Goal: Task Accomplishment & Management: Manage account settings

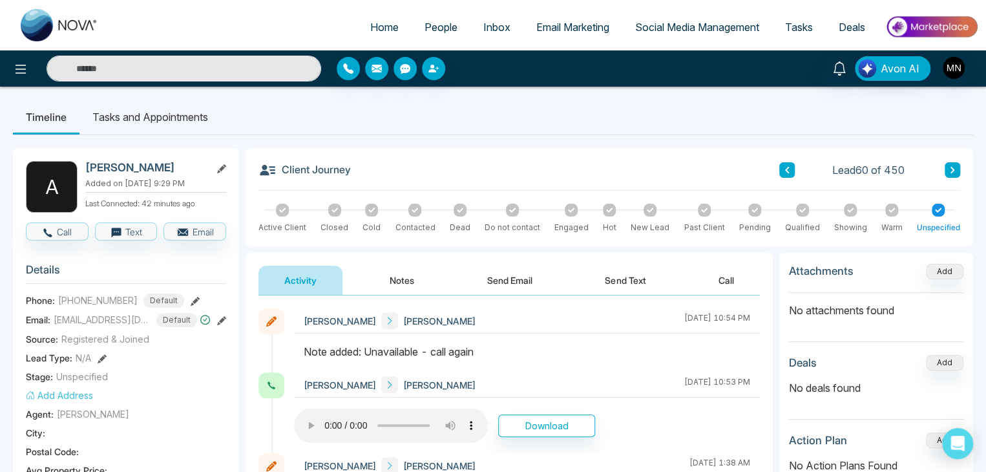
click at [211, 68] on input "text" at bounding box center [184, 69] width 275 height 26
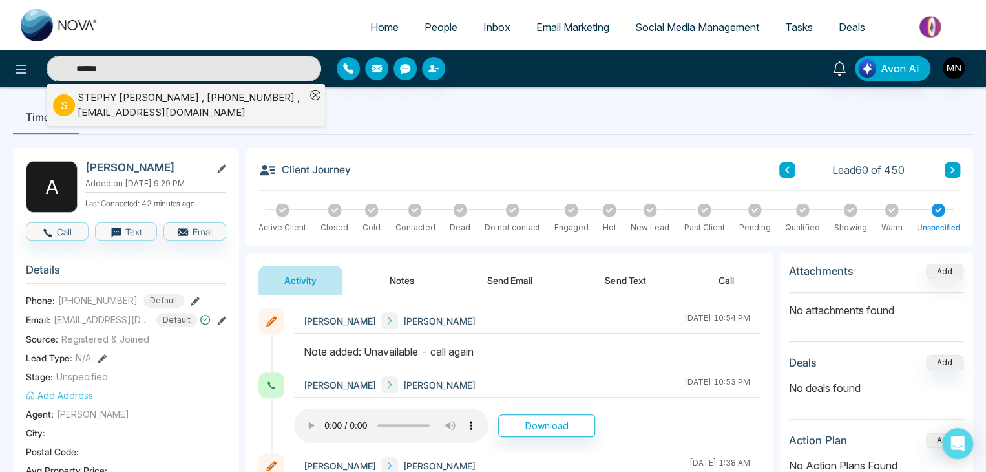
type input "******"
click at [198, 90] on div "STEPHY [PERSON_NAME] , [PHONE_NUMBER] , [EMAIL_ADDRESS][DOMAIN_NAME]" at bounding box center [192, 104] width 228 height 29
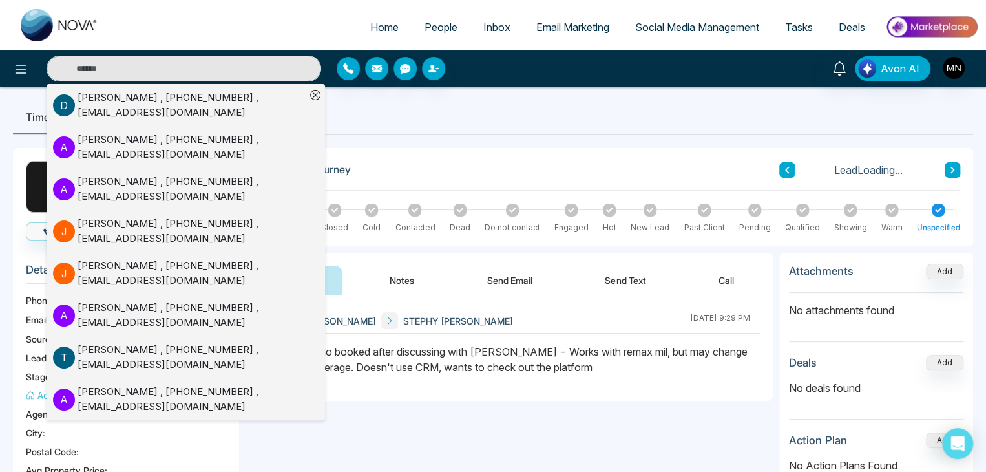
click at [599, 420] on div "**********" at bounding box center [509, 424] width 527 height 259
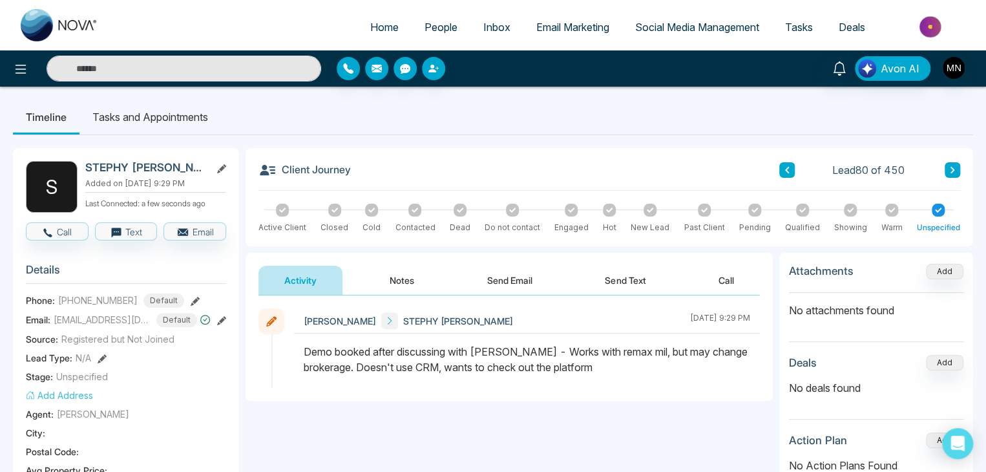
click at [613, 282] on button "Send Text" at bounding box center [625, 280] width 92 height 29
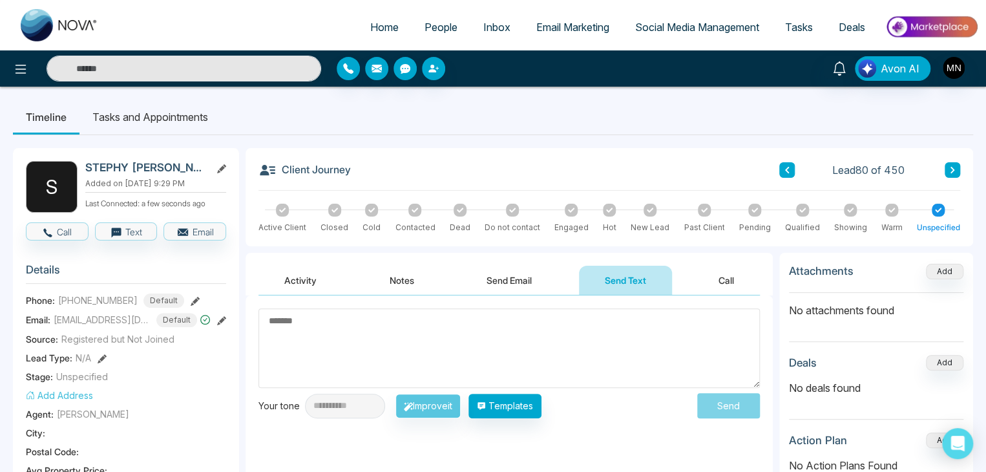
click at [220, 316] on icon at bounding box center [221, 320] width 9 height 9
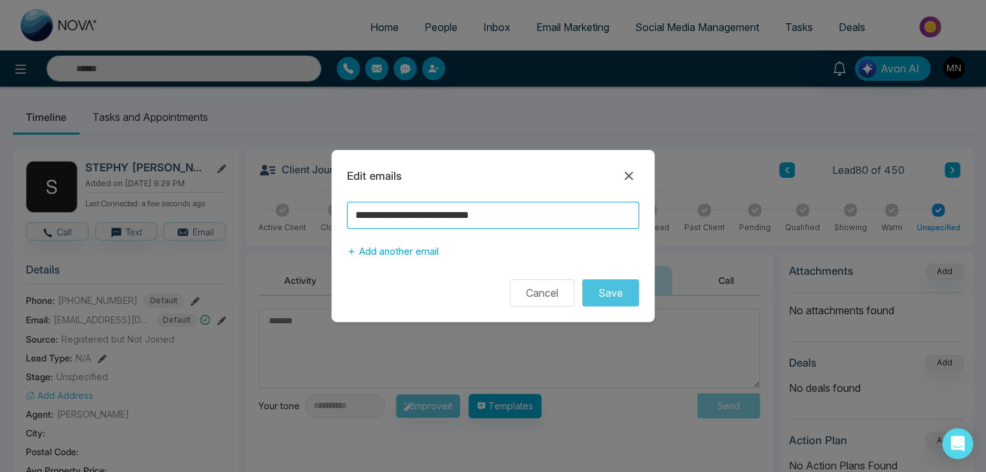
drag, startPoint x: 525, startPoint y: 207, endPoint x: 339, endPoint y: 210, distance: 186.2
click at [339, 210] on div "**********" at bounding box center [493, 233] width 323 height 62
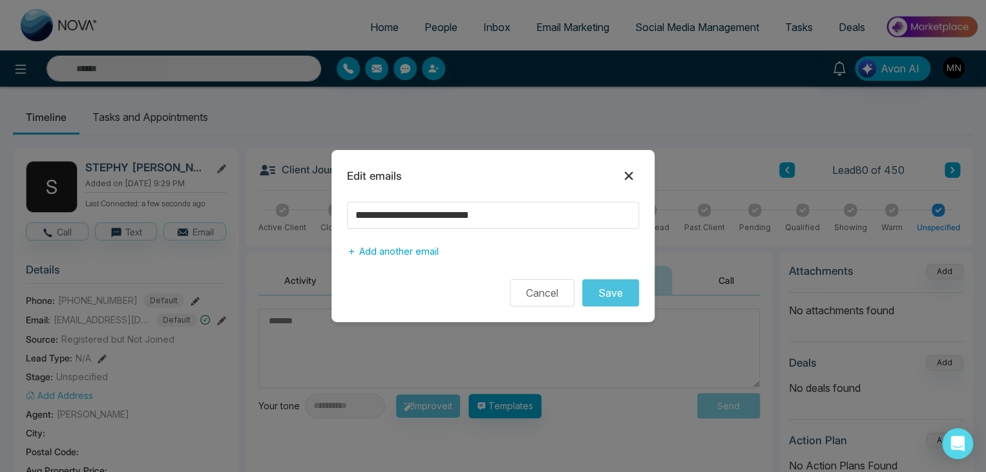
click at [628, 178] on icon at bounding box center [629, 176] width 16 height 16
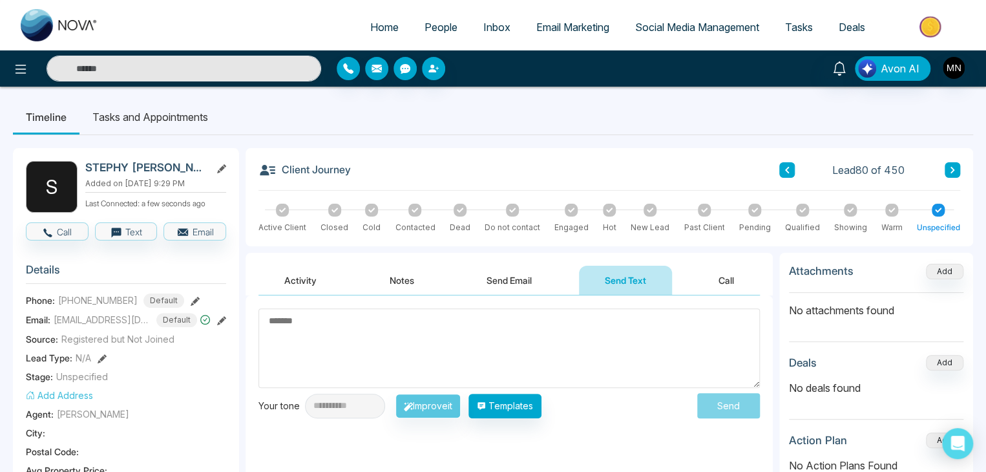
click at [385, 332] on textarea at bounding box center [510, 348] width 502 height 80
paste textarea "**********"
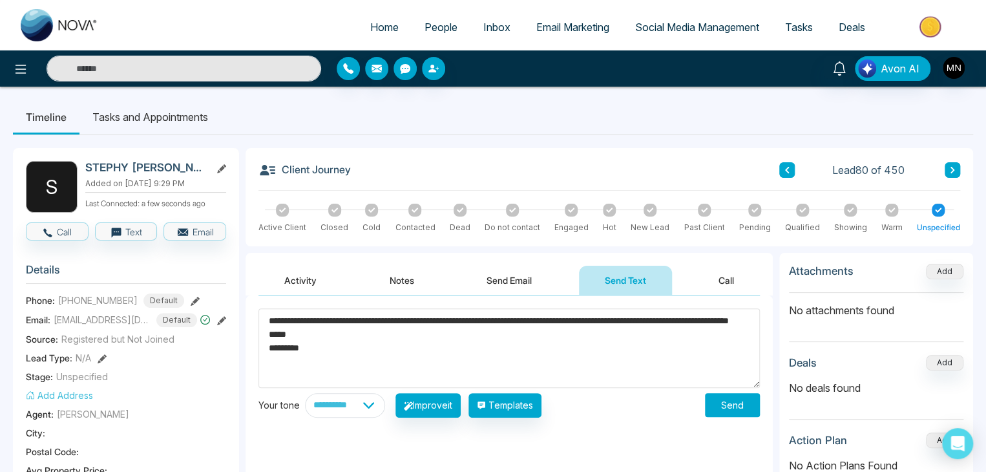
drag, startPoint x: 332, startPoint y: 321, endPoint x: 281, endPoint y: 318, distance: 50.5
click at [281, 318] on textarea "**********" at bounding box center [510, 348] width 502 height 80
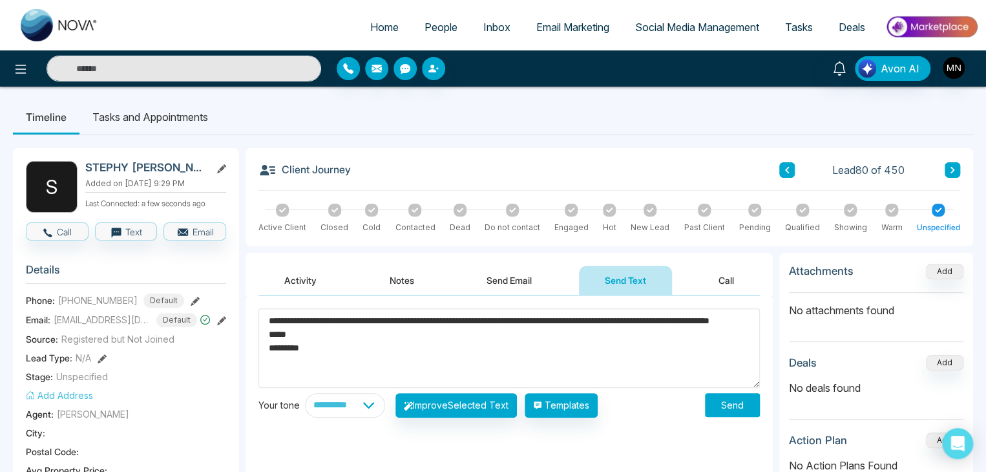
drag, startPoint x: 652, startPoint y: 319, endPoint x: 628, endPoint y: 321, distance: 24.6
click at [628, 321] on textarea "**********" at bounding box center [510, 348] width 502 height 80
type textarea "**********"
click at [736, 404] on button "Send" at bounding box center [732, 405] width 55 height 24
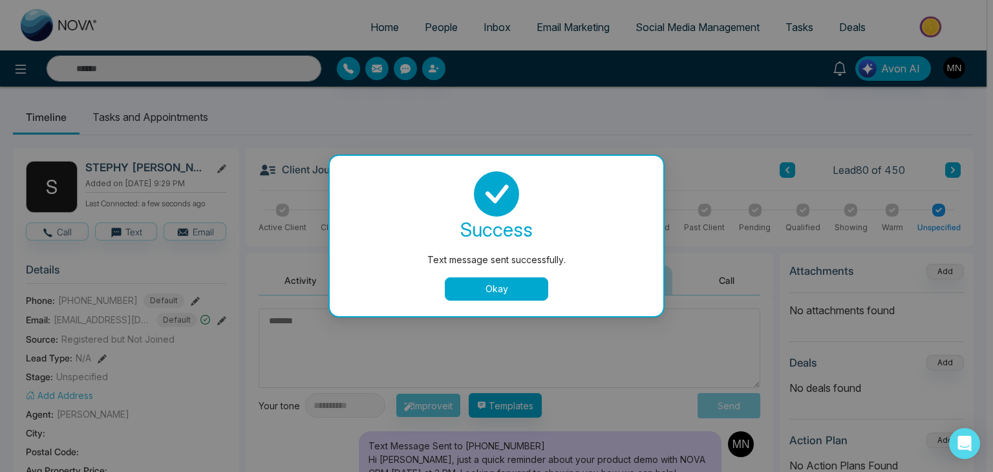
click at [471, 287] on button "Okay" at bounding box center [496, 288] width 103 height 23
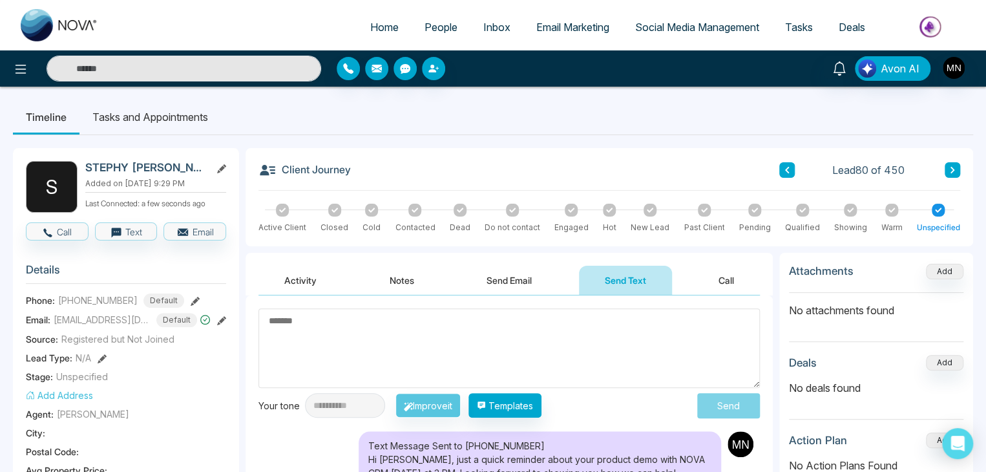
click at [323, 286] on button "Activity" at bounding box center [301, 280] width 84 height 29
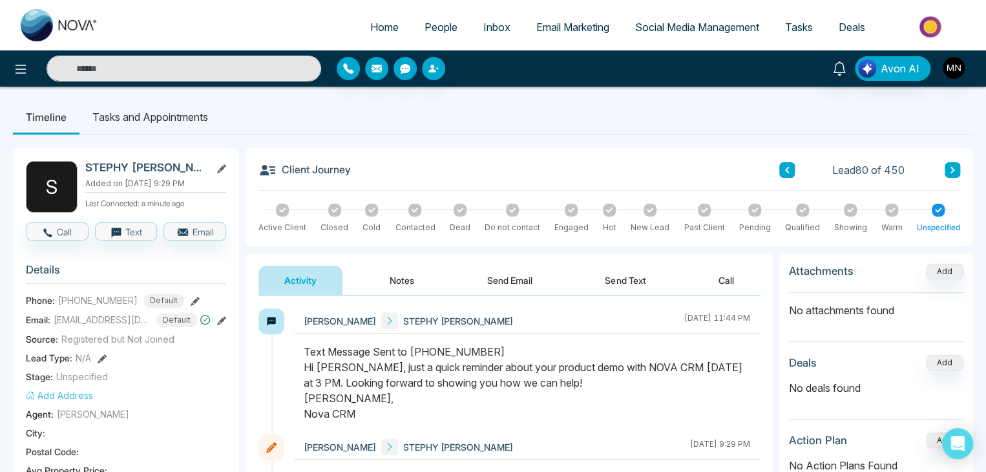
click at [169, 69] on input "text" at bounding box center [184, 69] width 275 height 26
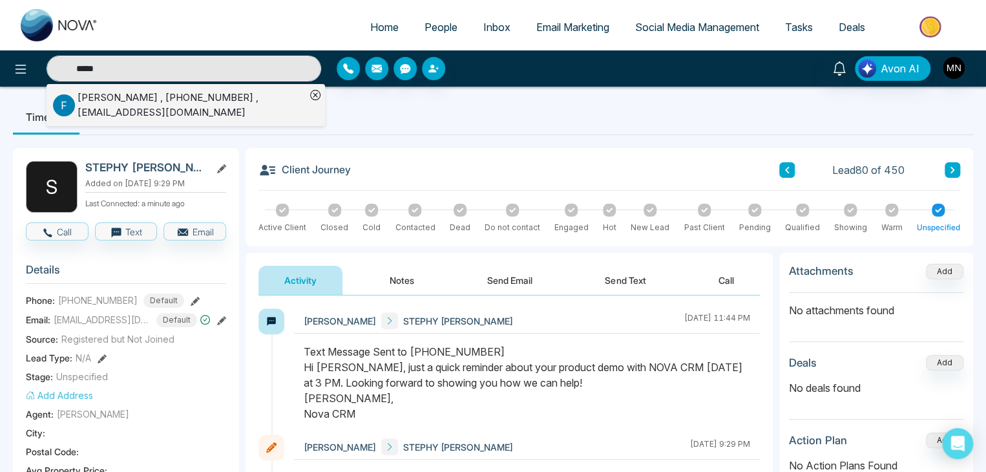
type input "*****"
click at [165, 95] on div "Fazil Abdurahman , +13658807273 , fazilabdurahman1@gmail.com" at bounding box center [192, 104] width 228 height 29
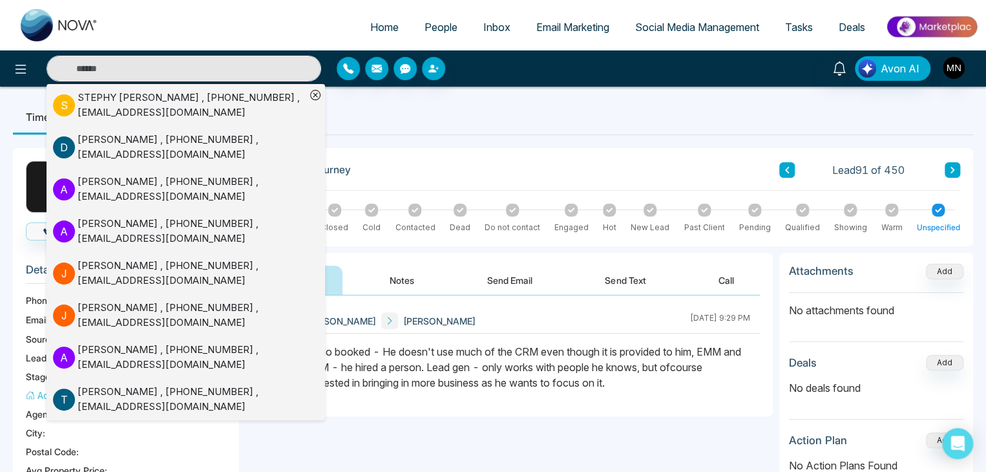
click at [565, 154] on div "Client Journey Lead 91 of 450 Active Client Closed Cold Contacted Dead Do not c…" at bounding box center [610, 197] width 728 height 98
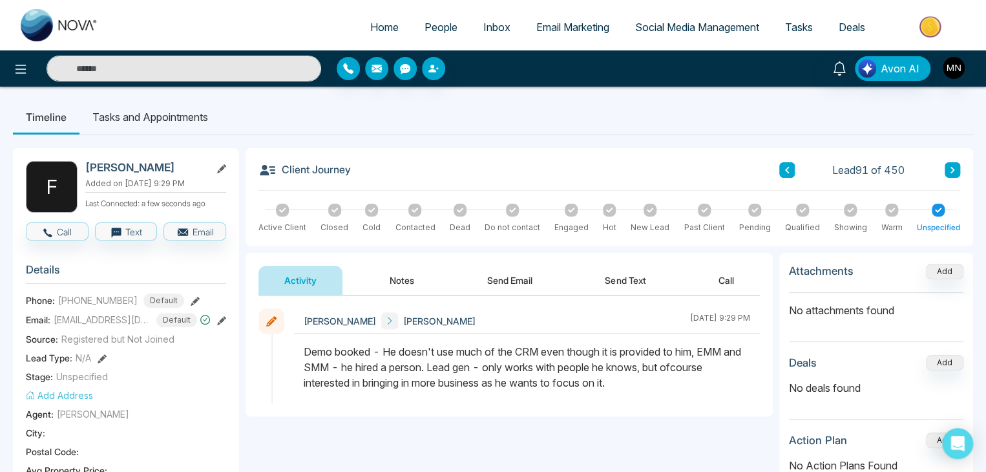
click at [606, 280] on button "Send Text" at bounding box center [625, 280] width 92 height 29
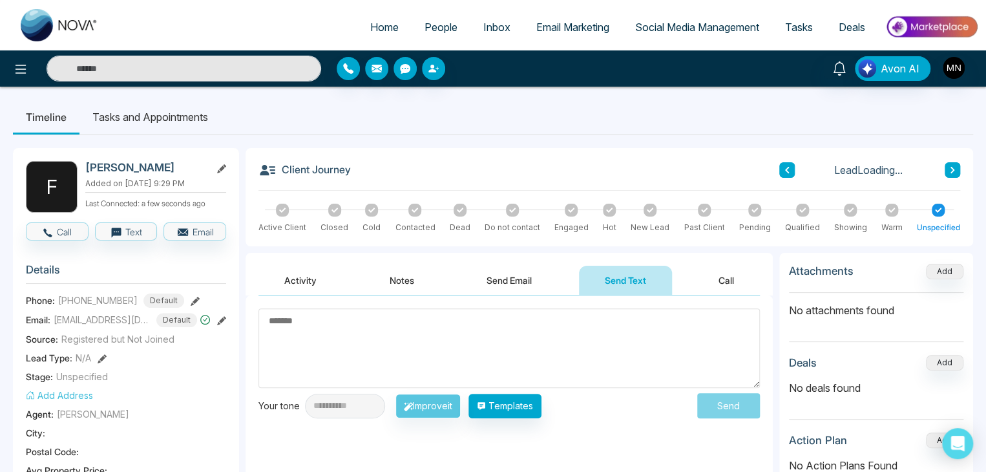
click at [401, 348] on textarea at bounding box center [510, 348] width 502 height 80
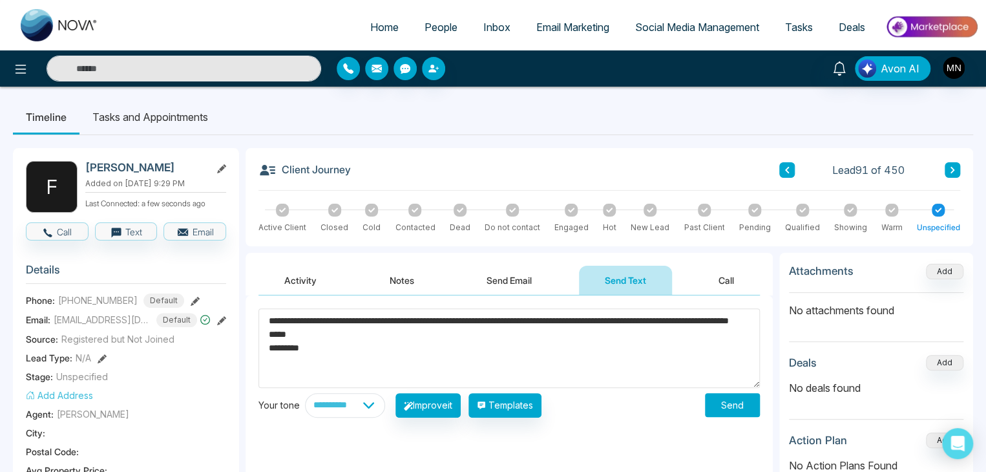
drag, startPoint x: 332, startPoint y: 320, endPoint x: 281, endPoint y: 320, distance: 50.4
click at [281, 320] on textarea "**********" at bounding box center [510, 348] width 502 height 80
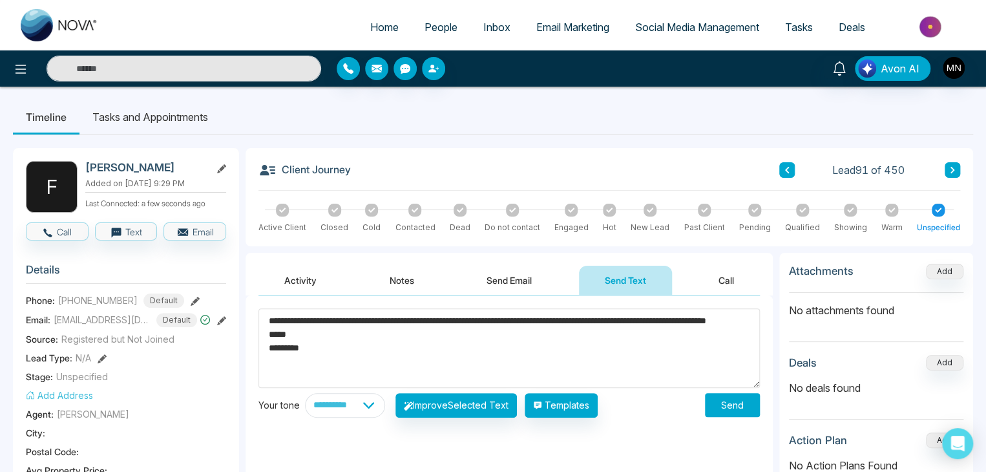
drag, startPoint x: 644, startPoint y: 319, endPoint x: 615, endPoint y: 315, distance: 28.7
click at [615, 315] on textarea "**********" at bounding box center [510, 348] width 502 height 80
click at [298, 319] on textarea "**********" at bounding box center [510, 348] width 502 height 80
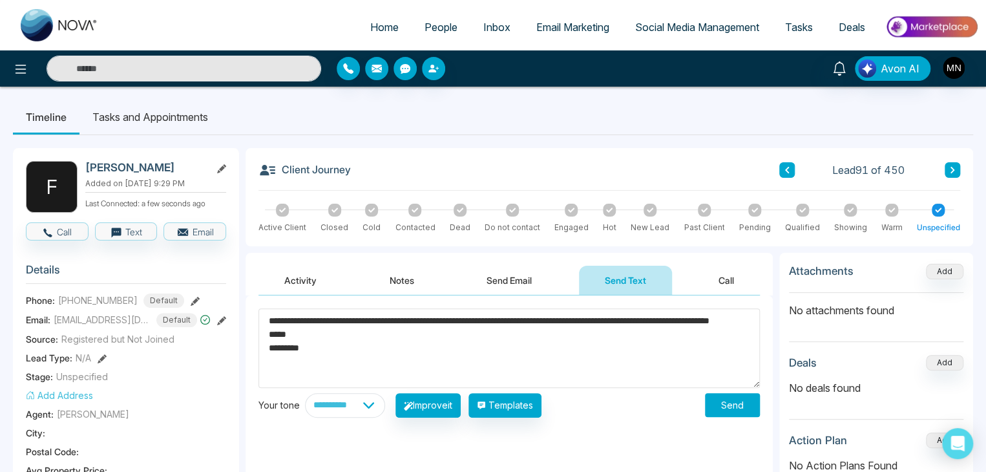
click at [331, 352] on textarea "**********" at bounding box center [510, 348] width 502 height 80
type textarea "**********"
click at [740, 403] on button "Send" at bounding box center [732, 405] width 55 height 24
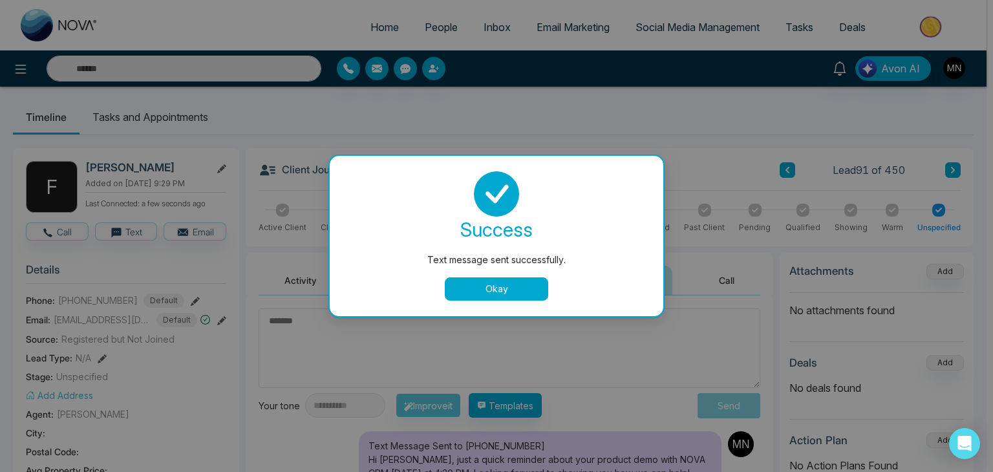
click at [466, 290] on button "Okay" at bounding box center [496, 288] width 103 height 23
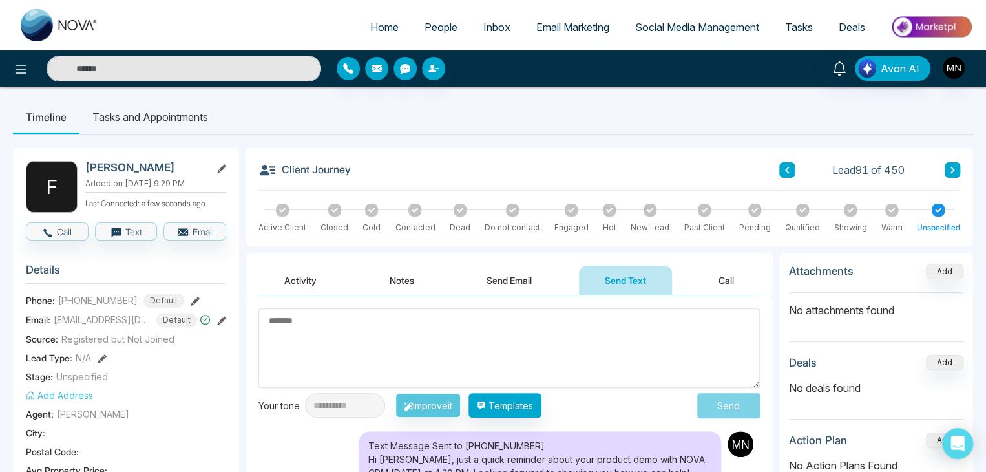
click at [212, 317] on div "Email: fazilabdurahman1@gmail.com Default" at bounding box center [126, 320] width 200 height 14
click at [217, 317] on div "Email: fazilabdurahman1@gmail.com Default" at bounding box center [126, 320] width 200 height 14
click at [219, 318] on icon at bounding box center [221, 320] width 9 height 9
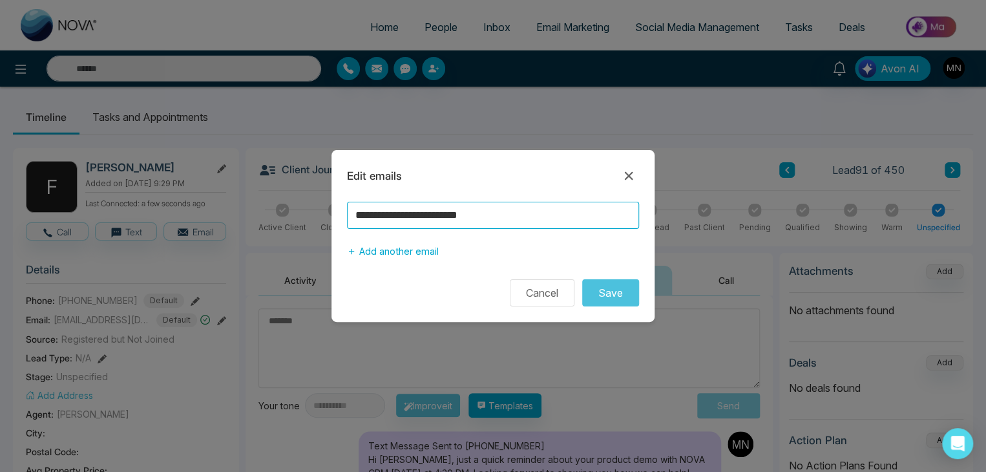
drag, startPoint x: 509, startPoint y: 216, endPoint x: 330, endPoint y: 224, distance: 179.9
click at [330, 224] on div "**********" at bounding box center [493, 236] width 986 height 472
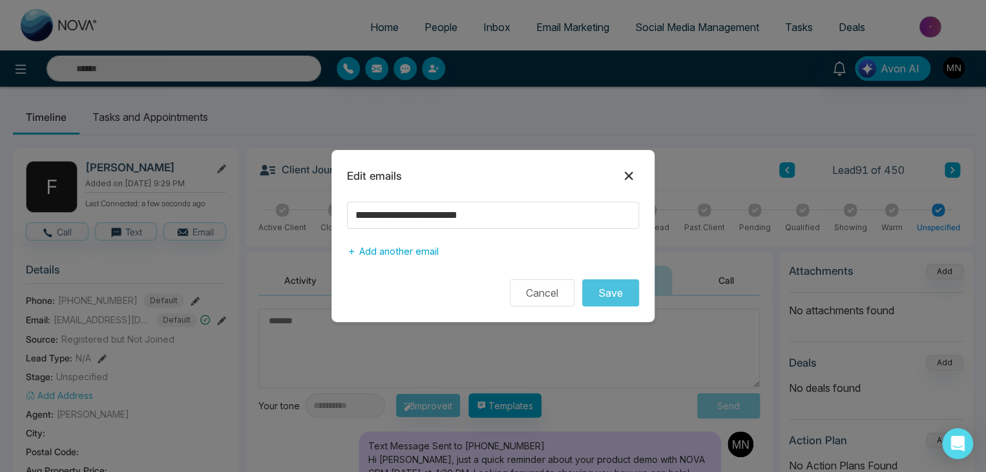
click at [626, 175] on icon at bounding box center [629, 176] width 16 height 16
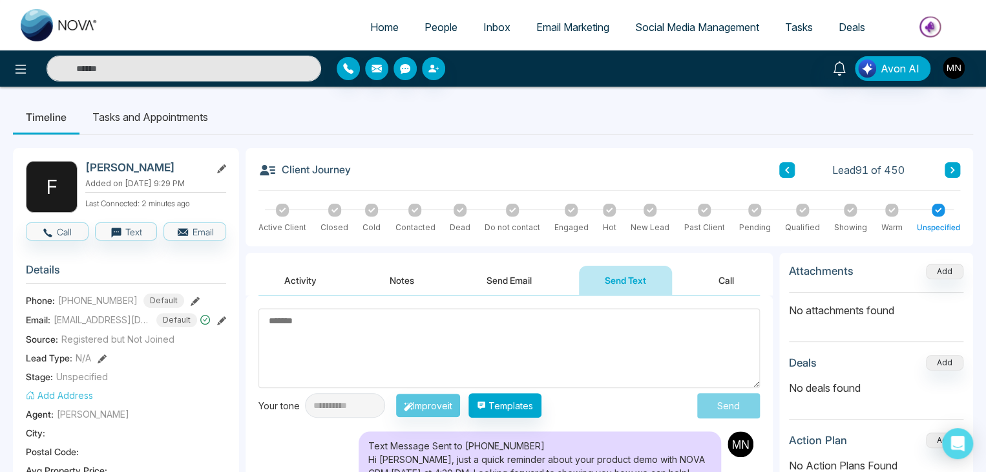
click at [198, 74] on input "text" at bounding box center [184, 69] width 275 height 26
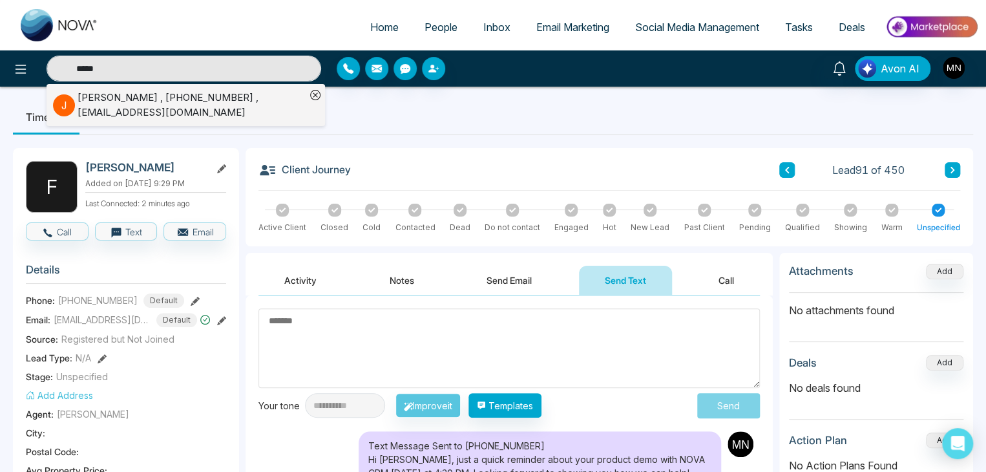
type input "*****"
click at [148, 110] on div "Janak Chhabra , +16479990935 , janakchhabra@yahoo.com" at bounding box center [192, 104] width 228 height 29
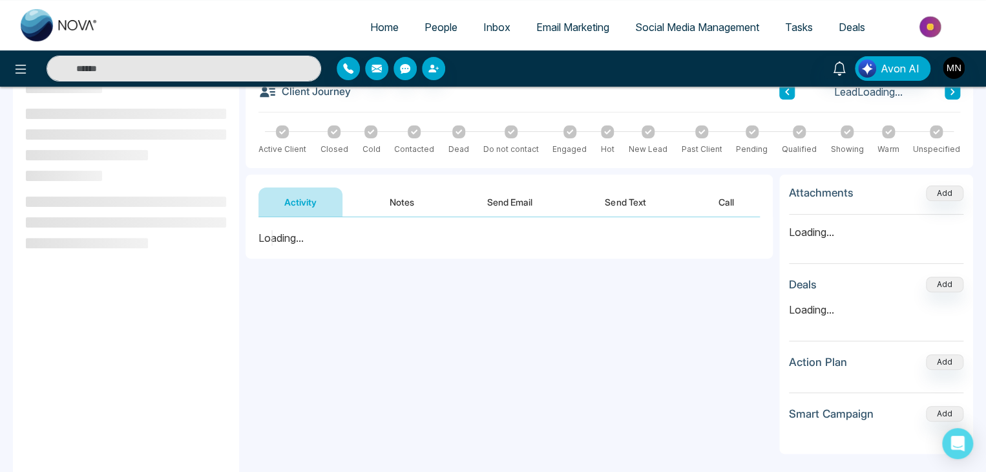
scroll to position [129, 0]
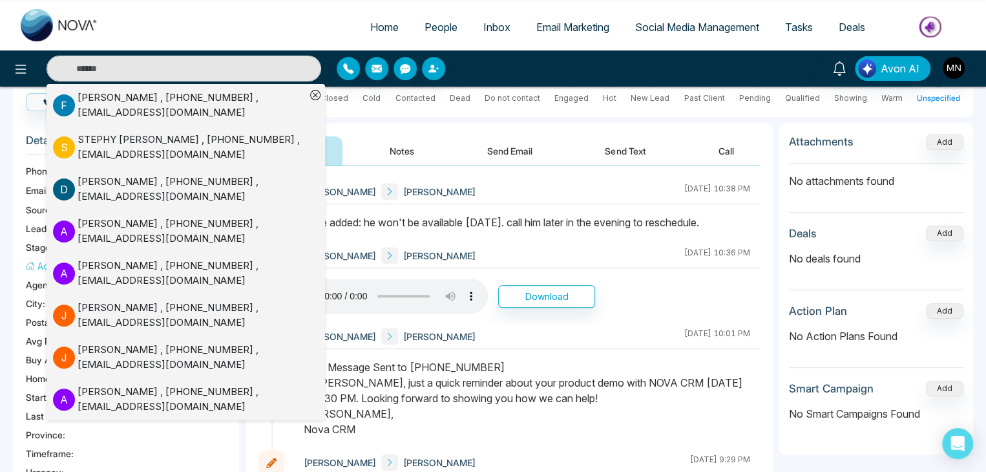
click at [443, 250] on div "Mike Nova Janak Chhabra August 18 2025 | 10:36 PM" at bounding box center [527, 255] width 466 height 25
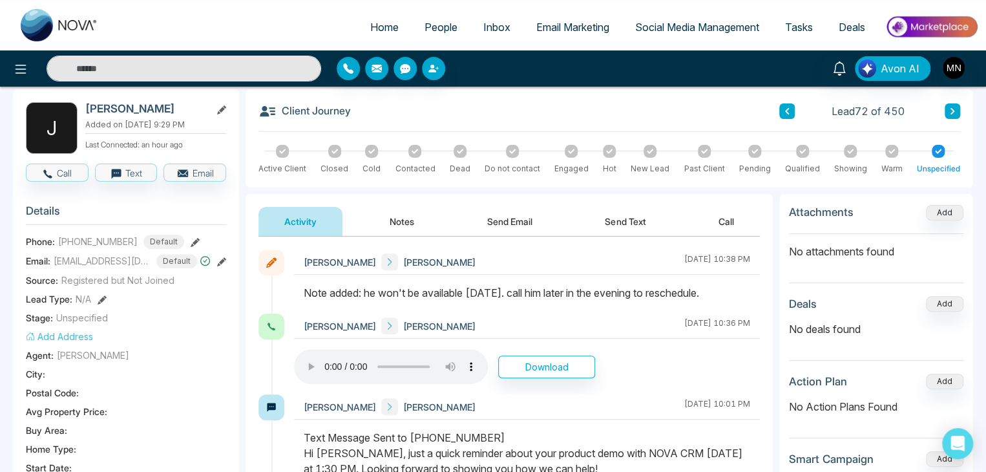
scroll to position [0, 0]
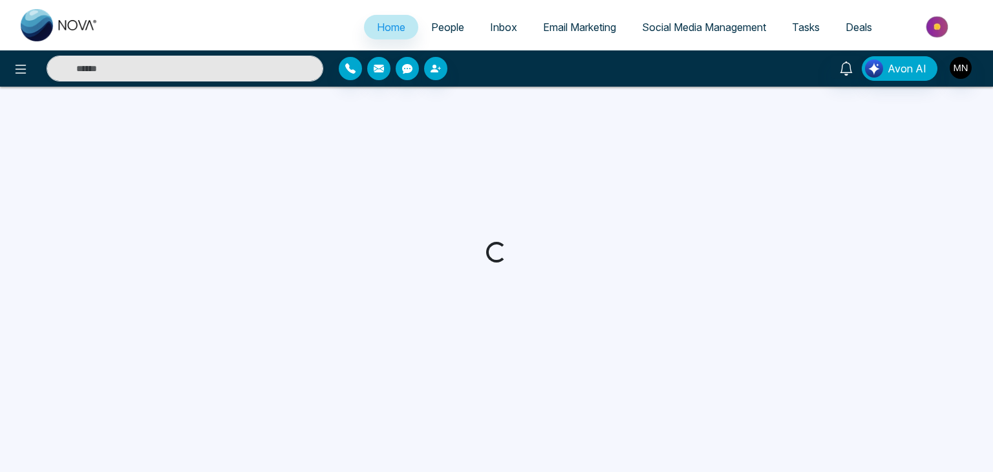
select select "*"
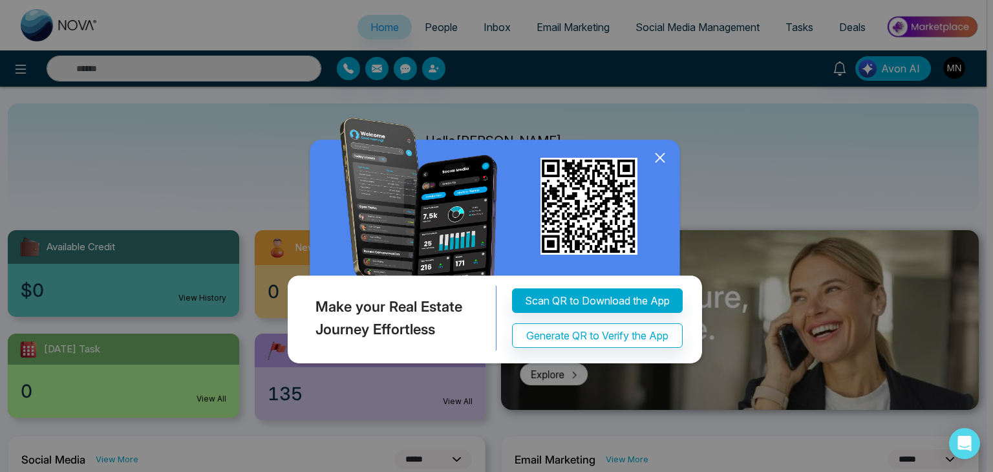
click at [662, 155] on icon at bounding box center [659, 158] width 8 height 8
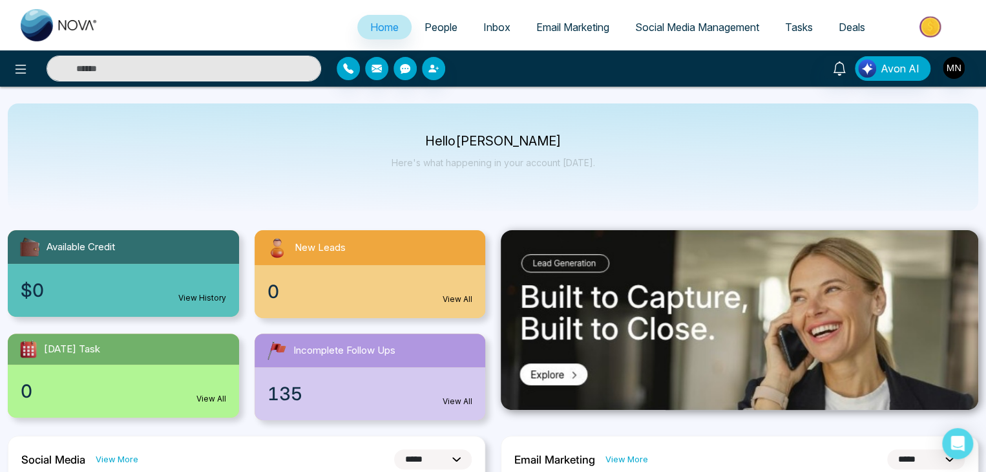
click at [239, 66] on input "text" at bounding box center [184, 69] width 275 height 26
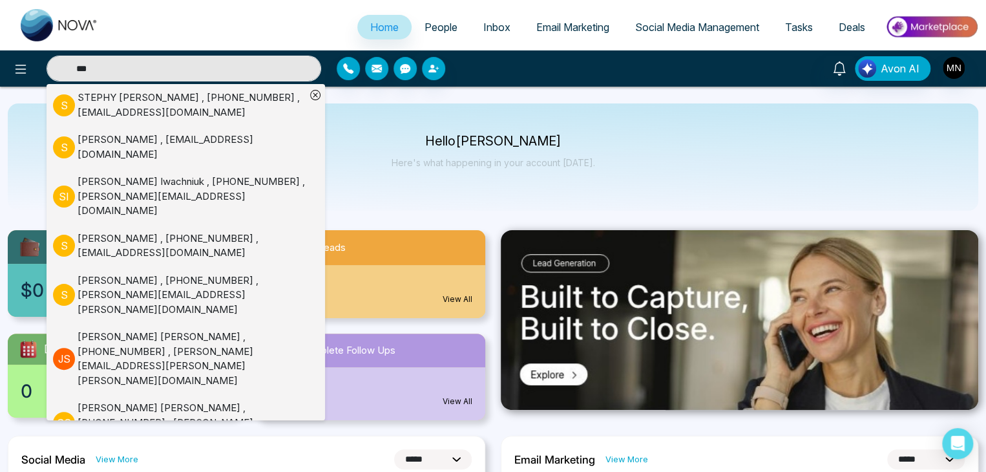
type input "***"
click at [92, 114] on div "STEPHY OUSEPH , +16479933060 , realtorstephyouseph@gmail.com" at bounding box center [192, 104] width 228 height 29
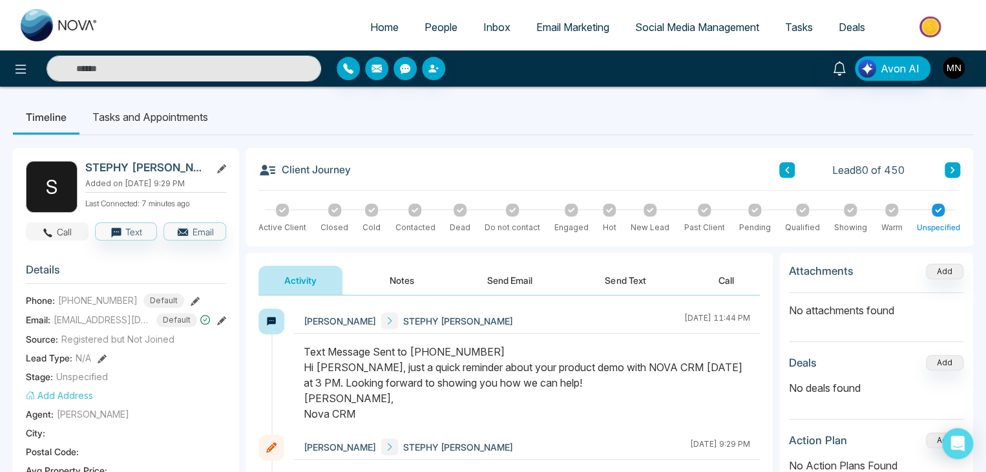
click at [69, 237] on button "Call" at bounding box center [57, 231] width 63 height 18
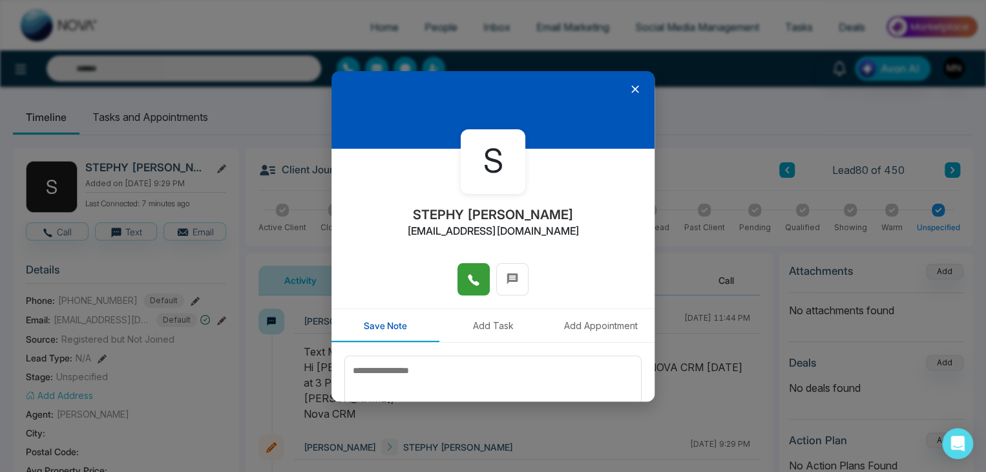
click at [479, 286] on button at bounding box center [474, 279] width 32 height 32
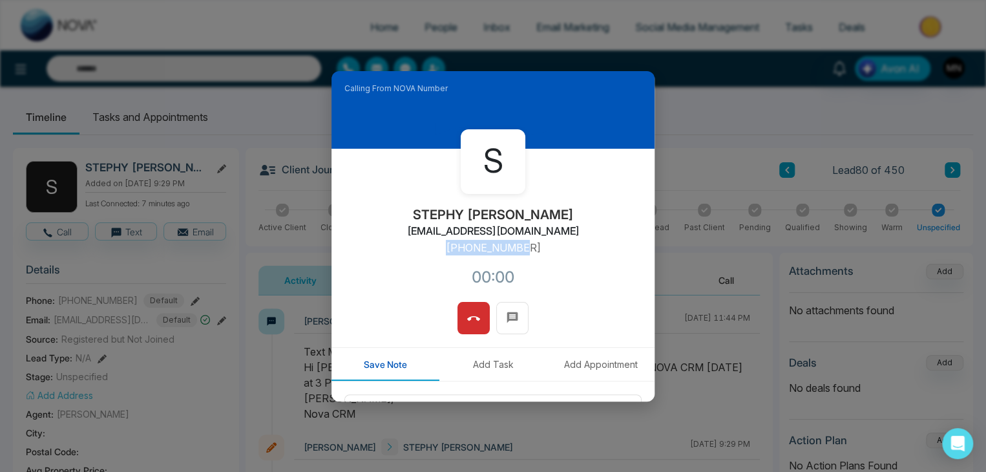
drag, startPoint x: 473, startPoint y: 260, endPoint x: 451, endPoint y: 259, distance: 21.4
click at [451, 259] on div "S STEPHY OUSEPH realtorstephyouseph@gmail.com +16479933060 00:00" at bounding box center [493, 225] width 323 height 153
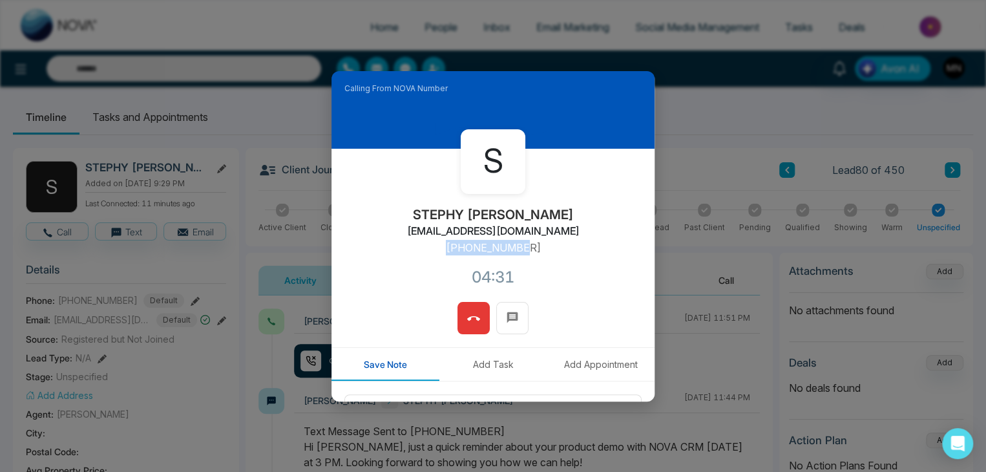
click at [473, 318] on icon at bounding box center [473, 318] width 13 height 5
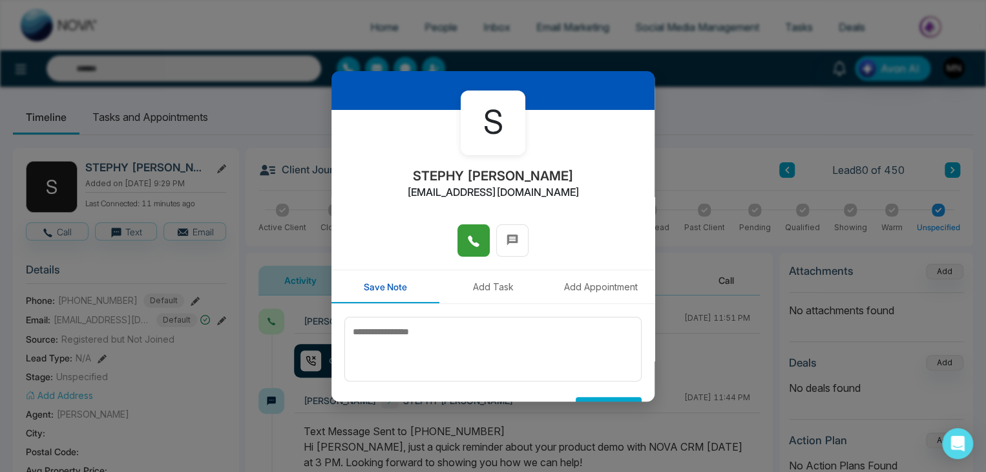
scroll to position [71, 0]
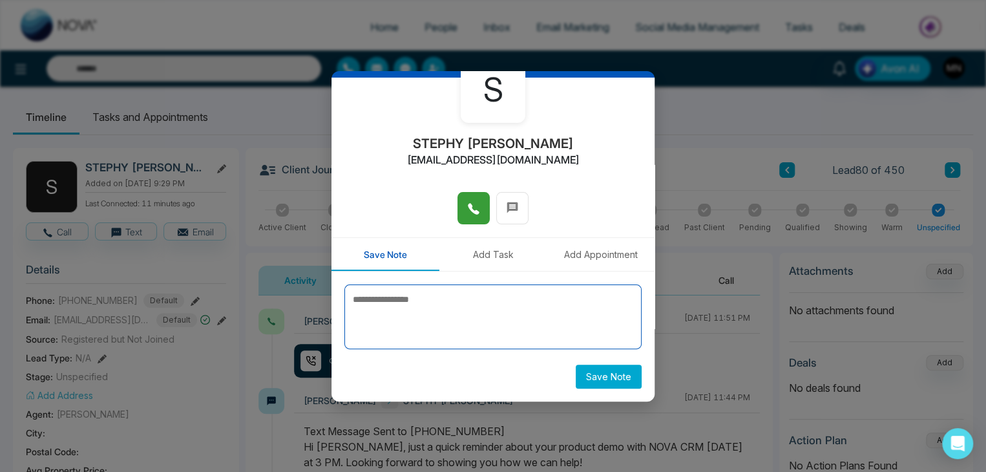
click at [537, 288] on textarea at bounding box center [493, 316] width 297 height 65
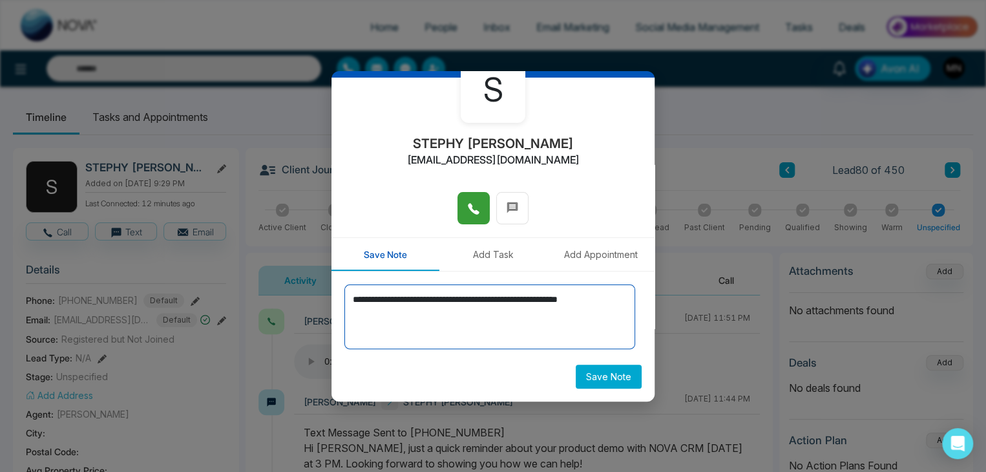
drag, startPoint x: 467, startPoint y: 298, endPoint x: 442, endPoint y: 303, distance: 25.1
click at [442, 303] on textarea "**********" at bounding box center [490, 316] width 291 height 65
click at [546, 333] on textarea "**********" at bounding box center [490, 316] width 291 height 65
drag, startPoint x: 621, startPoint y: 298, endPoint x: 597, endPoint y: 303, distance: 24.5
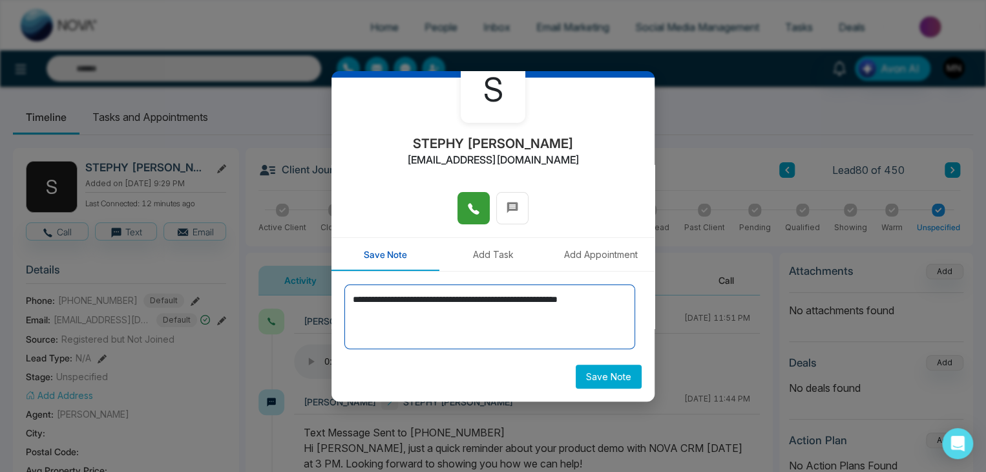
click at [597, 303] on textarea "**********" at bounding box center [490, 316] width 291 height 65
click at [464, 317] on textarea "**********" at bounding box center [490, 316] width 291 height 65
type textarea "**********"
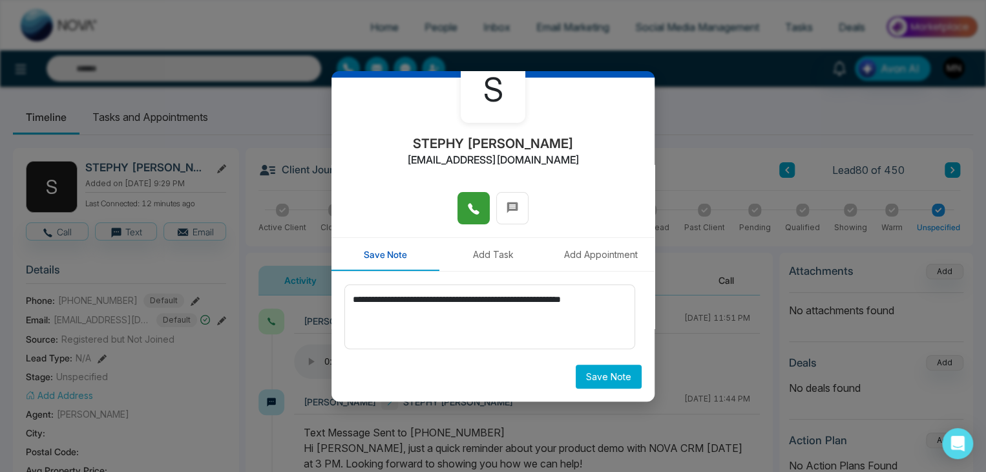
click at [595, 366] on button "Save Note" at bounding box center [609, 377] width 66 height 24
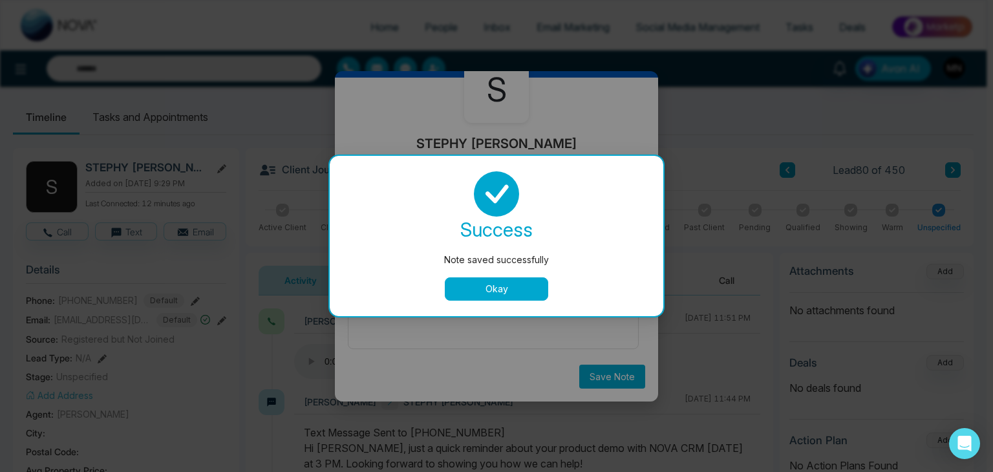
click at [527, 288] on button "Okay" at bounding box center [496, 288] width 103 height 23
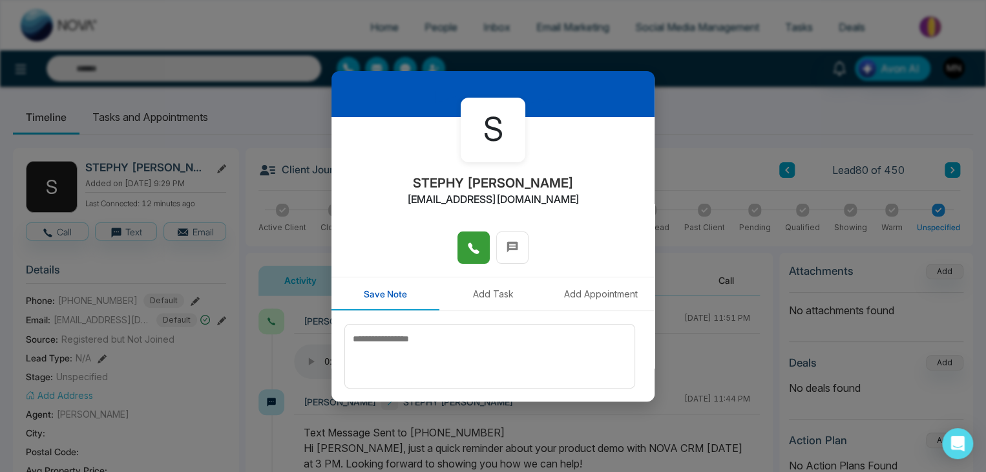
scroll to position [0, 0]
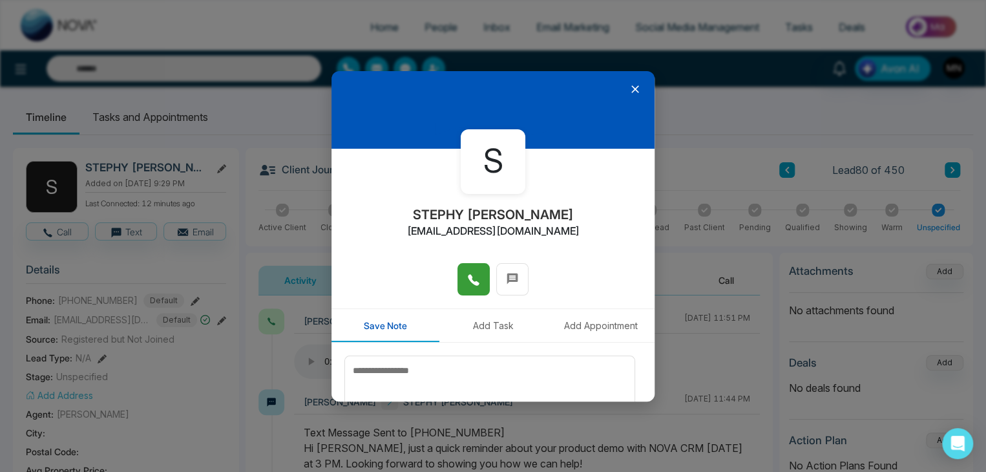
click at [630, 94] on icon at bounding box center [635, 89] width 13 height 13
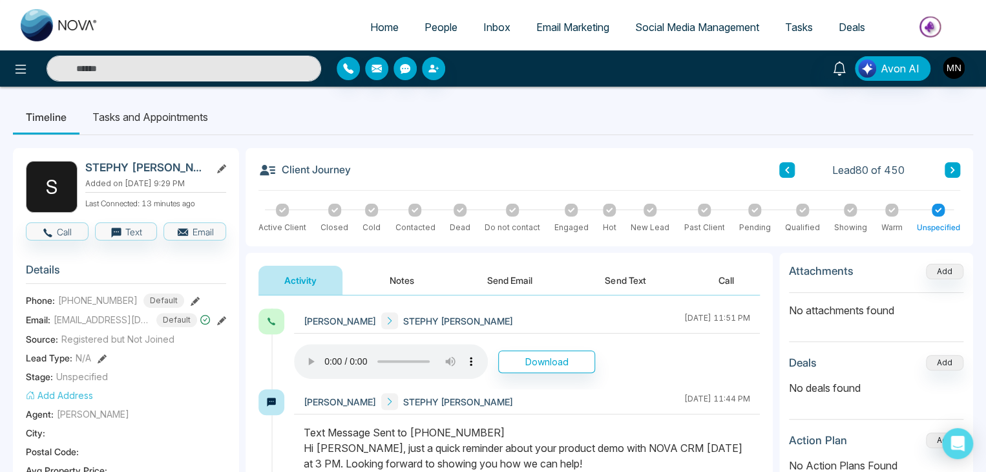
click at [397, 288] on button "Notes" at bounding box center [402, 280] width 76 height 29
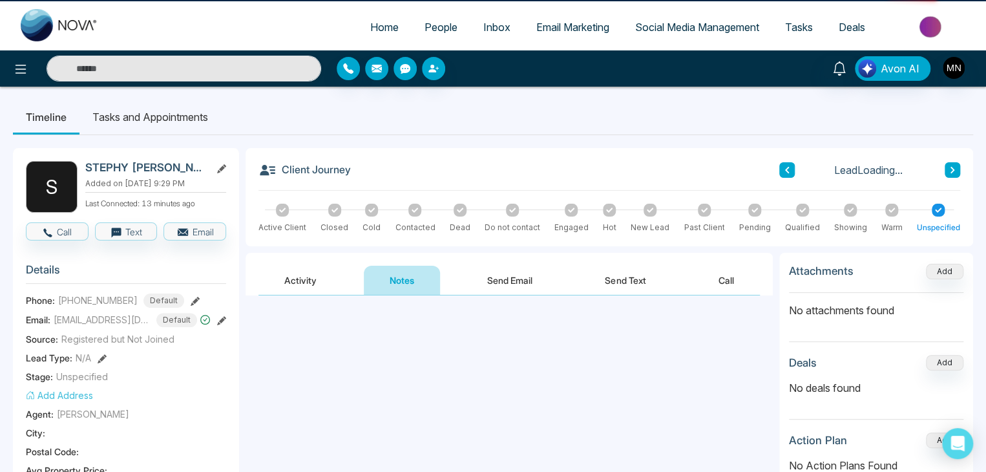
click at [303, 280] on button "Activity" at bounding box center [301, 280] width 84 height 29
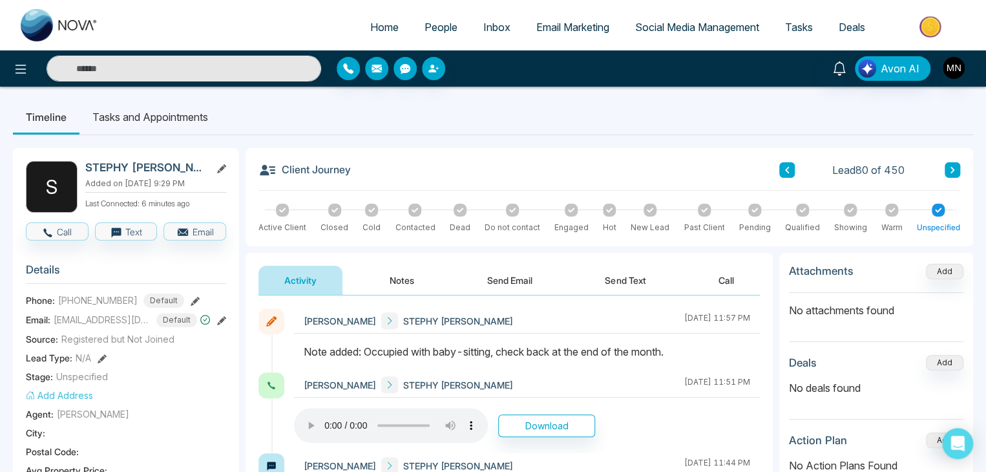
drag, startPoint x: 679, startPoint y: 348, endPoint x: 367, endPoint y: 349, distance: 312.2
click at [367, 349] on div "Note added: Occupied with baby-sitting, check back at the end of the month." at bounding box center [527, 352] width 447 height 16
click at [57, 27] on img at bounding box center [60, 25] width 78 height 32
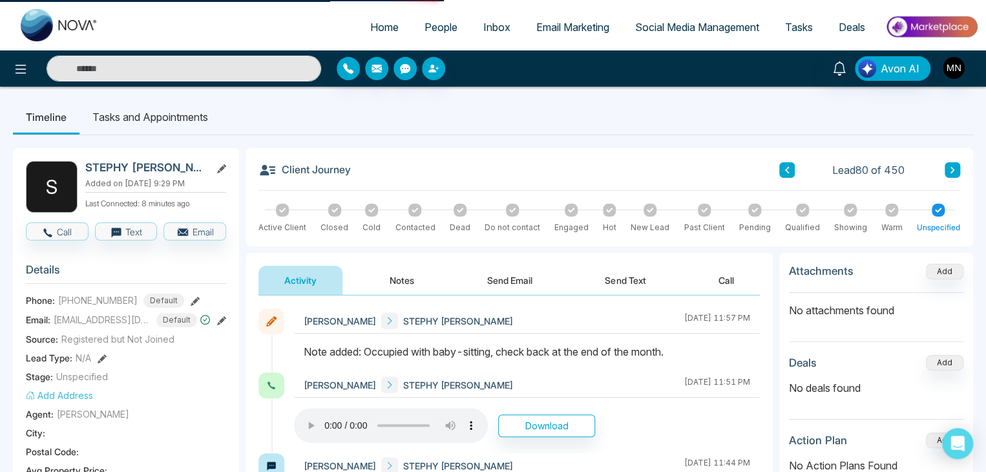
select select "*"
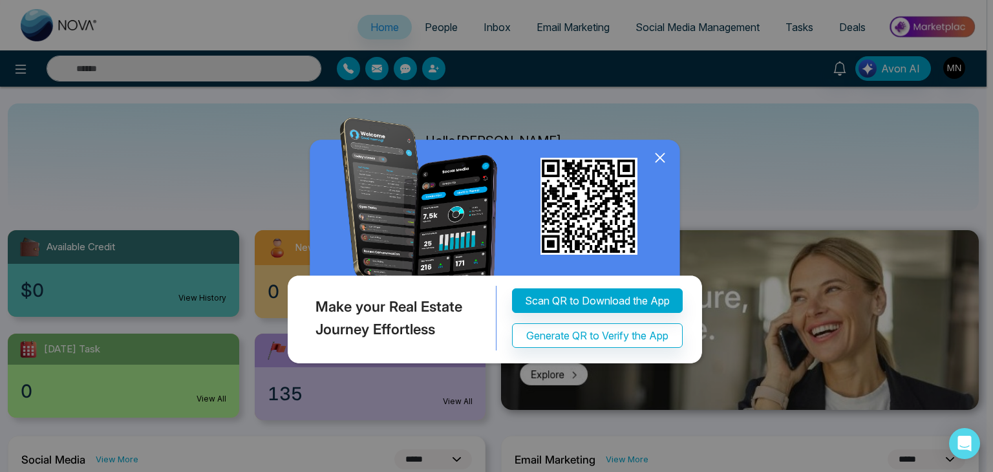
click at [666, 153] on icon at bounding box center [659, 157] width 19 height 19
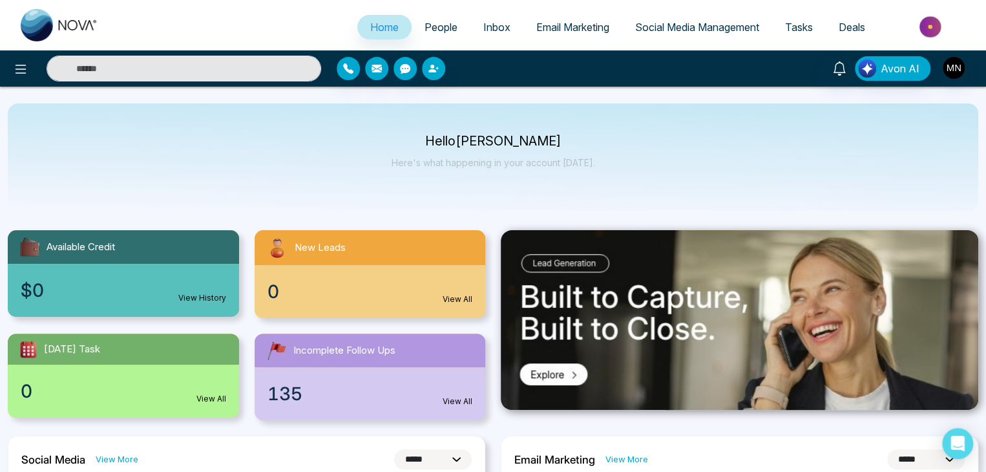
click at [429, 30] on span "People" at bounding box center [441, 27] width 33 height 13
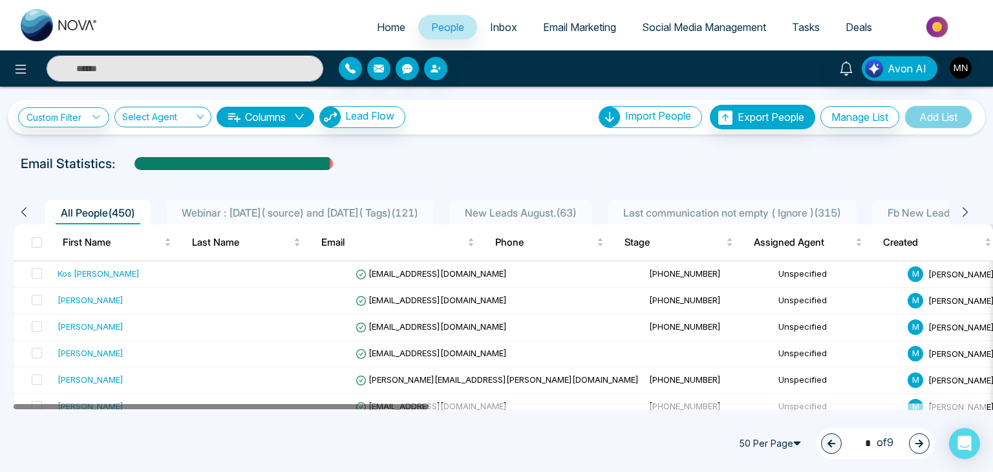
drag, startPoint x: 358, startPoint y: 404, endPoint x: 270, endPoint y: 430, distance: 91.6
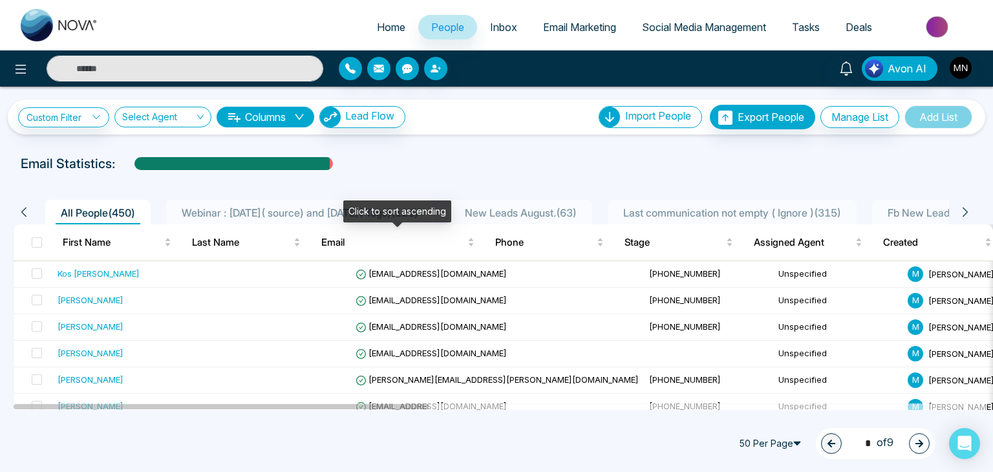
click at [370, 208] on div "Click to sort ascending" at bounding box center [397, 211] width 108 height 22
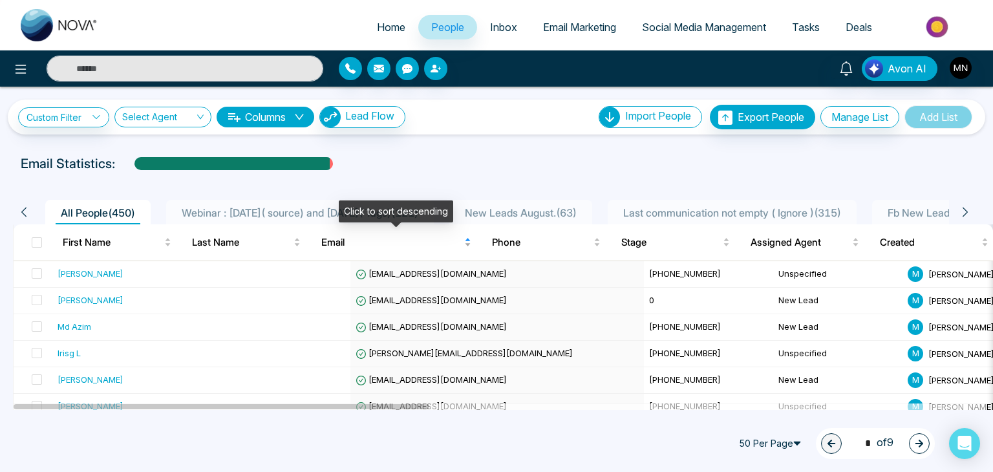
click at [432, 240] on span "Email" at bounding box center [391, 243] width 140 height 16
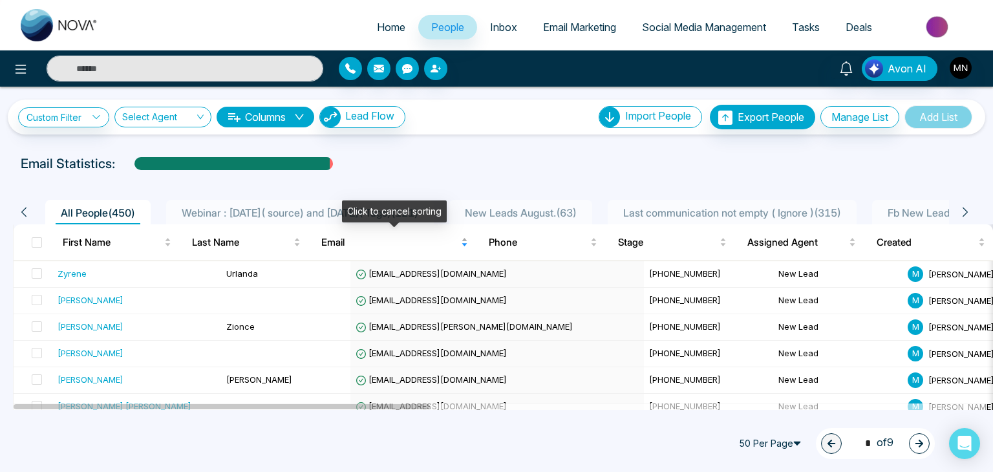
click at [423, 240] on span "Email" at bounding box center [389, 243] width 137 height 16
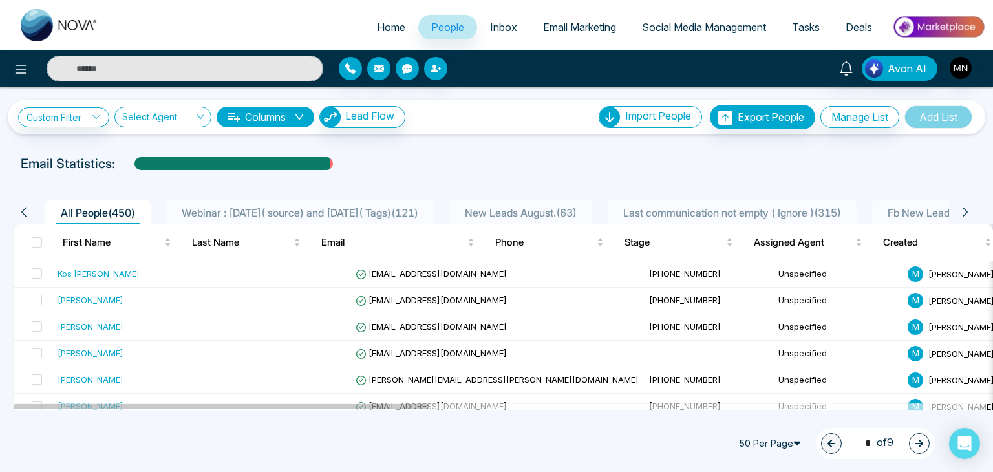
click at [222, 209] on span "Webinar : 17 July( source) and 6 August( Tags) ( 121 )" at bounding box center [299, 212] width 247 height 13
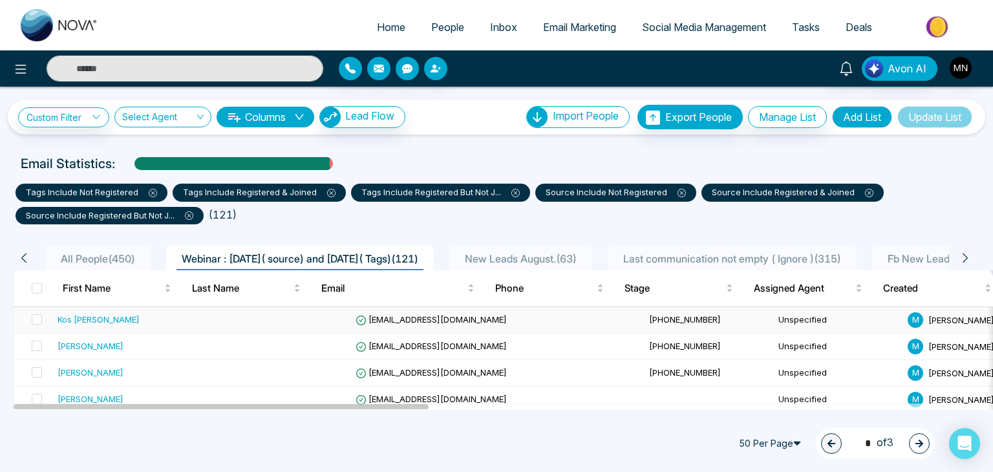
click at [101, 323] on div "Kos Sydor" at bounding box center [137, 319] width 158 height 13
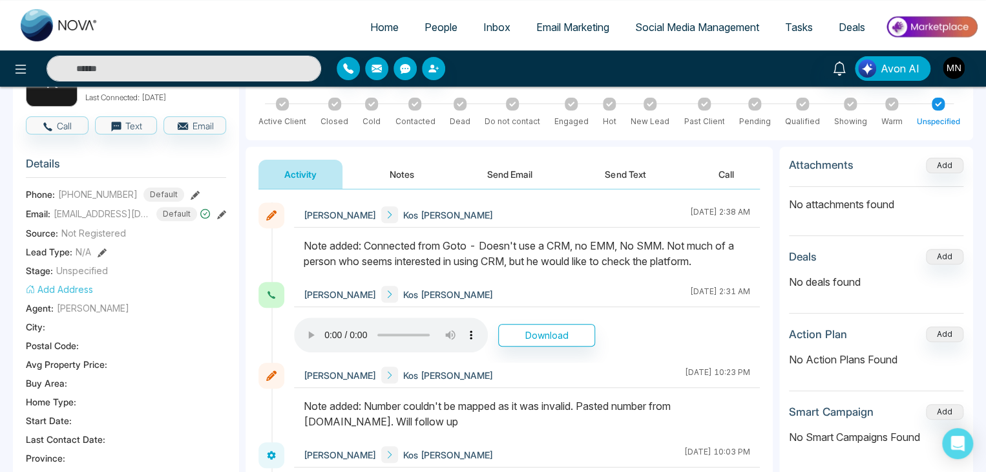
scroll to position [65, 0]
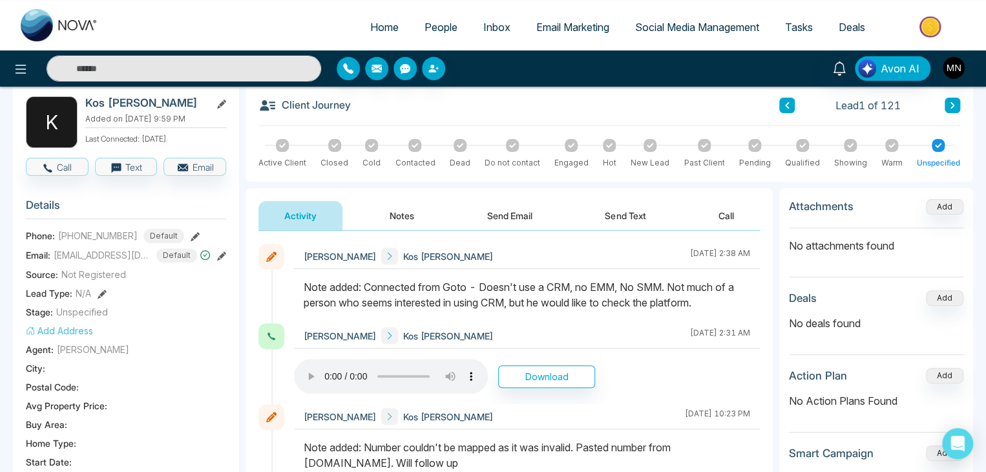
click at [959, 107] on button at bounding box center [953, 106] width 16 height 16
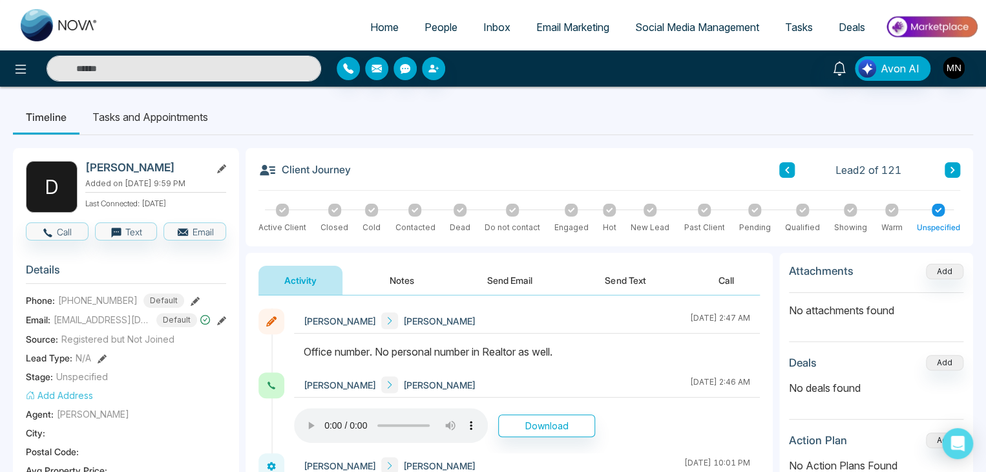
click at [959, 107] on ul "Timeline Tasks and Appointments" at bounding box center [493, 117] width 961 height 35
click at [954, 164] on button at bounding box center [953, 170] width 16 height 16
click at [429, 29] on span "People" at bounding box center [441, 27] width 33 height 13
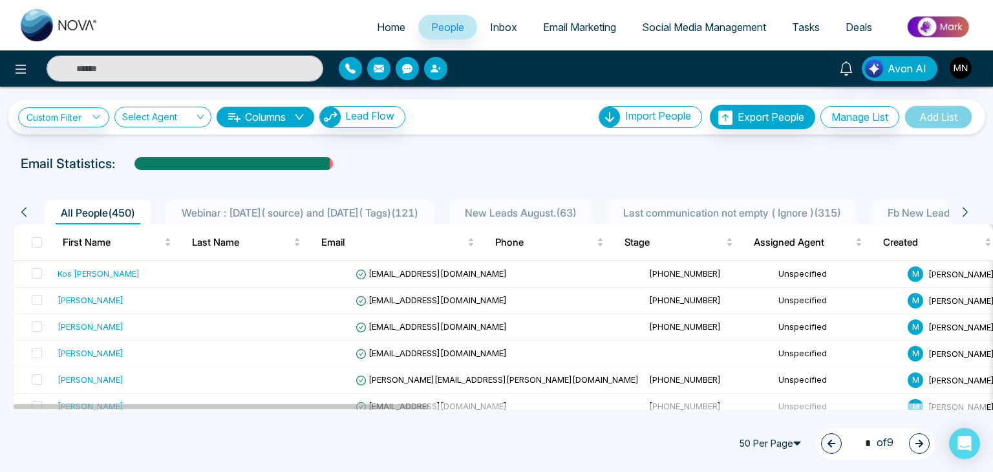
click at [261, 210] on span "Webinar : 17 July( source) and 6 August( Tags) ( 121 )" at bounding box center [299, 212] width 247 height 13
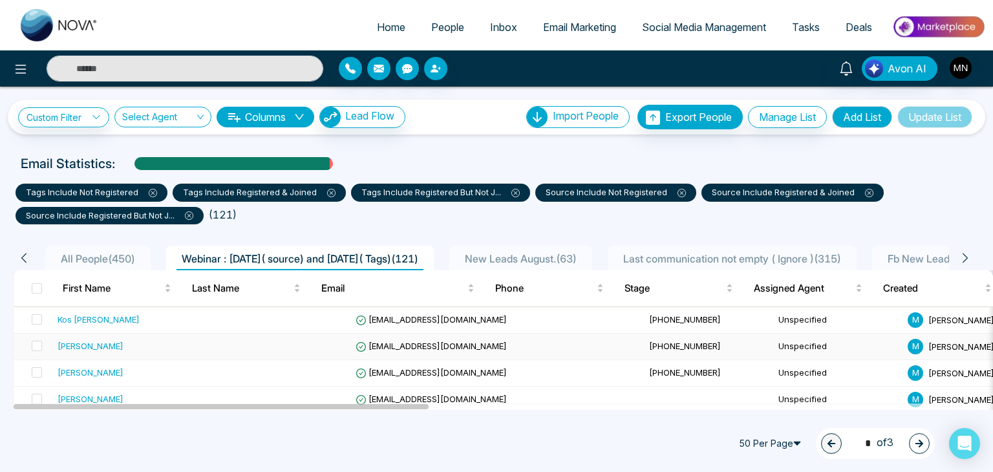
click at [93, 343] on div "Denys Tereshchenko" at bounding box center [91, 345] width 66 height 13
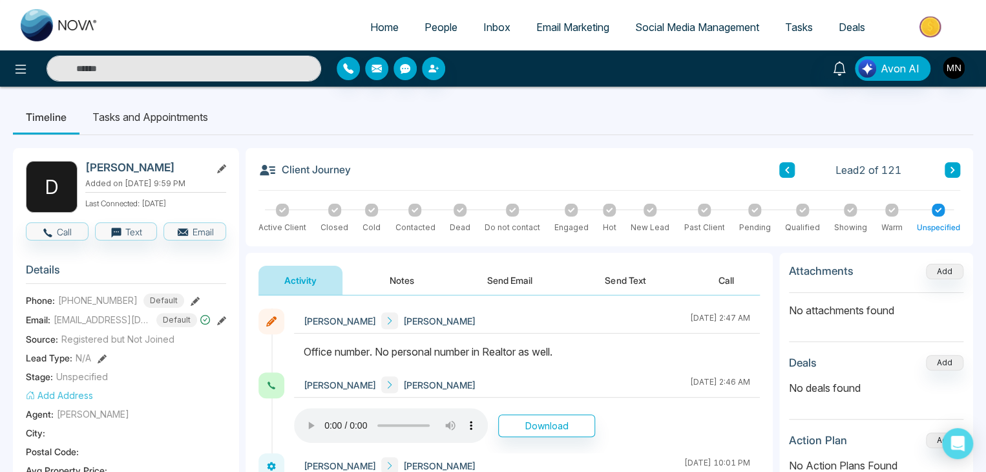
click at [954, 168] on icon at bounding box center [953, 170] width 6 height 8
click at [23, 71] on icon at bounding box center [21, 69] width 16 height 16
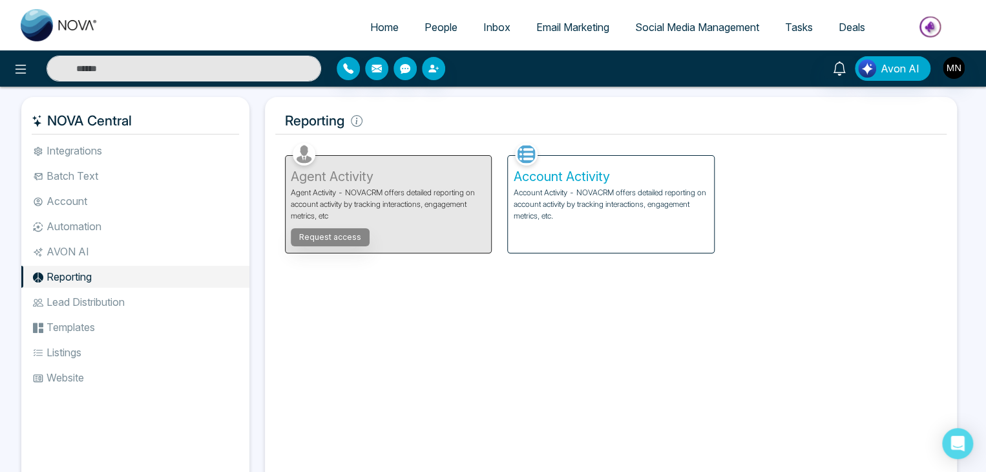
click at [584, 223] on div "Account Activity Account Activity - NOVACRM offers detailed reporting on accoun…" at bounding box center [611, 204] width 206 height 97
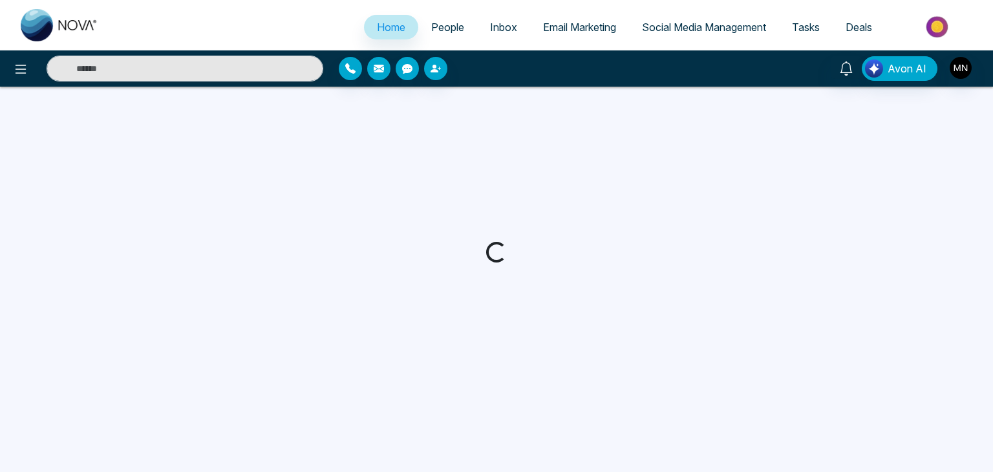
select select "*"
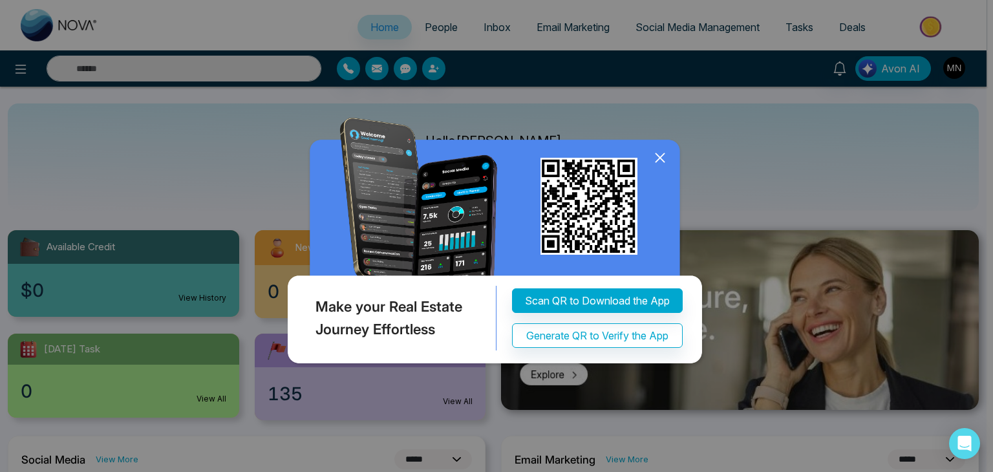
click at [665, 158] on icon at bounding box center [659, 157] width 19 height 19
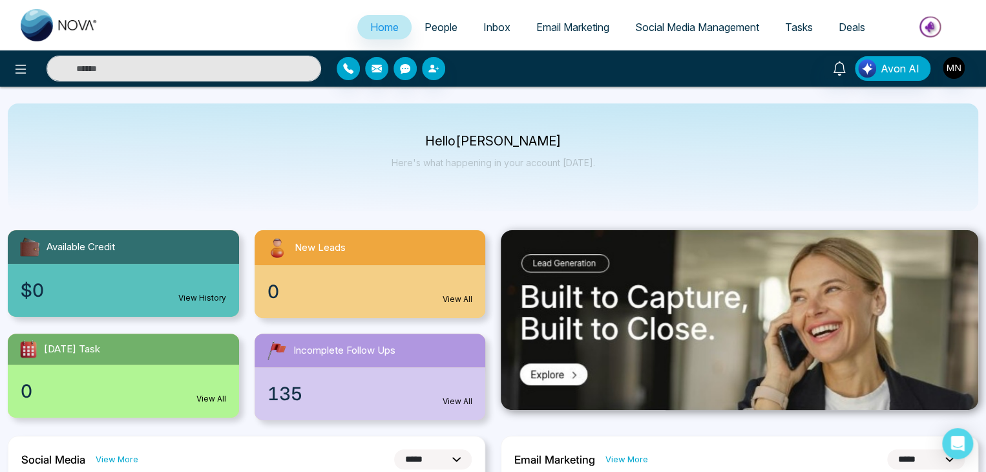
click at [432, 27] on span "People" at bounding box center [441, 27] width 33 height 13
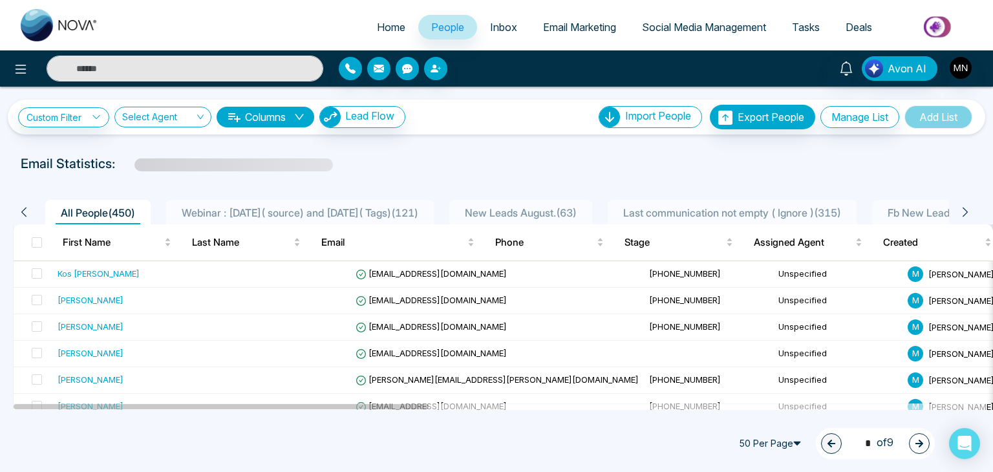
click at [333, 211] on span "Webinar : [DATE]( source) and [DATE]( Tags) ( 121 )" at bounding box center [299, 212] width 247 height 13
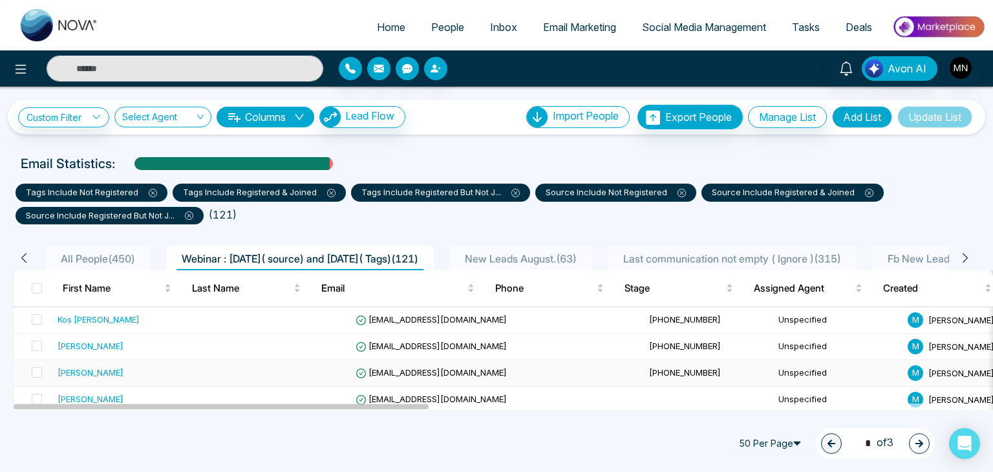
click at [124, 369] on div "[PERSON_NAME]" at bounding box center [137, 372] width 158 height 13
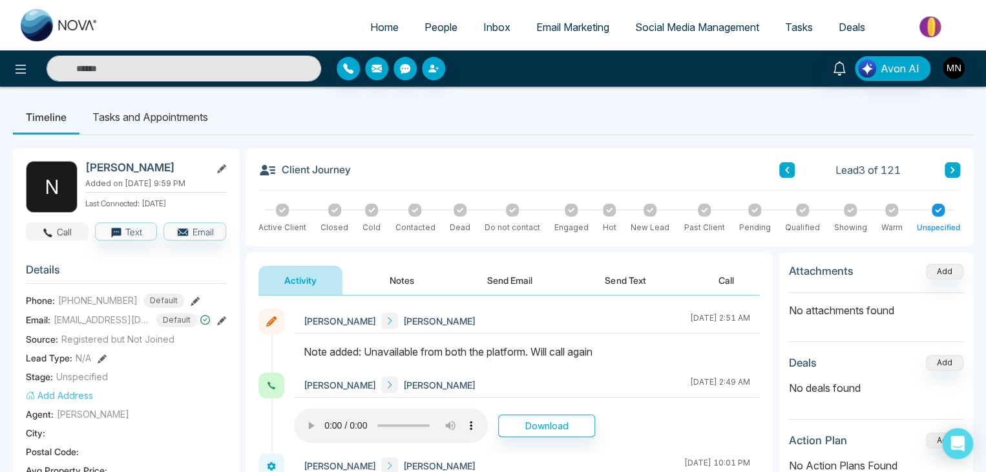
click at [56, 232] on button "Call" at bounding box center [57, 231] width 63 height 18
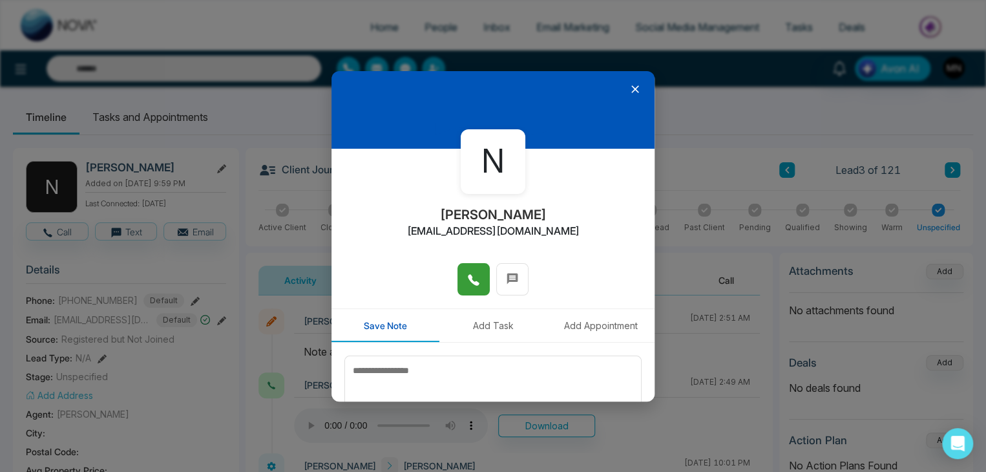
click at [484, 277] on button at bounding box center [474, 279] width 32 height 32
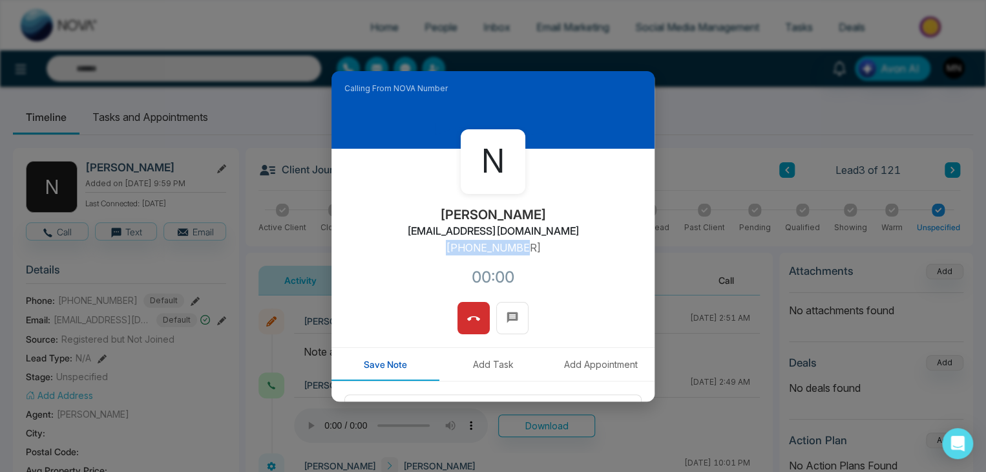
drag, startPoint x: 534, startPoint y: 248, endPoint x: 451, endPoint y: 255, distance: 83.0
click at [451, 255] on div "N Nick Panarese npanarese@royallepage.ca +14165718825 00:00" at bounding box center [493, 225] width 323 height 153
copy p "+14165718825"
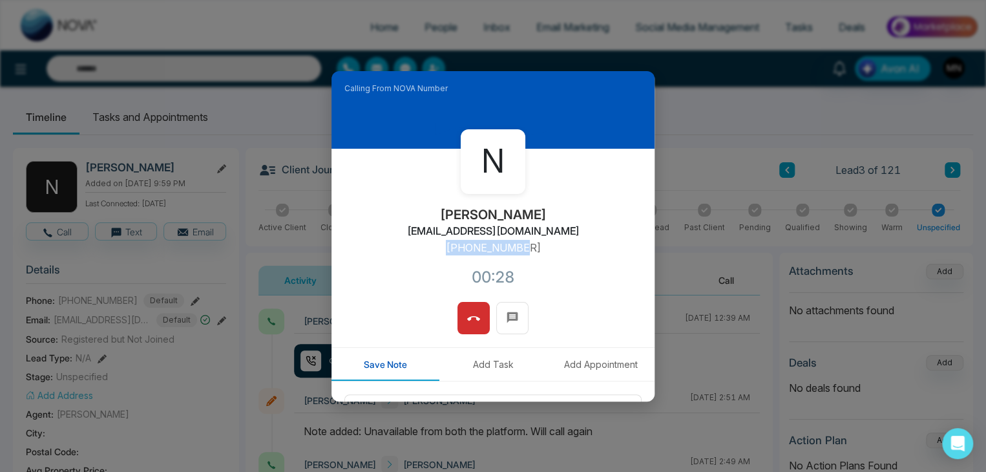
copy p "+14165718825"
click at [476, 312] on button at bounding box center [474, 318] width 32 height 32
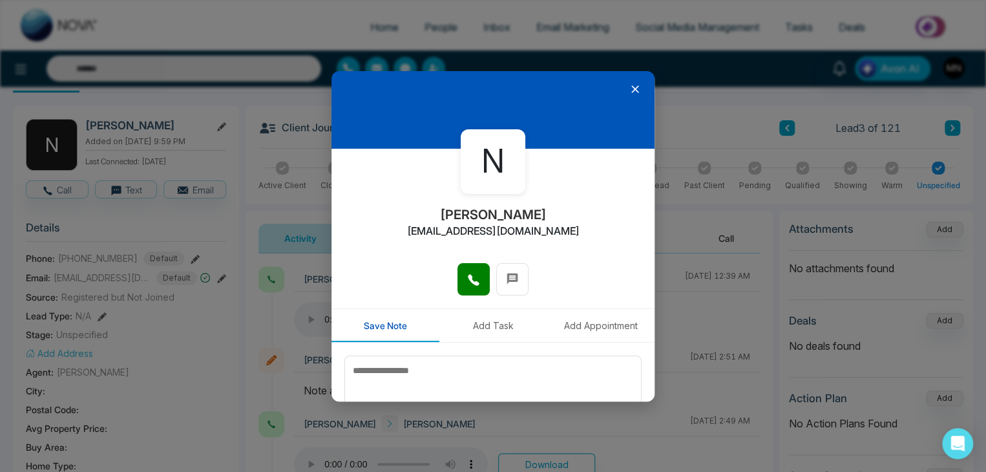
scroll to position [65, 0]
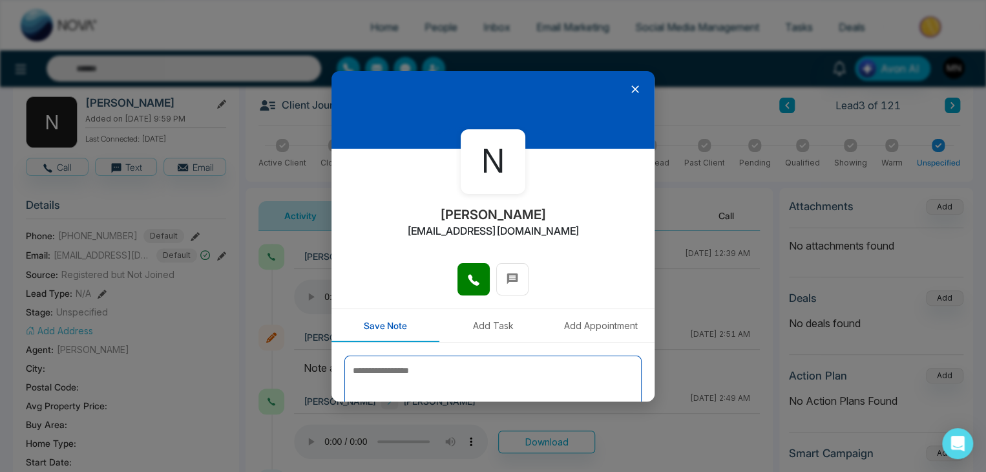
click at [474, 368] on textarea at bounding box center [493, 388] width 297 height 65
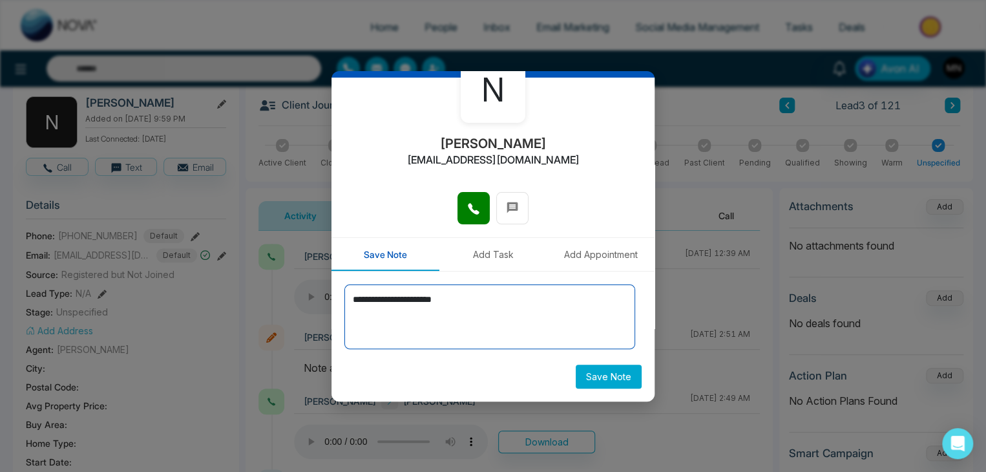
type textarea "**********"
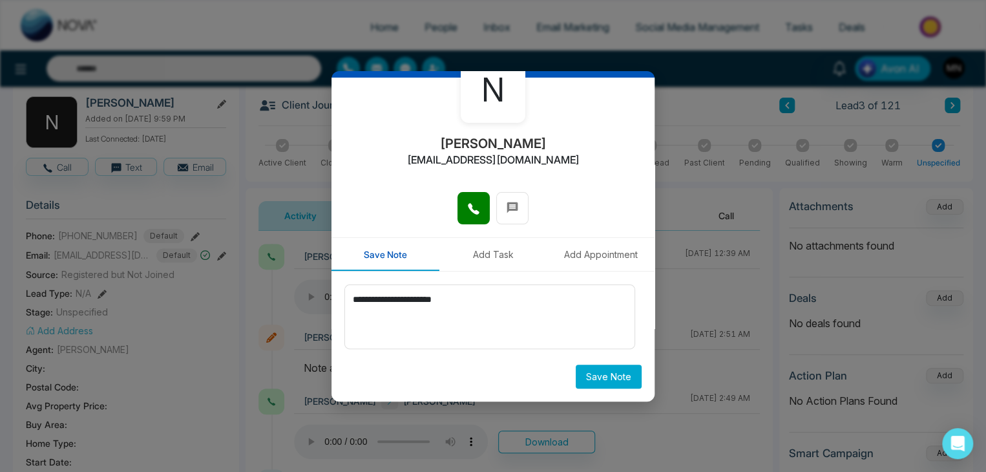
click at [576, 373] on button "Save Note" at bounding box center [609, 377] width 66 height 24
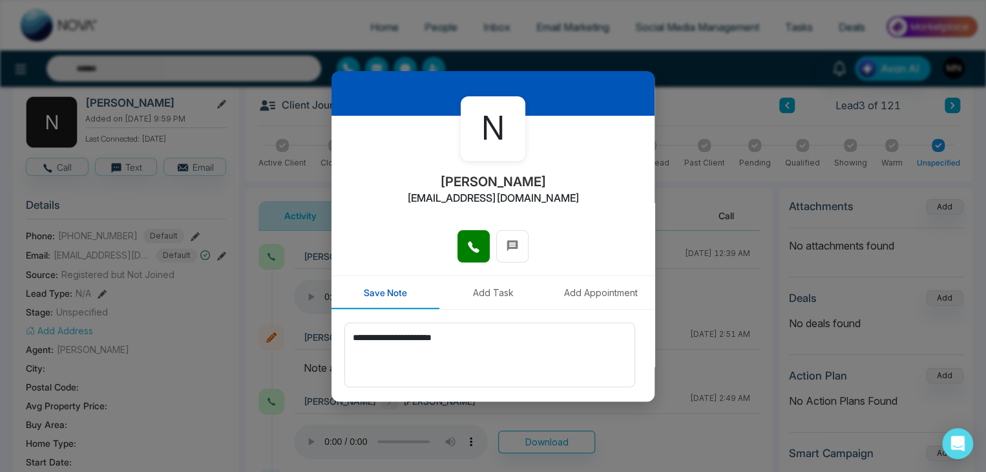
scroll to position [0, 0]
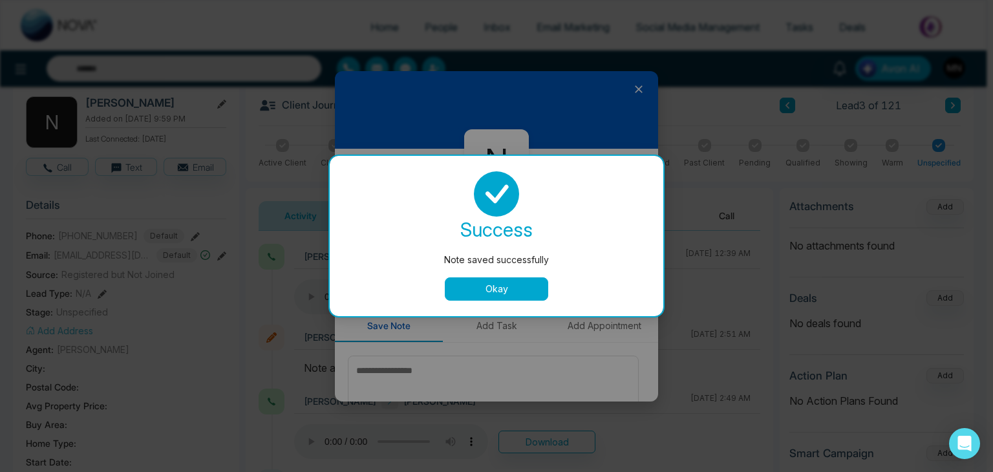
click at [509, 293] on button "Okay" at bounding box center [496, 288] width 103 height 23
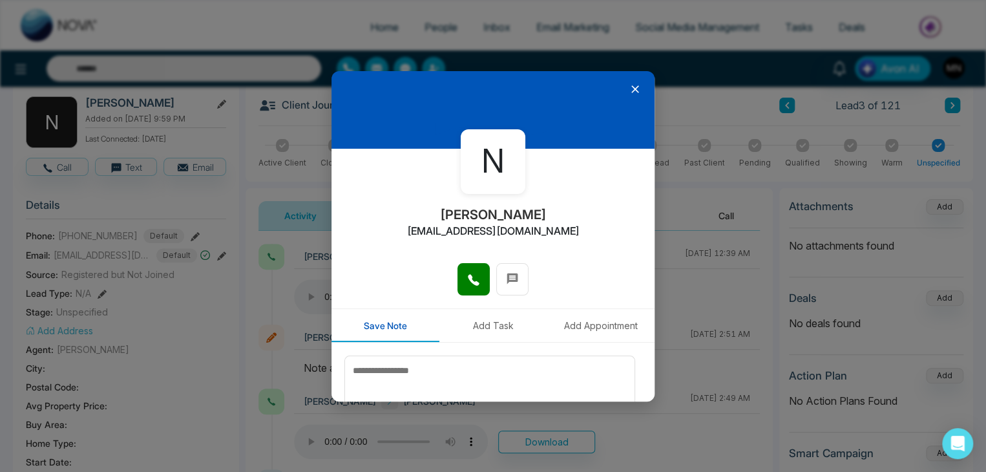
click at [629, 86] on icon at bounding box center [635, 89] width 13 height 13
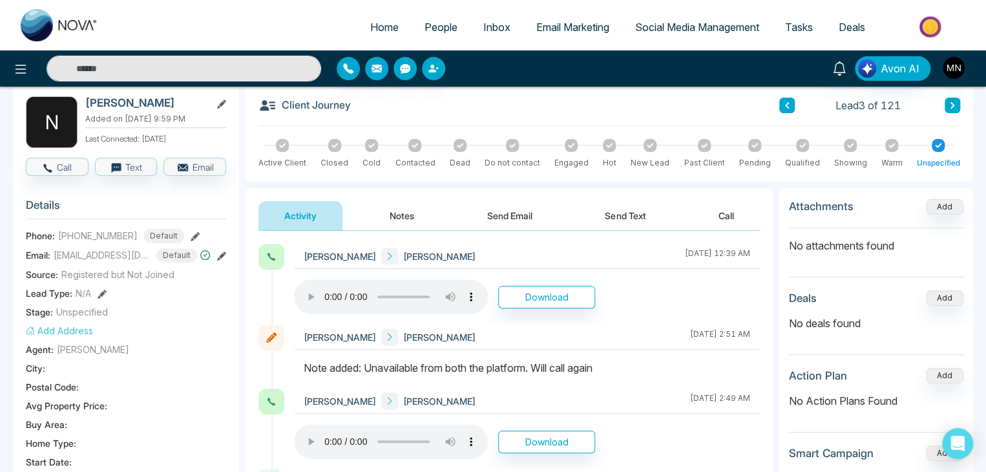
click at [950, 103] on icon at bounding box center [953, 105] width 6 height 8
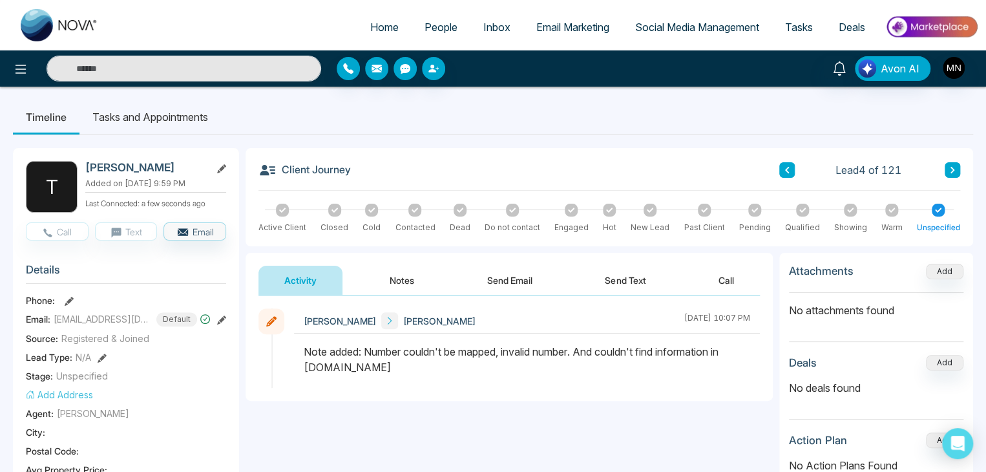
click at [956, 169] on button at bounding box center [953, 170] width 16 height 16
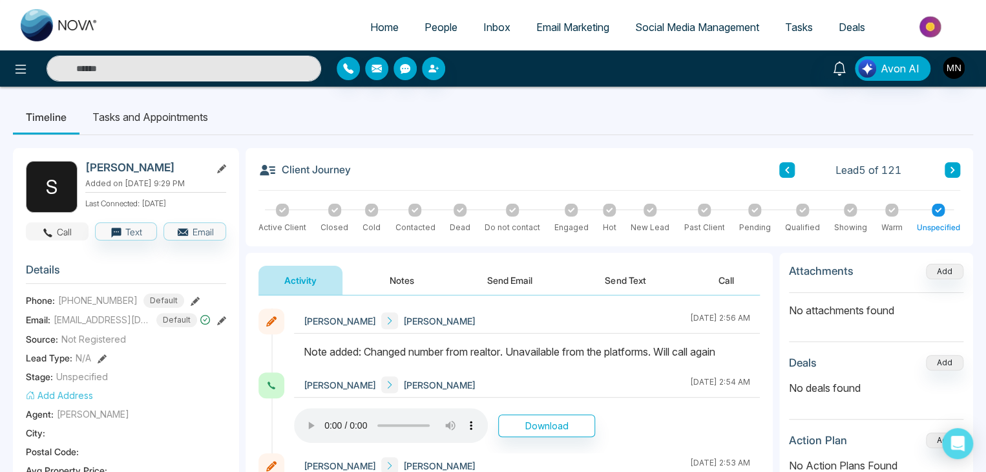
click at [68, 224] on button "Call" at bounding box center [57, 231] width 63 height 18
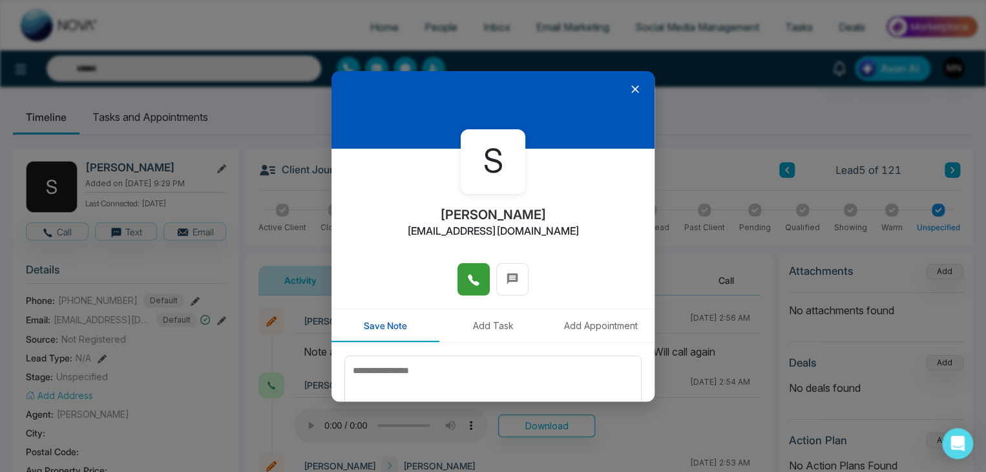
click at [470, 275] on icon at bounding box center [473, 279] width 13 height 13
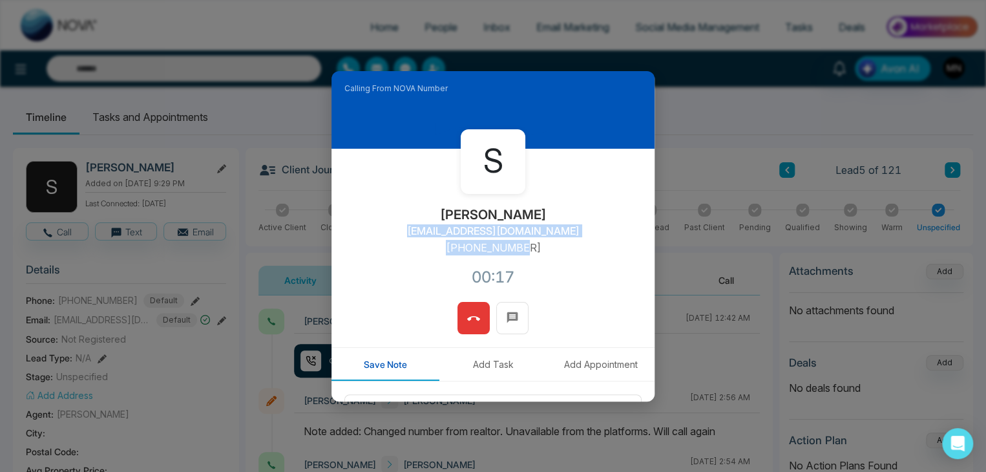
drag, startPoint x: 530, startPoint y: 244, endPoint x: 436, endPoint y: 249, distance: 93.8
click at [436, 249] on div "S Saifoo Lau saifoolau@gmail.com +14168169323 00:17" at bounding box center [493, 225] width 323 height 153
click at [564, 249] on div "S Saifoo Lau saifoolau@gmail.com +14168169323 00:17" at bounding box center [493, 225] width 323 height 153
drag, startPoint x: 525, startPoint y: 249, endPoint x: 445, endPoint y: 257, distance: 80.0
click at [445, 257] on div "S Saifoo Lau saifoolau@gmail.com +14168169323 00:18" at bounding box center [493, 225] width 323 height 153
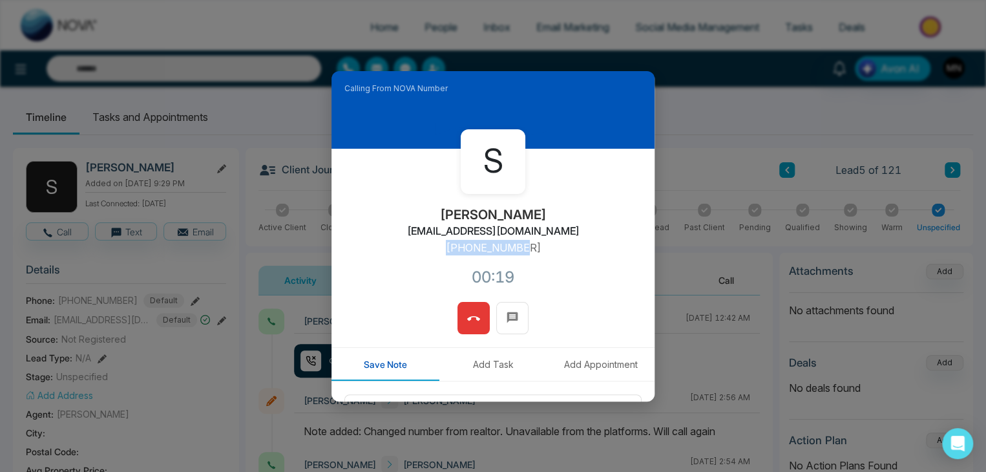
copy p "+14168169323"
click at [474, 315] on icon at bounding box center [473, 318] width 13 height 13
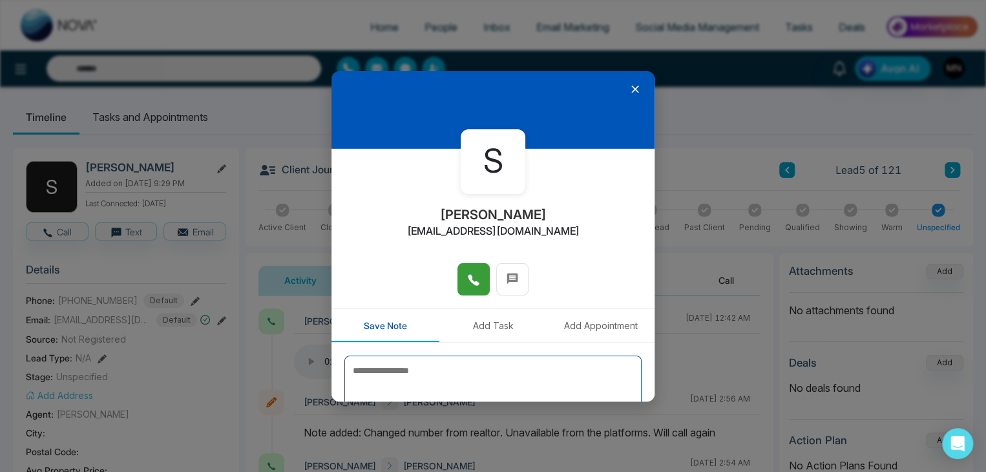
click at [492, 372] on textarea at bounding box center [493, 388] width 297 height 65
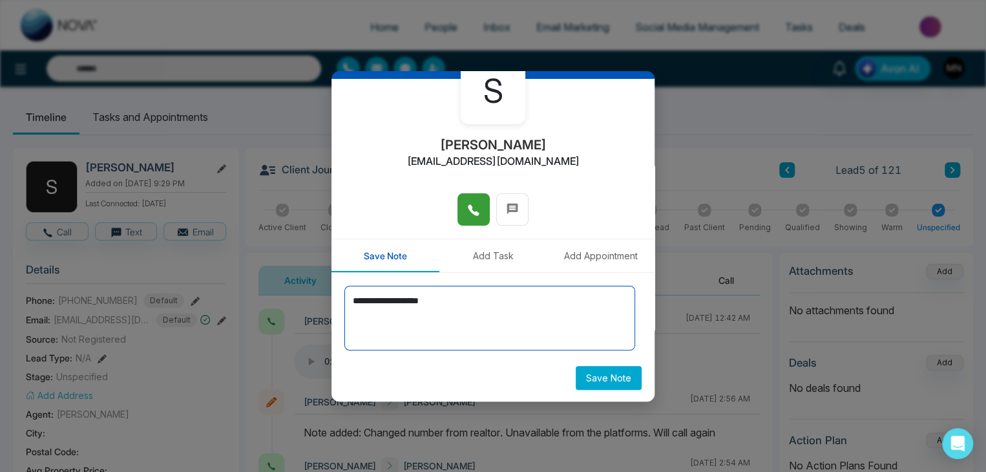
scroll to position [71, 0]
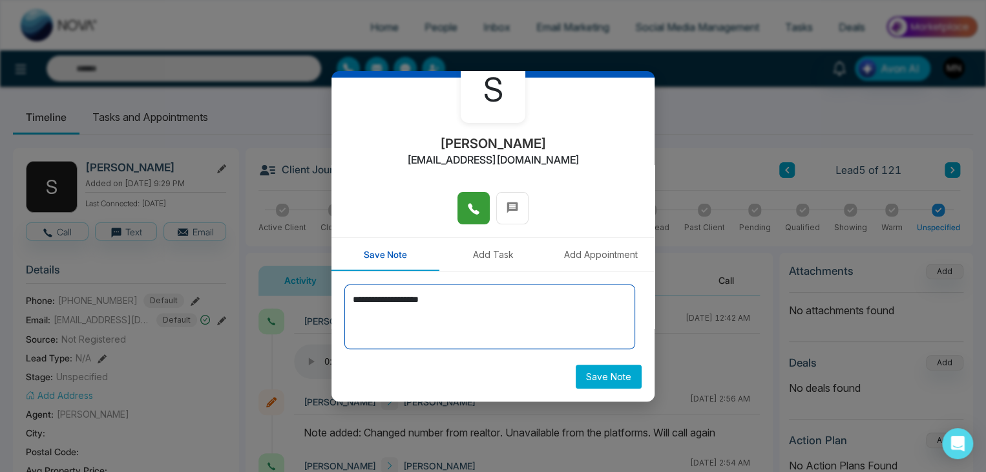
type textarea "**********"
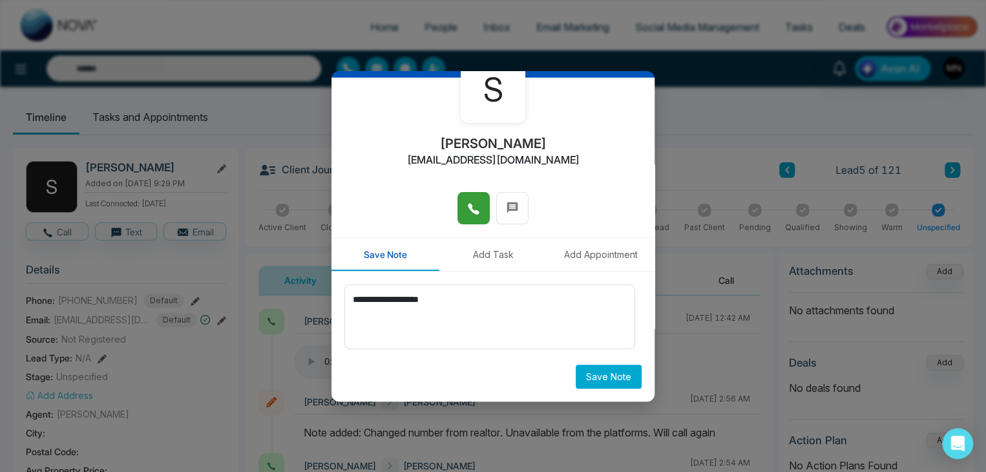
click at [602, 374] on button "Save Note" at bounding box center [609, 377] width 66 height 24
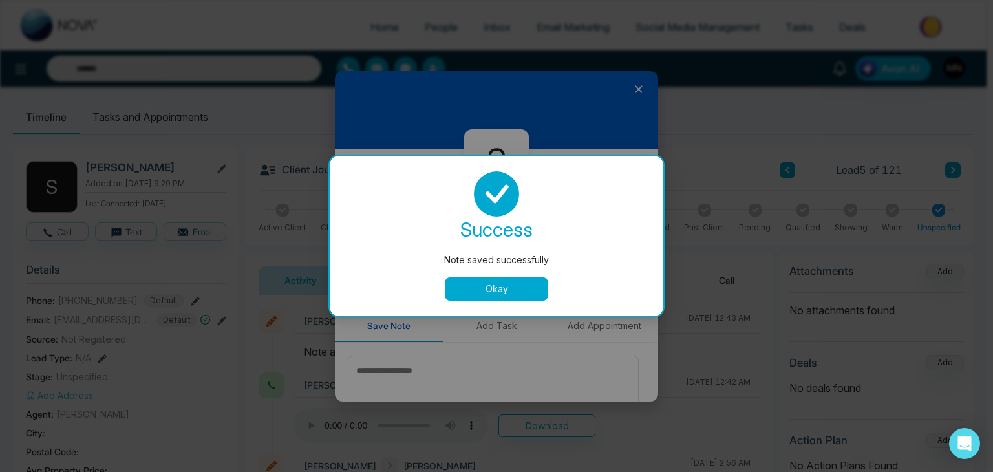
click at [517, 273] on div "success Note saved successfully Okay" at bounding box center [496, 235] width 303 height 129
click at [517, 286] on button "Okay" at bounding box center [496, 288] width 103 height 23
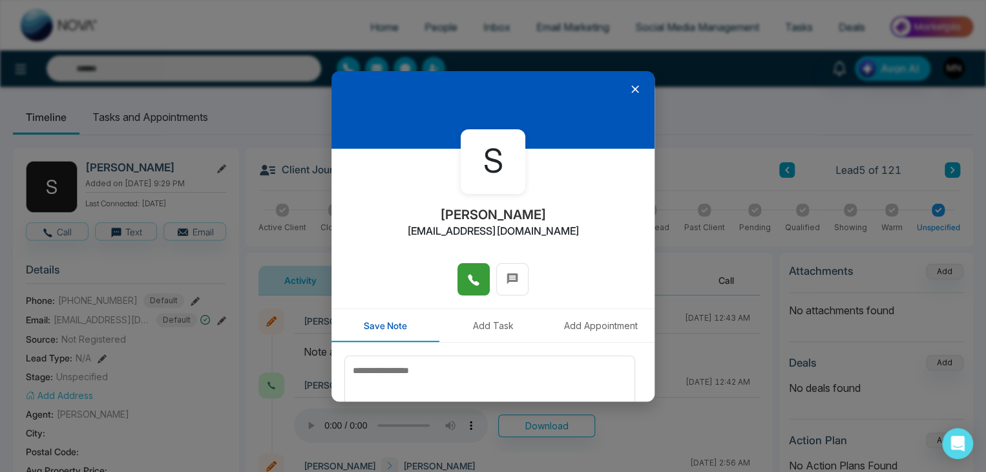
click at [632, 90] on icon at bounding box center [636, 89] width 8 height 8
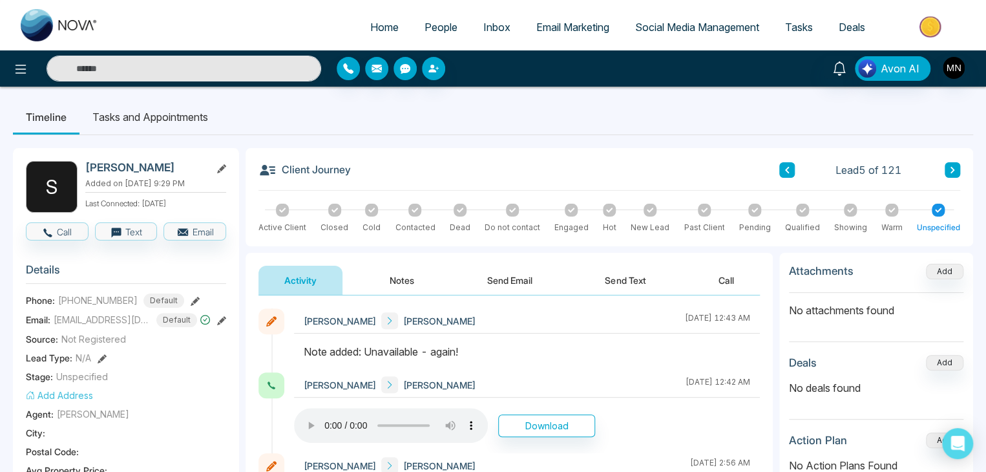
click at [951, 169] on icon at bounding box center [953, 170] width 6 height 8
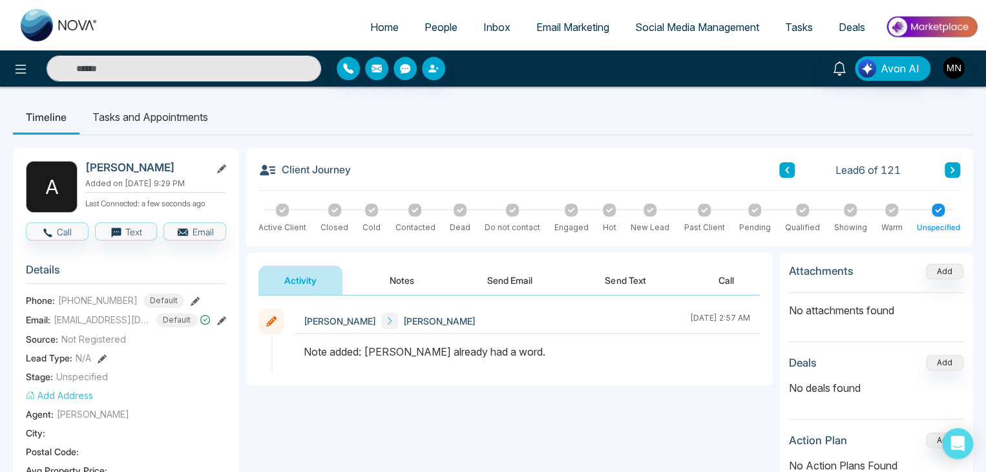
click at [946, 174] on button at bounding box center [953, 170] width 16 height 16
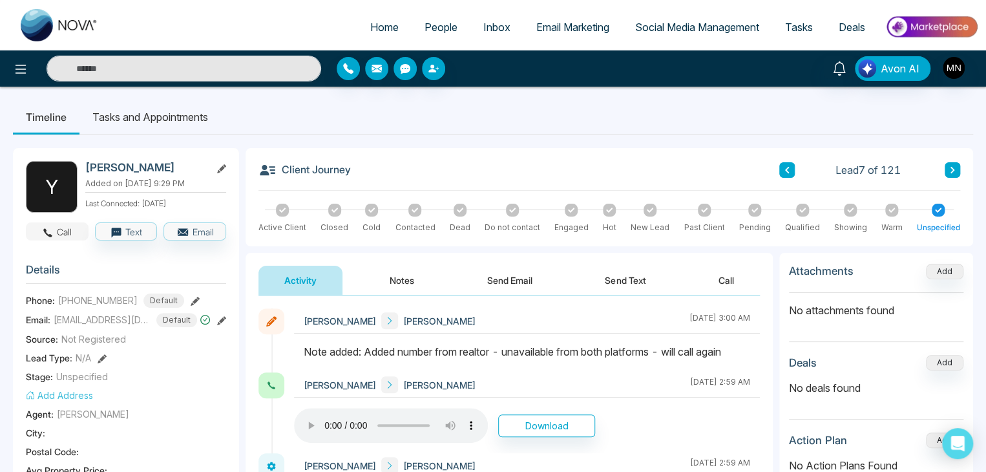
click at [58, 233] on button "Call" at bounding box center [57, 231] width 63 height 18
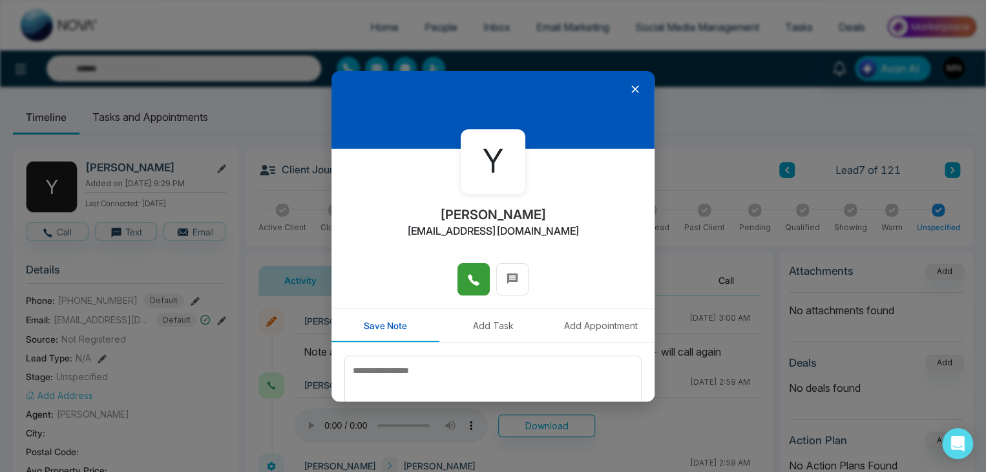
click at [460, 286] on button at bounding box center [474, 279] width 32 height 32
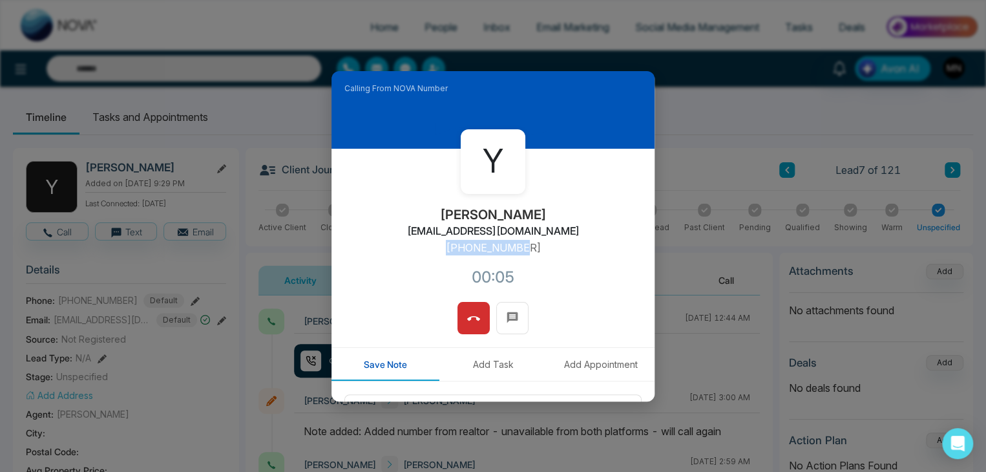
drag, startPoint x: 542, startPoint y: 250, endPoint x: 438, endPoint y: 250, distance: 104.1
click at [438, 250] on div "Y Yasminah Elmalatawy yasminah@royallepage.ca +14164527830 00:05" at bounding box center [493, 225] width 323 height 153
copy p "+14164527830"
click at [467, 314] on icon at bounding box center [473, 318] width 13 height 13
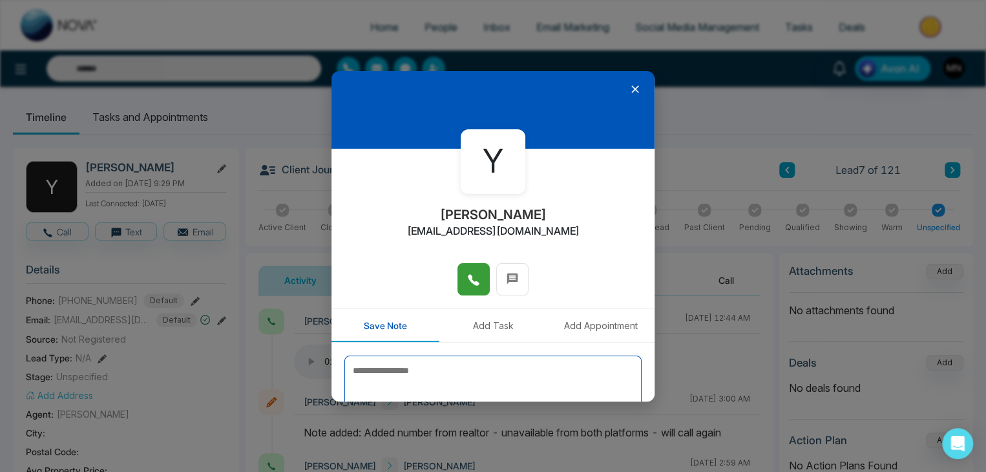
click at [537, 373] on textarea at bounding box center [493, 388] width 297 height 65
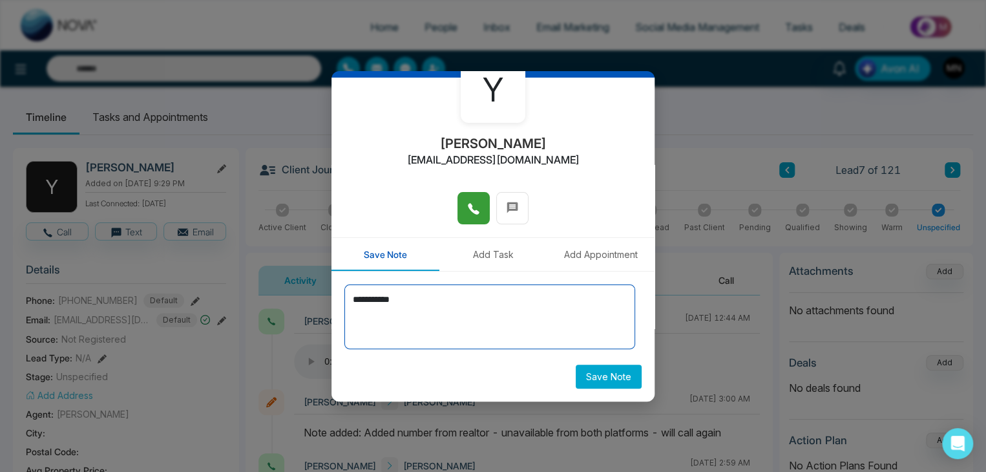
type textarea "**********"
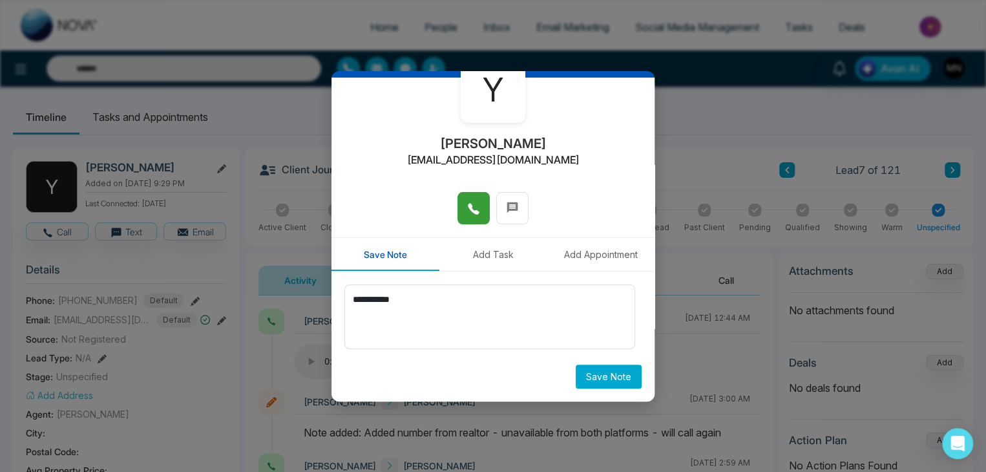
click at [602, 374] on button "Save Note" at bounding box center [609, 377] width 66 height 24
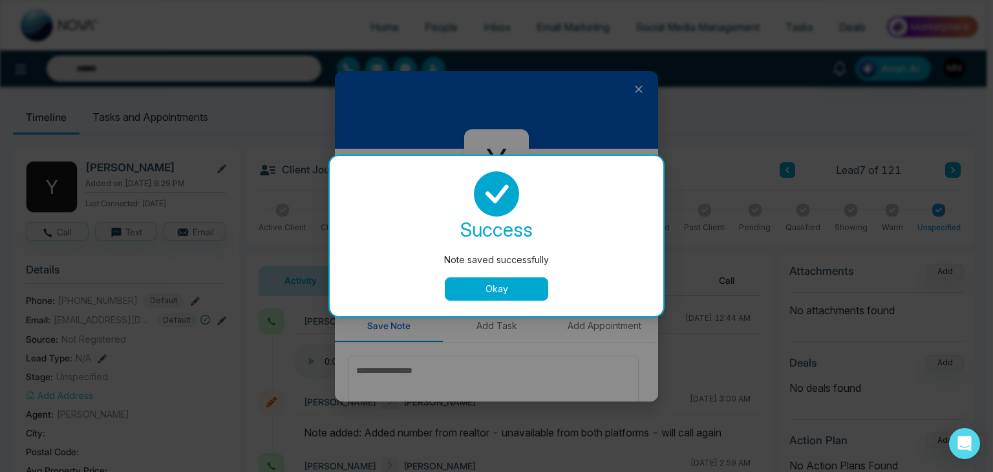
click at [518, 281] on button "Okay" at bounding box center [496, 288] width 103 height 23
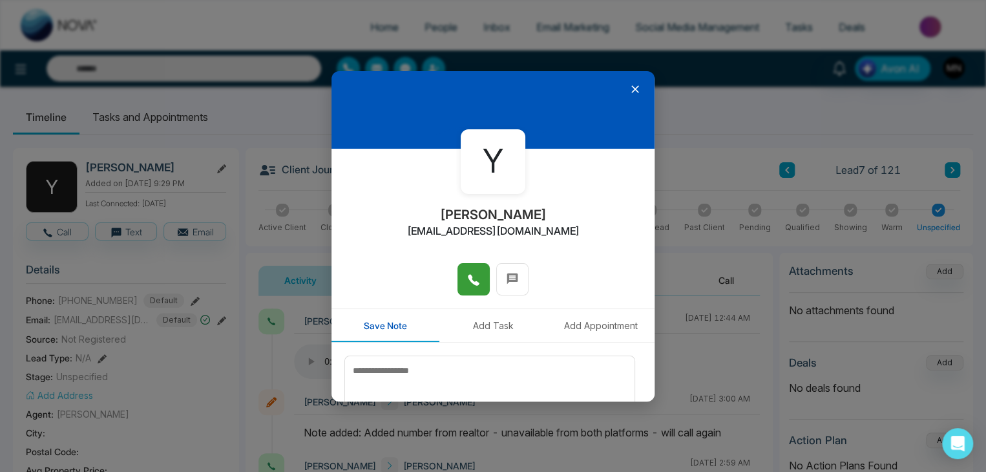
click at [629, 89] on icon at bounding box center [635, 89] width 13 height 13
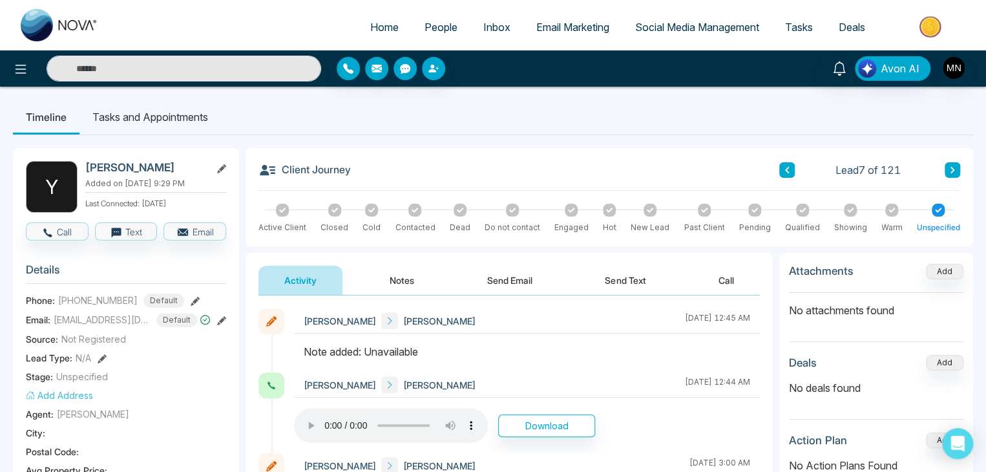
click at [956, 176] on button at bounding box center [953, 170] width 16 height 16
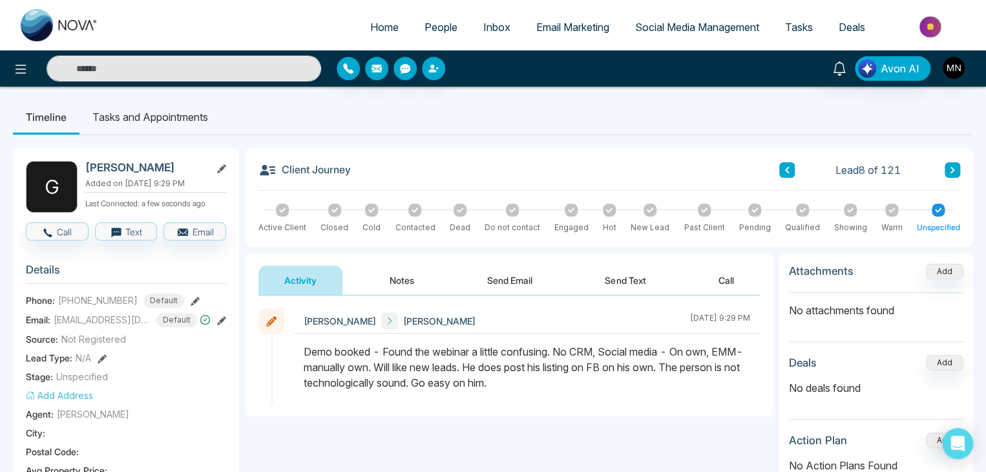
click at [950, 169] on icon at bounding box center [953, 170] width 6 height 8
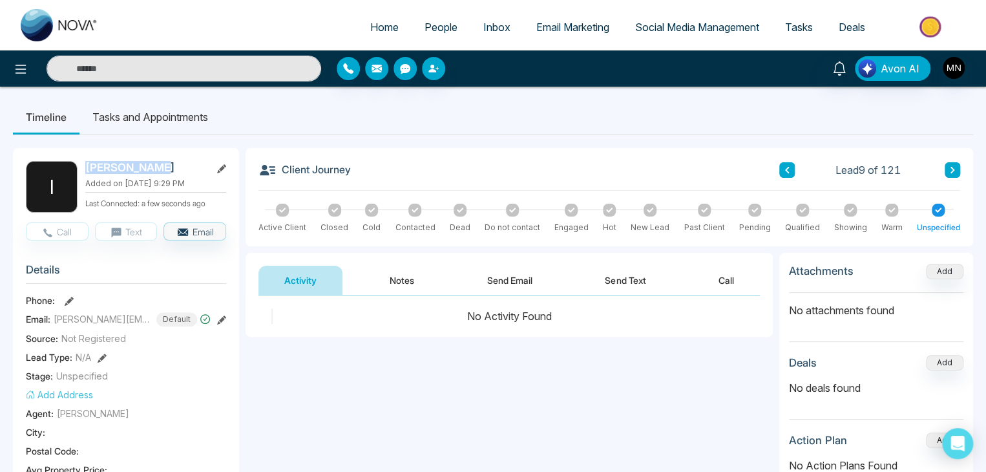
drag, startPoint x: 154, startPoint y: 167, endPoint x: 83, endPoint y: 171, distance: 70.6
click at [83, 171] on div "I Ivon Shahout Added on August 14 2025 | 9:29 PM Last Connected: a few seconds …" at bounding box center [126, 187] width 200 height 52
copy h2 "Ivon Shahout"
click at [404, 279] on button "Notes" at bounding box center [402, 280] width 76 height 29
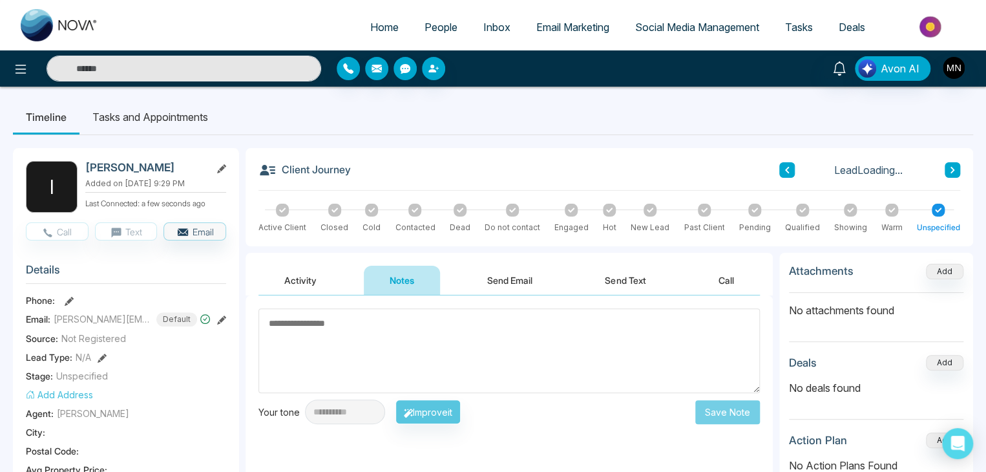
click at [441, 335] on textarea at bounding box center [510, 350] width 502 height 85
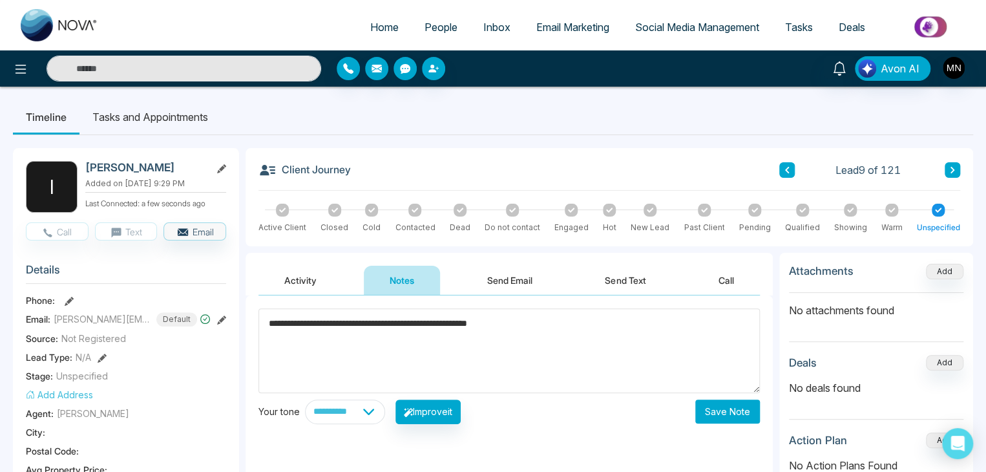
type textarea "**********"
click at [721, 414] on button "Save Note" at bounding box center [728, 411] width 65 height 24
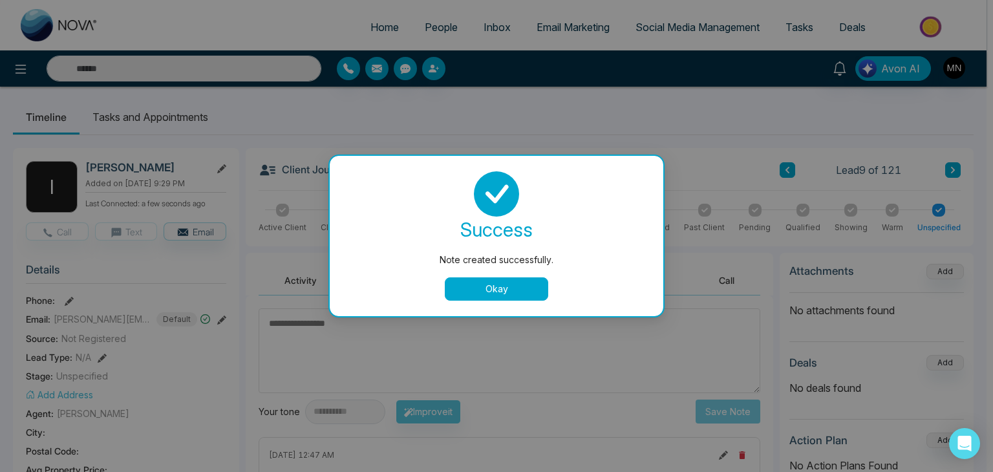
click at [491, 293] on button "Okay" at bounding box center [496, 288] width 103 height 23
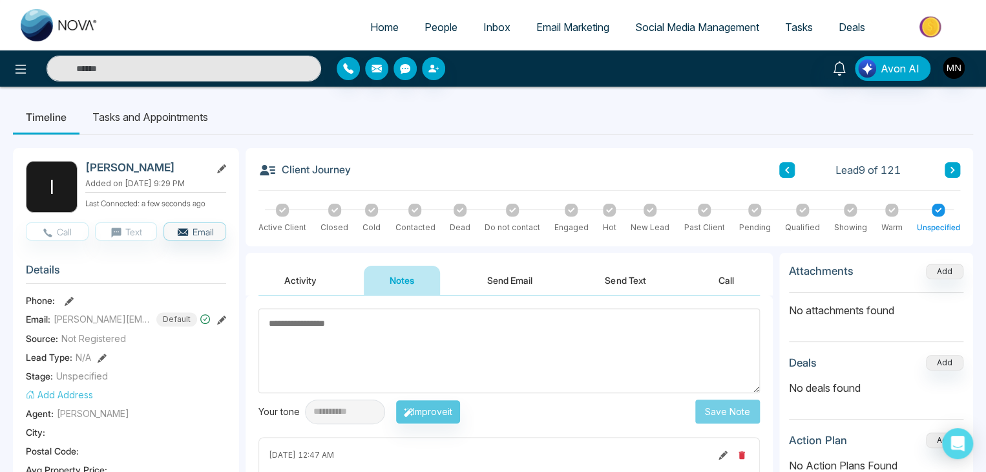
click at [953, 161] on div "Client Journey Lead 9 of 121" at bounding box center [610, 176] width 702 height 30
click at [948, 173] on button at bounding box center [953, 170] width 16 height 16
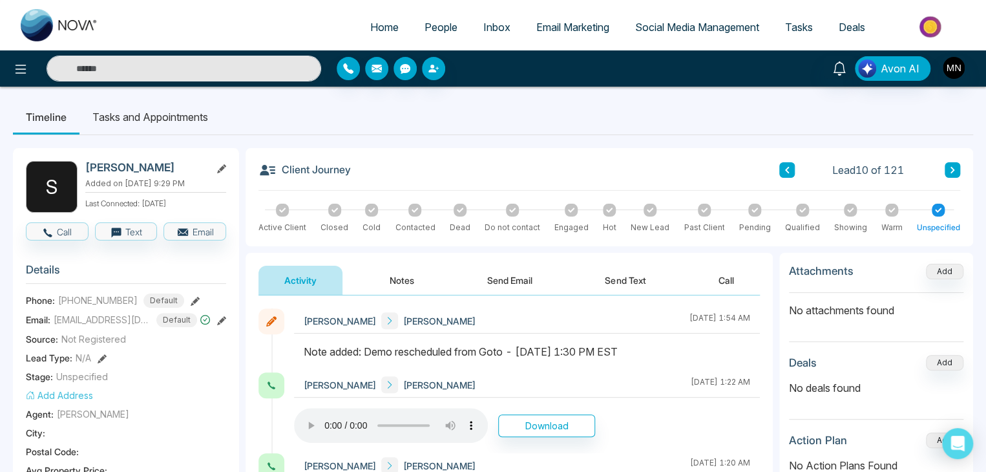
click at [950, 171] on icon at bounding box center [953, 170] width 6 height 8
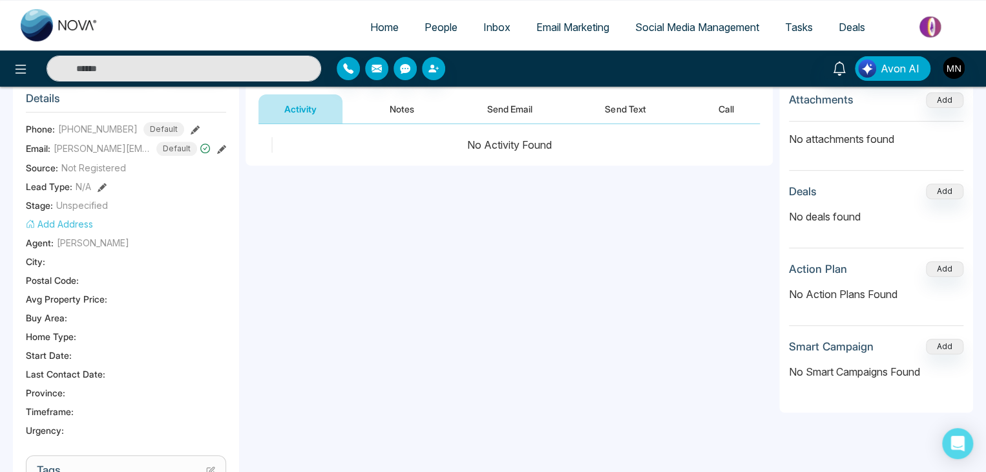
scroll to position [65, 0]
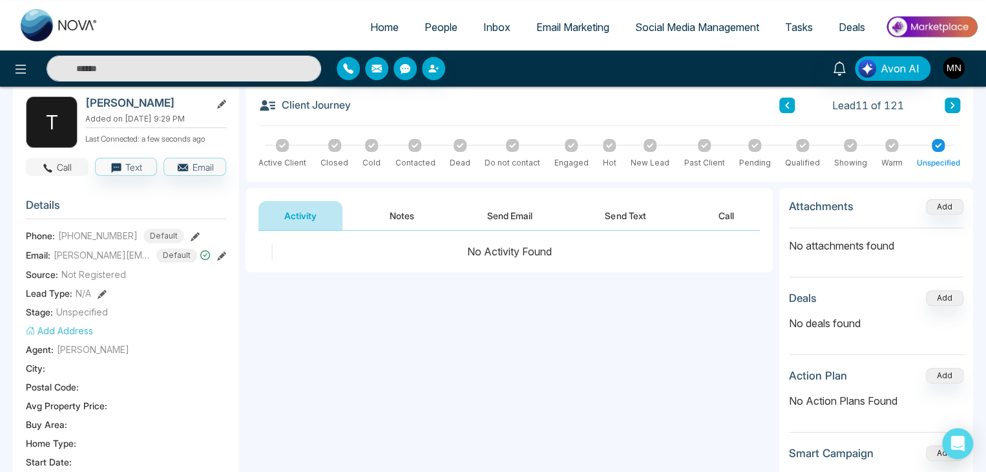
click at [69, 166] on button "Call" at bounding box center [57, 167] width 63 height 18
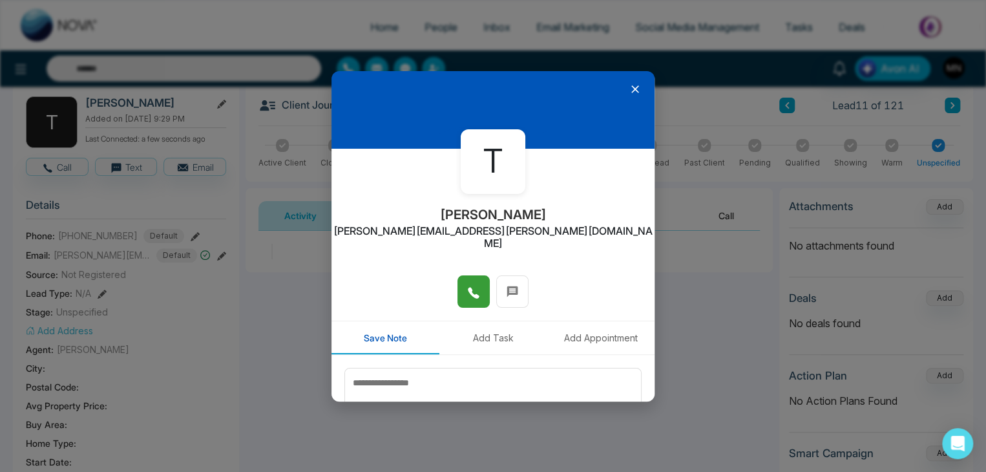
click at [468, 287] on icon at bounding box center [473, 292] width 11 height 11
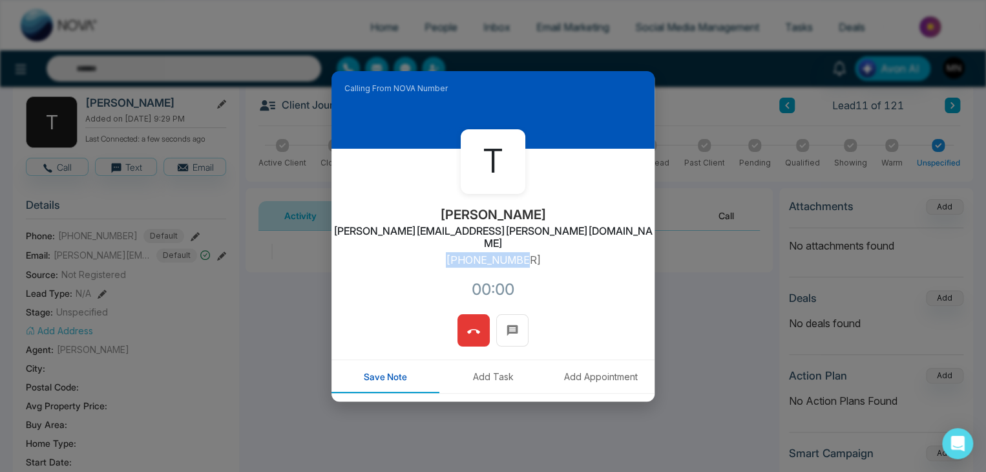
drag, startPoint x: 530, startPoint y: 251, endPoint x: 445, endPoint y: 248, distance: 85.4
click at [445, 248] on div "T Trish VanMilligen Trish.vanmilligen@yahoo.ca +14165575343 00:00" at bounding box center [493, 231] width 323 height 165
copy p "+14165575343"
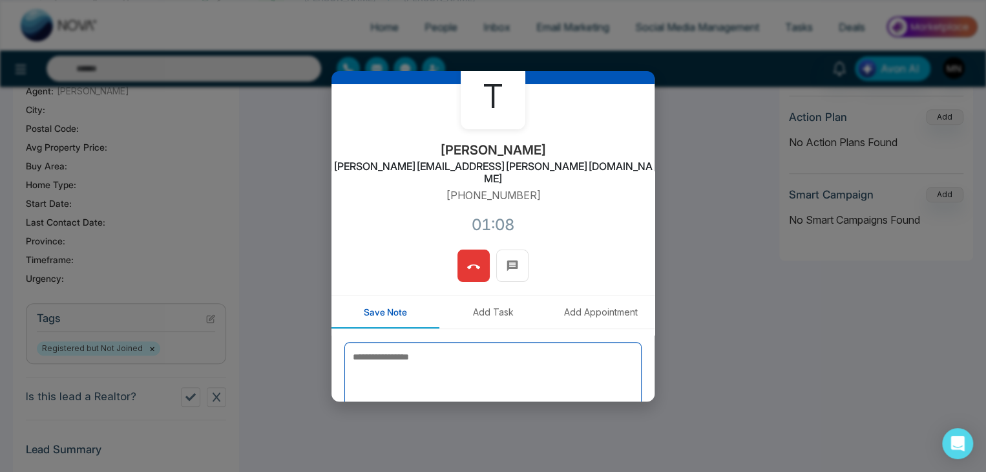
click at [610, 342] on textarea at bounding box center [493, 374] width 297 height 65
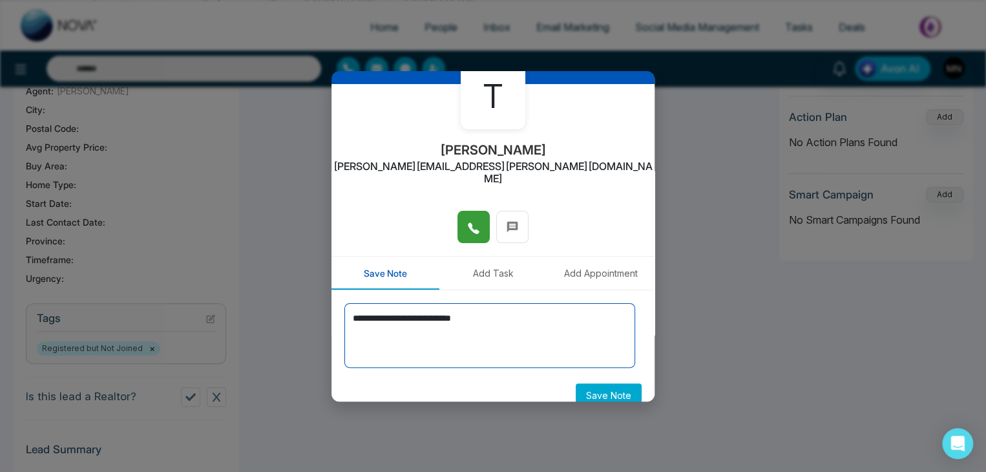
scroll to position [71, 0]
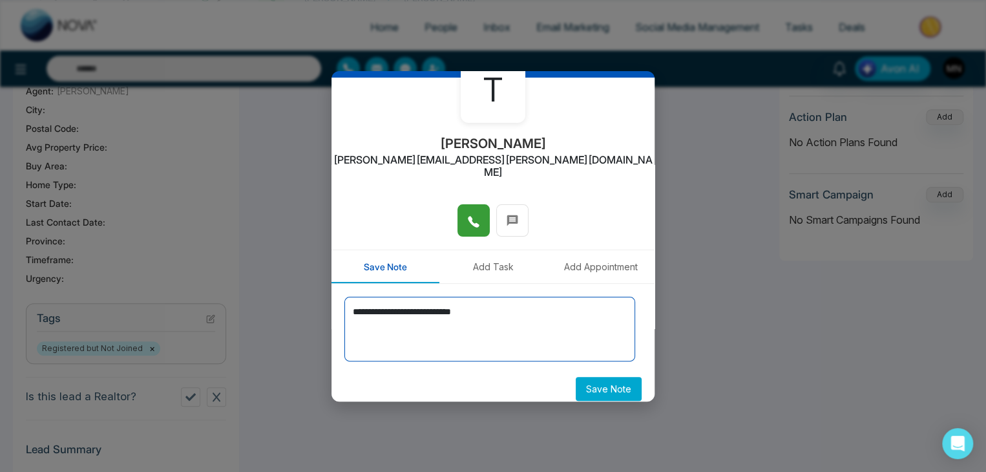
type textarea "**********"
click at [611, 377] on button "Save Note" at bounding box center [609, 389] width 66 height 24
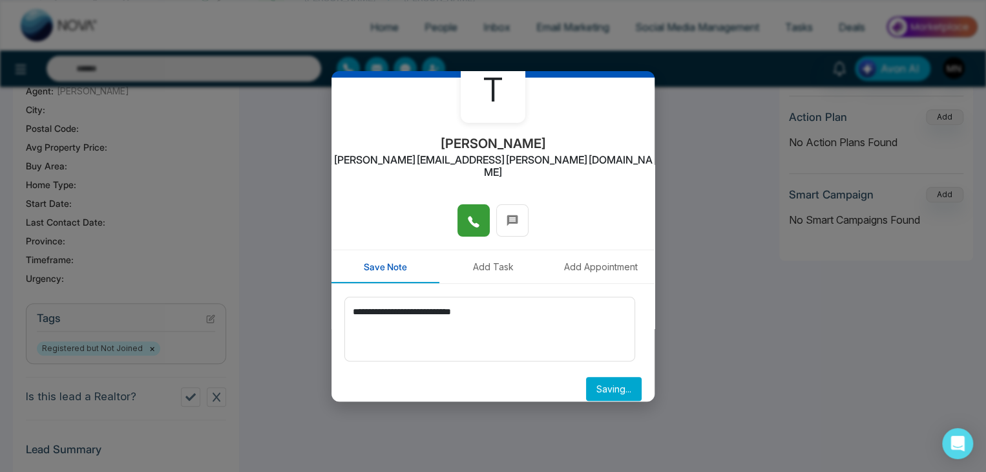
scroll to position [0, 0]
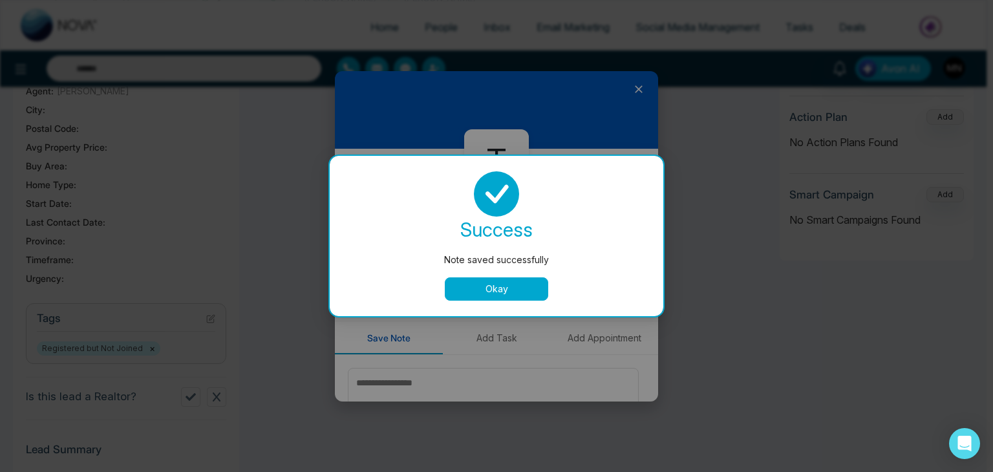
click at [505, 288] on button "Okay" at bounding box center [496, 288] width 103 height 23
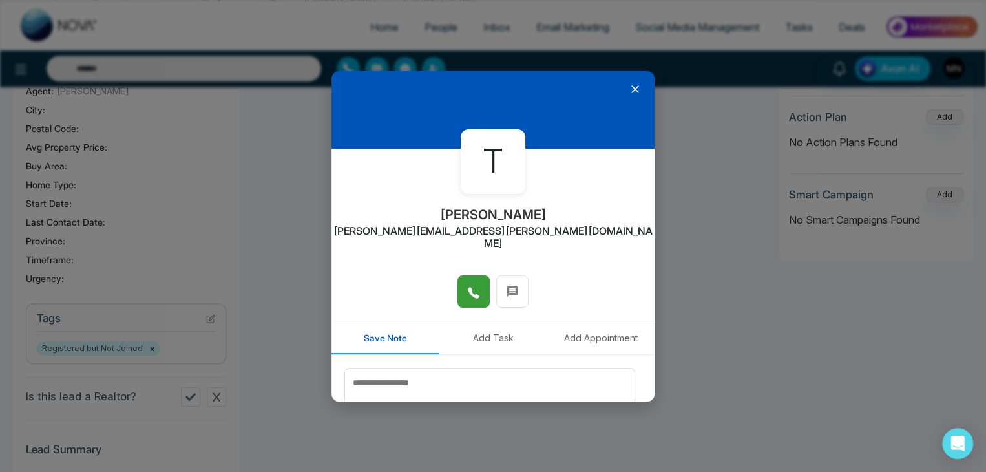
click at [629, 89] on icon at bounding box center [635, 89] width 13 height 13
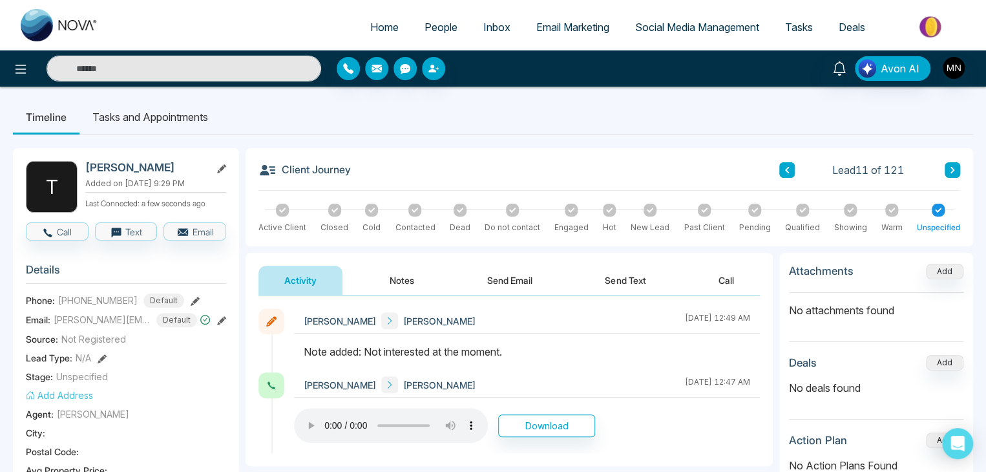
click at [957, 167] on button at bounding box center [953, 170] width 16 height 16
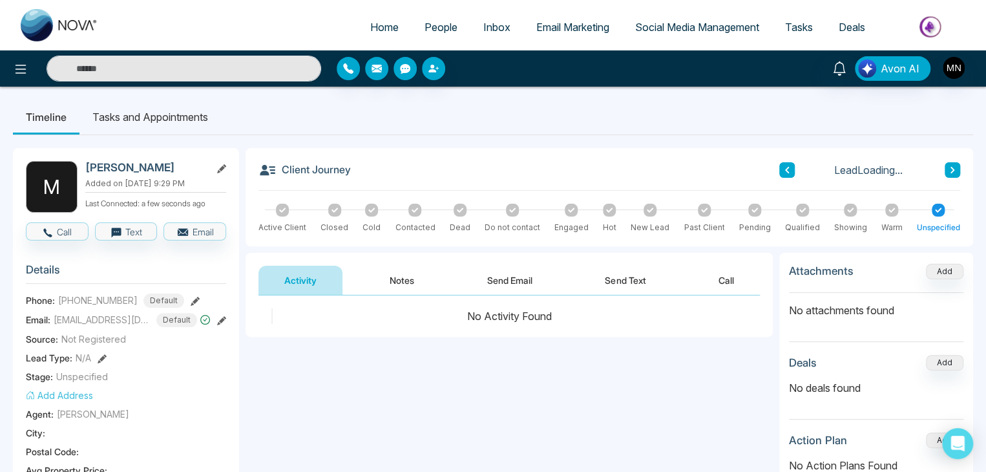
click at [440, 27] on span "People" at bounding box center [441, 27] width 33 height 13
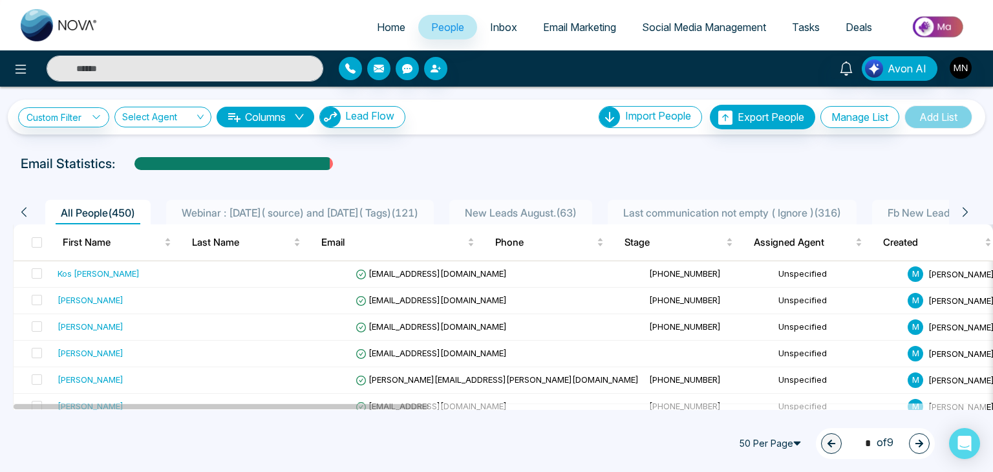
click at [738, 209] on span "Last communication not empty ( Ignore ) ( 316 )" at bounding box center [732, 212] width 228 height 13
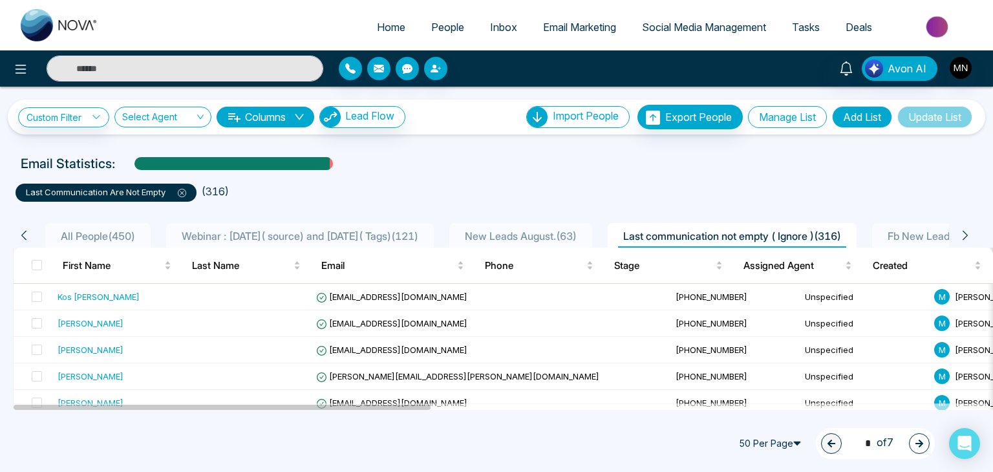
click at [782, 116] on button "Manage List" at bounding box center [787, 117] width 79 height 22
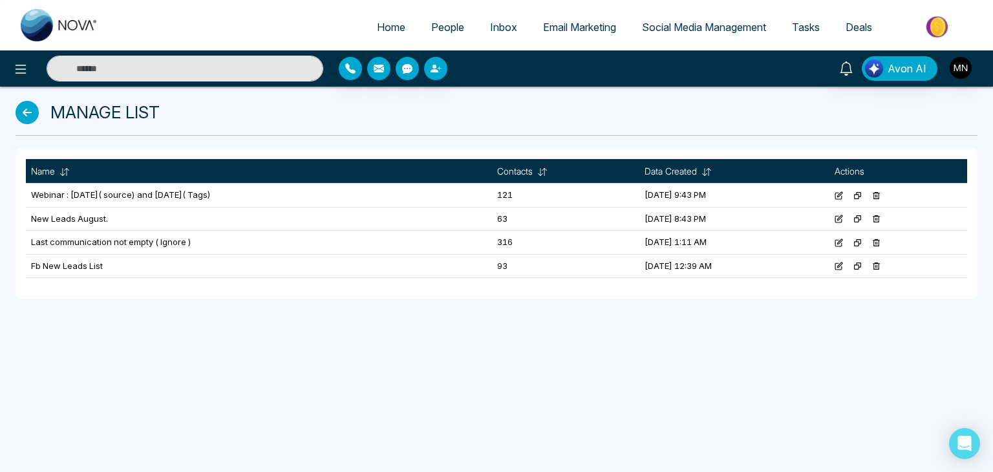
click at [880, 241] on icon at bounding box center [876, 242] width 7 height 7
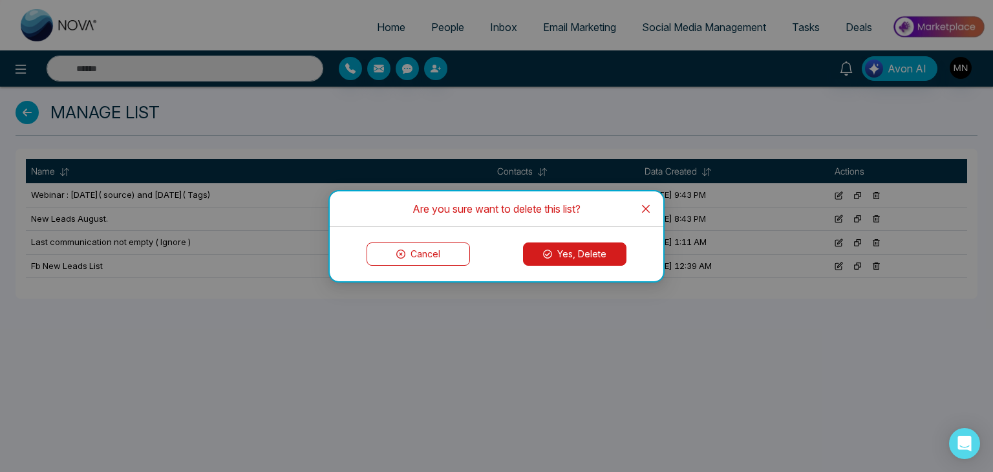
click at [561, 250] on button "Yes, Delete" at bounding box center [574, 253] width 103 height 23
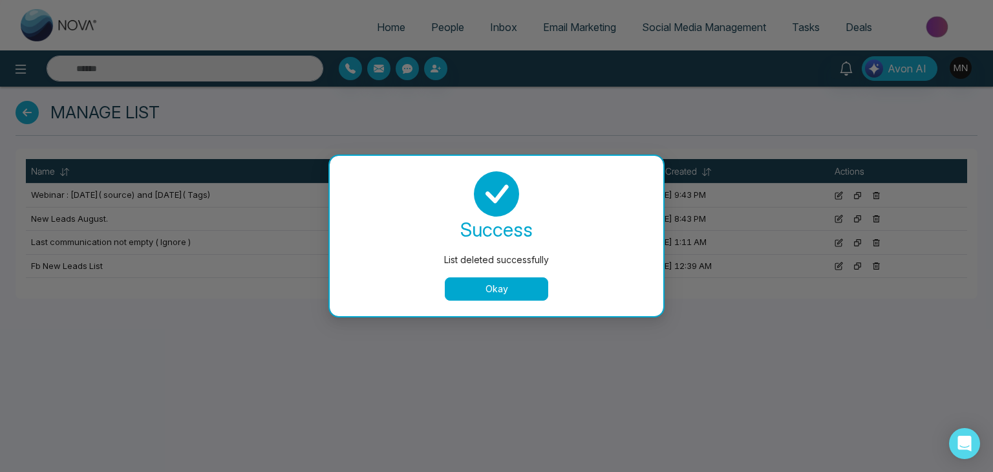
click at [465, 295] on button "Okay" at bounding box center [496, 288] width 103 height 23
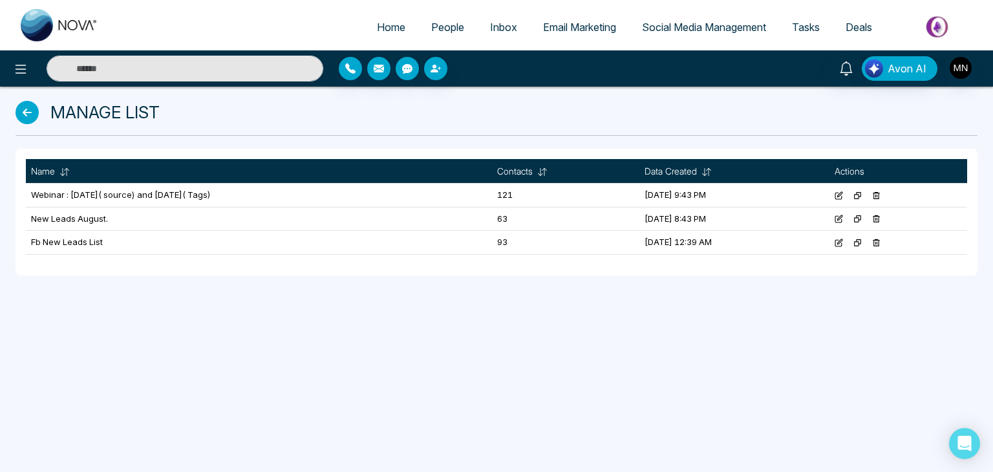
click at [447, 27] on span "People" at bounding box center [447, 27] width 33 height 13
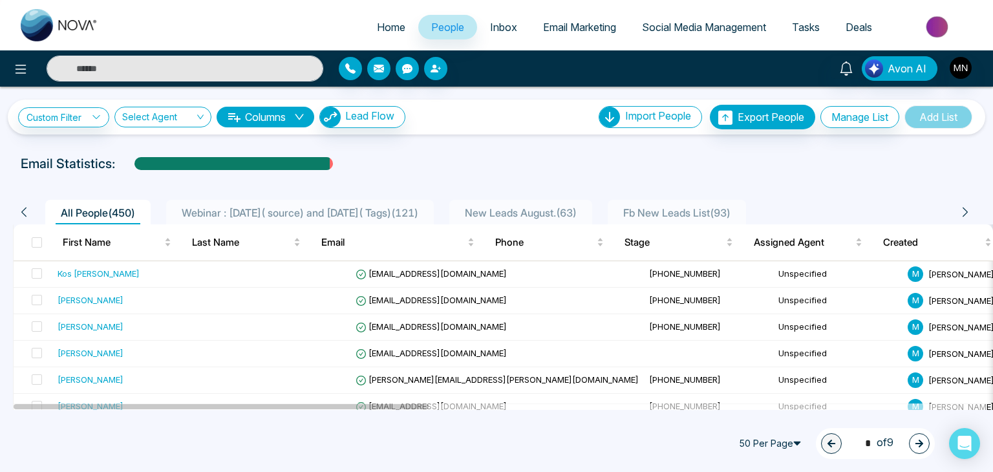
click at [316, 213] on span "Webinar : 17 July( source) and 6 August( Tags) ( 121 )" at bounding box center [299, 212] width 247 height 13
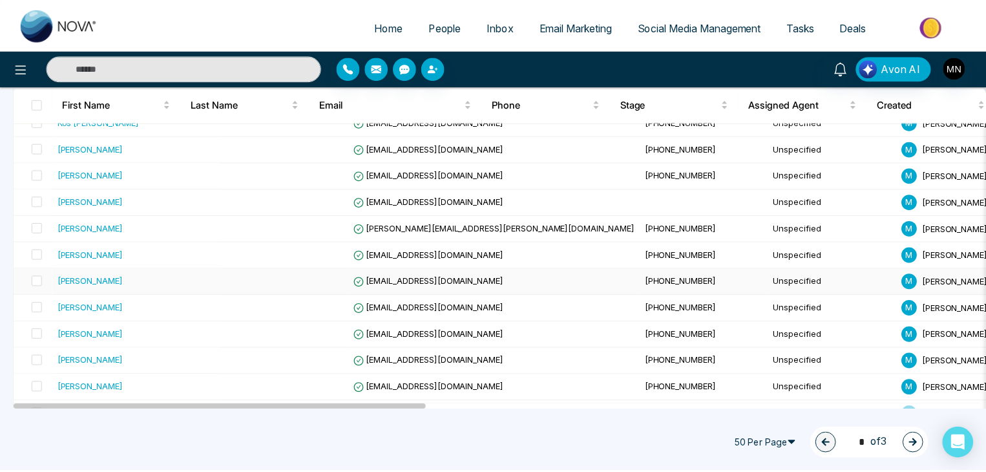
scroll to position [129, 0]
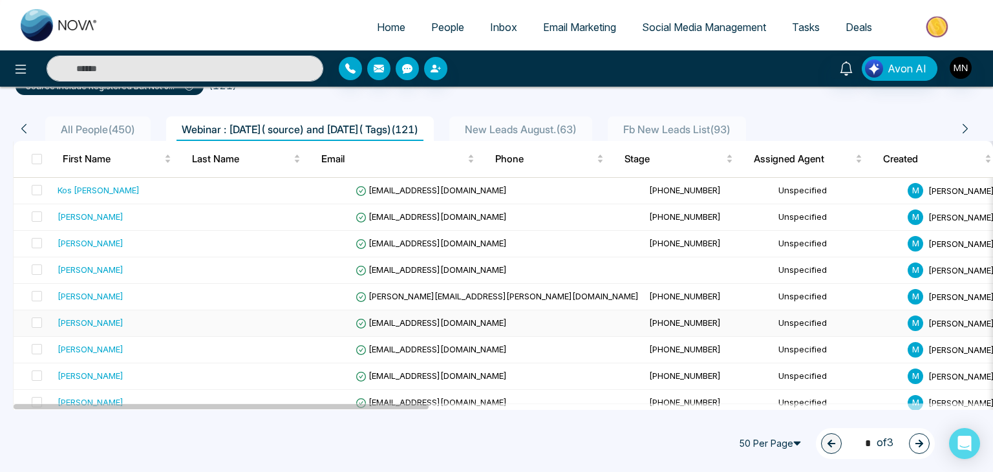
click at [104, 323] on div "[PERSON_NAME]" at bounding box center [91, 322] width 66 height 13
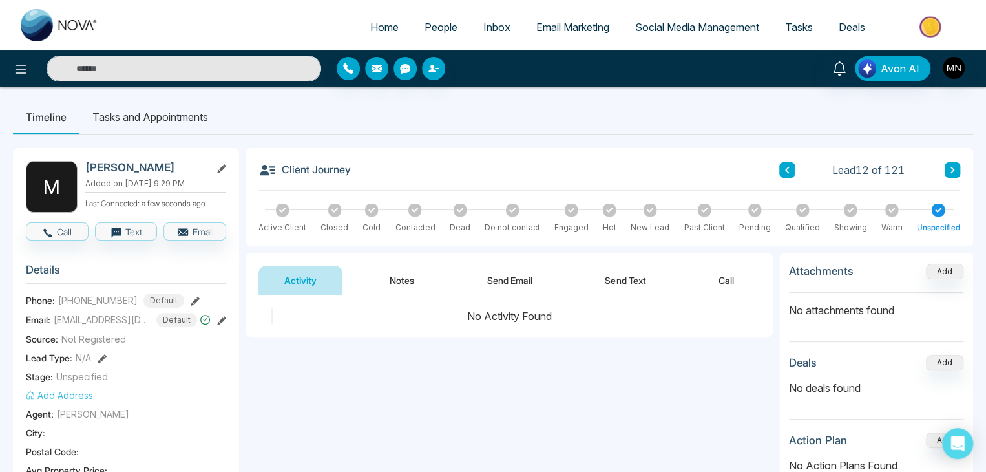
click at [789, 166] on icon at bounding box center [787, 170] width 6 height 8
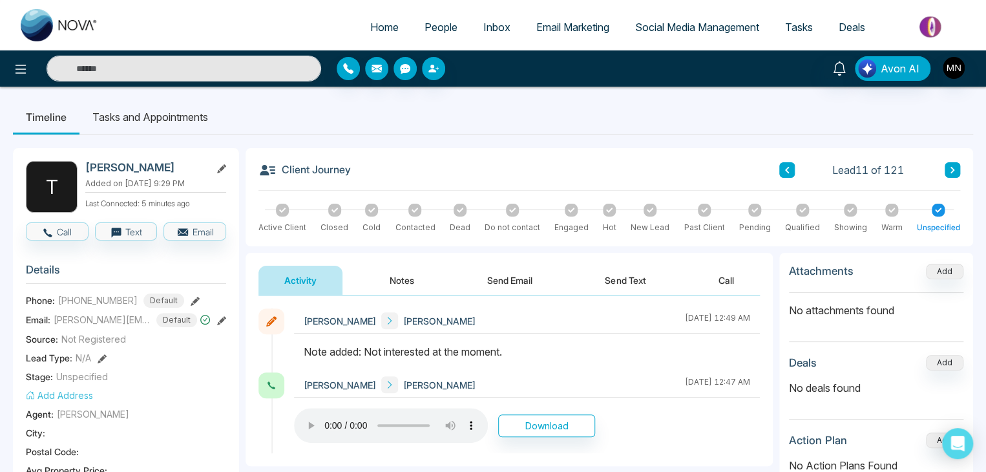
click at [957, 169] on button at bounding box center [953, 170] width 16 height 16
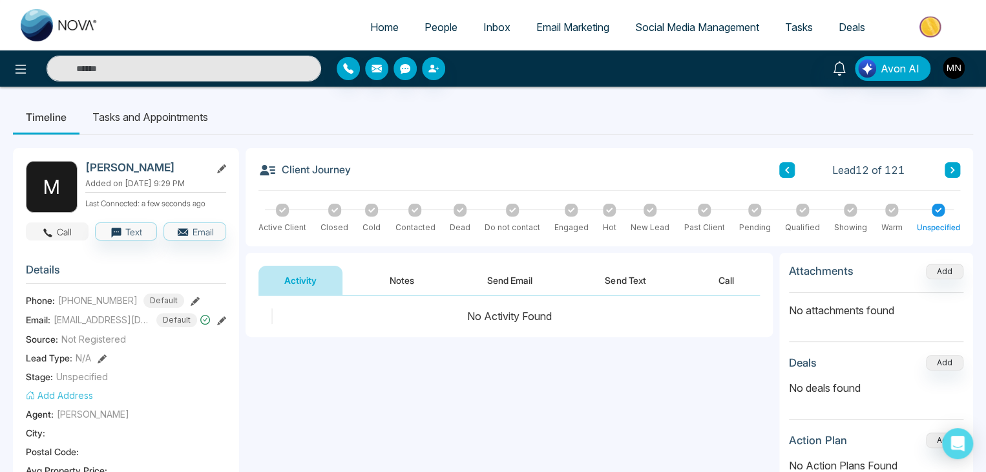
click at [76, 233] on button "Call" at bounding box center [57, 231] width 63 height 18
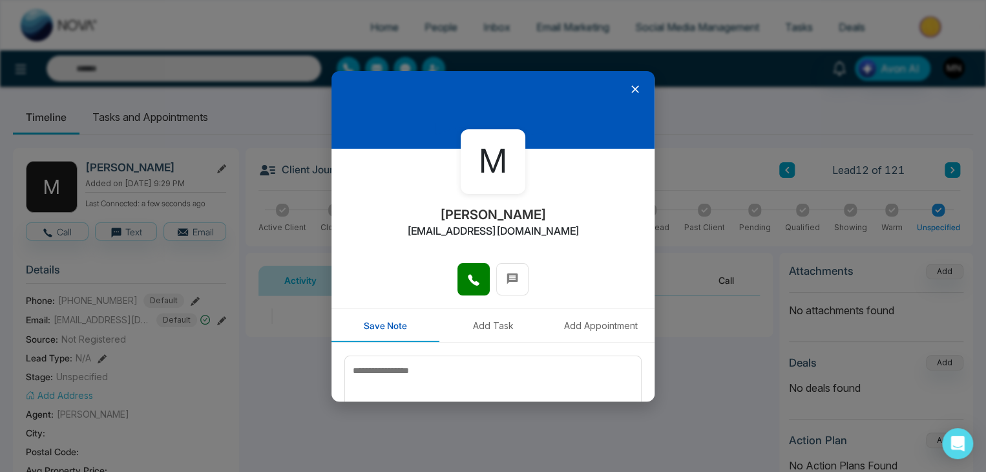
click at [491, 305] on div at bounding box center [493, 285] width 323 height 45
click at [476, 290] on button at bounding box center [474, 279] width 32 height 32
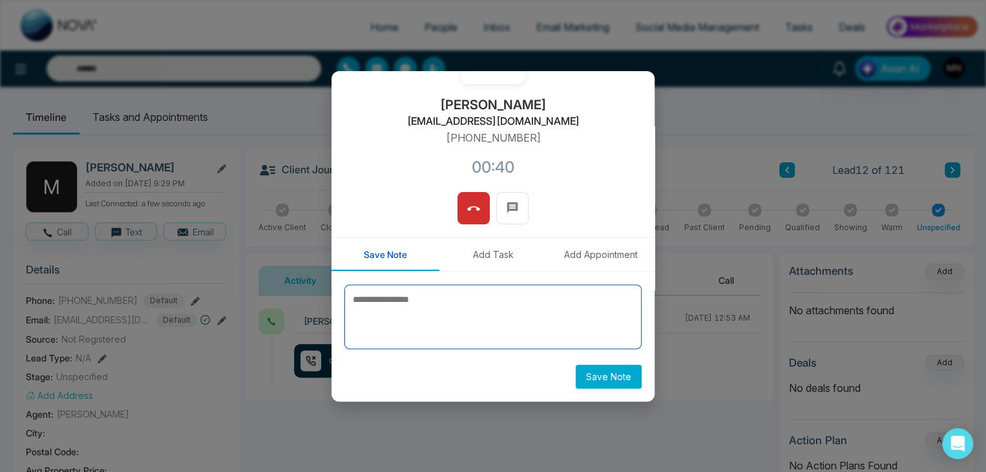
click at [419, 310] on textarea at bounding box center [493, 316] width 297 height 65
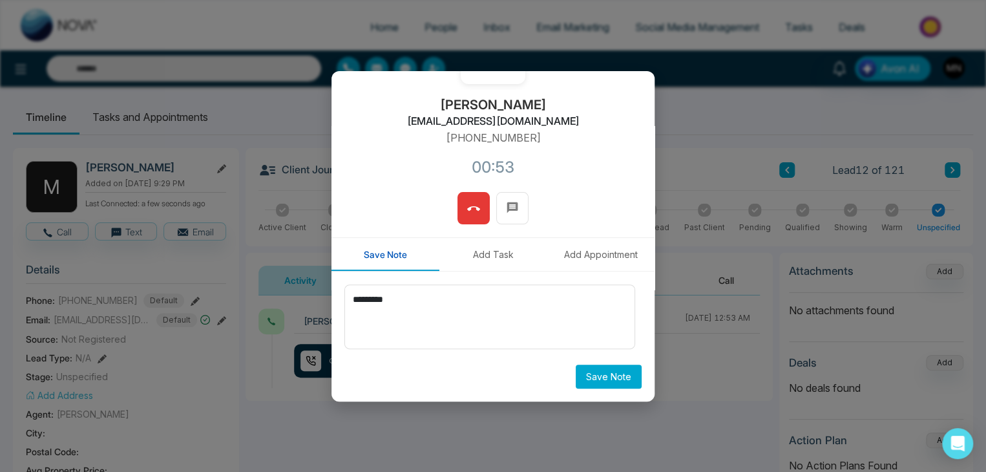
click at [467, 215] on span at bounding box center [473, 207] width 13 height 19
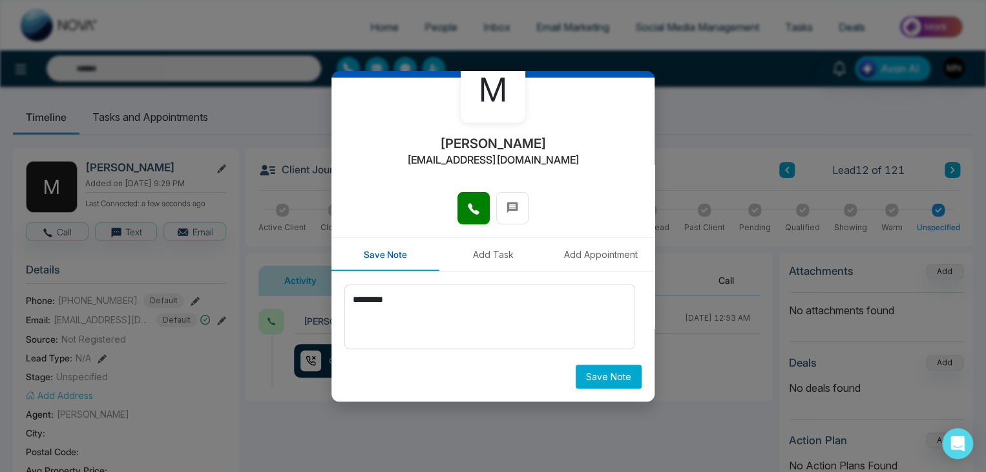
scroll to position [71, 0]
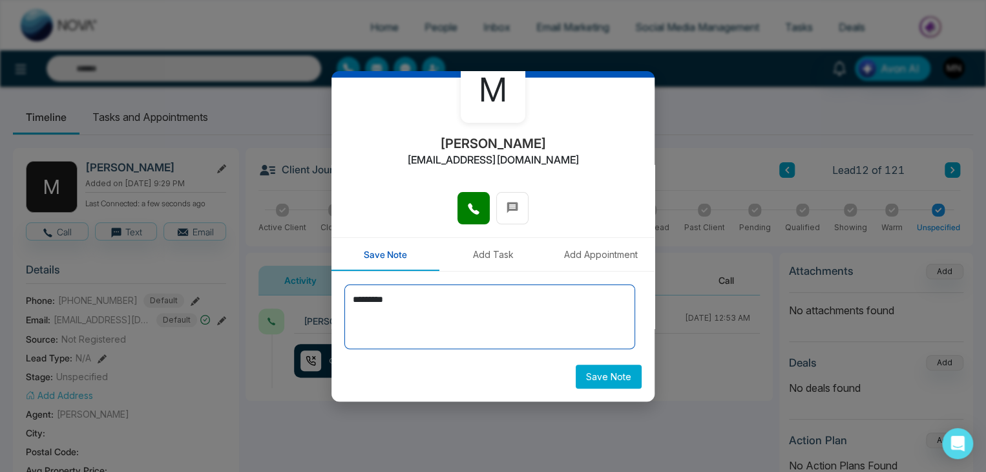
click at [448, 304] on textarea "*********" at bounding box center [490, 316] width 291 height 65
type textarea "**********"
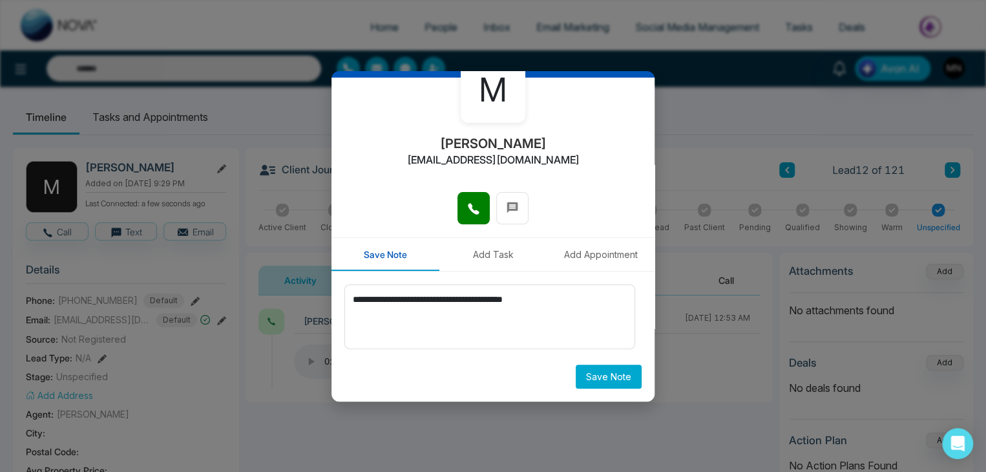
click at [576, 376] on button "Save Note" at bounding box center [609, 377] width 66 height 24
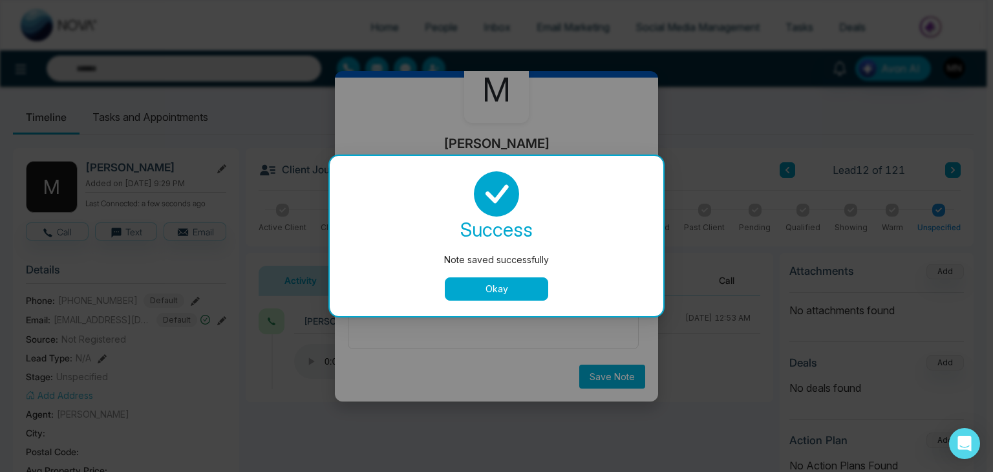
click at [517, 285] on button "Okay" at bounding box center [496, 288] width 103 height 23
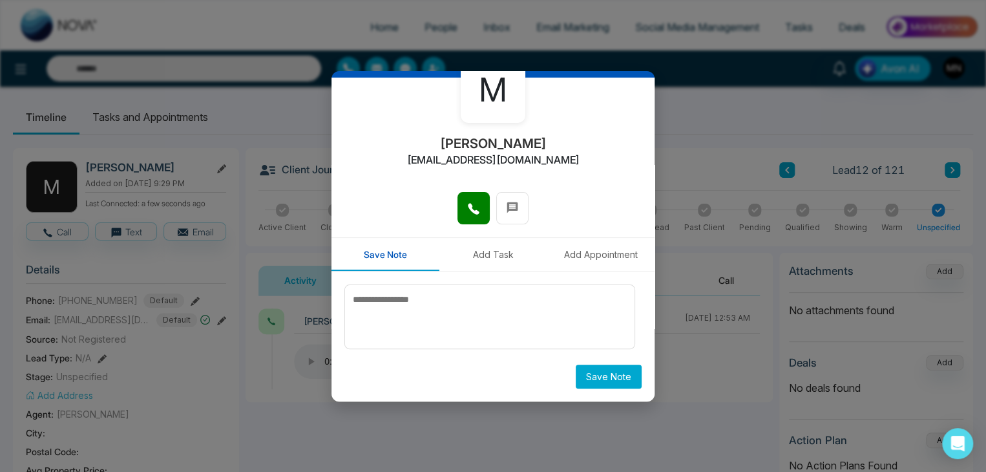
scroll to position [0, 0]
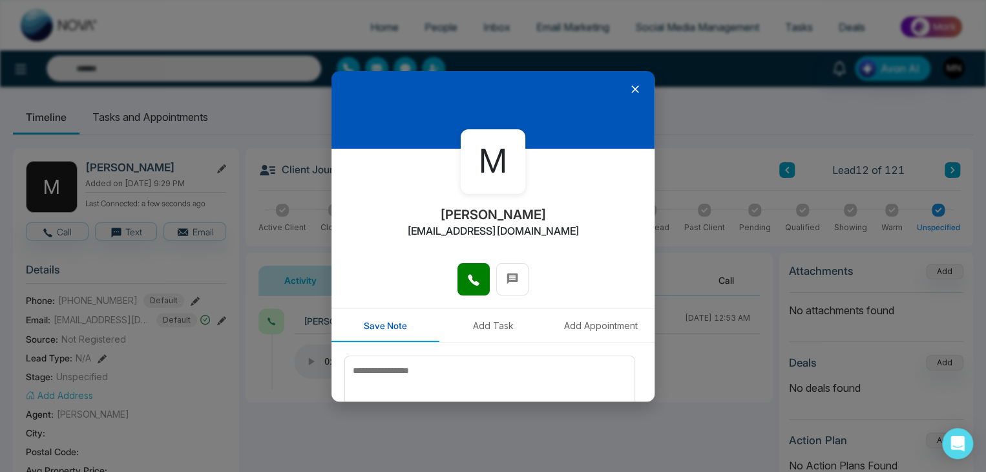
click at [632, 88] on icon at bounding box center [636, 89] width 8 height 8
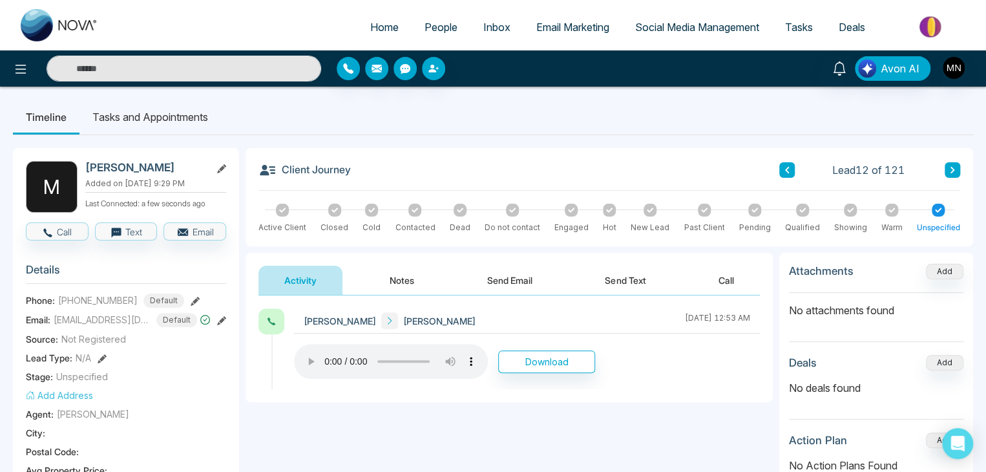
click at [783, 166] on button at bounding box center [788, 170] width 16 height 16
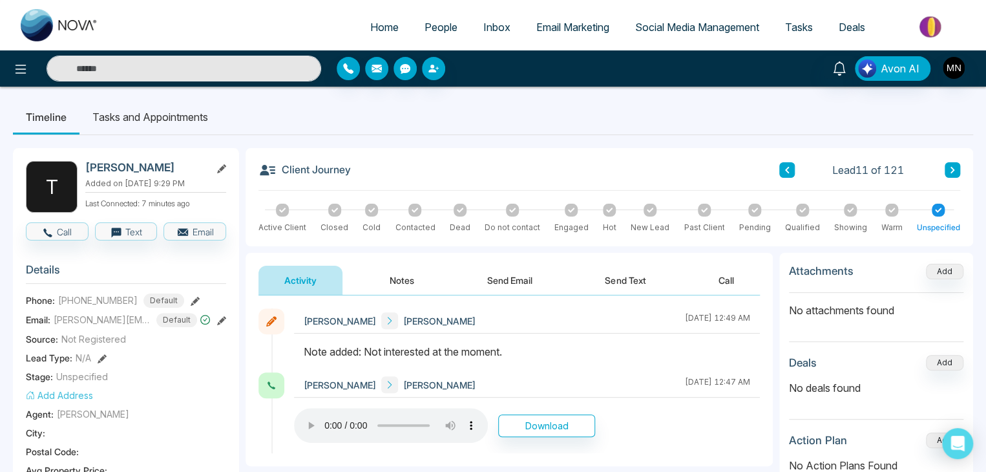
click at [396, 285] on button "Notes" at bounding box center [402, 280] width 76 height 29
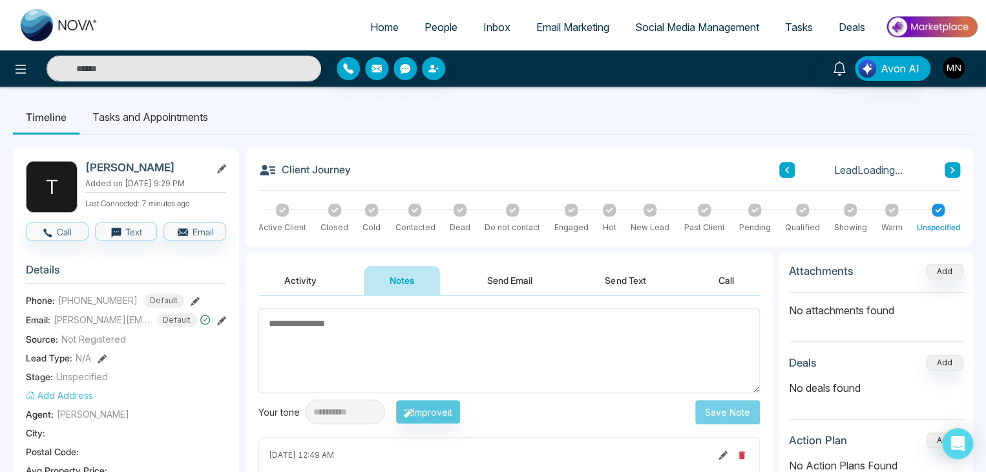
click at [297, 277] on button "Activity" at bounding box center [301, 280] width 84 height 29
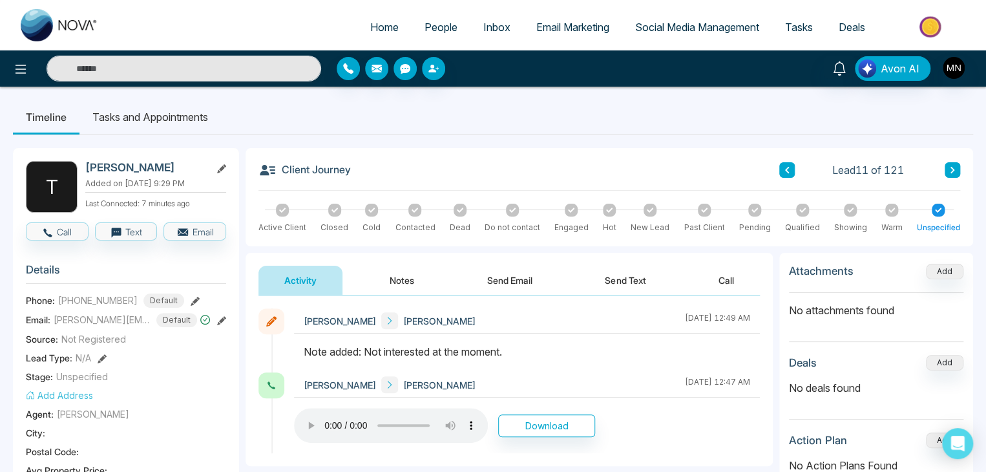
click at [390, 286] on button "Notes" at bounding box center [402, 280] width 76 height 29
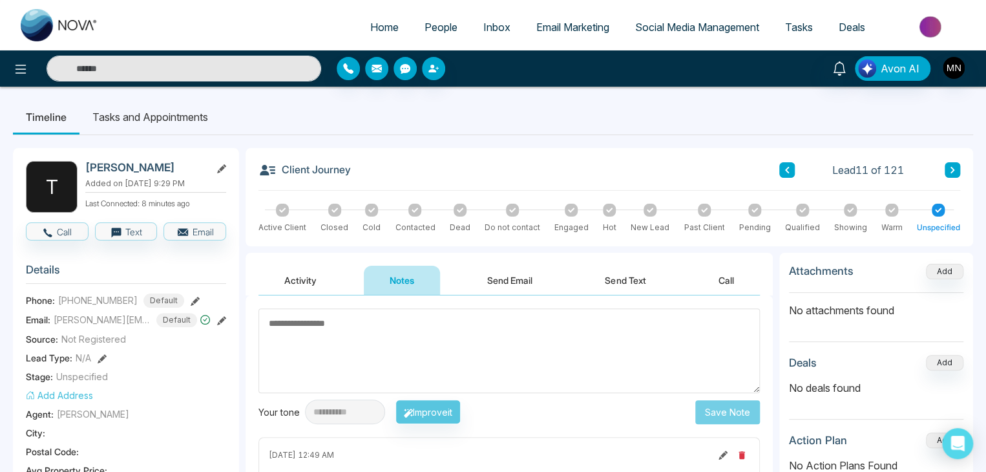
click at [953, 171] on icon at bounding box center [953, 170] width 4 height 6
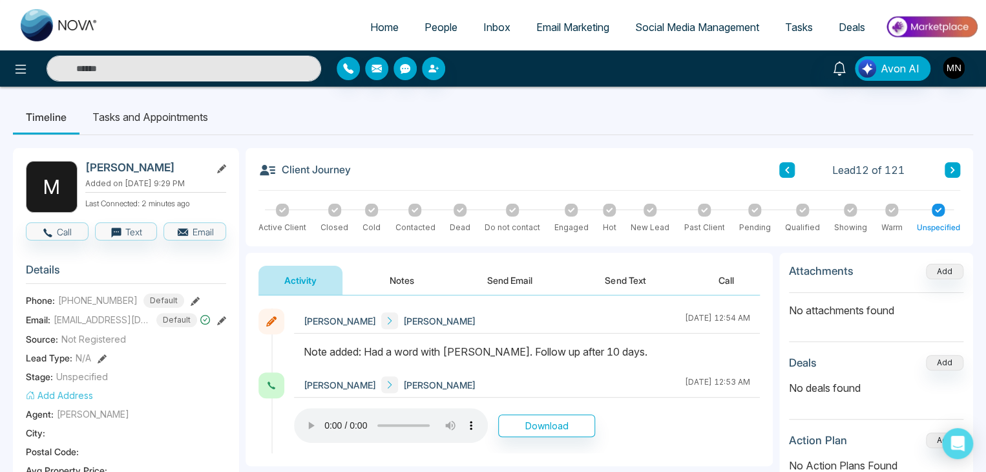
click at [953, 171] on icon at bounding box center [953, 170] width 4 height 6
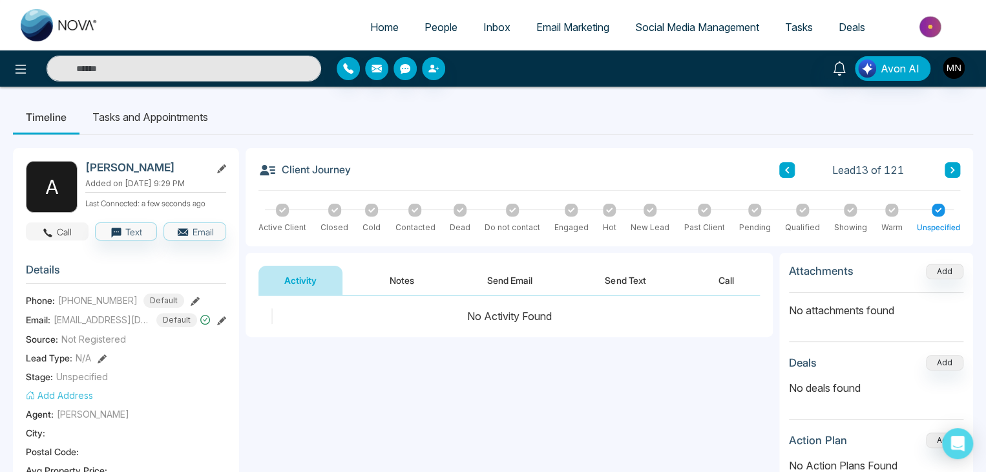
click at [67, 235] on button "Call" at bounding box center [57, 231] width 63 height 18
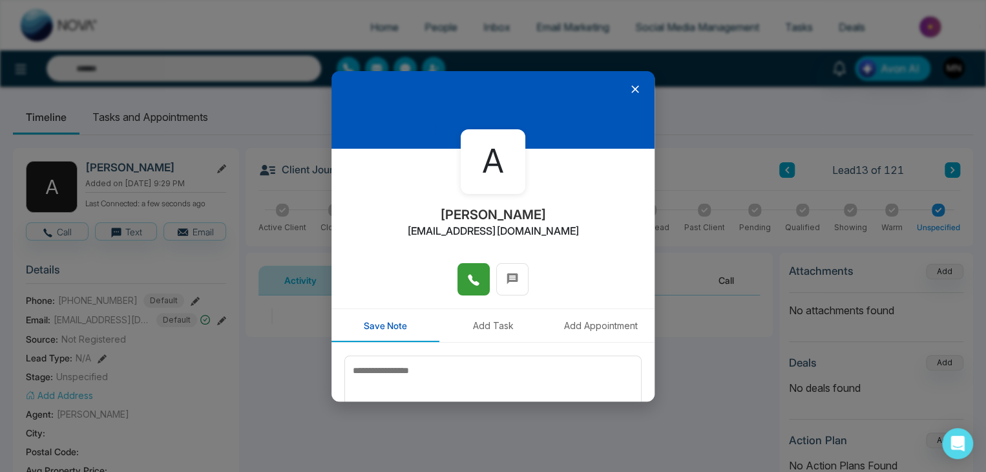
click at [471, 285] on icon at bounding box center [473, 279] width 13 height 13
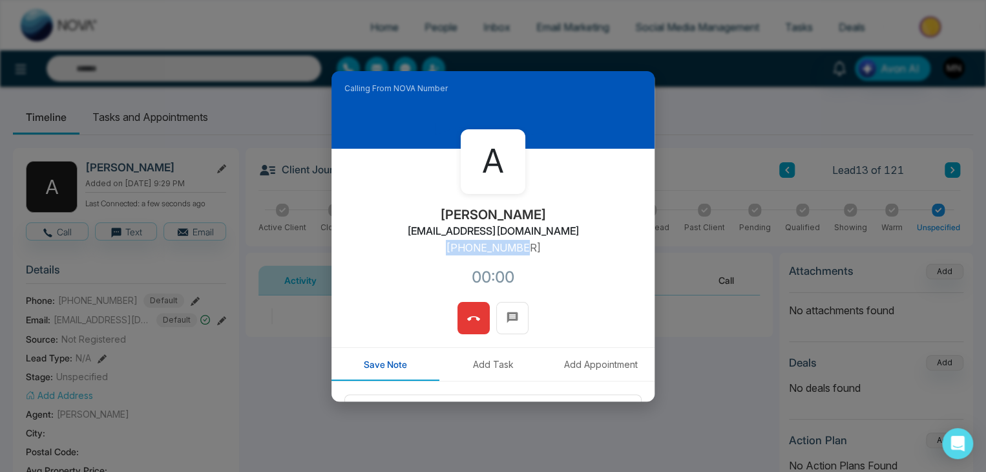
drag, startPoint x: 529, startPoint y: 249, endPoint x: 441, endPoint y: 251, distance: 88.0
click at [441, 251] on div "A Asad Khilji asad@asadkhilji.com +14166162315 00:00" at bounding box center [493, 225] width 323 height 153
copy p "+14166162315"
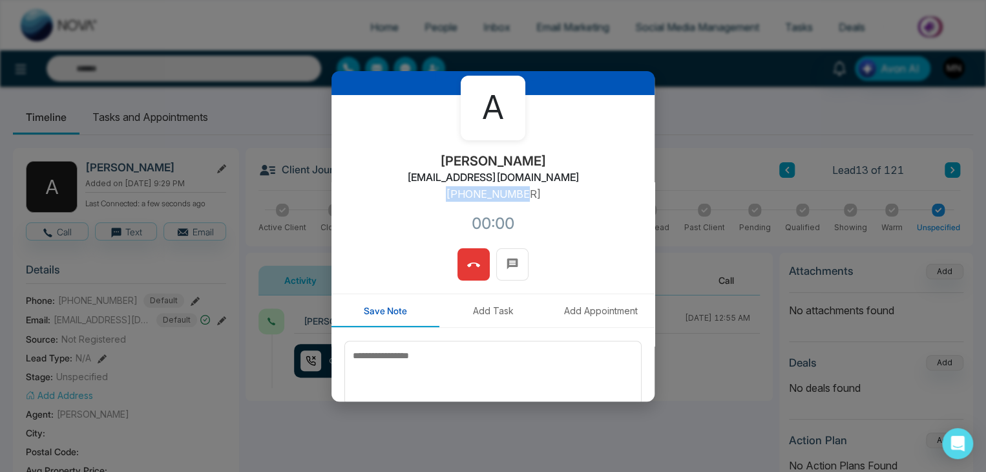
scroll to position [110, 0]
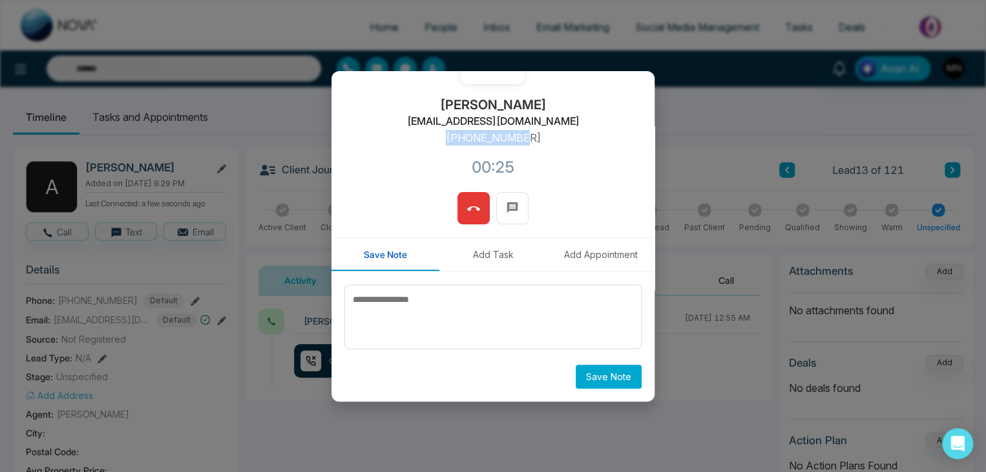
click at [462, 215] on button at bounding box center [474, 208] width 32 height 32
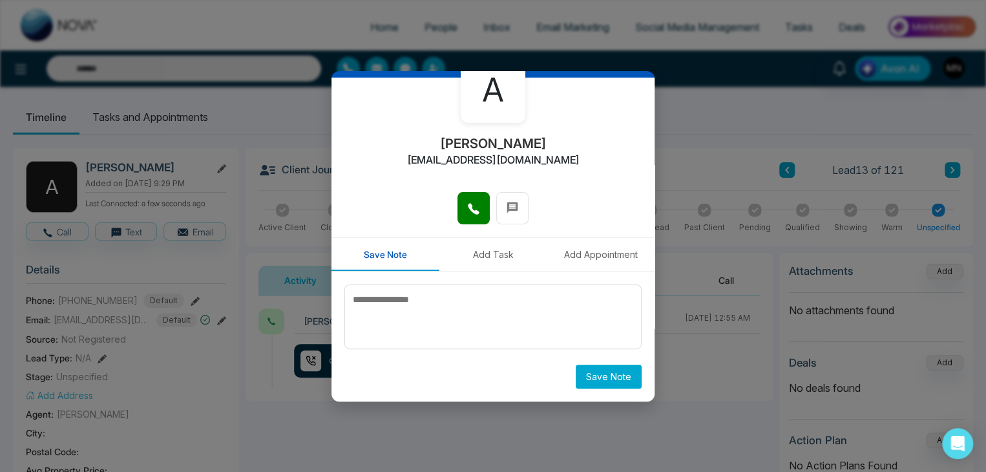
scroll to position [71, 0]
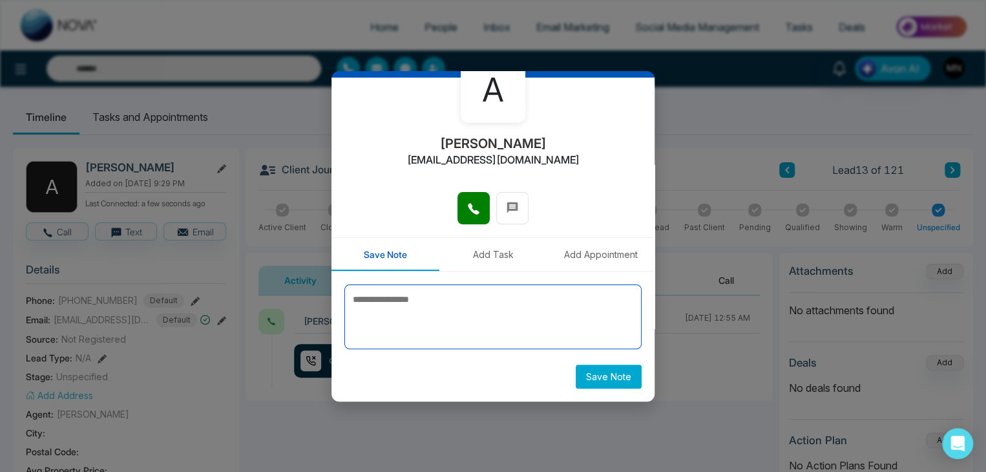
click at [465, 321] on textarea at bounding box center [493, 316] width 297 height 65
type textarea "**********"
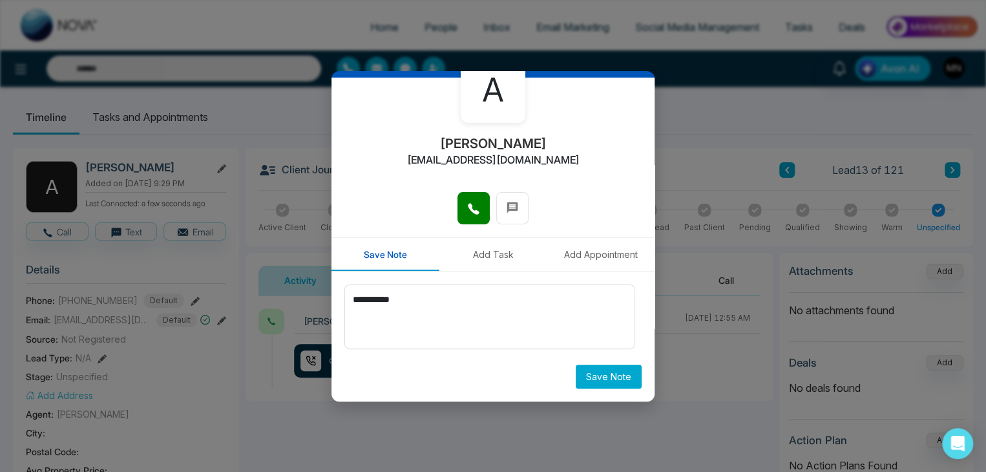
click at [600, 381] on button "Save Note" at bounding box center [609, 377] width 66 height 24
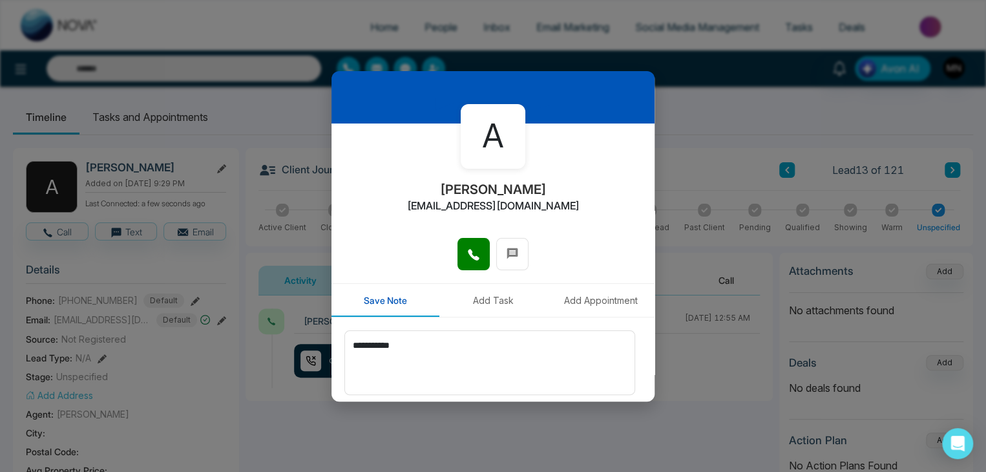
scroll to position [0, 0]
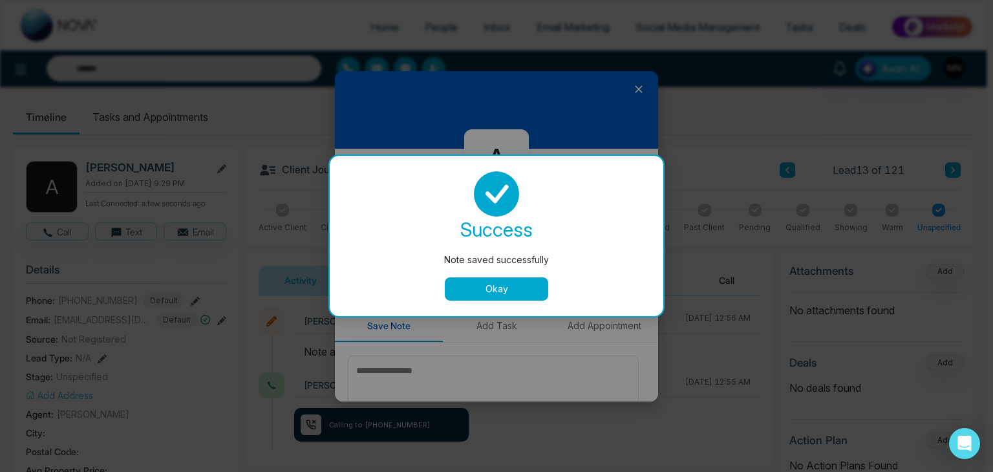
click at [518, 295] on button "Okay" at bounding box center [496, 288] width 103 height 23
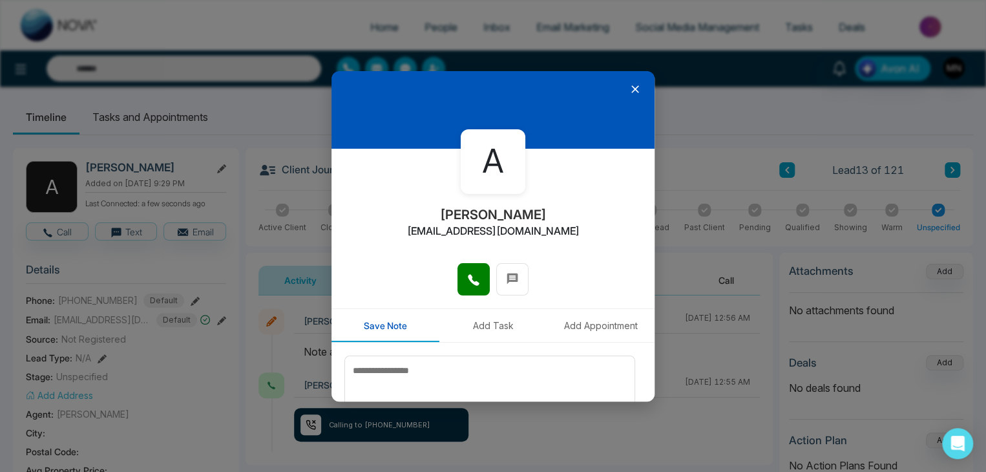
click at [632, 87] on icon at bounding box center [636, 89] width 8 height 8
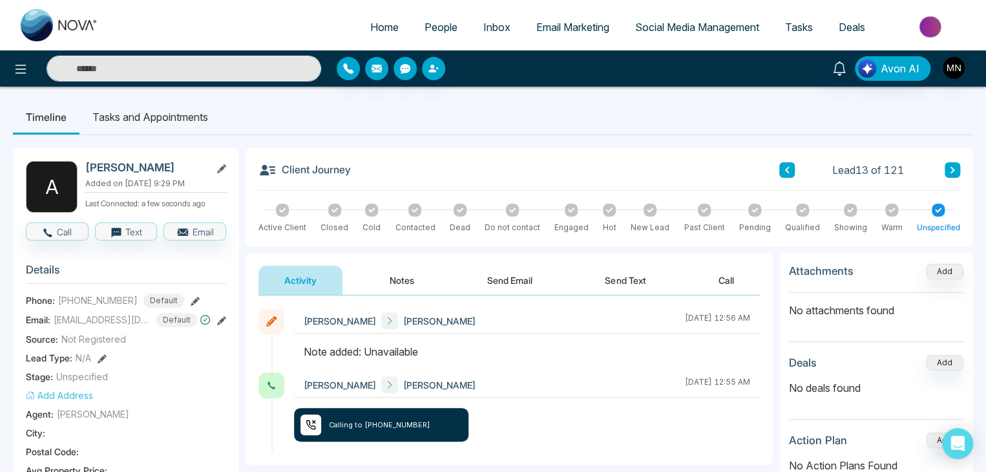
click at [948, 171] on button at bounding box center [953, 170] width 16 height 16
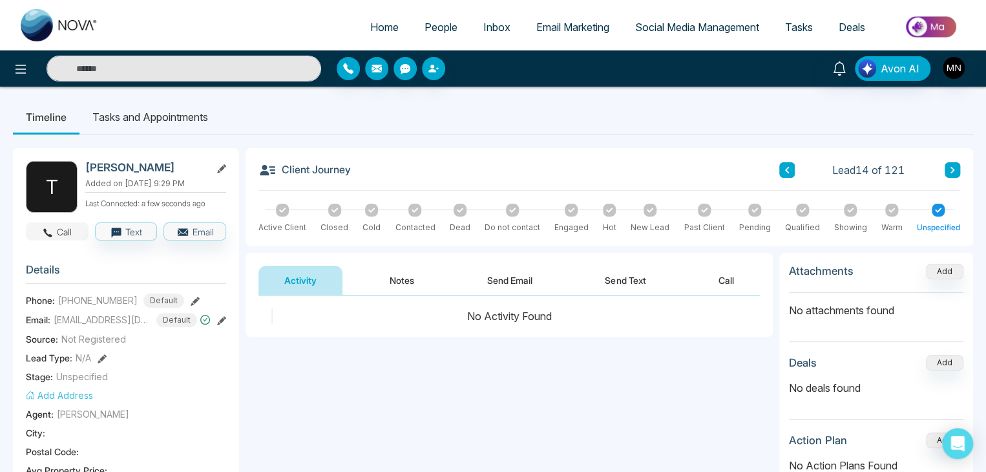
click at [59, 228] on button "Call" at bounding box center [57, 231] width 63 height 18
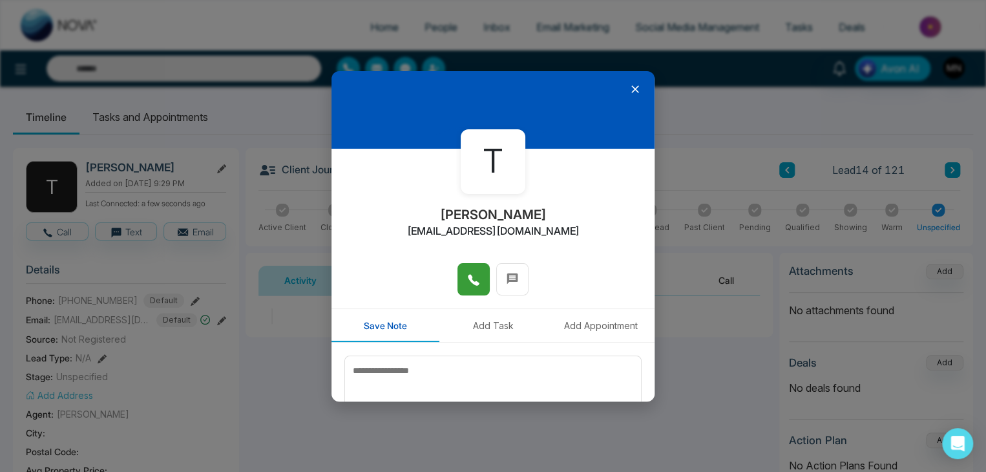
click at [469, 279] on icon at bounding box center [473, 279] width 13 height 13
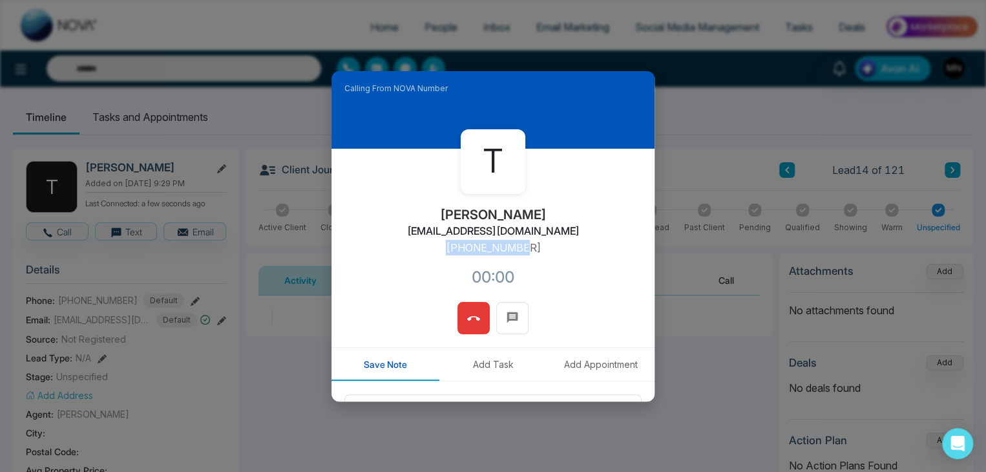
drag, startPoint x: 529, startPoint y: 246, endPoint x: 443, endPoint y: 255, distance: 85.9
click at [443, 255] on div "T Tony Hubenov tonyhubenov@gmail.com +16472036265 00:00" at bounding box center [493, 225] width 323 height 153
copy p "+16472036265"
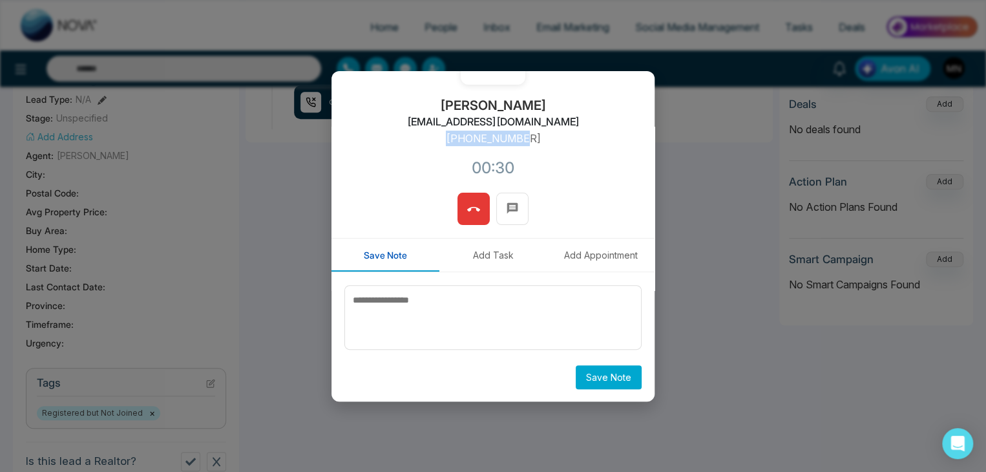
scroll to position [110, 0]
click at [467, 215] on icon at bounding box center [473, 208] width 13 height 13
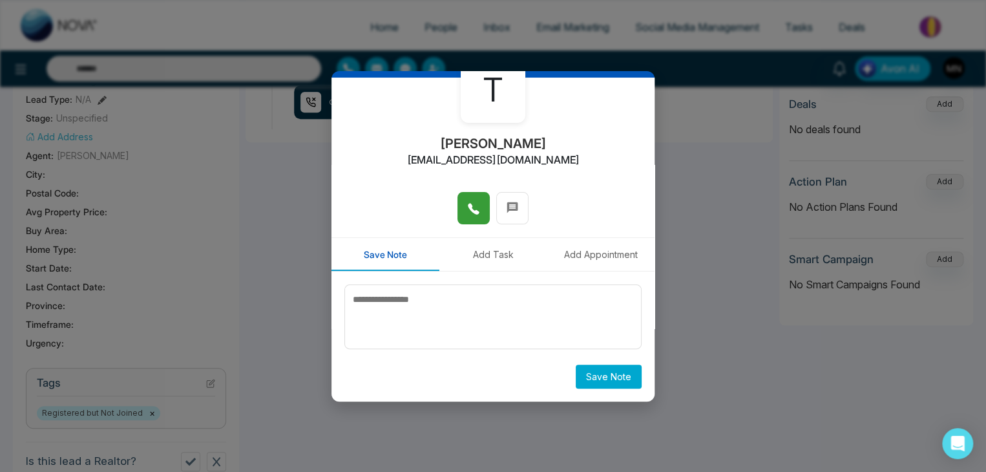
scroll to position [71, 0]
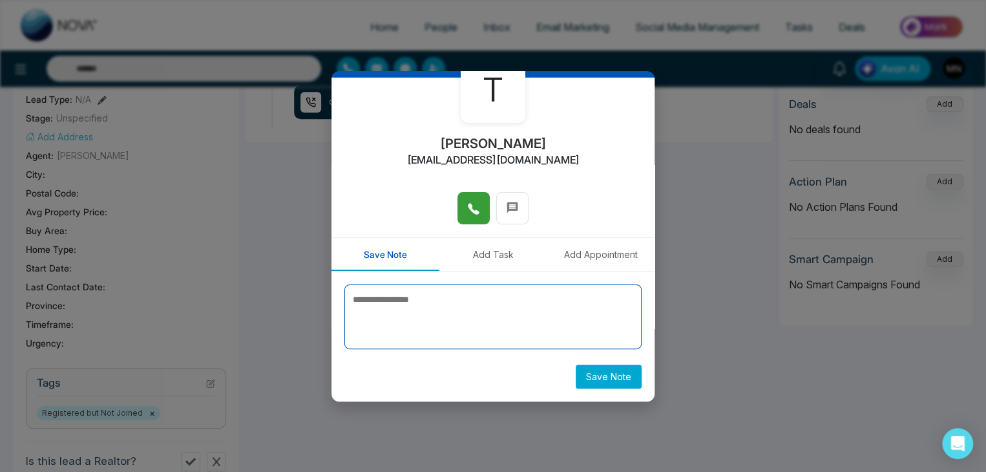
click at [463, 310] on textarea at bounding box center [493, 316] width 297 height 65
type textarea "*"
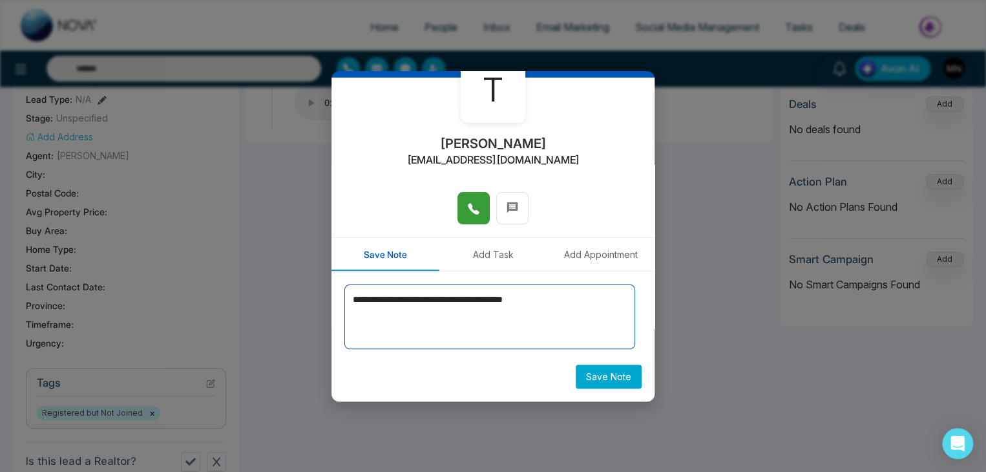
type textarea "**********"
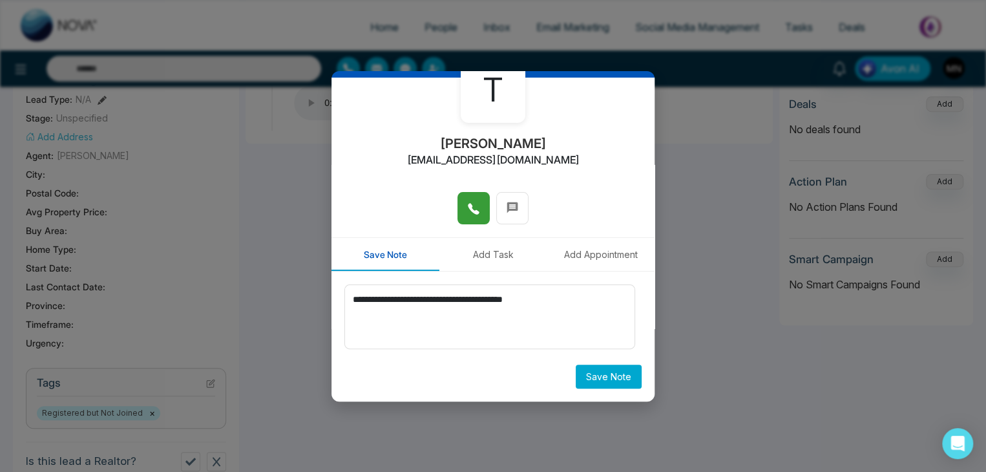
click at [595, 368] on button "Save Note" at bounding box center [609, 377] width 66 height 24
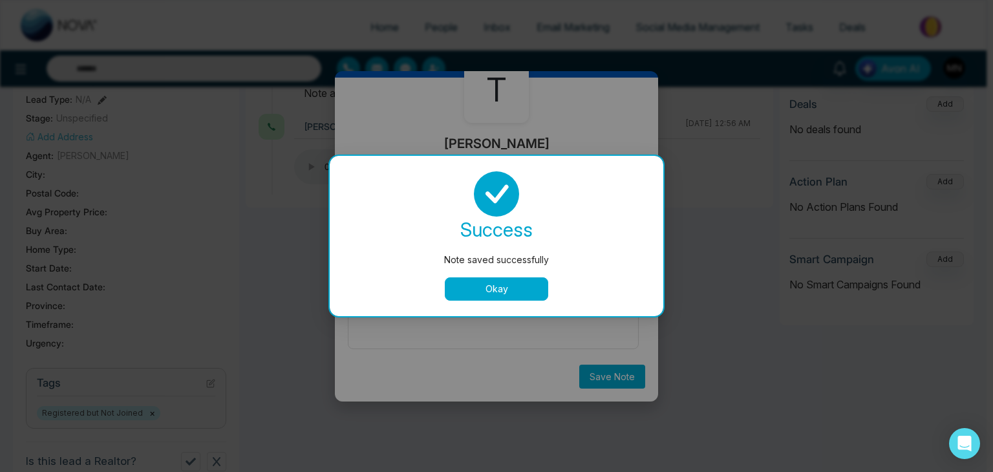
click at [508, 290] on button "Okay" at bounding box center [496, 288] width 103 height 23
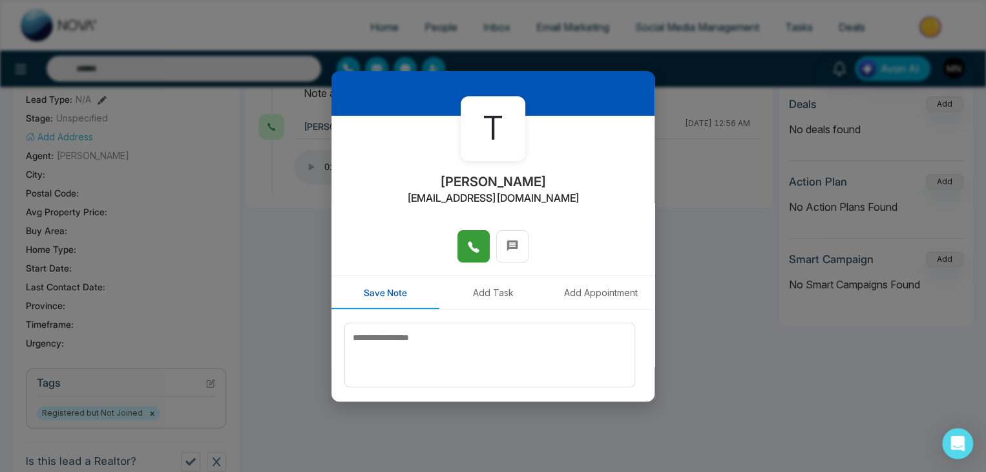
scroll to position [0, 0]
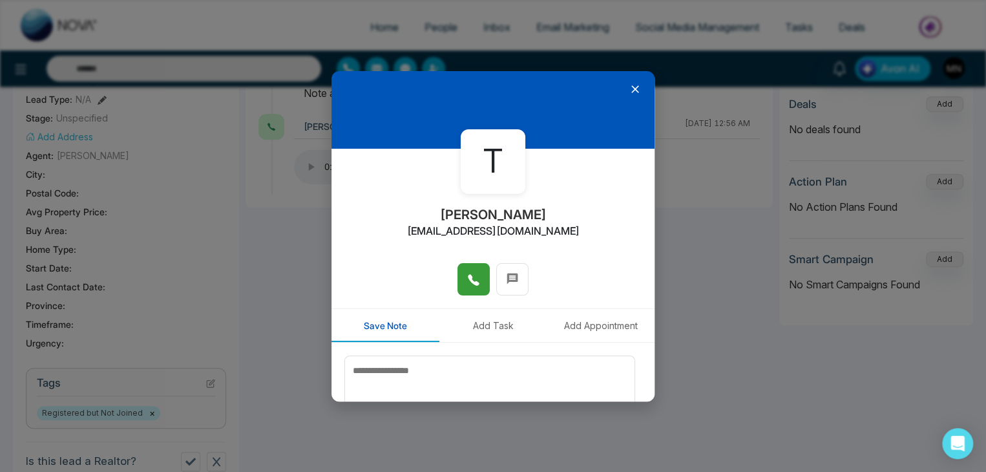
click at [631, 85] on icon at bounding box center [635, 89] width 13 height 13
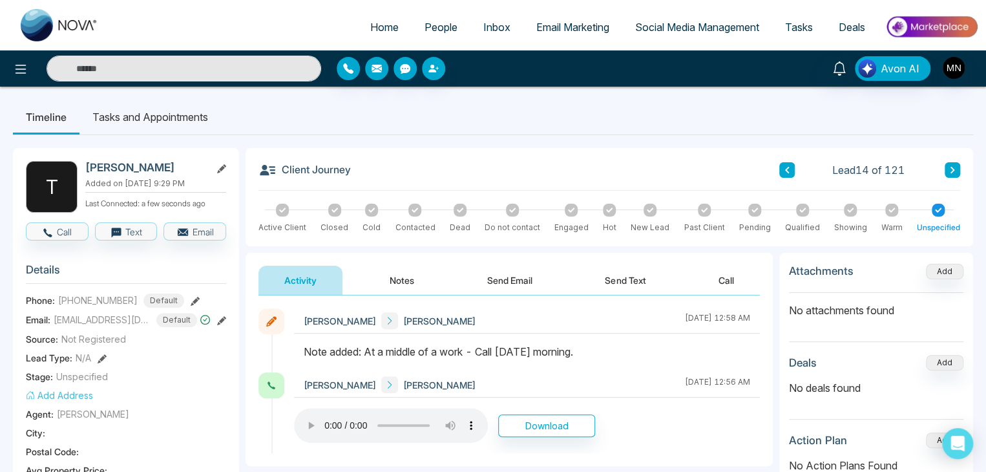
click at [951, 171] on icon at bounding box center [953, 170] width 6 height 8
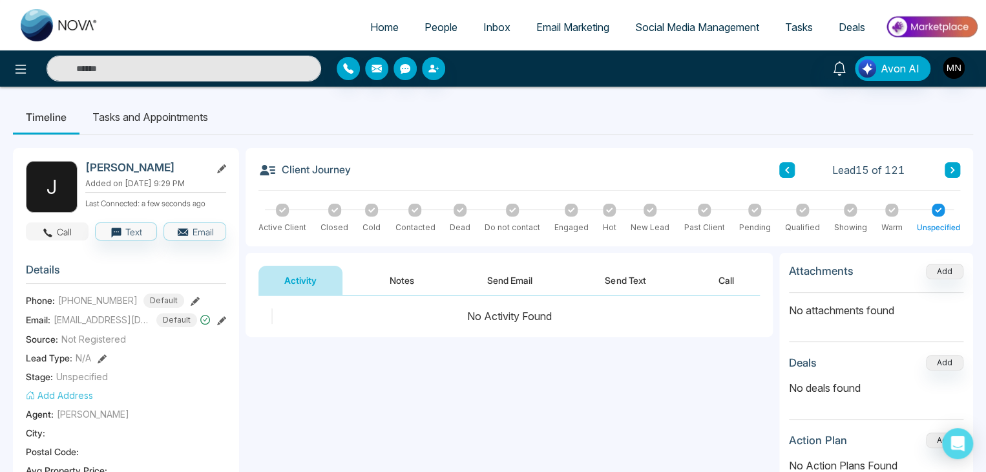
click at [67, 229] on button "Call" at bounding box center [57, 231] width 63 height 18
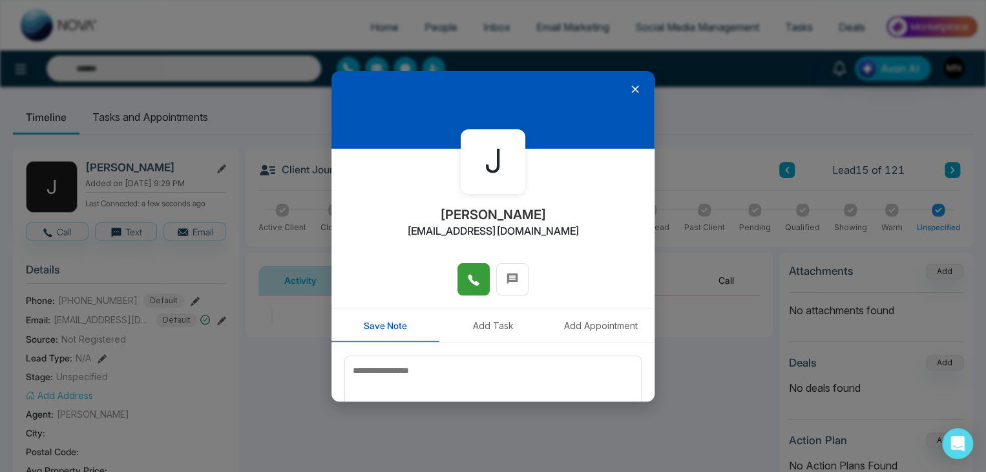
click at [471, 280] on icon at bounding box center [473, 279] width 13 height 13
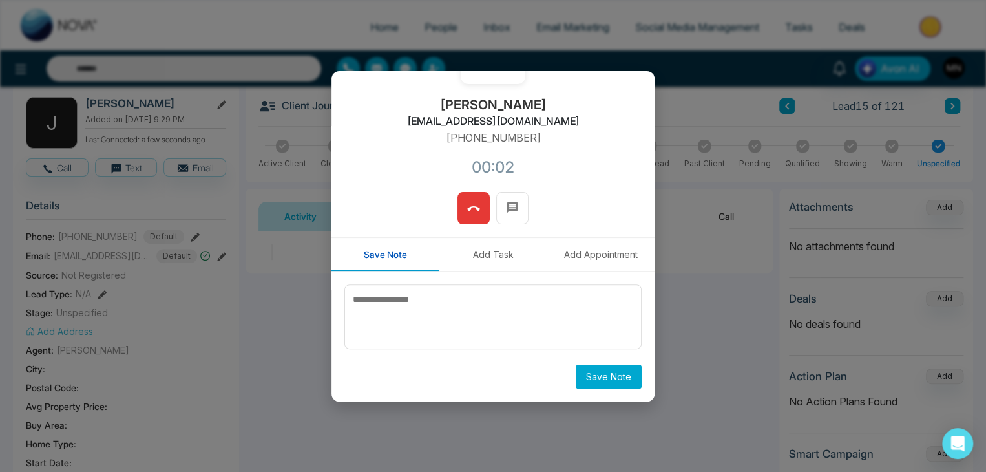
scroll to position [65, 0]
click at [467, 203] on icon at bounding box center [473, 208] width 13 height 13
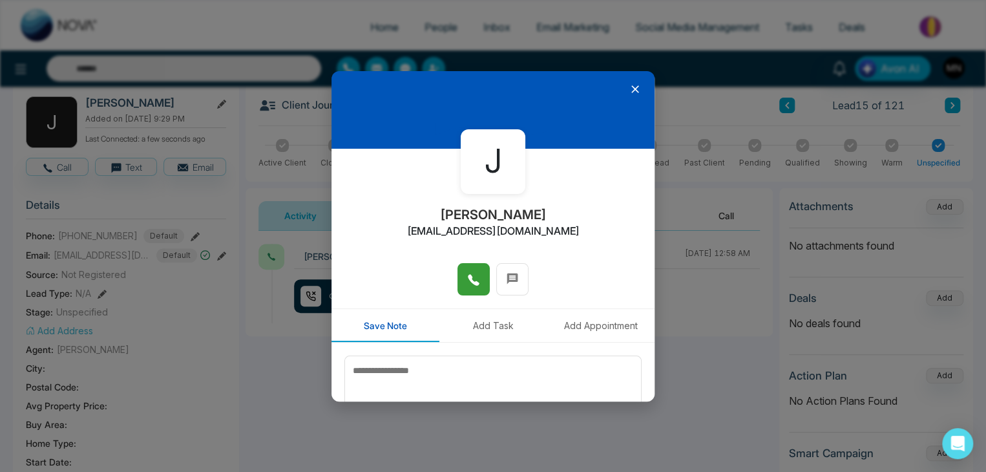
scroll to position [0, 0]
click at [632, 86] on icon at bounding box center [636, 89] width 8 height 8
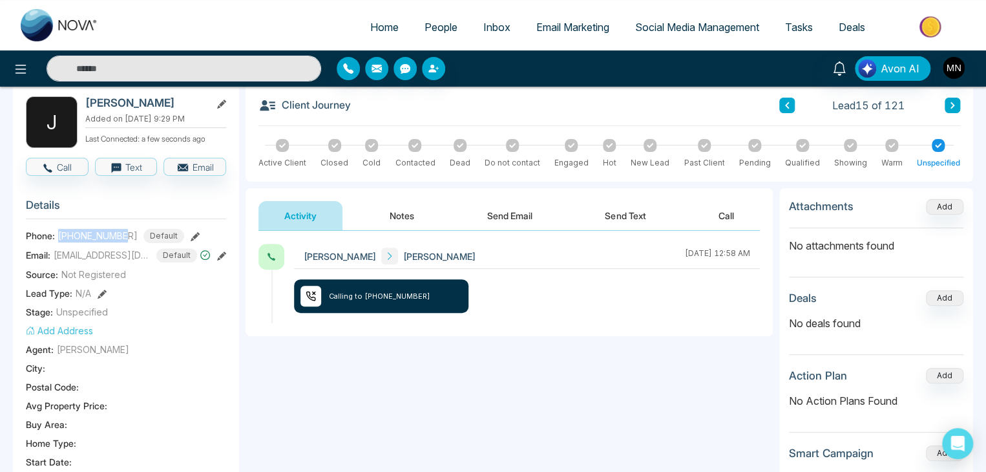
drag, startPoint x: 127, startPoint y: 233, endPoint x: 57, endPoint y: 235, distance: 69.8
click at [57, 235] on div "Phone: +14169939592 Default" at bounding box center [126, 236] width 200 height 14
copy span "+14169939592"
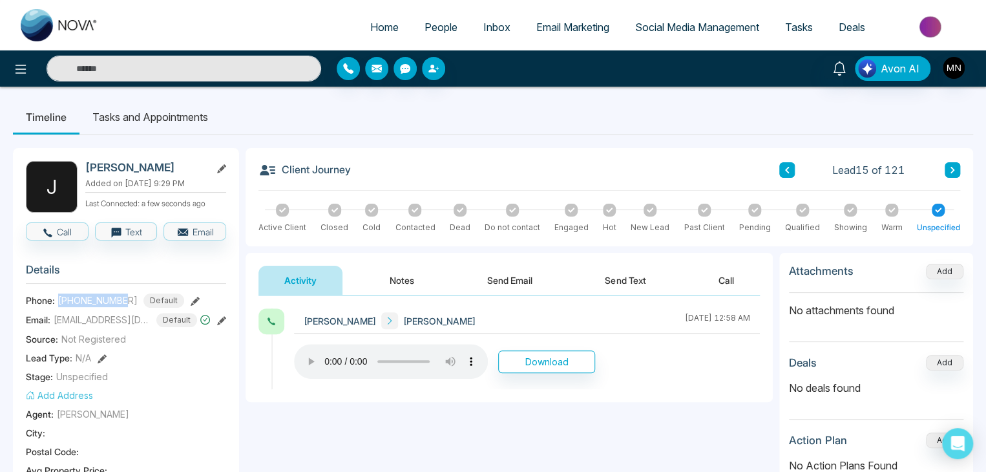
click at [408, 280] on button "Notes" at bounding box center [402, 280] width 76 height 29
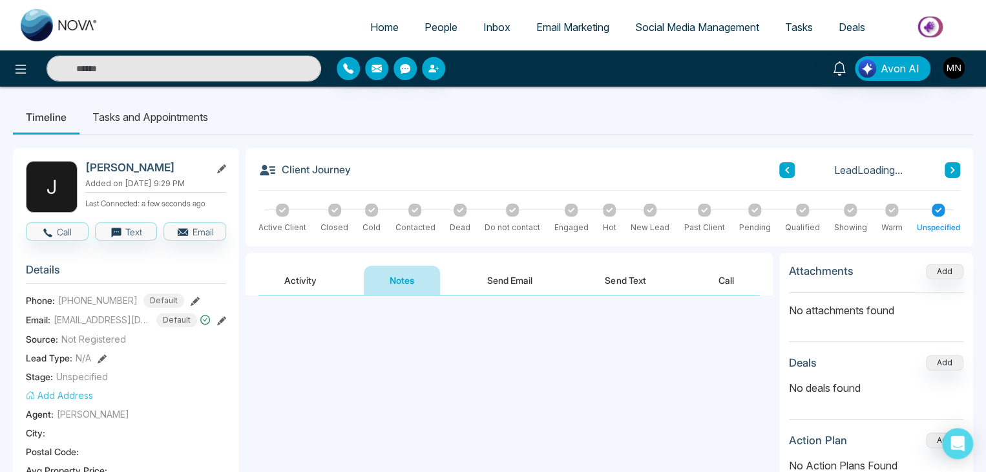
click at [437, 332] on textarea at bounding box center [510, 350] width 502 height 85
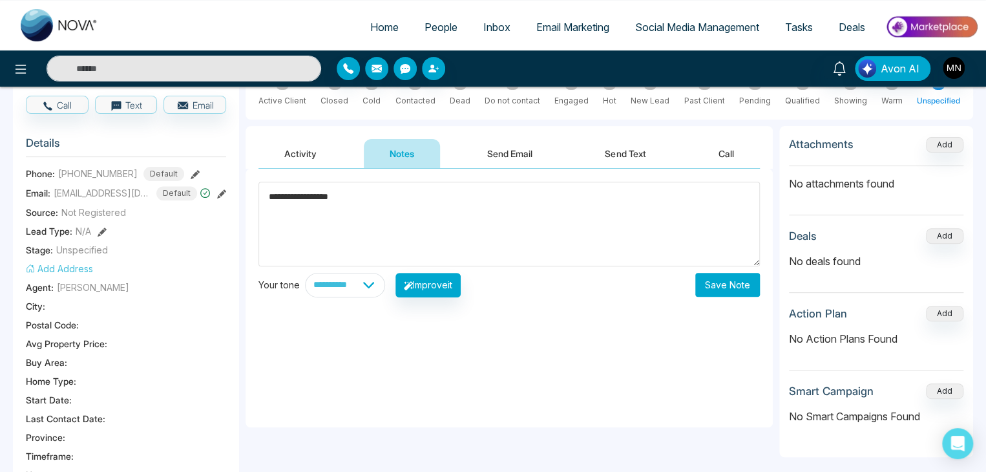
scroll to position [129, 0]
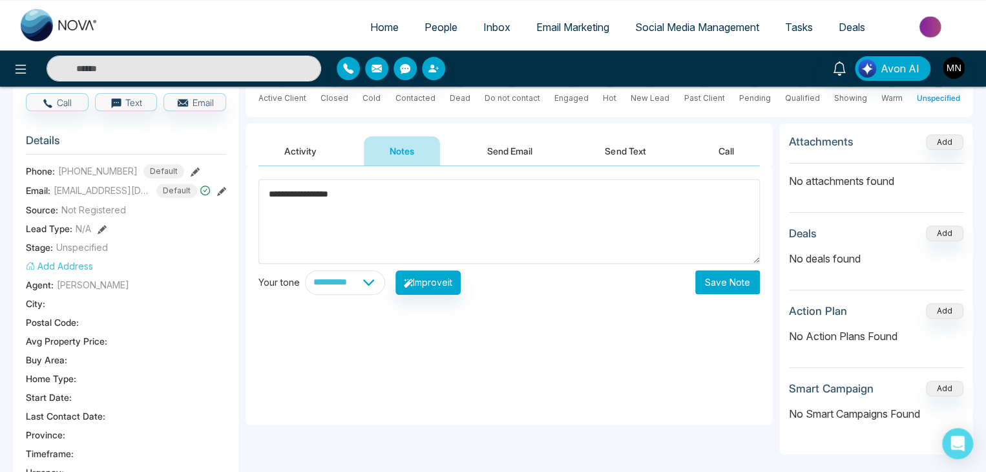
type textarea "**********"
click at [727, 285] on button "Save Note" at bounding box center [728, 282] width 65 height 24
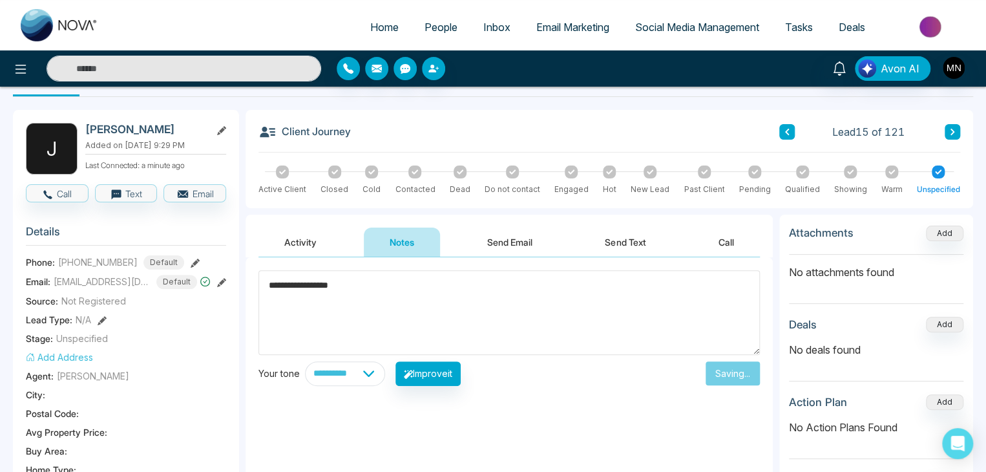
scroll to position [0, 0]
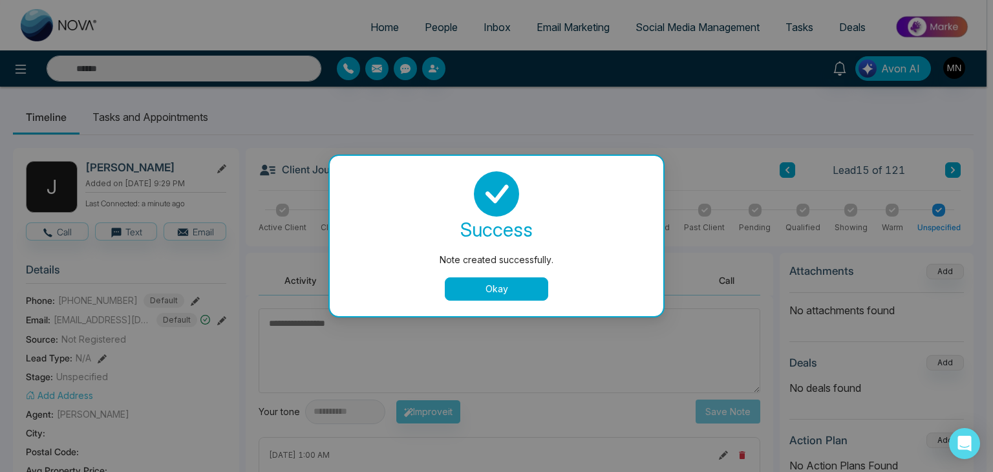
click at [517, 296] on button "Okay" at bounding box center [496, 288] width 103 height 23
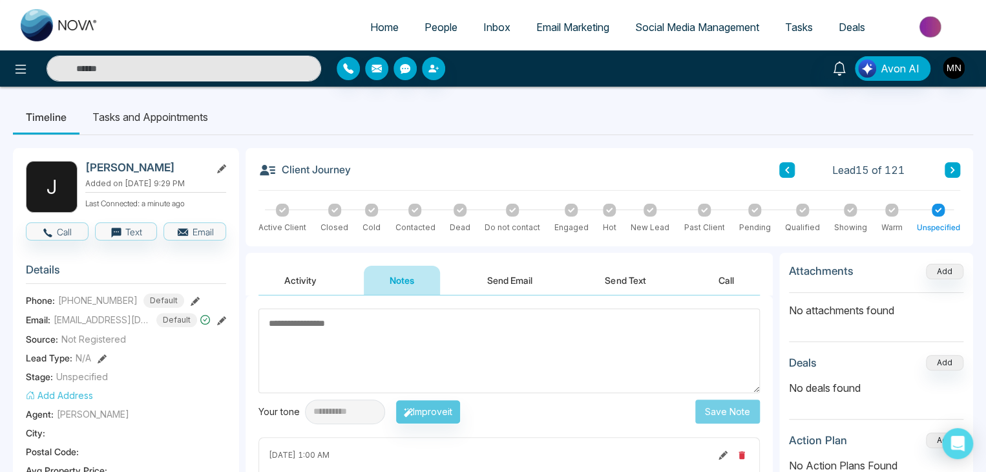
click at [286, 280] on button "Activity" at bounding box center [301, 280] width 84 height 29
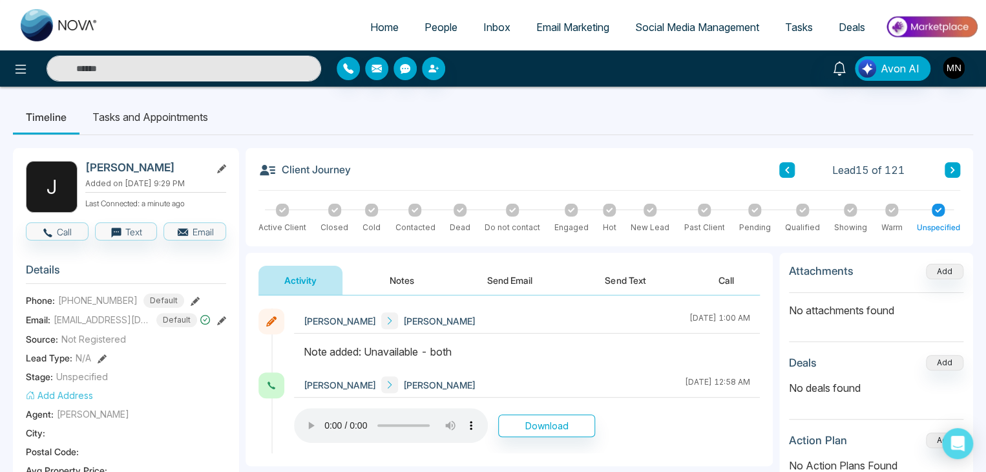
click at [953, 169] on icon at bounding box center [953, 170] width 6 height 8
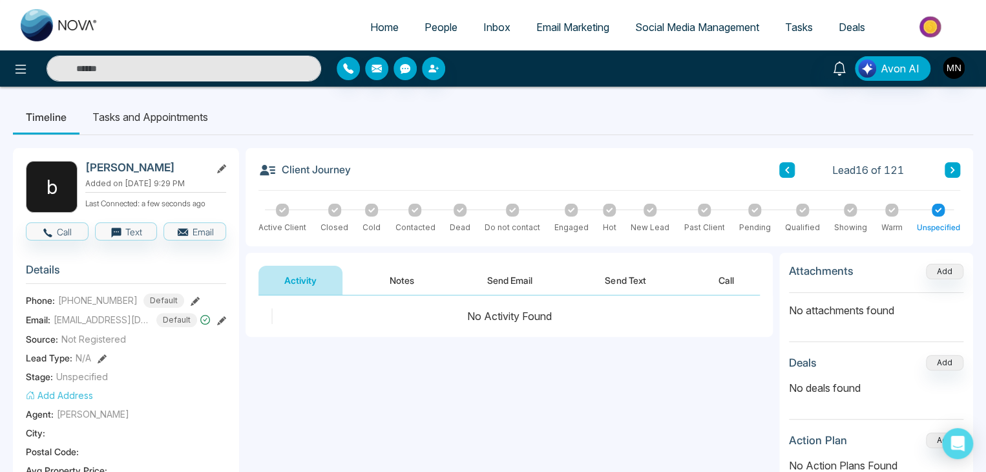
click at [394, 277] on button "Notes" at bounding box center [402, 280] width 76 height 29
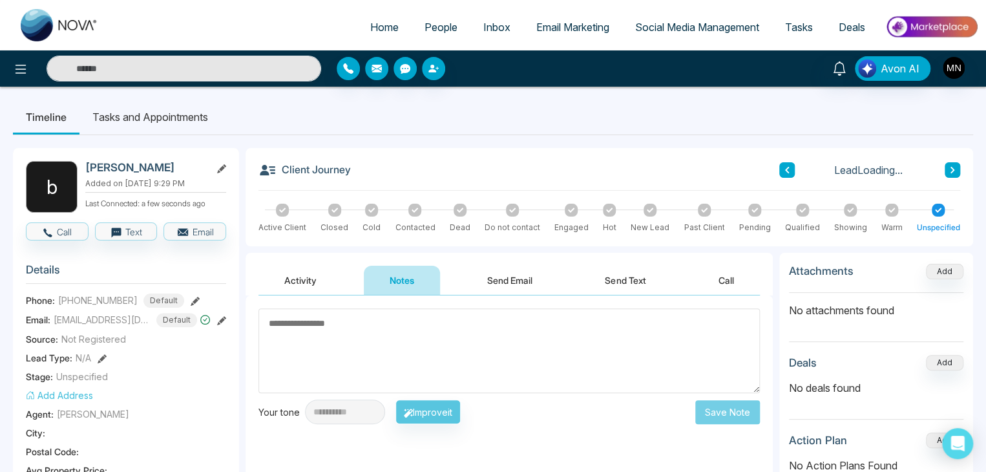
click at [300, 278] on button "Activity" at bounding box center [301, 280] width 84 height 29
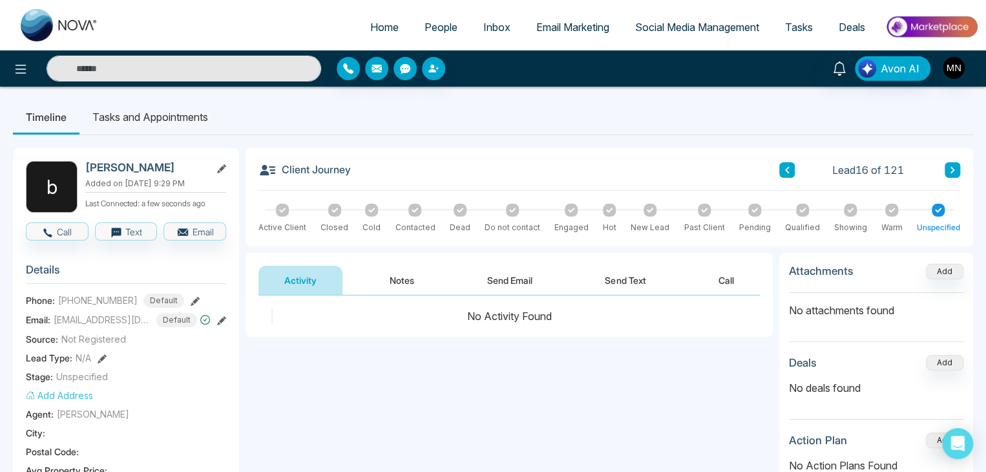
click at [411, 276] on button "Notes" at bounding box center [402, 280] width 76 height 29
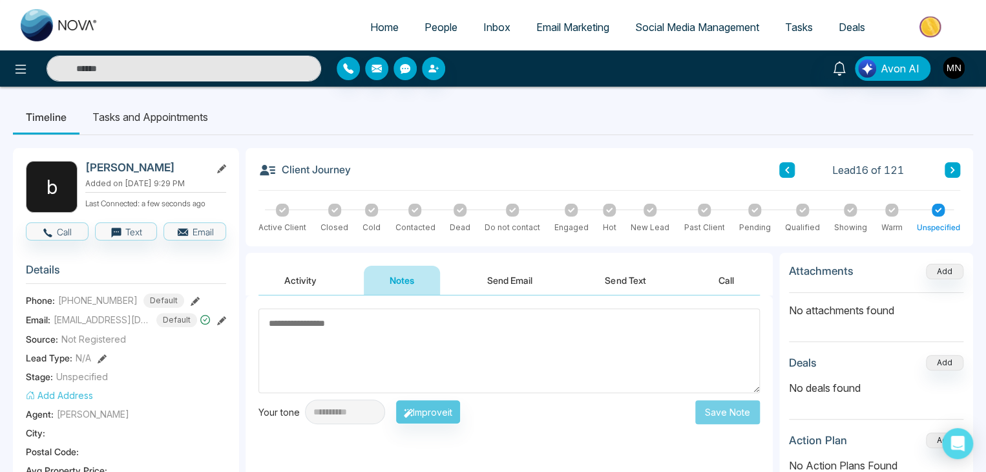
click at [303, 280] on button "Activity" at bounding box center [301, 280] width 84 height 29
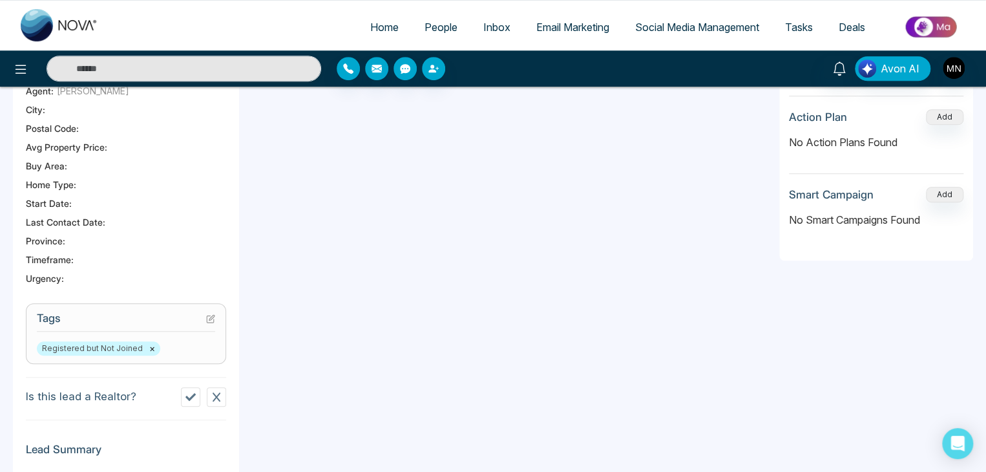
scroll to position [65, 0]
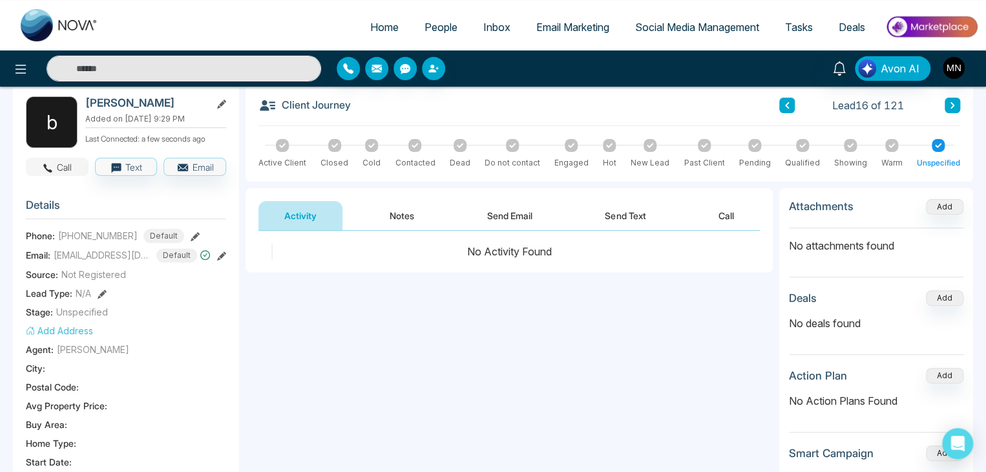
click at [69, 168] on button "Call" at bounding box center [57, 167] width 63 height 18
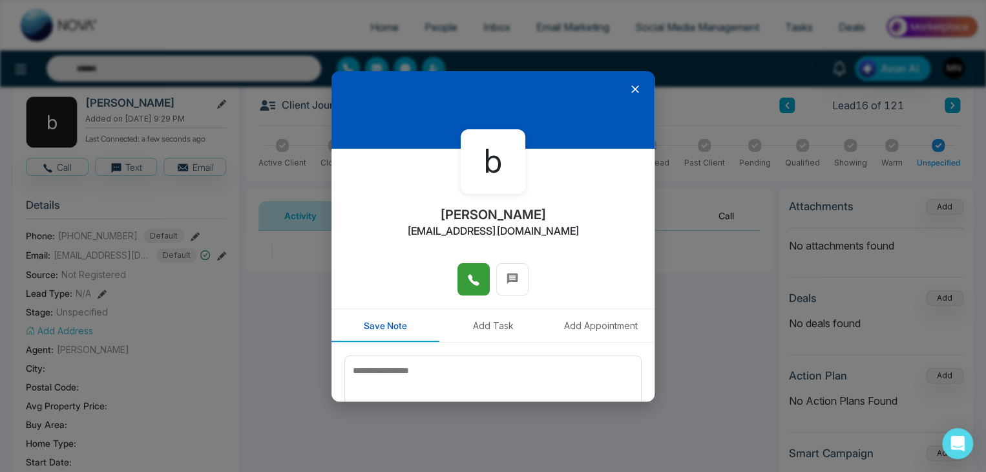
click at [471, 280] on icon at bounding box center [473, 279] width 13 height 13
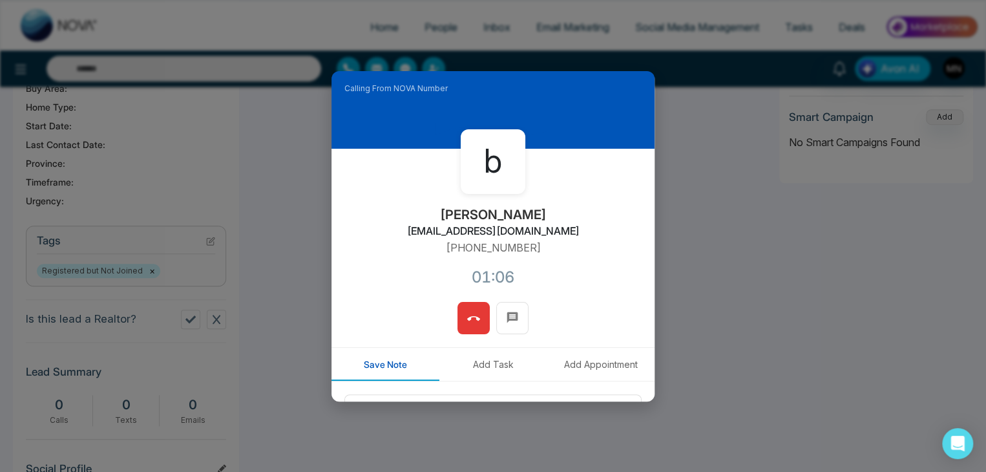
scroll to position [403, 0]
click at [471, 321] on icon at bounding box center [473, 318] width 13 height 13
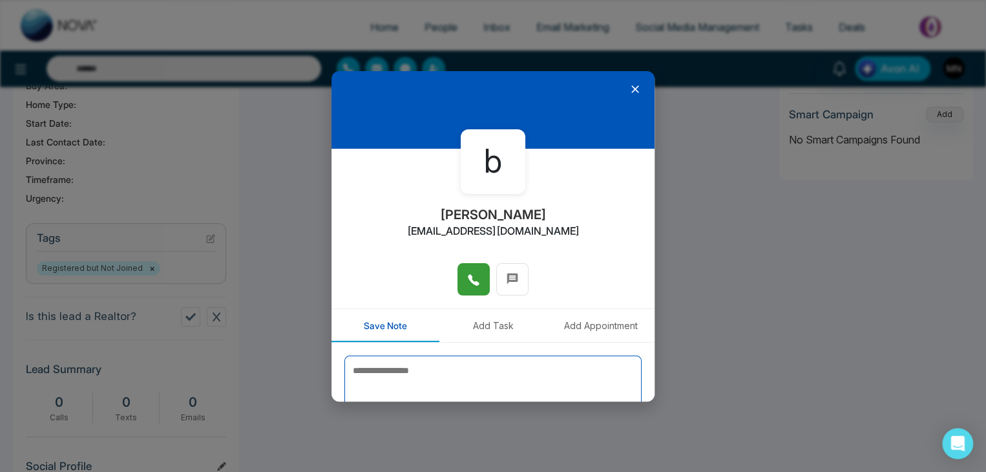
click at [555, 359] on textarea at bounding box center [493, 388] width 297 height 65
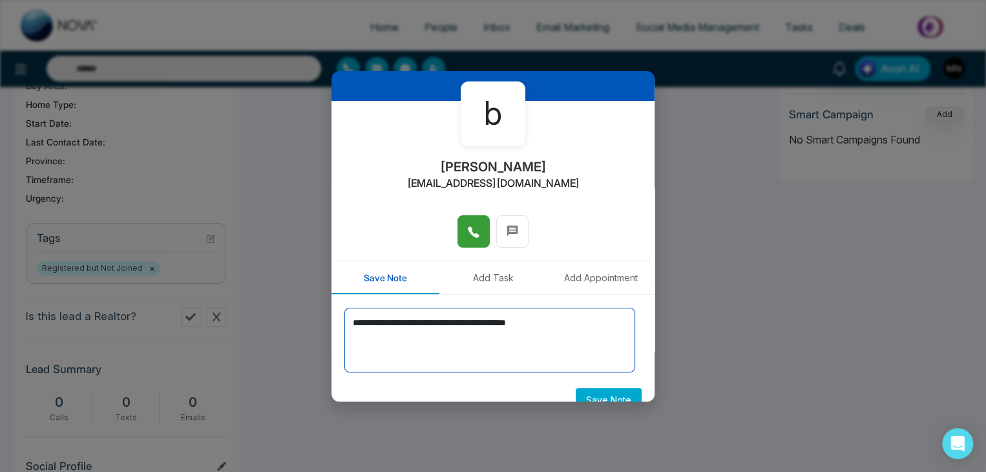
scroll to position [71, 0]
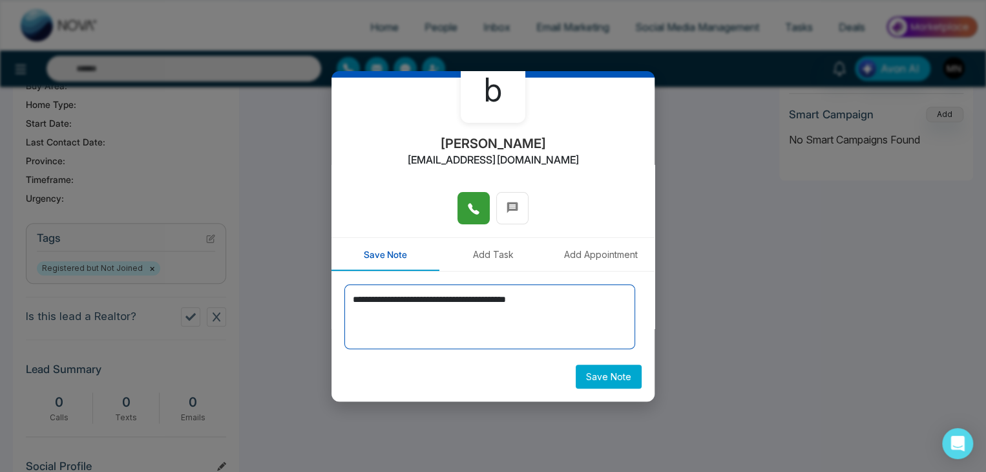
type textarea "**********"
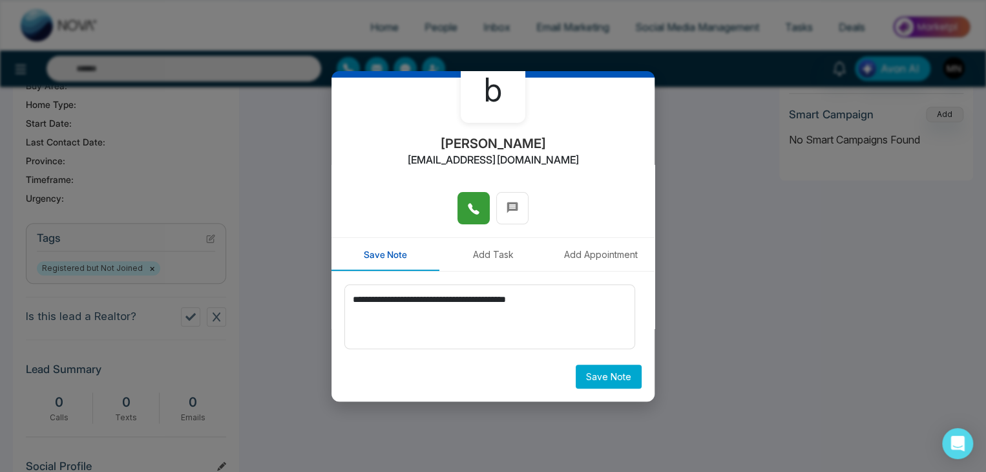
click at [599, 376] on button "Save Note" at bounding box center [609, 377] width 66 height 24
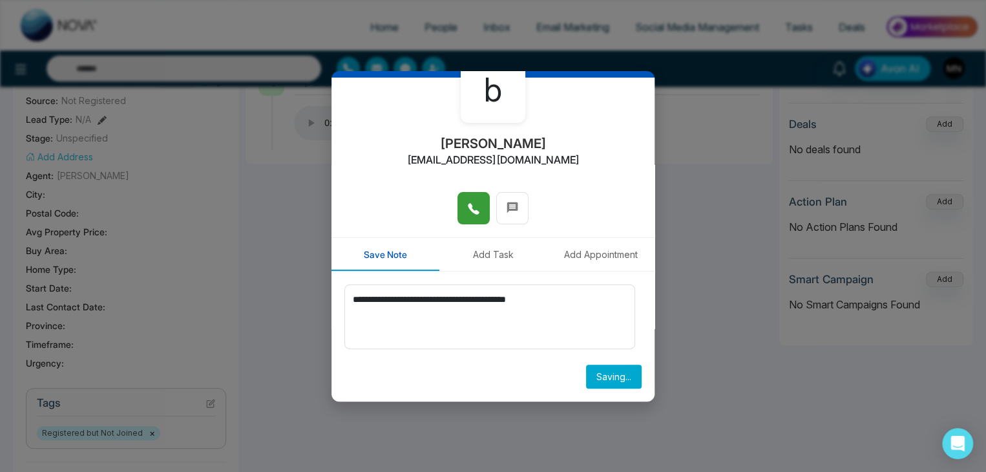
scroll to position [145, 0]
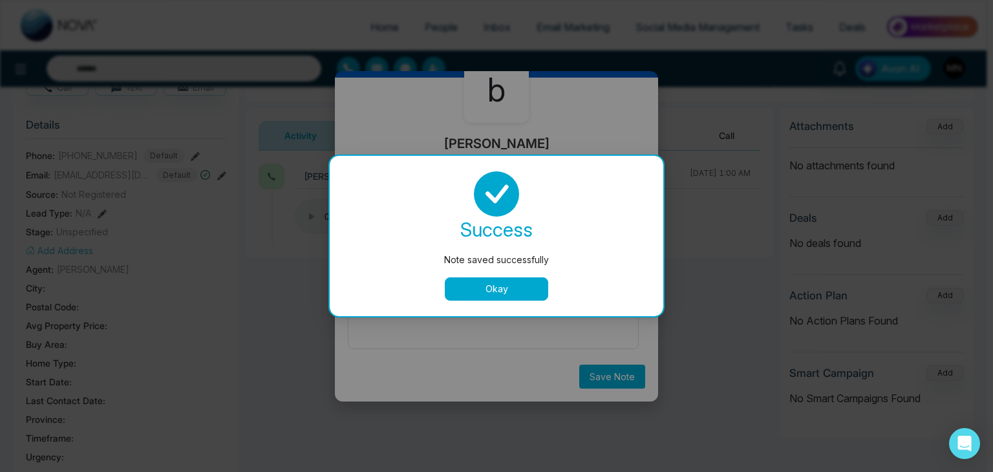
click at [511, 292] on button "Okay" at bounding box center [496, 288] width 103 height 23
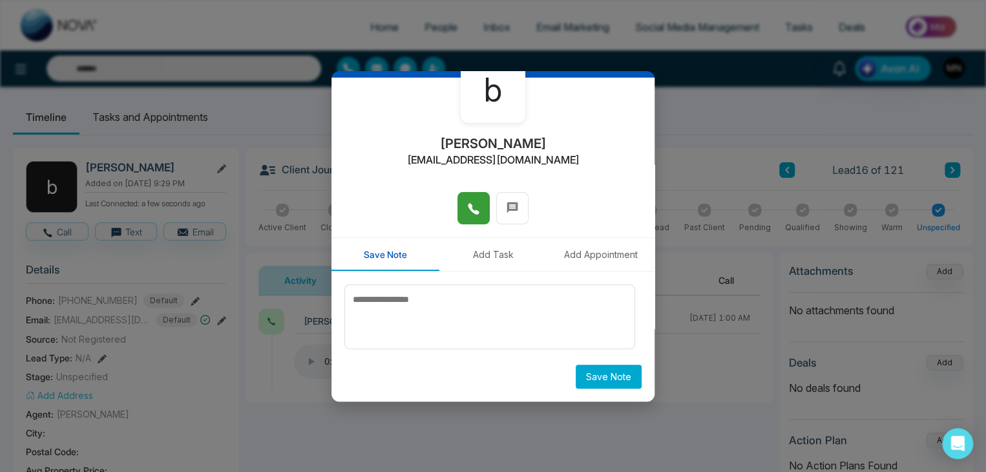
scroll to position [0, 0]
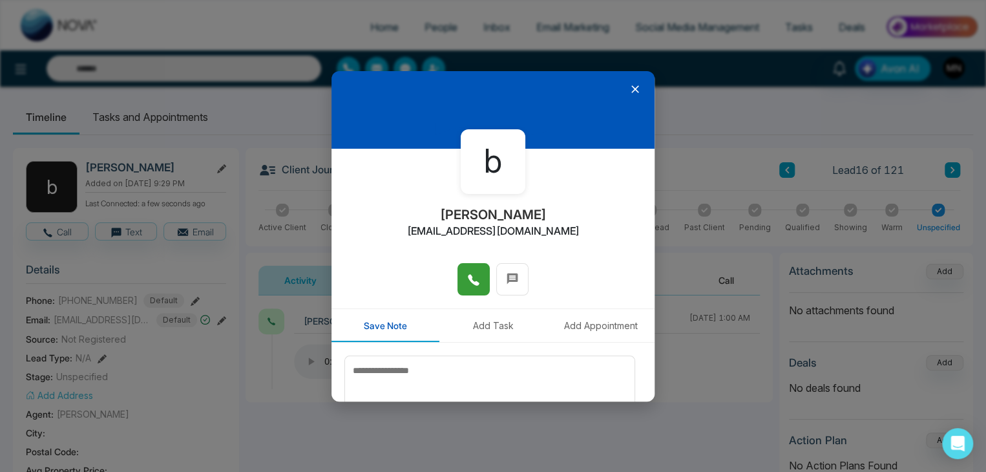
click at [631, 88] on icon at bounding box center [635, 89] width 13 height 13
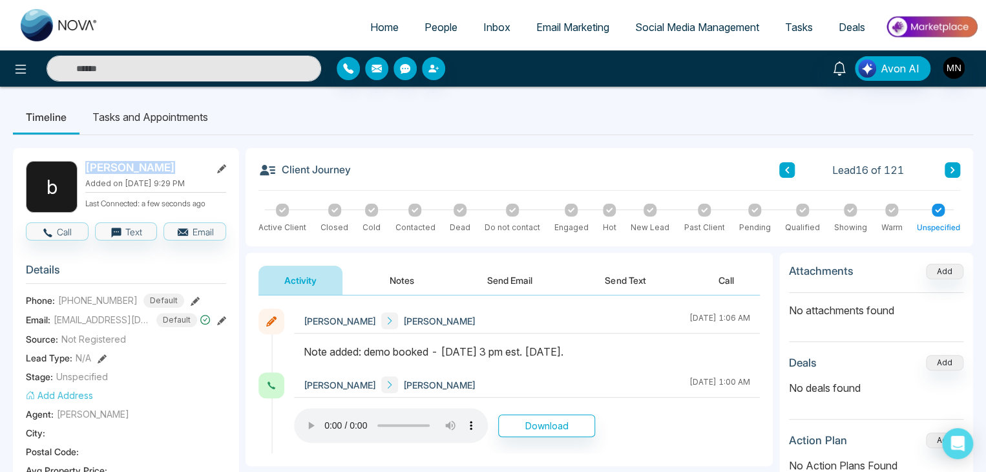
drag, startPoint x: 158, startPoint y: 166, endPoint x: 85, endPoint y: 166, distance: 72.4
click at [85, 166] on h2 "[PERSON_NAME]" at bounding box center [145, 167] width 120 height 13
copy h2 "[PERSON_NAME]"
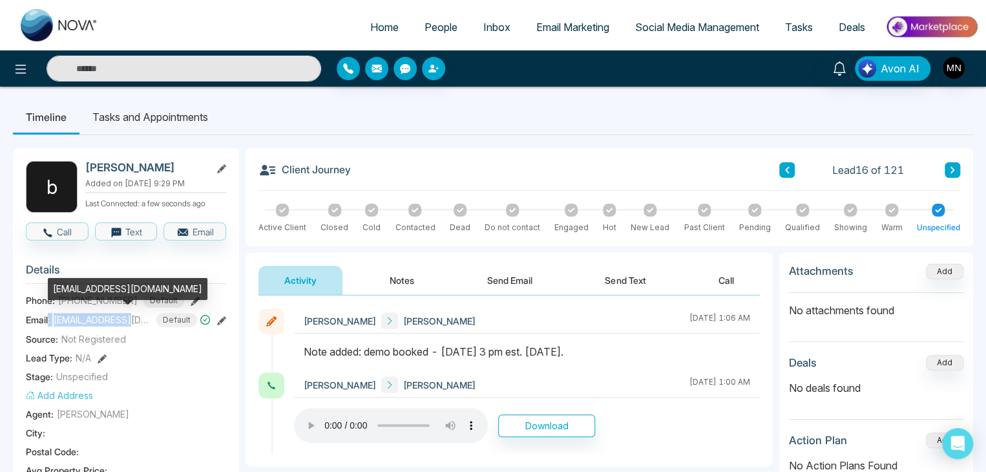
drag, startPoint x: 129, startPoint y: 319, endPoint x: 48, endPoint y: 325, distance: 81.0
click at [48, 325] on div "Email: blake1@post.com Default" at bounding box center [126, 320] width 200 height 14
click at [103, 321] on span "blake1@post.com" at bounding box center [102, 320] width 97 height 14
click at [131, 322] on div "blake1@post.com Default" at bounding box center [132, 320] width 157 height 14
drag, startPoint x: 128, startPoint y: 319, endPoint x: 55, endPoint y: 325, distance: 73.3
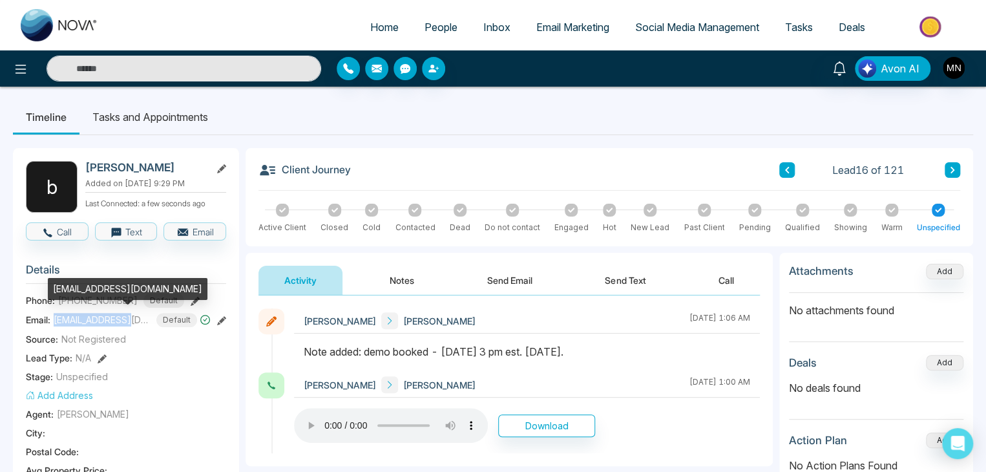
click at [55, 325] on div "blake1@post.com Default" at bounding box center [132, 320] width 157 height 14
drag, startPoint x: 122, startPoint y: 301, endPoint x: 88, endPoint y: 303, distance: 33.7
click at [88, 303] on div "blake1@post.com" at bounding box center [128, 293] width 160 height 31
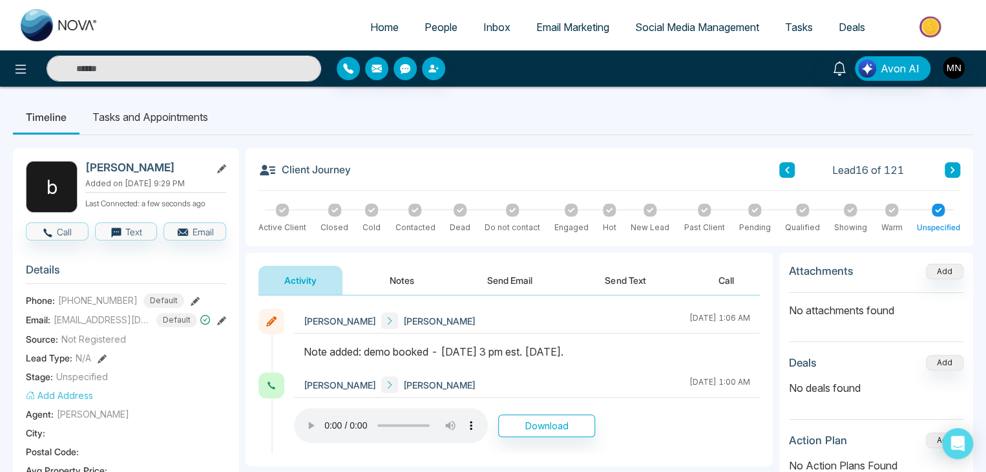
drag, startPoint x: 116, startPoint y: 303, endPoint x: 59, endPoint y: 304, distance: 56.3
click at [59, 304] on div "+19053022519 Default" at bounding box center [121, 300] width 126 height 14
click at [191, 298] on icon at bounding box center [195, 301] width 9 height 9
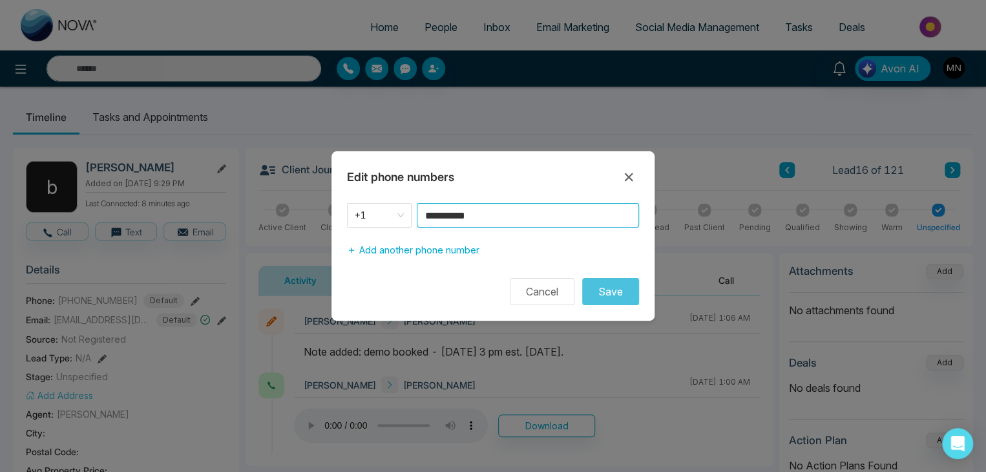
drag, startPoint x: 553, startPoint y: 218, endPoint x: 417, endPoint y: 218, distance: 135.7
click at [417, 218] on input "**********" at bounding box center [528, 215] width 222 height 25
click at [629, 183] on icon at bounding box center [629, 177] width 16 height 16
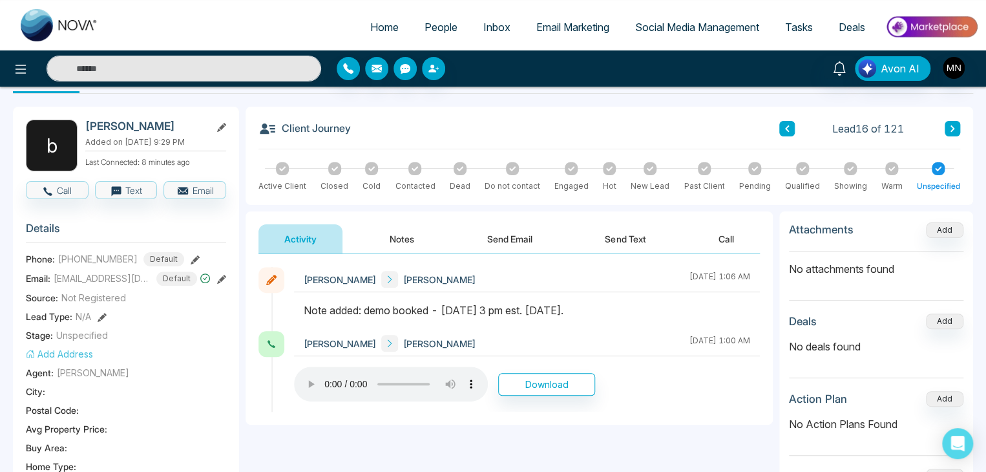
scroll to position [65, 0]
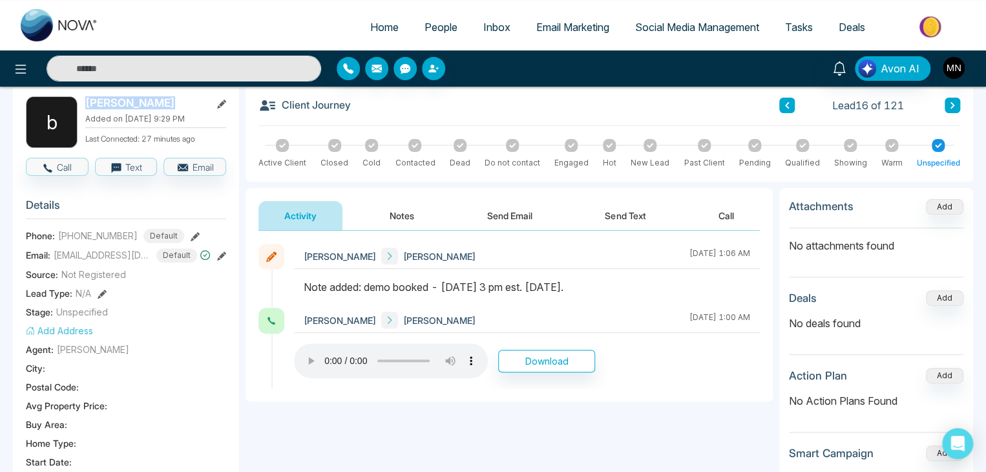
drag, startPoint x: 147, startPoint y: 101, endPoint x: 87, endPoint y: 99, distance: 59.5
click at [87, 99] on h2 "[PERSON_NAME]" at bounding box center [145, 102] width 120 height 13
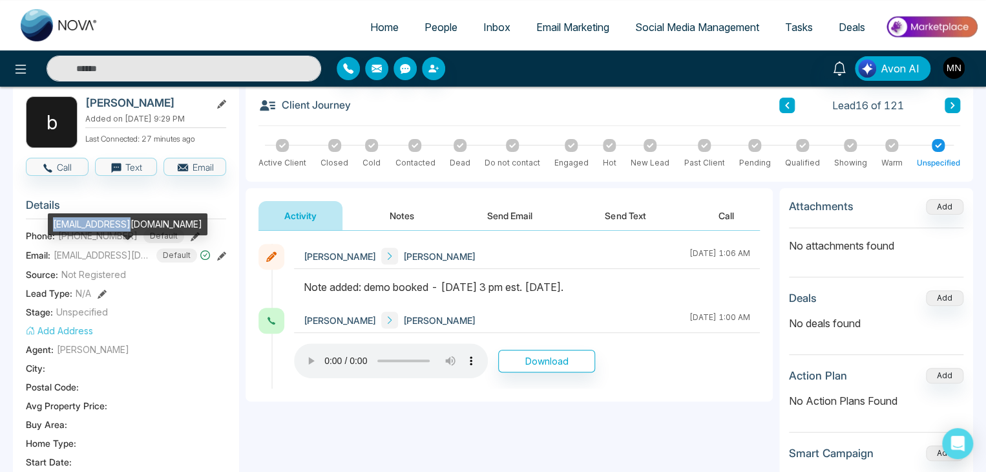
drag, startPoint x: 53, startPoint y: 223, endPoint x: 131, endPoint y: 219, distance: 77.7
click at [131, 219] on div "blake1@post.com" at bounding box center [128, 224] width 160 height 22
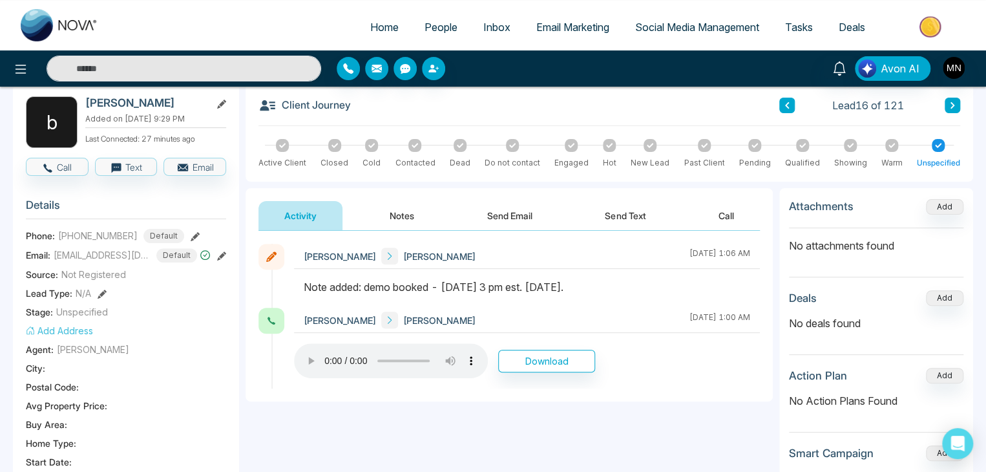
click at [178, 233] on div "Phone: +19053022519 Default" at bounding box center [126, 236] width 200 height 14
click at [191, 233] on icon at bounding box center [195, 236] width 9 height 9
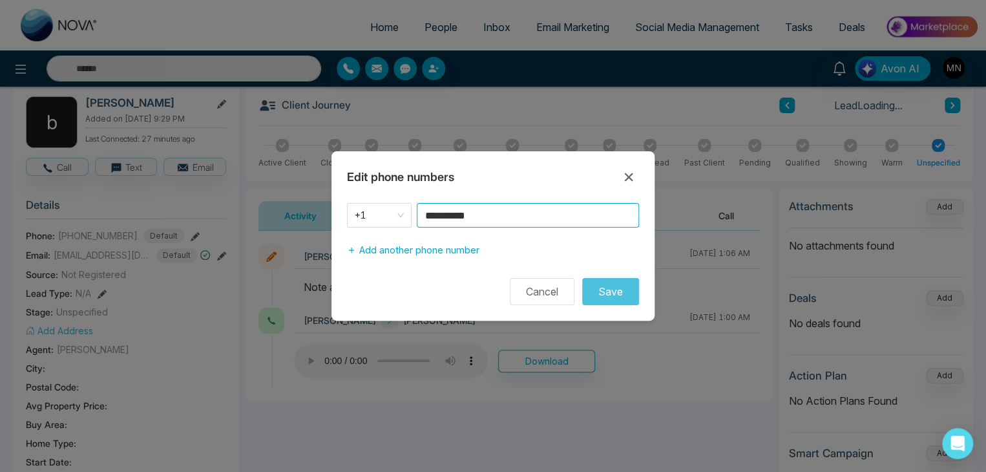
drag, startPoint x: 432, startPoint y: 228, endPoint x: 394, endPoint y: 233, distance: 38.4
click at [394, 233] on div "**********" at bounding box center [493, 232] width 323 height 59
click at [626, 176] on icon at bounding box center [629, 177] width 8 height 8
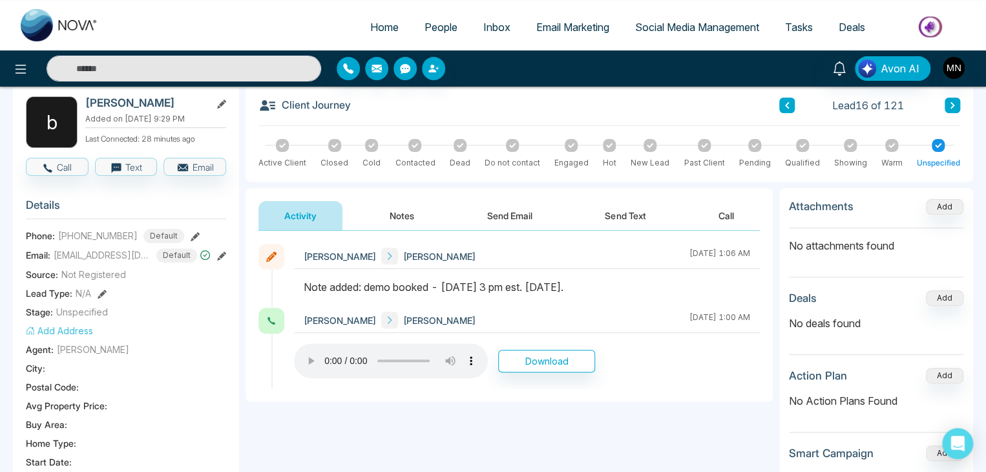
click at [953, 101] on icon at bounding box center [953, 105] width 6 height 8
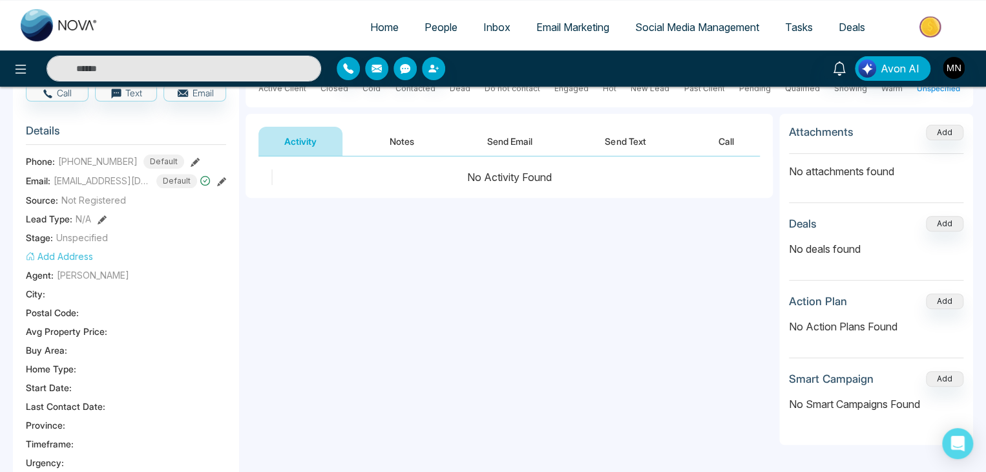
scroll to position [65, 0]
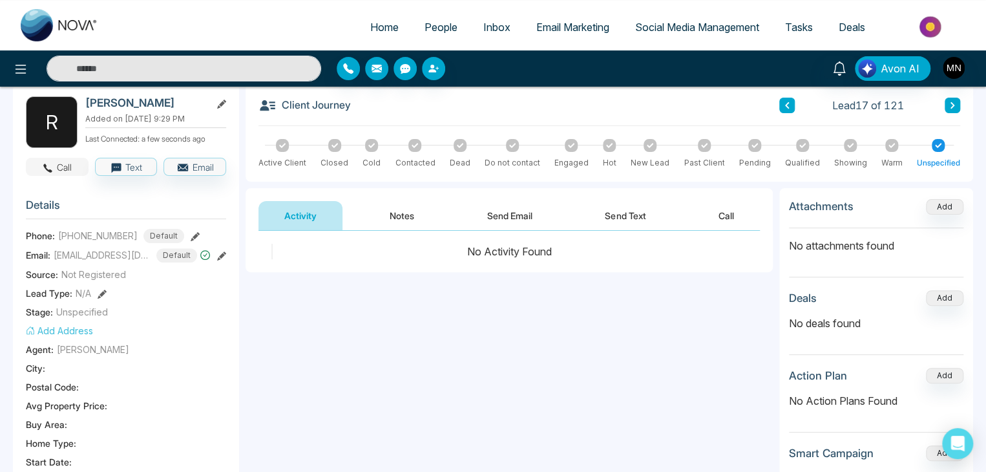
click at [38, 165] on button "Call" at bounding box center [57, 167] width 63 height 18
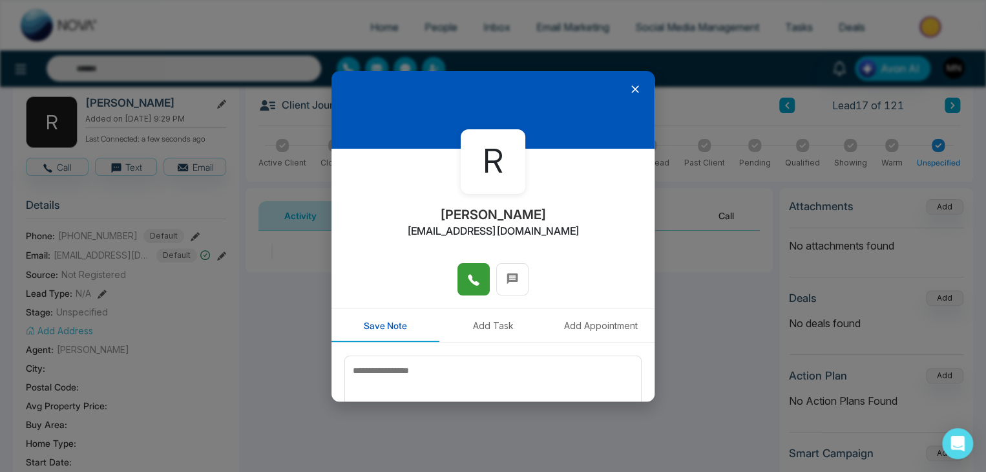
click at [469, 277] on icon at bounding box center [473, 280] width 11 height 11
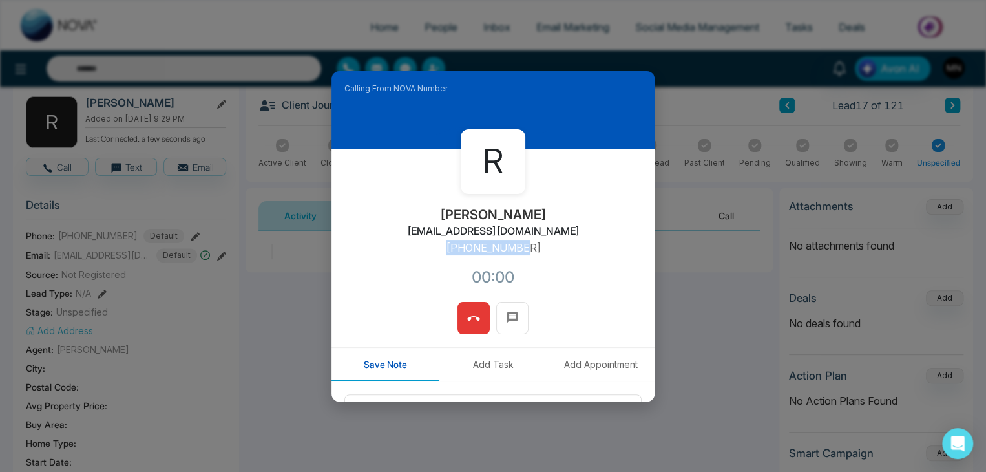
drag, startPoint x: 528, startPoint y: 251, endPoint x: 444, endPoint y: 255, distance: 84.1
click at [444, 255] on div "R Ray Selimi raysel20@gmail.com +16477019262 00:00" at bounding box center [493, 225] width 323 height 153
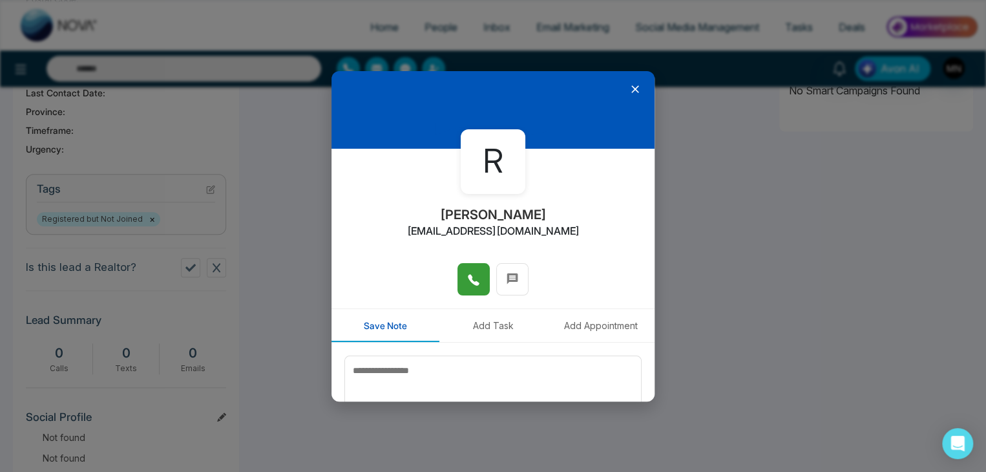
scroll to position [71, 0]
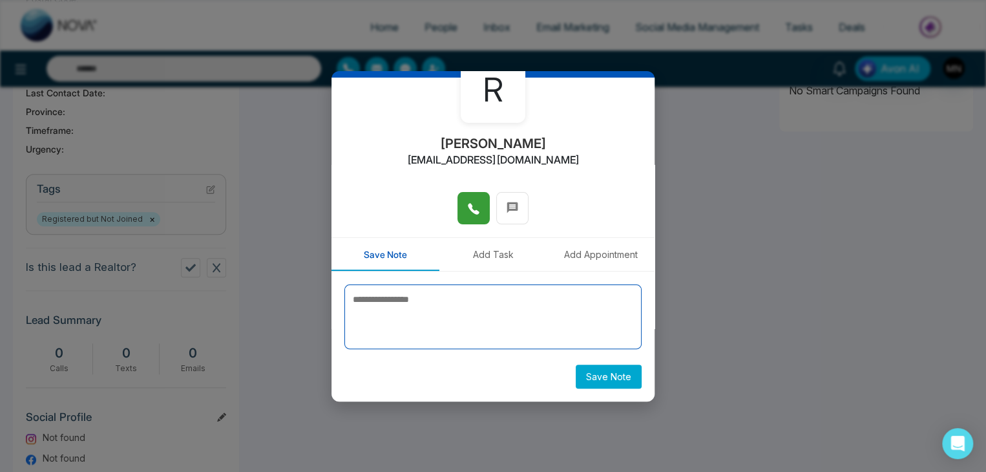
click at [490, 314] on textarea at bounding box center [493, 316] width 297 height 65
type textarea "**********"
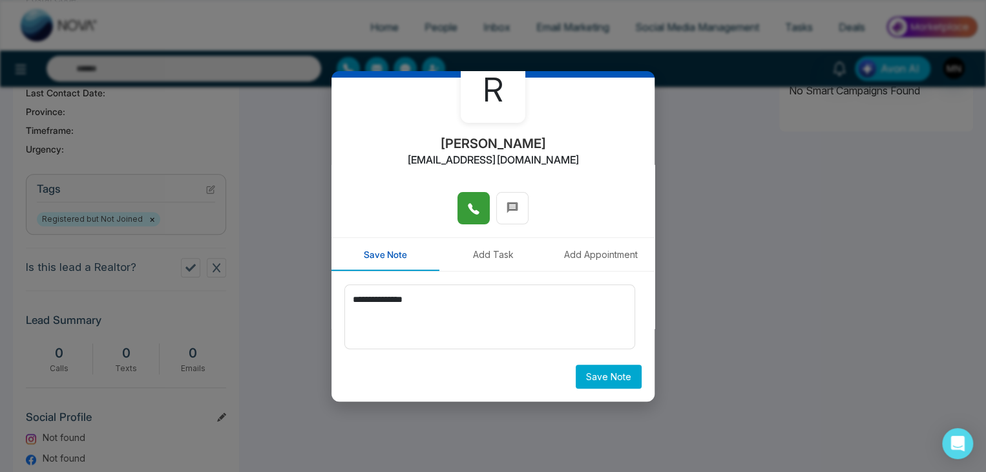
click at [578, 376] on button "Save Note" at bounding box center [609, 377] width 66 height 24
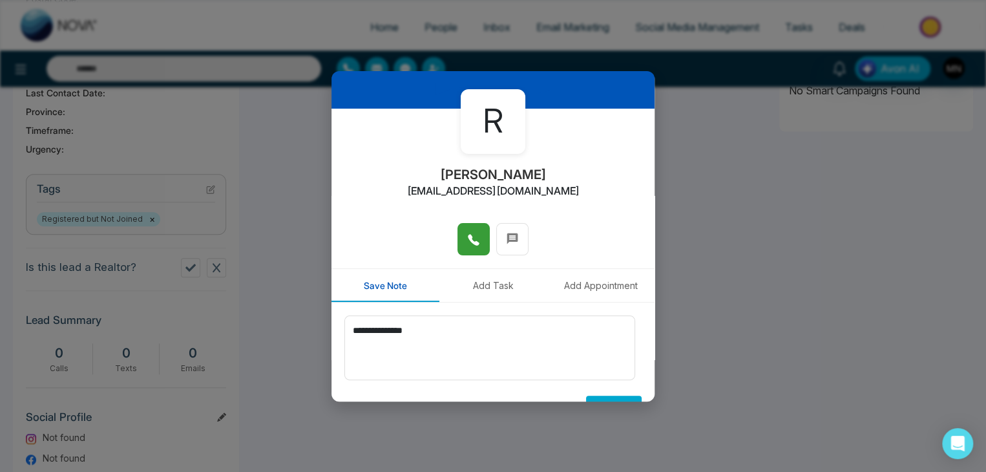
scroll to position [0, 0]
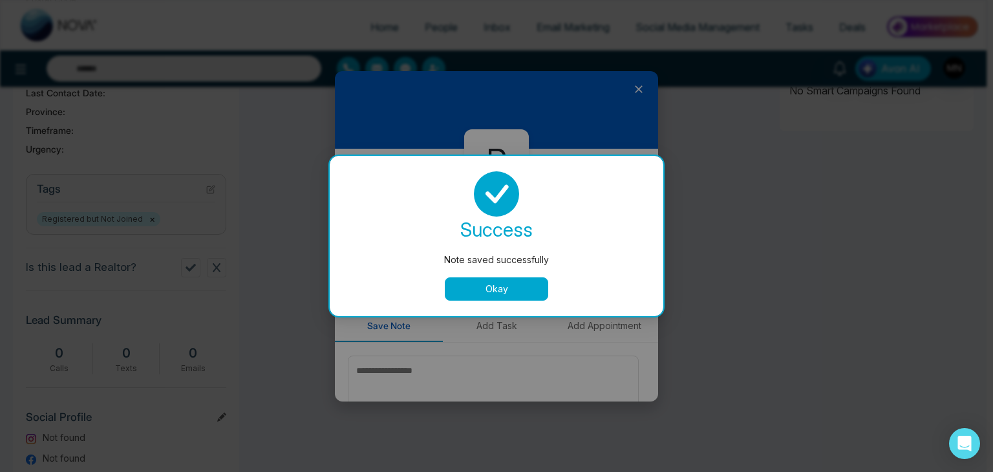
click at [491, 290] on button "Okay" at bounding box center [496, 288] width 103 height 23
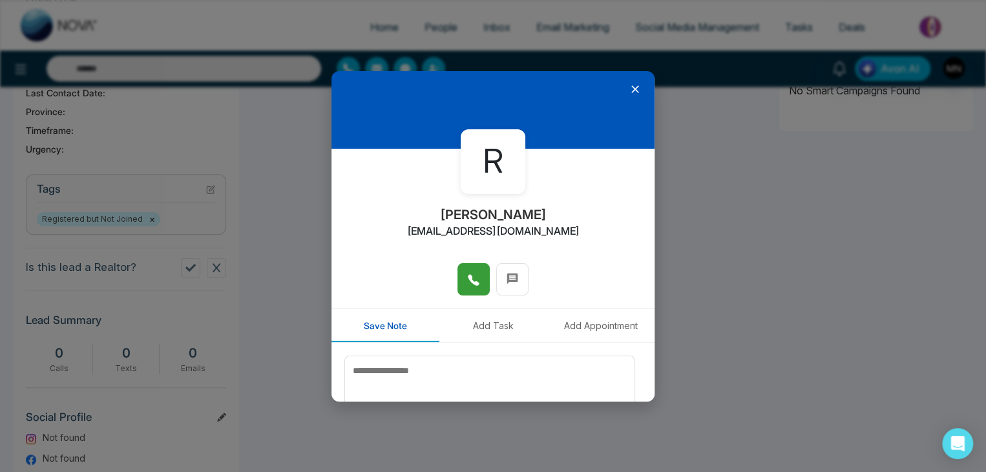
click at [629, 85] on icon at bounding box center [635, 89] width 13 height 13
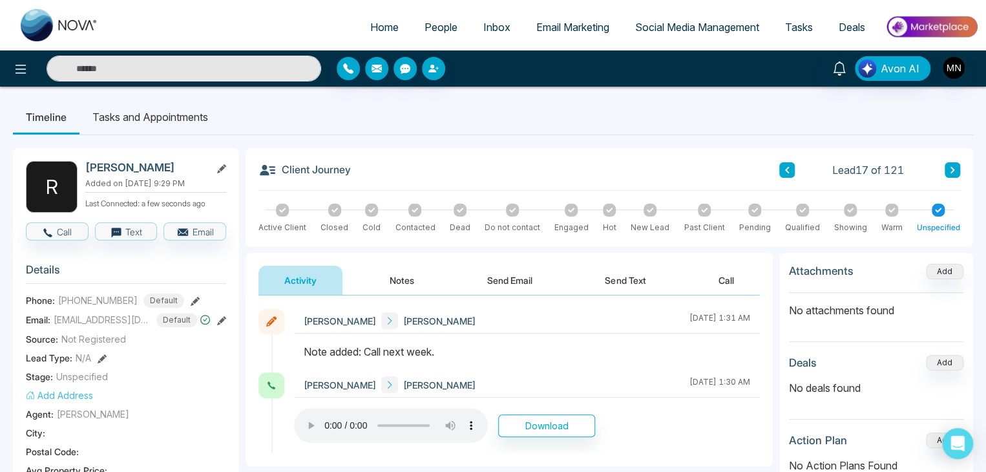
click at [953, 168] on icon at bounding box center [953, 170] width 6 height 8
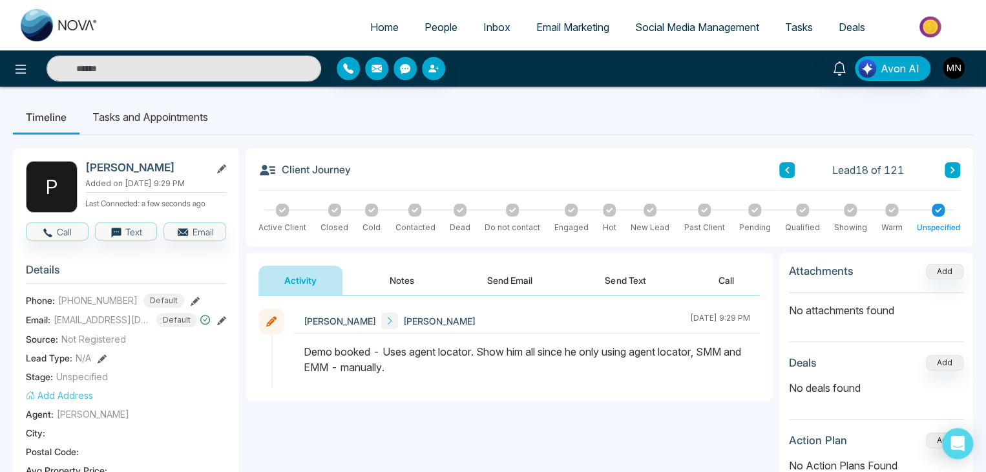
click at [955, 171] on icon at bounding box center [953, 170] width 6 height 8
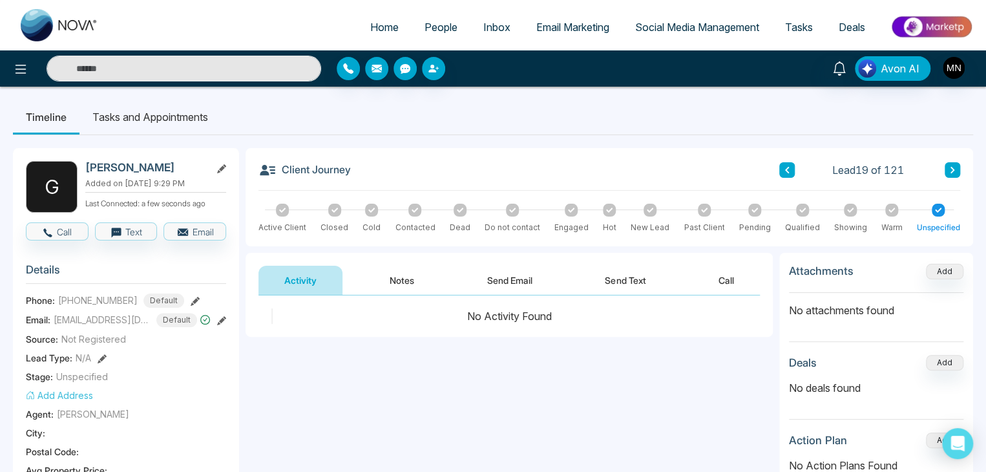
click at [175, 65] on input "text" at bounding box center [184, 69] width 275 height 26
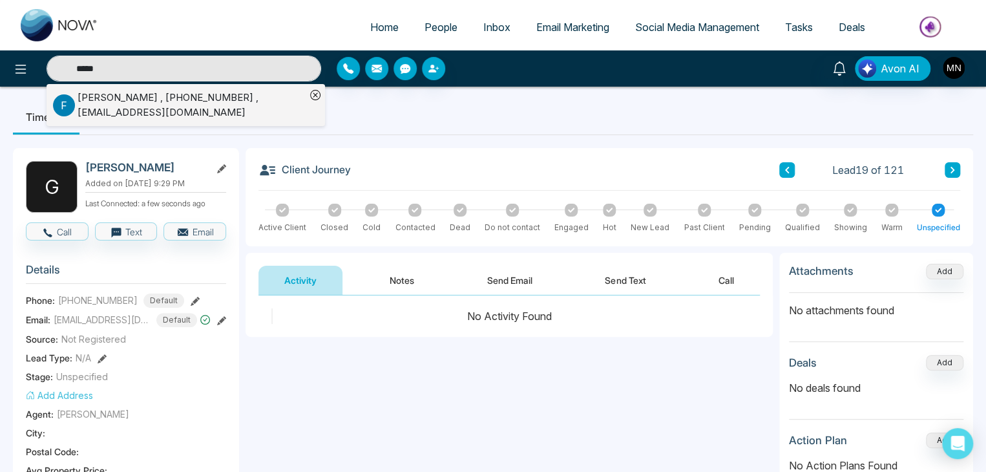
type input "*****"
click at [163, 105] on div "Fazil Abdurahman , +13658807273 , fazilabdurahman1@gmail.com" at bounding box center [192, 104] width 228 height 29
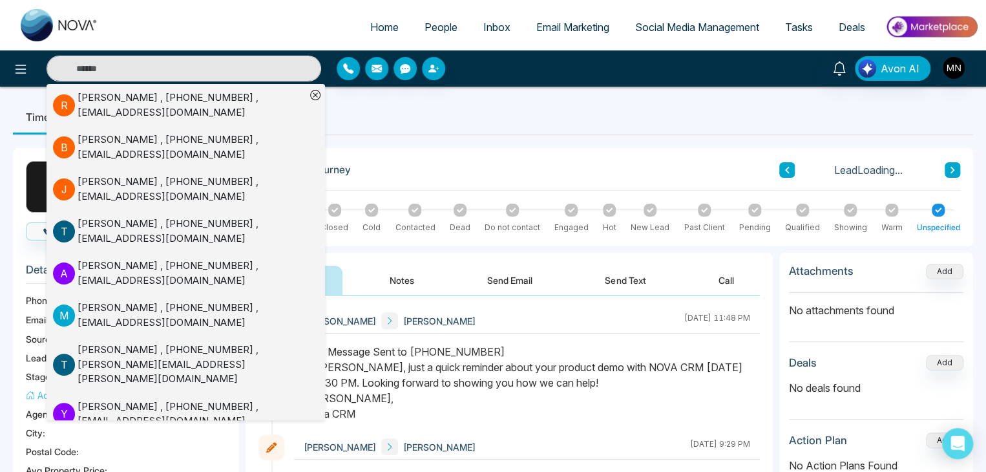
click at [559, 363] on div "Text Message Sent to +13658807273 Hi Fazil, just a quick reminder about your pr…" at bounding box center [527, 383] width 447 height 78
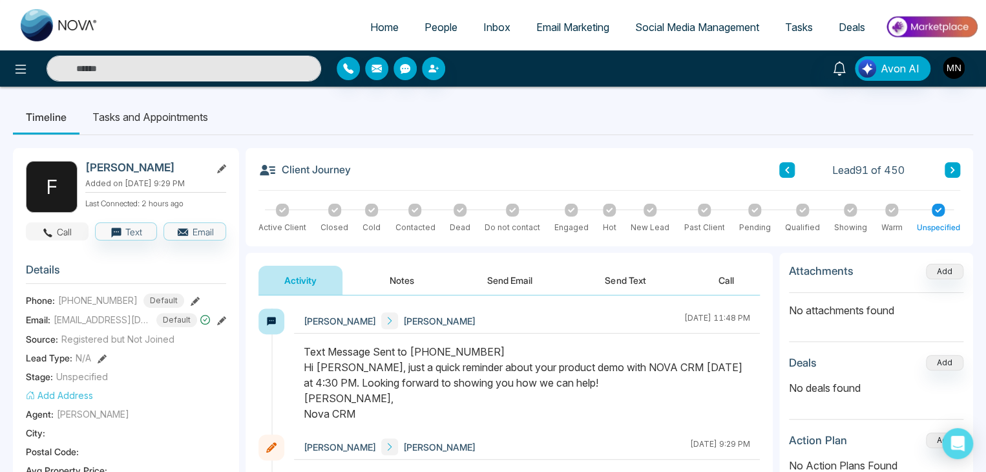
click at [72, 229] on button "Call" at bounding box center [57, 231] width 63 height 18
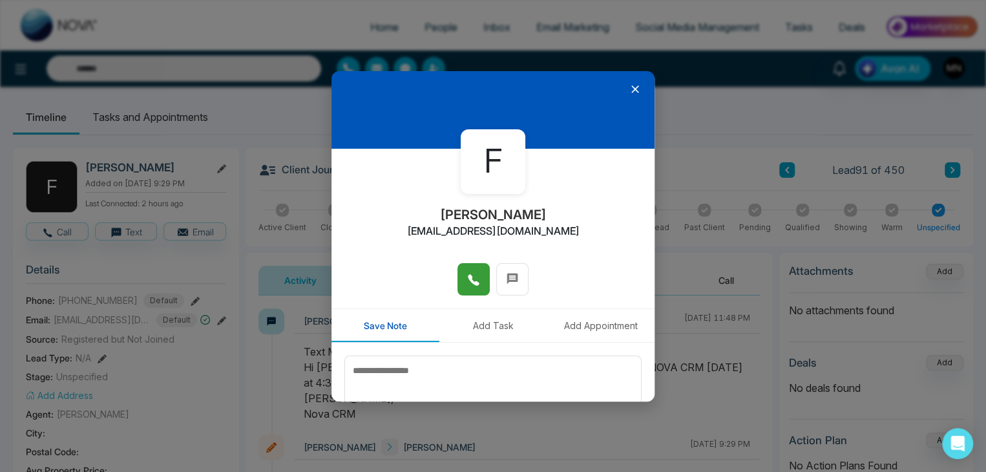
click at [468, 277] on icon at bounding box center [473, 280] width 11 height 11
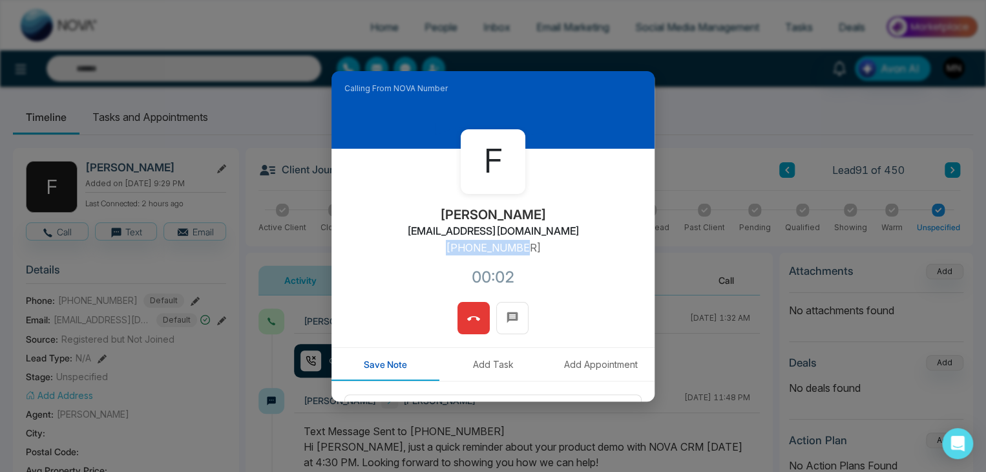
drag, startPoint x: 535, startPoint y: 248, endPoint x: 451, endPoint y: 249, distance: 84.0
click at [451, 249] on div "F Fazil Abdurahman fazilabdurahman1@gmail.com +13658807273 00:02" at bounding box center [493, 225] width 323 height 153
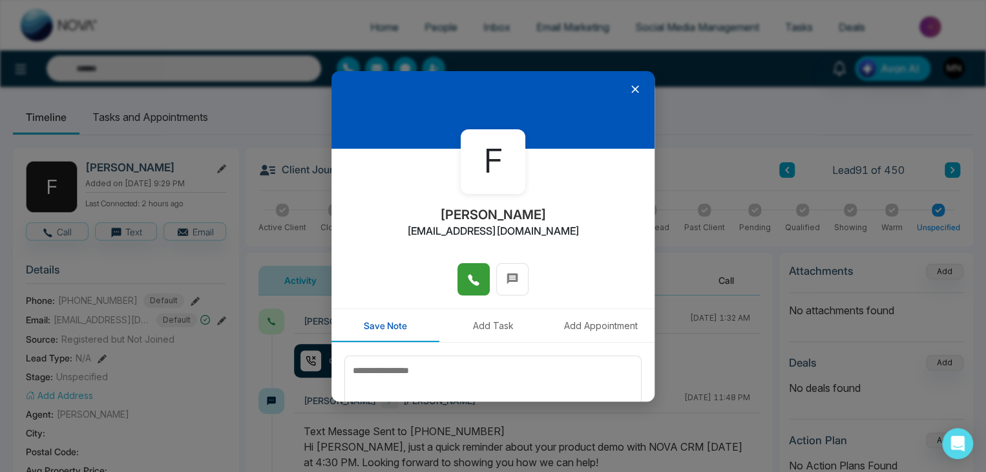
click at [632, 88] on icon at bounding box center [636, 89] width 8 height 8
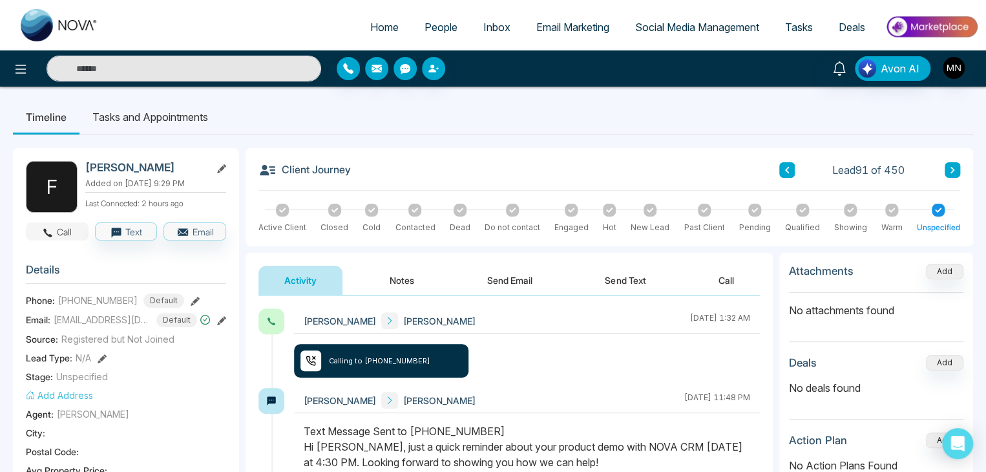
click at [69, 233] on button "Call" at bounding box center [57, 231] width 63 height 18
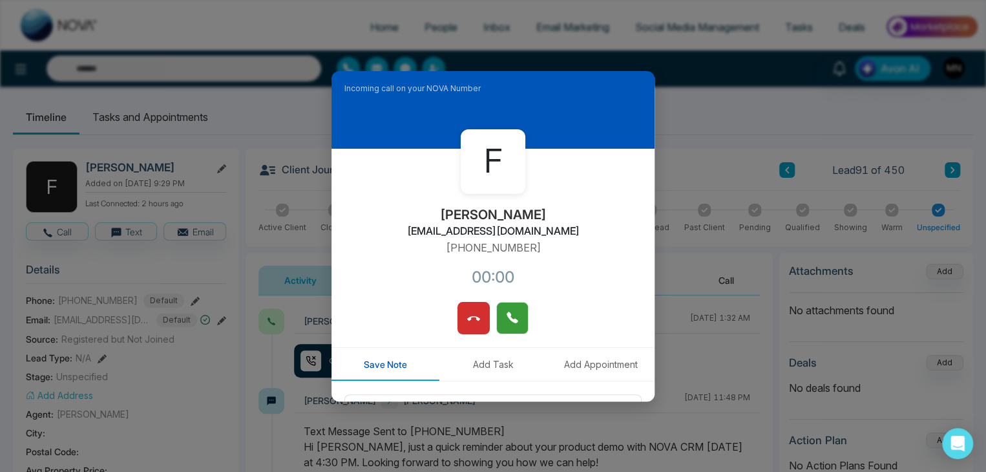
click at [512, 319] on icon at bounding box center [512, 317] width 11 height 11
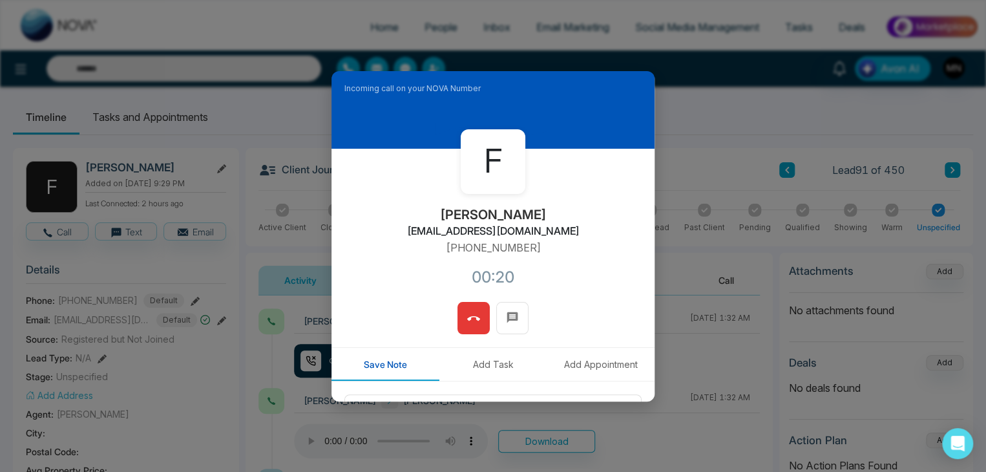
click at [468, 324] on icon at bounding box center [473, 318] width 13 height 13
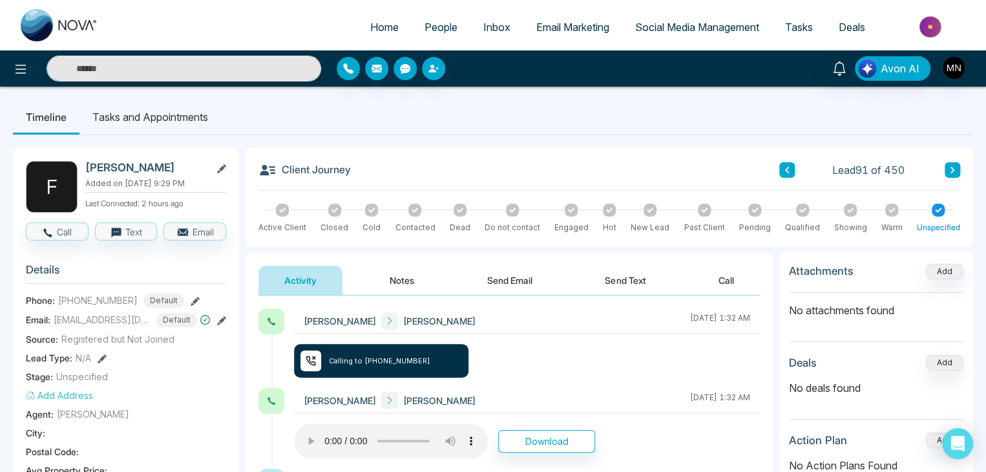
click at [415, 276] on button "Notes" at bounding box center [402, 280] width 76 height 29
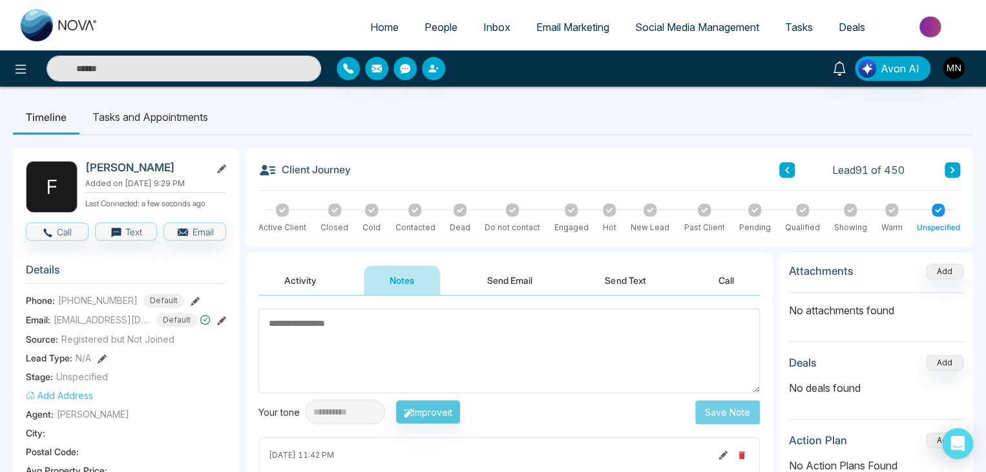
click at [461, 331] on textarea at bounding box center [510, 350] width 502 height 85
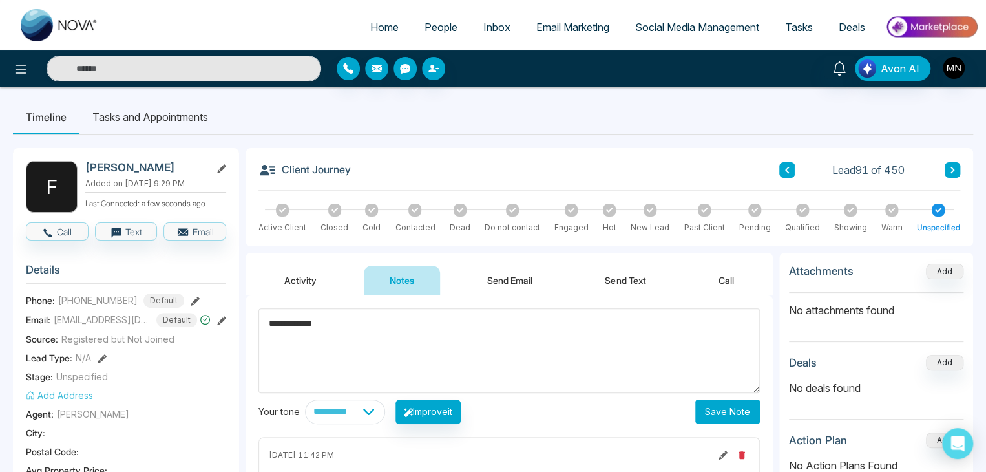
type textarea "**********"
click at [725, 407] on button "Save Note" at bounding box center [728, 411] width 65 height 24
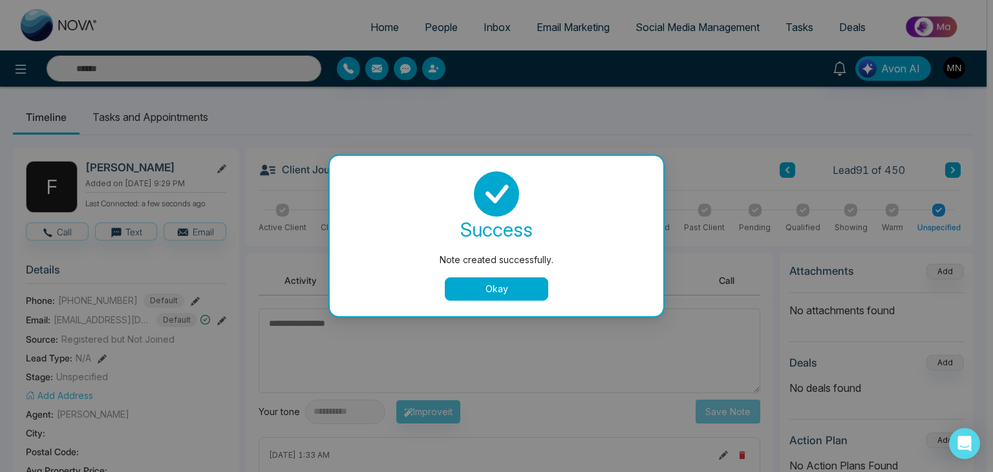
click at [500, 295] on button "Okay" at bounding box center [496, 288] width 103 height 23
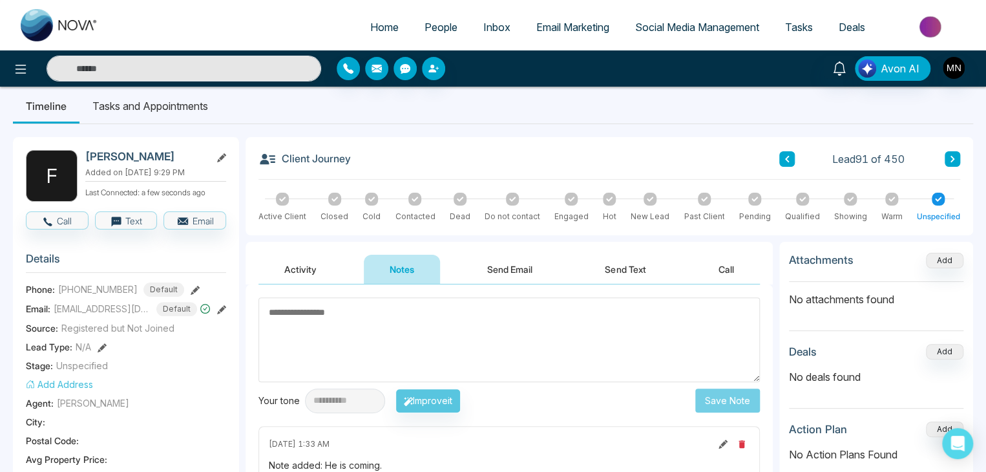
scroll to position [194, 0]
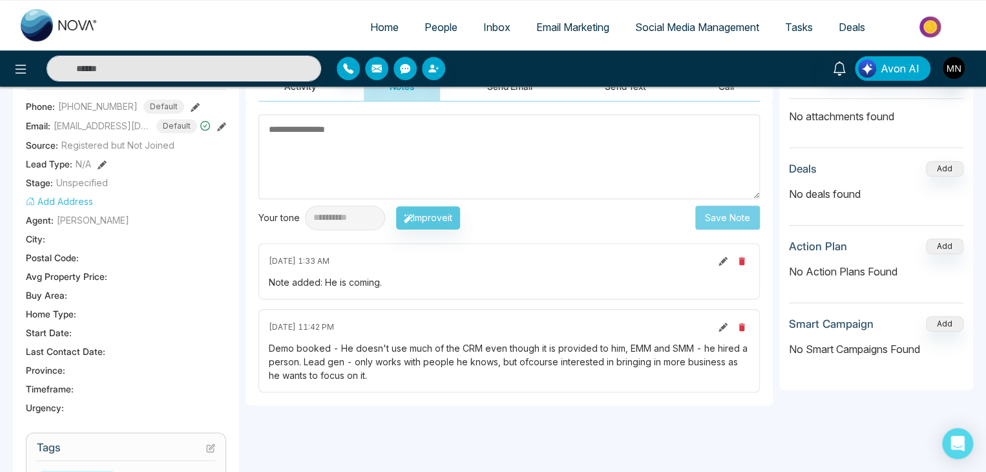
click at [725, 264] on icon at bounding box center [723, 261] width 9 height 9
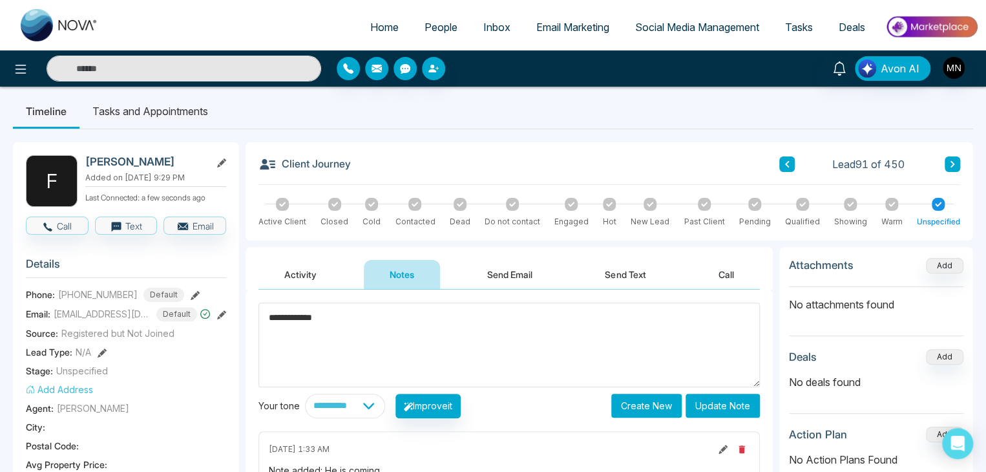
scroll to position [0, 0]
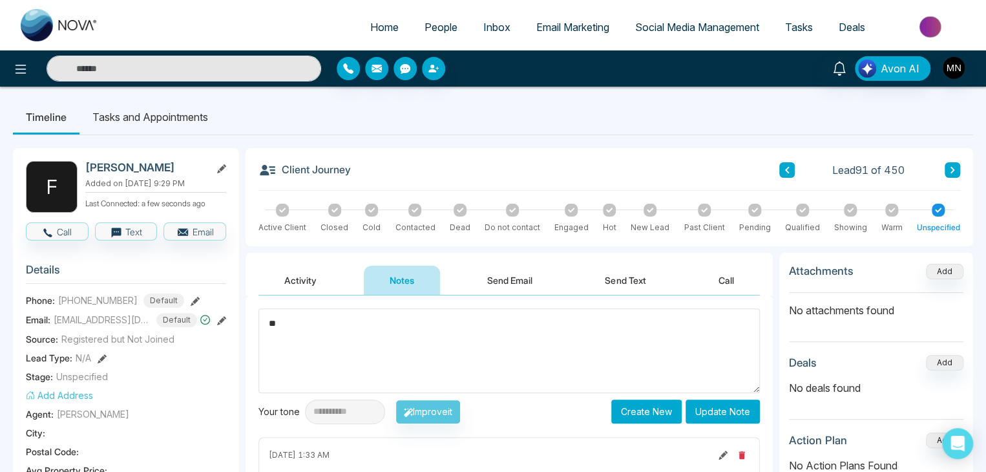
type textarea "*"
type textarea "**********"
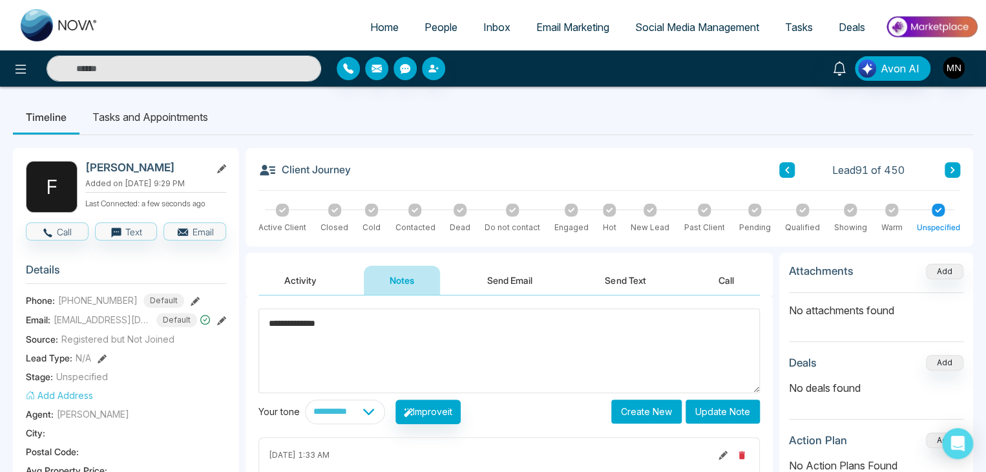
click at [724, 414] on button "Update Note" at bounding box center [723, 411] width 74 height 24
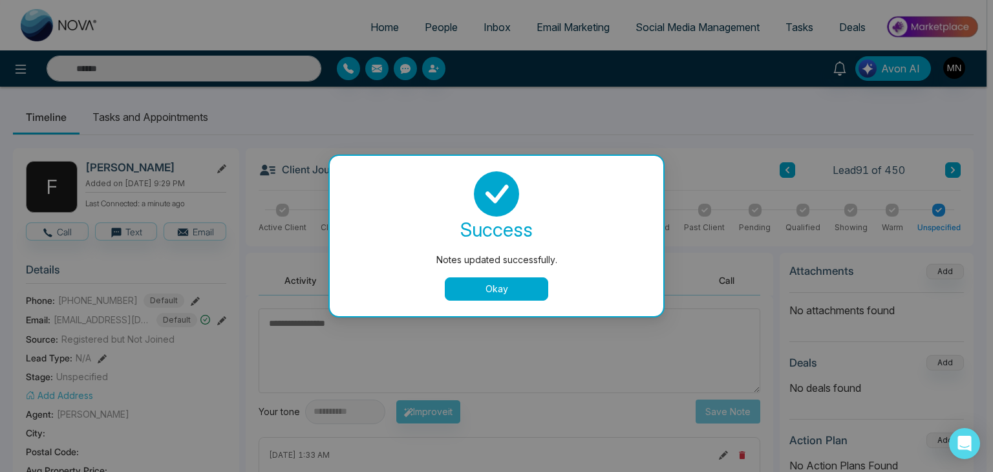
click at [464, 290] on button "Okay" at bounding box center [496, 288] width 103 height 23
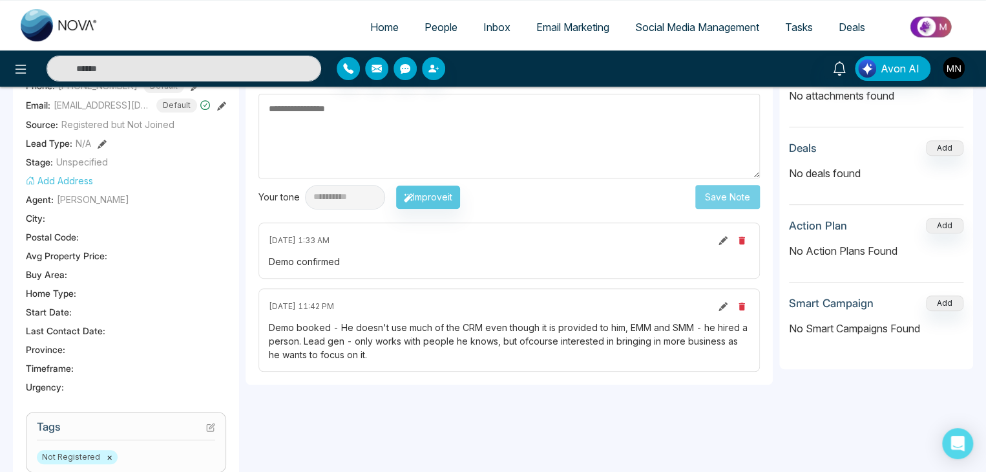
scroll to position [129, 0]
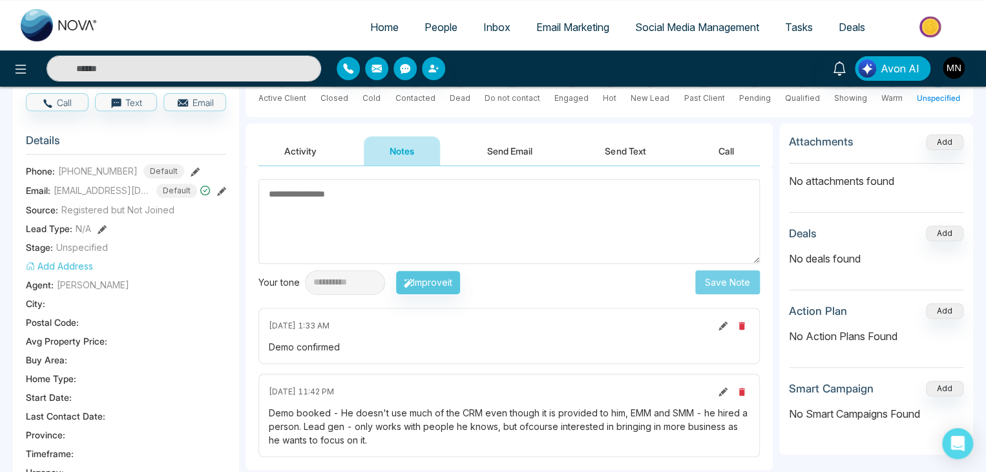
click at [303, 148] on button "Activity" at bounding box center [301, 150] width 84 height 29
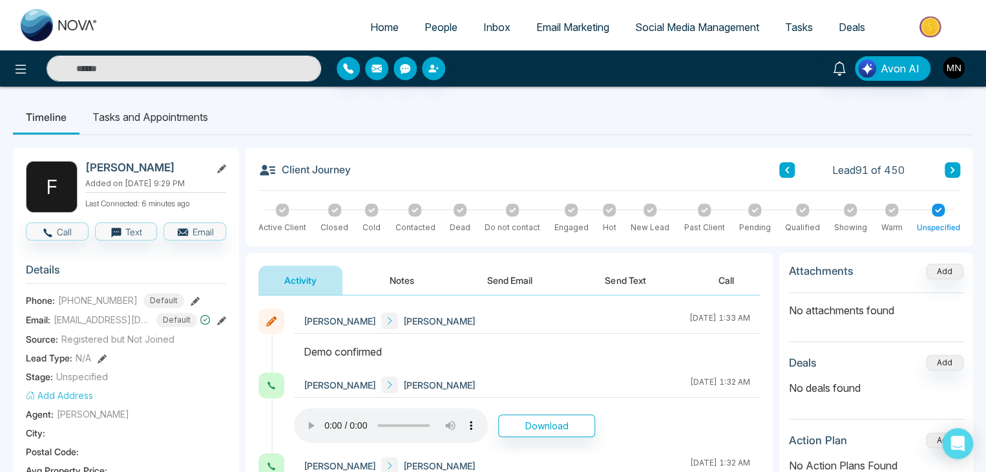
click at [205, 65] on input "text" at bounding box center [184, 69] width 275 height 26
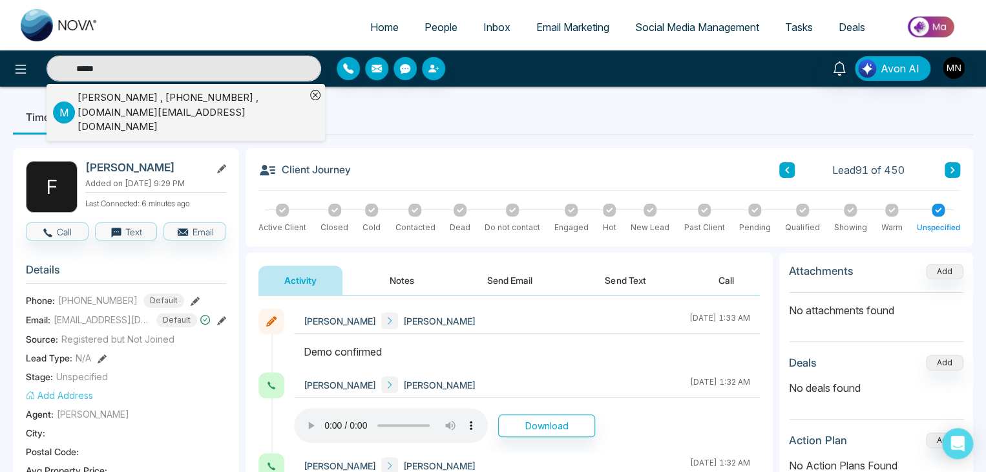
type input "*****"
click at [186, 104] on div "Mehul Patel , +14166706577 , mehulpatel.realtor@gmail.com" at bounding box center [192, 112] width 228 height 44
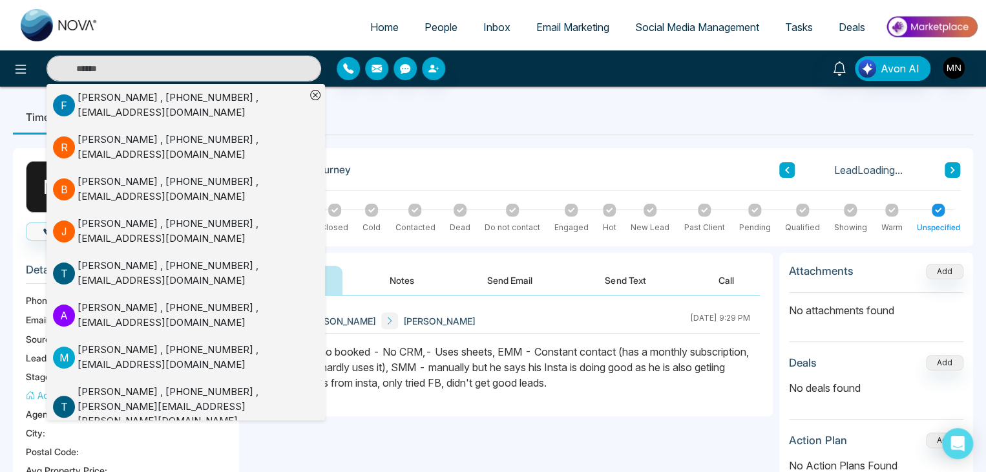
click at [623, 418] on div "**********" at bounding box center [509, 424] width 527 height 259
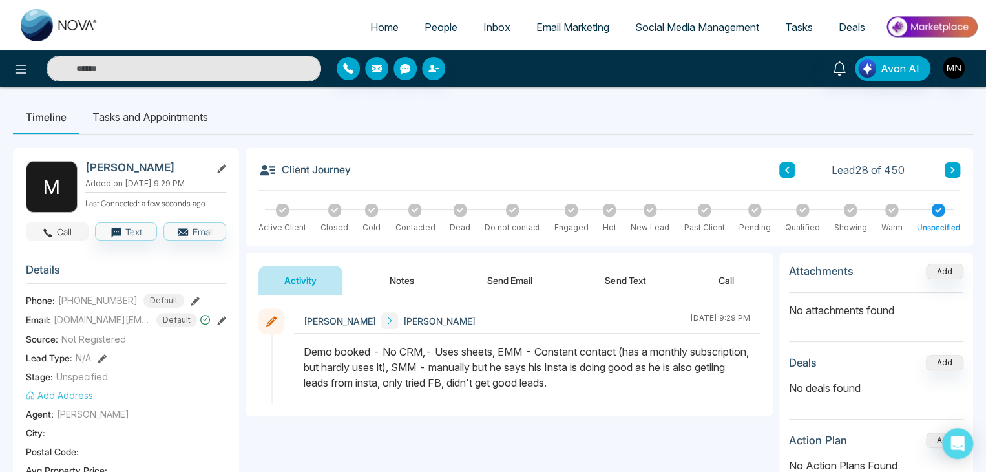
click at [54, 233] on icon "button" at bounding box center [48, 233] width 12 height 12
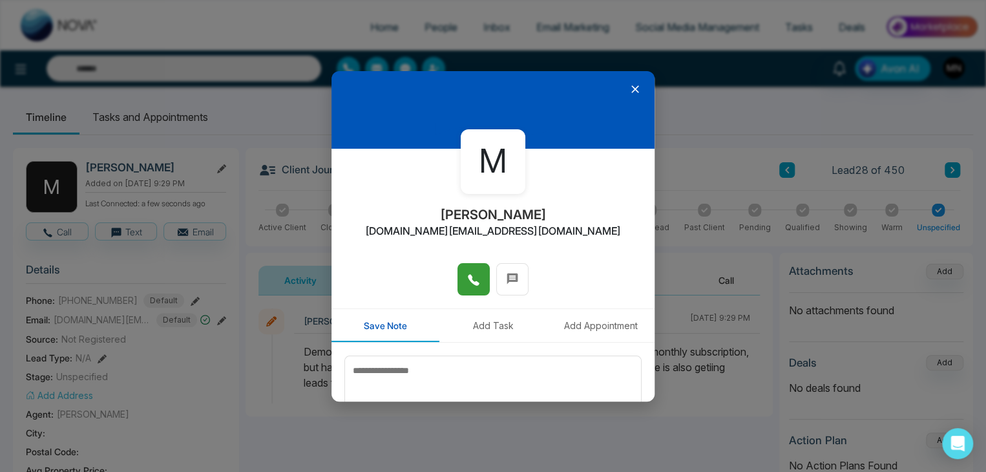
click at [462, 284] on button at bounding box center [474, 279] width 32 height 32
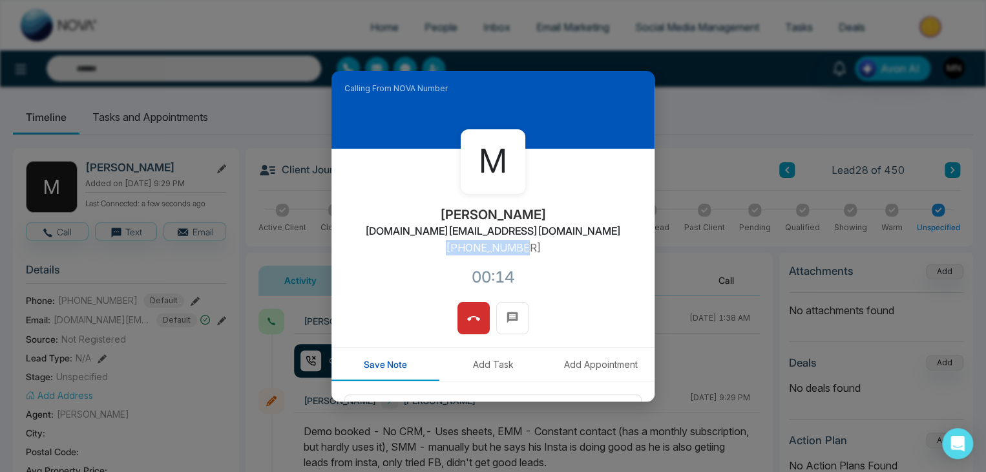
drag, startPoint x: 531, startPoint y: 247, endPoint x: 434, endPoint y: 256, distance: 96.7
click at [434, 256] on div "M Mehul Patel mehulpatel.realtor@gmail.com +14166706577 00:14" at bounding box center [493, 225] width 323 height 153
click at [473, 323] on icon at bounding box center [473, 318] width 13 height 13
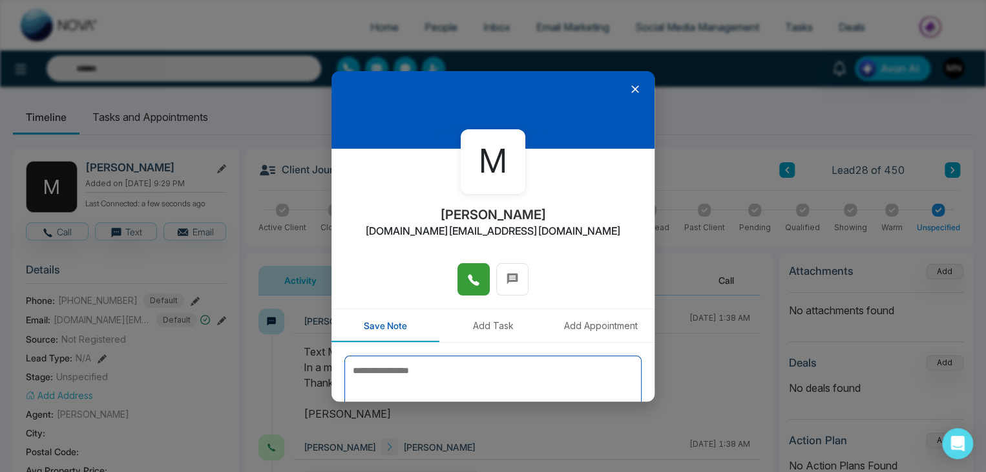
click at [497, 372] on textarea at bounding box center [493, 388] width 297 height 65
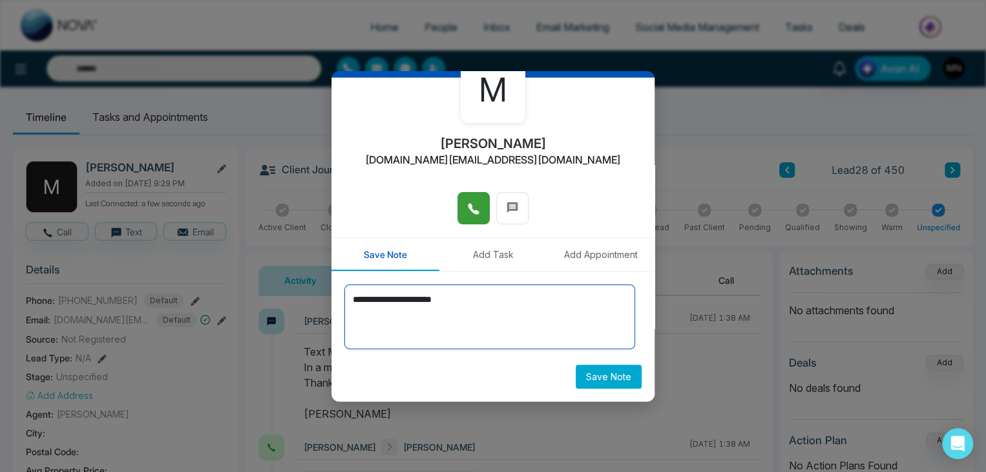
type textarea "**********"
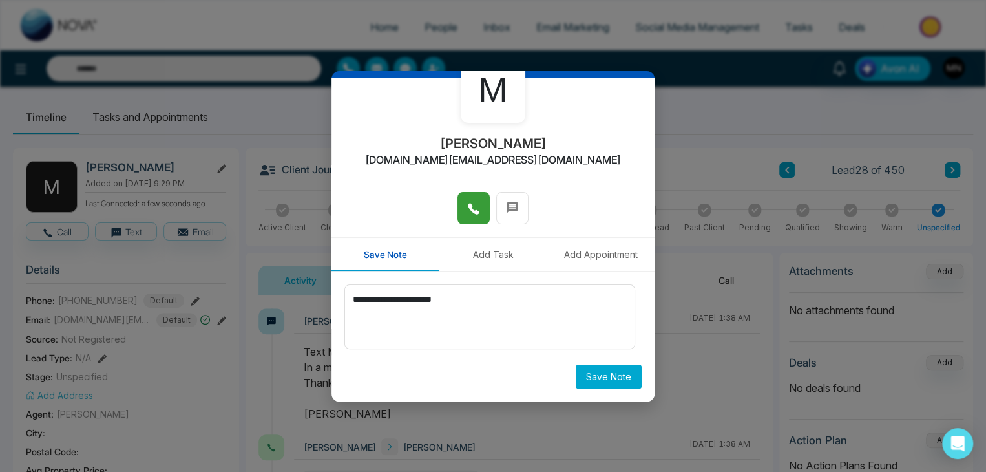
click at [592, 379] on button "Save Note" at bounding box center [609, 377] width 66 height 24
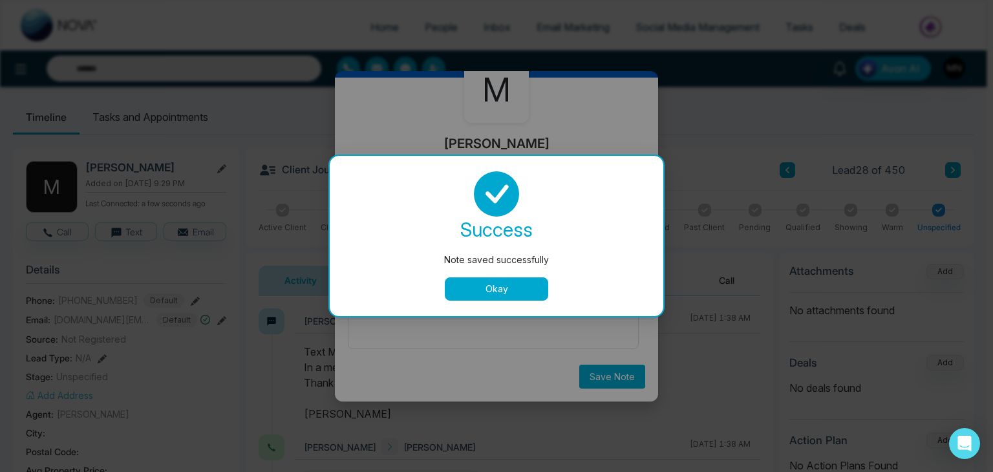
click at [509, 288] on button "Okay" at bounding box center [496, 288] width 103 height 23
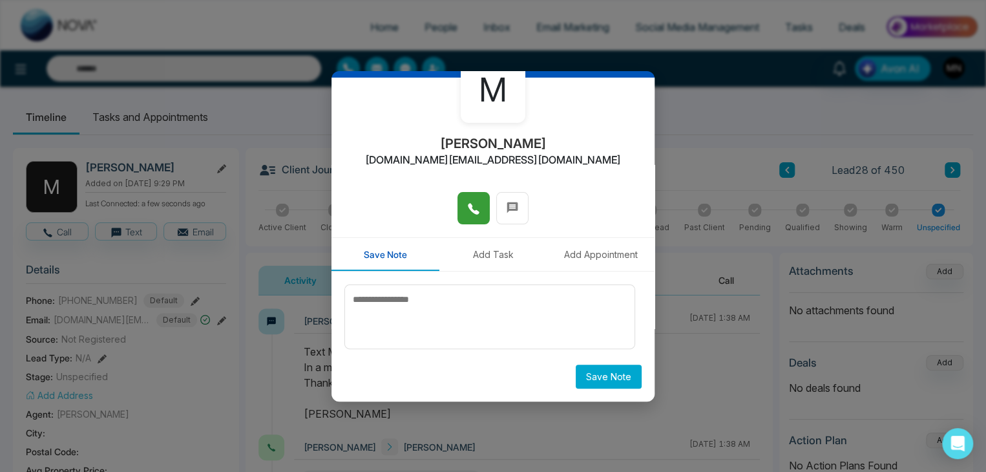
scroll to position [0, 0]
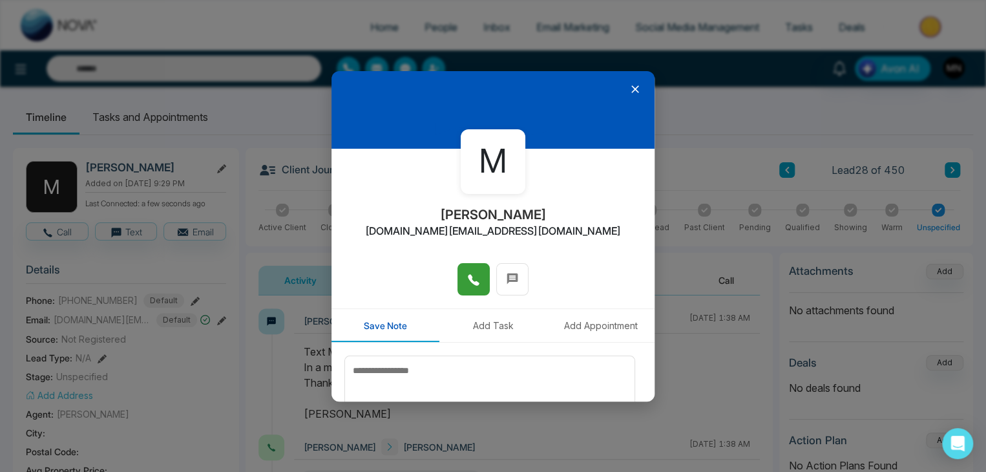
click at [632, 87] on icon at bounding box center [636, 89] width 8 height 8
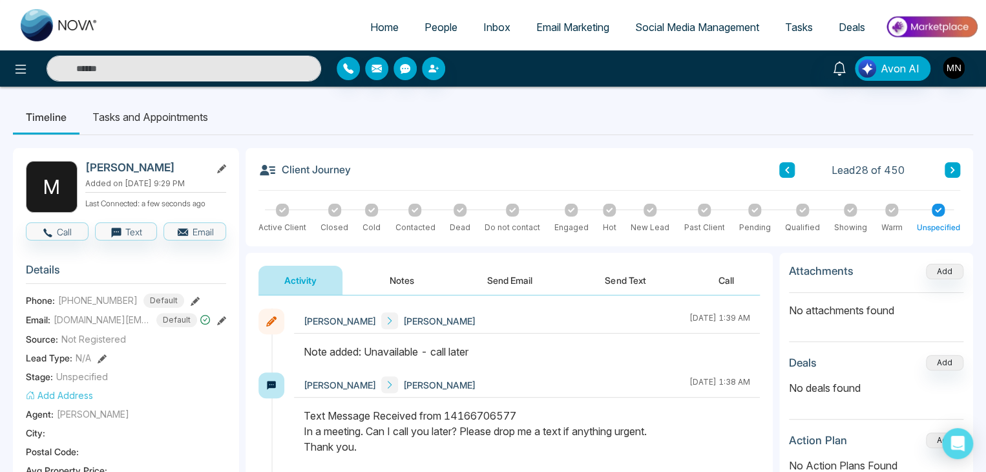
scroll to position [65, 0]
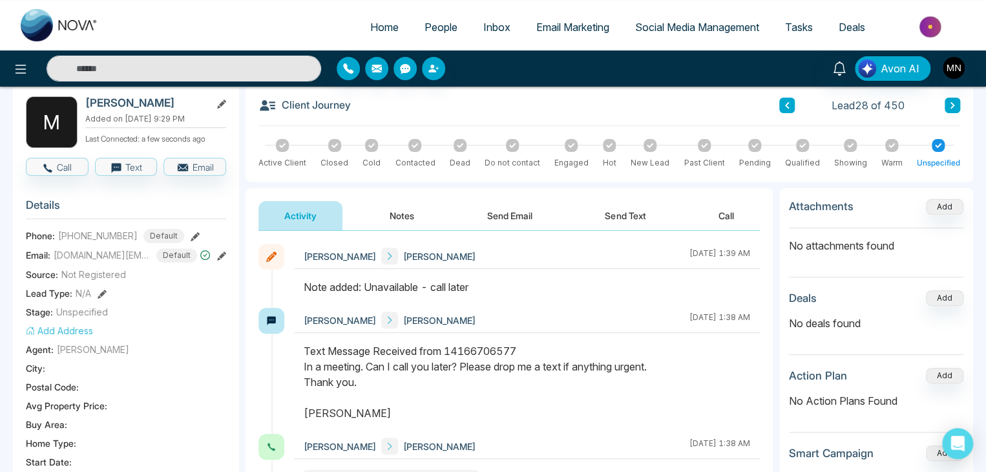
click at [403, 212] on button "Notes" at bounding box center [402, 215] width 76 height 29
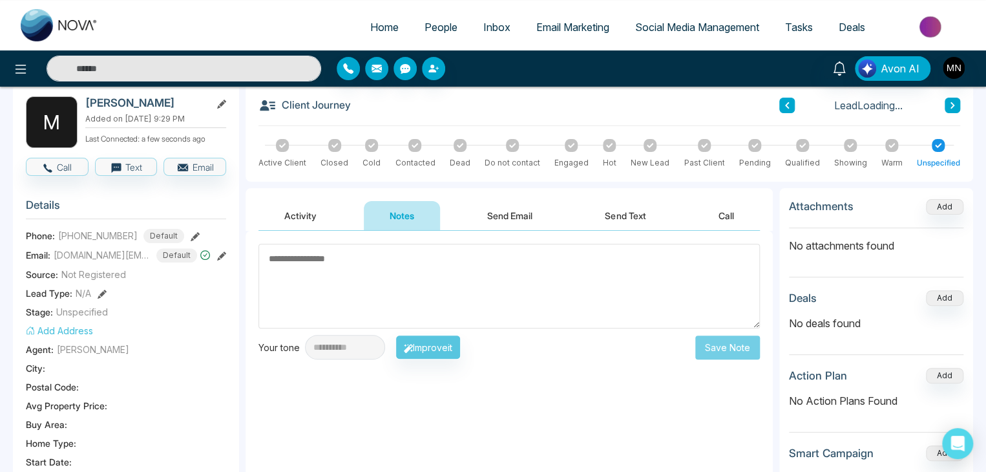
click at [289, 218] on button "Activity" at bounding box center [301, 215] width 84 height 29
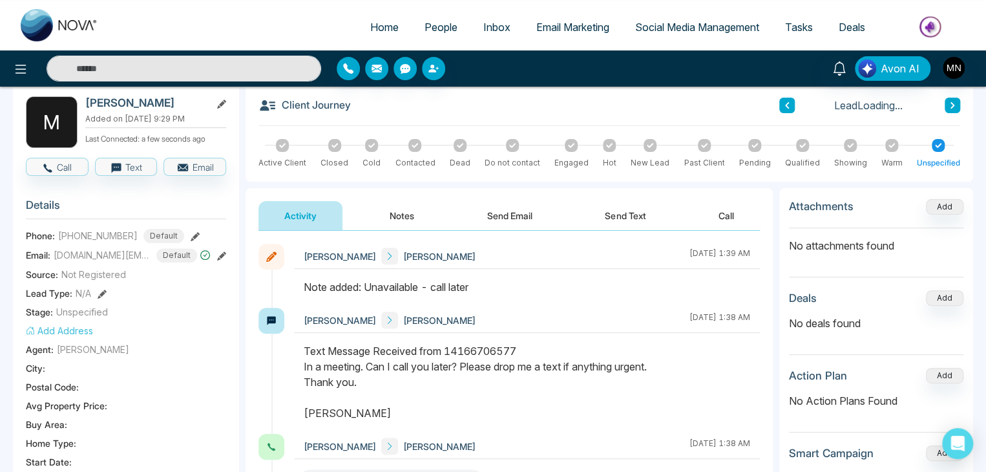
click at [405, 220] on button "Notes" at bounding box center [402, 215] width 76 height 29
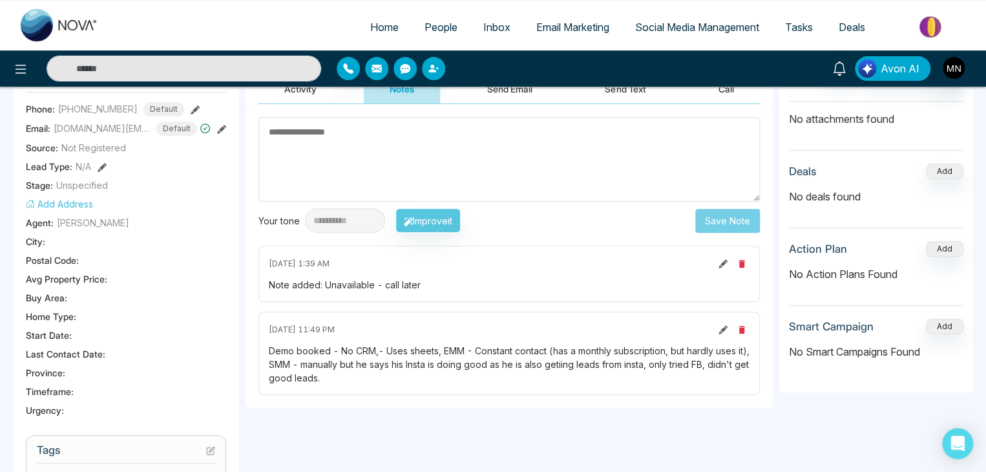
scroll to position [194, 0]
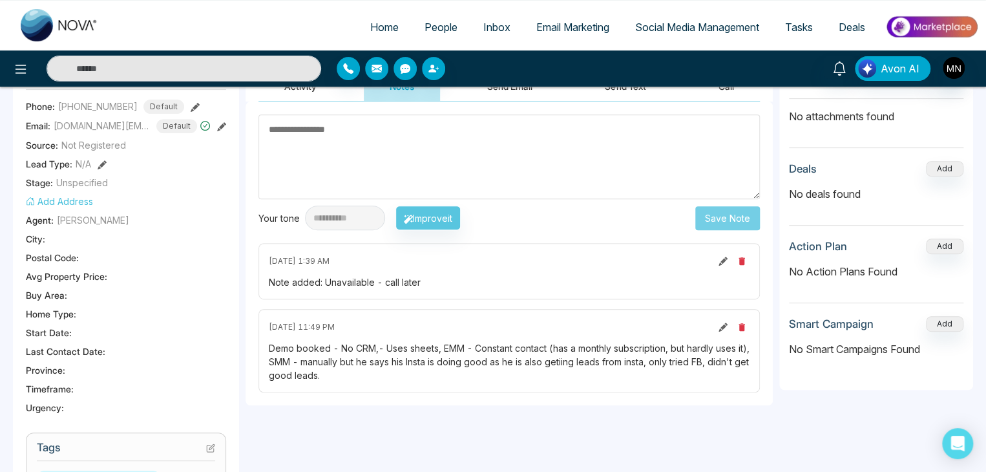
click at [719, 261] on icon at bounding box center [723, 261] width 9 height 9
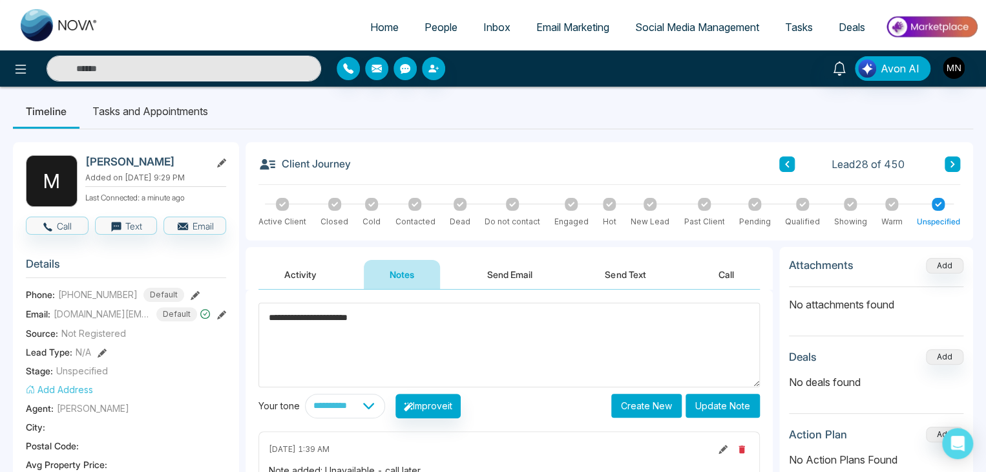
scroll to position [0, 0]
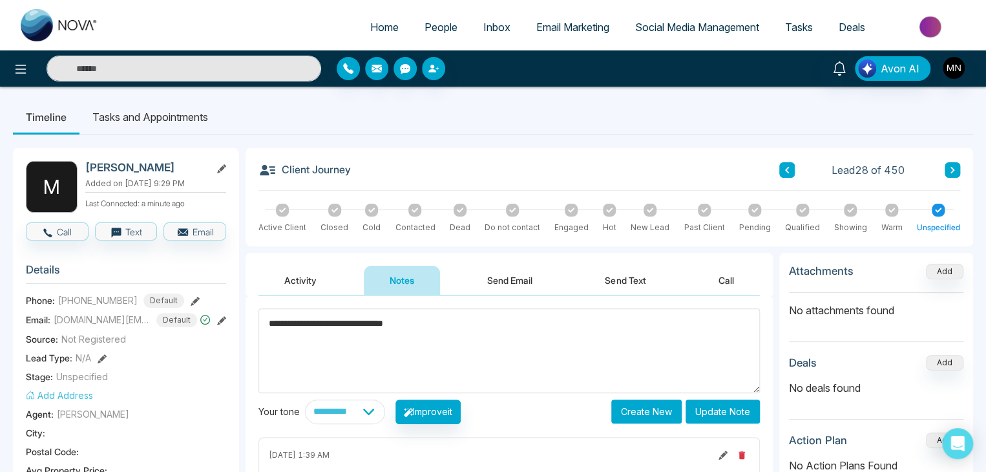
type textarea "**********"
click at [720, 405] on button "Update Note" at bounding box center [723, 411] width 74 height 24
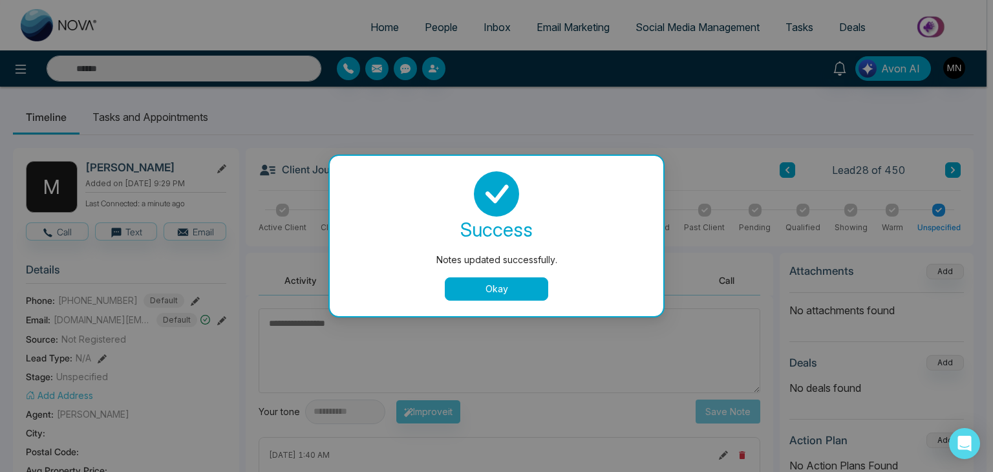
click at [525, 286] on button "Okay" at bounding box center [496, 288] width 103 height 23
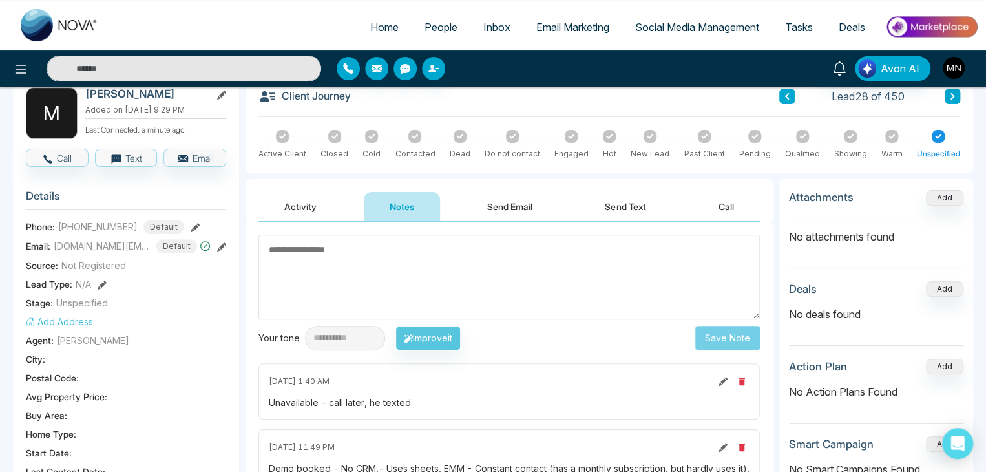
scroll to position [129, 0]
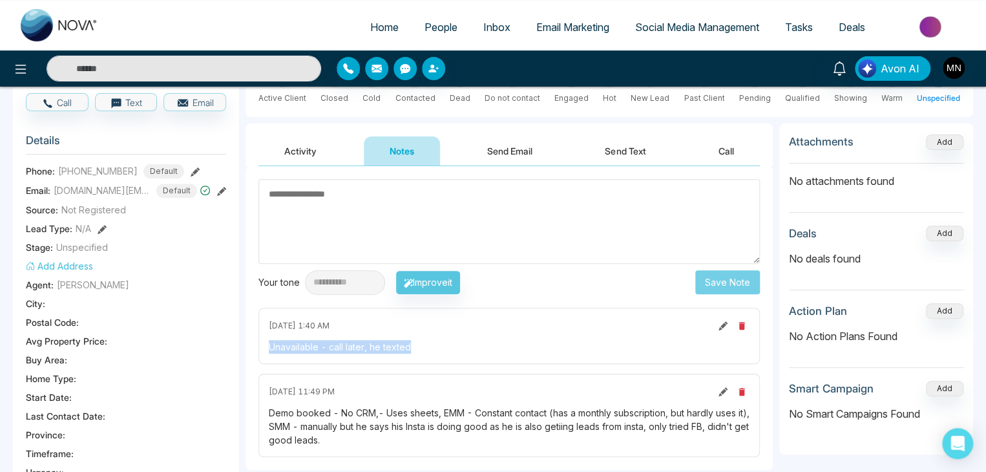
drag, startPoint x: 425, startPoint y: 348, endPoint x: 266, endPoint y: 354, distance: 159.1
click at [266, 354] on div "August 19 2025 | 1:40 AM Unavailable - call later, he texted" at bounding box center [510, 336] width 502 height 56
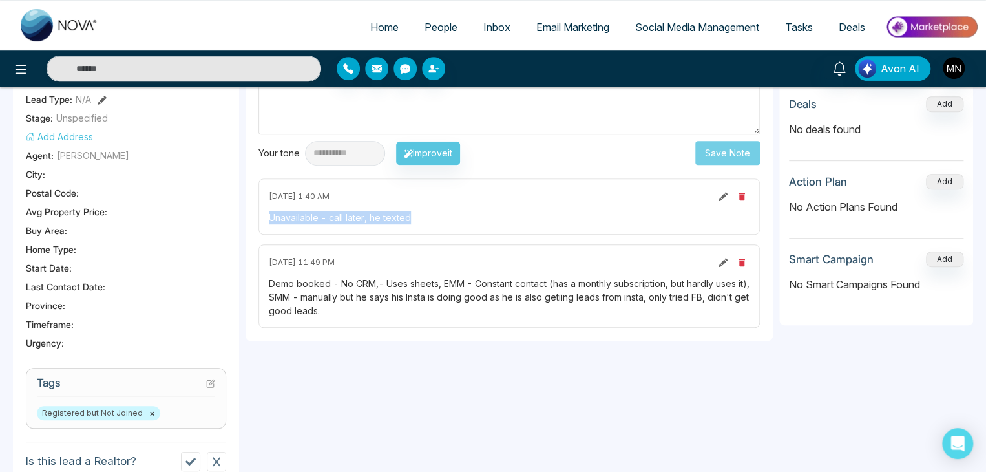
scroll to position [0, 0]
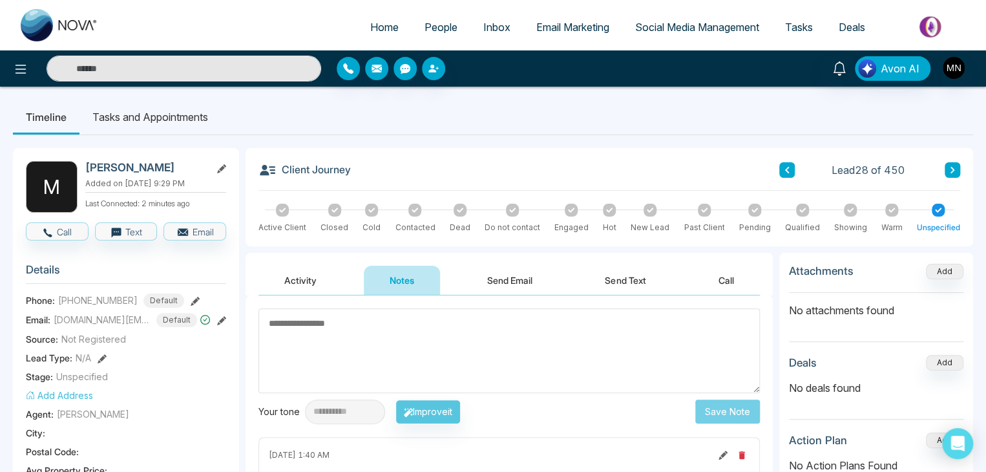
click at [153, 67] on input "text" at bounding box center [184, 69] width 275 height 26
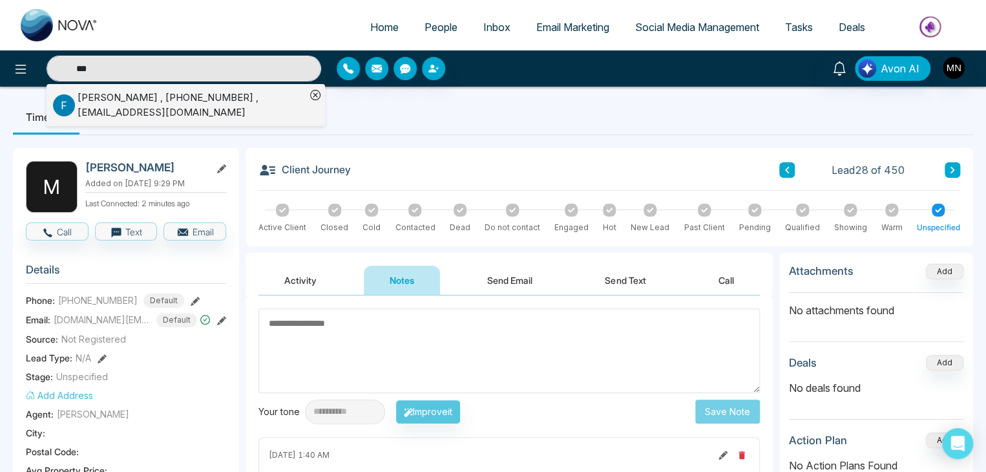
type input "***"
click at [135, 105] on div "Fazil Abdurahman , +13658807273 , fazilabdurahman1@gmail.com" at bounding box center [192, 104] width 228 height 29
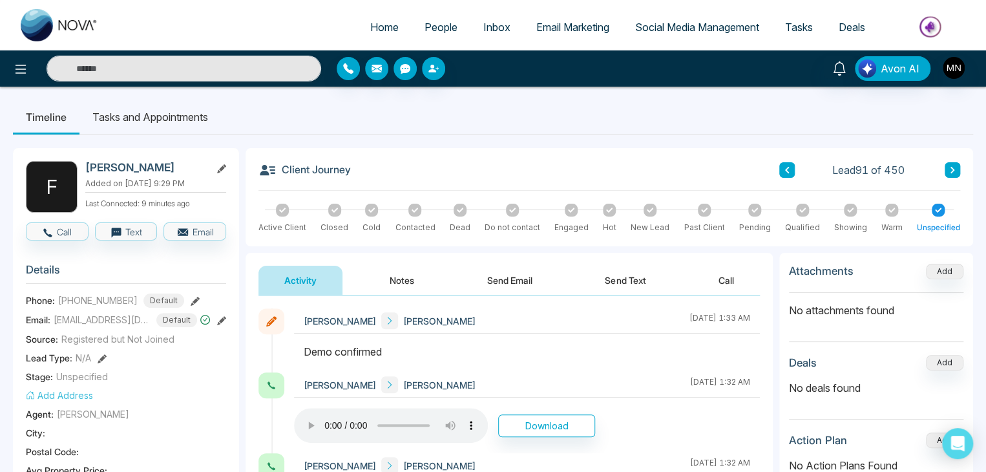
click at [445, 27] on span "People" at bounding box center [441, 27] width 33 height 13
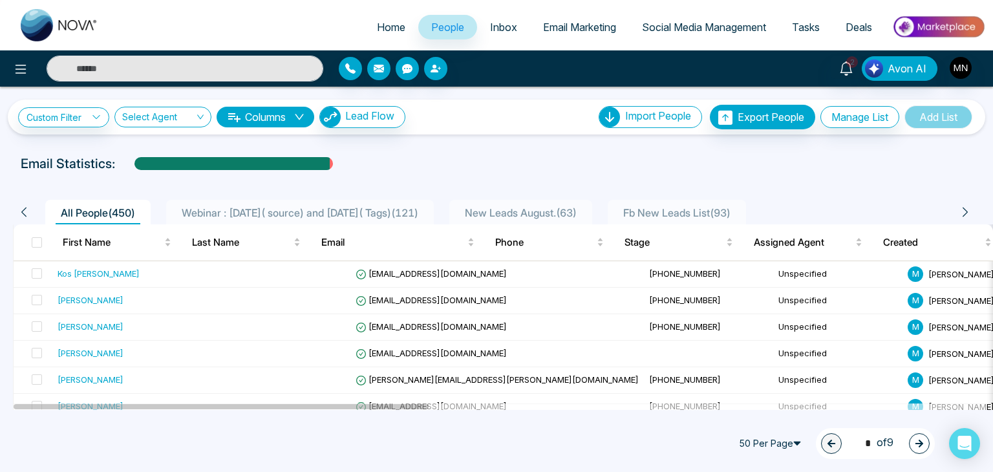
click at [544, 204] on li "New Leads August. ( 63 )" at bounding box center [520, 212] width 143 height 25
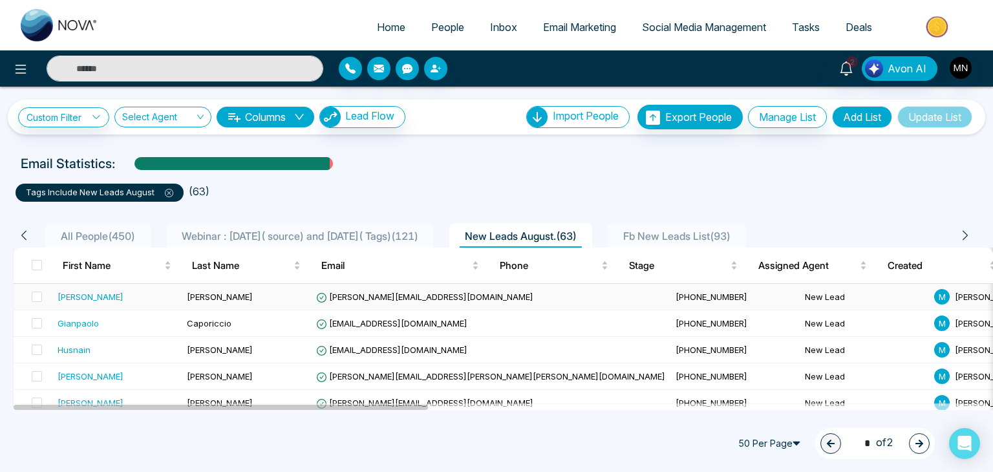
click at [258, 293] on td "Godfrey" at bounding box center [246, 297] width 129 height 27
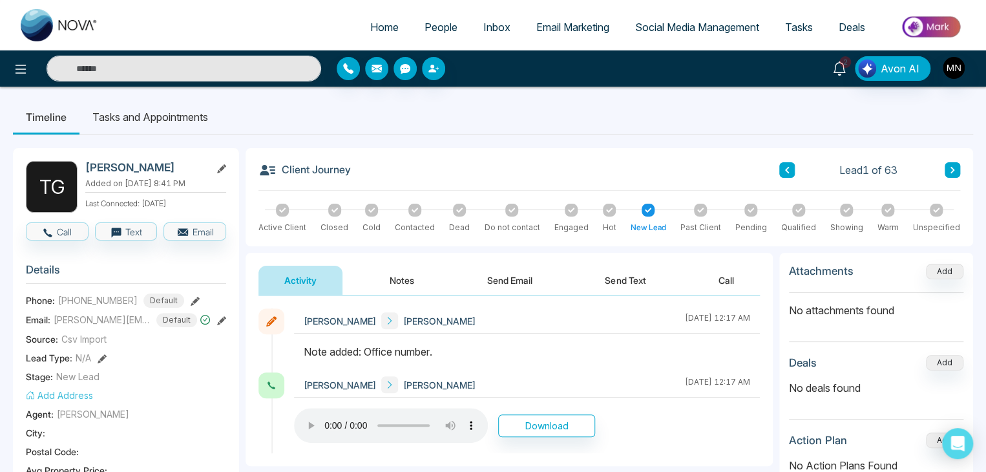
click at [844, 70] on icon at bounding box center [840, 68] width 14 height 14
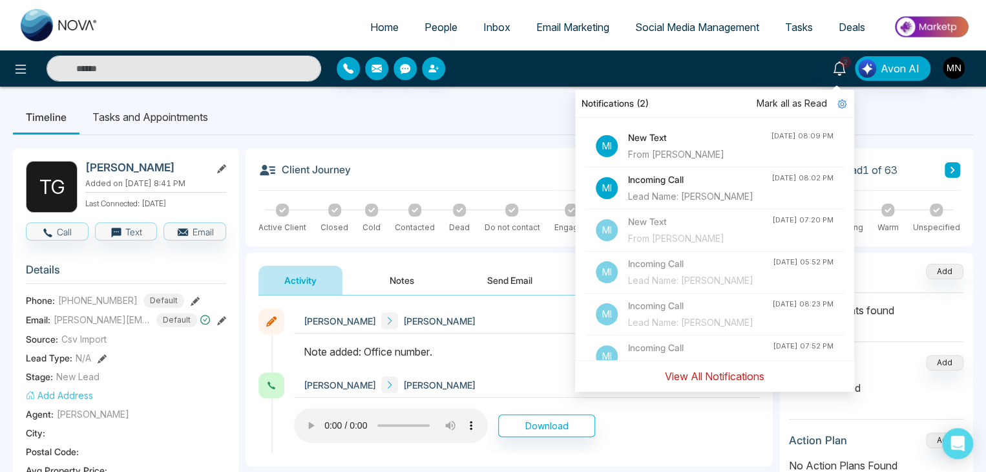
click at [760, 386] on button "View All Notifications" at bounding box center [715, 376] width 116 height 25
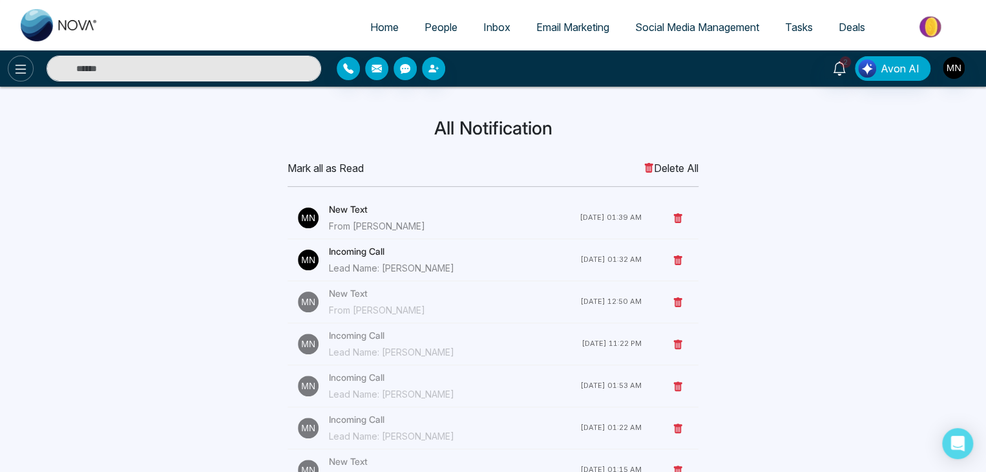
click at [10, 67] on button at bounding box center [21, 69] width 26 height 26
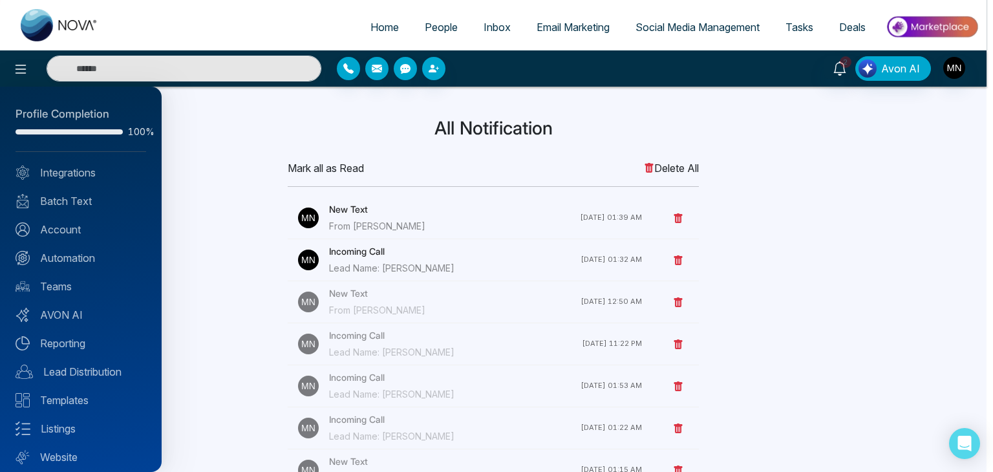
click at [844, 70] on div at bounding box center [496, 236] width 993 height 472
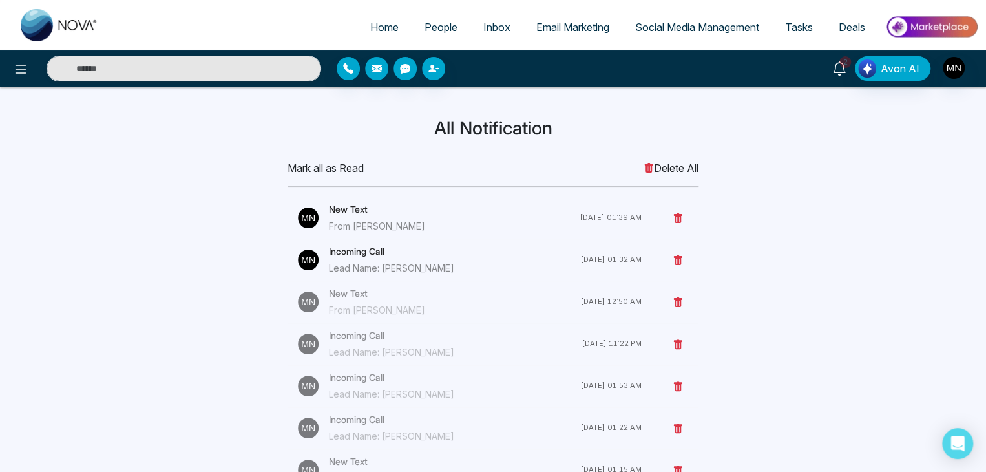
click at [841, 61] on icon at bounding box center [839, 68] width 12 height 14
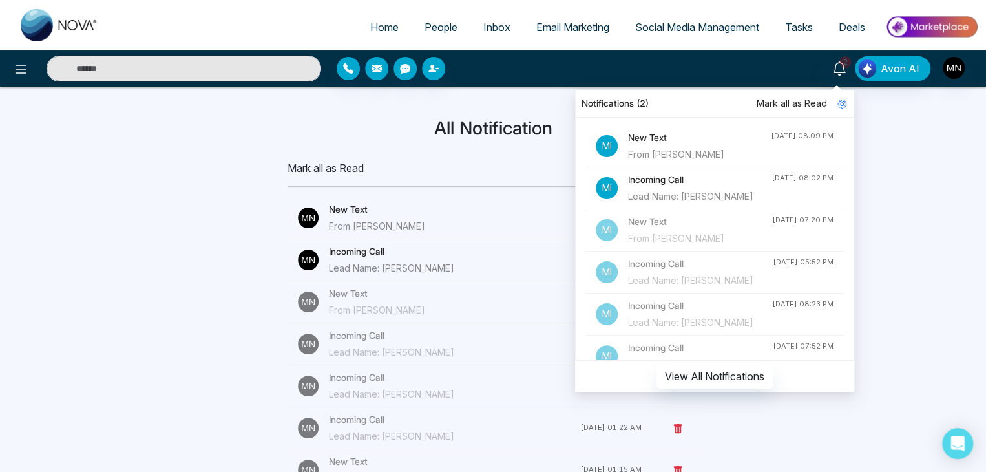
click at [802, 101] on span "Mark all as Read" at bounding box center [792, 103] width 70 height 14
click at [448, 33] on span "People" at bounding box center [441, 27] width 33 height 13
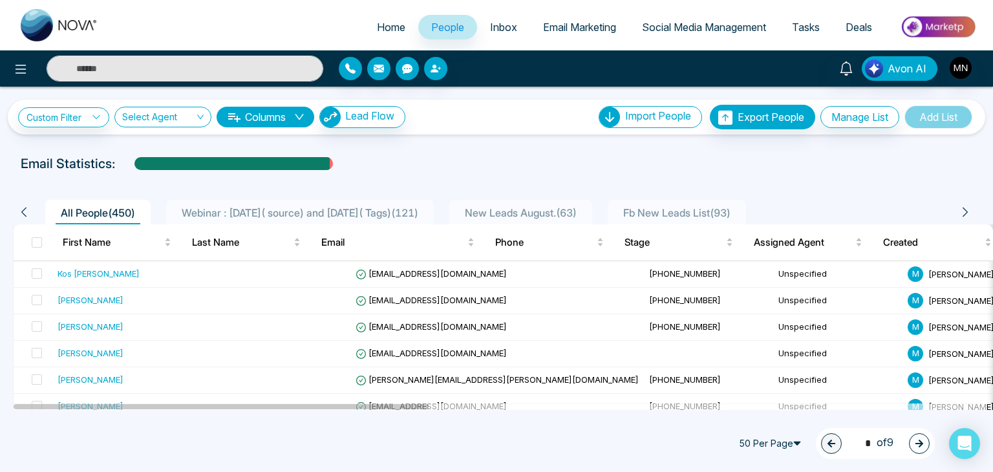
click at [398, 213] on span "Webinar : 17 July( source) and 6 August( Tags) ( 121 )" at bounding box center [299, 212] width 247 height 13
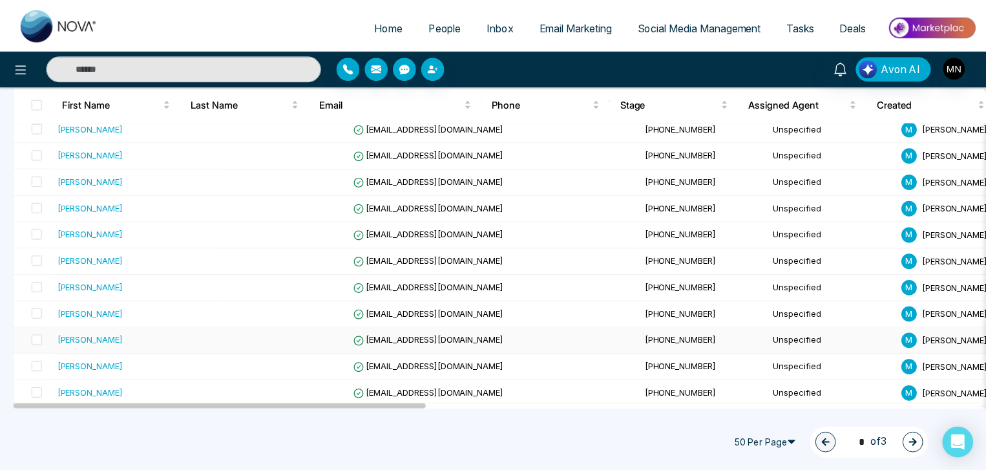
scroll to position [388, 0]
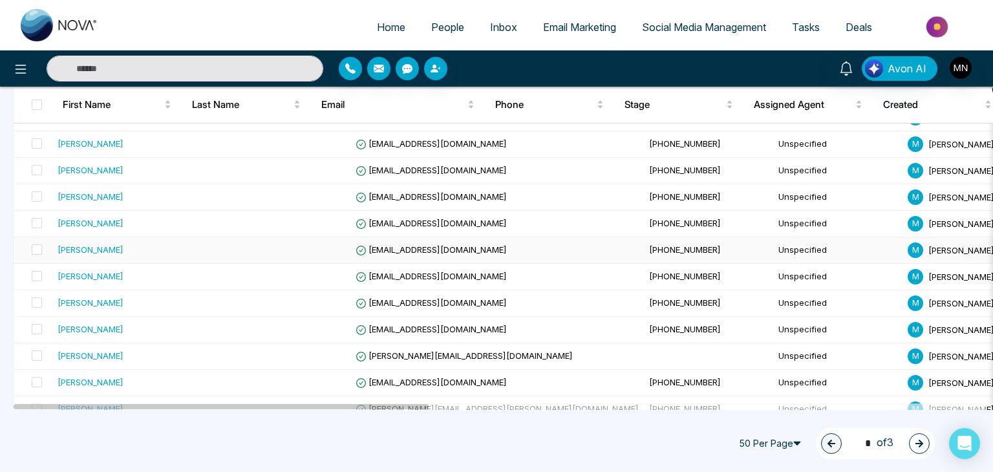
click at [129, 246] on div "[PERSON_NAME]" at bounding box center [137, 249] width 158 height 13
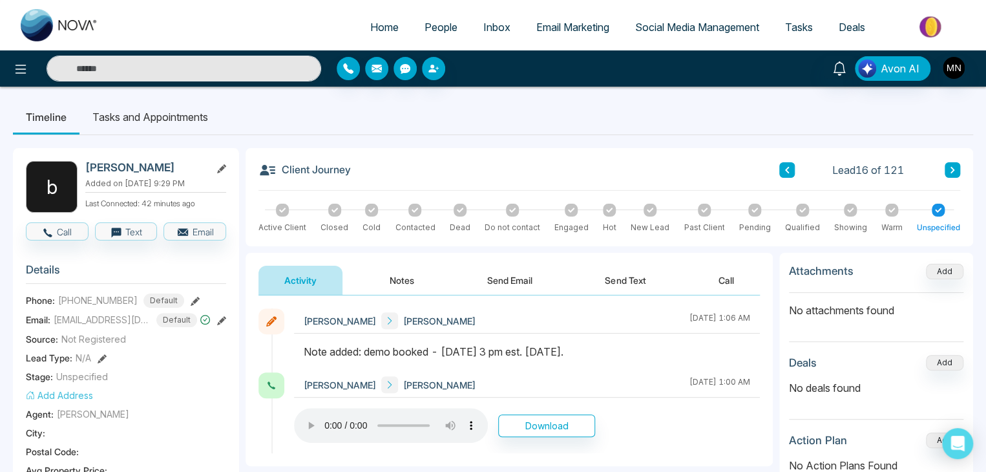
click at [952, 168] on icon at bounding box center [953, 170] width 4 height 6
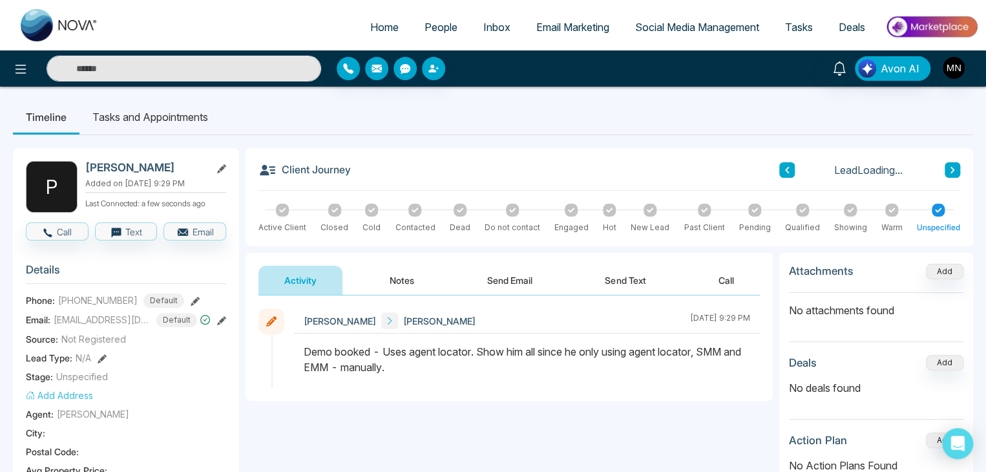
click at [952, 168] on icon at bounding box center [953, 170] width 4 height 6
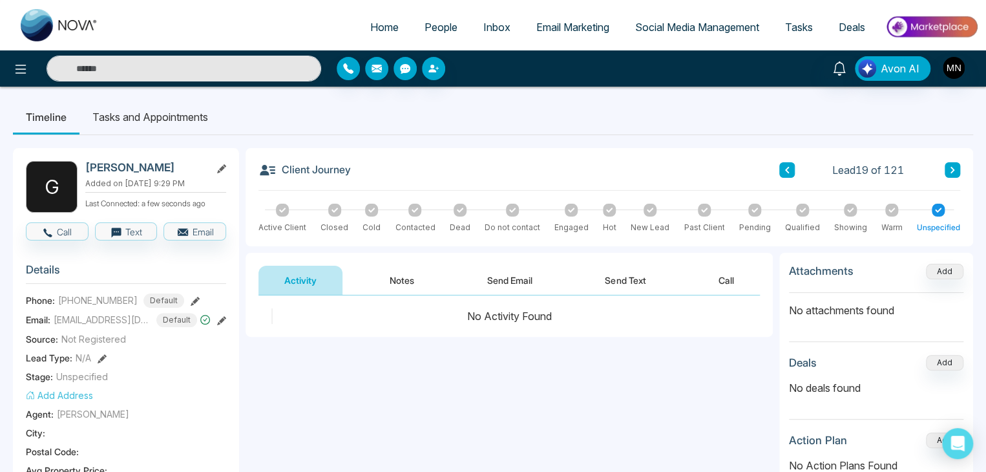
click at [784, 173] on icon at bounding box center [787, 170] width 6 height 8
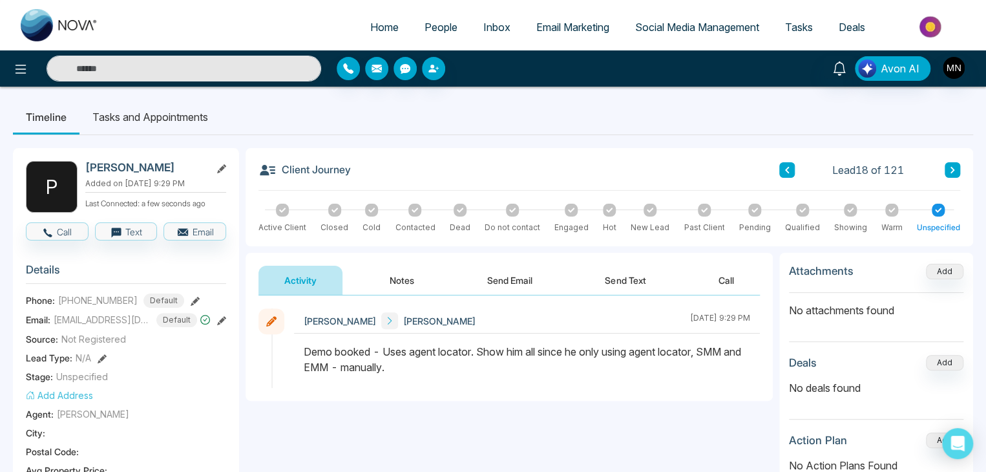
click at [952, 167] on icon at bounding box center [953, 170] width 6 height 8
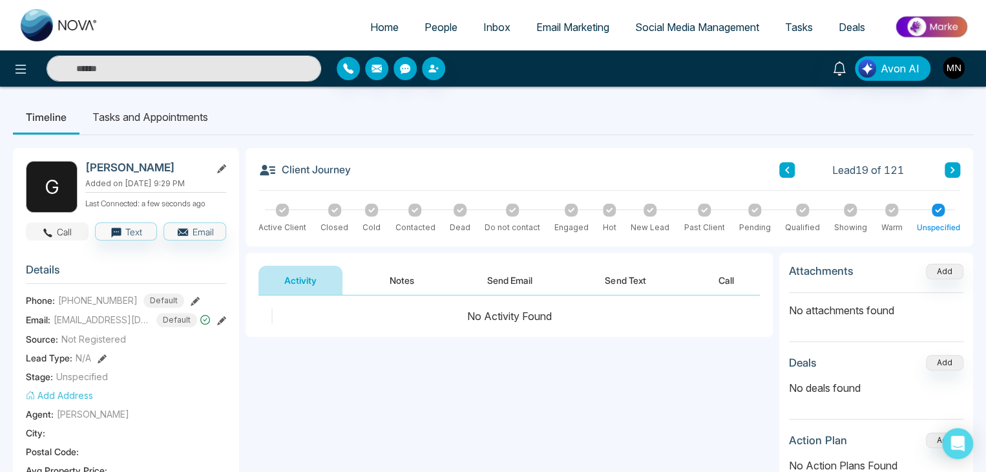
click at [67, 237] on button "Call" at bounding box center [57, 231] width 63 height 18
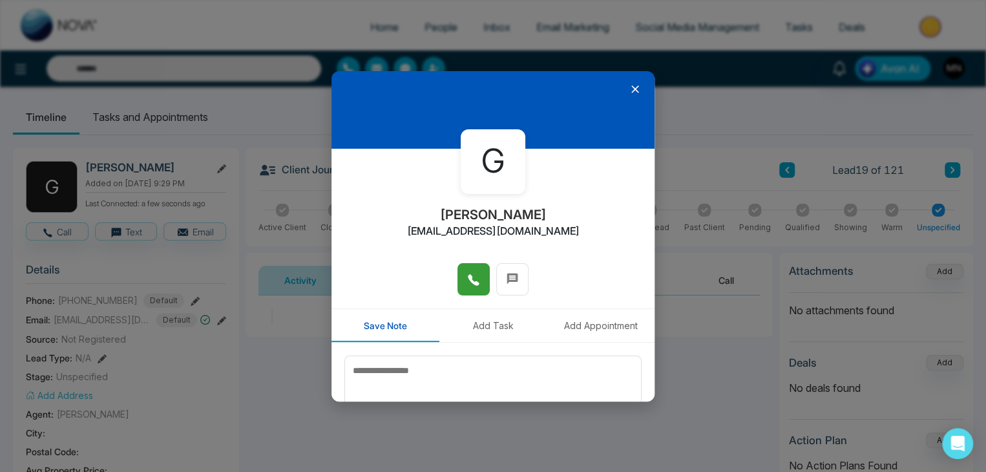
click at [471, 290] on button at bounding box center [474, 279] width 32 height 32
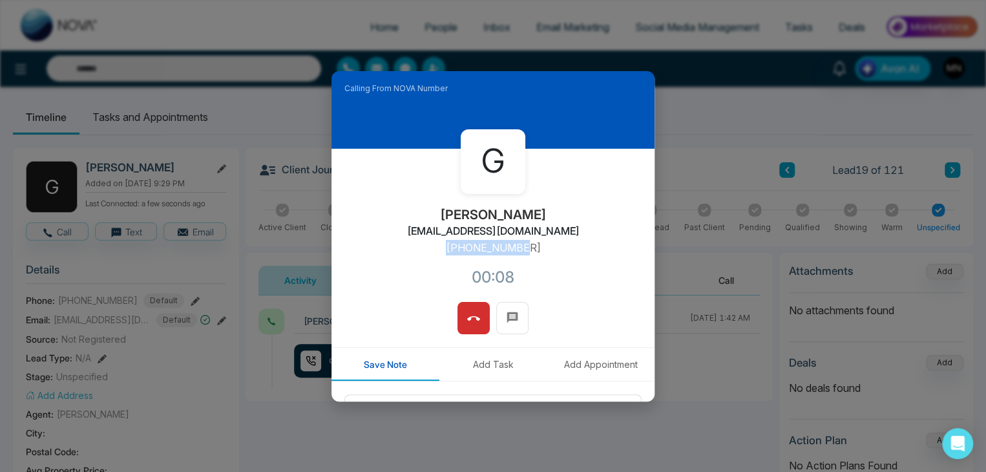
drag, startPoint x: 529, startPoint y: 247, endPoint x: 445, endPoint y: 250, distance: 84.1
click at [445, 250] on div "G George Reppas greppas@royallepage.ca +14169899923 00:08" at bounding box center [493, 225] width 323 height 153
click at [471, 319] on icon at bounding box center [473, 318] width 13 height 13
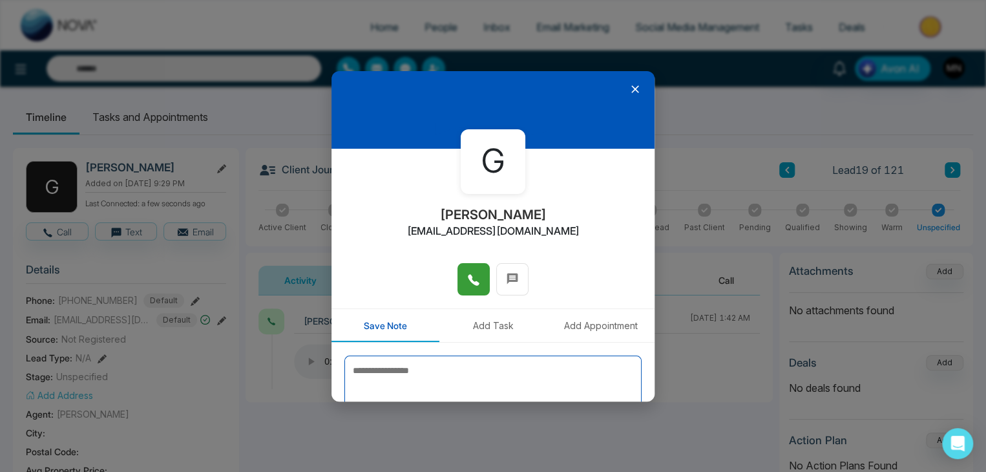
click at [494, 376] on textarea at bounding box center [493, 388] width 297 height 65
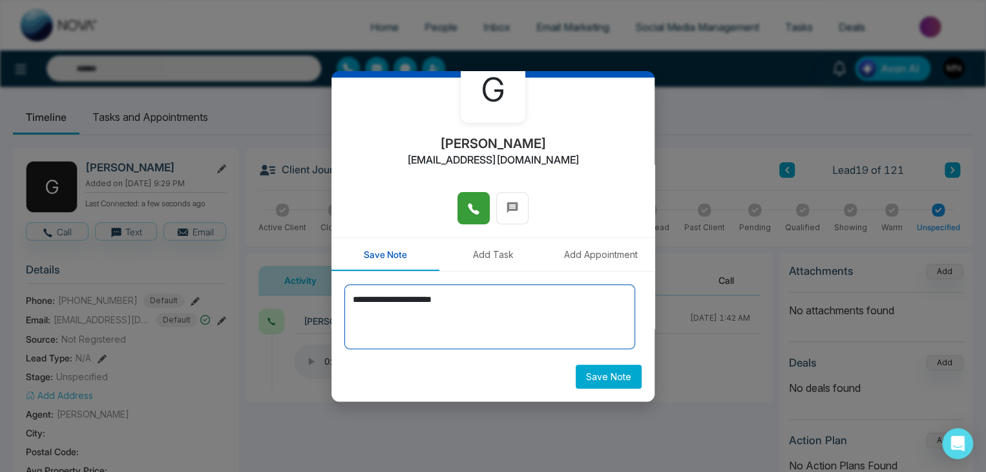
type textarea "**********"
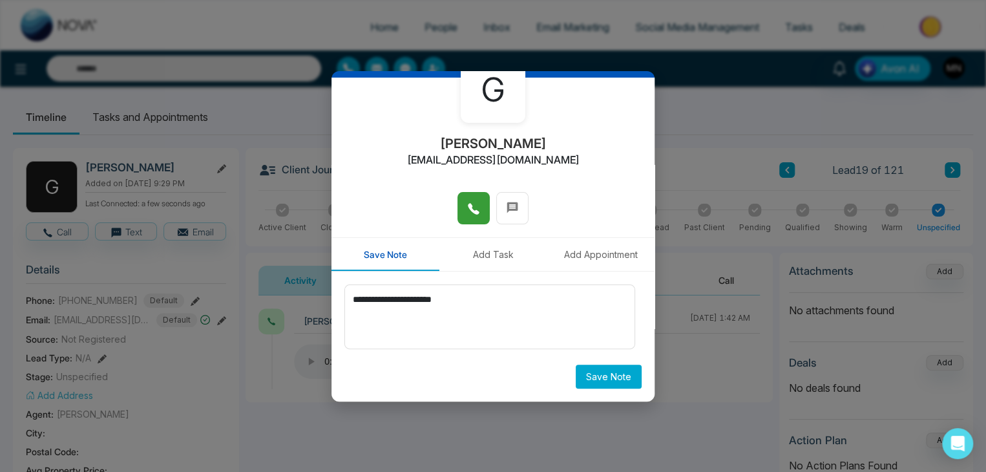
click at [615, 385] on button "Save Note" at bounding box center [609, 377] width 66 height 24
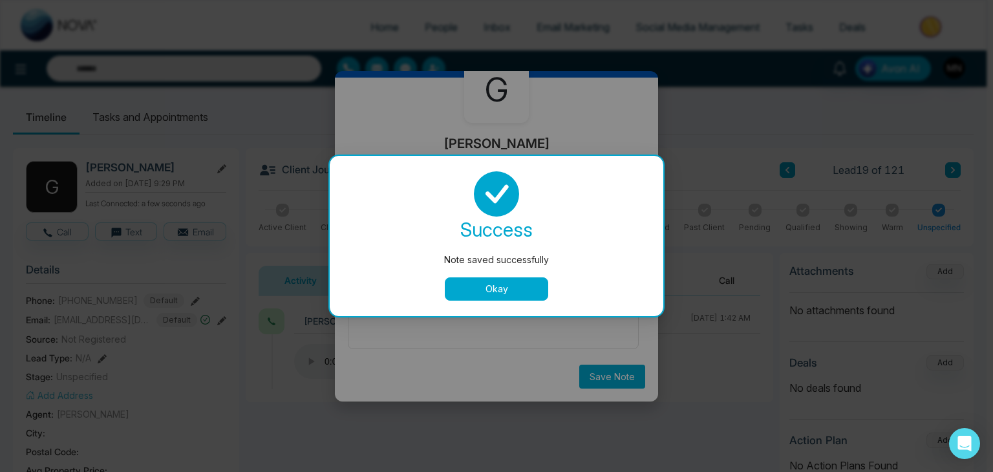
click at [512, 275] on div "success Note saved successfully Okay" at bounding box center [496, 235] width 303 height 129
click at [510, 282] on button "Okay" at bounding box center [496, 288] width 103 height 23
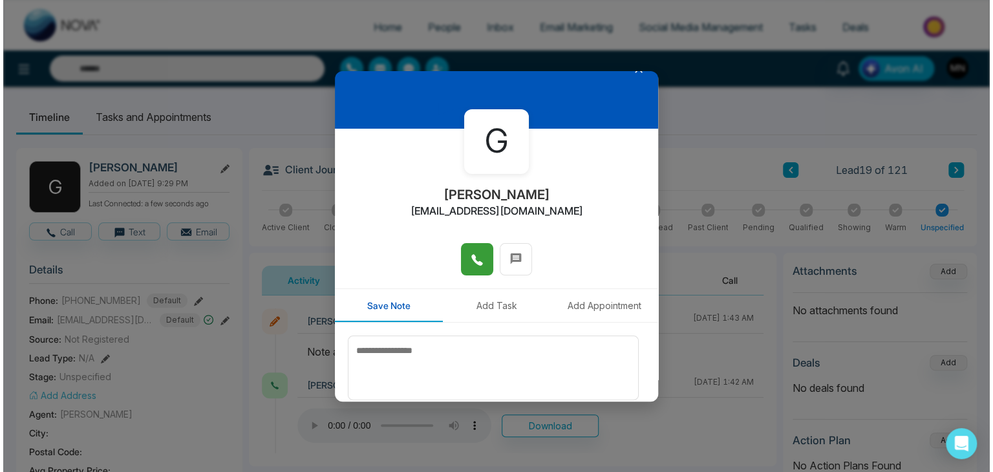
scroll to position [0, 0]
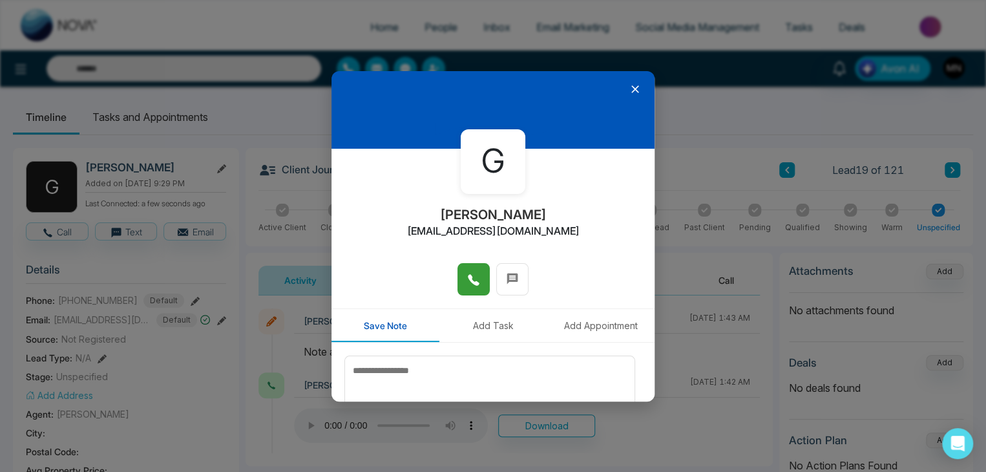
click at [629, 89] on icon at bounding box center [635, 89] width 13 height 13
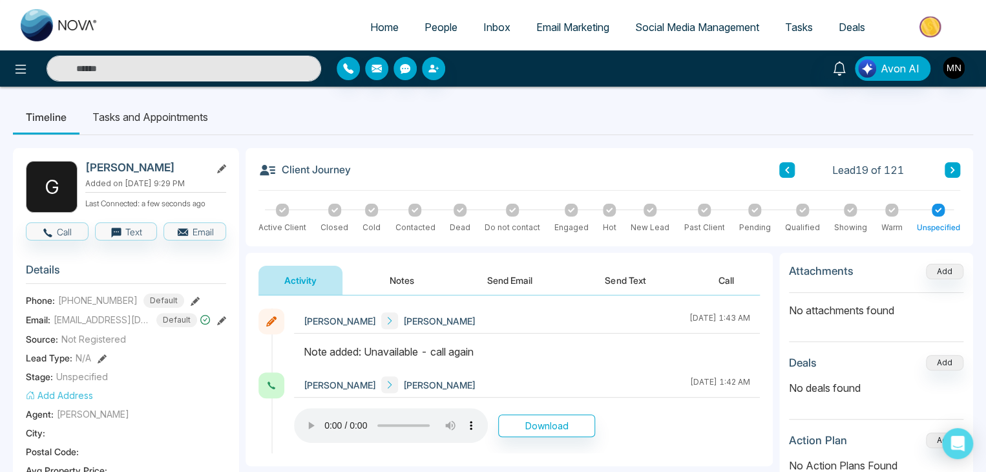
click at [945, 171] on button at bounding box center [953, 170] width 16 height 16
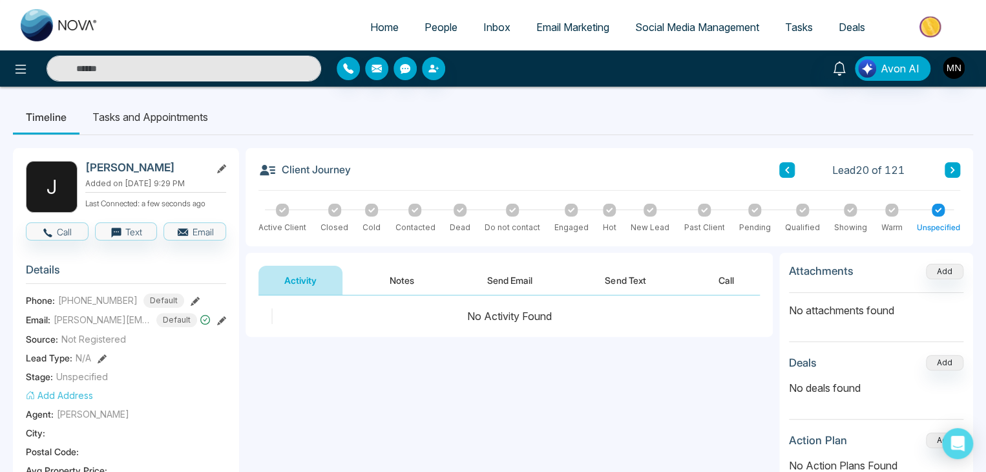
click at [447, 29] on span "People" at bounding box center [441, 27] width 33 height 13
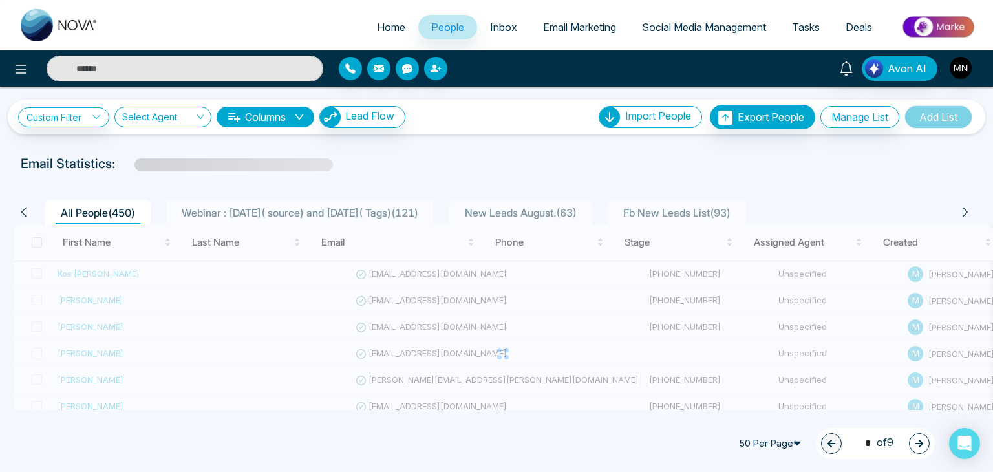
click at [395, 212] on span "Webinar : 17 July( source) and 6 August( Tags) ( 121 )" at bounding box center [299, 212] width 247 height 13
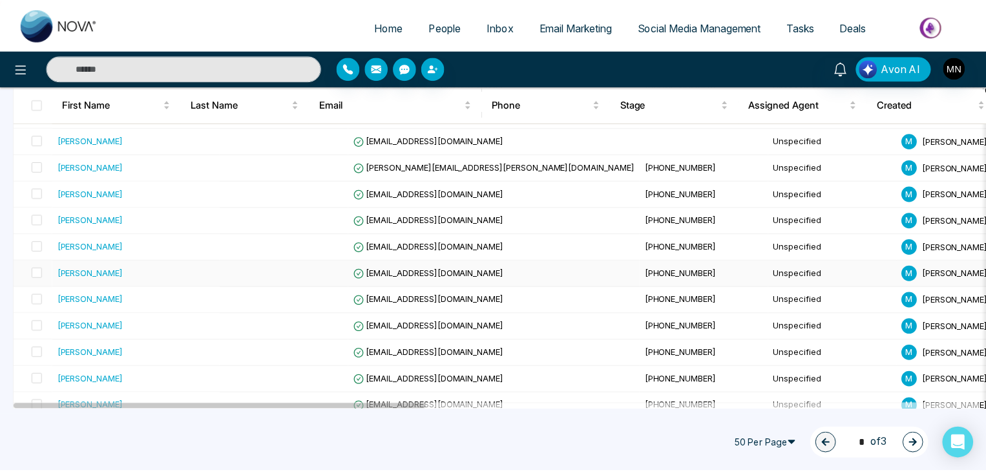
scroll to position [65, 0]
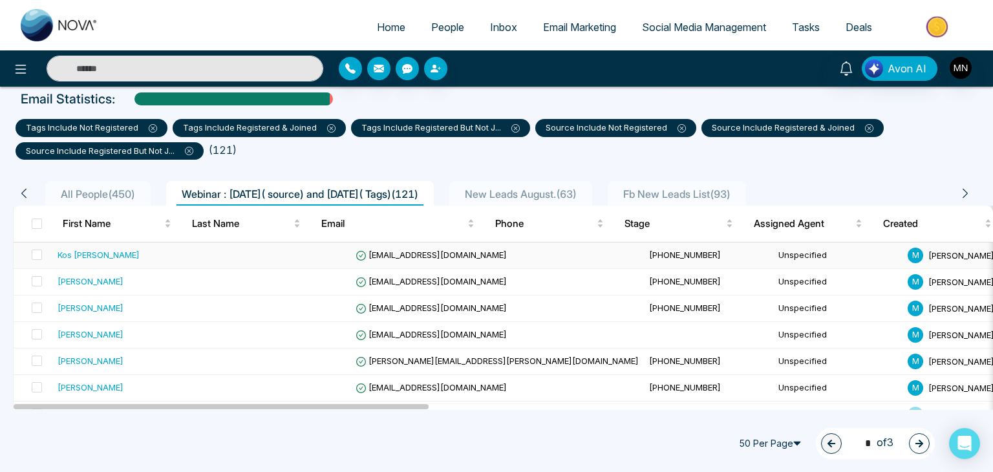
click at [114, 258] on div "Kos Sydor" at bounding box center [137, 254] width 158 height 13
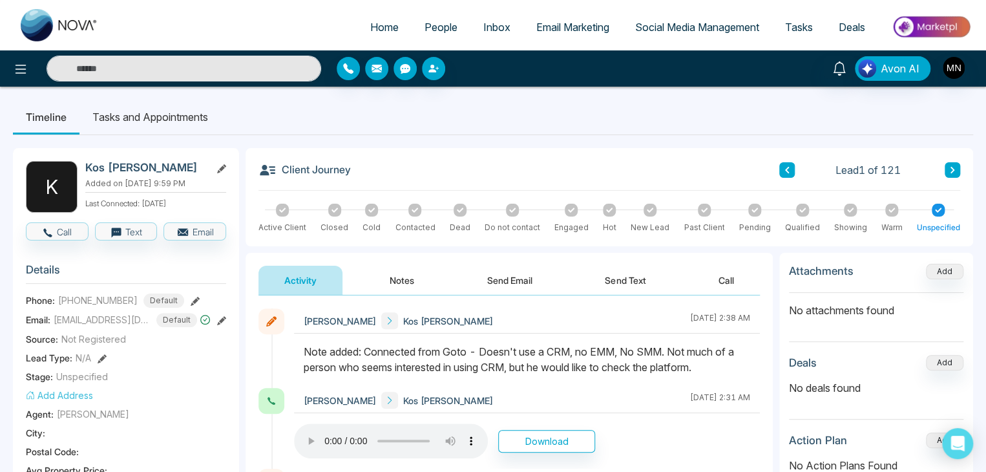
click at [953, 166] on icon at bounding box center [953, 170] width 6 height 8
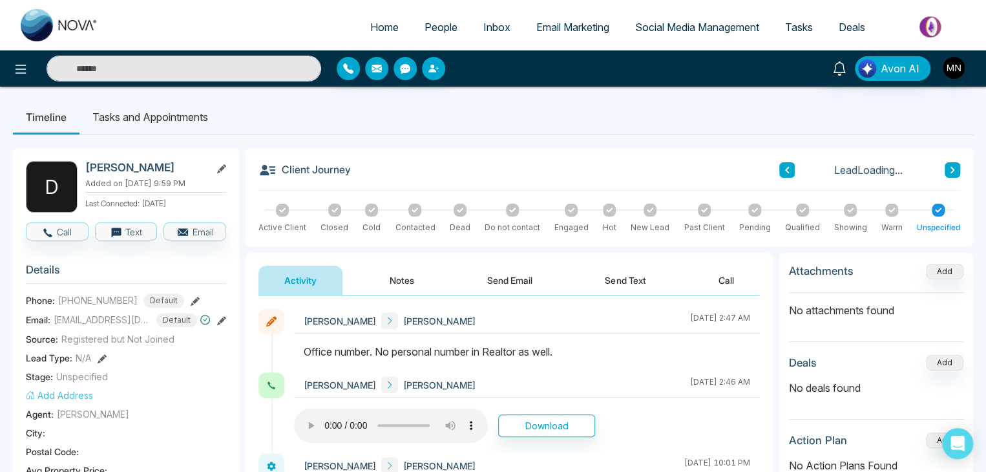
click at [953, 166] on icon at bounding box center [953, 170] width 6 height 8
click at [784, 167] on icon at bounding box center [787, 170] width 6 height 8
click at [950, 169] on icon at bounding box center [953, 170] width 6 height 8
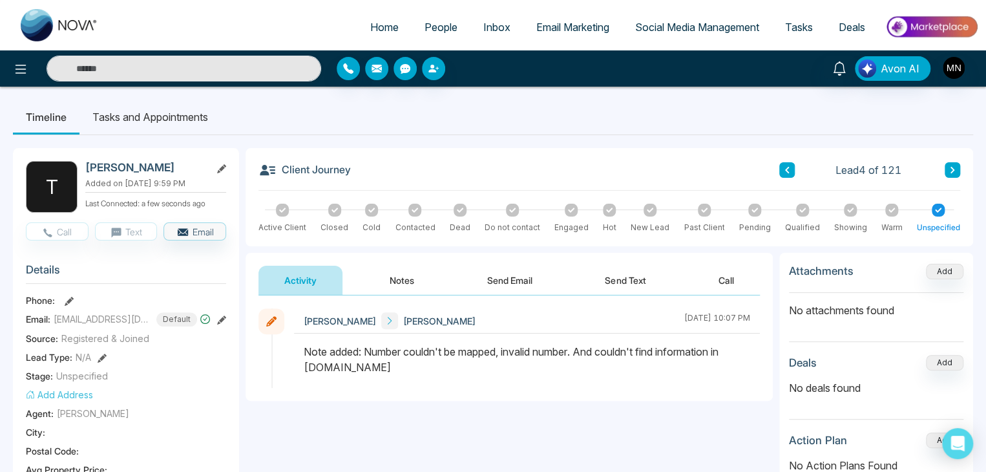
click at [950, 169] on icon at bounding box center [953, 170] width 6 height 8
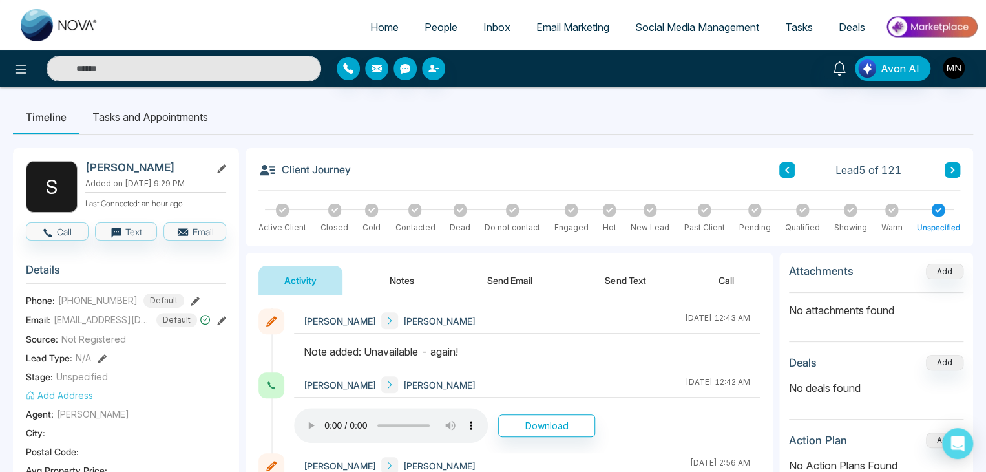
click at [950, 169] on icon at bounding box center [953, 170] width 6 height 8
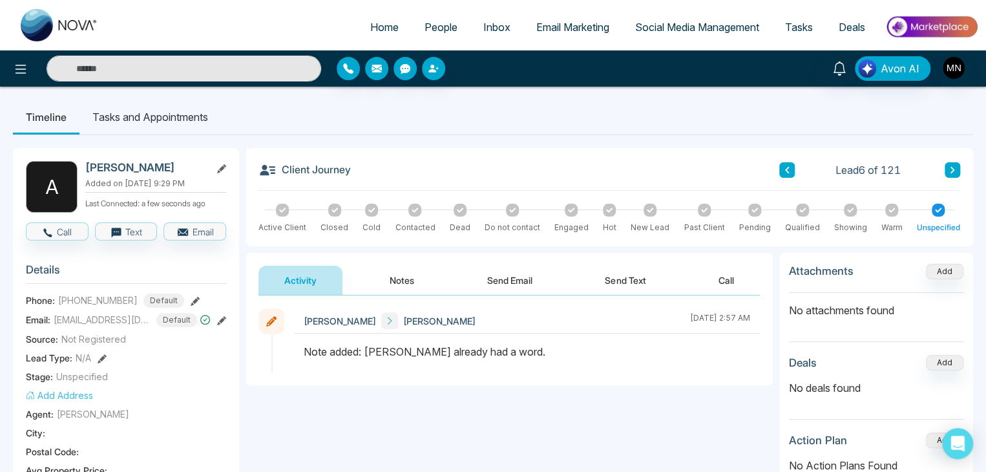
click at [950, 169] on icon at bounding box center [953, 170] width 6 height 8
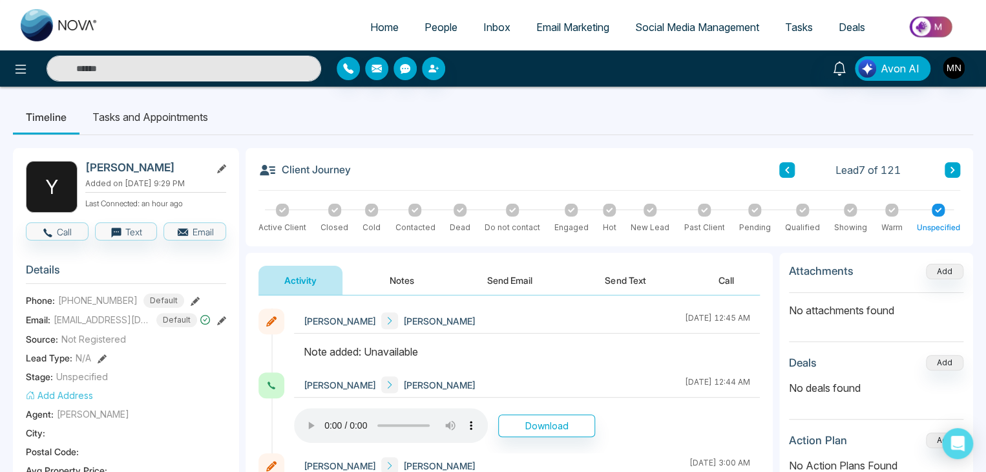
click at [950, 169] on icon at bounding box center [953, 170] width 6 height 8
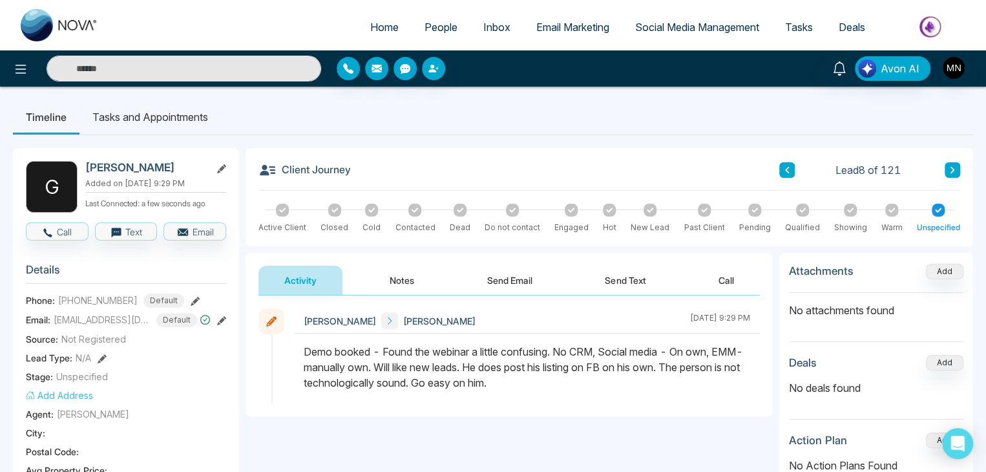
click at [951, 169] on icon at bounding box center [953, 170] width 6 height 8
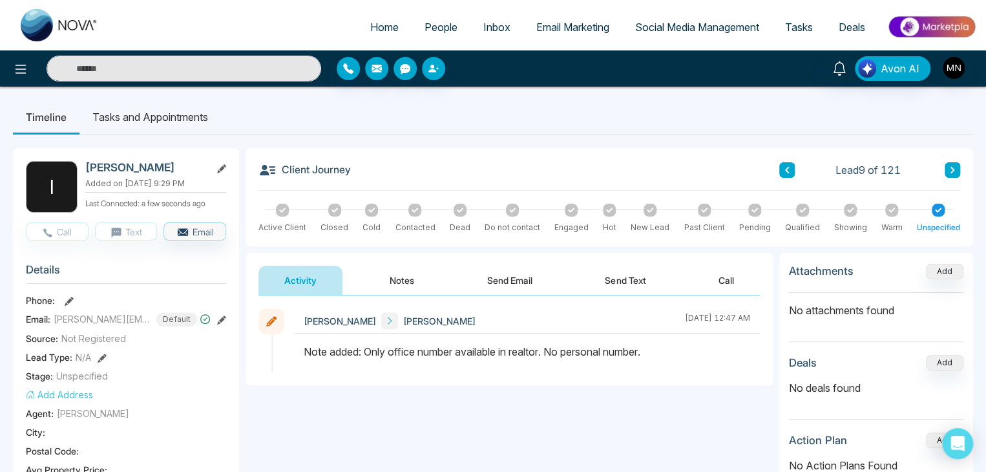
click at [951, 169] on icon at bounding box center [953, 170] width 6 height 8
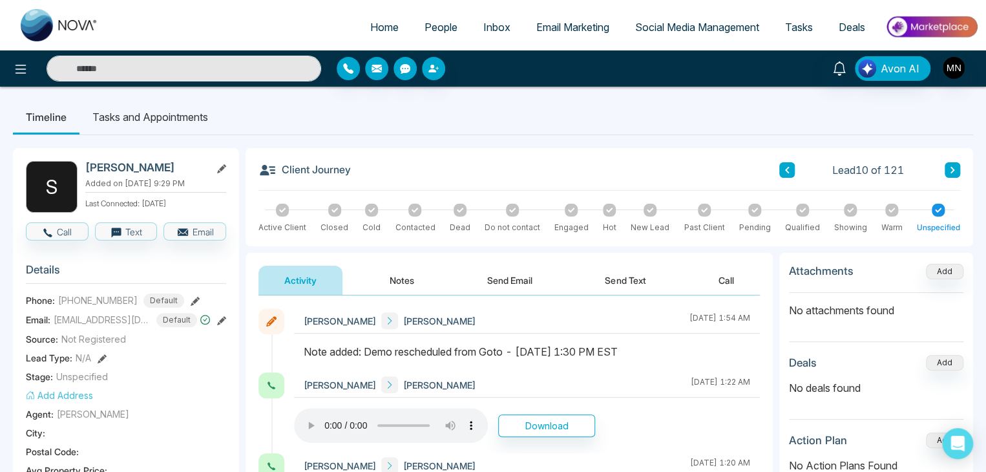
click at [952, 173] on icon at bounding box center [953, 170] width 6 height 8
click at [785, 176] on button at bounding box center [788, 170] width 16 height 16
click at [947, 174] on button at bounding box center [953, 170] width 16 height 16
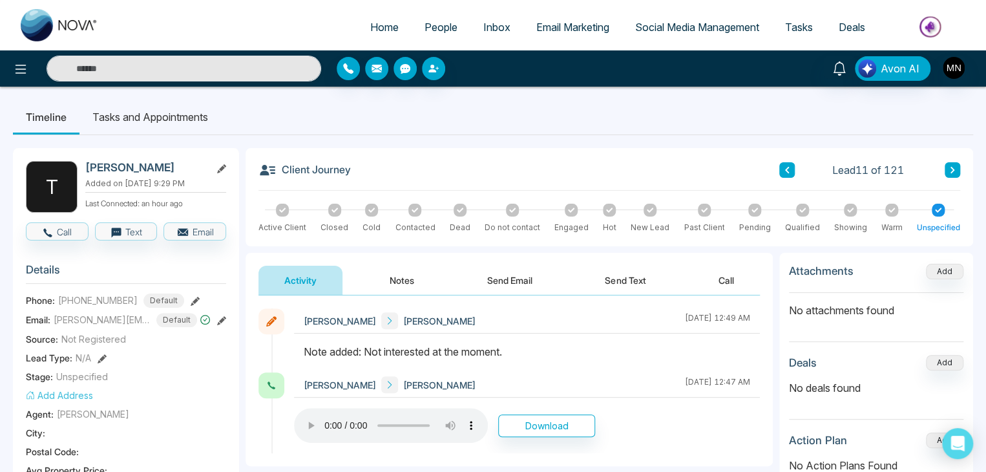
click at [947, 174] on button at bounding box center [953, 170] width 16 height 16
click at [955, 171] on icon at bounding box center [953, 170] width 6 height 8
click at [955, 169] on icon at bounding box center [953, 170] width 6 height 8
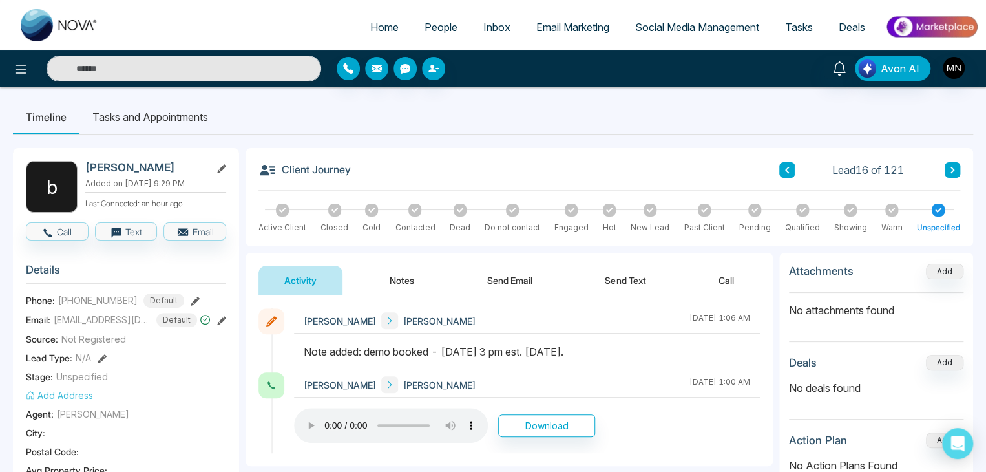
click at [786, 175] on button at bounding box center [788, 170] width 16 height 16
click at [952, 174] on button at bounding box center [953, 170] width 16 height 16
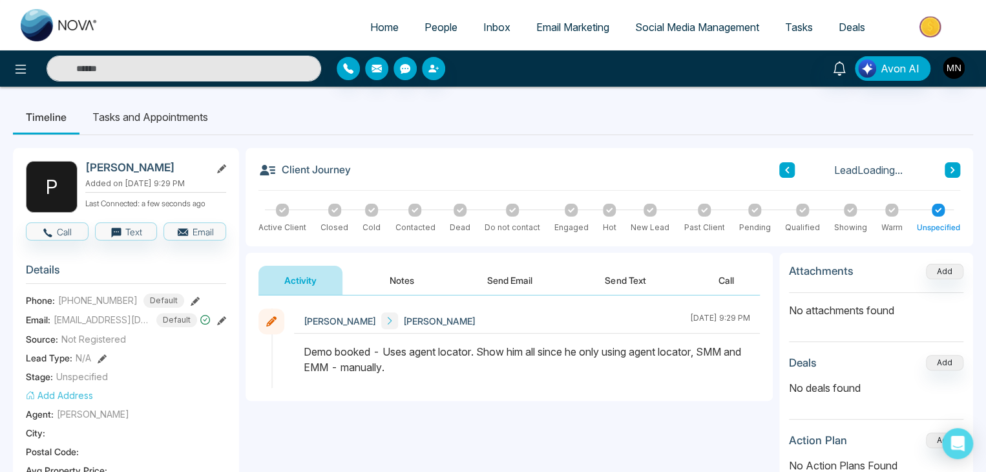
click at [952, 174] on button at bounding box center [953, 170] width 16 height 16
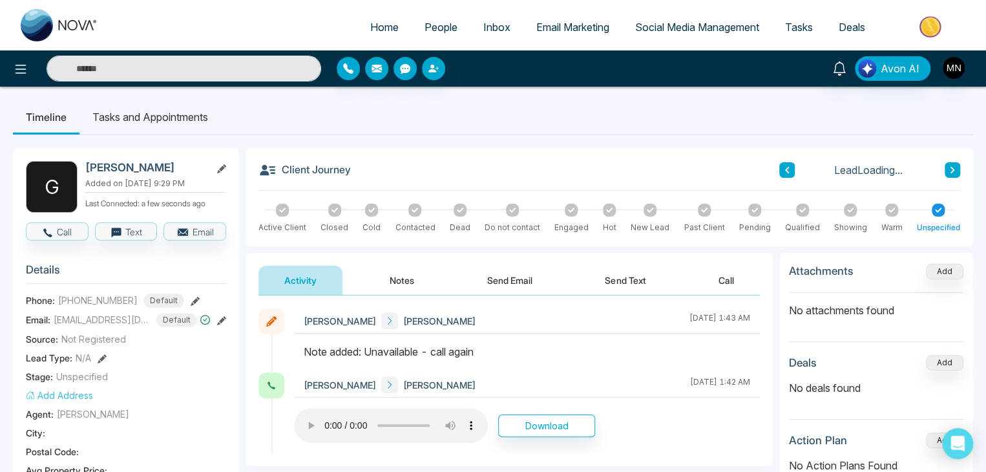
click at [952, 174] on button at bounding box center [953, 170] width 16 height 16
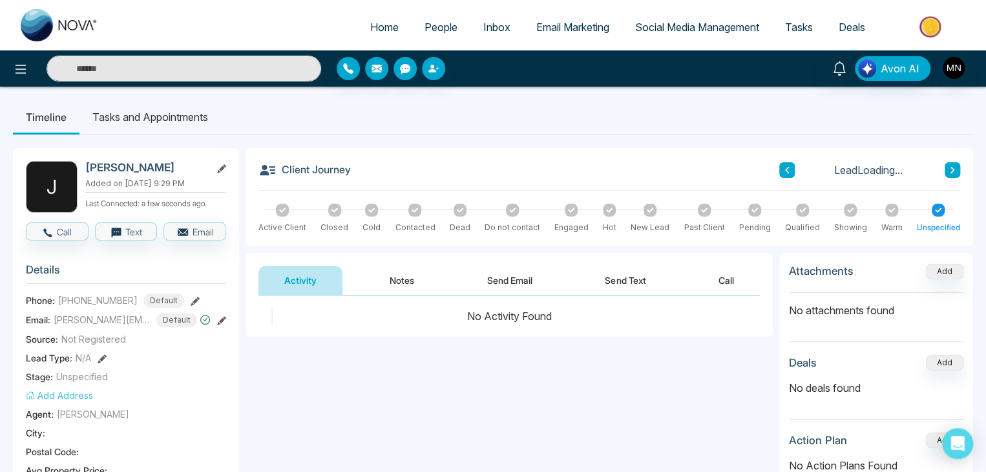
click at [786, 176] on button at bounding box center [788, 170] width 16 height 16
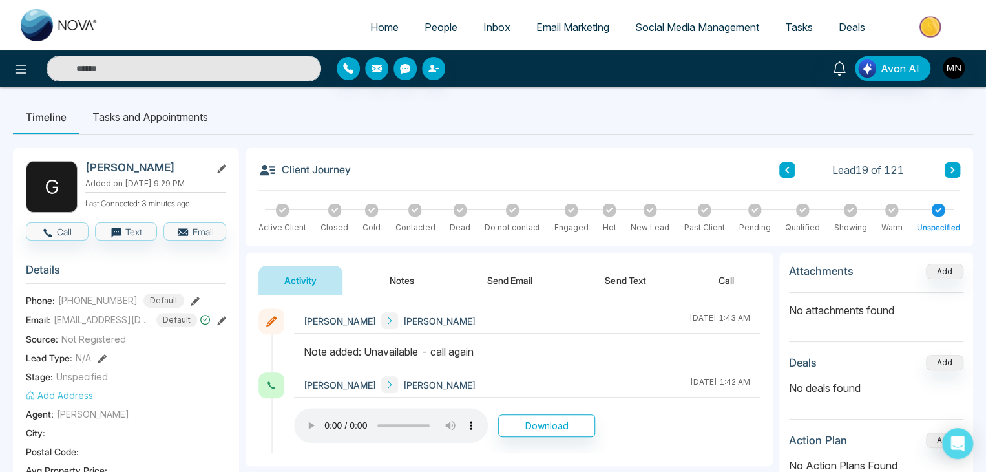
click at [955, 173] on icon at bounding box center [953, 170] width 6 height 8
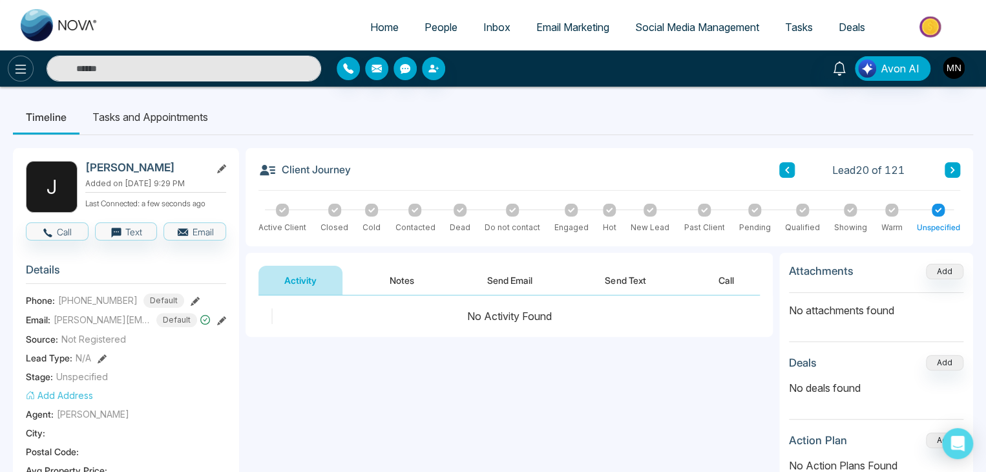
click at [27, 67] on icon at bounding box center [21, 69] width 16 height 16
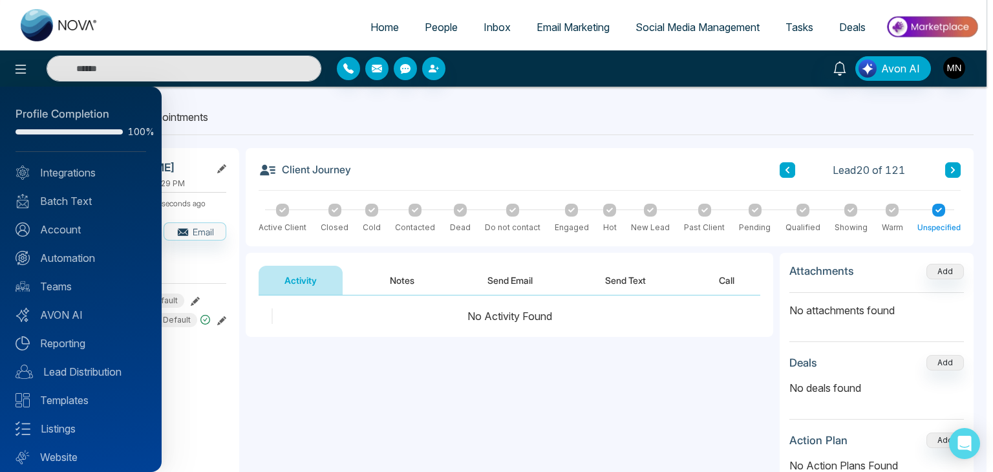
click at [468, 354] on div at bounding box center [496, 236] width 993 height 472
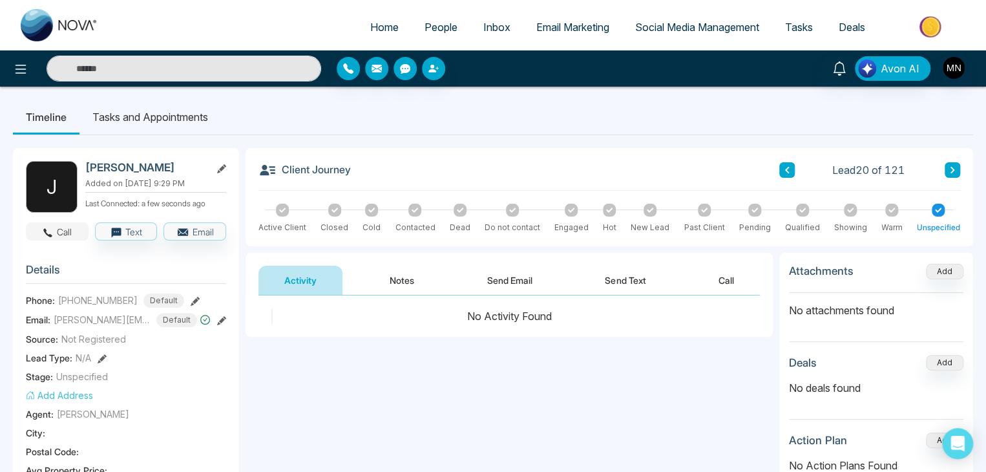
click at [58, 238] on button "Call" at bounding box center [57, 231] width 63 height 18
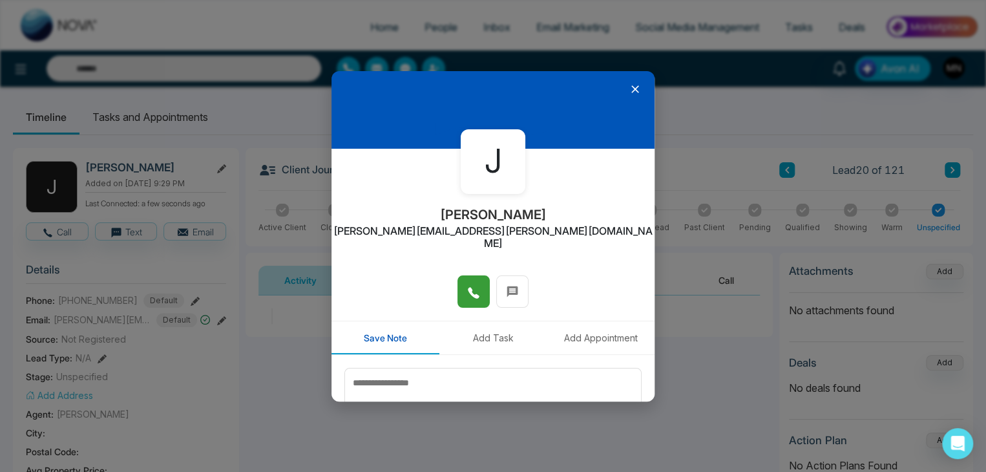
click at [473, 287] on icon at bounding box center [473, 292] width 11 height 11
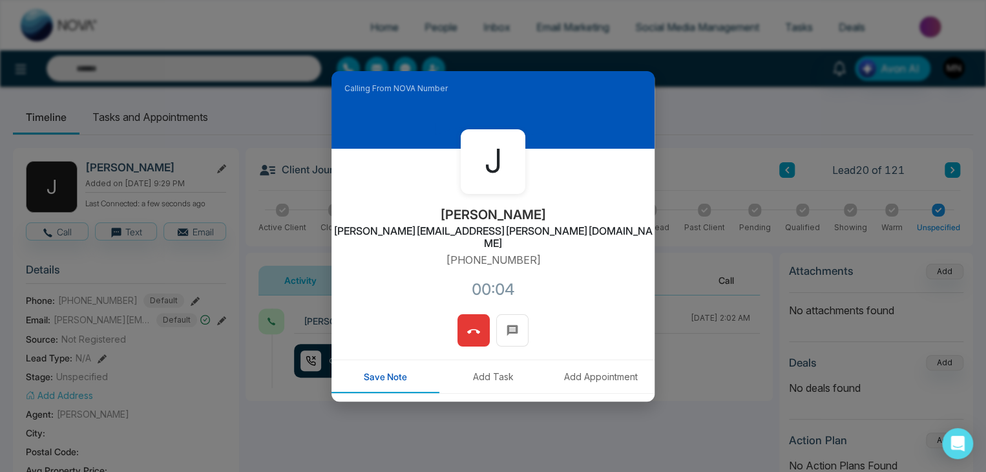
click at [477, 314] on button at bounding box center [474, 330] width 32 height 32
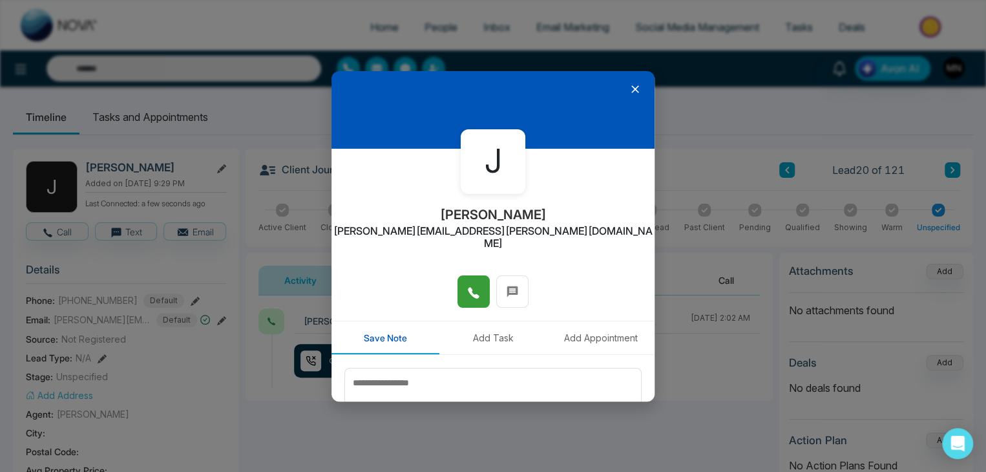
click at [629, 87] on icon at bounding box center [635, 89] width 13 height 13
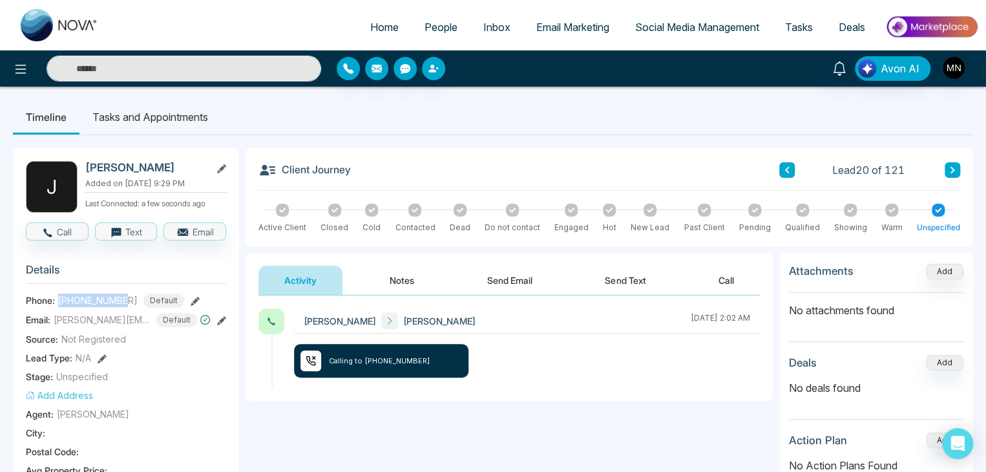
drag, startPoint x: 125, startPoint y: 301, endPoint x: 59, endPoint y: 295, distance: 66.1
click at [59, 295] on span "+14038008443" at bounding box center [98, 300] width 80 height 14
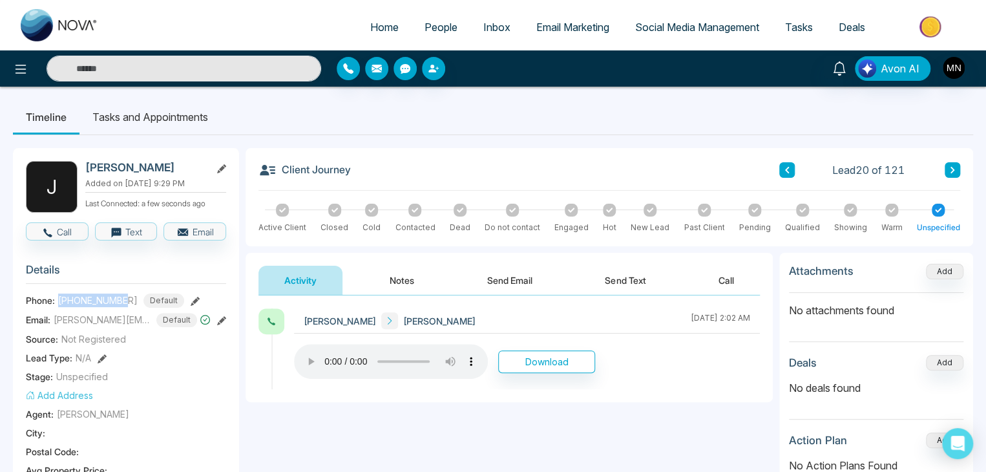
click at [380, 270] on button "Notes" at bounding box center [402, 280] width 76 height 29
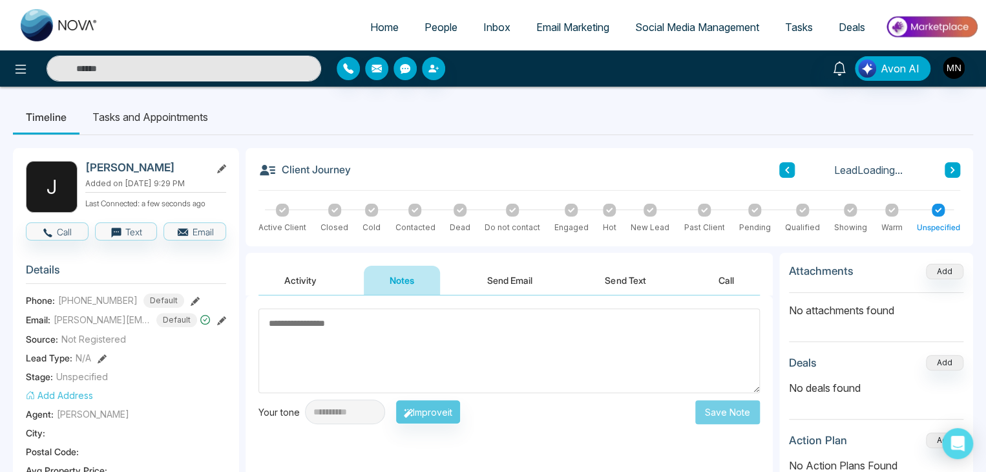
click at [434, 335] on textarea at bounding box center [510, 350] width 502 height 85
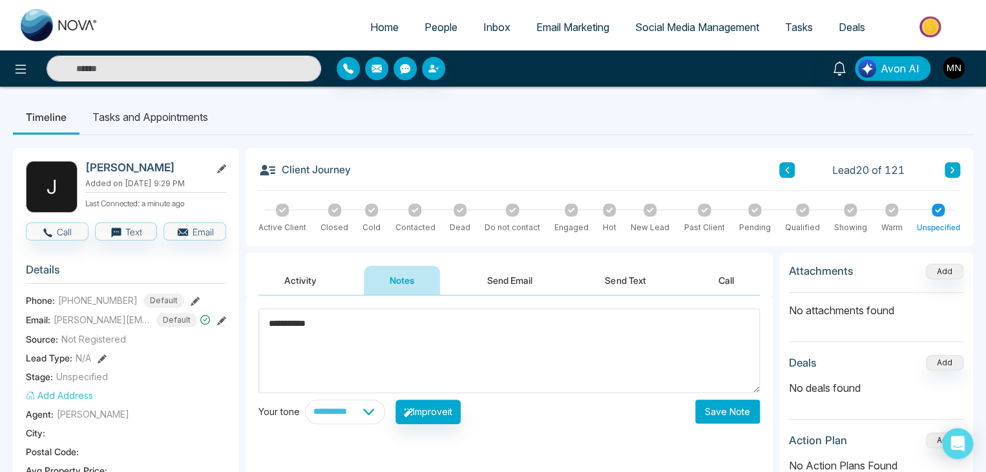
type textarea "**********"
click at [734, 422] on button "Save Note" at bounding box center [728, 411] width 65 height 24
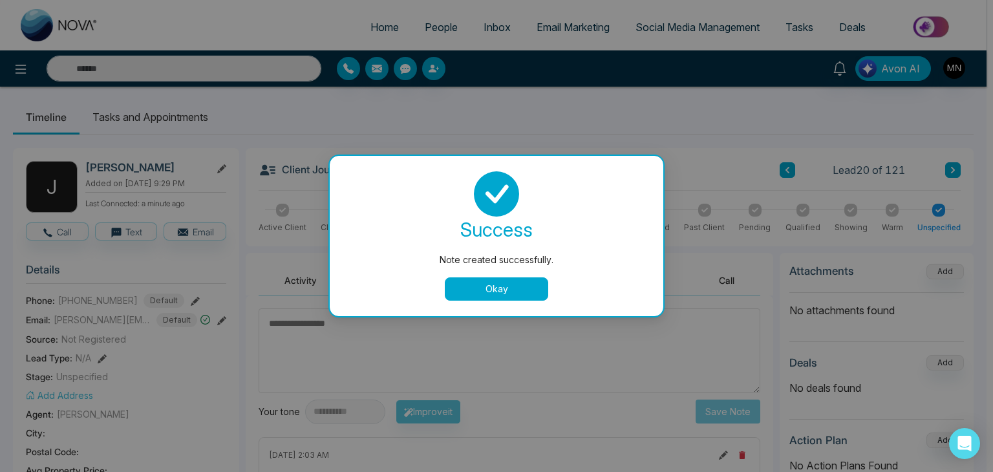
click at [504, 287] on button "Okay" at bounding box center [496, 288] width 103 height 23
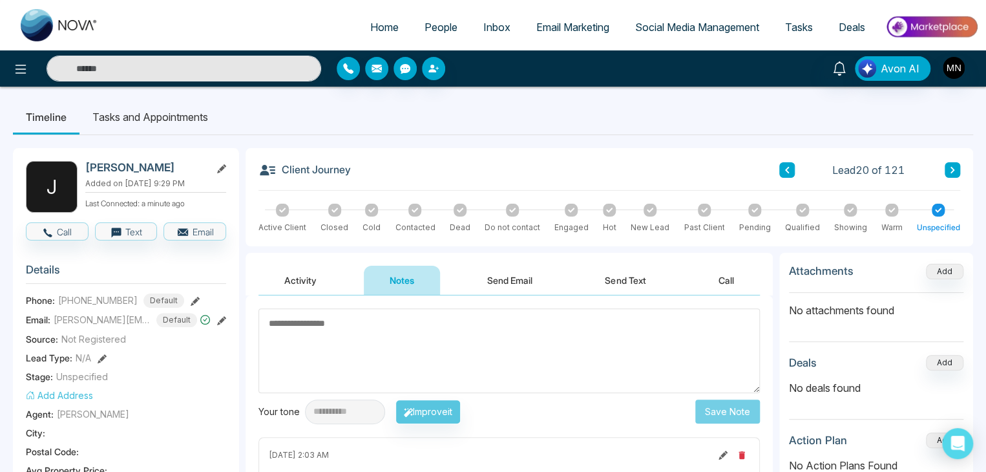
click at [948, 176] on button at bounding box center [953, 170] width 16 height 16
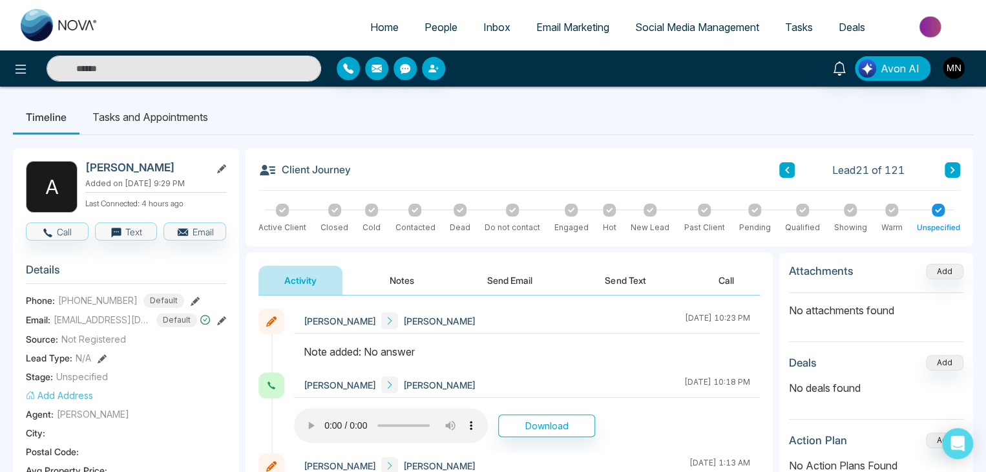
click at [961, 170] on div "Client Journey Lead 21 of 121 Active Client Closed Cold Contacted Dead Do not c…" at bounding box center [610, 197] width 728 height 98
click at [954, 172] on icon at bounding box center [953, 170] width 6 height 8
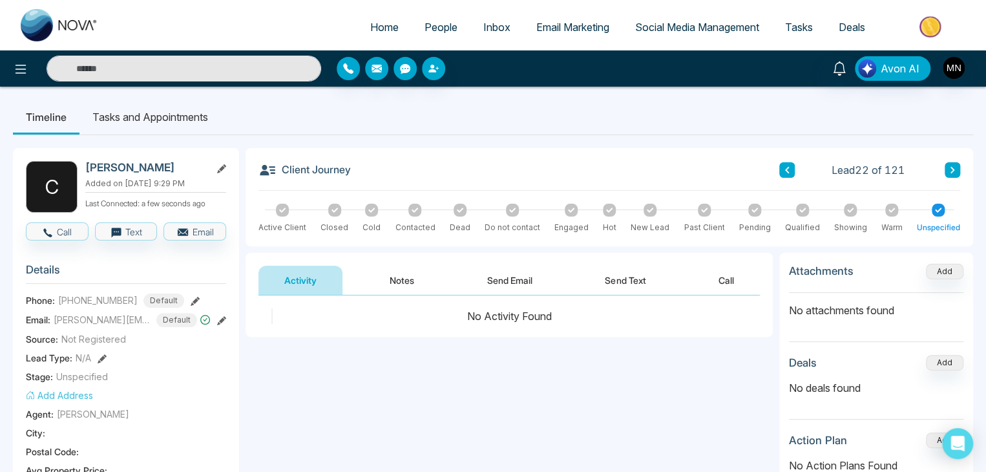
click at [793, 170] on button at bounding box center [788, 170] width 16 height 16
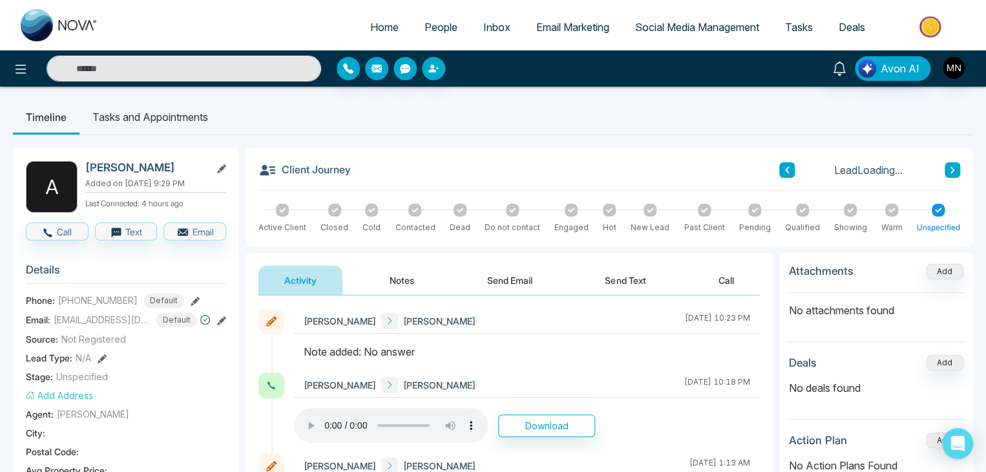
click at [959, 164] on button at bounding box center [953, 170] width 16 height 16
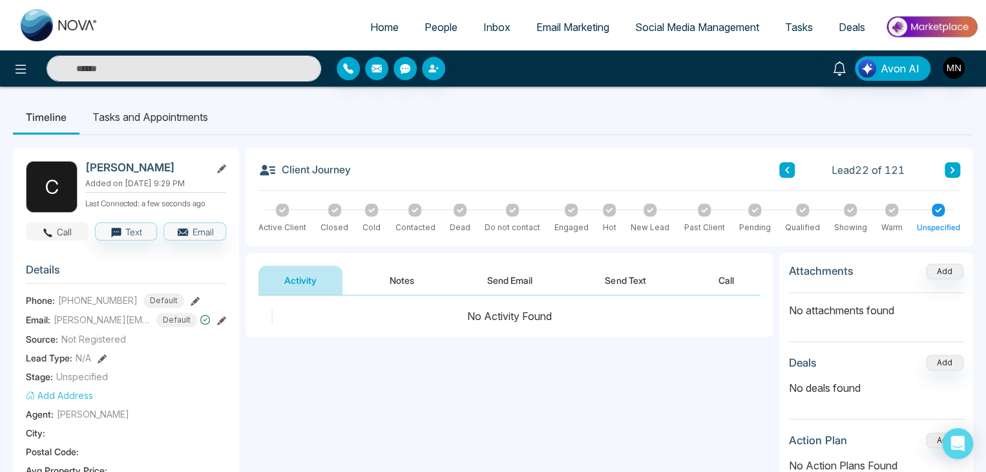
click at [58, 229] on button "Call" at bounding box center [57, 231] width 63 height 18
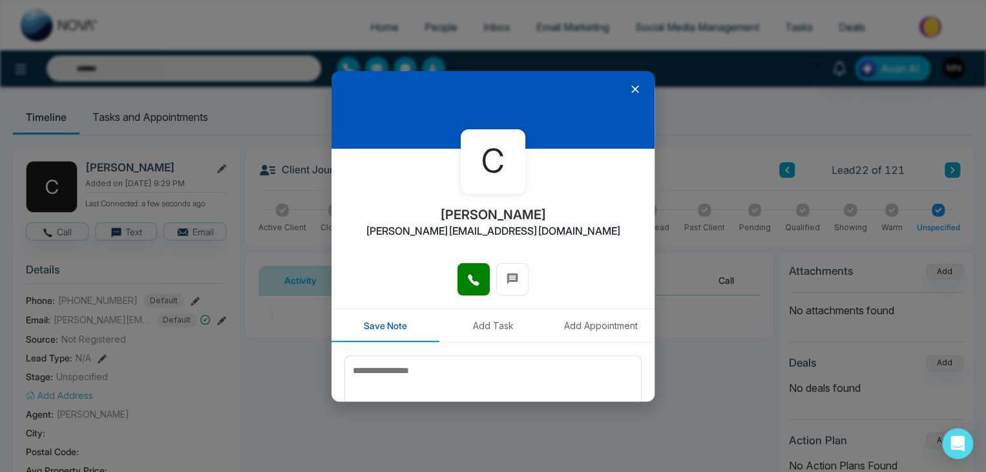
click at [452, 272] on div at bounding box center [493, 285] width 323 height 45
click at [478, 277] on button at bounding box center [474, 279] width 32 height 32
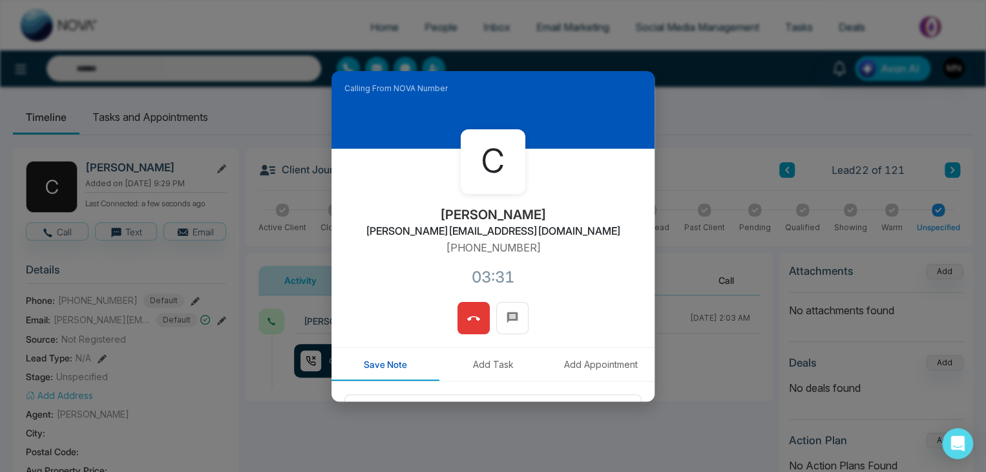
click at [480, 308] on button at bounding box center [474, 318] width 32 height 32
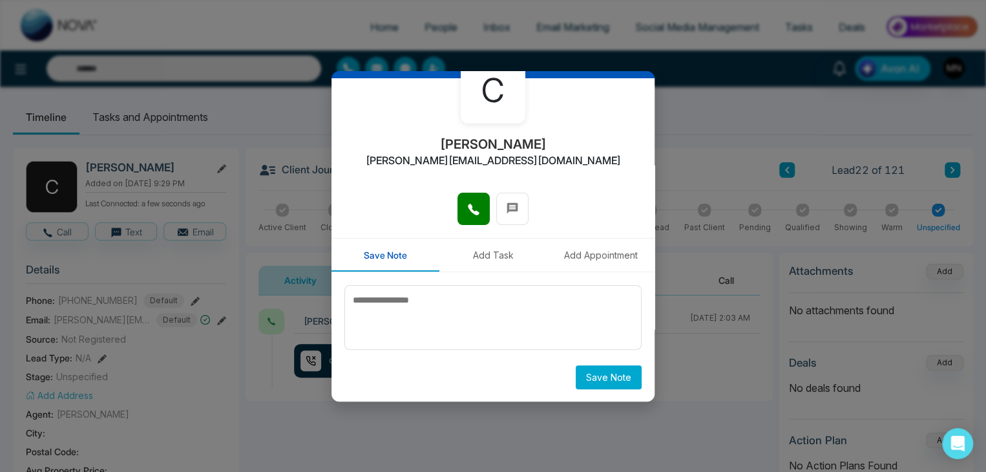
scroll to position [71, 0]
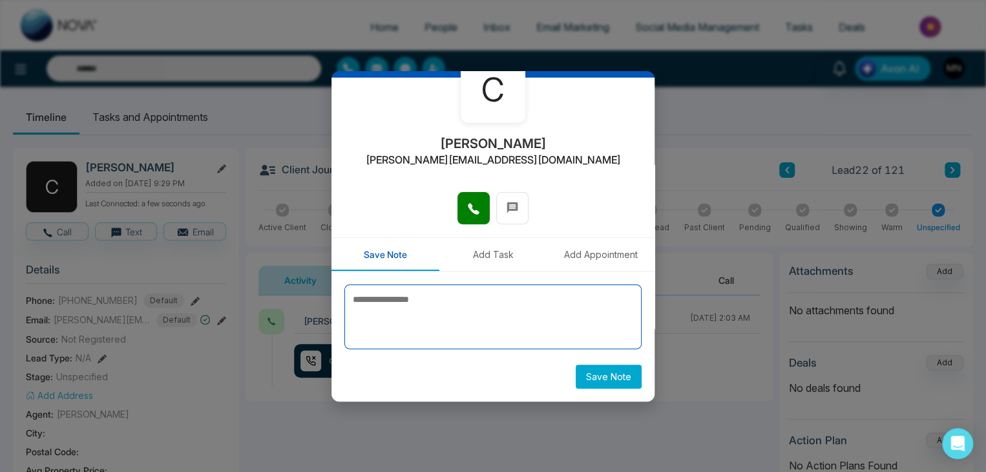
click at [584, 302] on textarea at bounding box center [493, 316] width 297 height 65
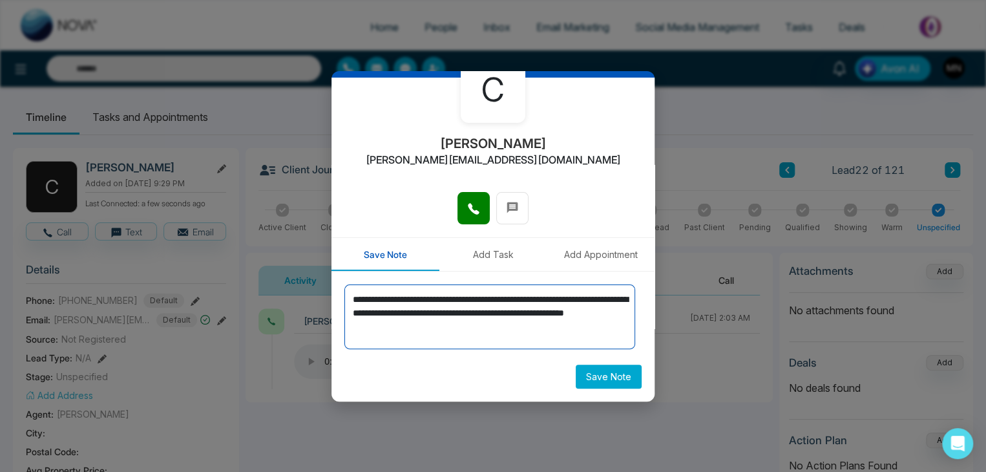
type textarea "**********"
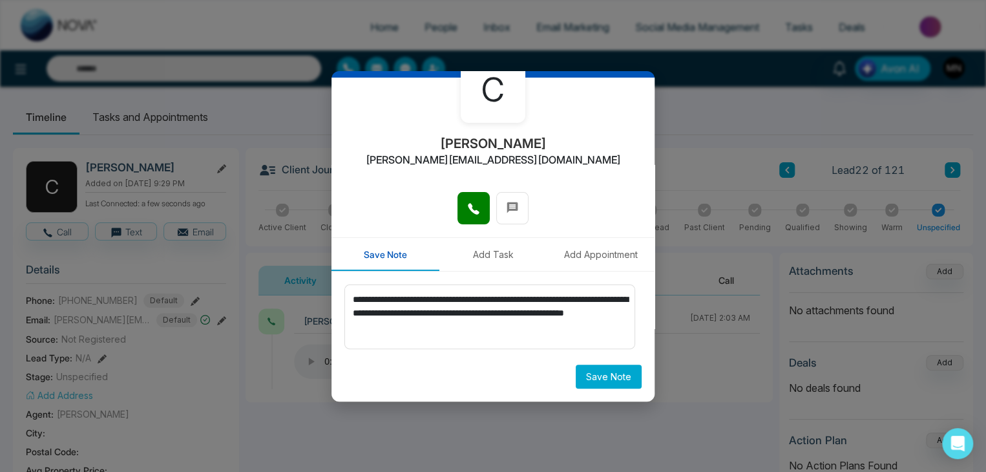
click at [613, 376] on button "Save Note" at bounding box center [609, 377] width 66 height 24
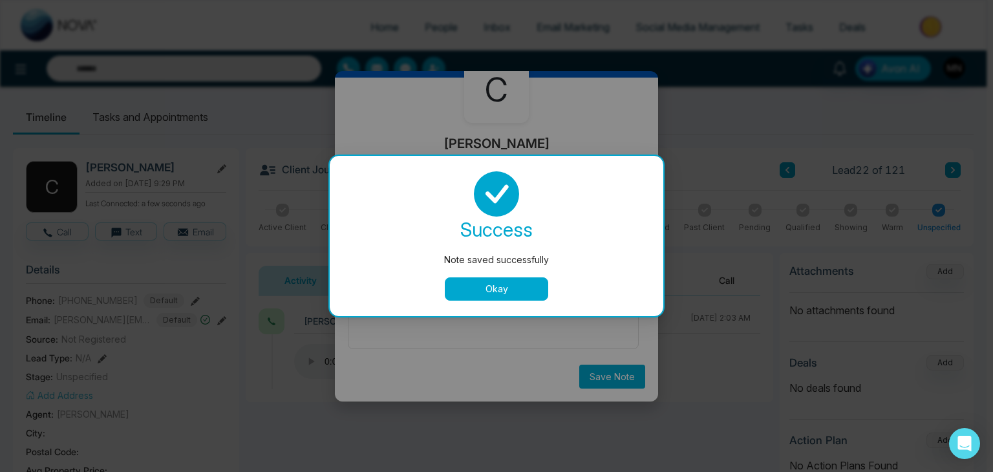
click at [517, 297] on button "Okay" at bounding box center [496, 288] width 103 height 23
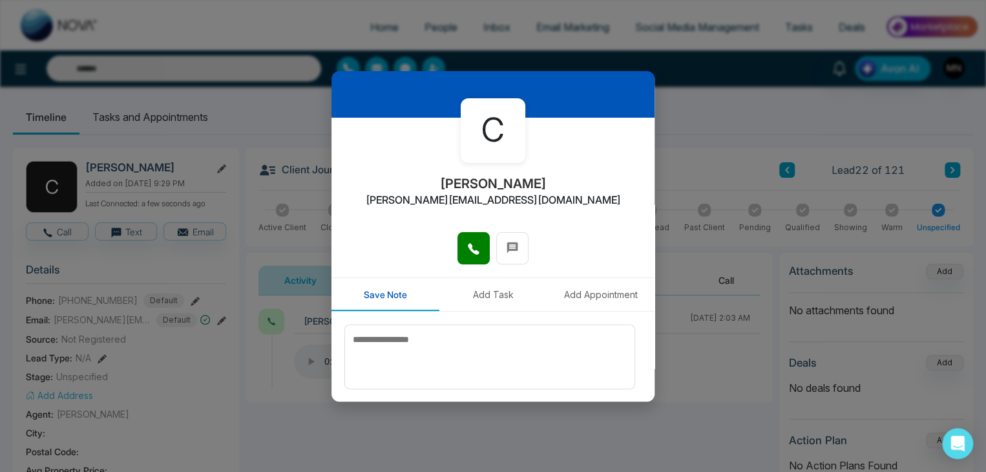
scroll to position [0, 0]
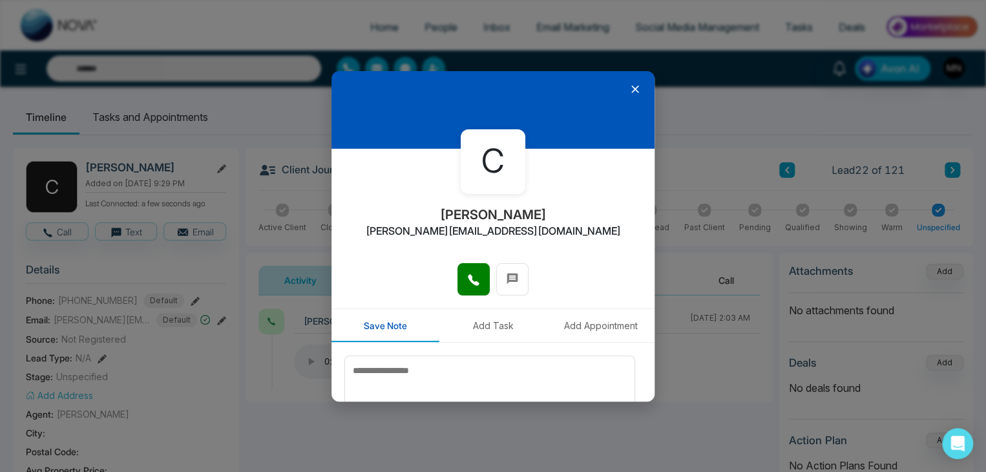
click at [631, 99] on div at bounding box center [493, 110] width 323 height 78
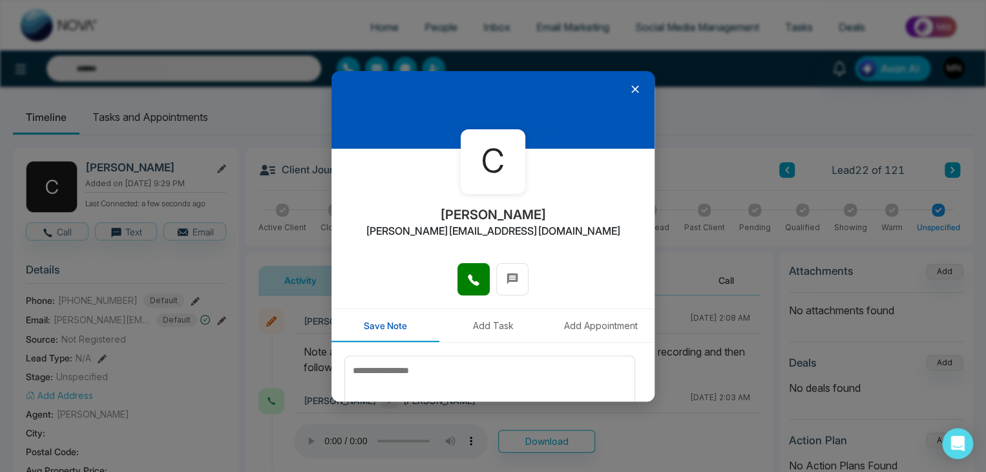
click at [630, 86] on icon at bounding box center [635, 89] width 13 height 13
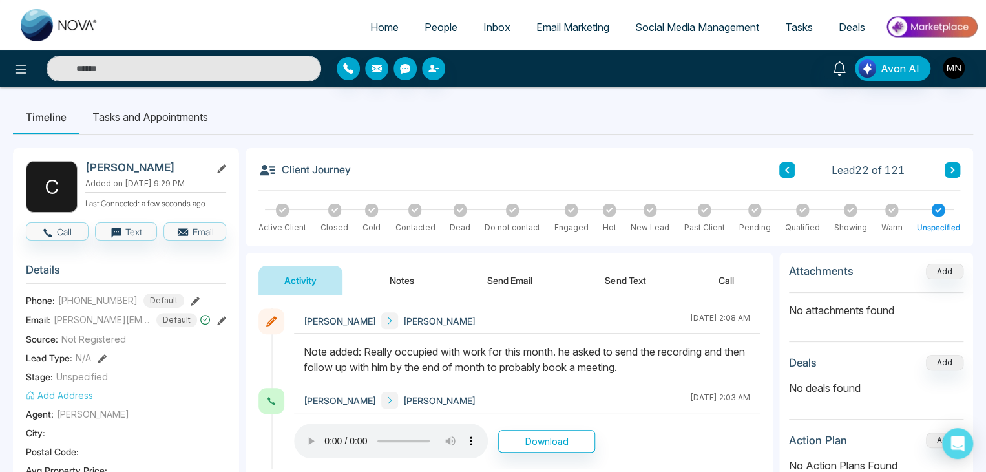
click at [954, 169] on icon at bounding box center [953, 170] width 6 height 8
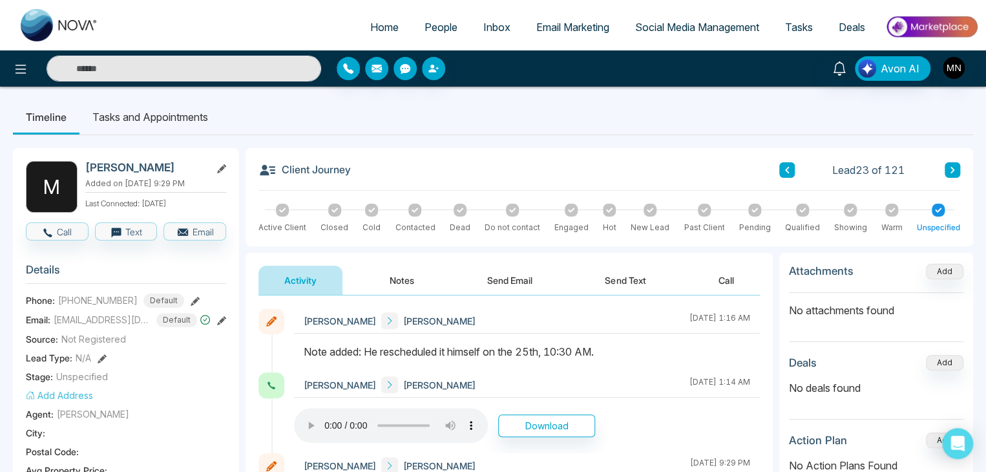
click at [956, 172] on button at bounding box center [953, 170] width 16 height 16
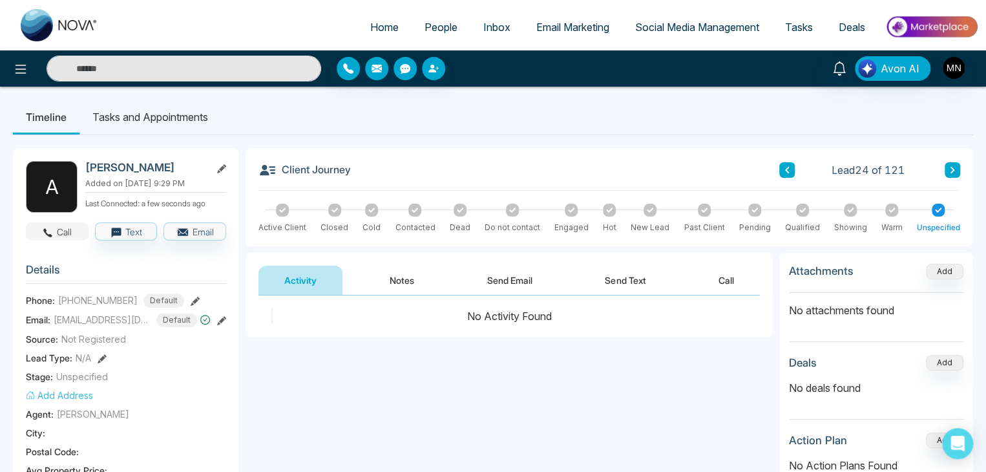
click at [54, 231] on button "Call" at bounding box center [57, 231] width 63 height 18
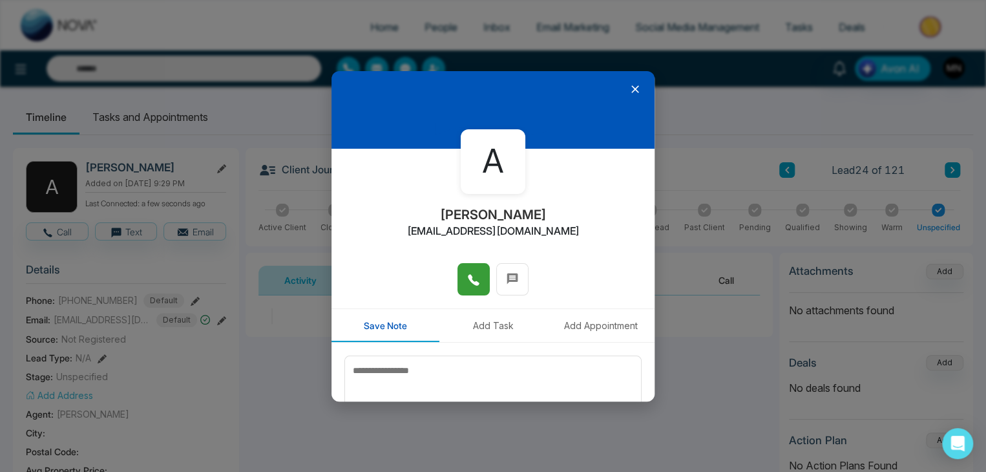
click at [470, 270] on span at bounding box center [473, 279] width 13 height 19
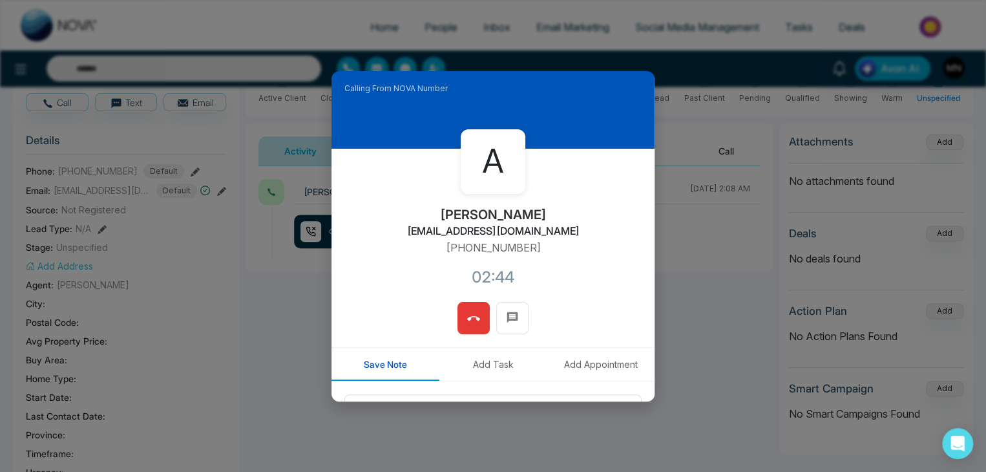
click at [467, 318] on icon at bounding box center [473, 318] width 13 height 5
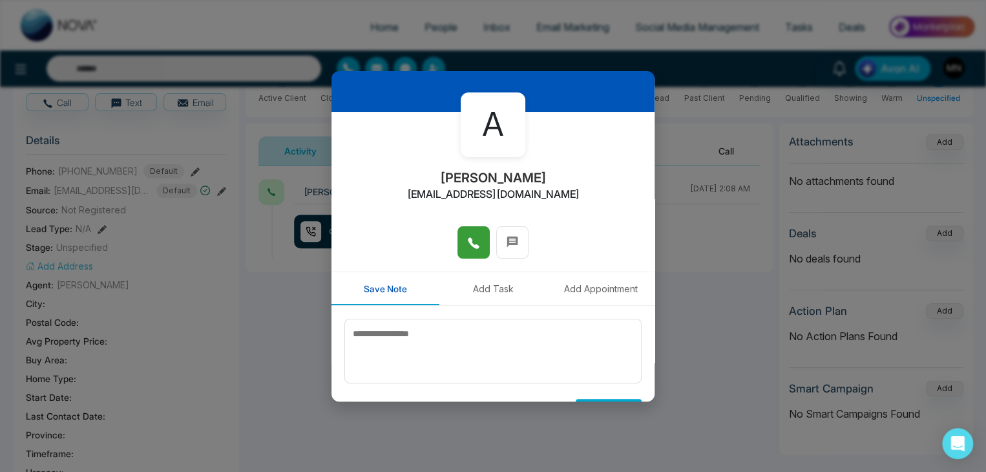
scroll to position [71, 0]
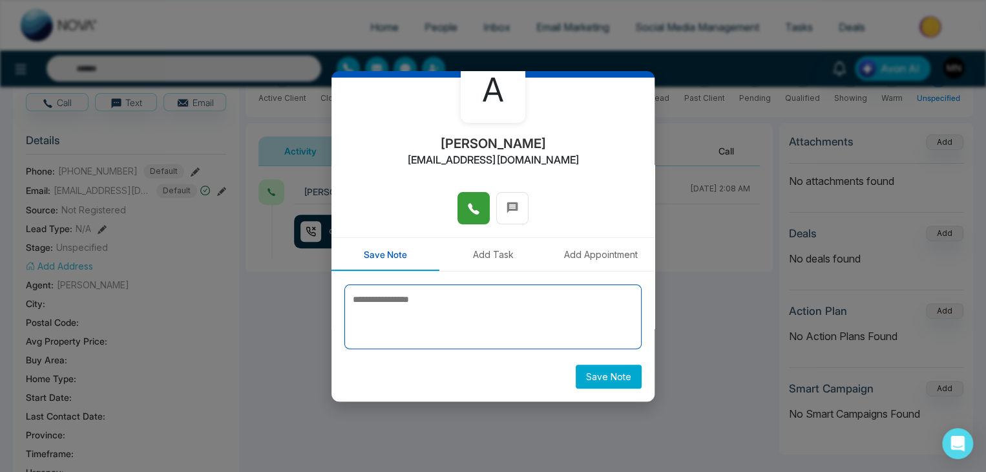
click at [526, 329] on textarea at bounding box center [493, 316] width 297 height 65
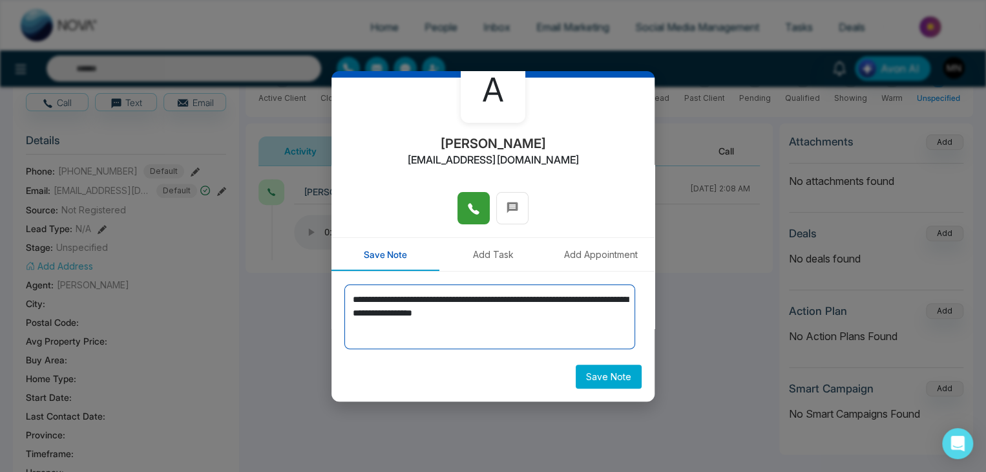
type textarea "**********"
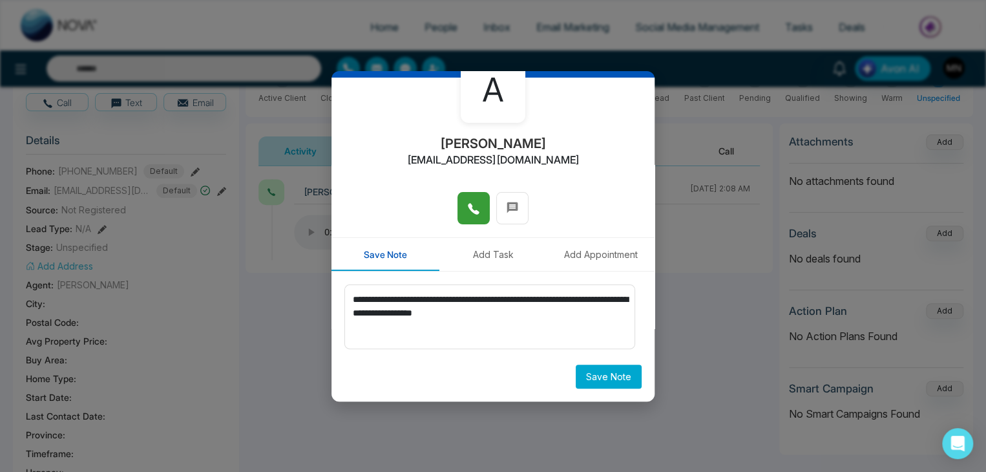
click at [582, 378] on button "Save Note" at bounding box center [609, 377] width 66 height 24
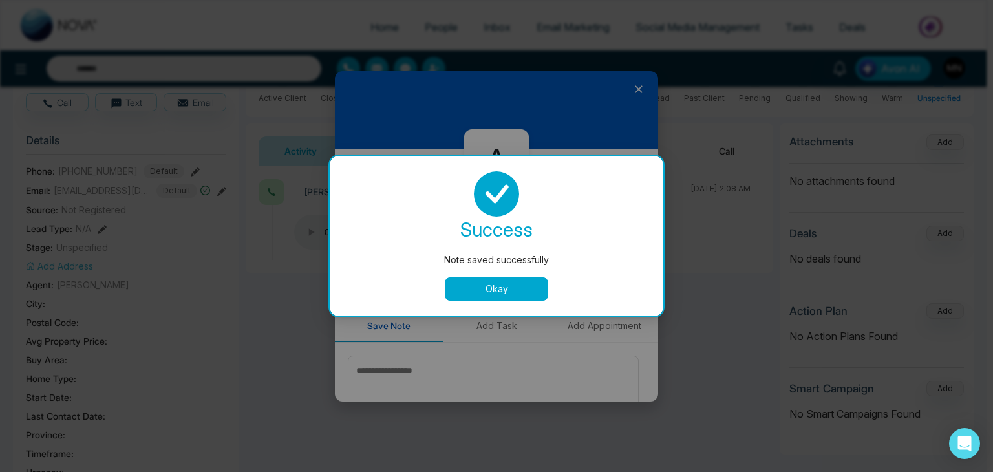
click at [533, 285] on button "Okay" at bounding box center [496, 288] width 103 height 23
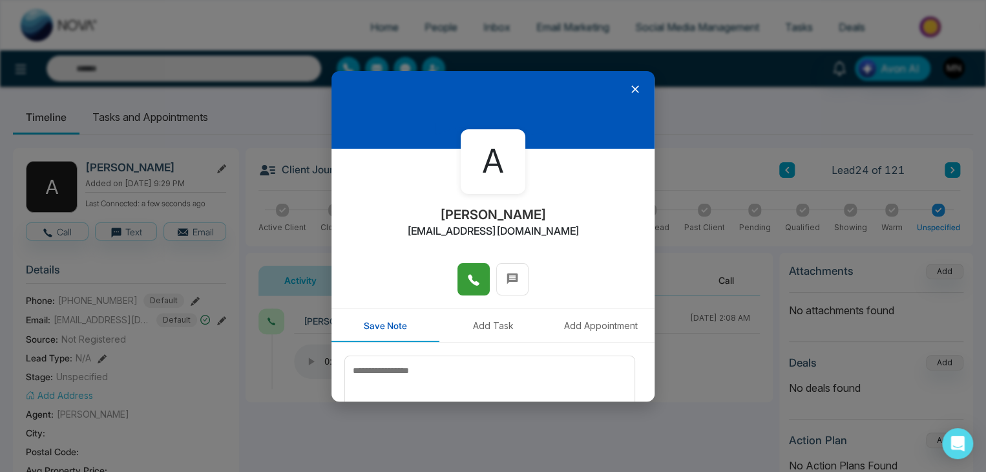
click at [632, 86] on icon at bounding box center [636, 89] width 8 height 8
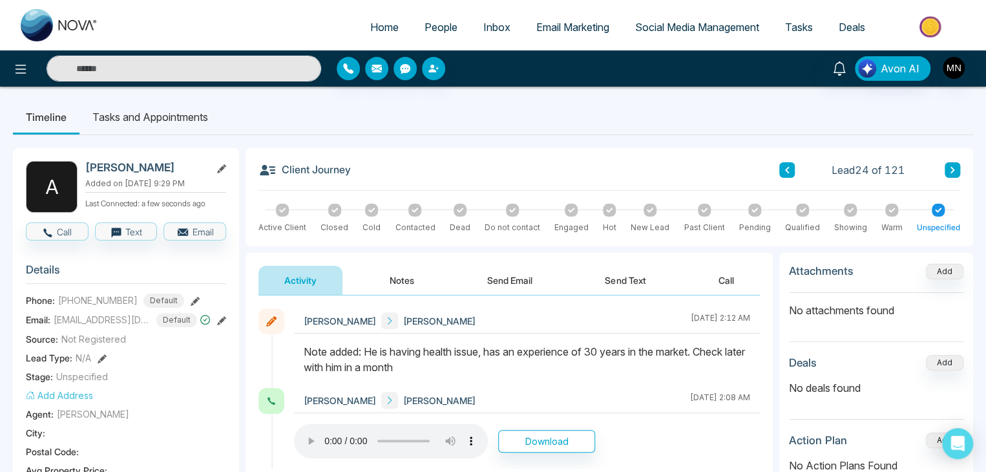
click at [955, 174] on button at bounding box center [953, 170] width 16 height 16
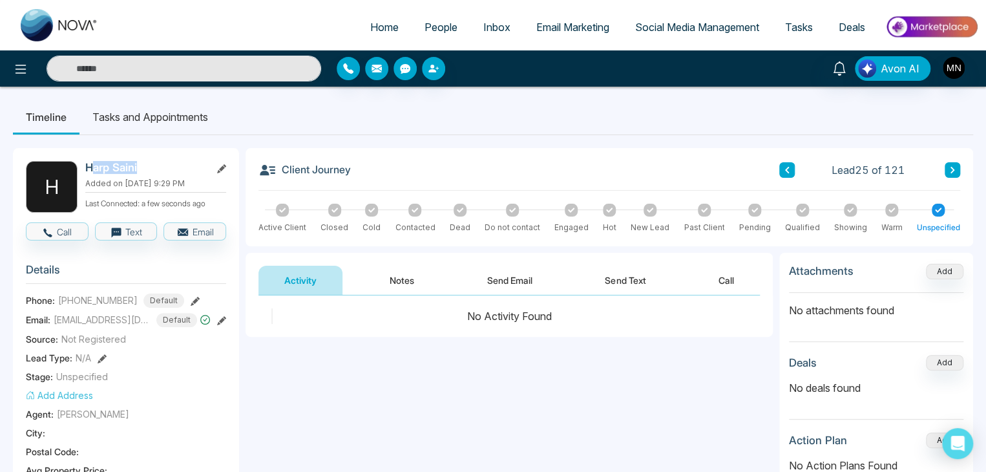
drag, startPoint x: 138, startPoint y: 166, endPoint x: 96, endPoint y: 174, distance: 43.4
click at [96, 174] on h2 "Harp Saini" at bounding box center [145, 167] width 120 height 13
click at [332, 367] on div "**********" at bounding box center [509, 424] width 527 height 259
click at [65, 223] on button "Call" at bounding box center [57, 231] width 63 height 18
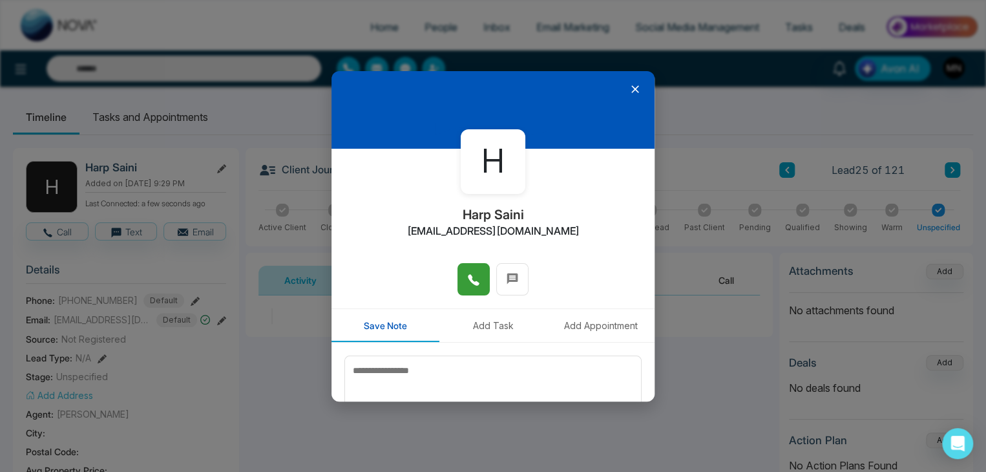
click at [476, 281] on button at bounding box center [474, 279] width 32 height 32
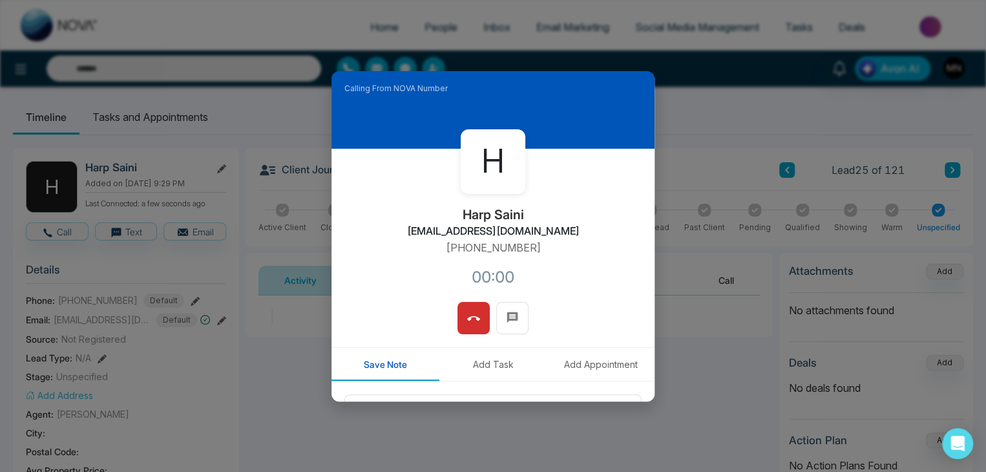
scroll to position [259, 0]
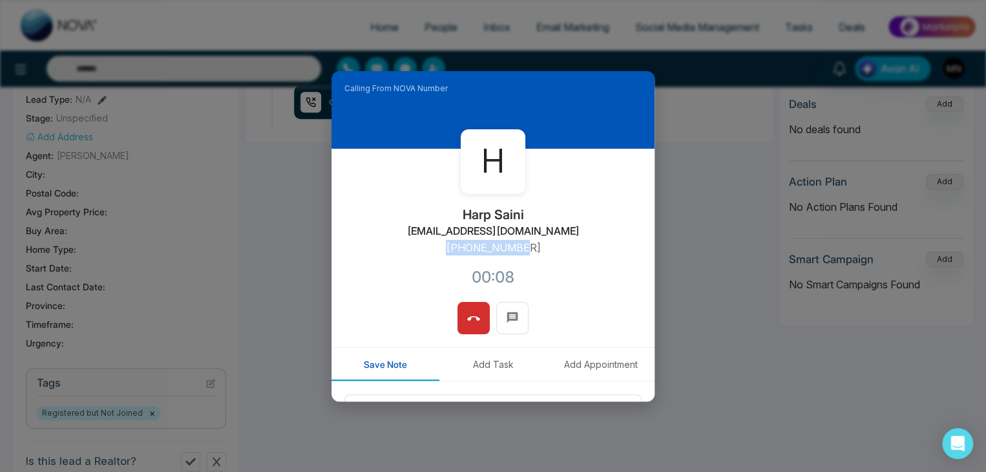
drag, startPoint x: 533, startPoint y: 244, endPoint x: 443, endPoint y: 251, distance: 90.2
click at [443, 251] on div "H Harp Saini harprealtor@outlook.com +16477456409 00:08" at bounding box center [493, 225] width 323 height 153
drag, startPoint x: 477, startPoint y: 248, endPoint x: 484, endPoint y: 250, distance: 7.4
click at [472, 314] on icon at bounding box center [473, 318] width 13 height 13
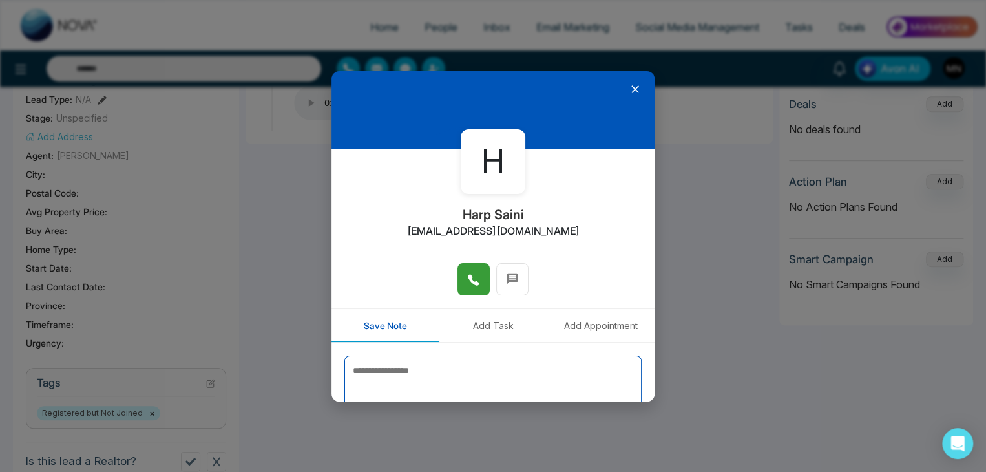
click at [538, 356] on textarea at bounding box center [493, 388] width 297 height 65
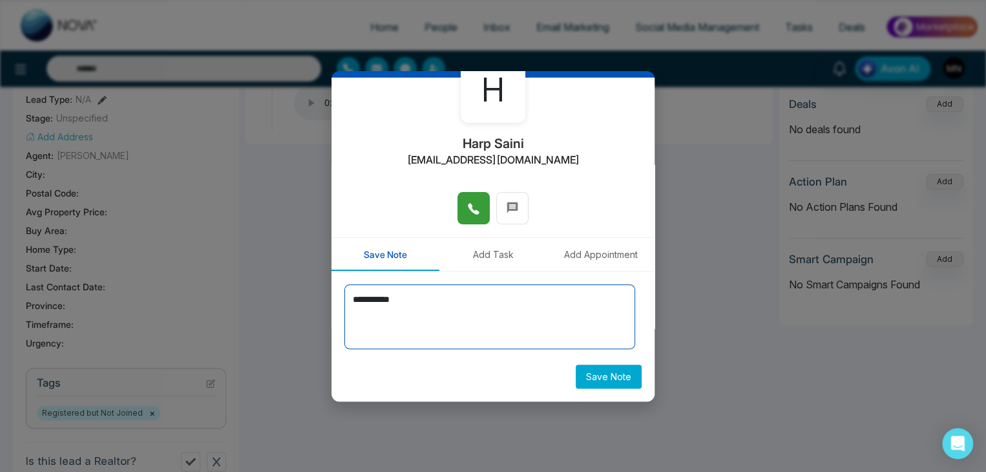
type textarea "**********"
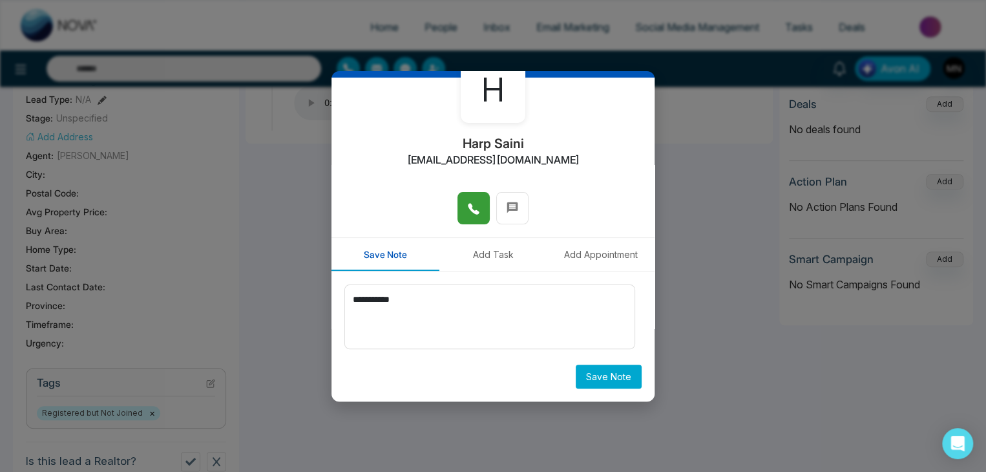
click at [609, 381] on button "Save Note" at bounding box center [609, 377] width 66 height 24
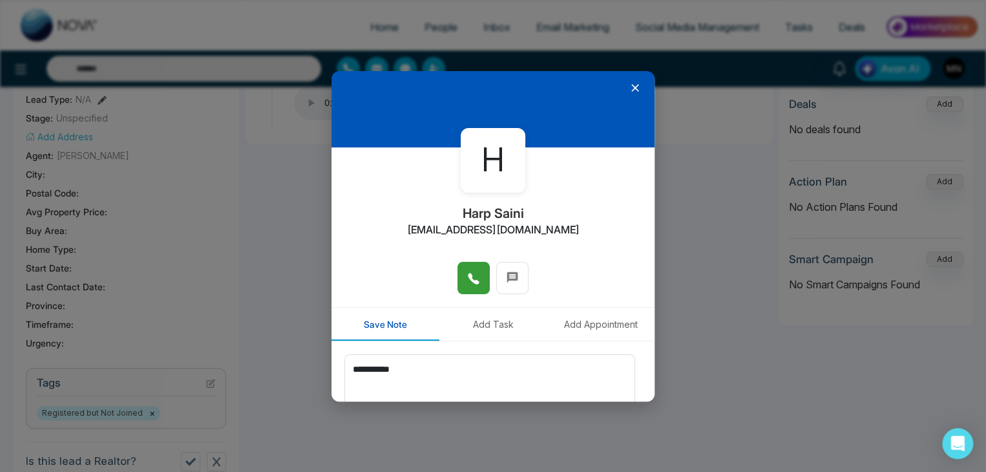
scroll to position [0, 0]
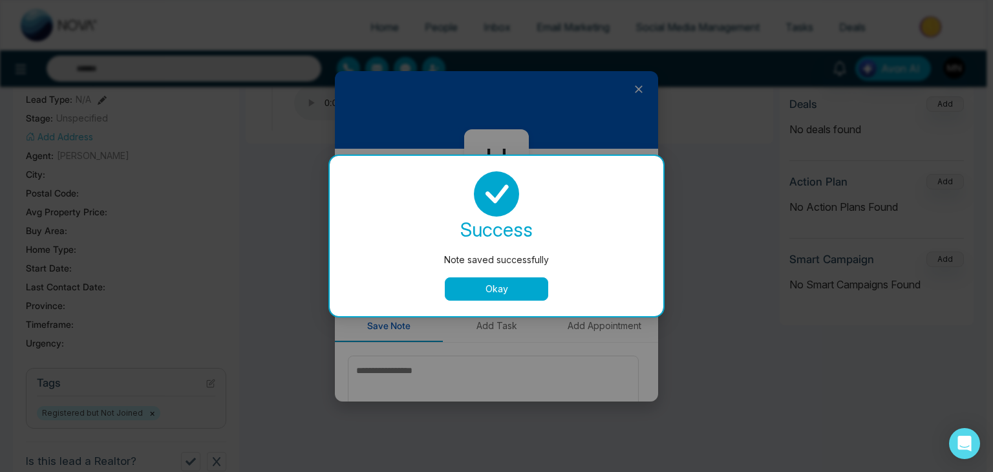
click at [517, 287] on button "Okay" at bounding box center [496, 288] width 103 height 23
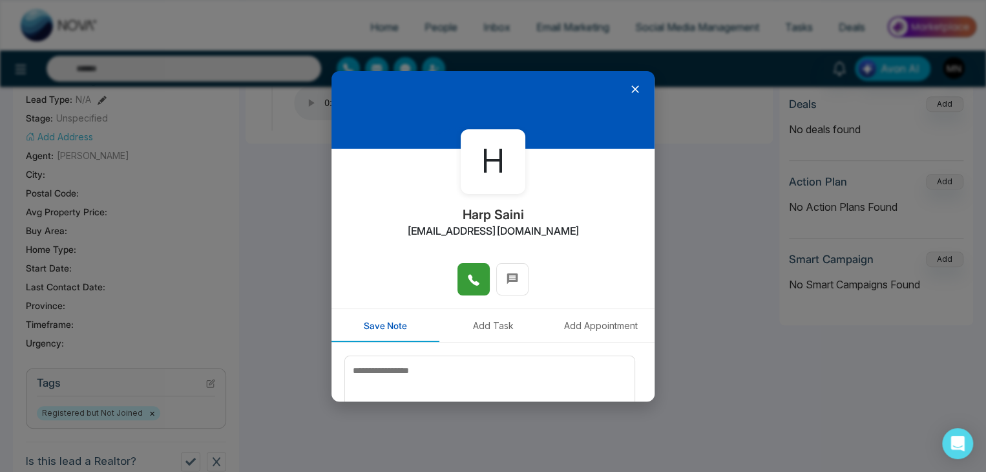
click at [629, 91] on icon at bounding box center [635, 89] width 13 height 13
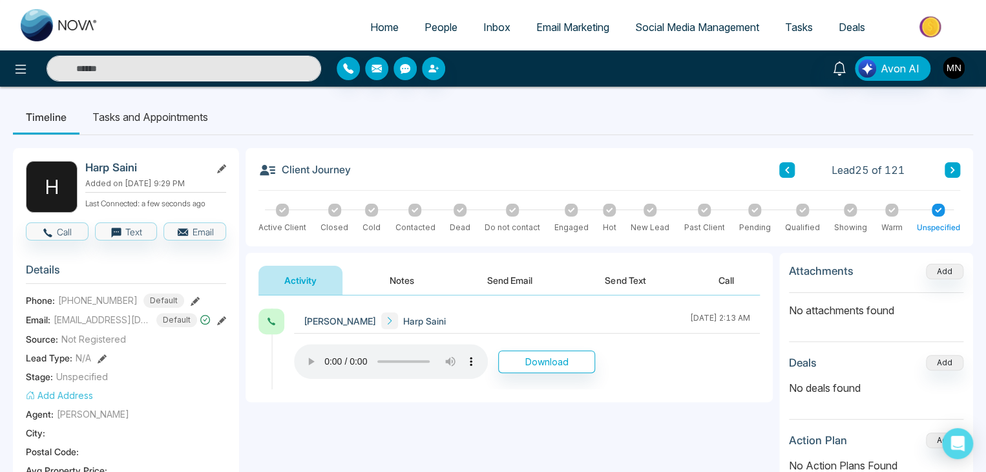
click at [952, 168] on icon at bounding box center [953, 170] width 4 height 6
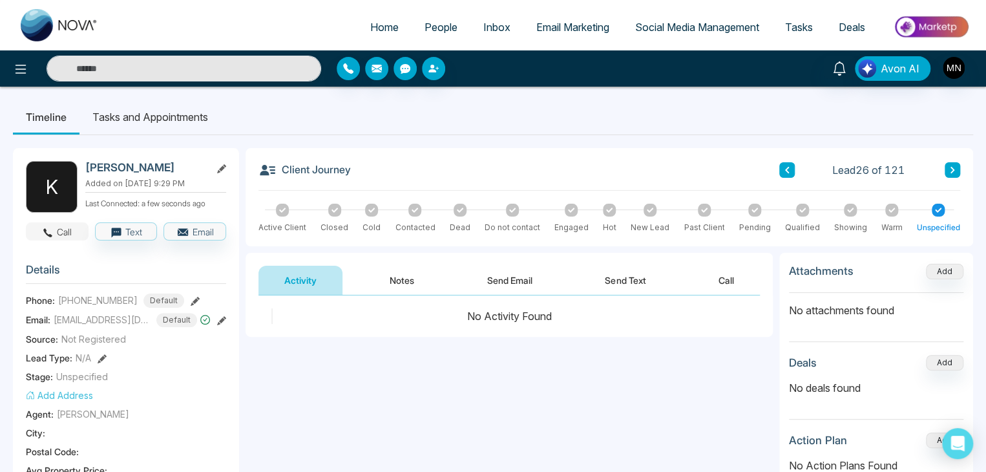
click at [63, 232] on button "Call" at bounding box center [57, 231] width 63 height 18
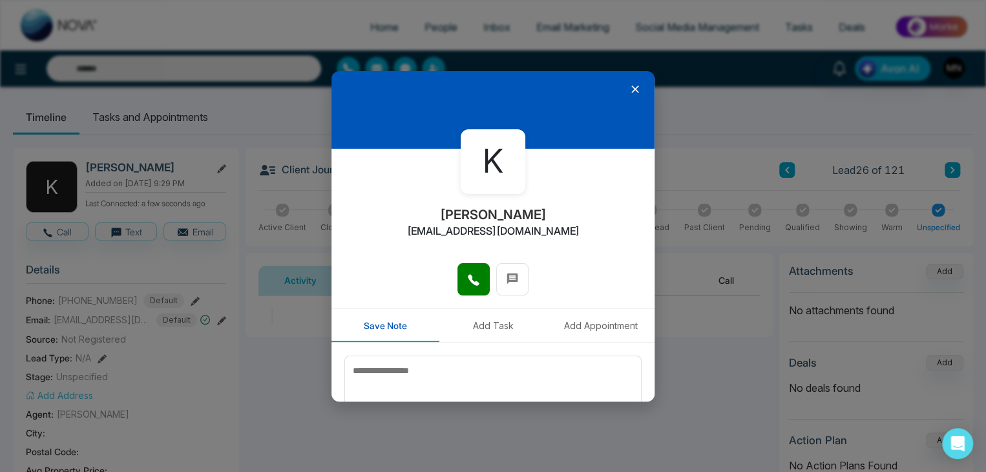
click at [478, 288] on button at bounding box center [474, 279] width 32 height 32
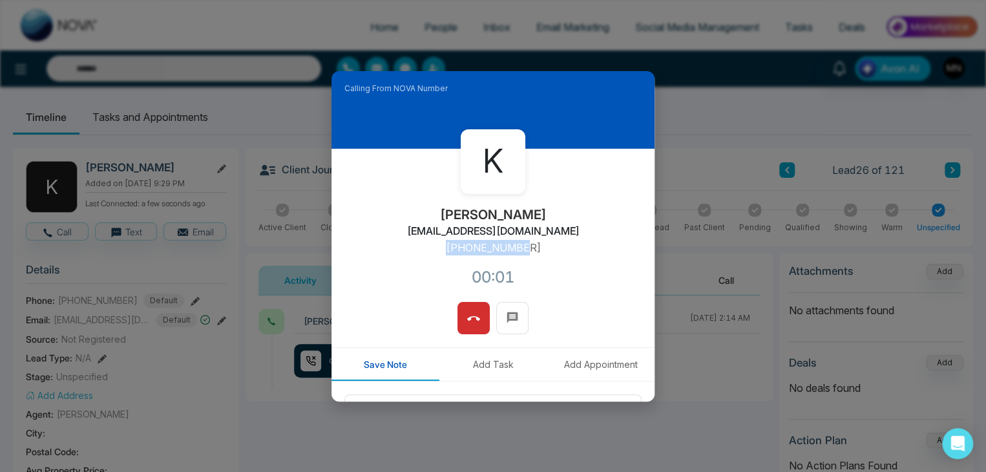
drag, startPoint x: 531, startPoint y: 249, endPoint x: 445, endPoint y: 259, distance: 86.6
click at [445, 259] on div "K Kiran Vir Sahota kiranvirsingh@hotmail.com +16479391264 00:01" at bounding box center [493, 225] width 323 height 153
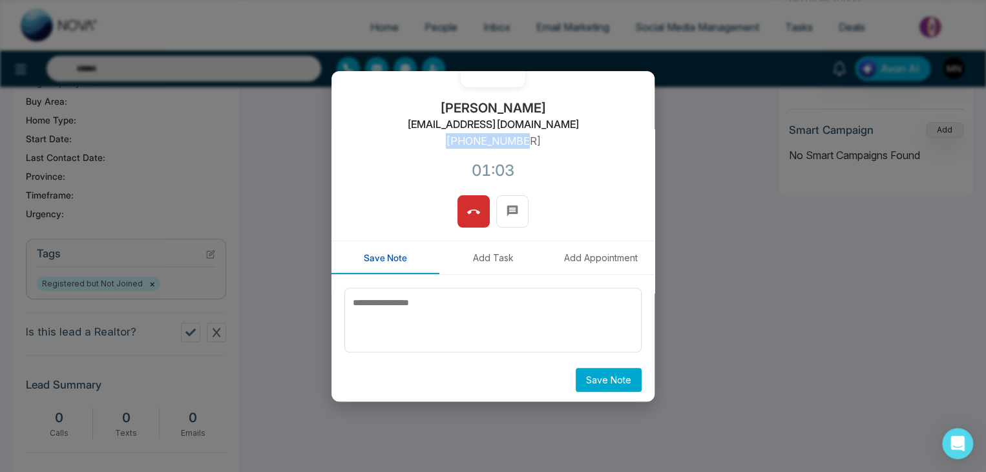
scroll to position [110, 0]
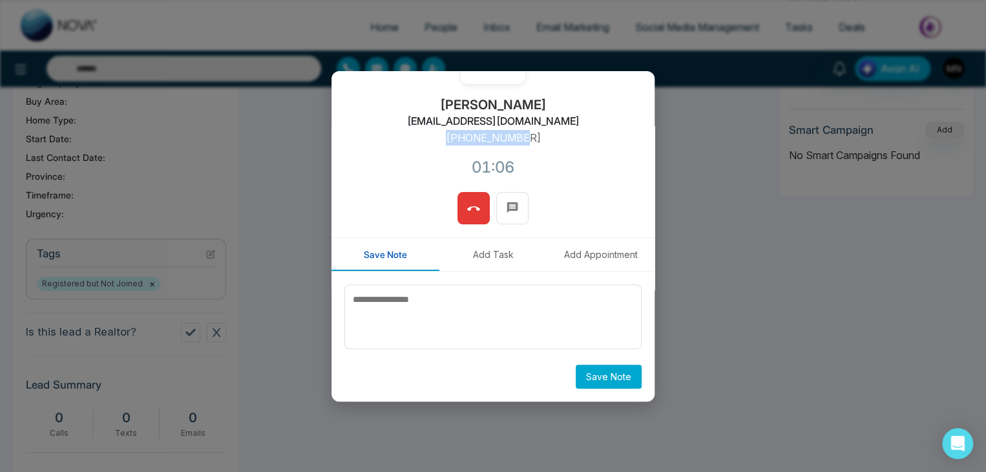
click at [473, 215] on span at bounding box center [473, 207] width 13 height 19
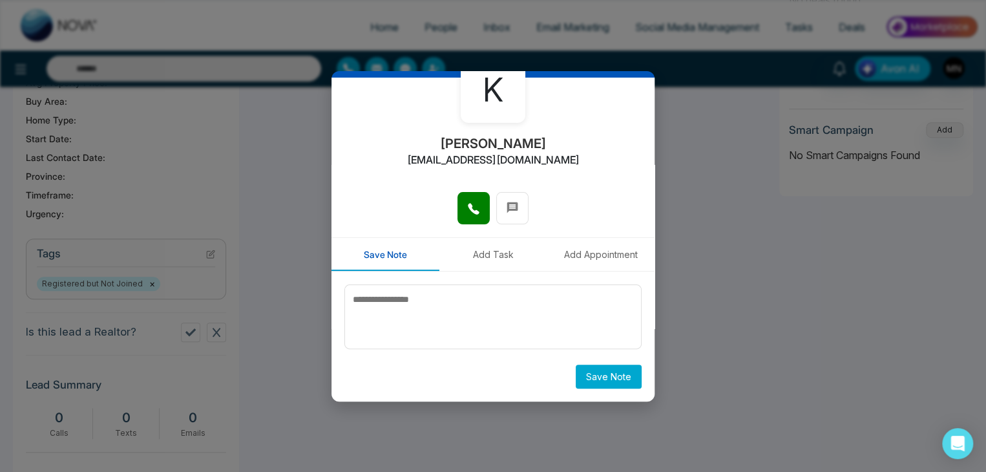
scroll to position [71, 0]
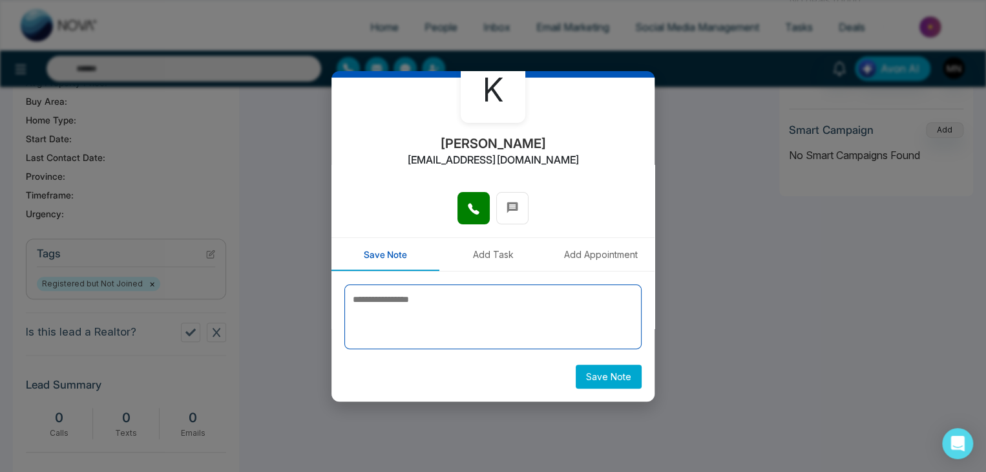
click at [476, 308] on textarea at bounding box center [493, 316] width 297 height 65
type textarea "**********"
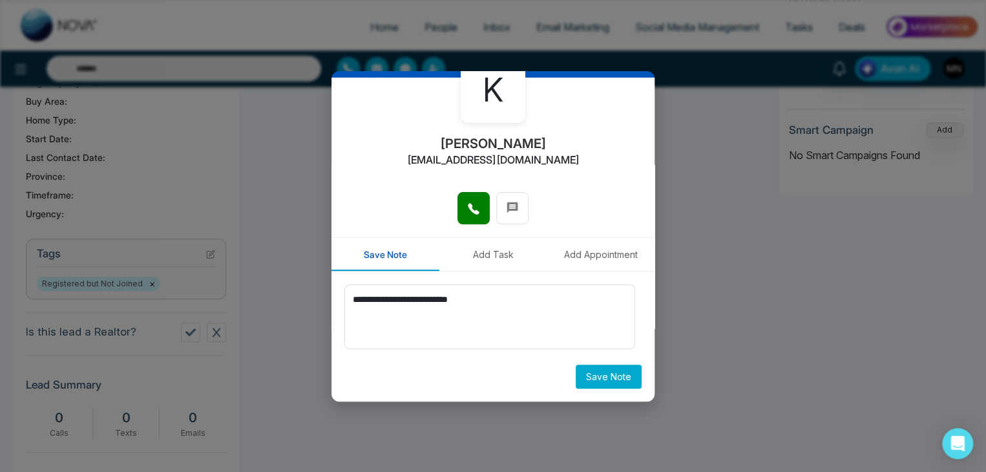
click at [610, 381] on button "Save Note" at bounding box center [609, 377] width 66 height 24
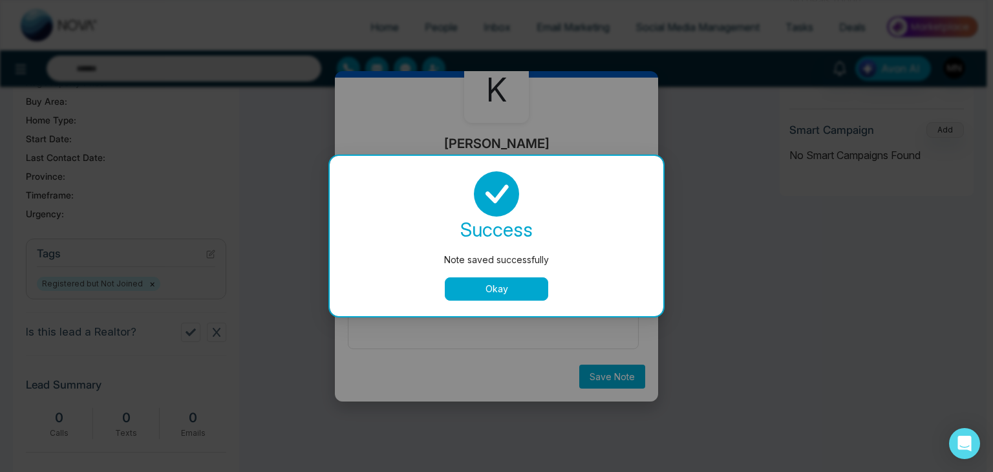
click at [510, 280] on button "Okay" at bounding box center [496, 288] width 103 height 23
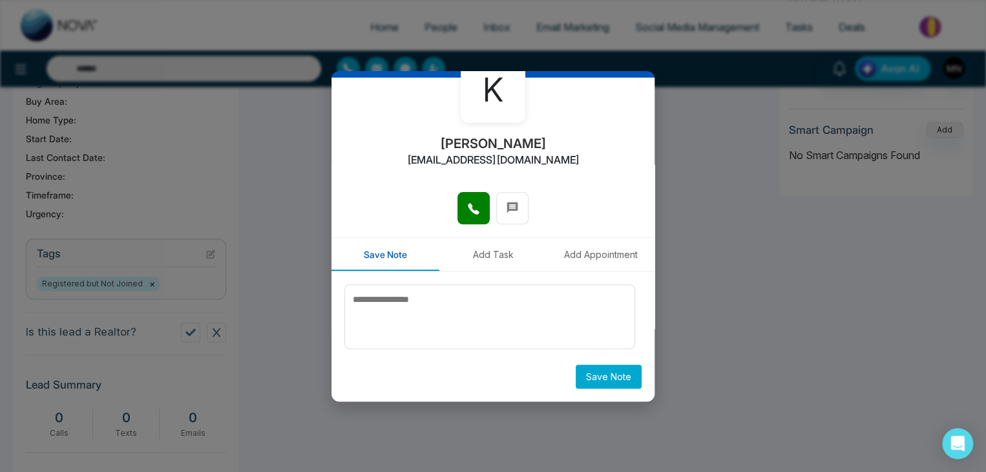
scroll to position [0, 0]
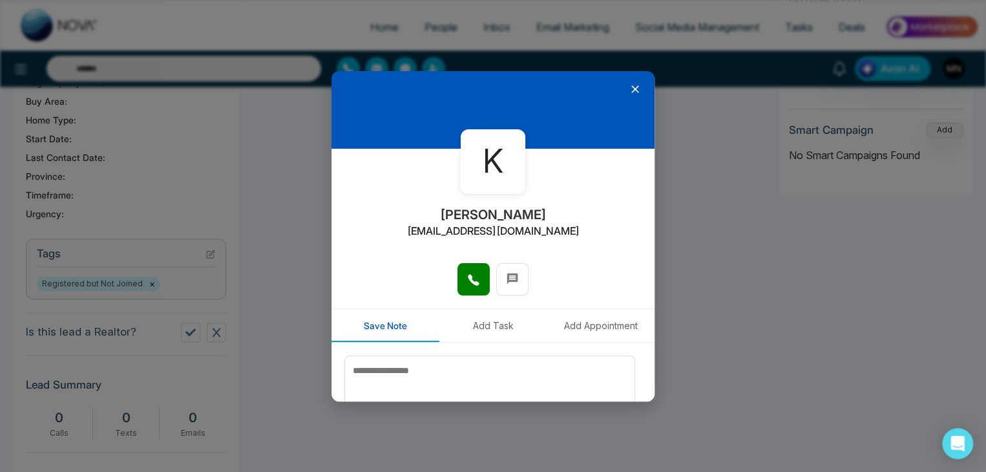
click at [631, 89] on icon at bounding box center [635, 89] width 13 height 13
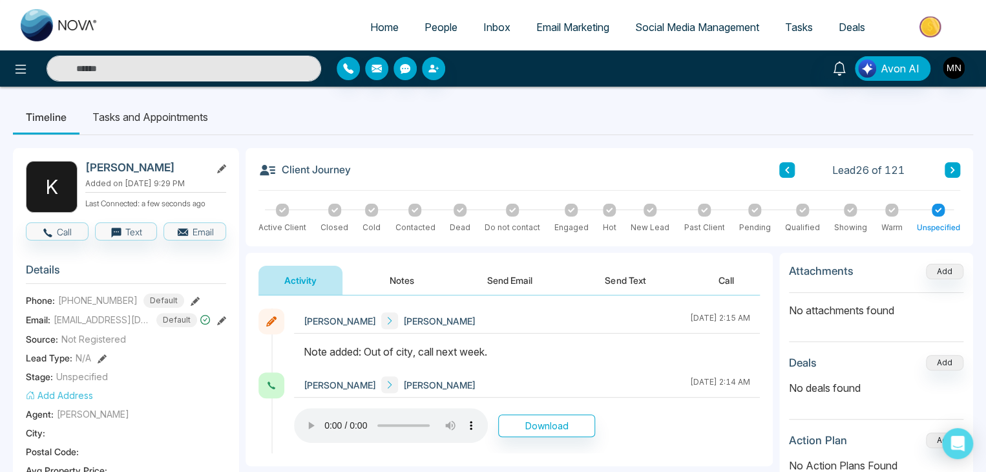
click at [963, 180] on div "Client Journey Lead 26 of 121 Active Client Closed Cold Contacted Dead Do not c…" at bounding box center [610, 197] width 728 height 98
click at [954, 174] on button at bounding box center [953, 170] width 16 height 16
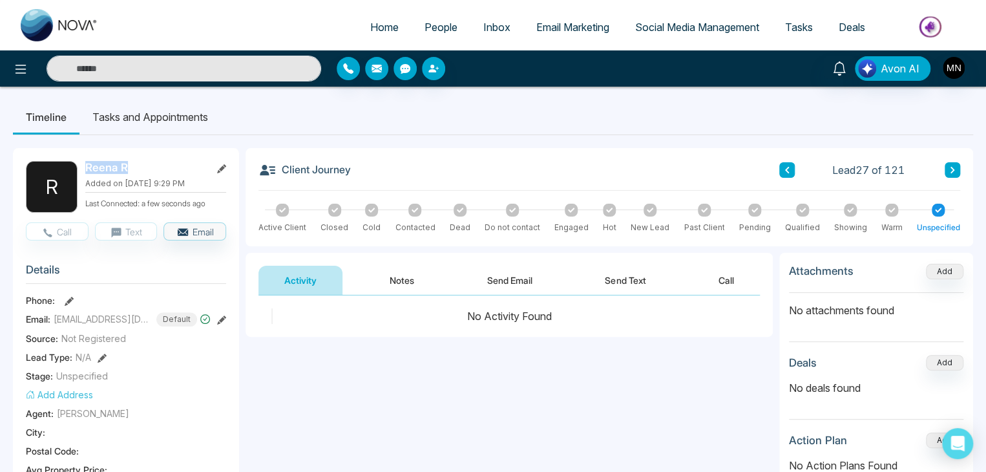
drag, startPoint x: 106, startPoint y: 173, endPoint x: 68, endPoint y: 176, distance: 38.3
click at [68, 176] on div "R Reena R Added on August 14 2025 | 9:29 PM Last Connected: a few seconds ago" at bounding box center [126, 187] width 200 height 52
click at [374, 280] on button "Notes" at bounding box center [402, 280] width 76 height 29
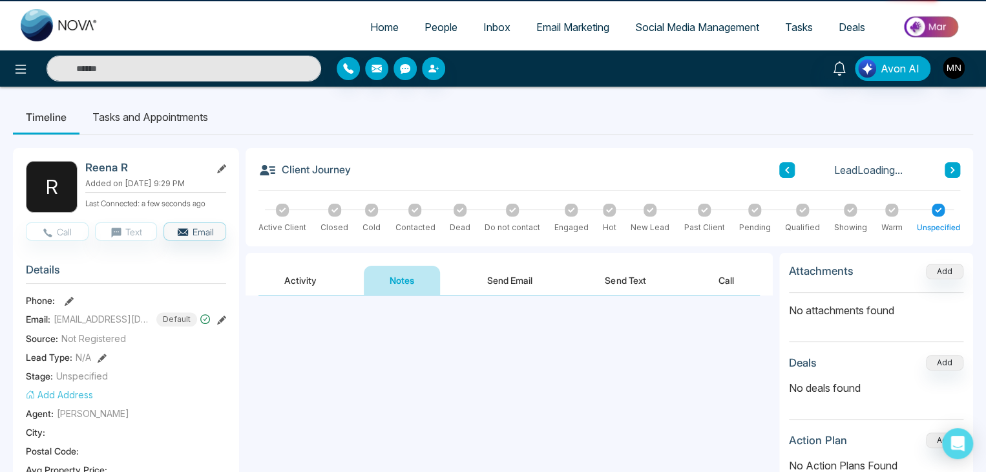
click at [401, 328] on textarea at bounding box center [510, 350] width 502 height 85
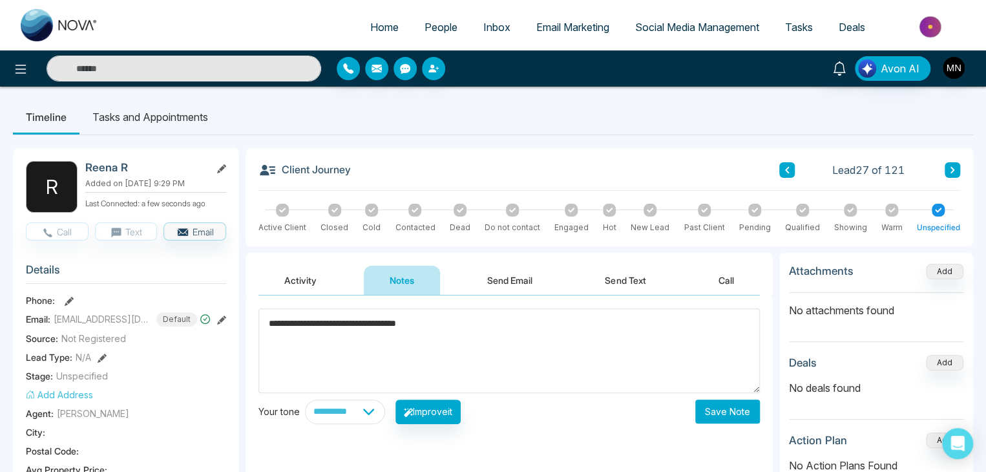
type textarea "**********"
click at [741, 401] on button "Save Note" at bounding box center [728, 411] width 65 height 24
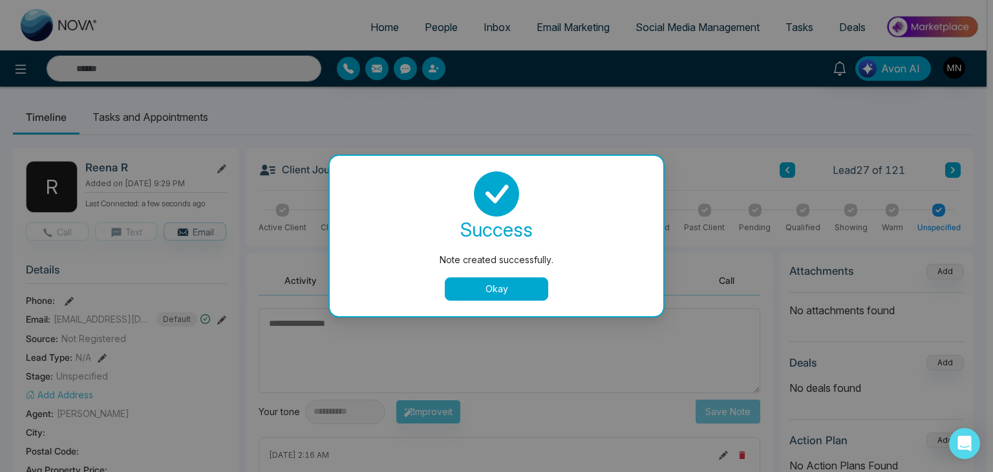
click at [510, 298] on button "Okay" at bounding box center [496, 288] width 103 height 23
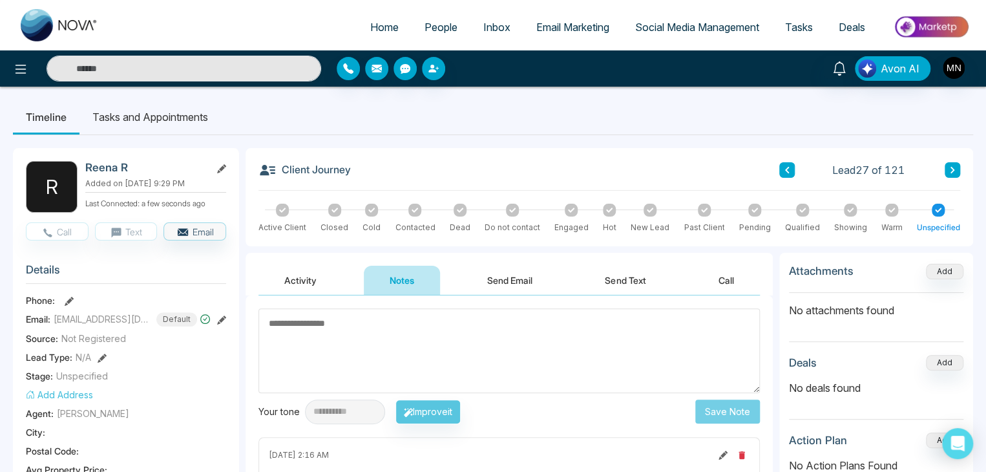
click at [946, 168] on button at bounding box center [953, 170] width 16 height 16
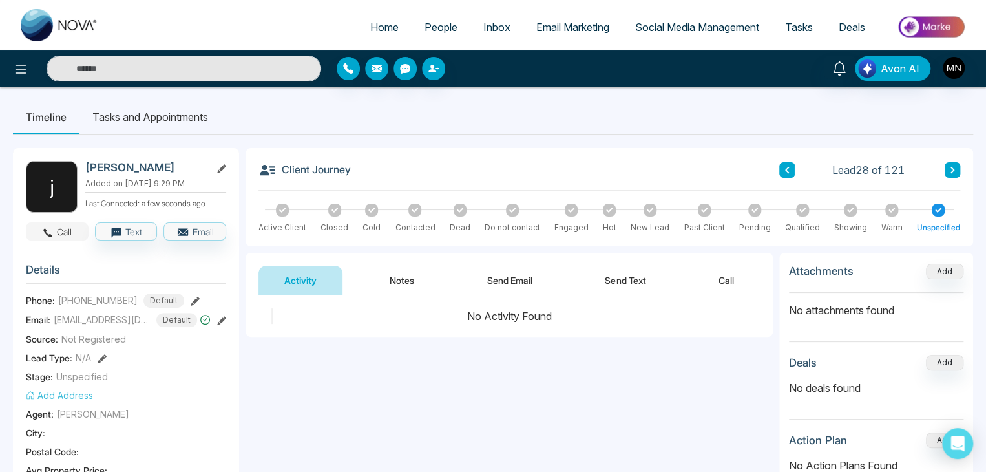
click at [69, 235] on button "Call" at bounding box center [57, 231] width 63 height 18
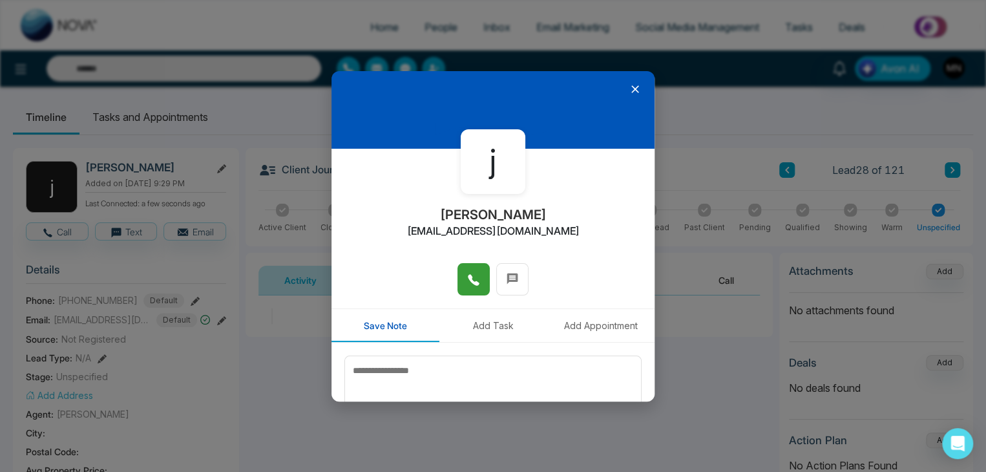
click at [467, 282] on icon at bounding box center [473, 279] width 13 height 13
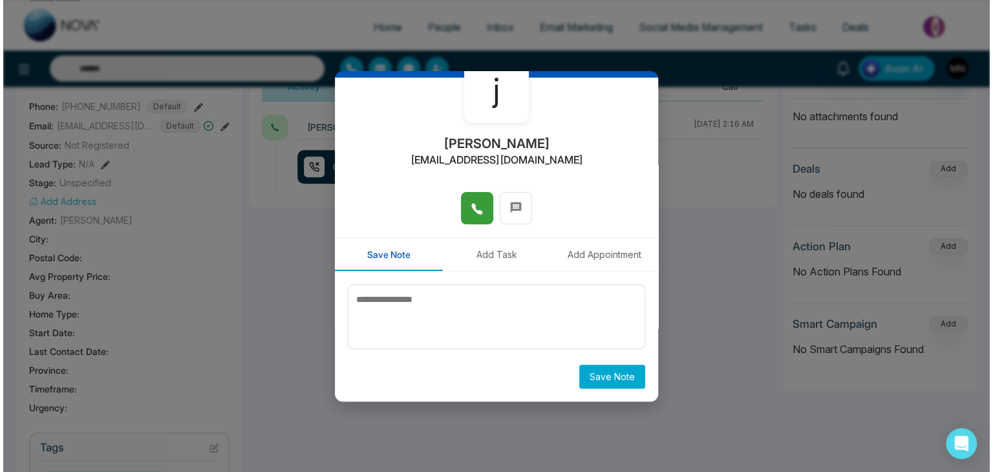
scroll to position [71, 0]
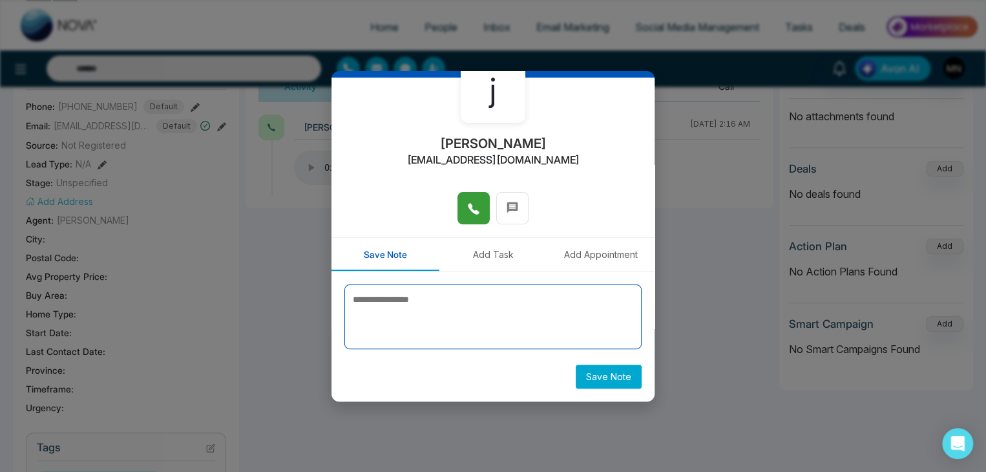
click at [467, 320] on textarea at bounding box center [493, 316] width 297 height 65
type textarea "**********"
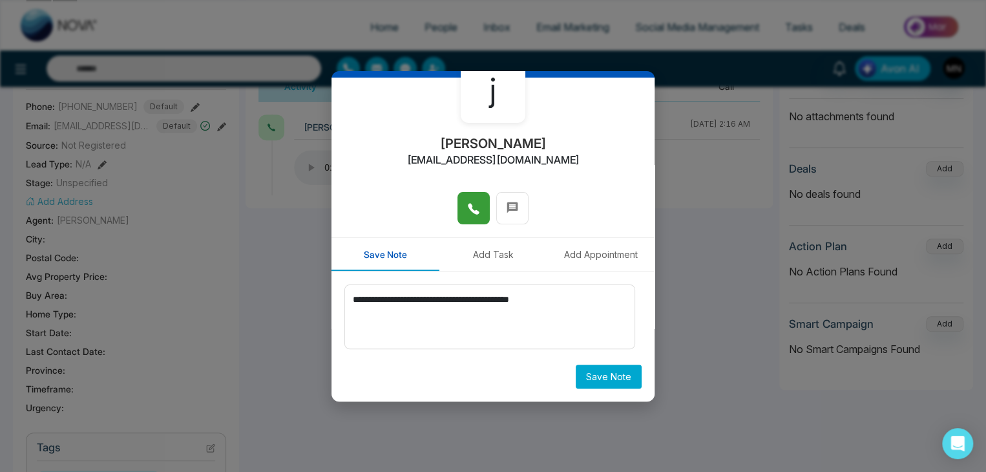
click at [583, 383] on button "Save Note" at bounding box center [609, 377] width 66 height 24
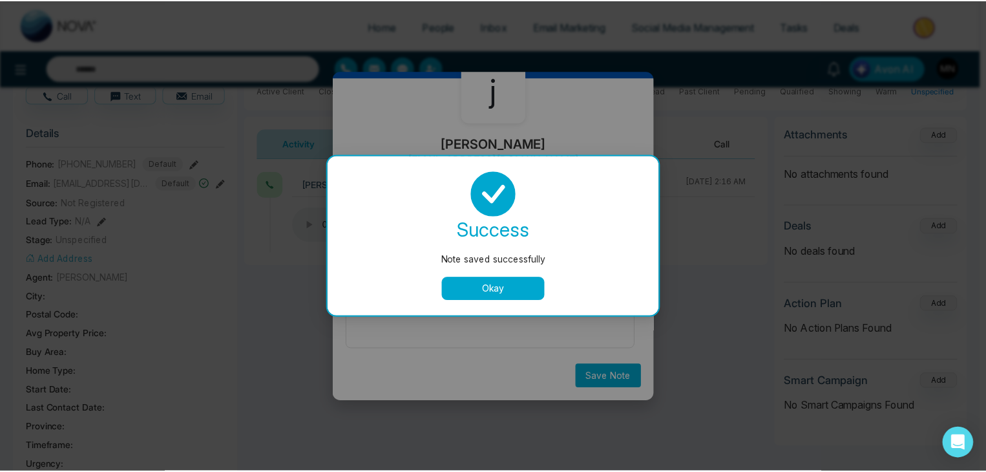
scroll to position [129, 0]
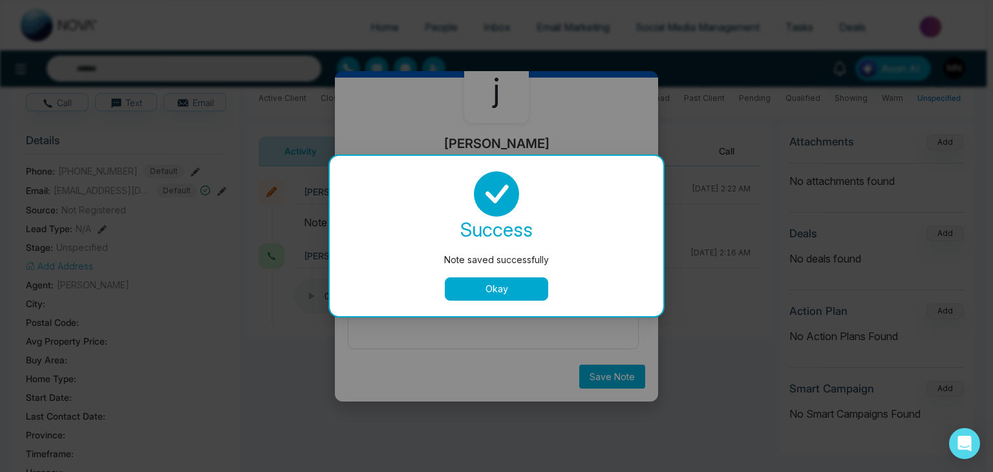
click at [471, 287] on button "Okay" at bounding box center [496, 288] width 103 height 23
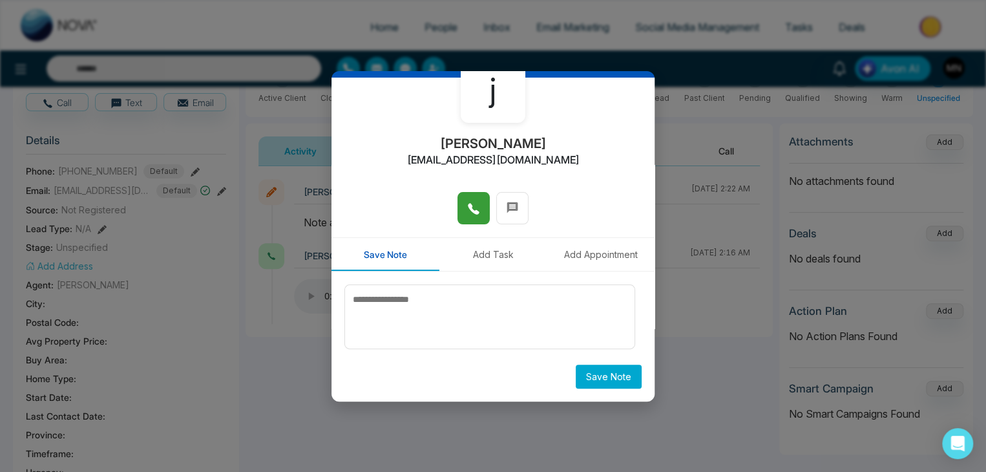
scroll to position [0, 0]
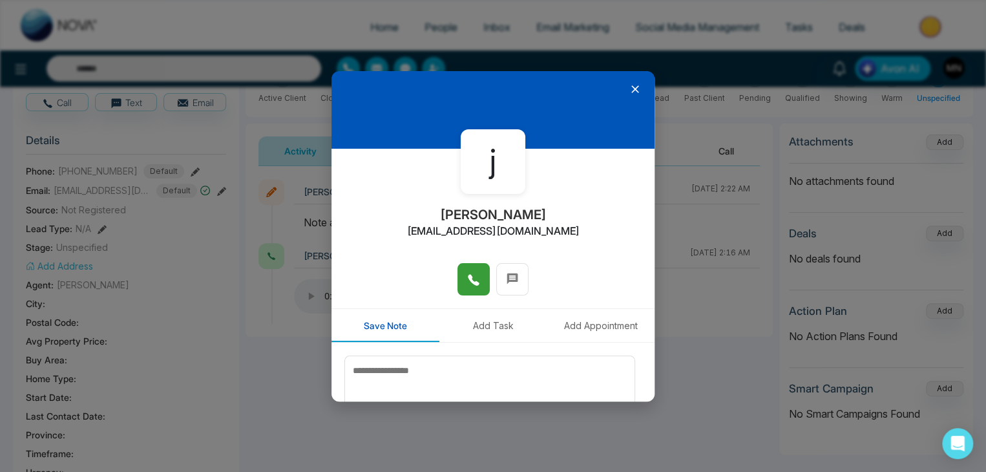
click at [629, 85] on icon at bounding box center [635, 89] width 13 height 13
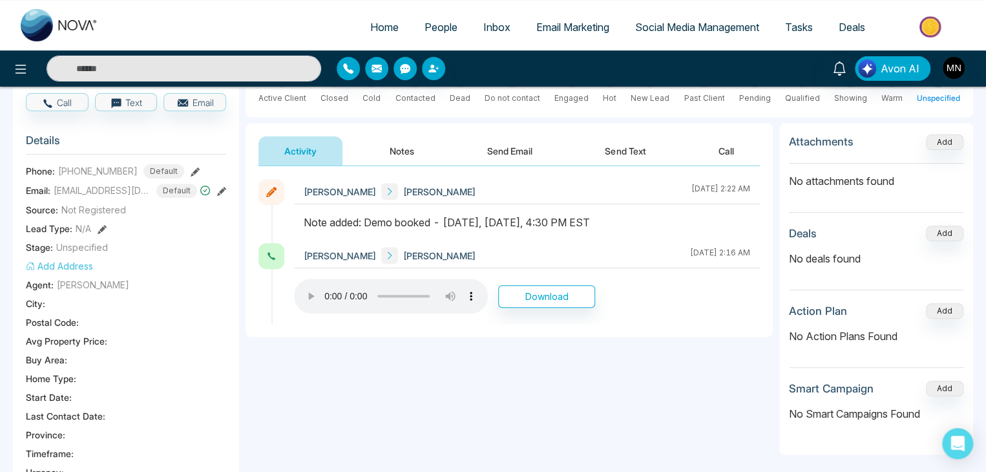
click at [484, 365] on div "**********" at bounding box center [509, 295] width 527 height 259
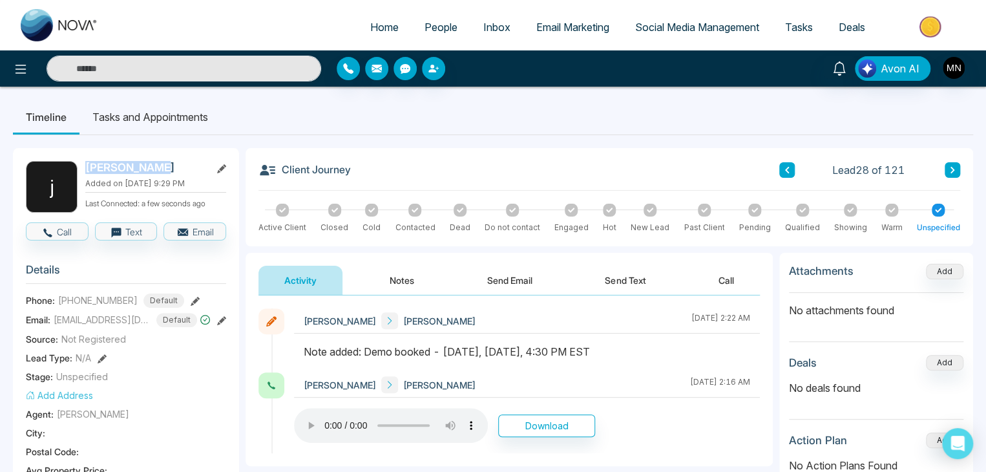
drag, startPoint x: 149, startPoint y: 166, endPoint x: 78, endPoint y: 169, distance: 71.8
click at [78, 169] on div "j jayesh patel Added on August 14 2025 | 9:29 PM Last Connected: a few seconds …" at bounding box center [126, 187] width 200 height 52
click at [200, 317] on div "Email: jay_jb@yahoo.ca Default" at bounding box center [126, 320] width 200 height 14
click at [217, 317] on icon at bounding box center [221, 320] width 9 height 9
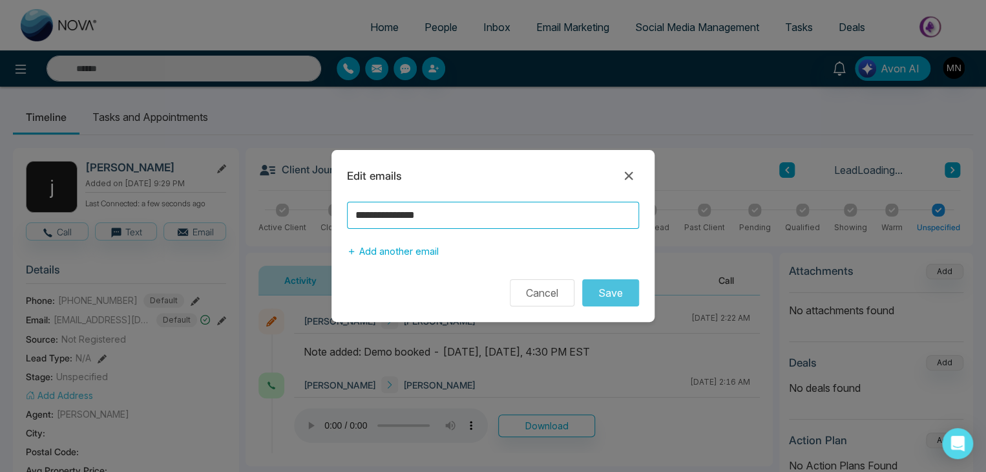
click at [383, 214] on input "**********" at bounding box center [493, 215] width 292 height 27
type input "**********"
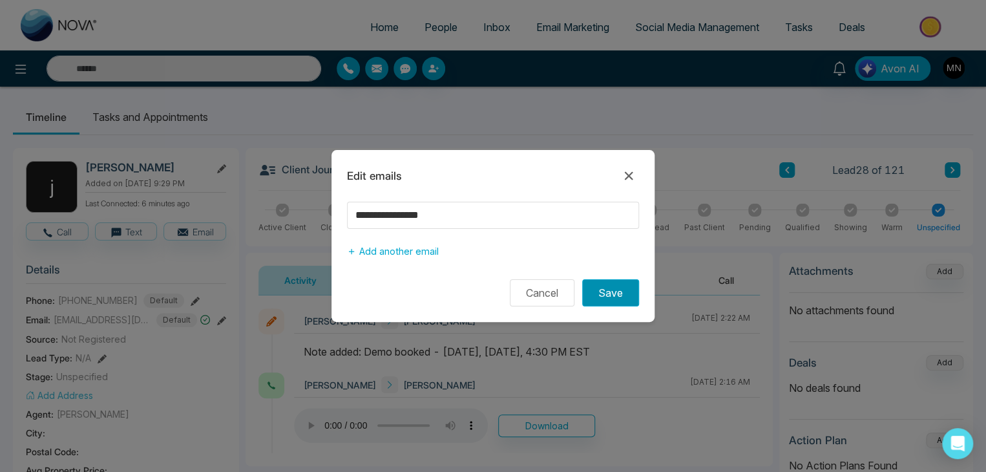
click at [621, 287] on button "Save" at bounding box center [610, 292] width 57 height 27
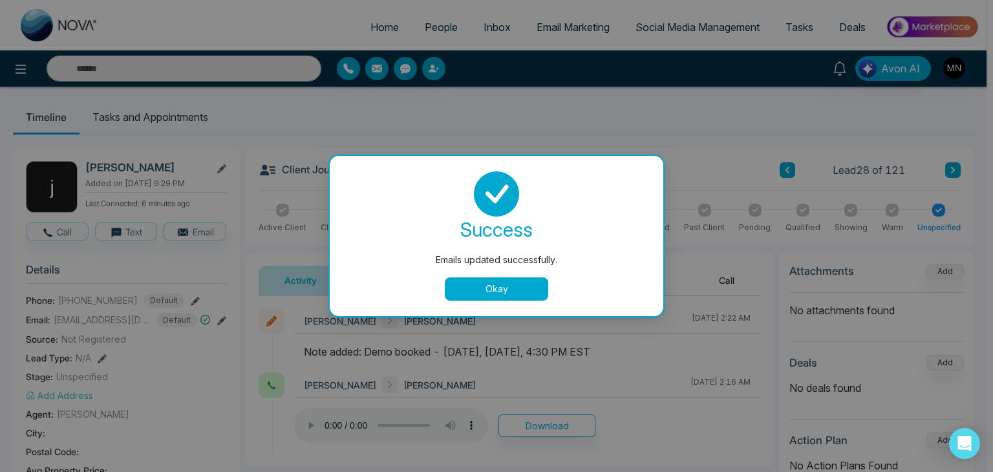
click at [524, 277] on div "success Emails updated successfully. Okay" at bounding box center [496, 235] width 303 height 129
click at [500, 293] on button "Okay" at bounding box center [496, 288] width 103 height 23
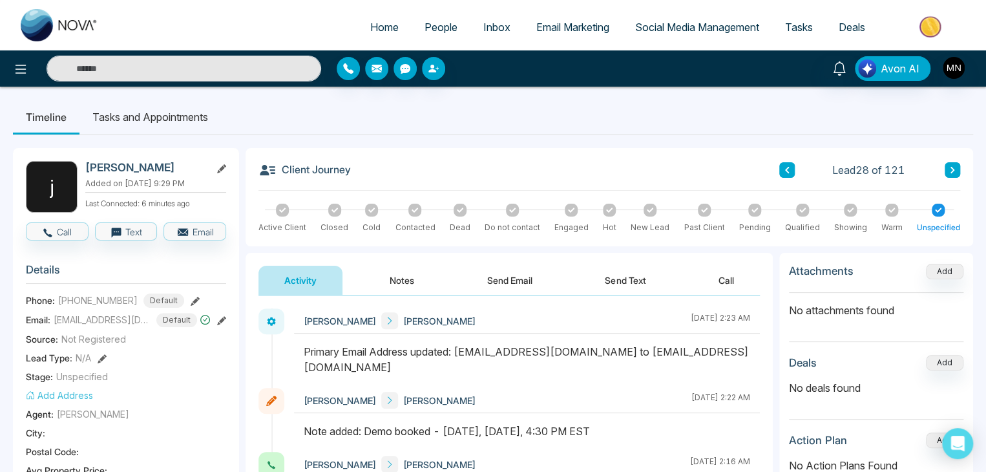
click at [217, 319] on icon at bounding box center [221, 320] width 9 height 9
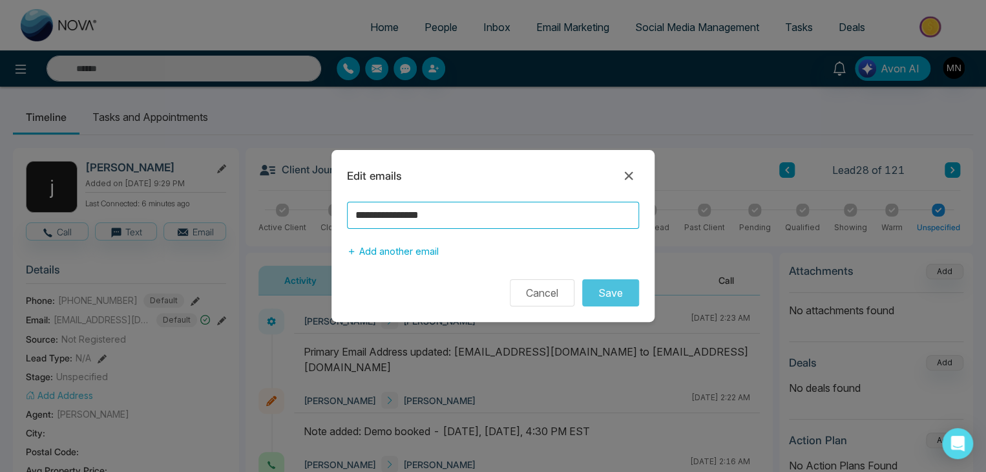
drag, startPoint x: 481, startPoint y: 215, endPoint x: 326, endPoint y: 218, distance: 155.2
click at [326, 218] on div "**********" at bounding box center [493, 236] width 986 height 472
click at [628, 178] on icon at bounding box center [629, 176] width 16 height 16
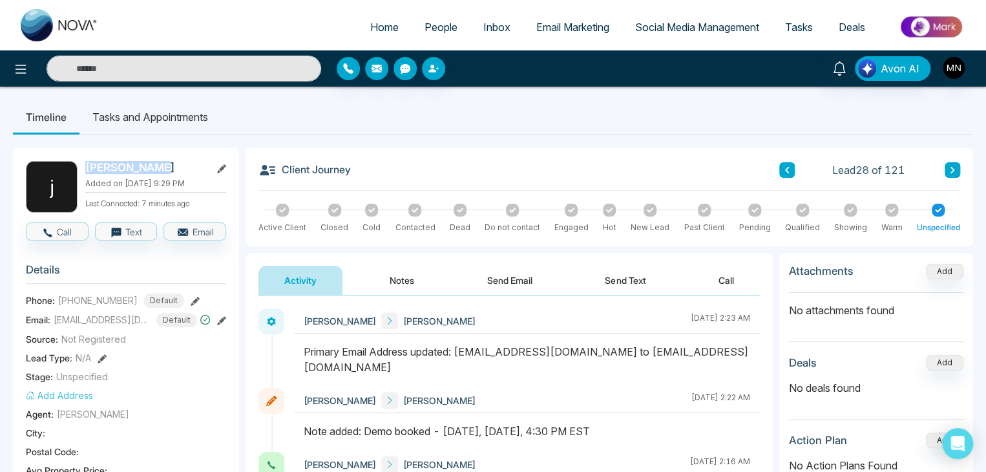
drag, startPoint x: 160, startPoint y: 165, endPoint x: 85, endPoint y: 173, distance: 74.7
click at [85, 173] on h2 "[PERSON_NAME]" at bounding box center [145, 167] width 120 height 13
click at [191, 297] on icon at bounding box center [195, 301] width 9 height 9
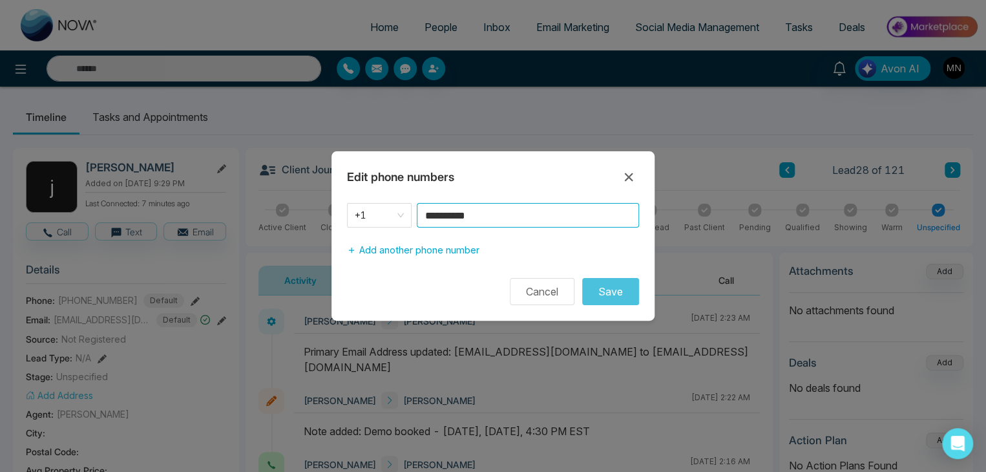
drag, startPoint x: 476, startPoint y: 217, endPoint x: 418, endPoint y: 229, distance: 59.3
click at [418, 229] on div "**********" at bounding box center [493, 232] width 323 height 59
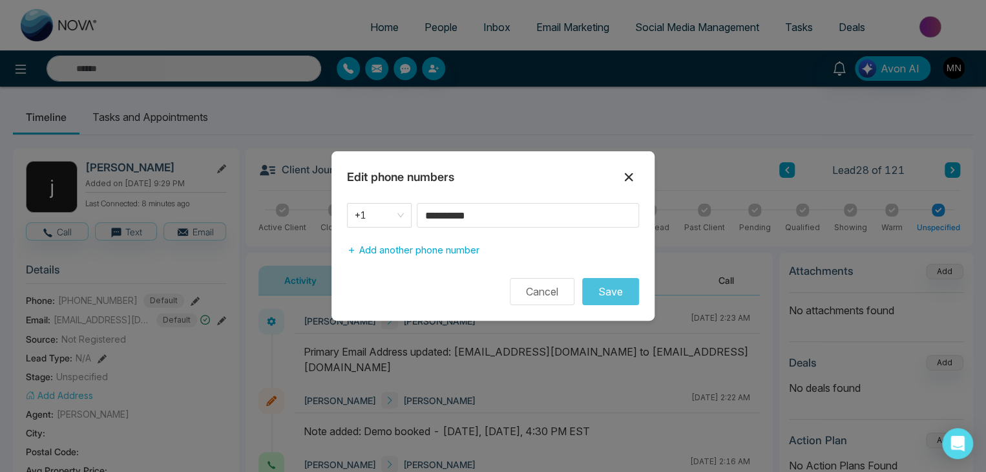
click at [632, 176] on icon at bounding box center [629, 177] width 16 height 16
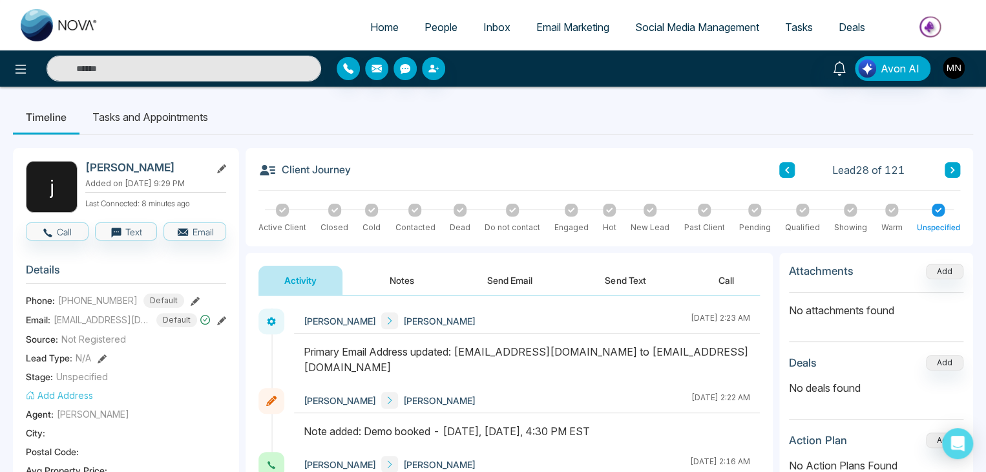
click at [217, 321] on icon at bounding box center [221, 320] width 9 height 9
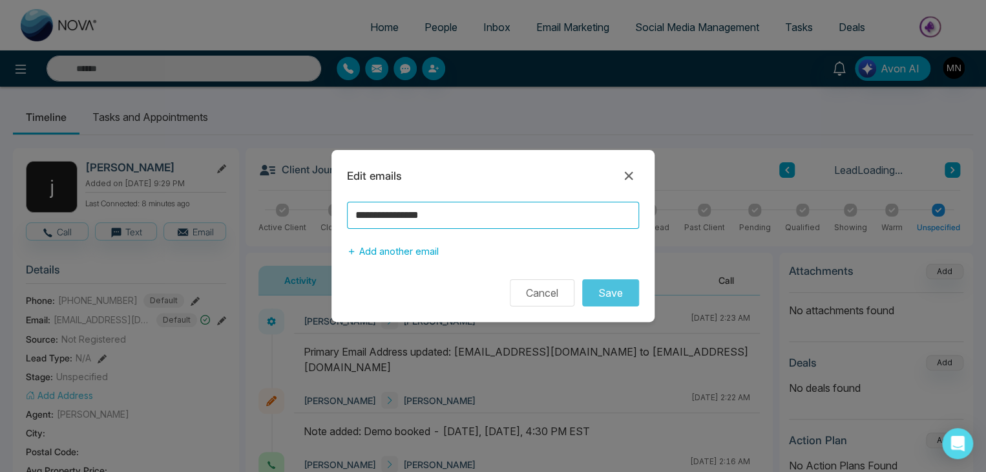
drag, startPoint x: 468, startPoint y: 215, endPoint x: 324, endPoint y: 217, distance: 144.2
click at [324, 217] on div "**********" at bounding box center [493, 236] width 986 height 472
click at [624, 174] on icon at bounding box center [629, 176] width 16 height 16
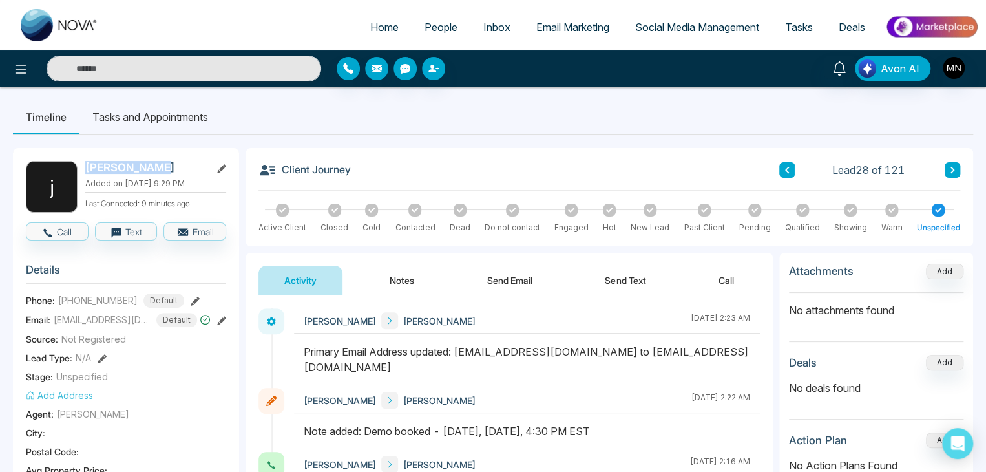
drag, startPoint x: 153, startPoint y: 165, endPoint x: 85, endPoint y: 166, distance: 67.9
click at [85, 166] on div "j jayesh patel Added on August 14 2025 | 9:29 PM Last Connected: 9 minutes ago" at bounding box center [126, 187] width 200 height 52
click at [107, 317] on span "jay_jbp@yahoo.ca" at bounding box center [102, 320] width 97 height 14
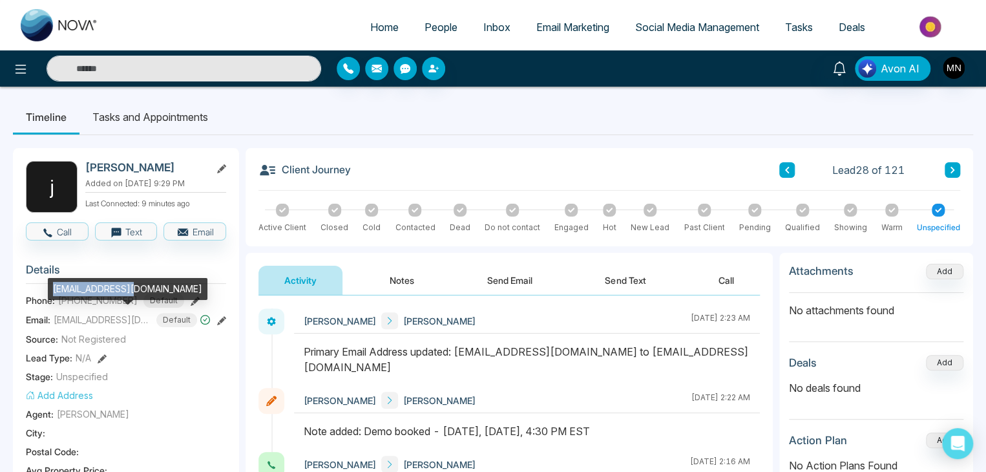
drag, startPoint x: 96, startPoint y: 290, endPoint x: 51, endPoint y: 290, distance: 44.6
click at [51, 290] on div "jay_jbp@yahoo.ca" at bounding box center [128, 289] width 160 height 22
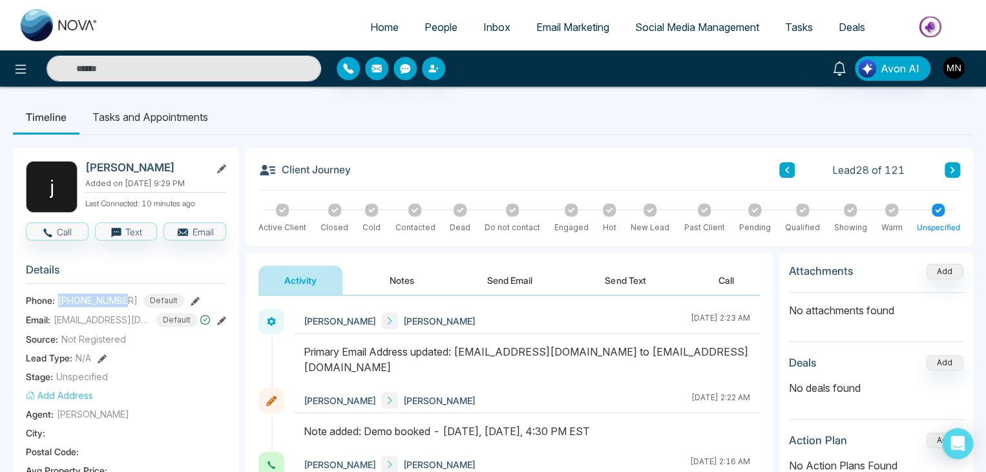
drag, startPoint x: 121, startPoint y: 301, endPoint x: 60, endPoint y: 301, distance: 60.8
click at [60, 301] on div "+16474634094 Default" at bounding box center [121, 300] width 126 height 14
click at [191, 299] on icon at bounding box center [195, 301] width 9 height 9
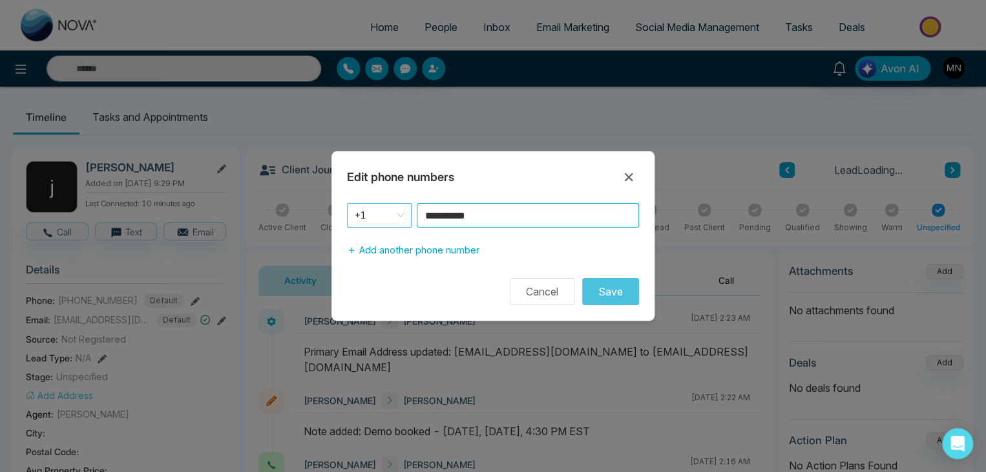
drag, startPoint x: 534, startPoint y: 211, endPoint x: 385, endPoint y: 213, distance: 148.7
click at [385, 213] on div "**********" at bounding box center [493, 215] width 292 height 25
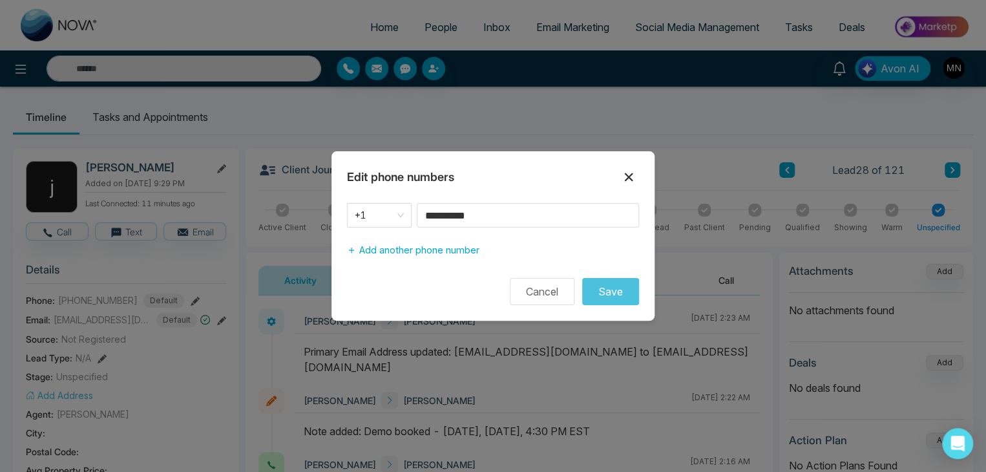
click at [628, 178] on icon at bounding box center [629, 177] width 8 height 8
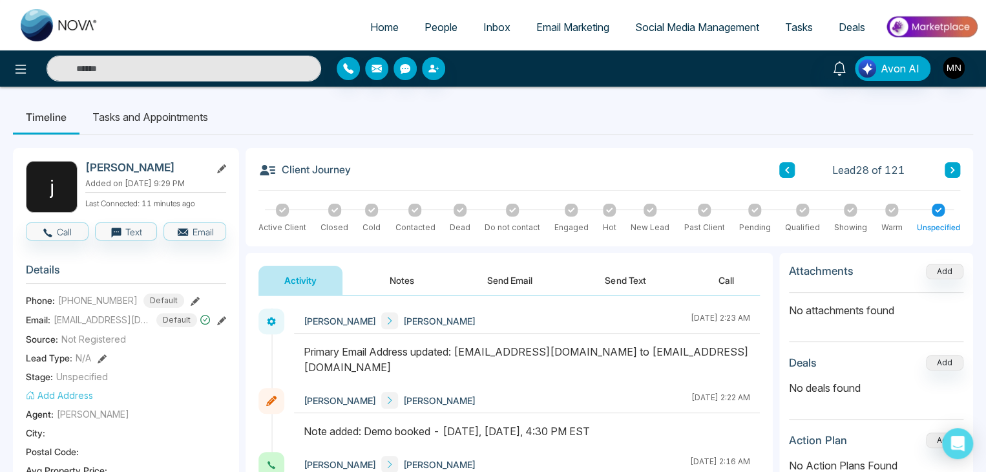
click at [165, 64] on input "text" at bounding box center [184, 69] width 275 height 26
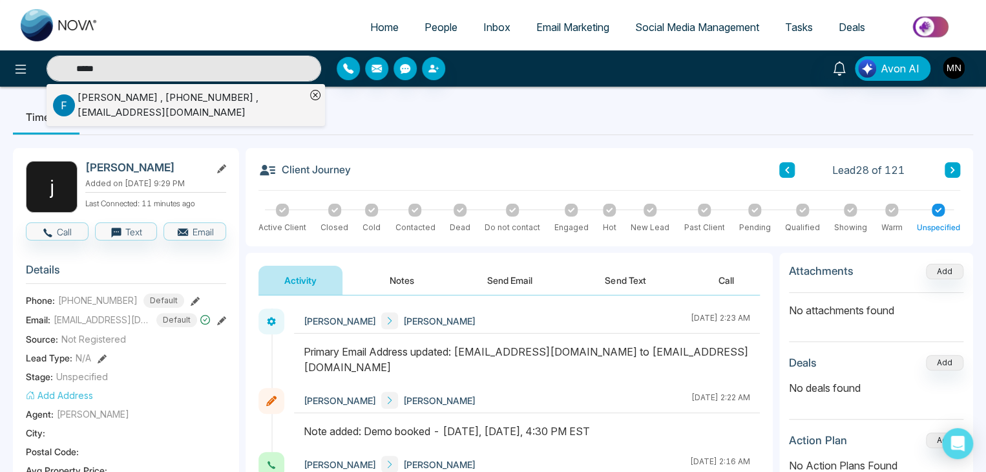
type input "*****"
click at [161, 108] on div "Fazil Abdurahman , +13658807273 , fazilabdurahman1@gmail.com" at bounding box center [192, 104] width 228 height 29
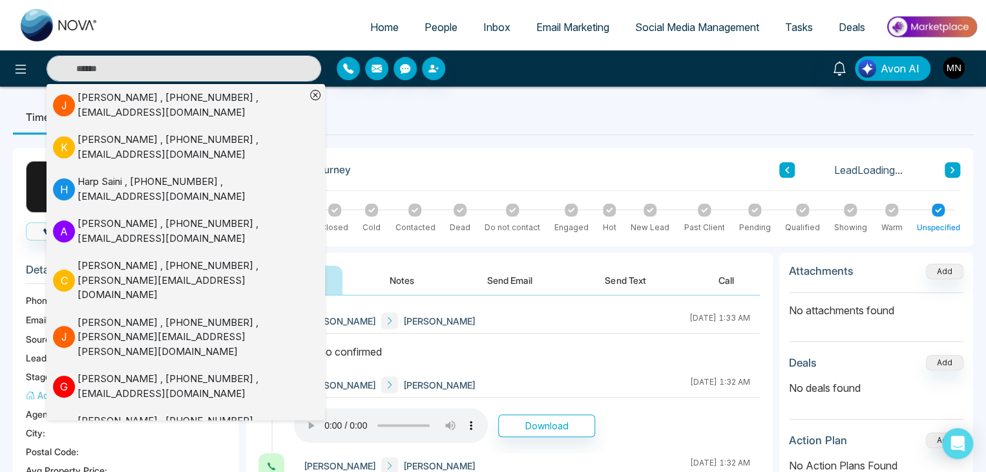
click at [535, 335] on div "Mike Nova Fazil Abdurahman August 19 2025 | 1:33 AM" at bounding box center [527, 340] width 466 height 64
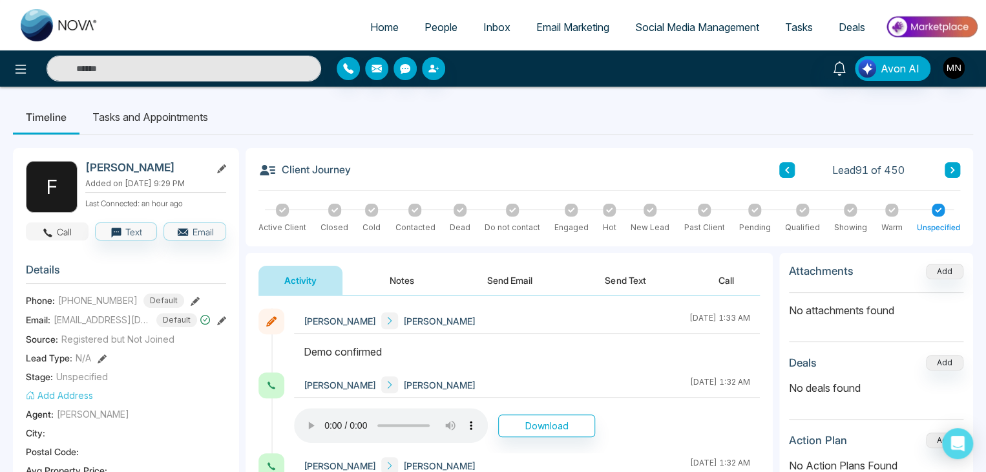
click at [54, 232] on icon "button" at bounding box center [48, 233] width 12 height 12
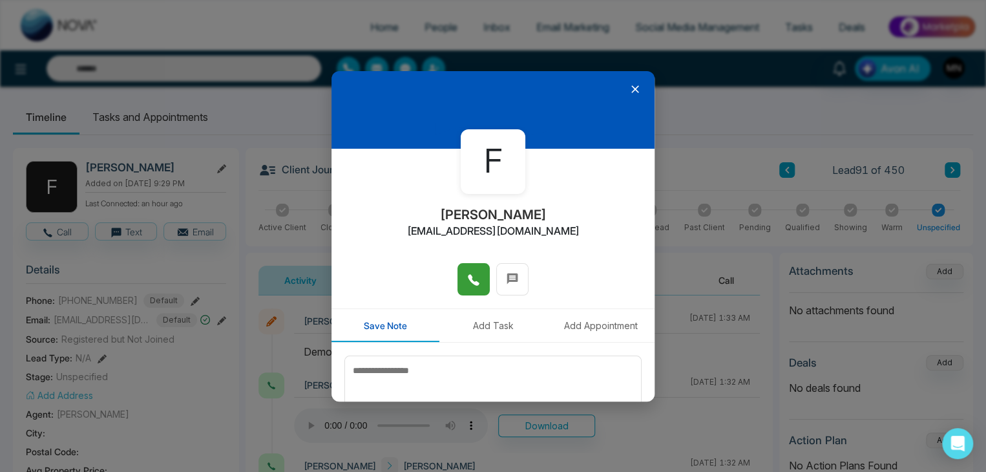
click at [471, 277] on icon at bounding box center [473, 279] width 13 height 13
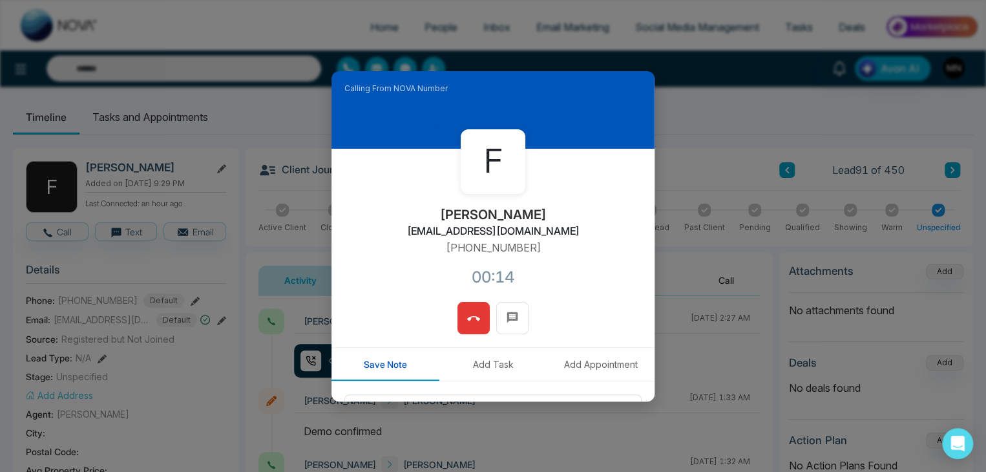
click at [467, 314] on icon at bounding box center [473, 318] width 13 height 13
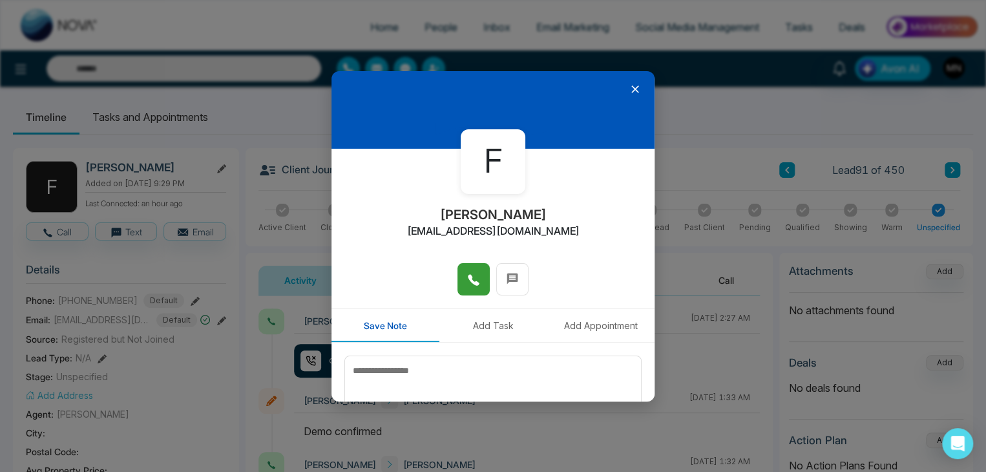
click at [632, 89] on icon at bounding box center [636, 89] width 8 height 8
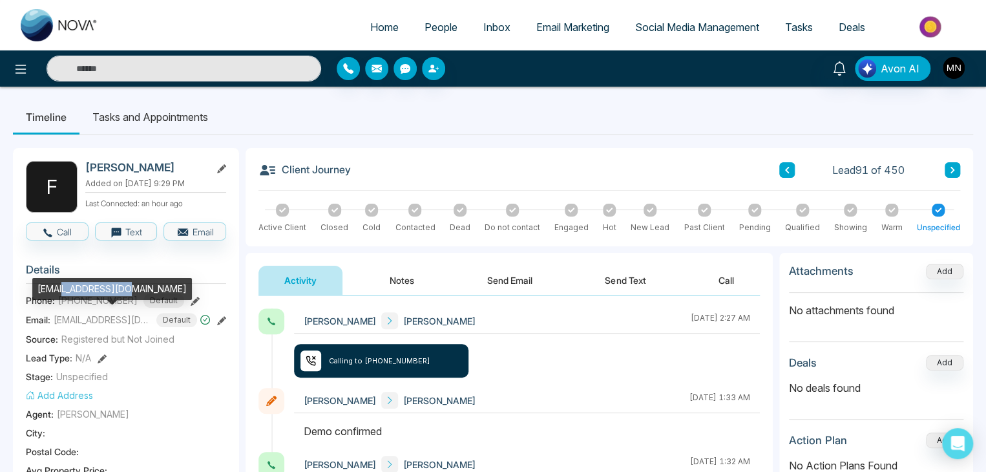
drag, startPoint x: 127, startPoint y: 299, endPoint x: 54, endPoint y: 300, distance: 72.4
click at [54, 300] on div "fazilabdurahman1@gmail.com" at bounding box center [112, 293] width 160 height 31
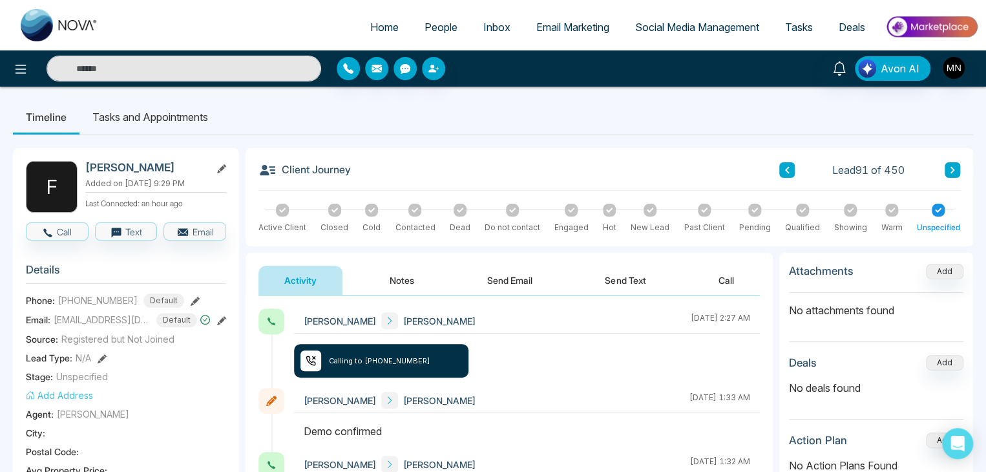
click at [191, 298] on icon at bounding box center [195, 301] width 9 height 9
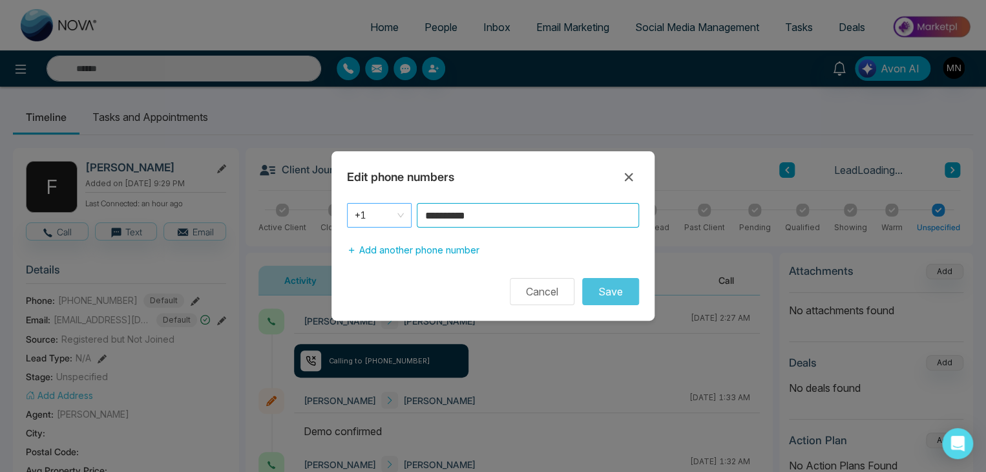
drag, startPoint x: 481, startPoint y: 208, endPoint x: 382, endPoint y: 215, distance: 99.2
click at [382, 215] on div "**********" at bounding box center [493, 215] width 292 height 25
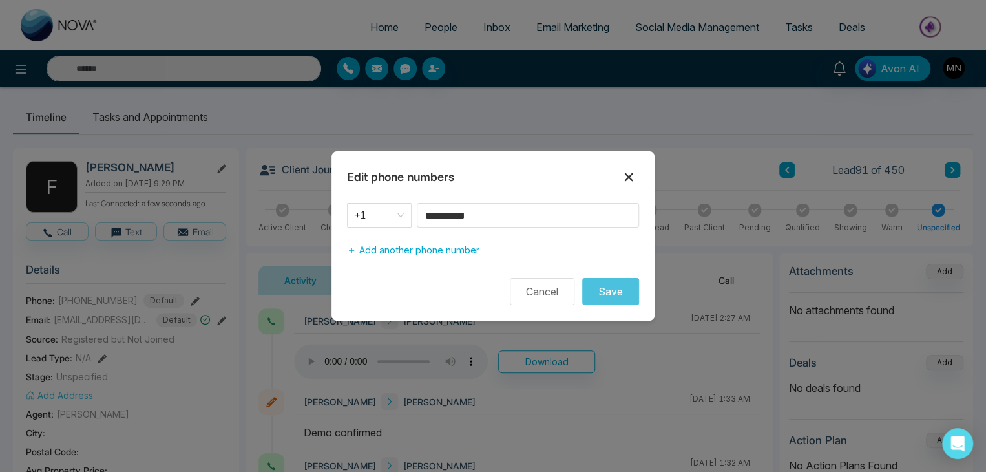
click at [630, 176] on icon at bounding box center [629, 177] width 8 height 8
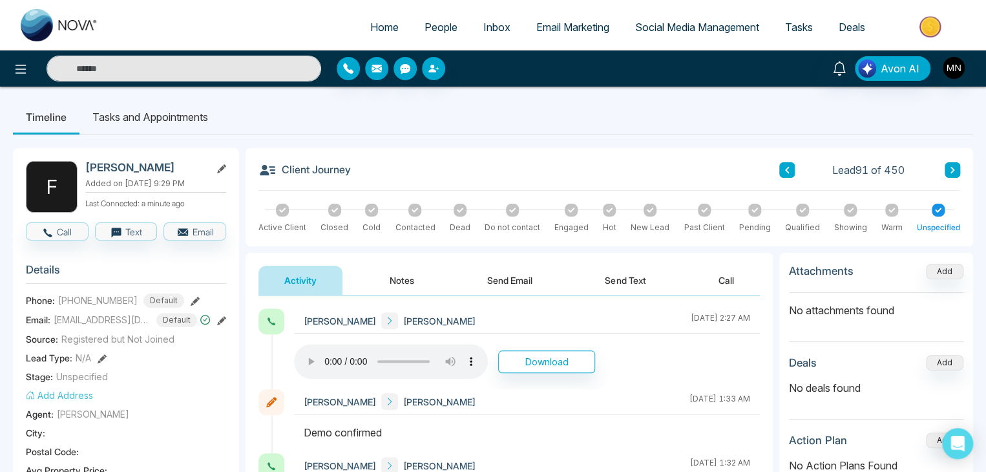
click at [412, 279] on button "Notes" at bounding box center [402, 280] width 76 height 29
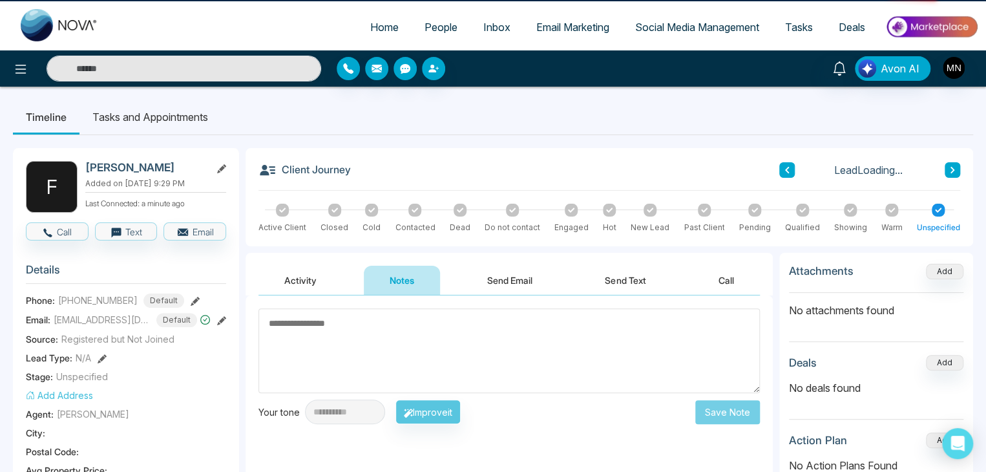
click at [486, 327] on textarea at bounding box center [510, 350] width 502 height 85
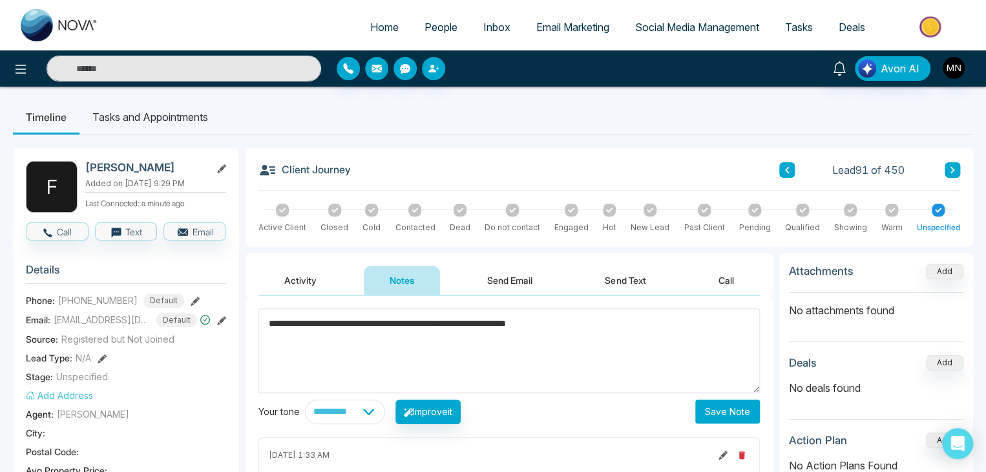
type textarea "**********"
click at [723, 410] on button "Save Note" at bounding box center [728, 411] width 65 height 24
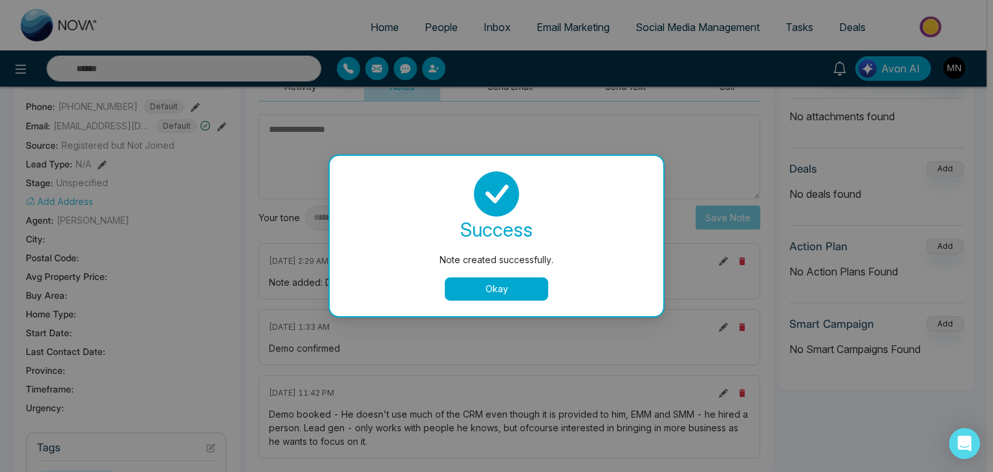
click at [512, 282] on button "Okay" at bounding box center [496, 288] width 103 height 23
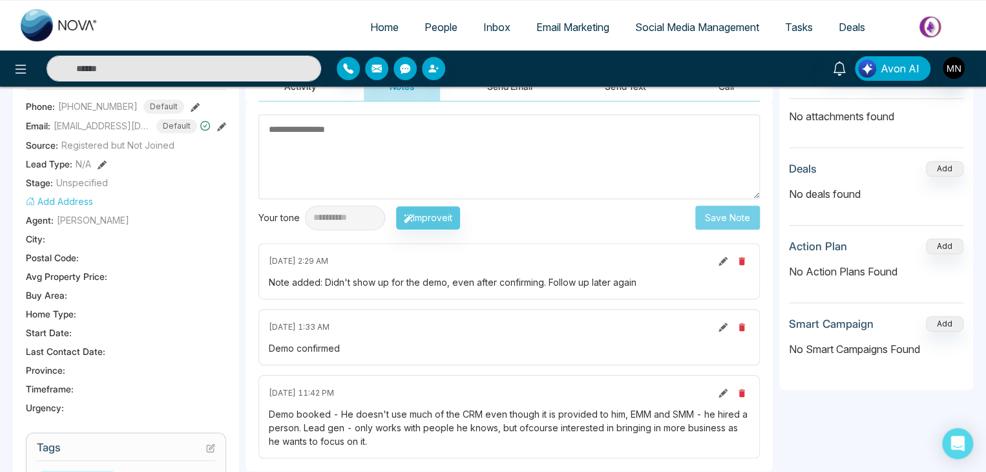
scroll to position [0, 0]
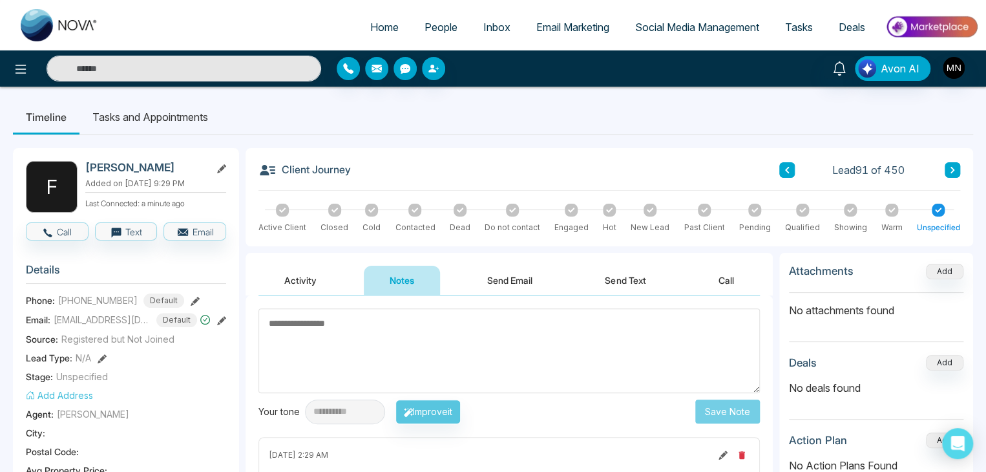
click at [303, 273] on button "Activity" at bounding box center [301, 280] width 84 height 29
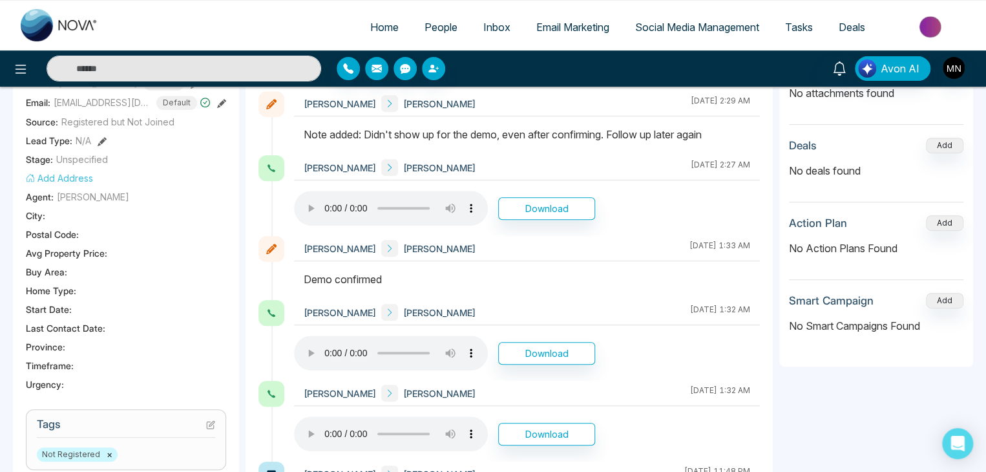
scroll to position [259, 0]
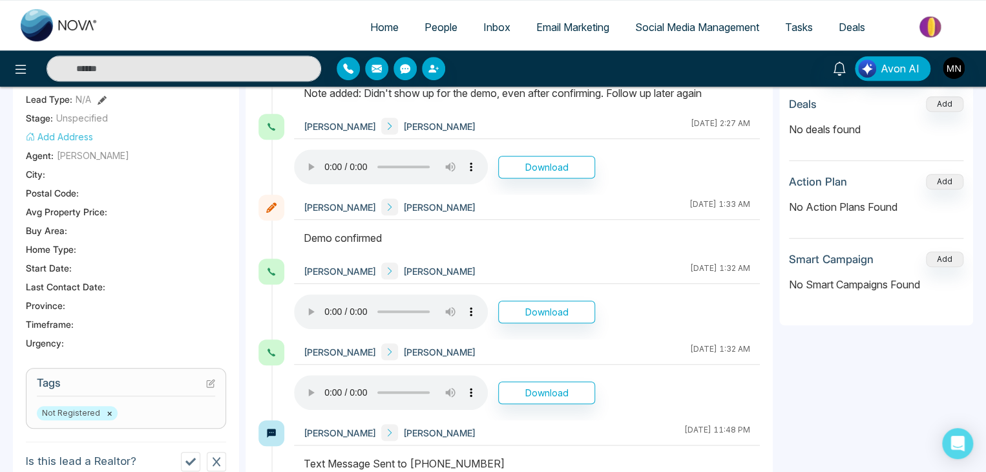
click at [0, 297] on div "Timeline Tasks and Appointments F Fazil Abdurahman Added on August 14 2025 | 9:…" at bounding box center [493, 320] width 986 height 985
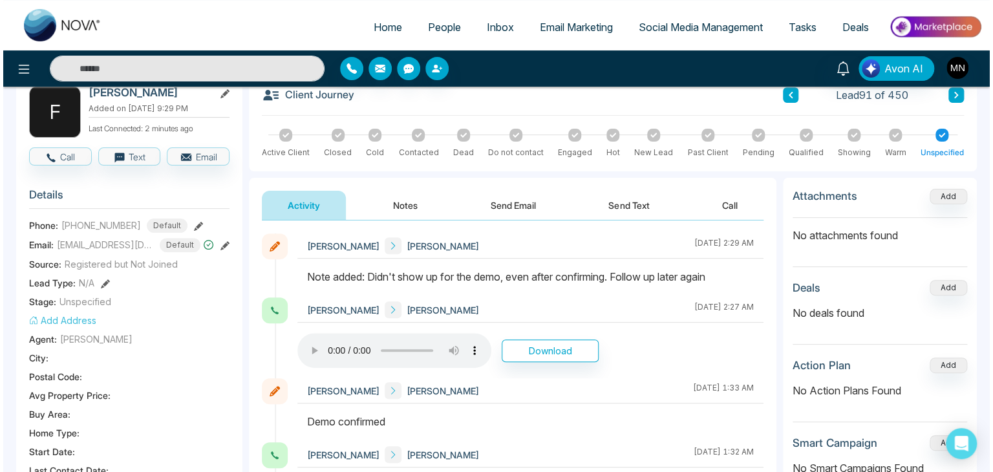
scroll to position [0, 0]
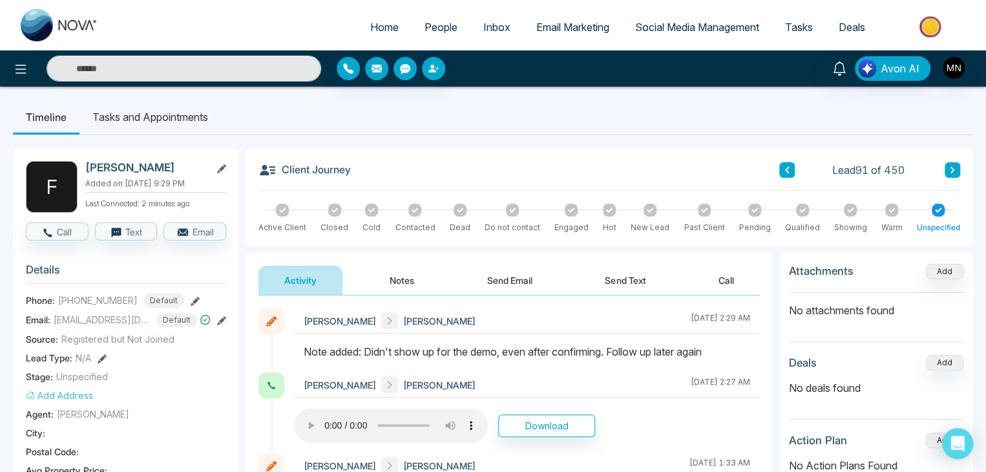
click at [438, 16] on link "People" at bounding box center [441, 27] width 59 height 25
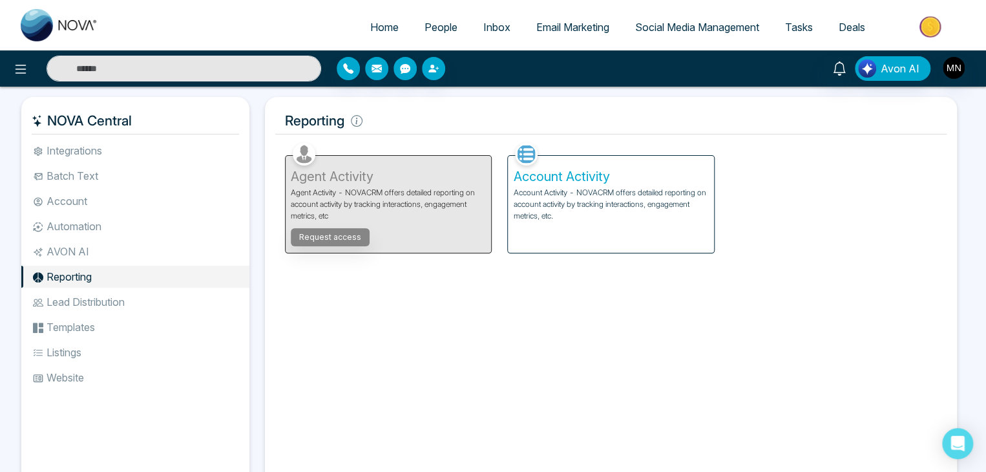
click at [571, 236] on div "Account Activity Account Activity - NOVACRM offers detailed reporting on accoun…" at bounding box center [611, 204] width 206 height 97
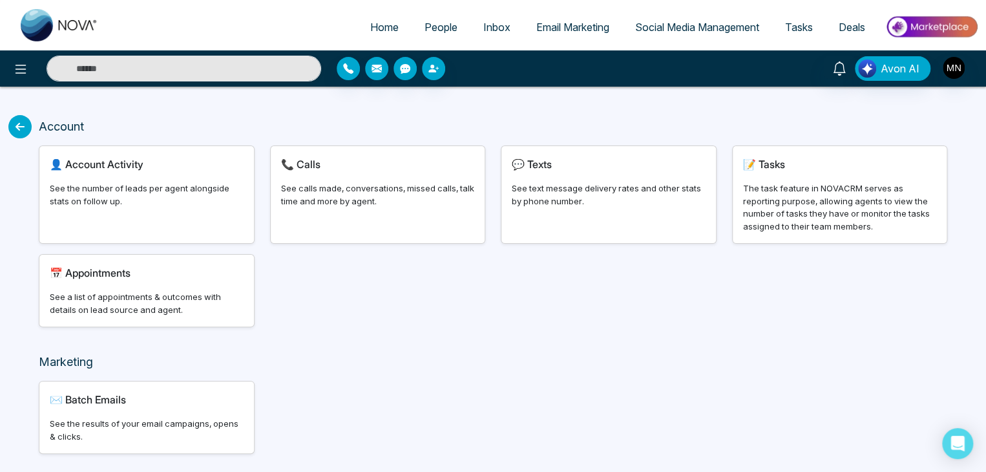
click at [321, 169] on div "📞 Calls" at bounding box center [378, 164] width 194 height 16
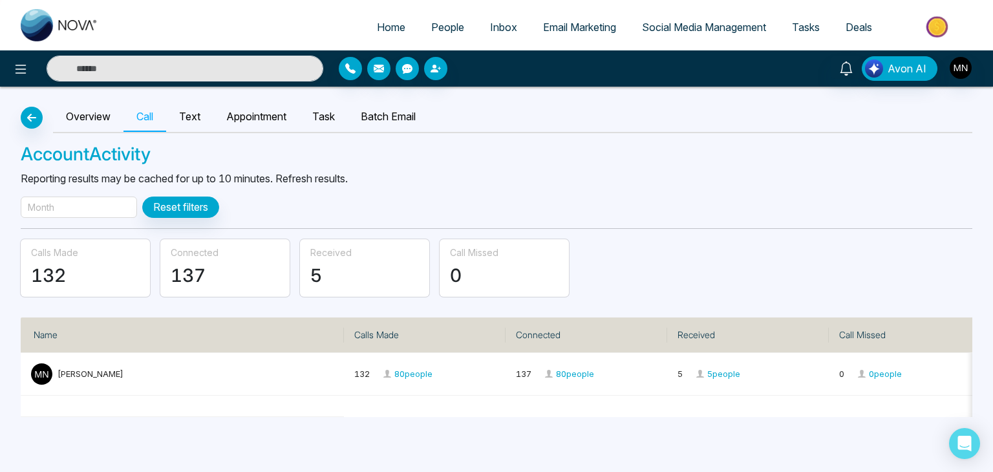
click at [92, 211] on div "Month" at bounding box center [79, 207] width 116 height 21
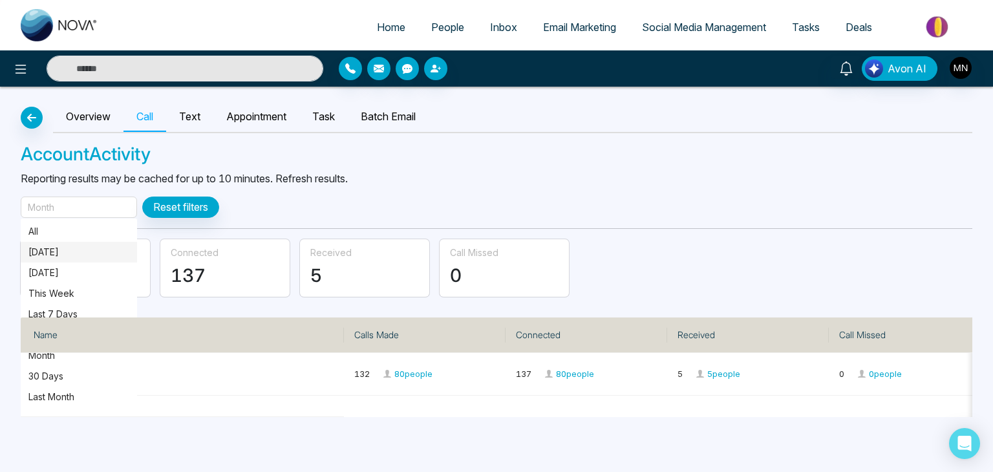
click at [79, 246] on p "Today" at bounding box center [78, 252] width 101 height 14
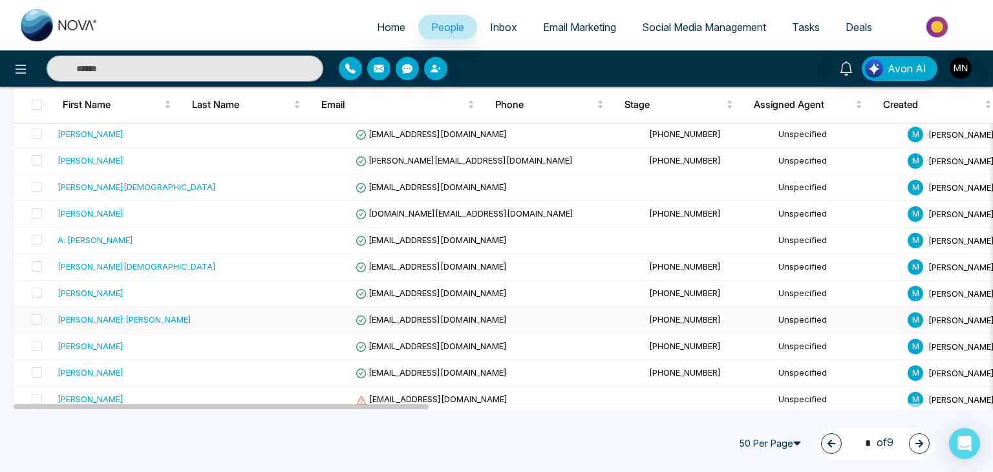
scroll to position [840, 0]
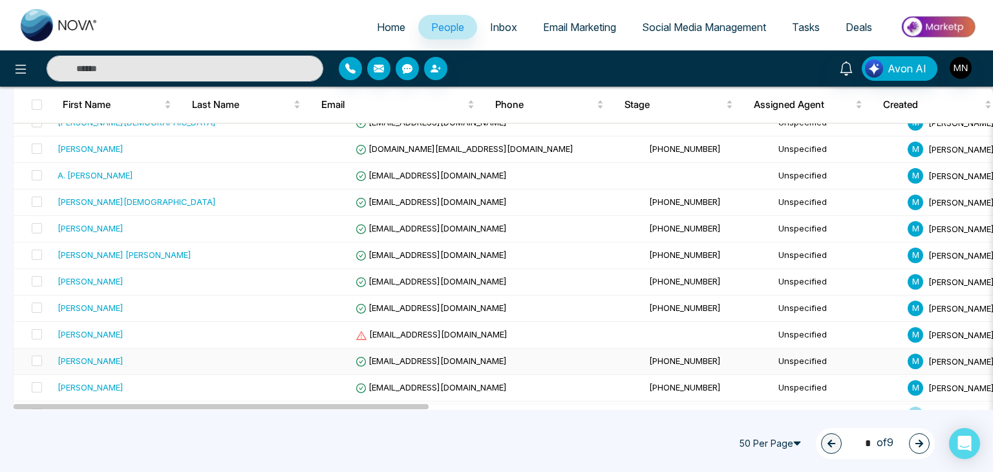
click at [58, 354] on div "[PERSON_NAME]" at bounding box center [91, 360] width 66 height 13
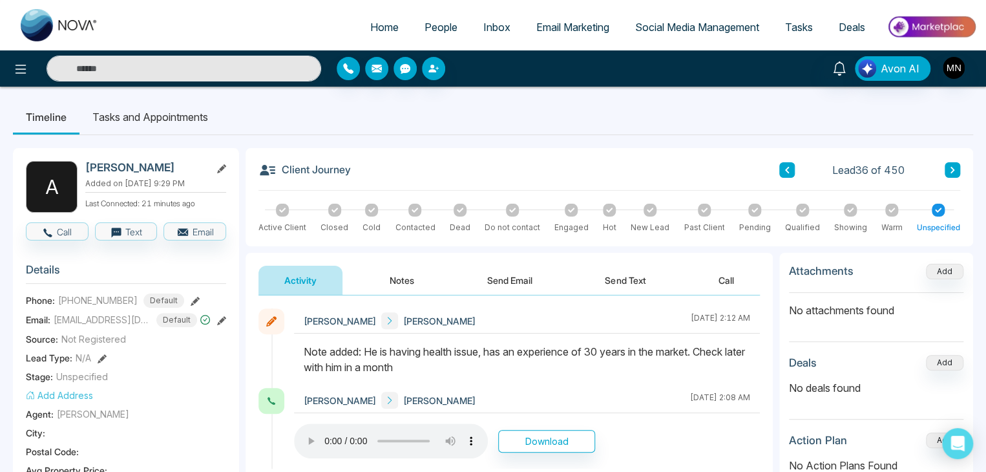
click at [952, 174] on button at bounding box center [953, 170] width 16 height 16
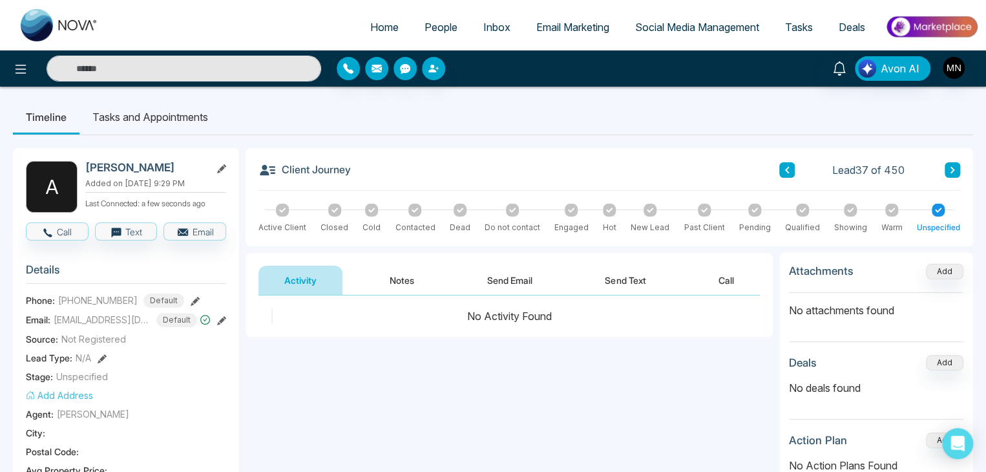
click at [950, 168] on icon at bounding box center [953, 170] width 6 height 8
click at [784, 171] on icon at bounding box center [787, 170] width 6 height 8
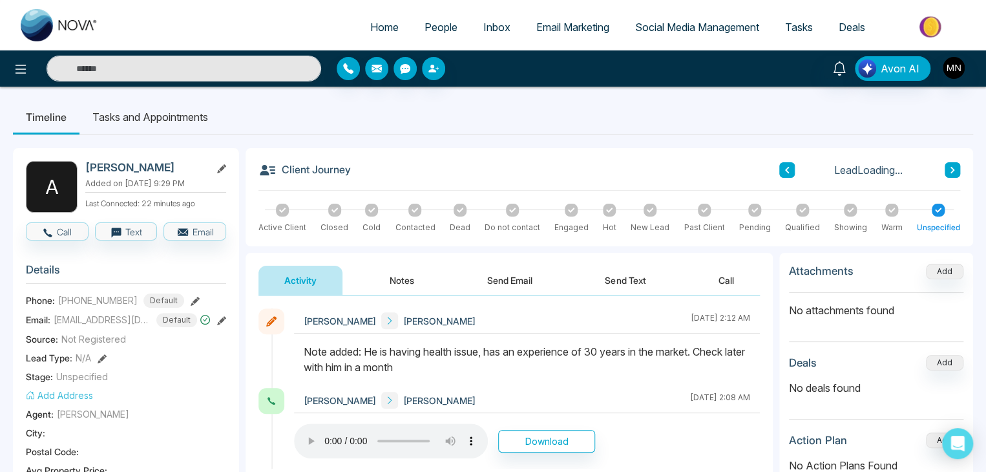
click at [784, 171] on icon at bounding box center [787, 170] width 6 height 8
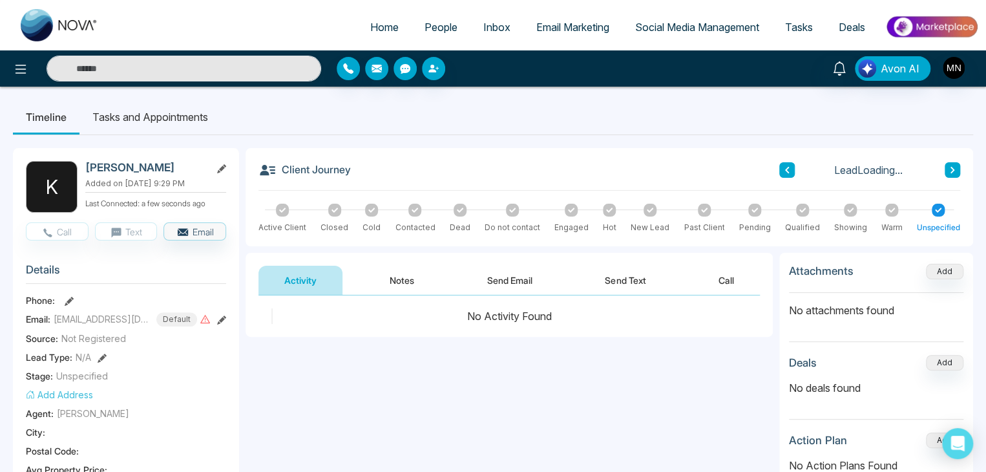
click at [784, 171] on icon at bounding box center [787, 170] width 6 height 8
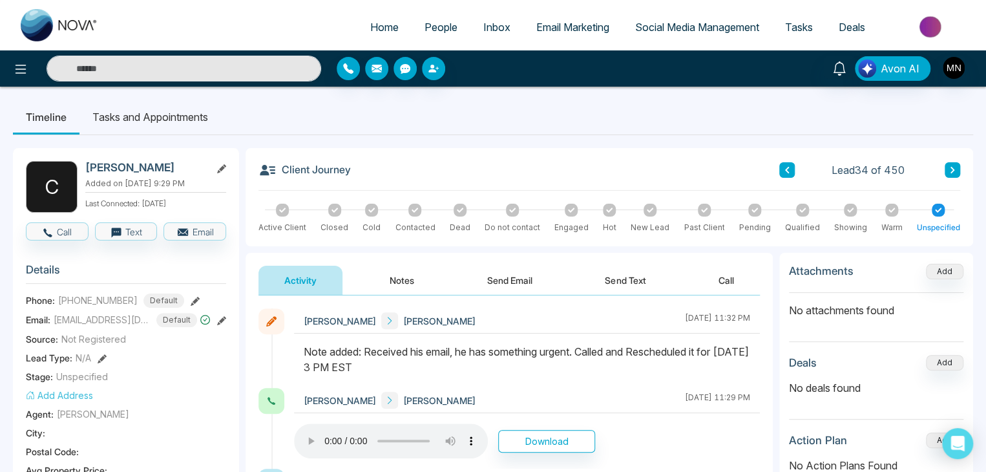
click at [784, 171] on icon at bounding box center [787, 170] width 6 height 8
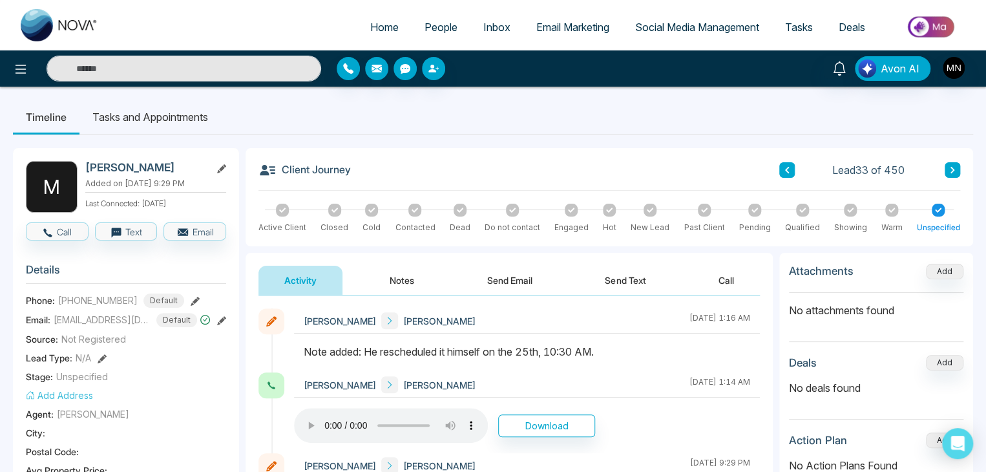
click at [426, 25] on span "People" at bounding box center [441, 27] width 33 height 13
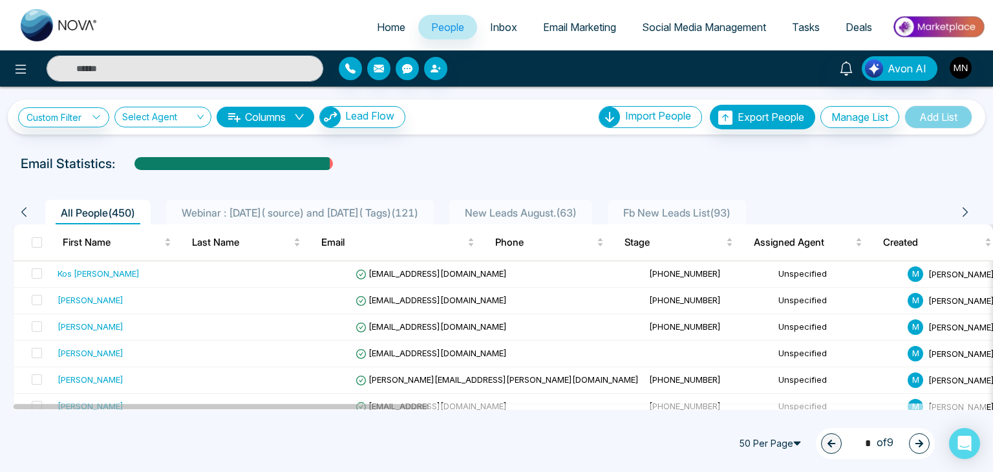
click at [295, 205] on div "Webinar : 17 July( source) and 6 August( Tags) ( 121 )" at bounding box center [299, 213] width 247 height 16
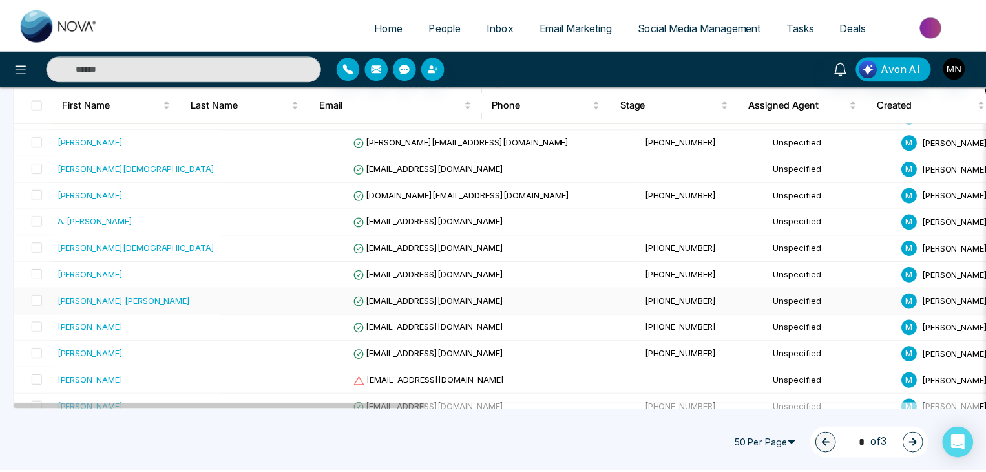
scroll to position [776, 0]
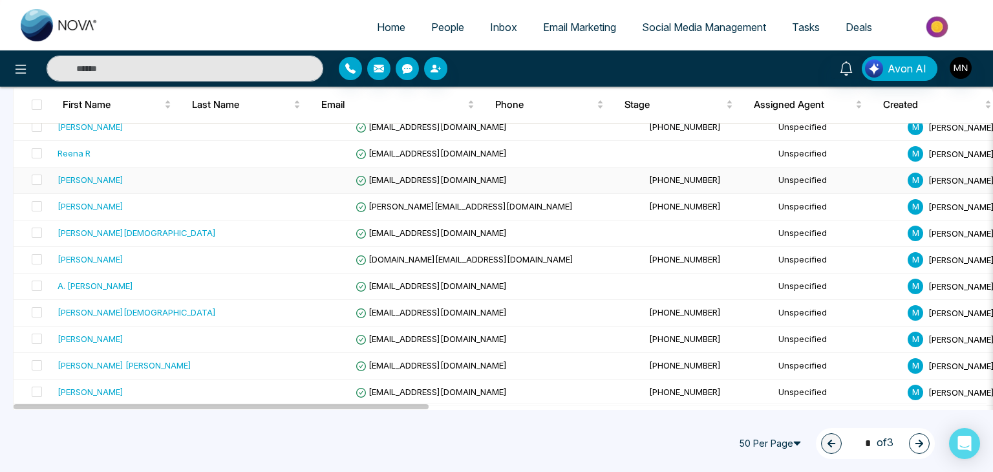
click at [97, 174] on div "[PERSON_NAME]" at bounding box center [91, 179] width 66 height 13
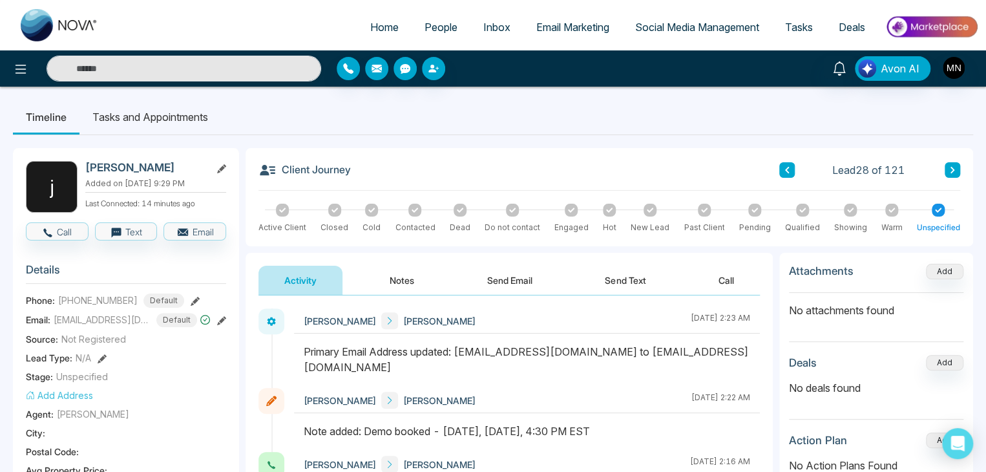
click at [958, 173] on button at bounding box center [953, 170] width 16 height 16
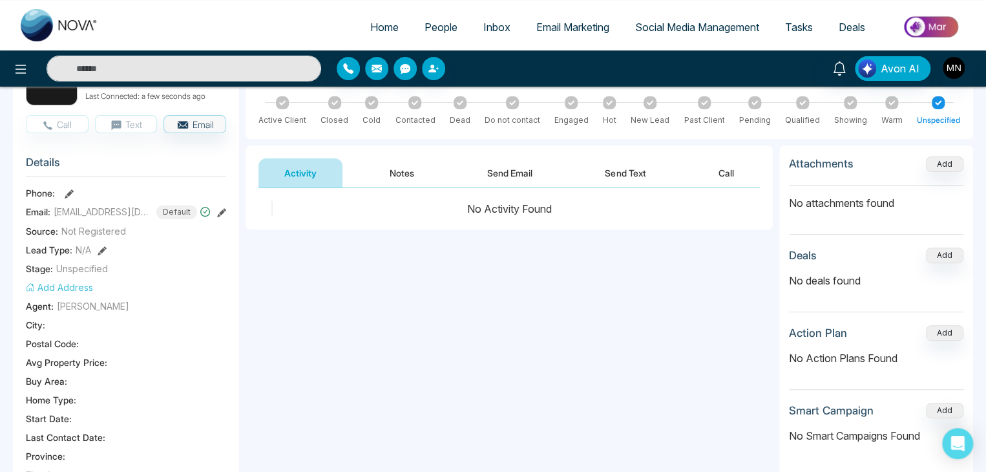
scroll to position [65, 0]
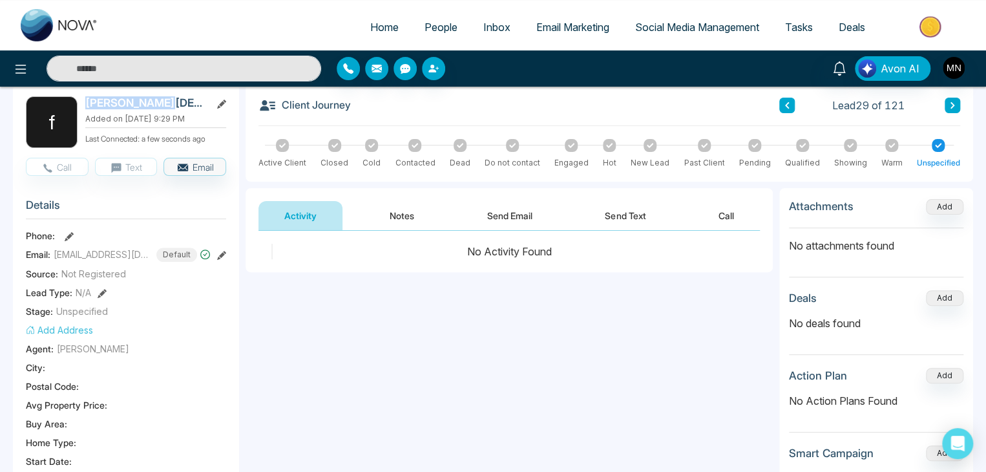
drag, startPoint x: 156, startPoint y: 103, endPoint x: 85, endPoint y: 107, distance: 70.6
click at [85, 107] on h2 "farzana islam" at bounding box center [145, 102] width 120 height 13
copy h2 "farzana islam"
click at [394, 222] on button "Notes" at bounding box center [402, 215] width 76 height 29
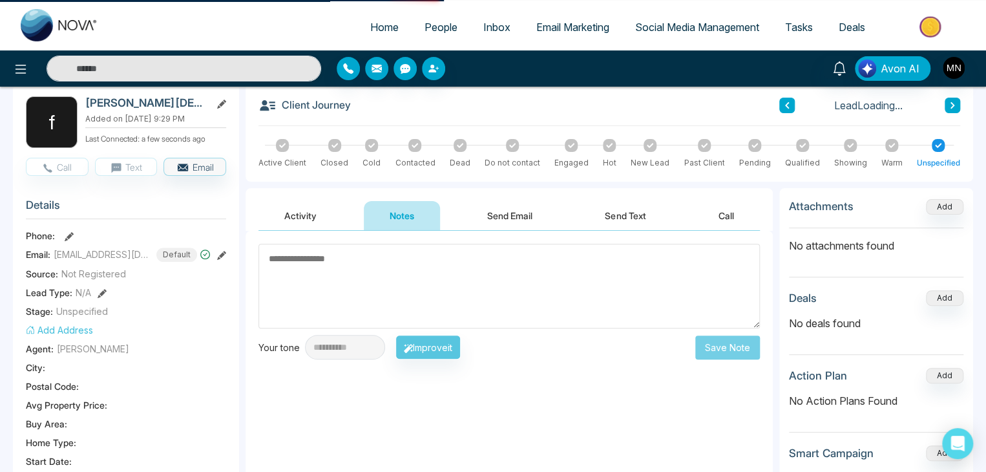
click at [456, 285] on textarea at bounding box center [510, 286] width 502 height 85
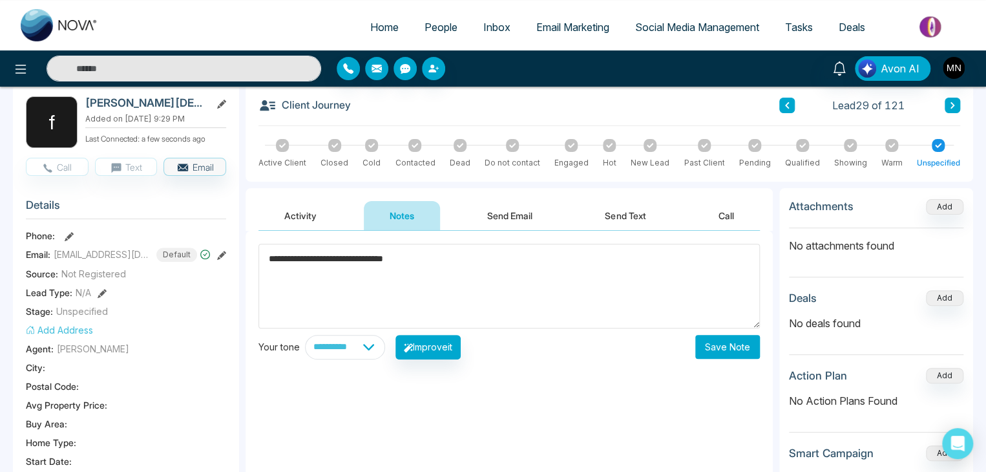
click at [269, 256] on textarea "**********" at bounding box center [510, 286] width 502 height 85
click at [432, 261] on textarea "**********" at bounding box center [510, 286] width 502 height 85
type textarea "**********"
click at [718, 343] on button "Save Note" at bounding box center [728, 347] width 65 height 24
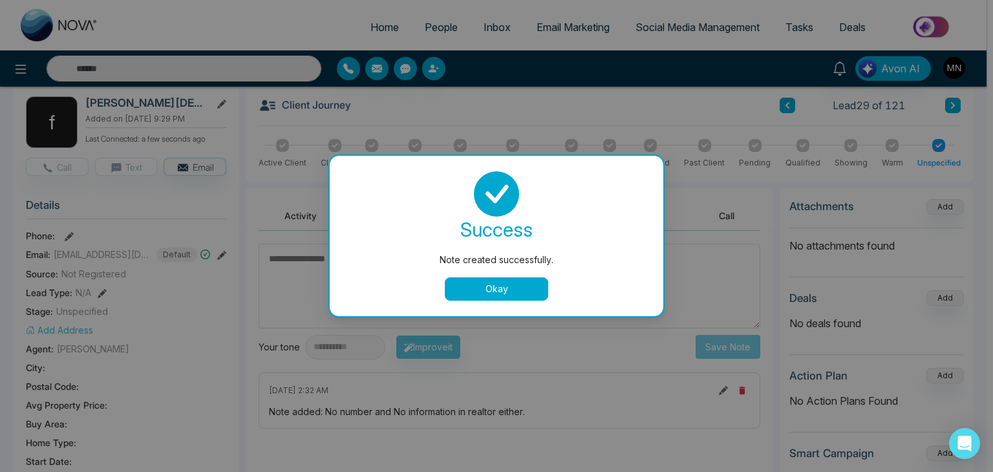
click at [524, 293] on button "Okay" at bounding box center [496, 288] width 103 height 23
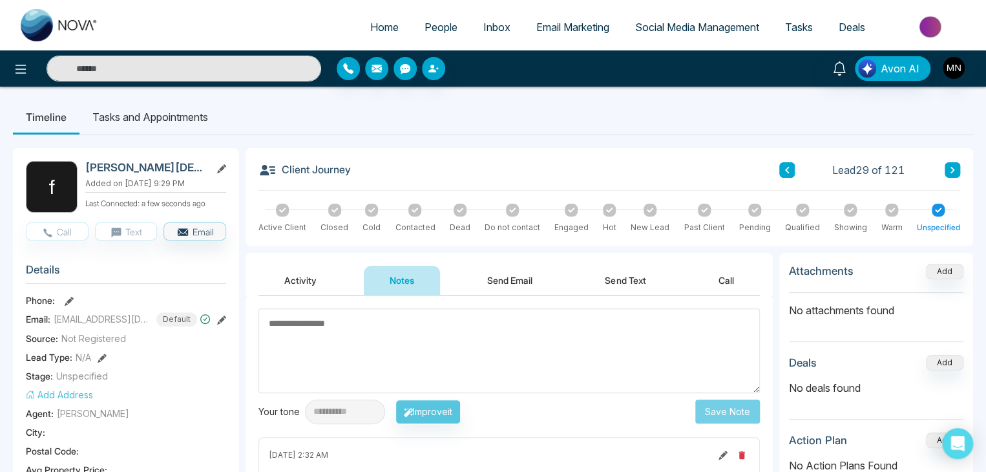
click at [954, 169] on icon at bounding box center [953, 170] width 4 height 6
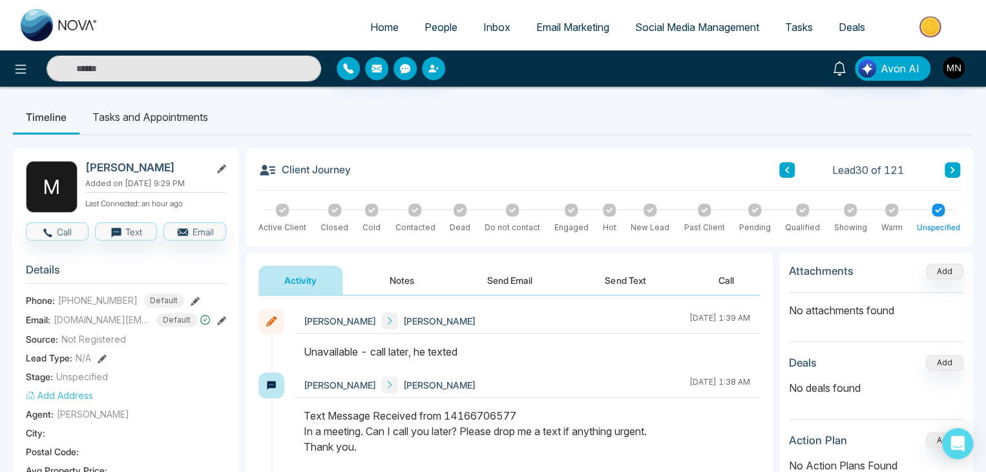
click at [952, 173] on icon at bounding box center [953, 170] width 6 height 8
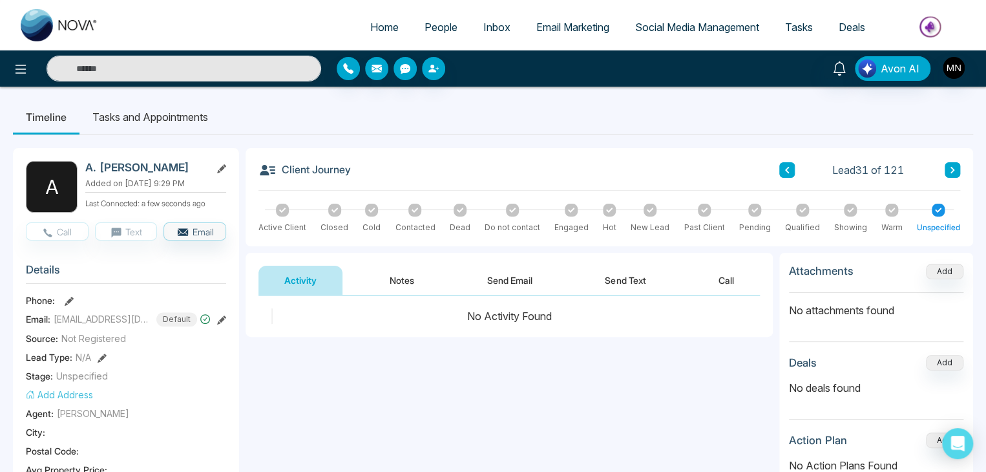
click at [781, 175] on button at bounding box center [788, 170] width 16 height 16
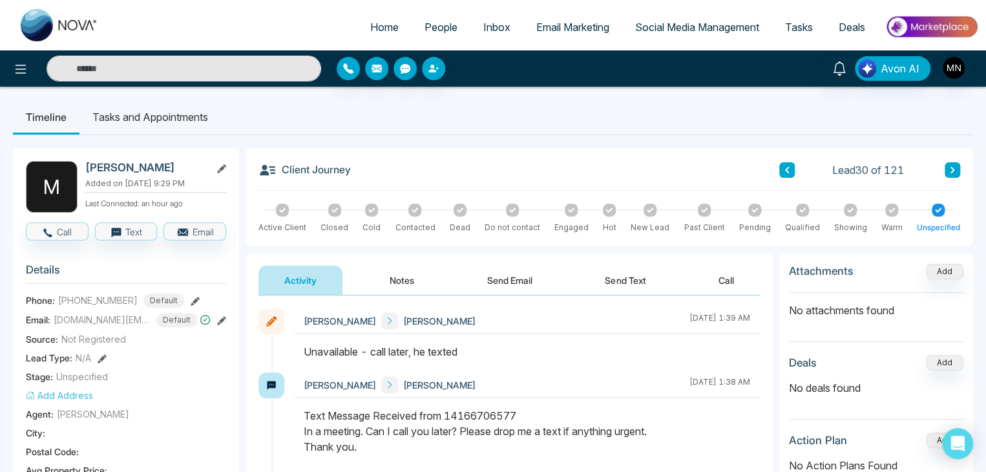
click at [957, 169] on button at bounding box center [953, 170] width 16 height 16
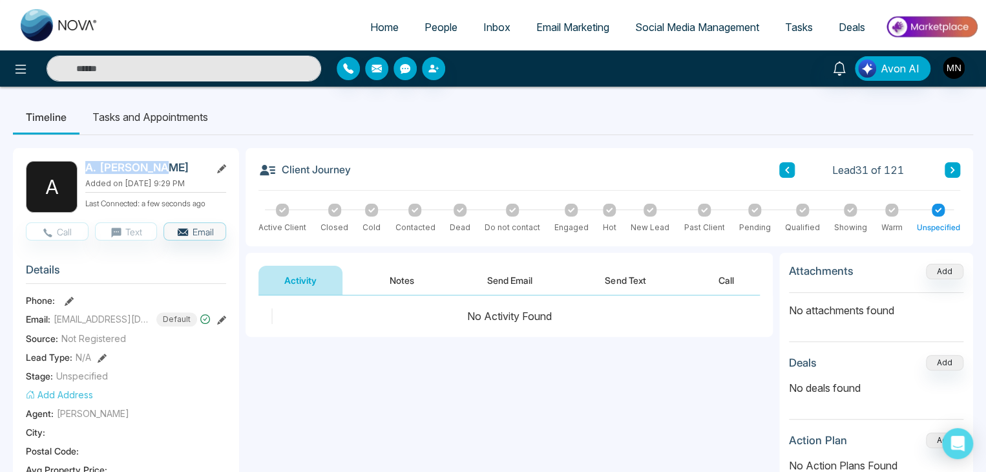
drag, startPoint x: 164, startPoint y: 167, endPoint x: 77, endPoint y: 167, distance: 86.6
click at [77, 167] on div "A A. Azim Dewan Added on August 14 2025 | 9:29 PM Last Connected: a few seconds…" at bounding box center [126, 187] width 200 height 52
copy div "A. Azim Dewan"
click at [400, 268] on button "Notes" at bounding box center [402, 280] width 76 height 29
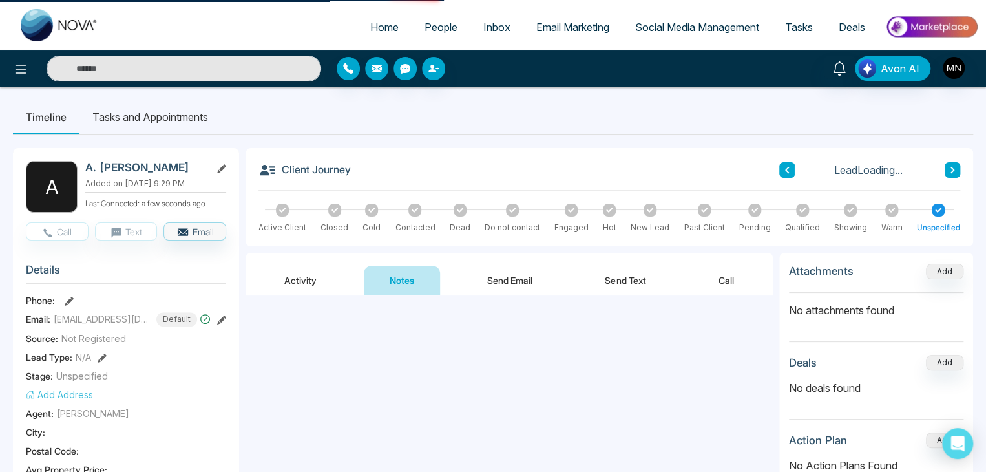
click at [467, 330] on textarea at bounding box center [510, 351] width 502 height 85
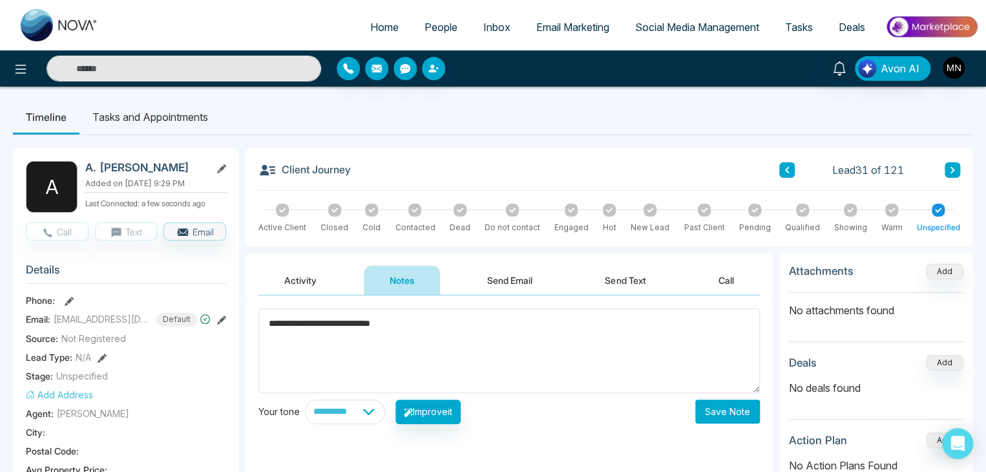
click at [271, 324] on textarea "**********" at bounding box center [510, 350] width 502 height 85
type textarea "**********"
click at [716, 416] on button "Save Note" at bounding box center [728, 411] width 65 height 24
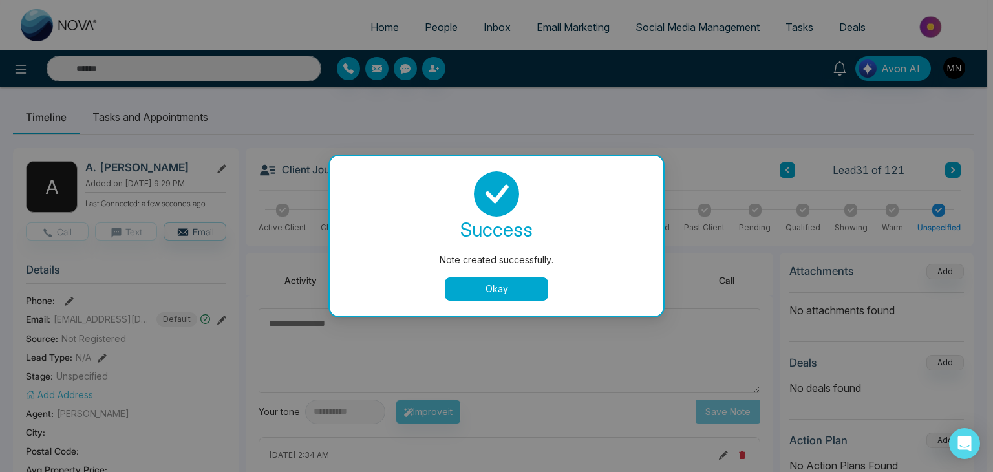
click at [538, 294] on button "Okay" at bounding box center [496, 288] width 103 height 23
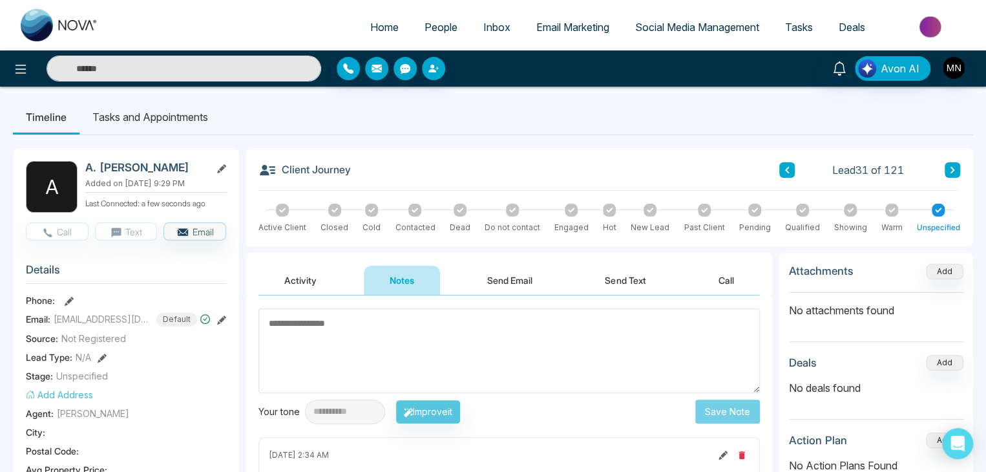
click at [946, 169] on button at bounding box center [953, 170] width 16 height 16
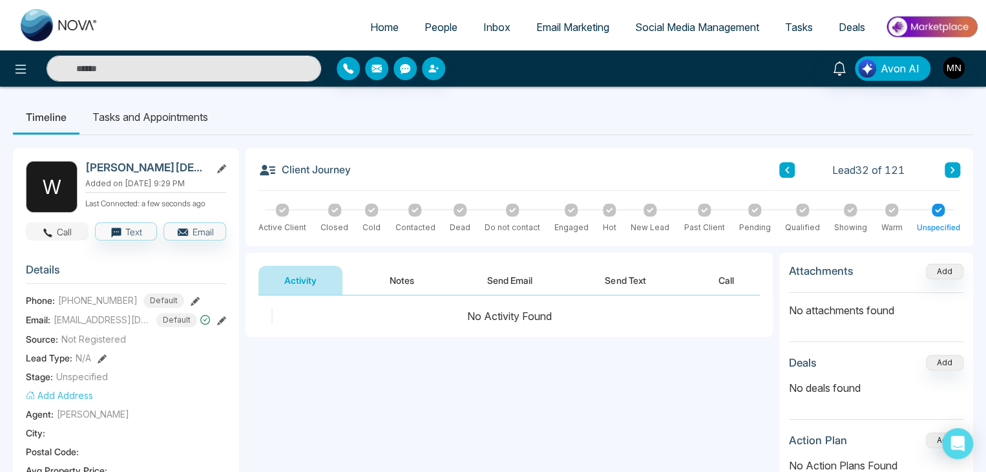
click at [54, 227] on icon "button" at bounding box center [48, 233] width 12 height 12
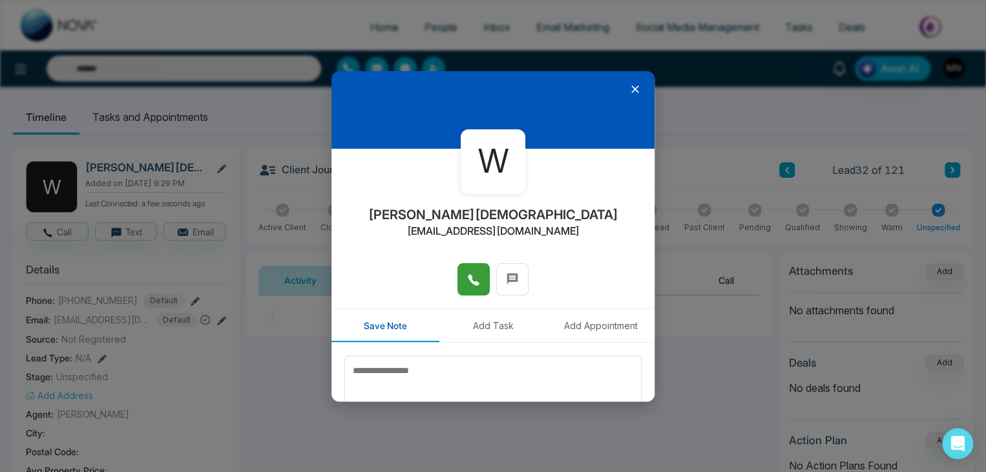
click at [479, 276] on button at bounding box center [474, 279] width 32 height 32
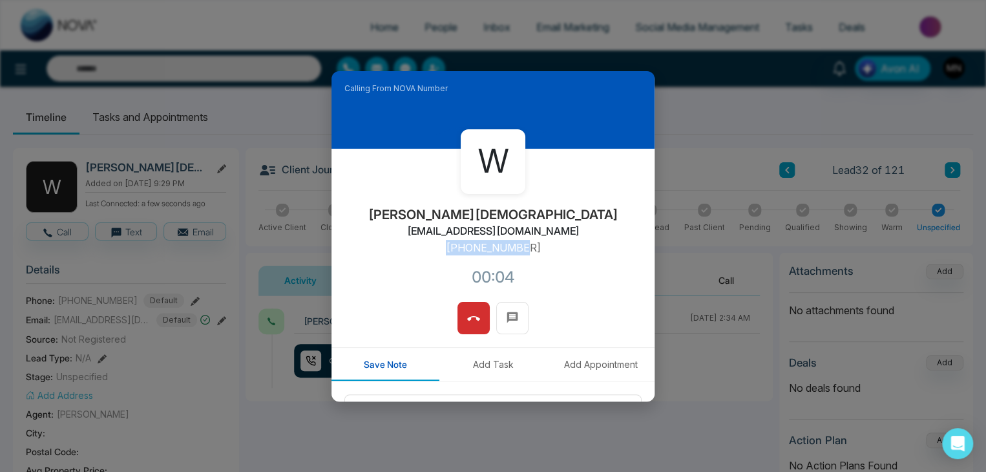
drag, startPoint x: 533, startPoint y: 246, endPoint x: 451, endPoint y: 251, distance: 81.6
click at [451, 251] on div "W Will Tabbara will.tabbara@gmail.com +16472929455 00:04" at bounding box center [493, 225] width 323 height 153
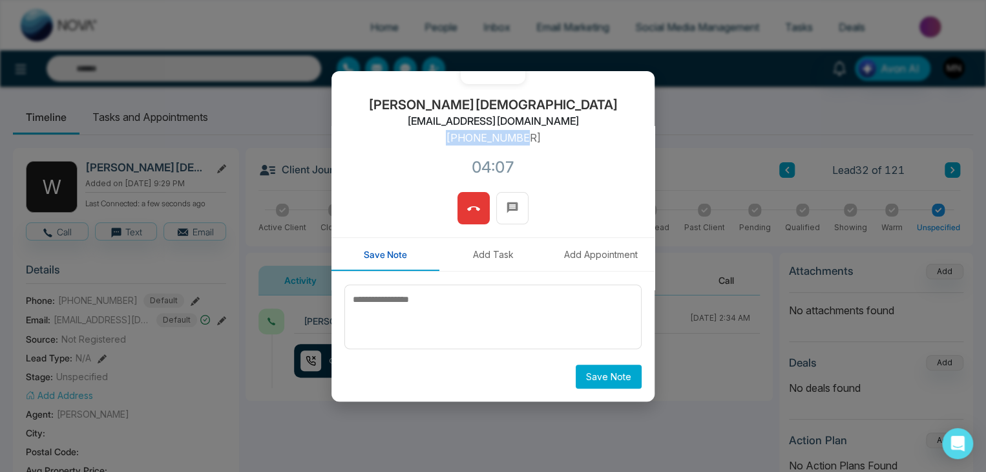
click at [471, 213] on icon at bounding box center [473, 208] width 13 height 13
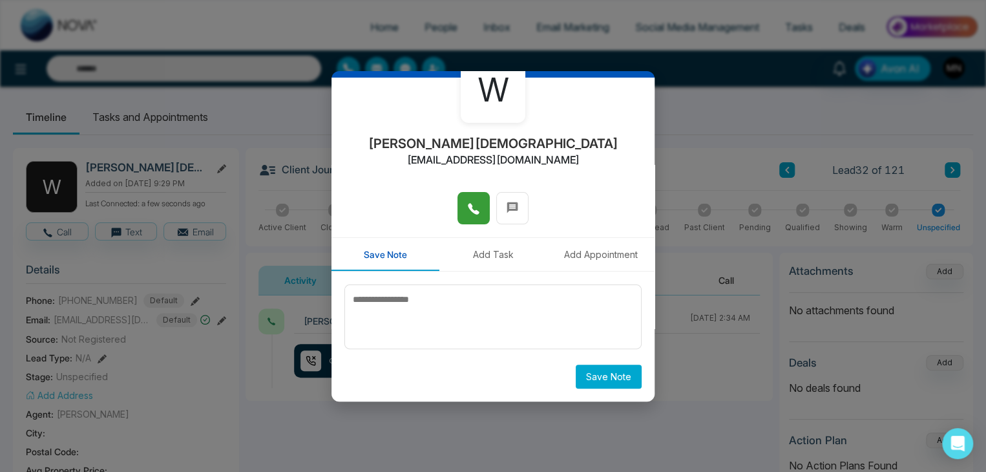
scroll to position [71, 0]
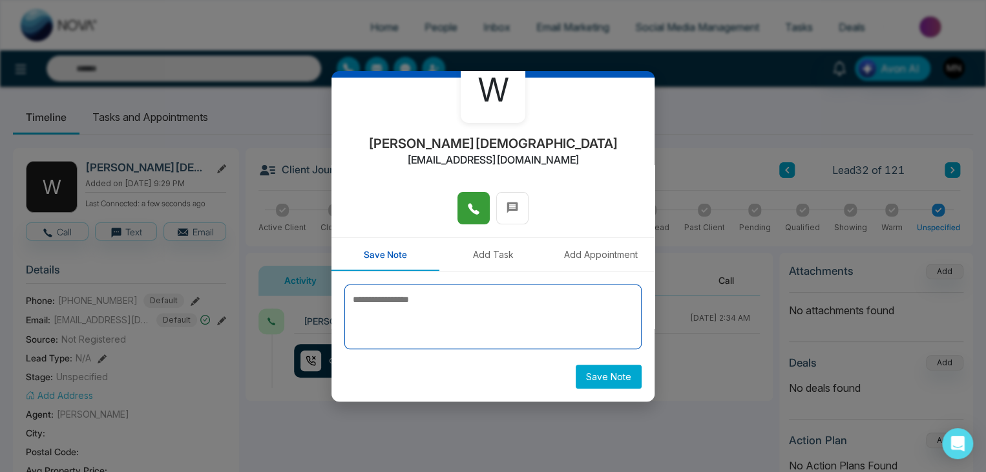
click at [460, 312] on textarea at bounding box center [493, 316] width 297 height 65
type textarea "**********"
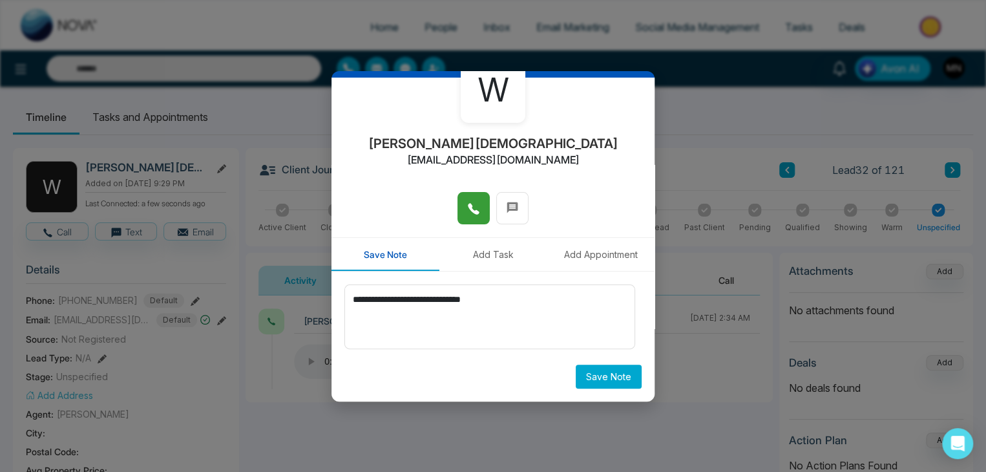
click at [577, 369] on button "Save Note" at bounding box center [609, 377] width 66 height 24
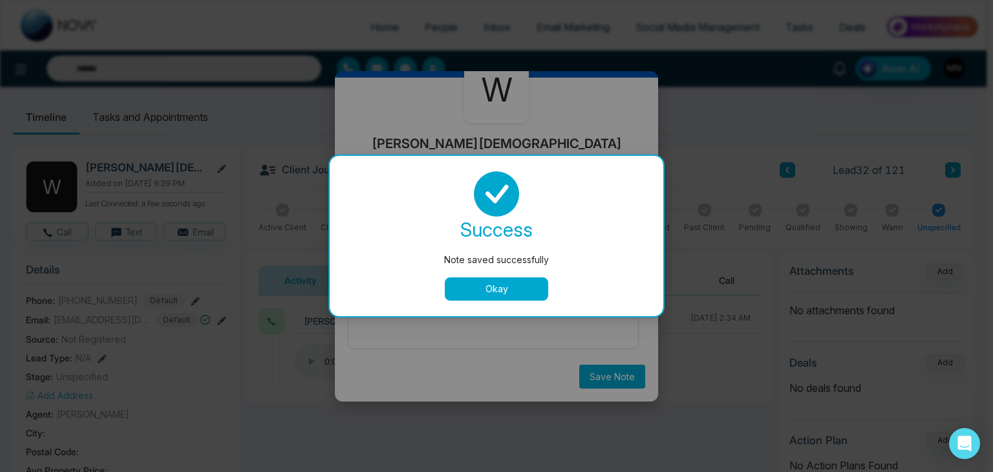
click at [507, 292] on button "Okay" at bounding box center [496, 288] width 103 height 23
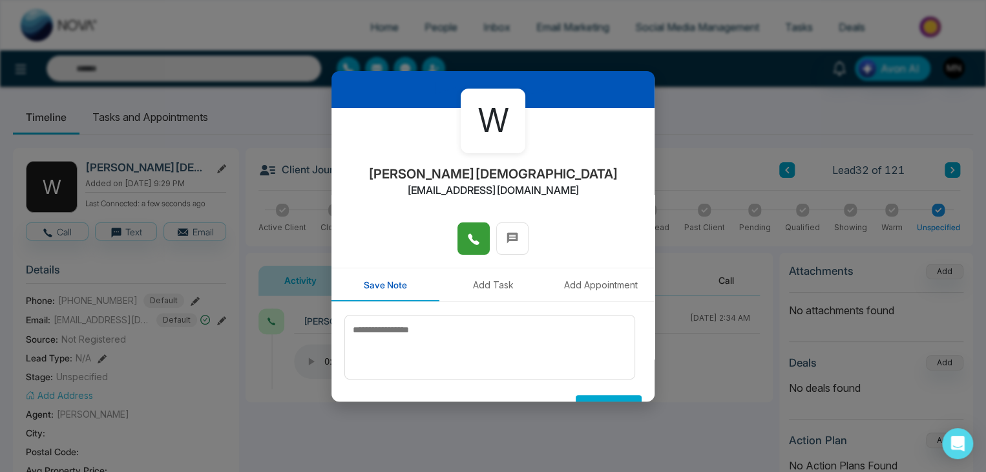
scroll to position [0, 0]
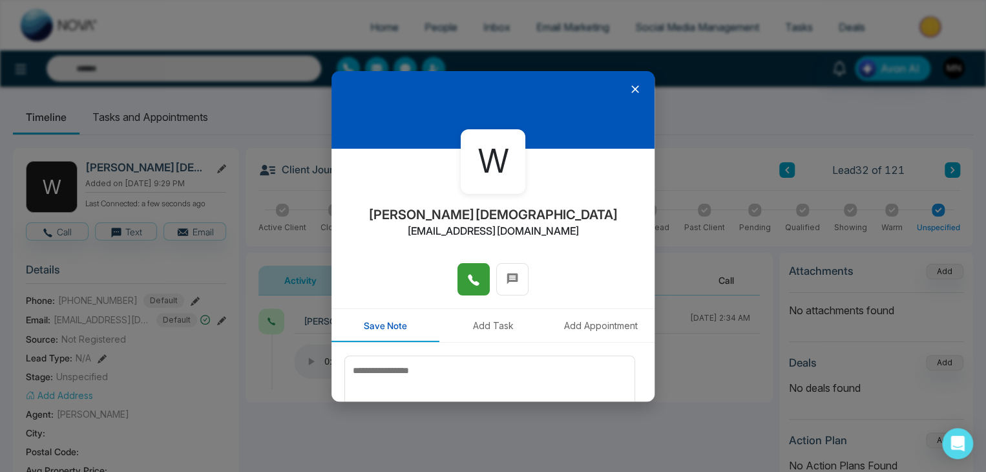
click at [630, 85] on icon at bounding box center [635, 89] width 13 height 13
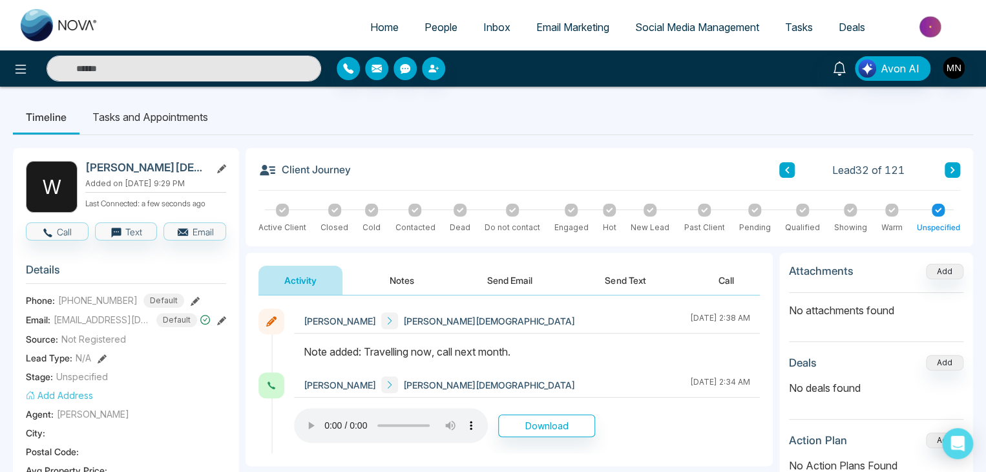
click at [957, 170] on button at bounding box center [953, 170] width 16 height 16
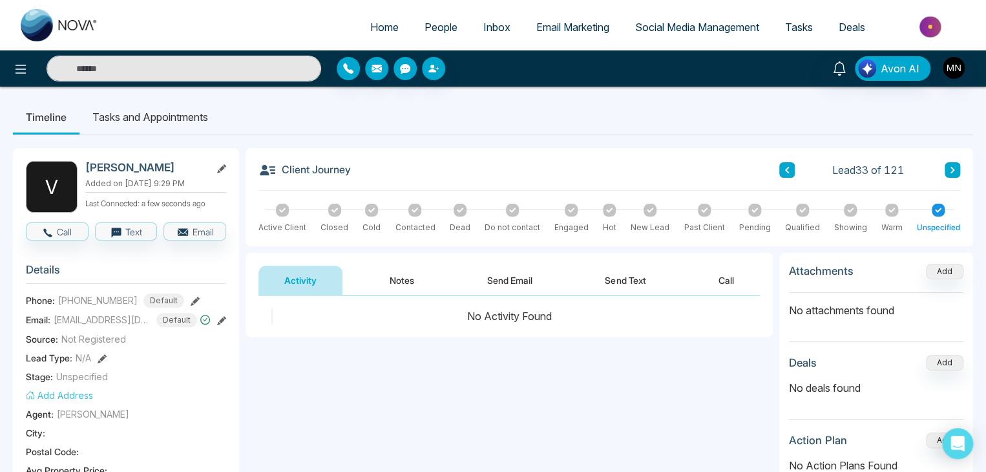
click at [786, 172] on icon at bounding box center [787, 170] width 6 height 8
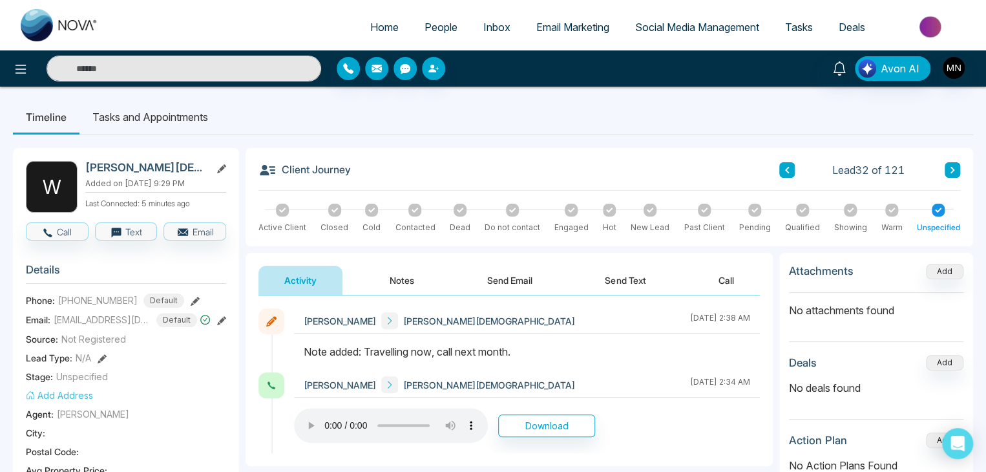
click at [953, 167] on icon at bounding box center [953, 170] width 6 height 8
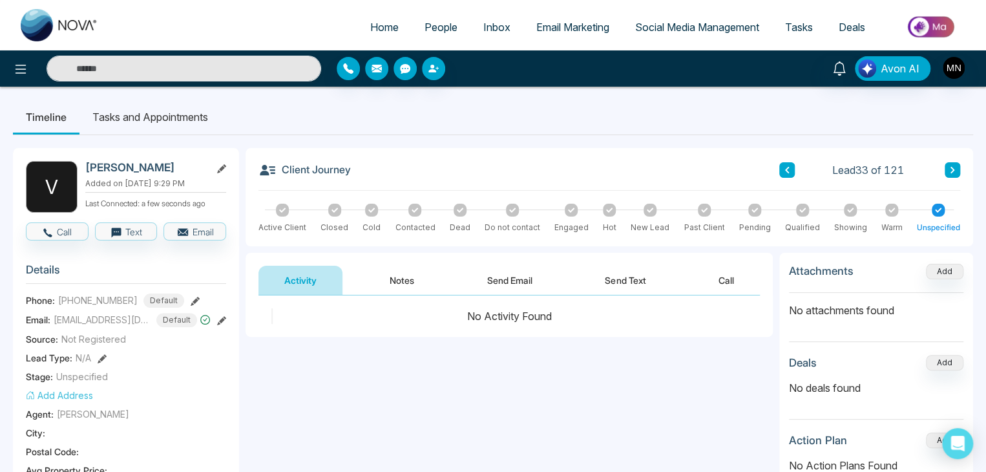
click at [788, 169] on icon at bounding box center [787, 170] width 6 height 8
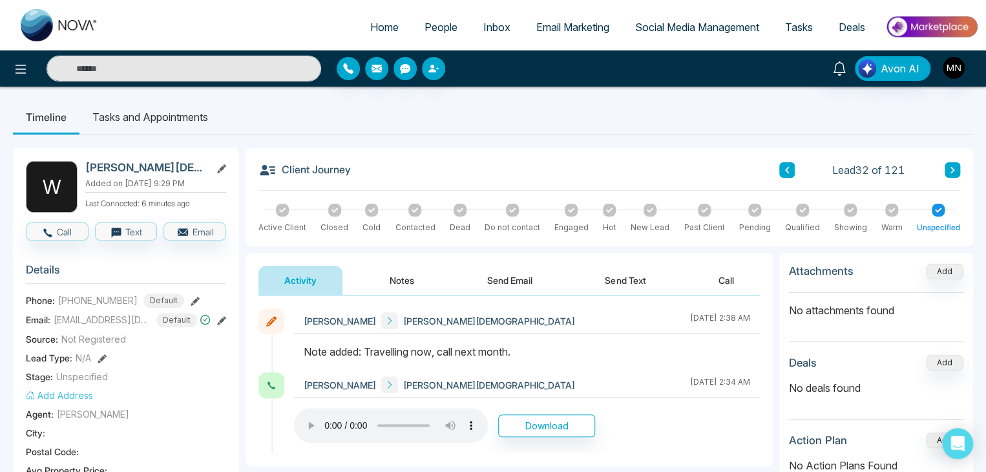
click at [957, 174] on button at bounding box center [953, 170] width 16 height 16
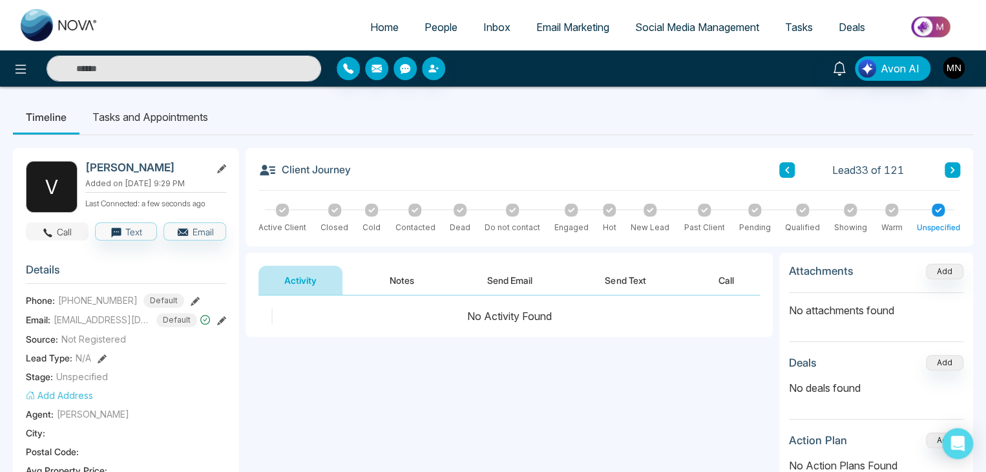
click at [67, 234] on button "Call" at bounding box center [57, 231] width 63 height 18
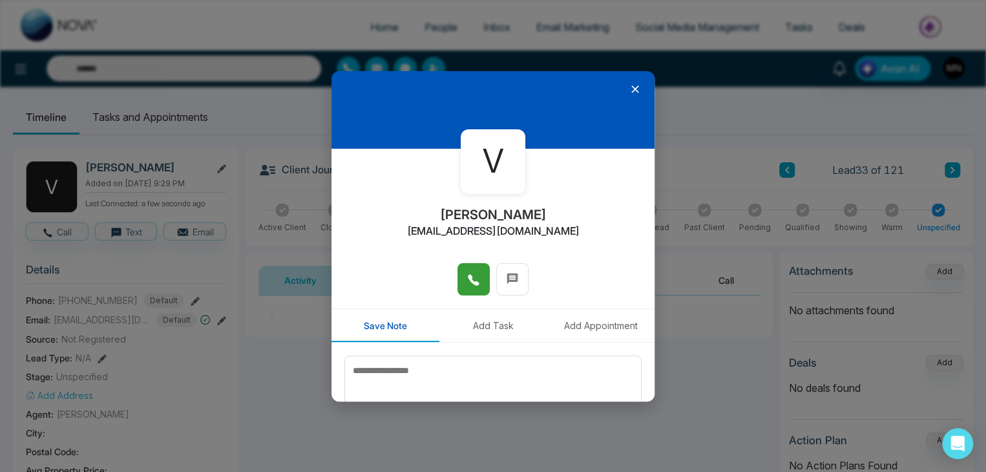
click at [458, 277] on button at bounding box center [474, 279] width 32 height 32
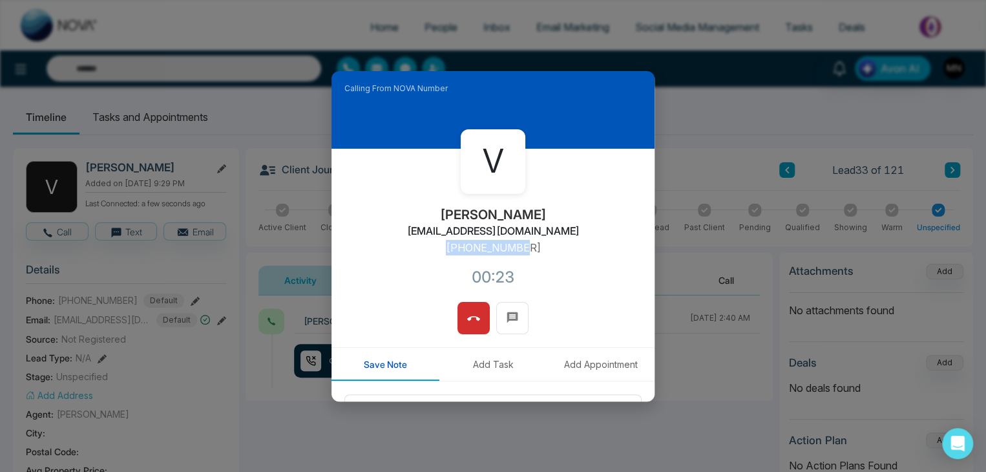
drag, startPoint x: 538, startPoint y: 249, endPoint x: 445, endPoint y: 250, distance: 93.1
click at [445, 250] on div "V Vandana Bharmal vandanaferoz@gmail.com +14377784488 00:23" at bounding box center [493, 225] width 323 height 153
copy p "+14377784488"
click at [479, 312] on button at bounding box center [474, 318] width 32 height 32
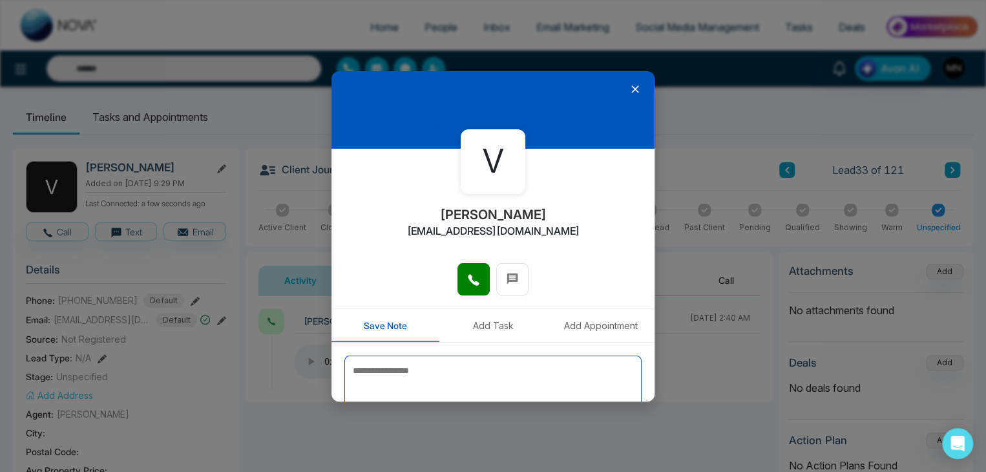
click at [430, 373] on textarea at bounding box center [493, 388] width 297 height 65
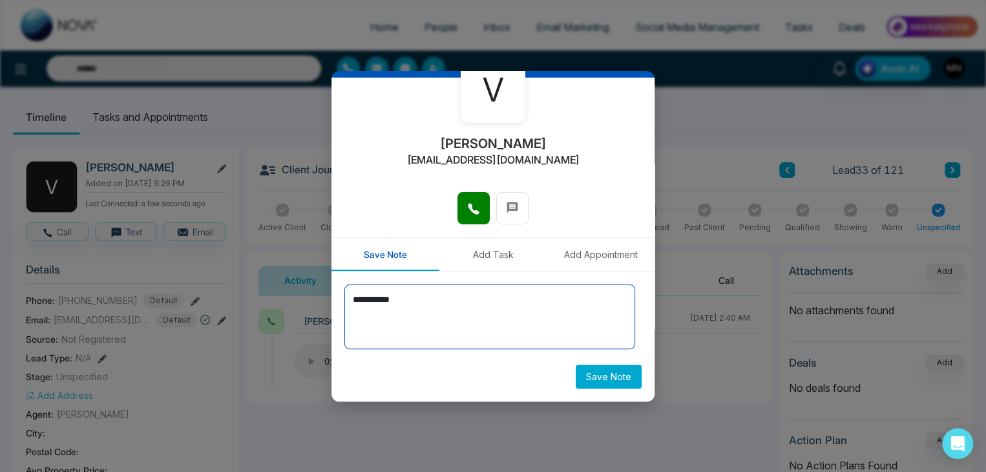
type textarea "**********"
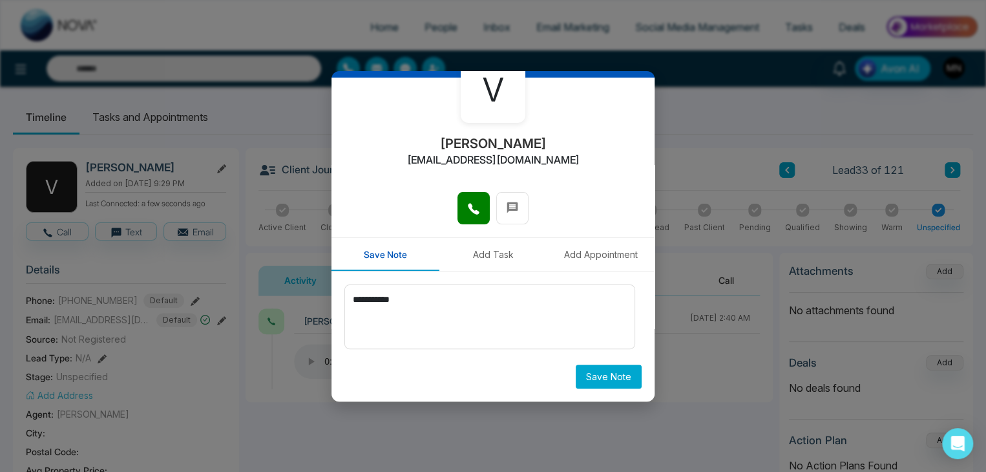
click at [610, 378] on button "Save Note" at bounding box center [609, 377] width 66 height 24
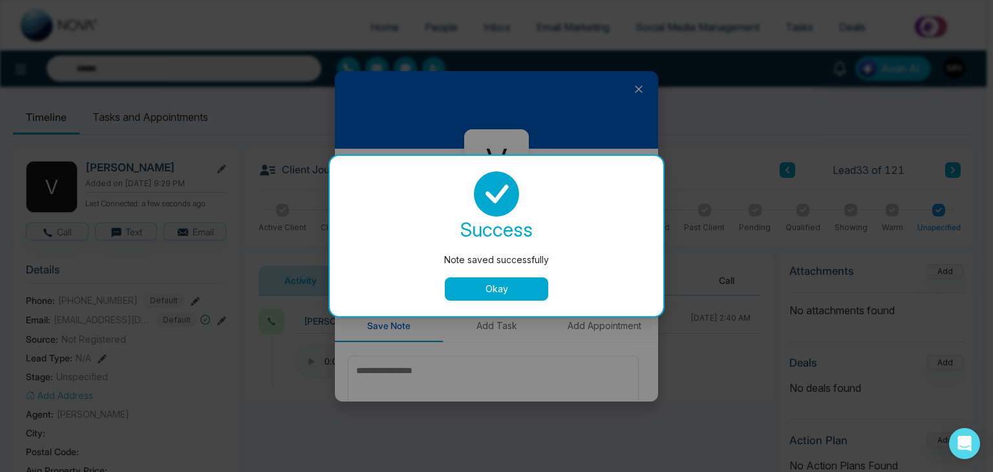
click at [524, 281] on button "Okay" at bounding box center [496, 288] width 103 height 23
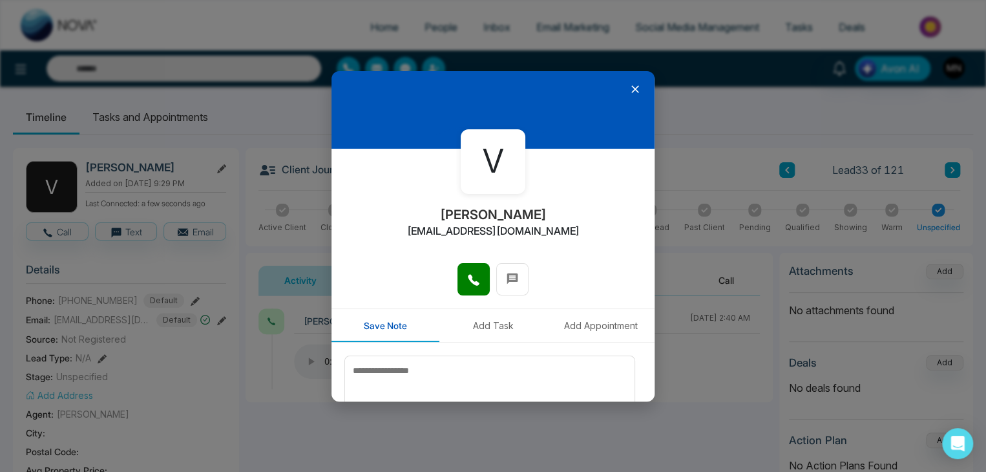
click at [629, 86] on icon at bounding box center [635, 89] width 13 height 13
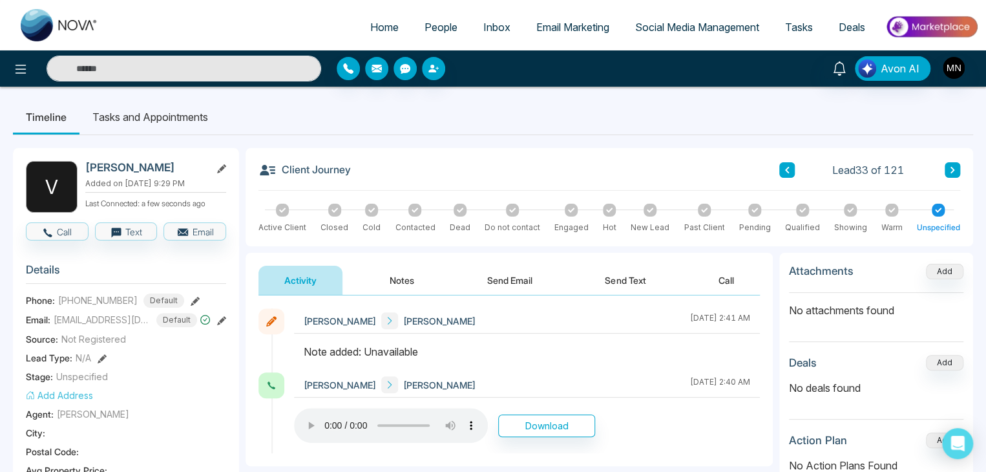
click at [412, 274] on button "Notes" at bounding box center [402, 280] width 76 height 29
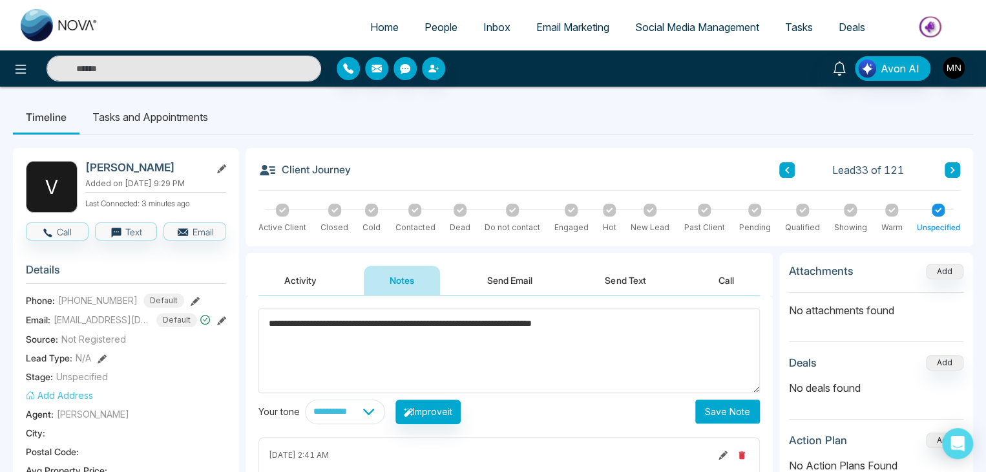
type textarea "**********"
click at [719, 406] on button "Save Note" at bounding box center [728, 411] width 65 height 24
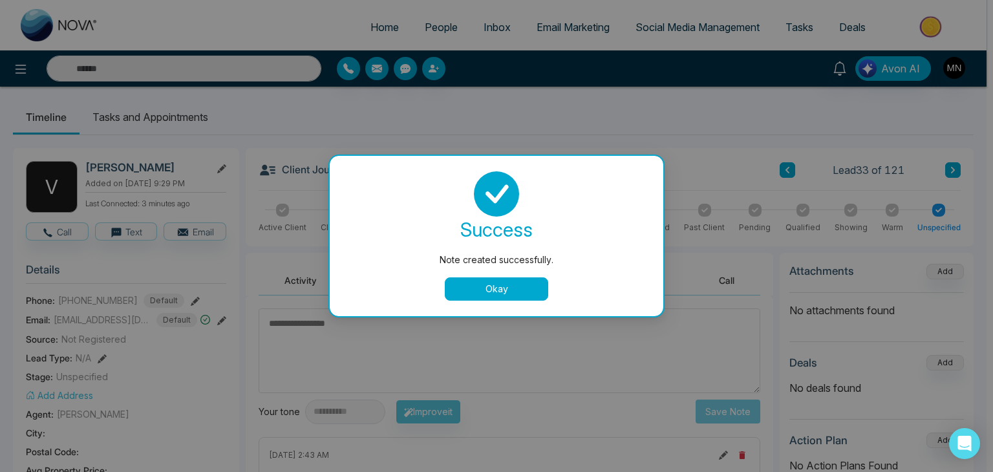
click at [487, 281] on button "Okay" at bounding box center [496, 288] width 103 height 23
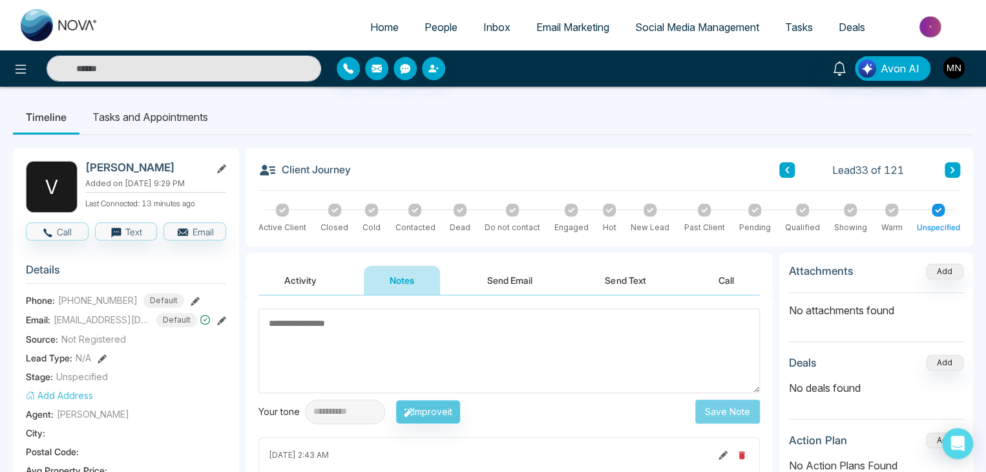
click at [957, 172] on button at bounding box center [953, 170] width 16 height 16
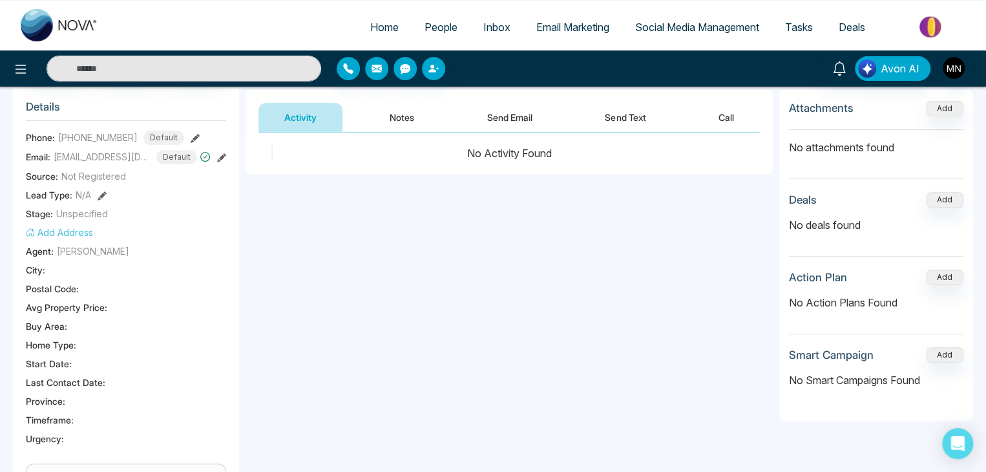
scroll to position [65, 0]
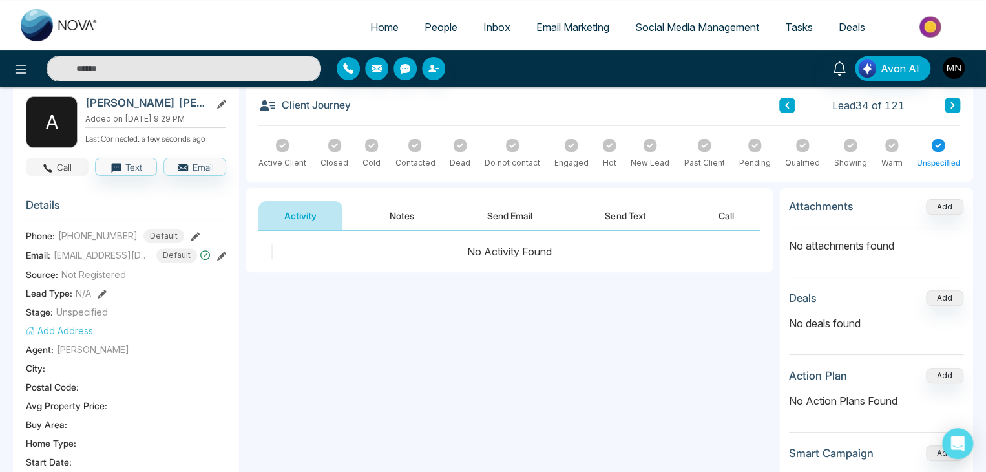
click at [56, 169] on button "Call" at bounding box center [57, 167] width 63 height 18
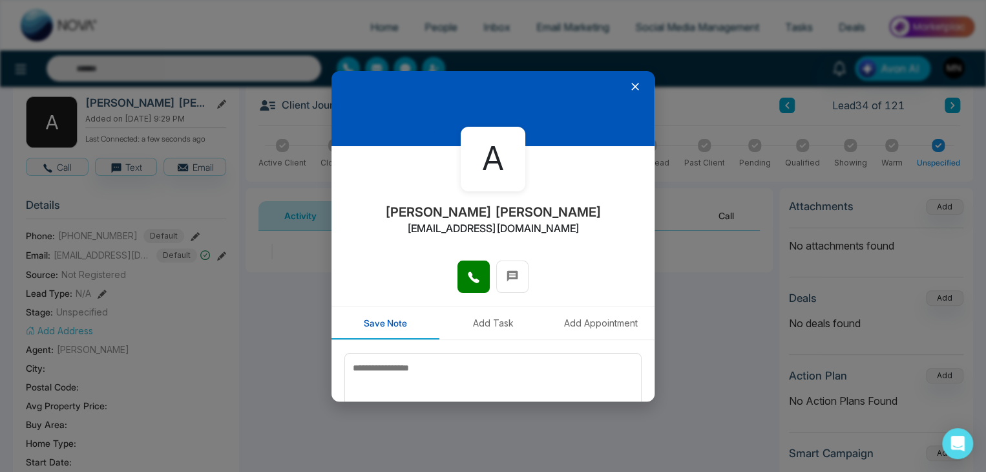
scroll to position [0, 0]
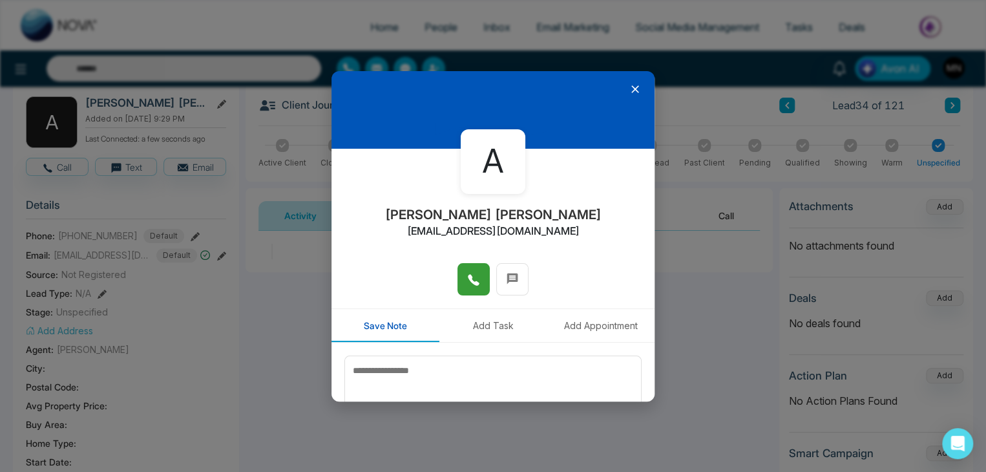
click at [471, 288] on span at bounding box center [473, 279] width 13 height 19
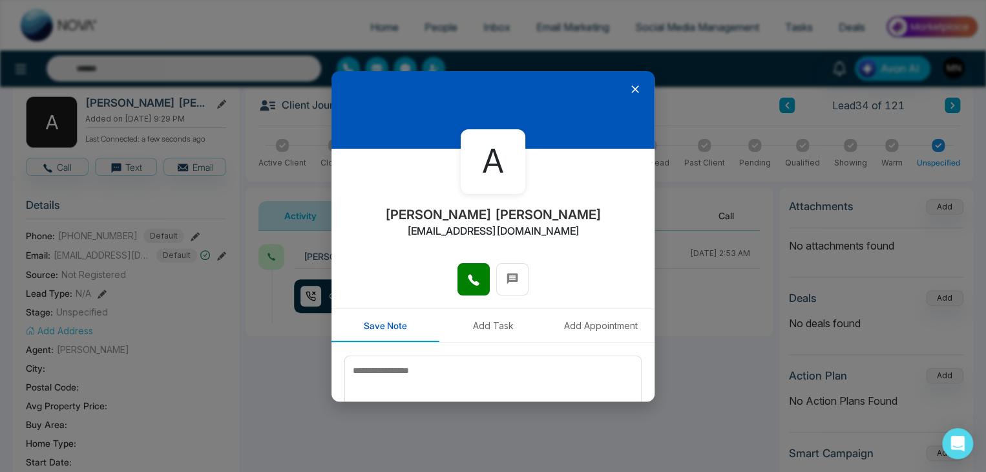
click at [630, 89] on icon at bounding box center [635, 89] width 13 height 13
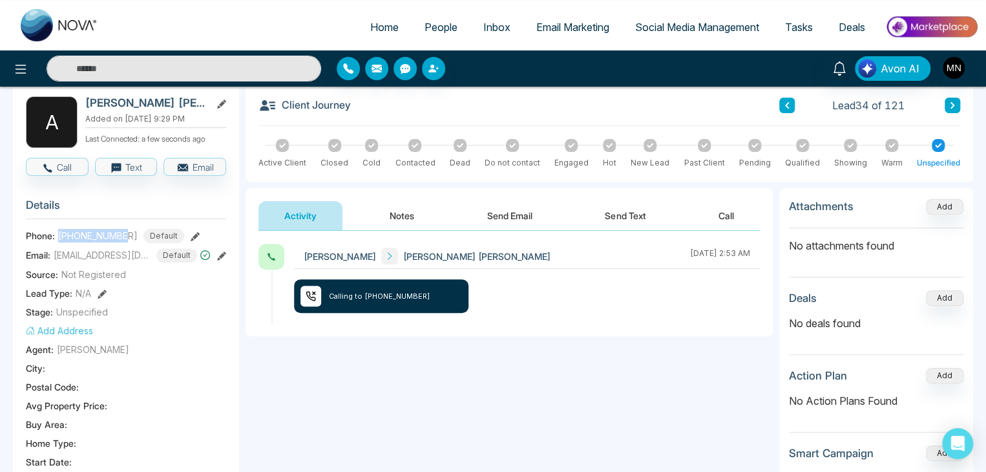
drag, startPoint x: 127, startPoint y: 235, endPoint x: 57, endPoint y: 235, distance: 69.8
click at [57, 235] on div "Phone: +16478602532 Default" at bounding box center [126, 236] width 200 height 14
copy span "+16478602532"
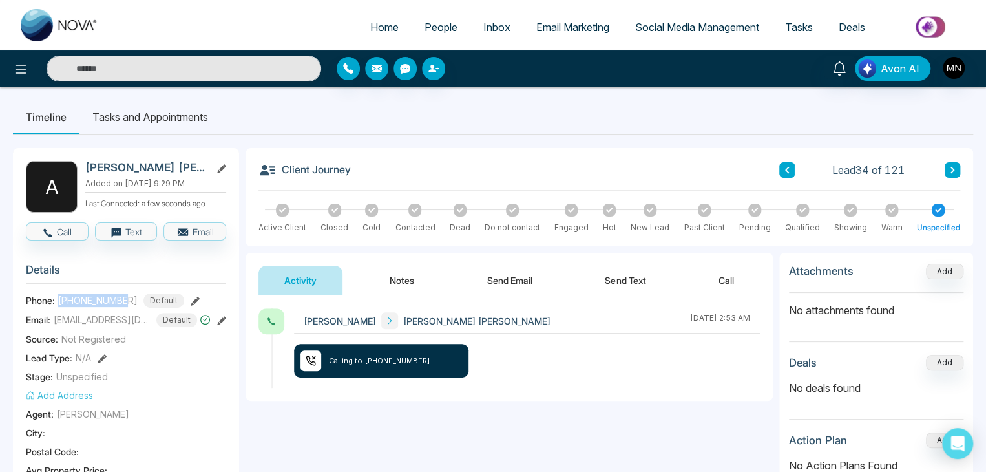
click at [400, 279] on button "Notes" at bounding box center [402, 280] width 76 height 29
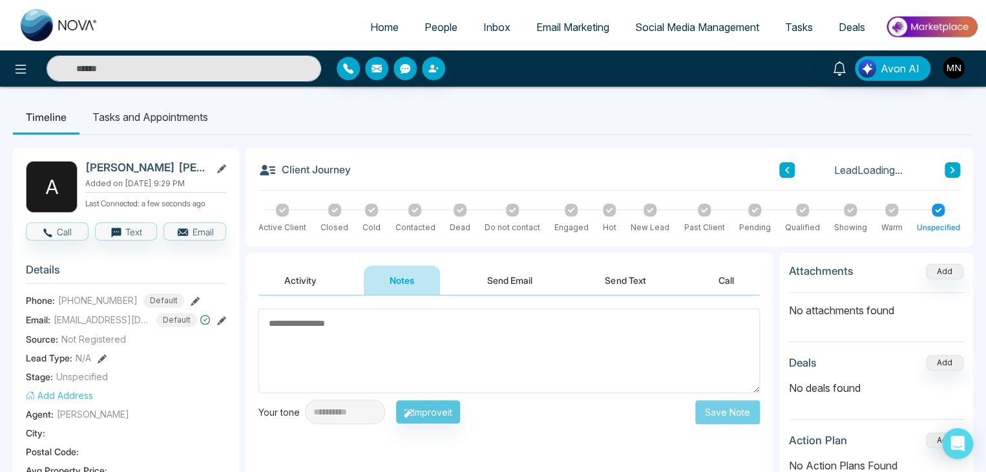
click at [423, 344] on textarea at bounding box center [510, 350] width 502 height 85
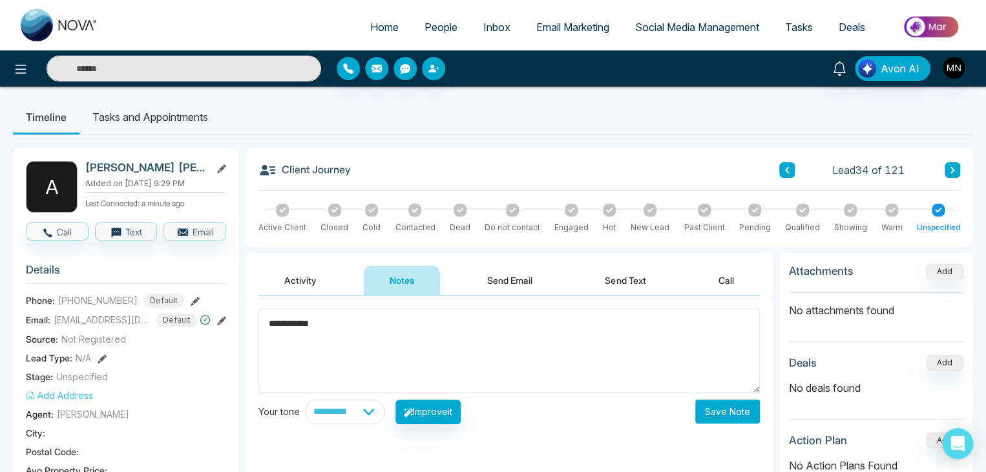
type textarea "**********"
click at [716, 412] on button "Save Note" at bounding box center [728, 411] width 65 height 24
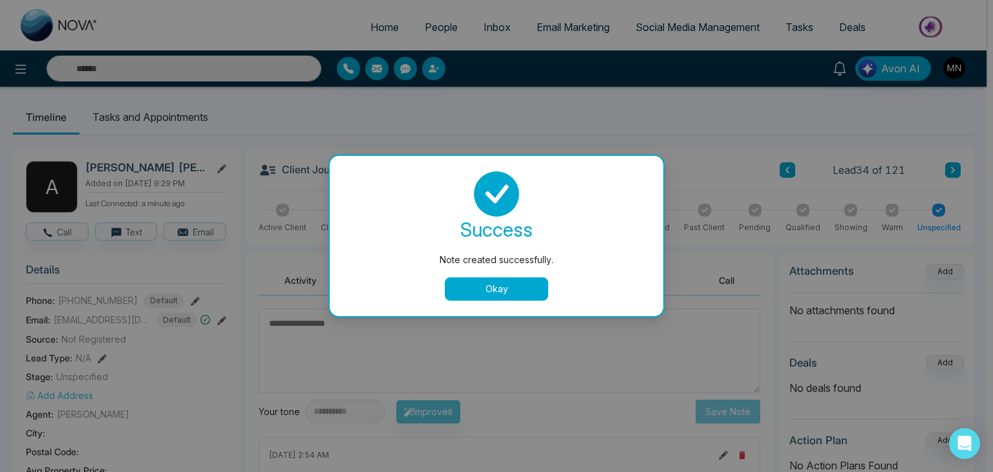
click at [498, 282] on button "Okay" at bounding box center [496, 288] width 103 height 23
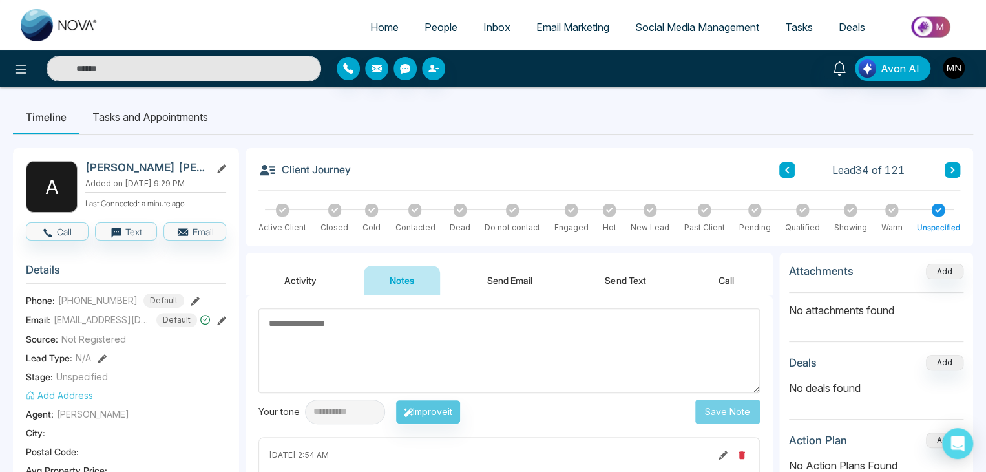
click at [953, 167] on icon at bounding box center [953, 170] width 6 height 8
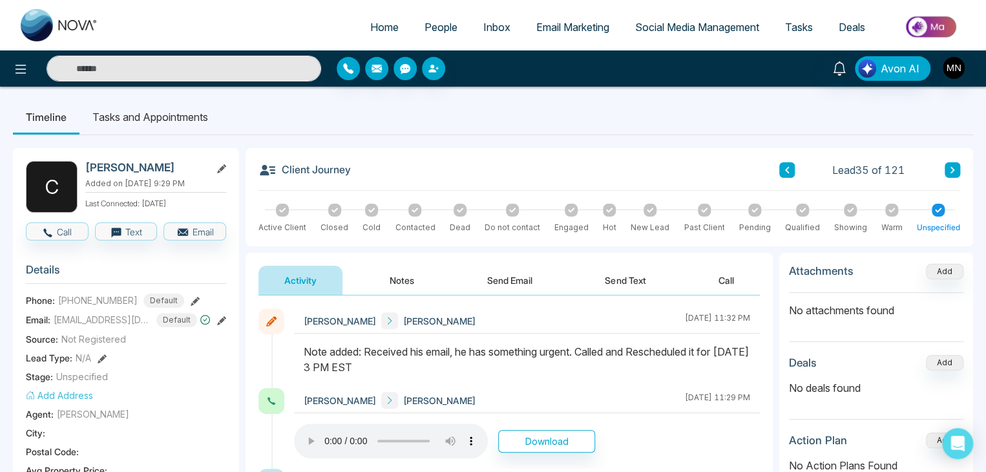
click at [956, 171] on button at bounding box center [953, 170] width 16 height 16
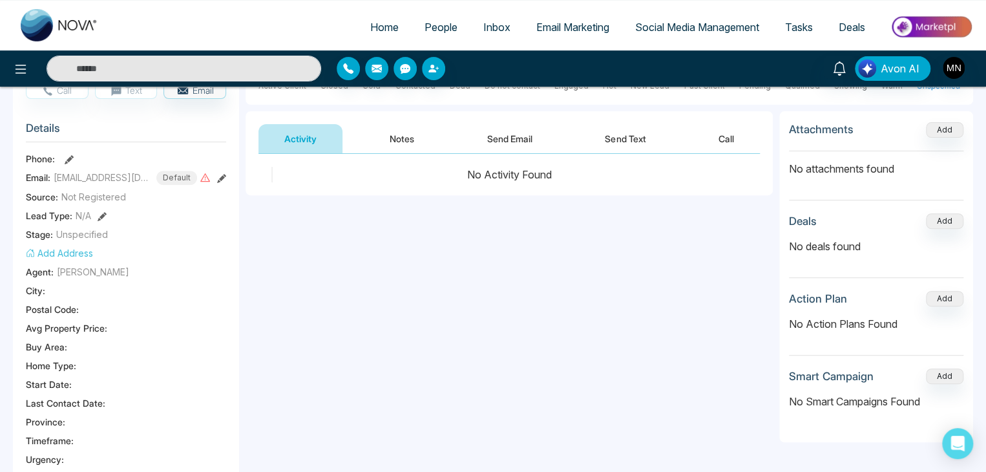
scroll to position [65, 0]
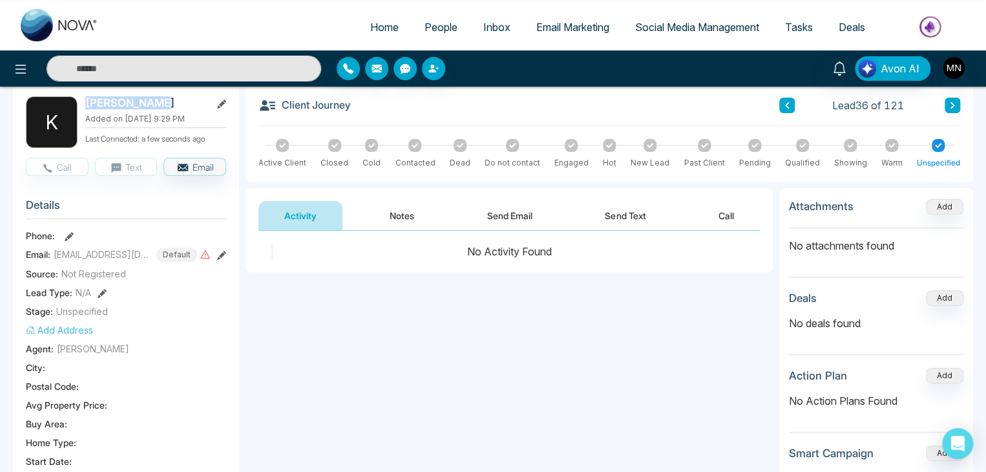
drag, startPoint x: 158, startPoint y: 101, endPoint x: 85, endPoint y: 94, distance: 72.7
copy h2 "Kamal Dhakal"
click at [398, 211] on button "Notes" at bounding box center [402, 215] width 76 height 29
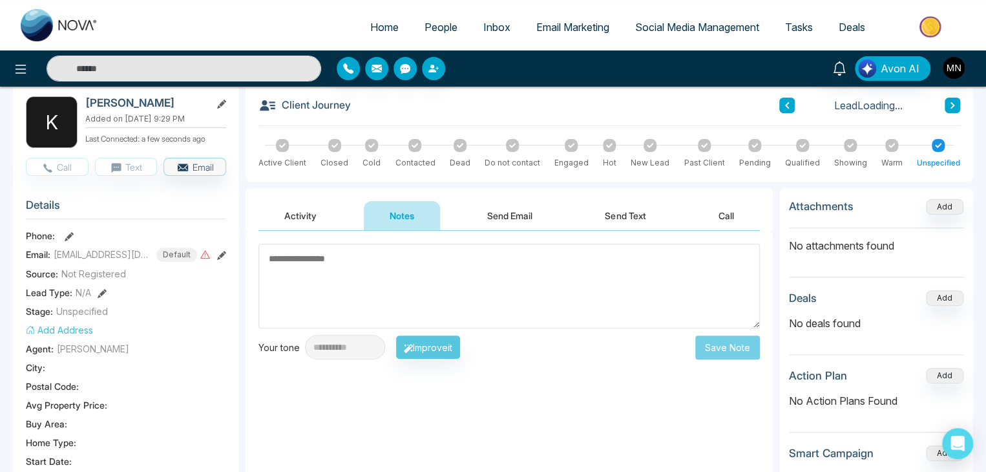
click at [423, 258] on textarea at bounding box center [510, 286] width 502 height 85
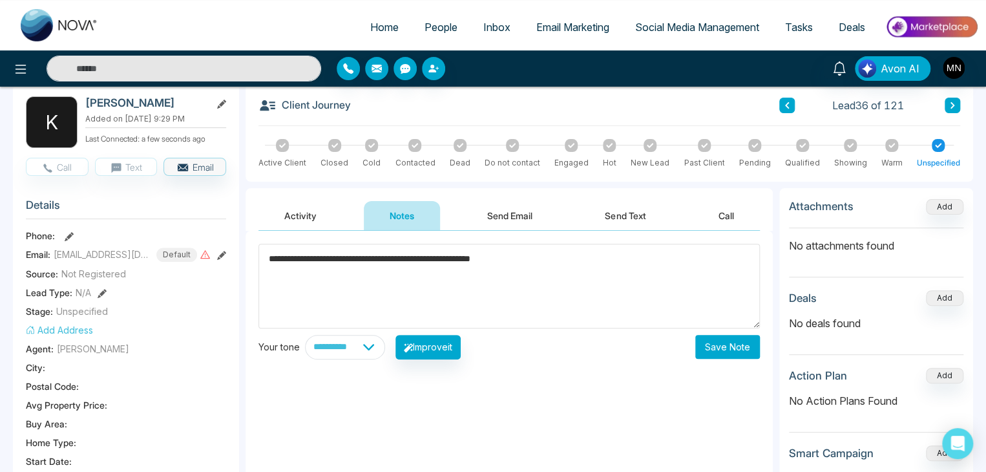
type textarea "**********"
click at [736, 353] on button "Save Note" at bounding box center [728, 347] width 65 height 24
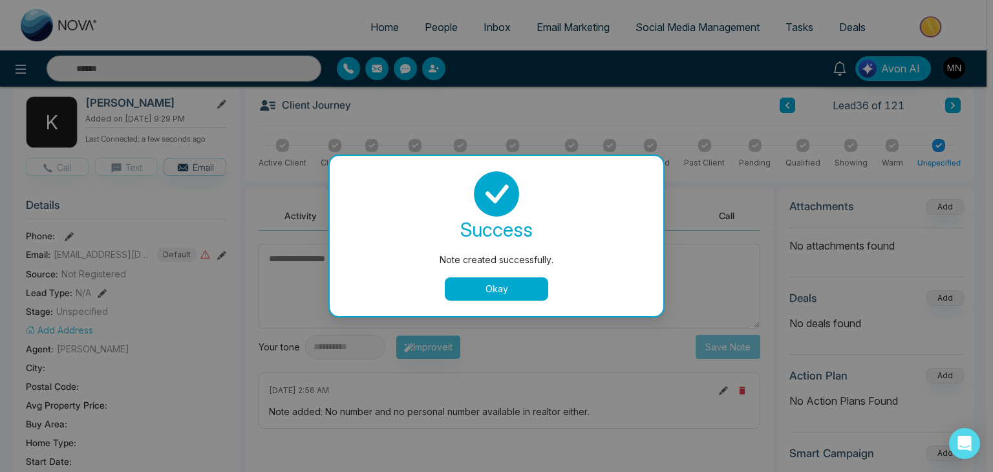
click at [516, 297] on button "Okay" at bounding box center [496, 288] width 103 height 23
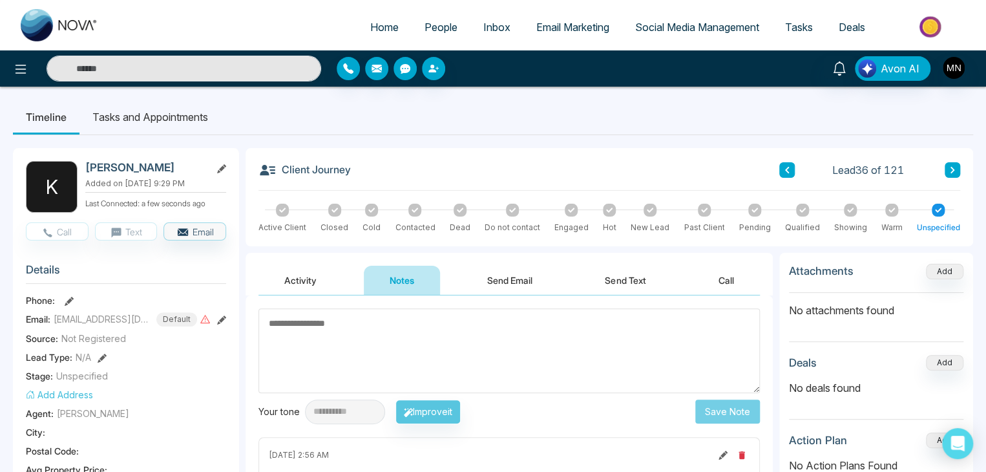
click at [952, 173] on icon at bounding box center [953, 170] width 4 height 6
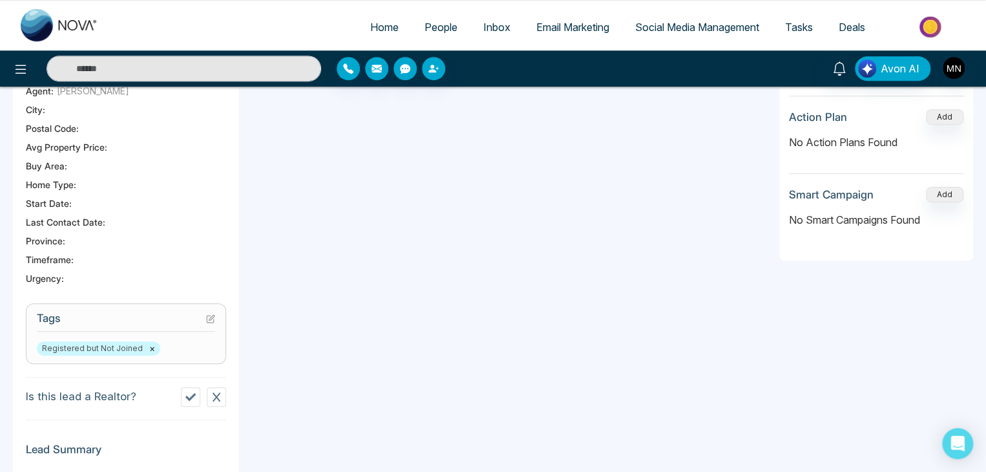
scroll to position [65, 0]
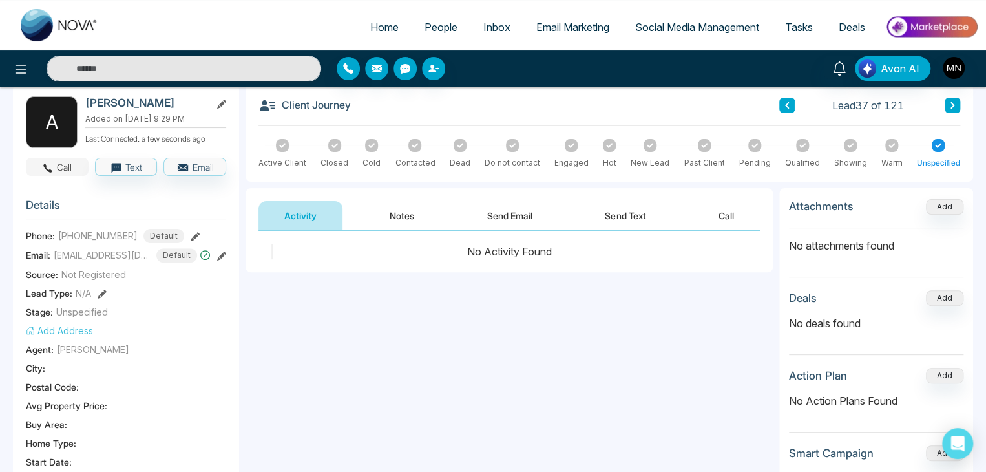
click at [66, 169] on button "Call" at bounding box center [57, 167] width 63 height 18
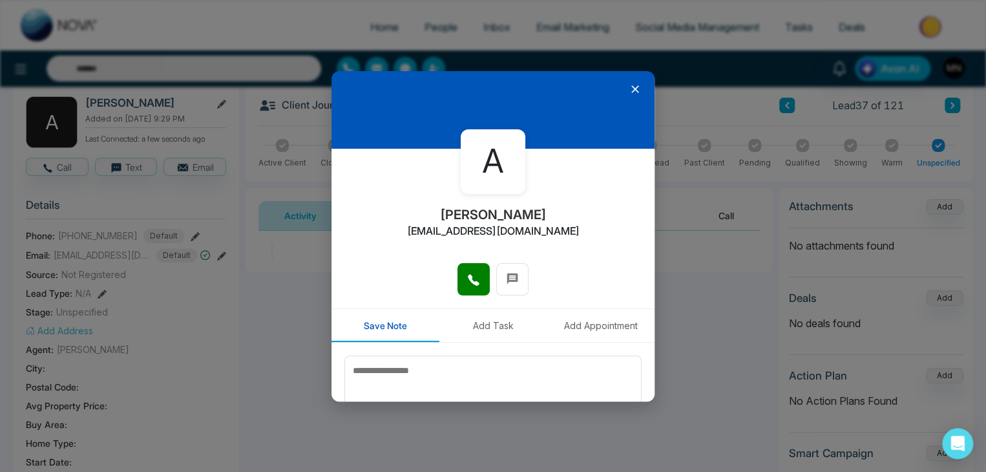
click at [452, 269] on div at bounding box center [493, 285] width 323 height 45
click at [461, 271] on button at bounding box center [474, 279] width 32 height 32
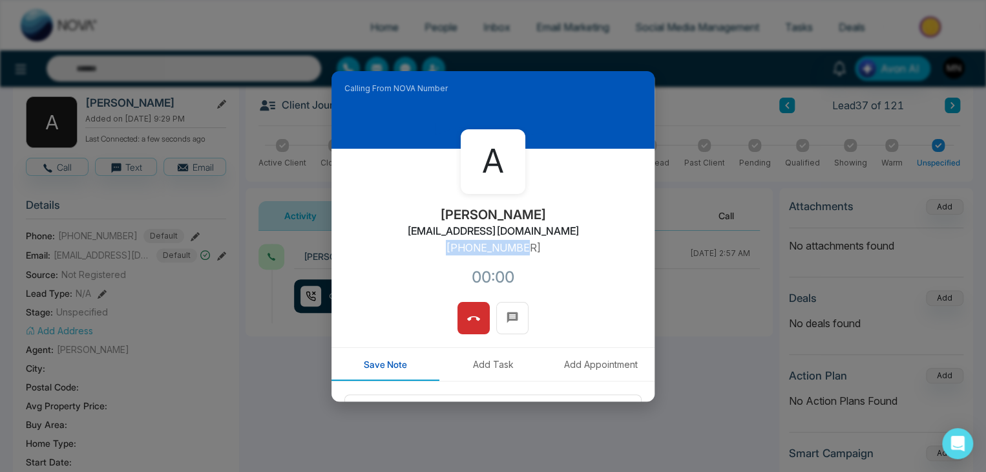
drag, startPoint x: 533, startPoint y: 246, endPoint x: 451, endPoint y: 246, distance: 82.7
click at [451, 246] on div "A Arun Thankachan tarunt1994@gmail.com +14375374455 00:00" at bounding box center [493, 225] width 323 height 153
copy p "+14375374455"
click at [467, 319] on icon at bounding box center [473, 318] width 13 height 5
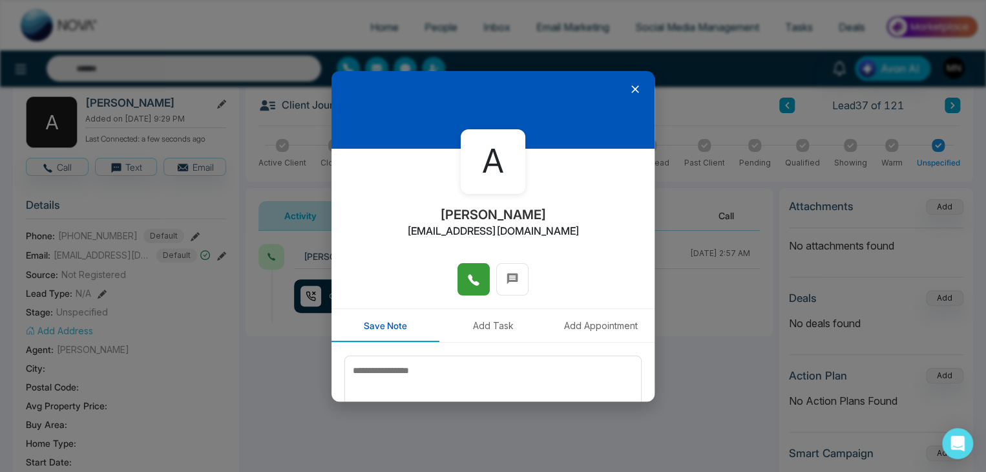
click at [632, 87] on icon at bounding box center [636, 89] width 8 height 8
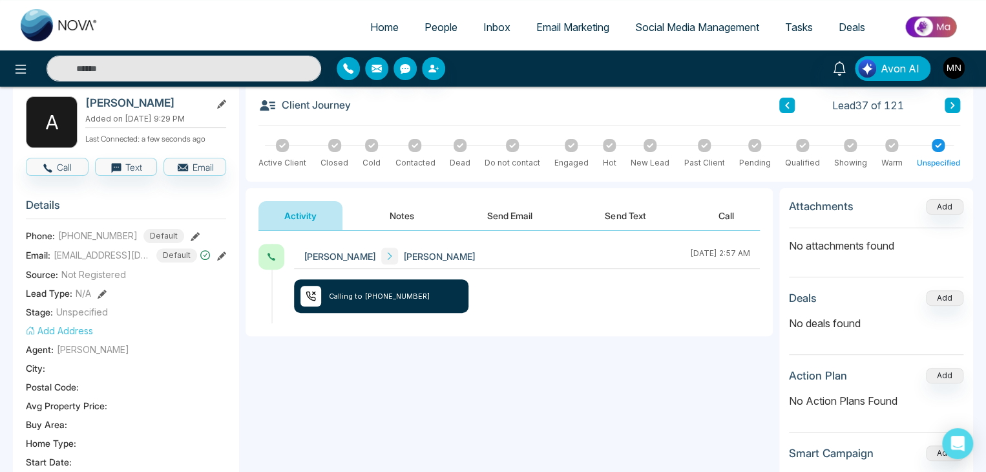
click at [379, 207] on button "Notes" at bounding box center [402, 215] width 76 height 29
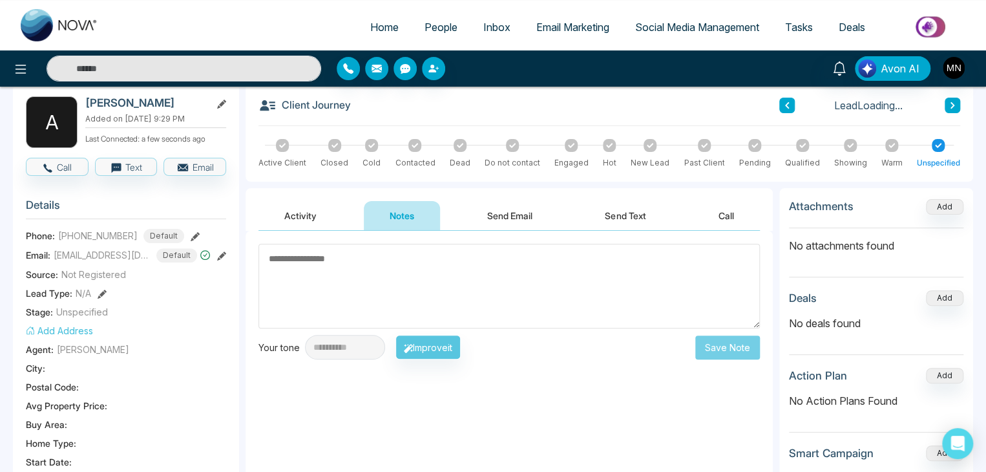
click at [502, 264] on textarea at bounding box center [510, 286] width 502 height 85
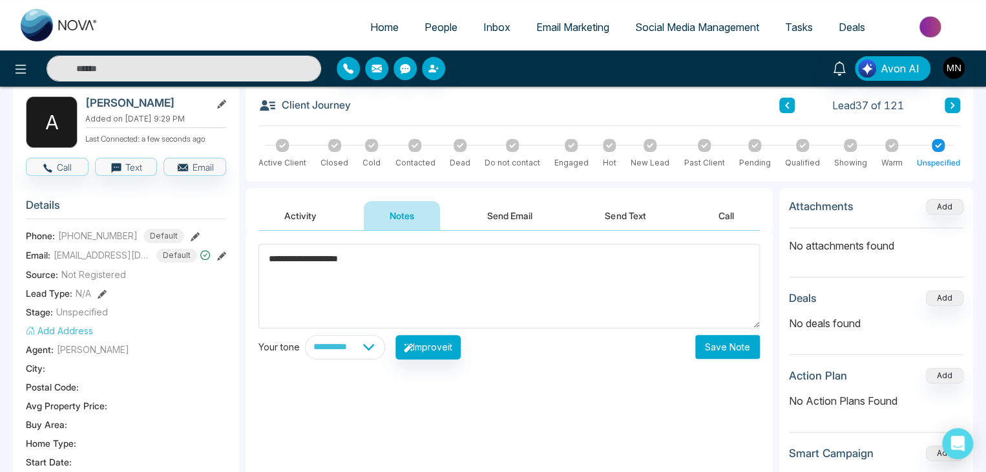
type textarea "**********"
click at [720, 344] on button "Save Note" at bounding box center [728, 347] width 65 height 24
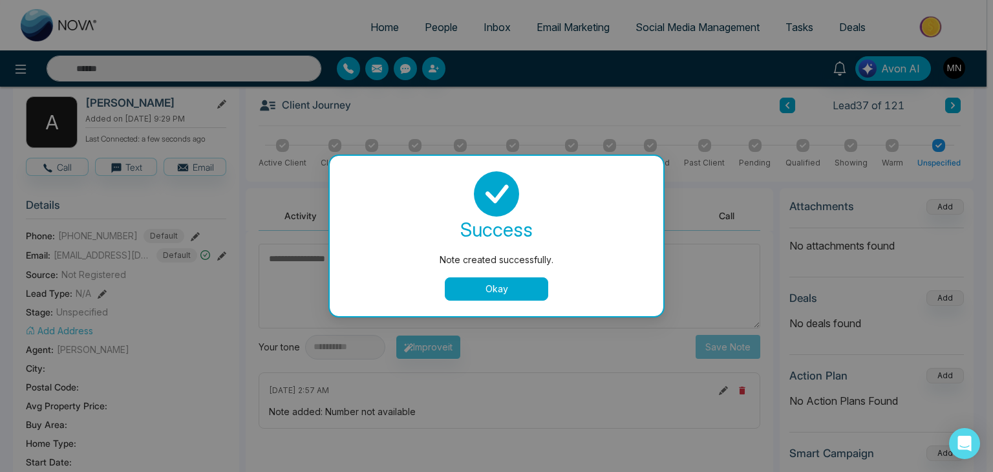
drag, startPoint x: 149, startPoint y: 109, endPoint x: 112, endPoint y: 109, distance: 36.8
click at [111, 109] on div "Note created successfully. success Note created successfully. Okay" at bounding box center [496, 236] width 993 height 472
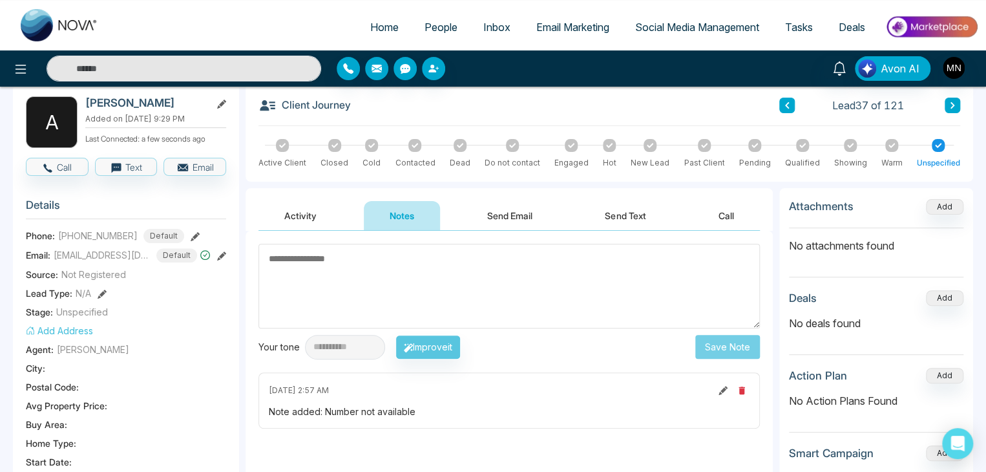
drag, startPoint x: 112, startPoint y: 107, endPoint x: 83, endPoint y: 109, distance: 29.8
click at [83, 109] on div "A Arun Thankachan Added on August 14 2025 | 9:29 PM Last Connected: a few secon…" at bounding box center [126, 122] width 200 height 52
copy h2 "[PERSON_NAME]"
click at [724, 387] on icon at bounding box center [723, 390] width 9 height 9
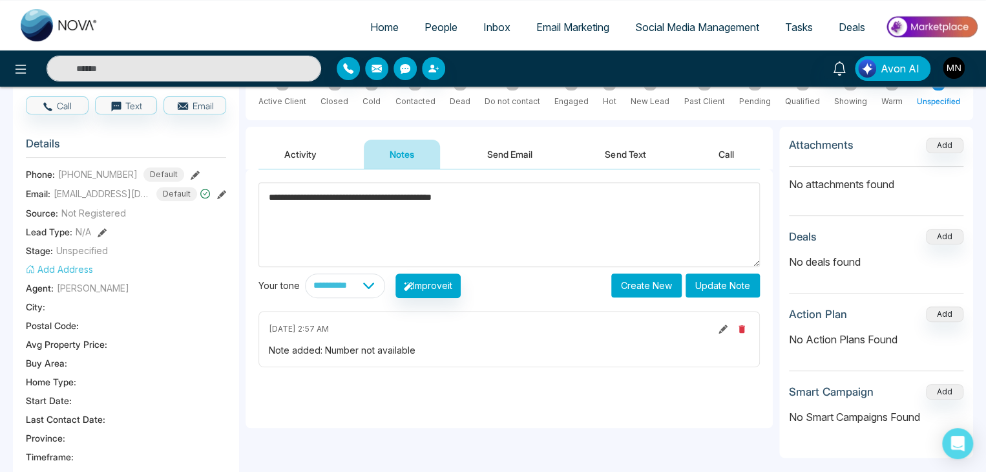
scroll to position [129, 0]
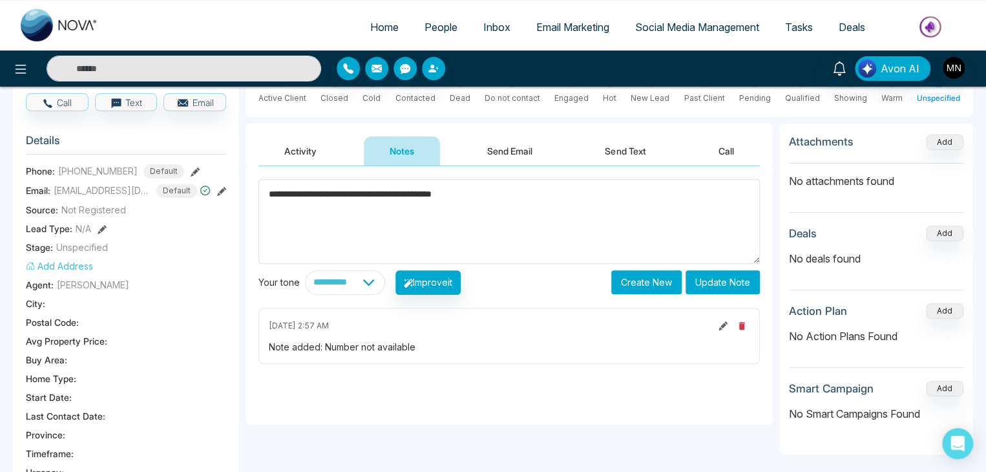
type textarea "**********"
click at [721, 284] on button "Update Note" at bounding box center [723, 282] width 74 height 24
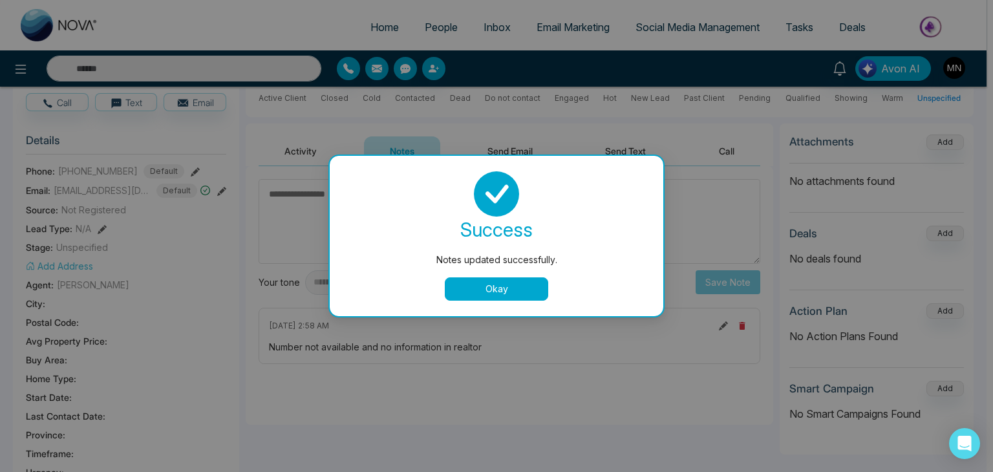
click at [528, 298] on button "Okay" at bounding box center [496, 288] width 103 height 23
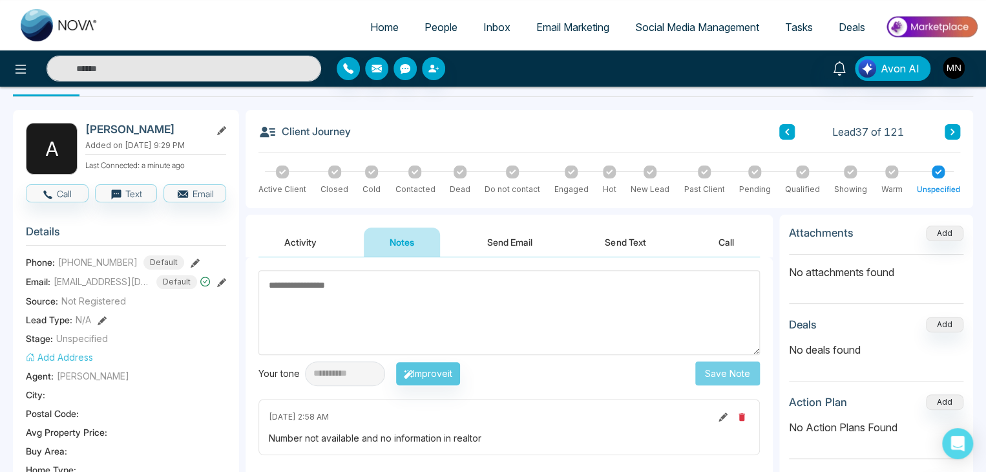
scroll to position [0, 0]
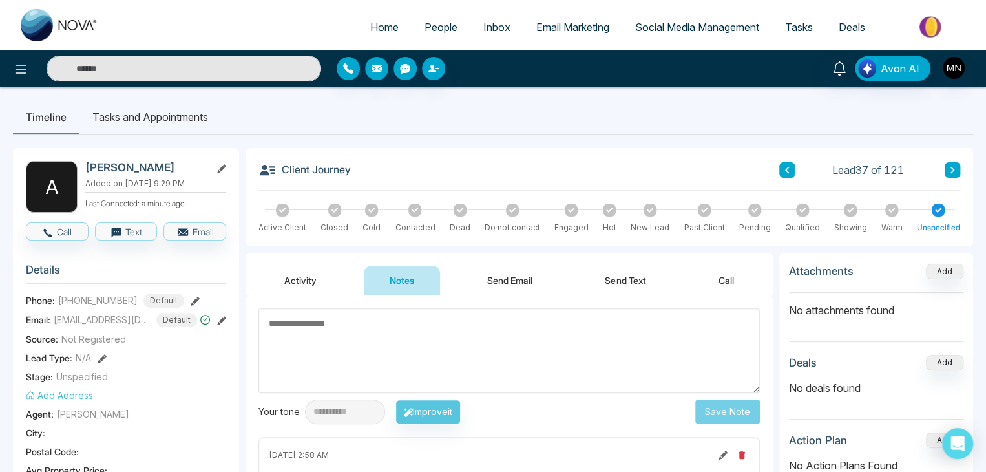
click at [952, 166] on icon at bounding box center [953, 170] width 6 height 8
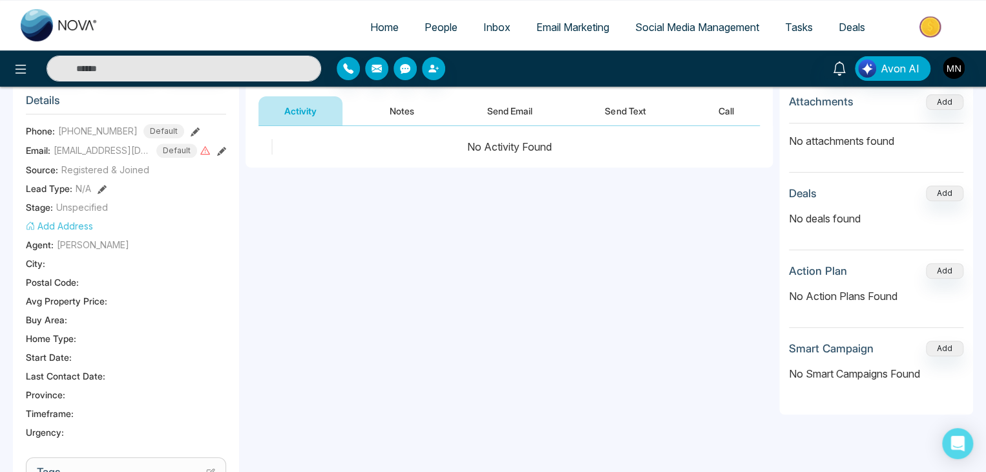
scroll to position [40, 0]
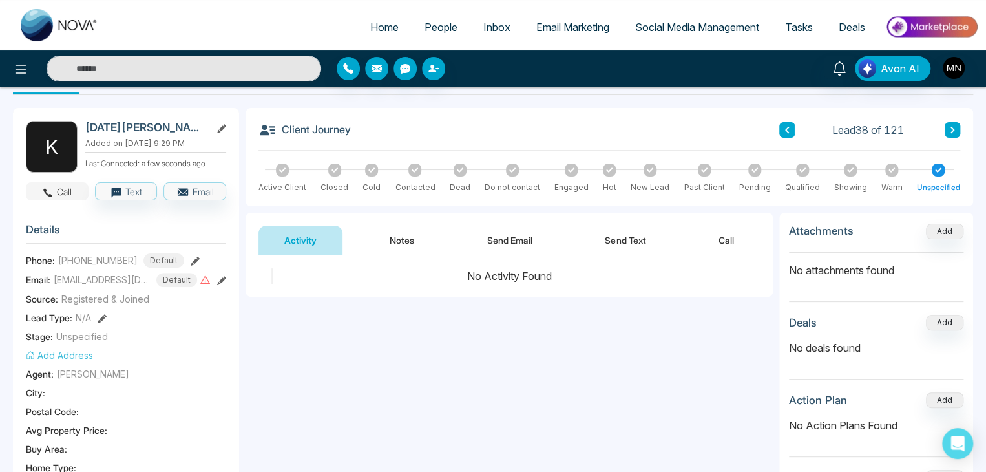
click at [62, 192] on button "Call" at bounding box center [57, 191] width 63 height 18
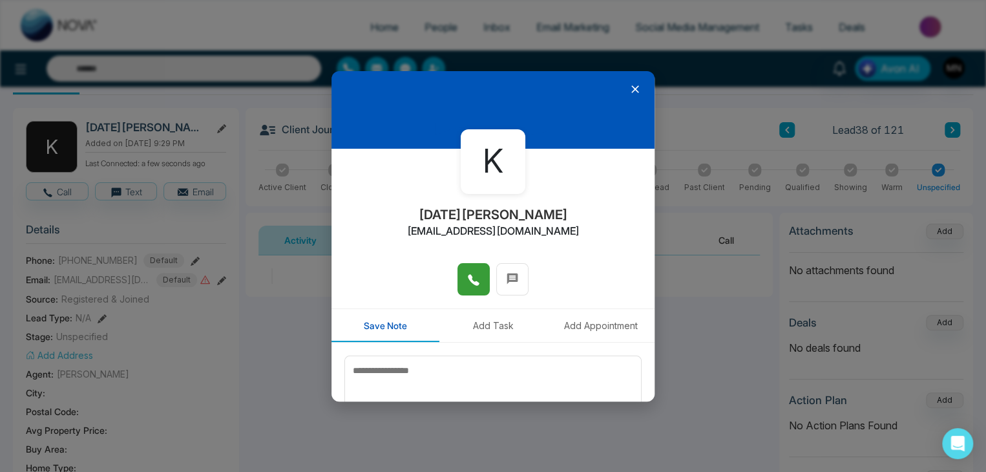
click at [467, 285] on icon at bounding box center [473, 279] width 13 height 13
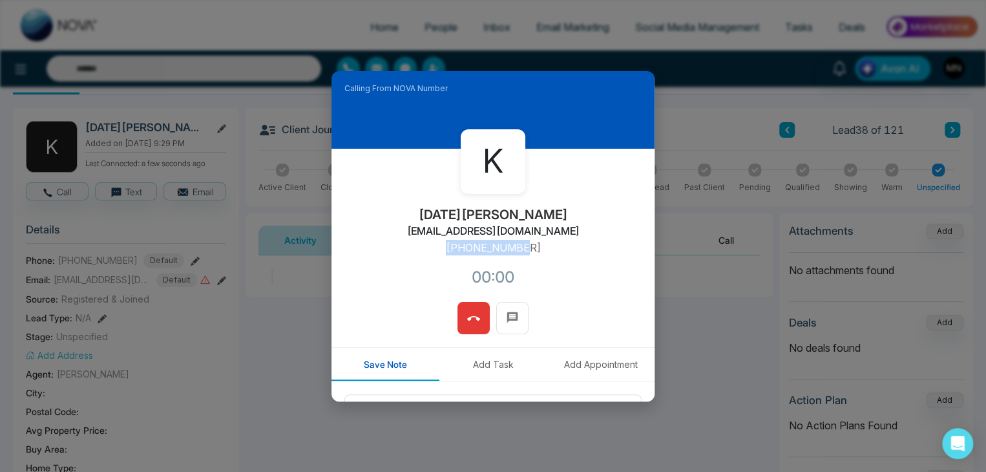
drag, startPoint x: 533, startPoint y: 244, endPoint x: 441, endPoint y: 249, distance: 92.6
click at [441, 249] on div "K Kartik Bedi kartikbedi199@gmail.com +14372567172 00:00" at bounding box center [493, 225] width 323 height 153
copy p "+14372567172"
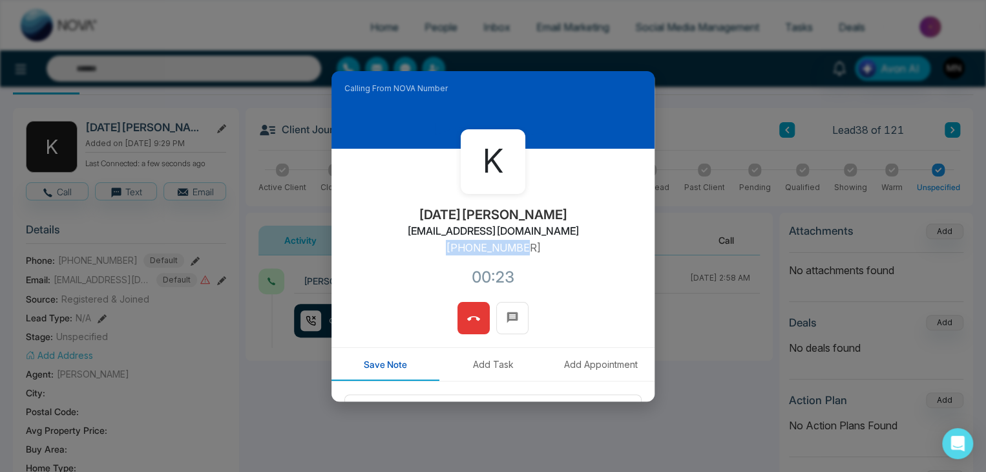
click at [473, 317] on icon at bounding box center [473, 318] width 13 height 5
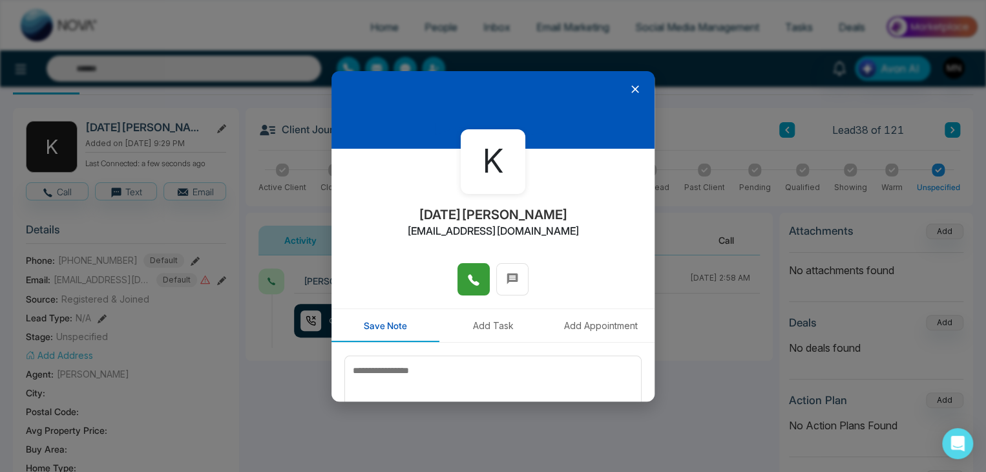
click at [678, 471] on div "K Kartik Bedi kartikbedi199@gmail.com Save Note Add Task Add Appointment Save N…" at bounding box center [493, 236] width 986 height 472
click at [629, 87] on icon at bounding box center [635, 89] width 13 height 13
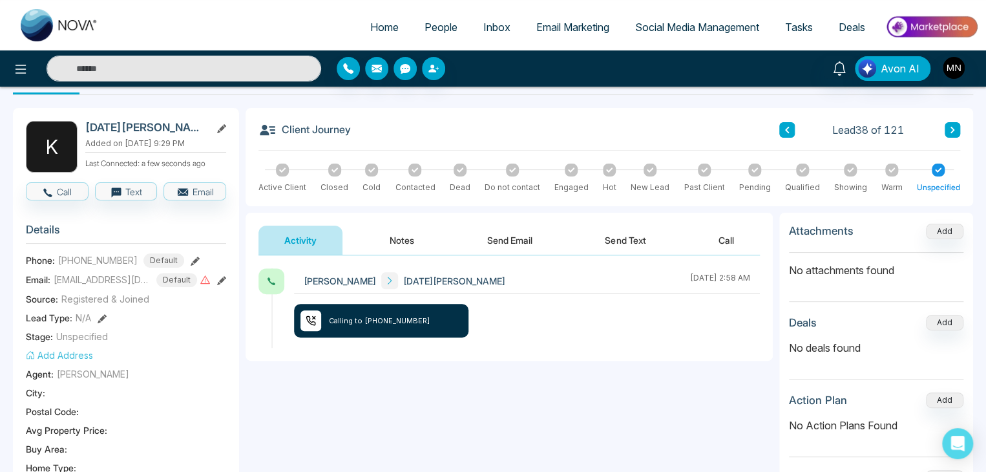
click at [403, 241] on button "Notes" at bounding box center [402, 240] width 76 height 29
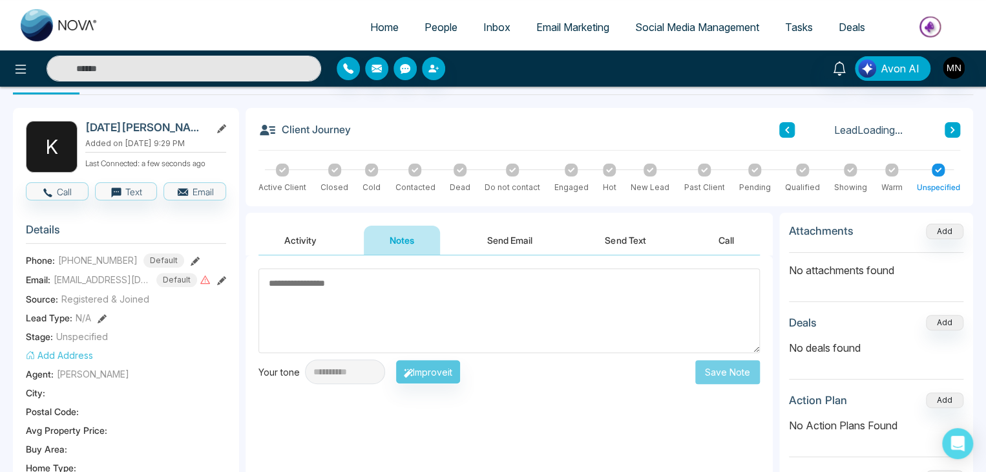
click at [457, 293] on textarea at bounding box center [510, 310] width 502 height 85
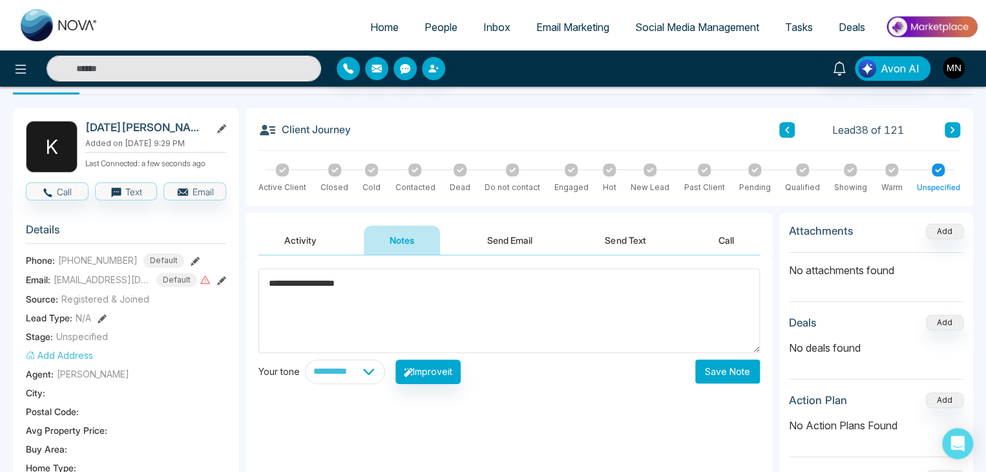
type textarea "**********"
click at [603, 398] on div "**********" at bounding box center [509, 384] width 527 height 259
click at [736, 379] on button "Save Note" at bounding box center [728, 371] width 65 height 24
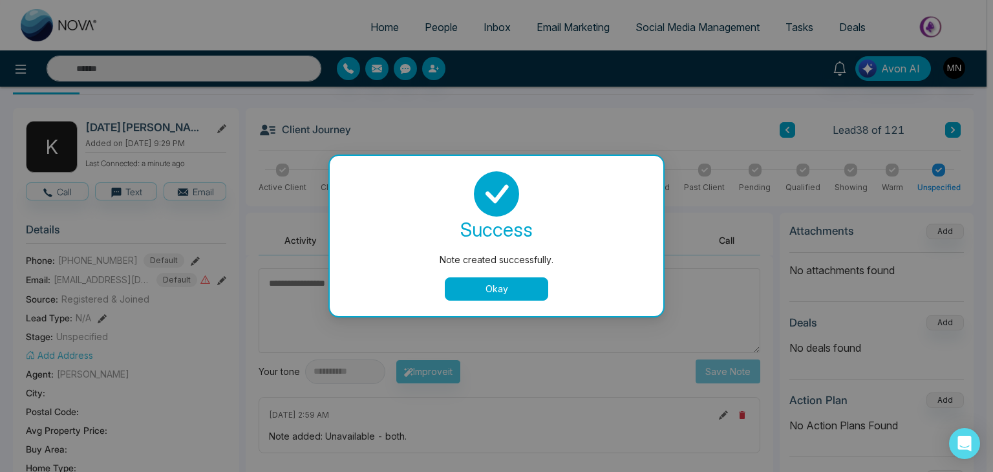
click at [516, 295] on button "Okay" at bounding box center [496, 288] width 103 height 23
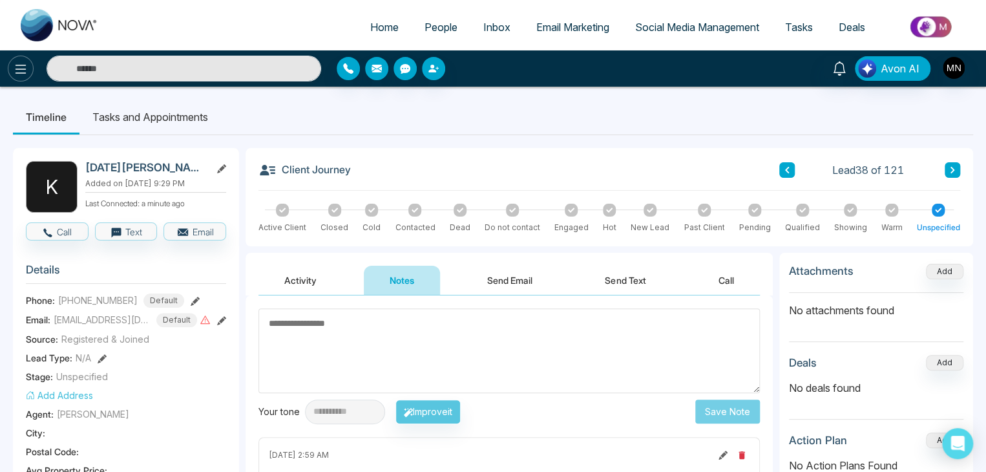
click at [33, 70] on button at bounding box center [21, 69] width 26 height 26
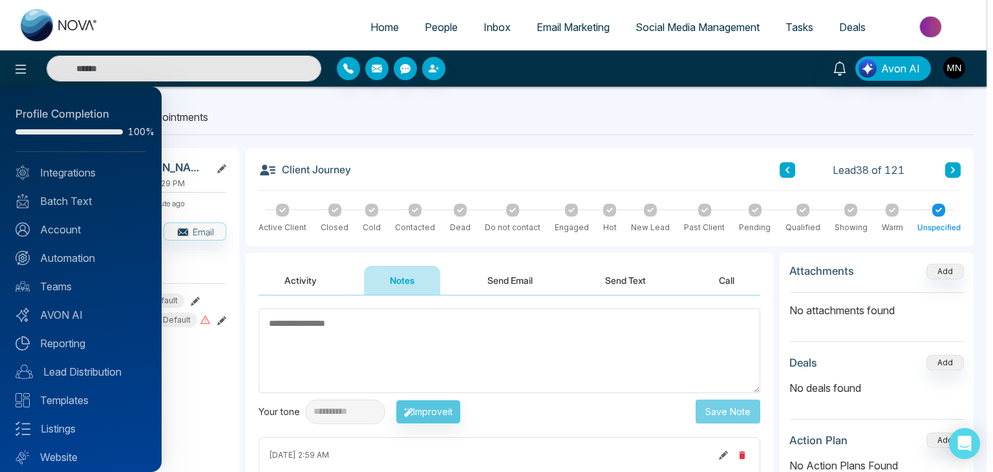
click at [79, 332] on div "Profile Completion 100% Integrations Batch Text Account Automation Teams AVON A…" at bounding box center [81, 279] width 162 height 385
click at [83, 338] on link "Reporting" at bounding box center [81, 343] width 131 height 16
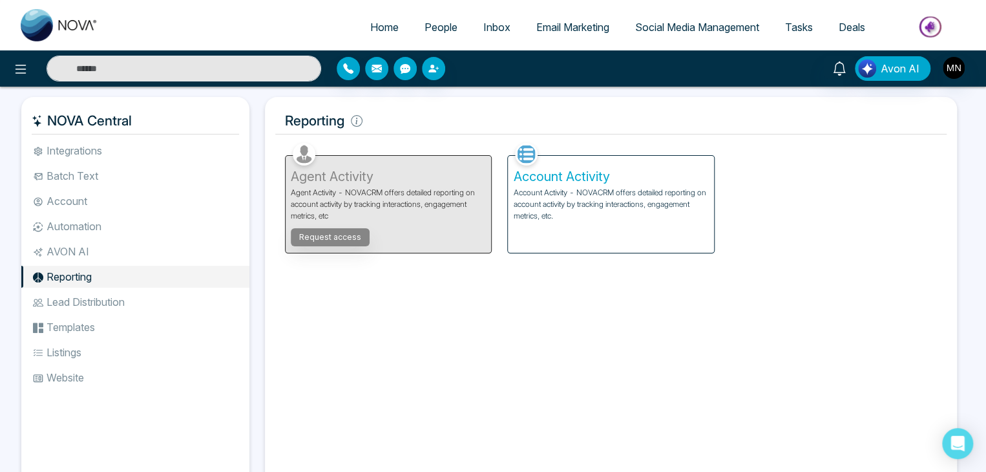
click at [584, 208] on p "Account Activity - NOVACRM offers detailed reporting on account activity by tra…" at bounding box center [610, 204] width 195 height 35
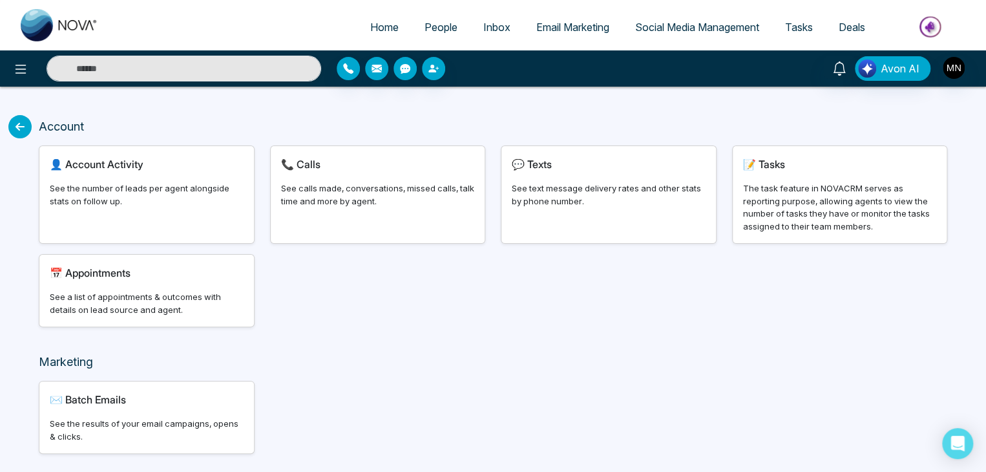
click at [415, 208] on div "📞 Calls See calls made, conversations, missed calls, talk time and more by agen…" at bounding box center [378, 194] width 215 height 97
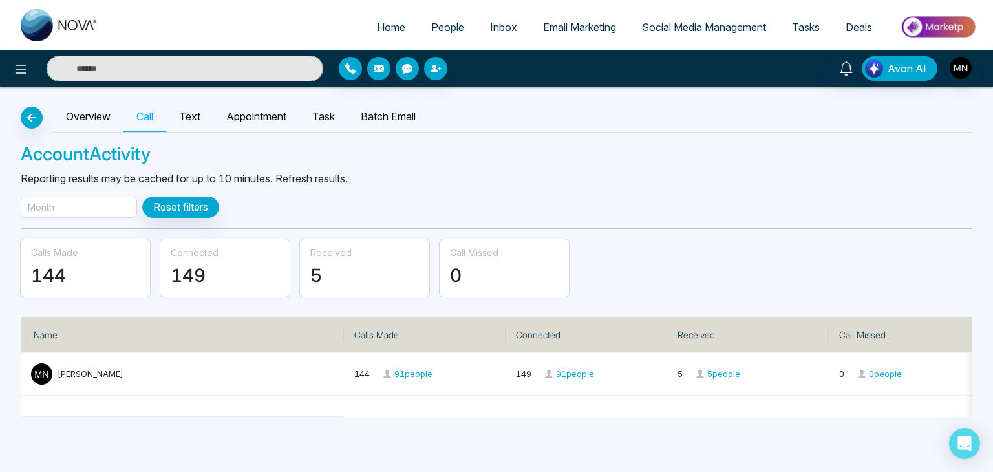
click at [86, 197] on div "Month" at bounding box center [79, 207] width 116 height 21
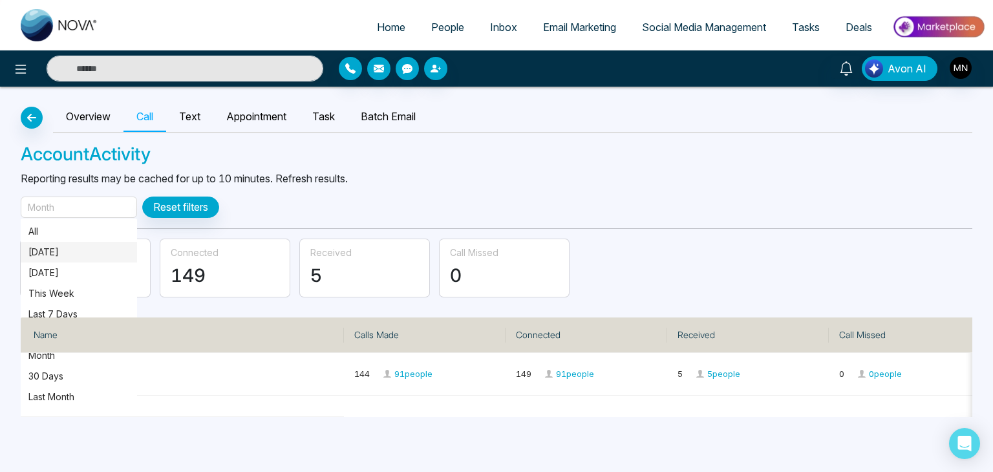
click at [49, 251] on p "[DATE]" at bounding box center [78, 252] width 101 height 14
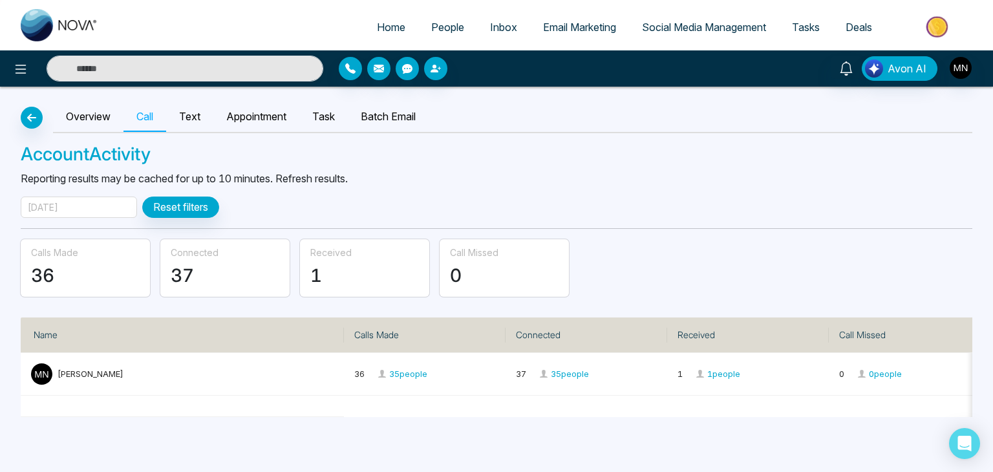
click at [442, 32] on span "People" at bounding box center [447, 27] width 33 height 13
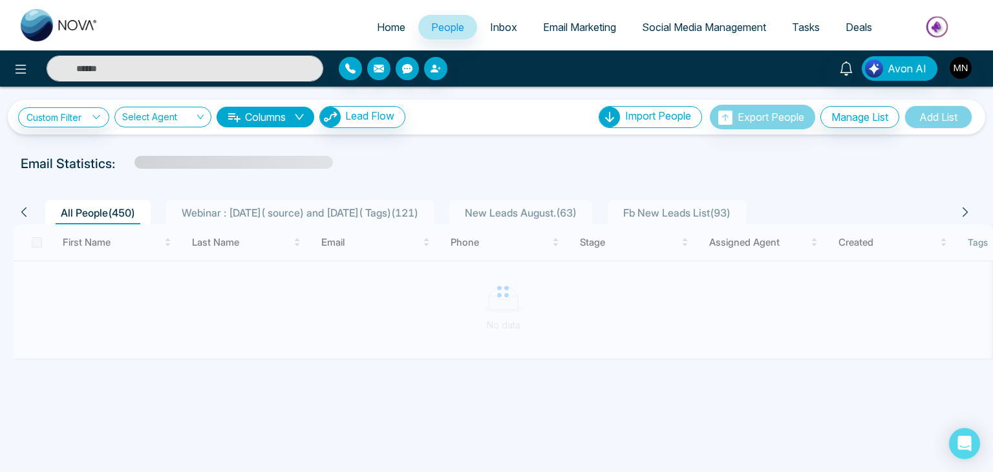
click at [325, 213] on span "Webinar : 17 July( source) and 6 August( Tags) ( 121 )" at bounding box center [299, 212] width 247 height 13
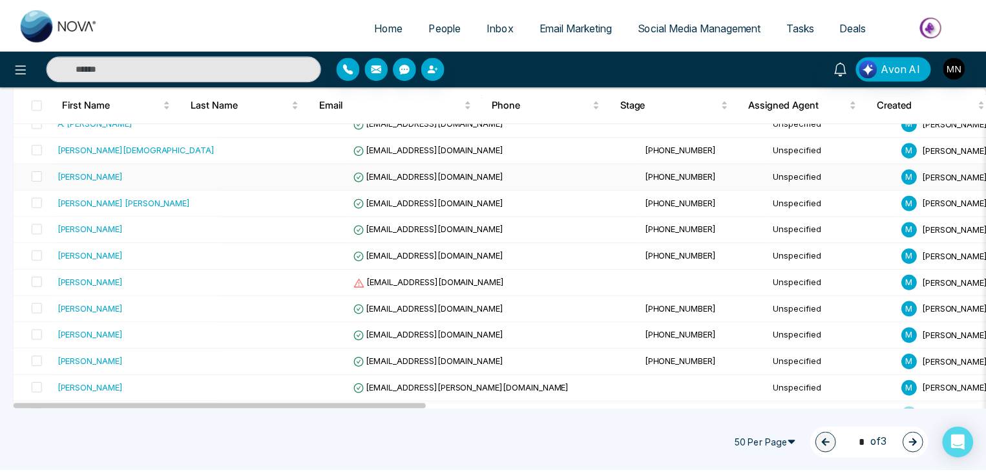
scroll to position [970, 0]
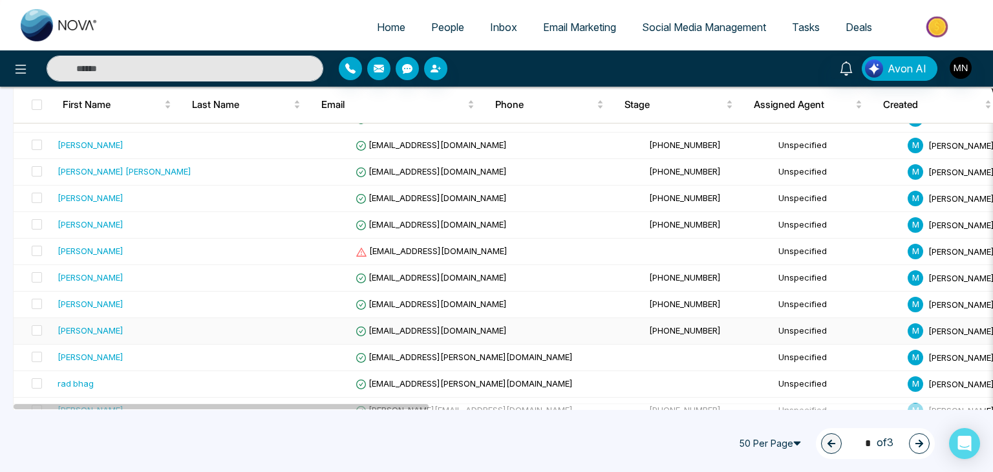
click at [221, 318] on td at bounding box center [285, 331] width 129 height 27
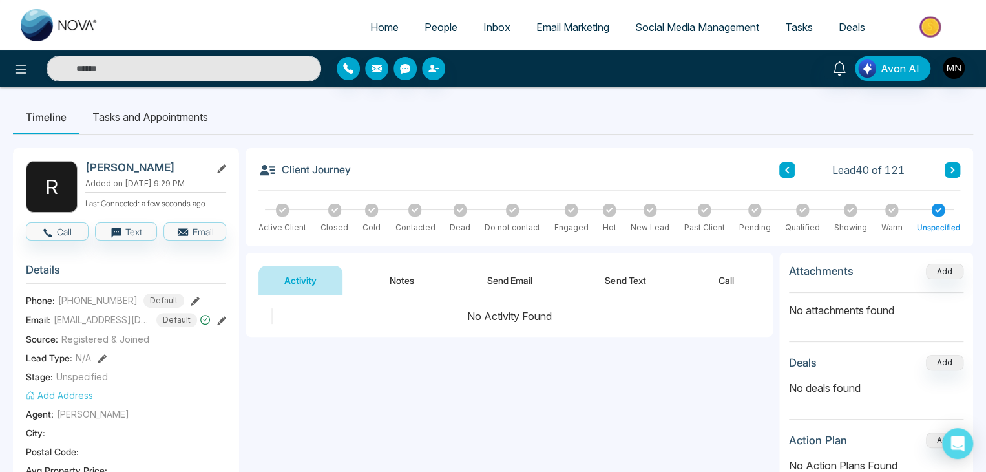
click at [787, 169] on icon at bounding box center [787, 170] width 6 height 8
click at [793, 173] on button at bounding box center [788, 170] width 16 height 16
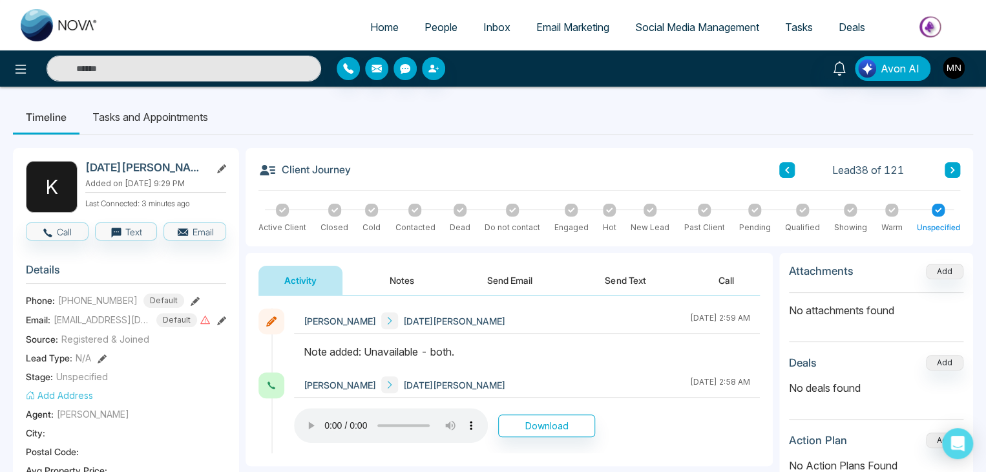
click at [953, 168] on icon at bounding box center [953, 170] width 6 height 8
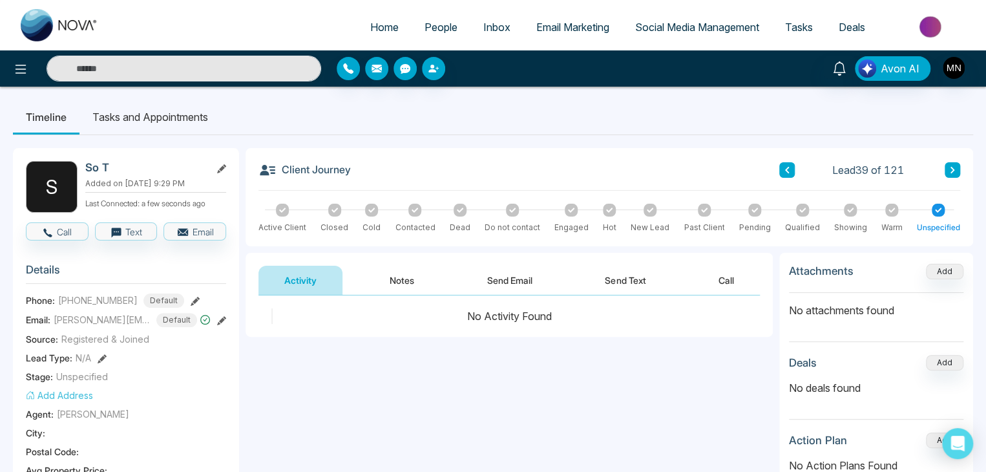
click at [771, 161] on div "Client Journey Lead 39 of 121" at bounding box center [610, 176] width 702 height 30
click at [786, 169] on icon at bounding box center [787, 170] width 4 height 6
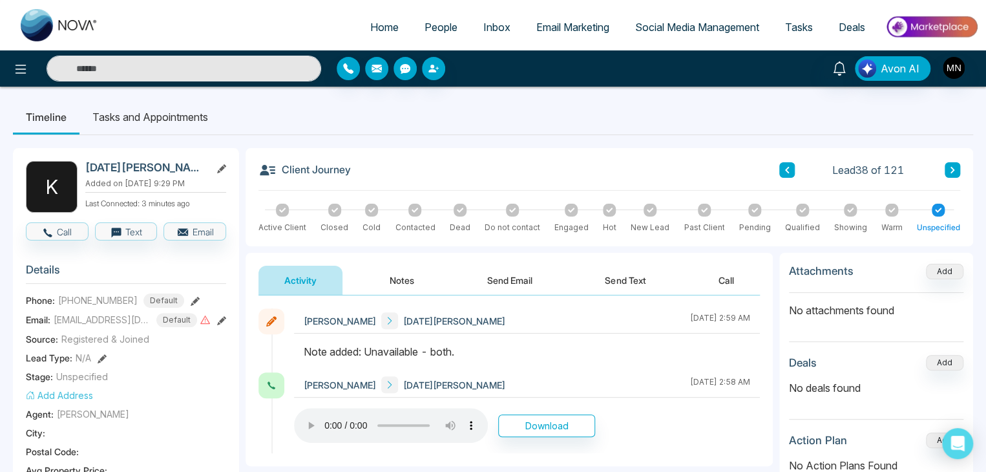
click at [787, 169] on icon at bounding box center [787, 170] width 4 height 6
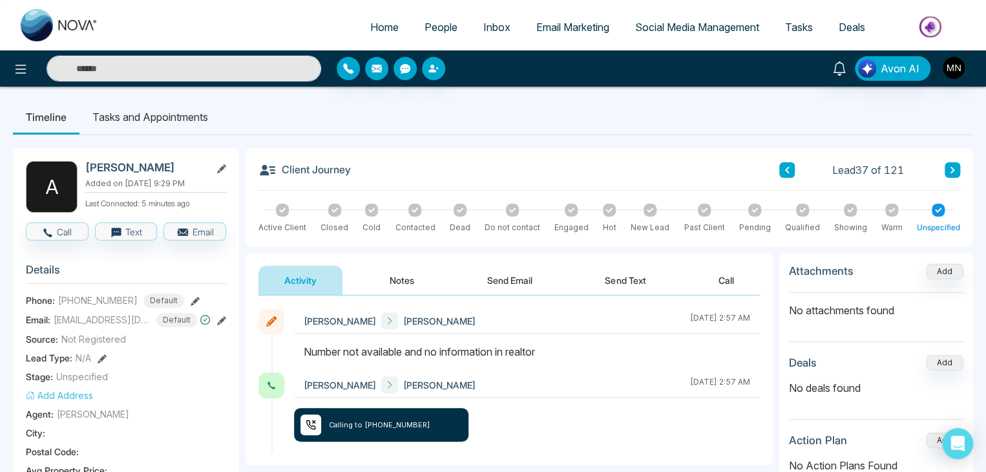
click at [787, 169] on icon at bounding box center [787, 170] width 4 height 6
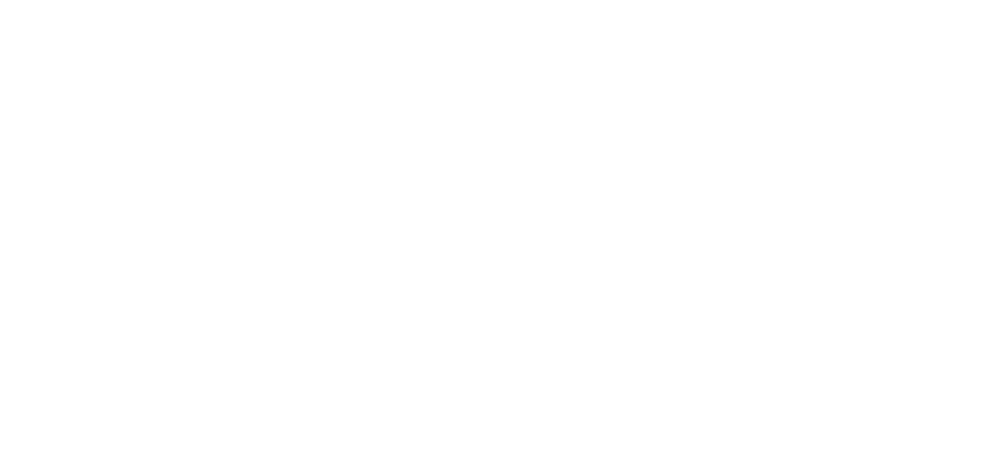
select select "*"
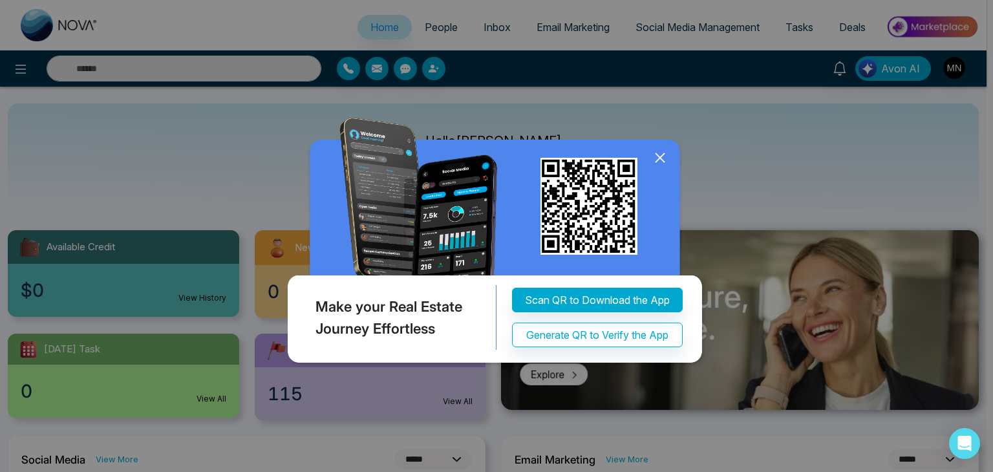
click at [246, 70] on div "Make your Real Estate Journey Effortless Scan QR to Download the App Generate Q…" at bounding box center [496, 236] width 993 height 472
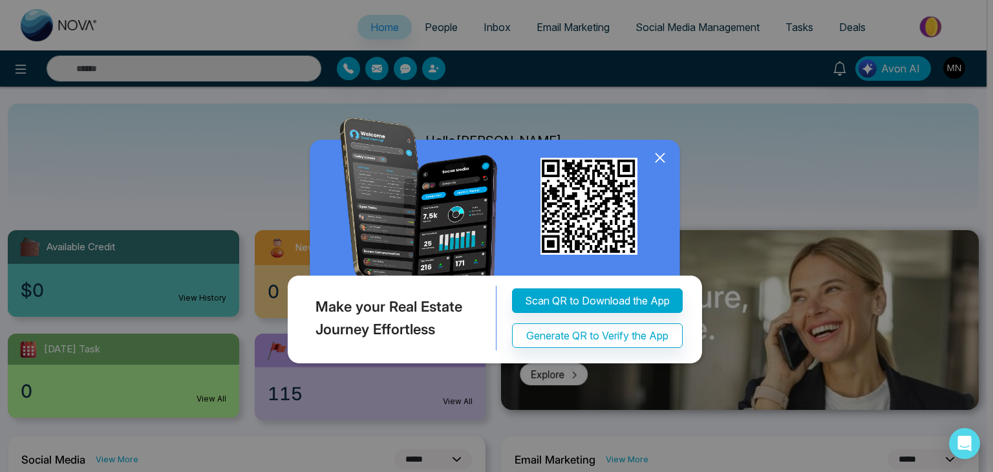
click at [653, 158] on icon at bounding box center [659, 157] width 19 height 19
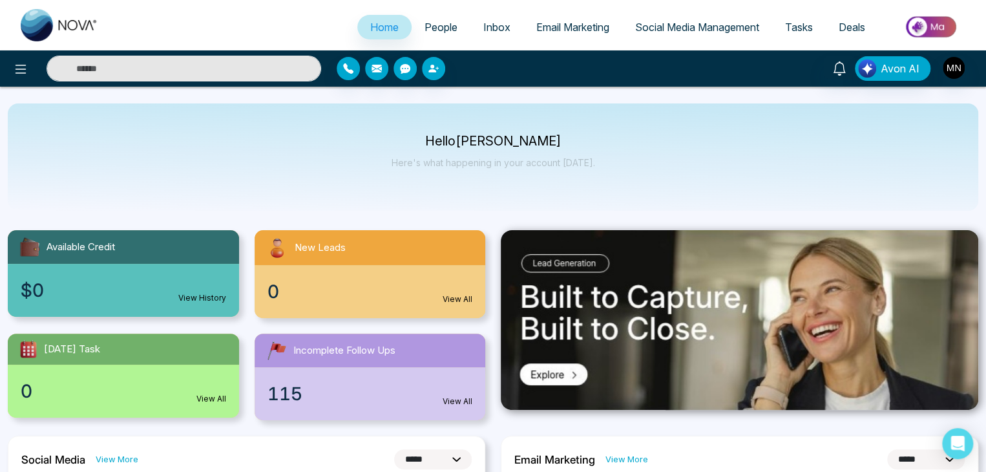
click at [220, 70] on input "text" at bounding box center [184, 69] width 275 height 26
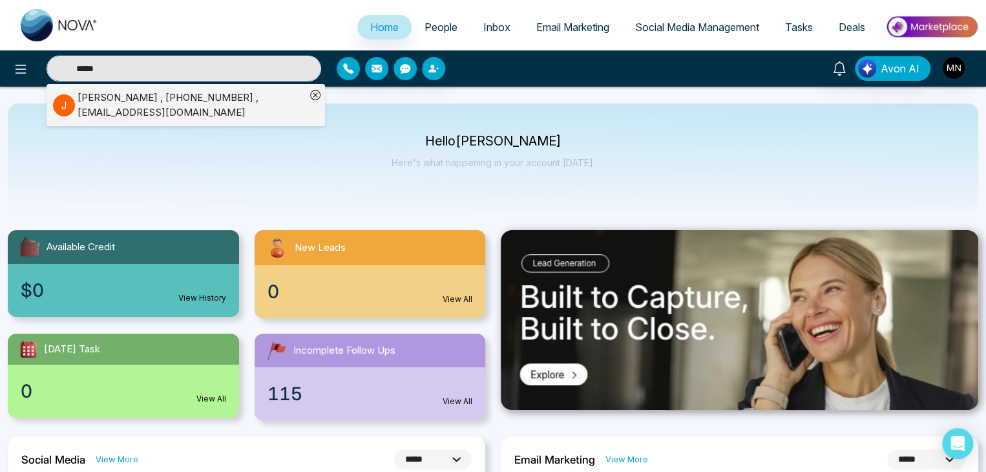
type input "*****"
click at [182, 101] on div "[PERSON_NAME] , [PHONE_NUMBER] , [EMAIL_ADDRESS][DOMAIN_NAME]" at bounding box center [192, 104] width 228 height 29
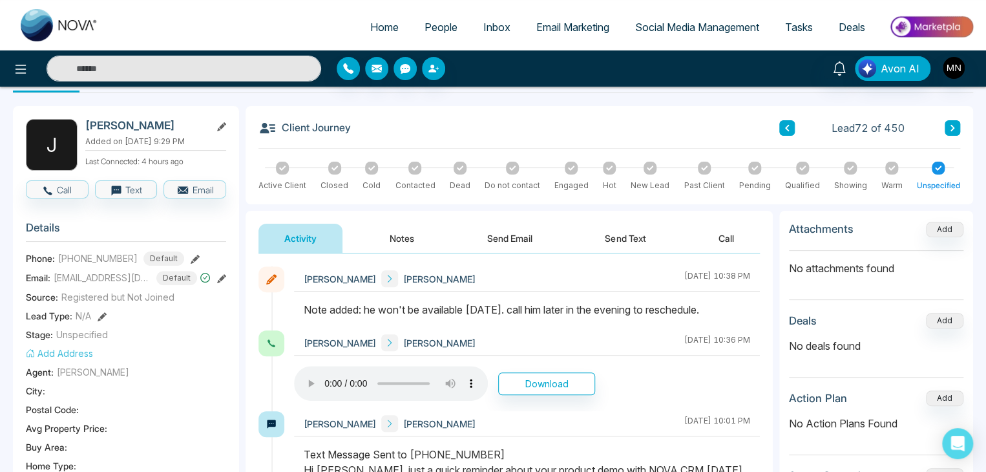
scroll to position [65, 0]
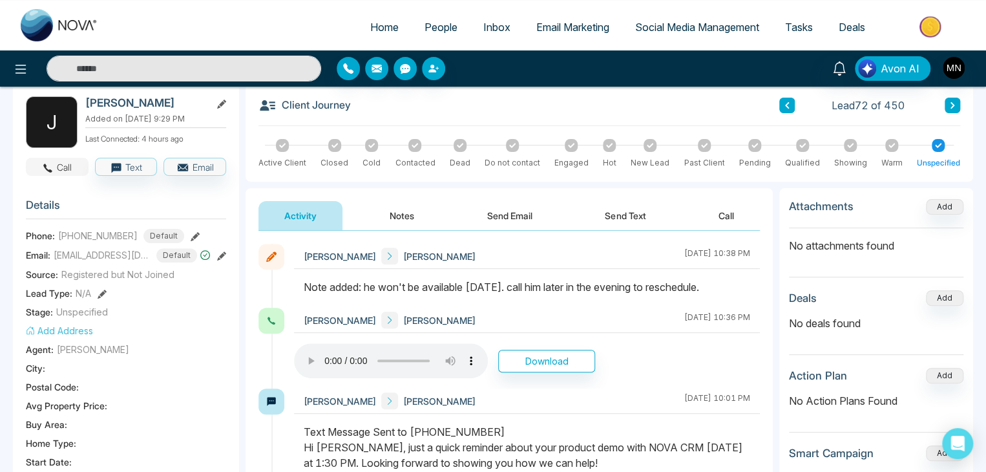
click at [70, 168] on button "Call" at bounding box center [57, 167] width 63 height 18
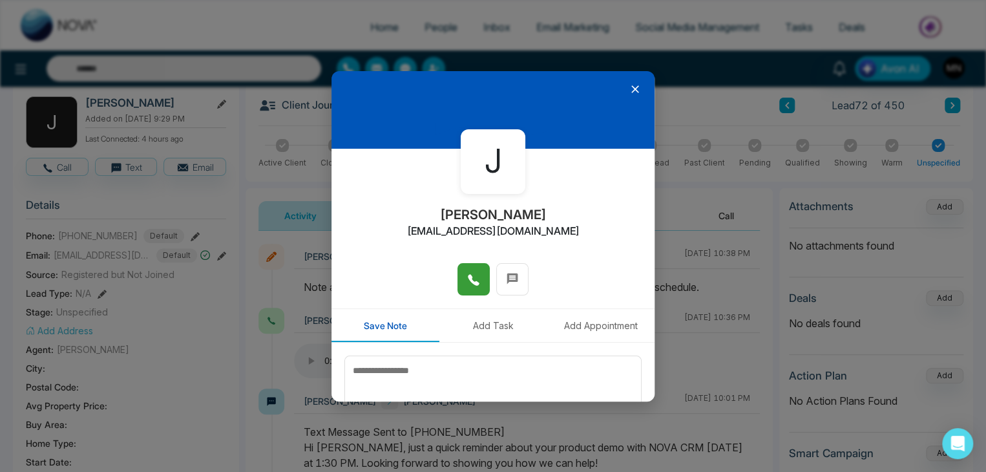
click at [471, 290] on button at bounding box center [474, 279] width 32 height 32
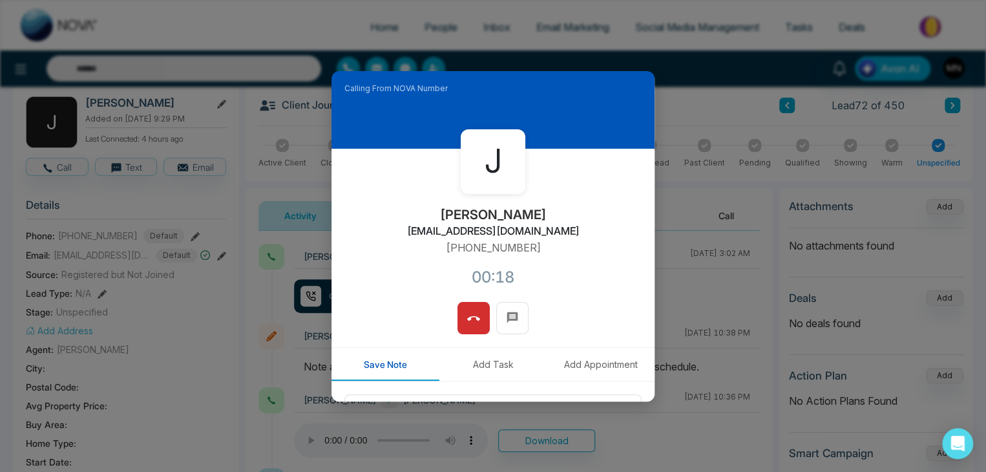
click at [525, 251] on p "[PHONE_NUMBER]" at bounding box center [493, 248] width 95 height 16
drag, startPoint x: 531, startPoint y: 250, endPoint x: 446, endPoint y: 259, distance: 85.8
click at [446, 259] on div "[PERSON_NAME] [PERSON_NAME][EMAIL_ADDRESS][DOMAIN_NAME] [PHONE_NUMBER]:19" at bounding box center [493, 225] width 323 height 153
copy p "[PHONE_NUMBER]"
click at [467, 321] on icon at bounding box center [473, 318] width 13 height 13
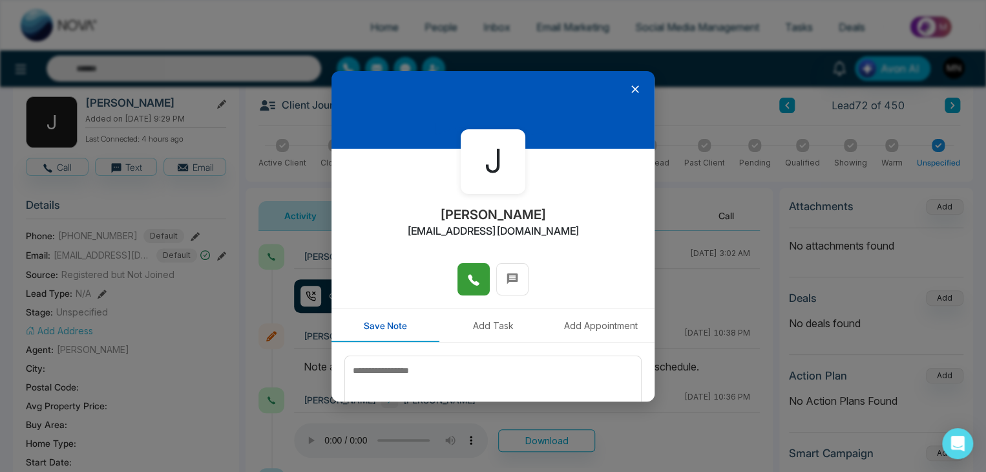
click at [632, 86] on icon at bounding box center [636, 89] width 8 height 8
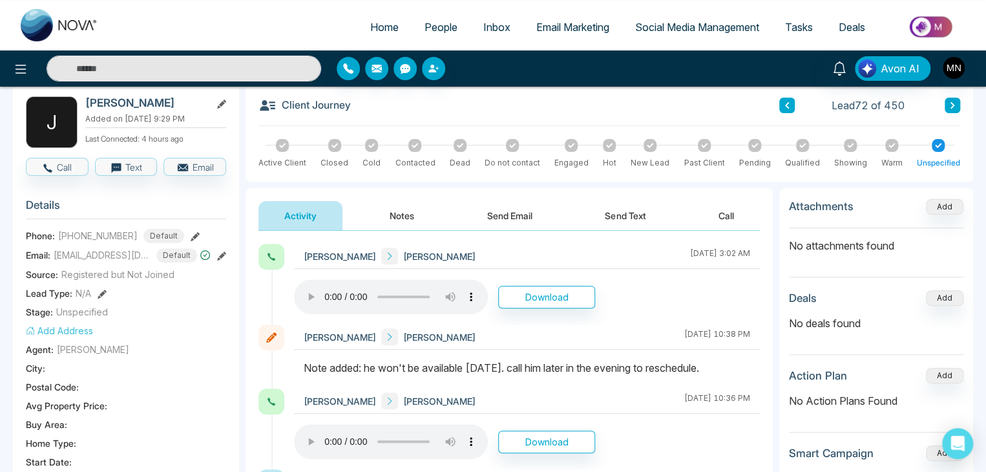
click at [392, 213] on button "Notes" at bounding box center [402, 215] width 76 height 29
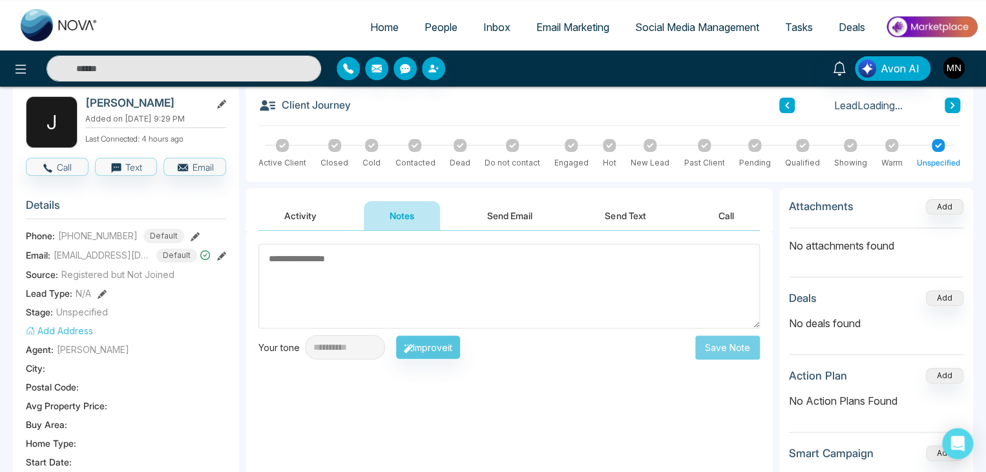
scroll to position [194, 0]
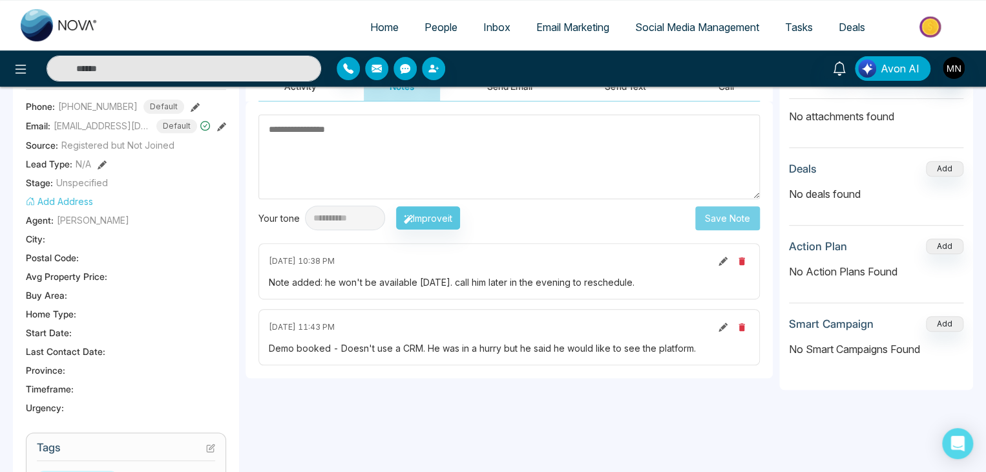
click at [723, 263] on icon at bounding box center [723, 261] width 9 height 9
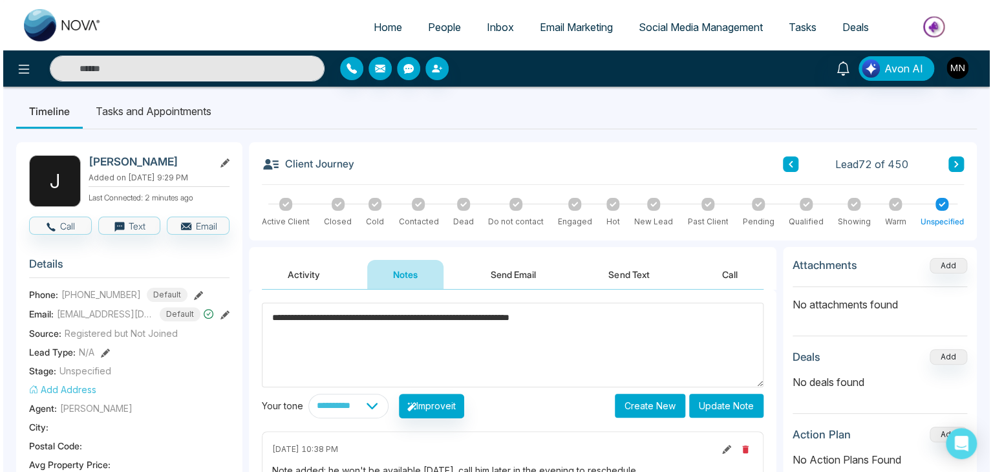
scroll to position [0, 0]
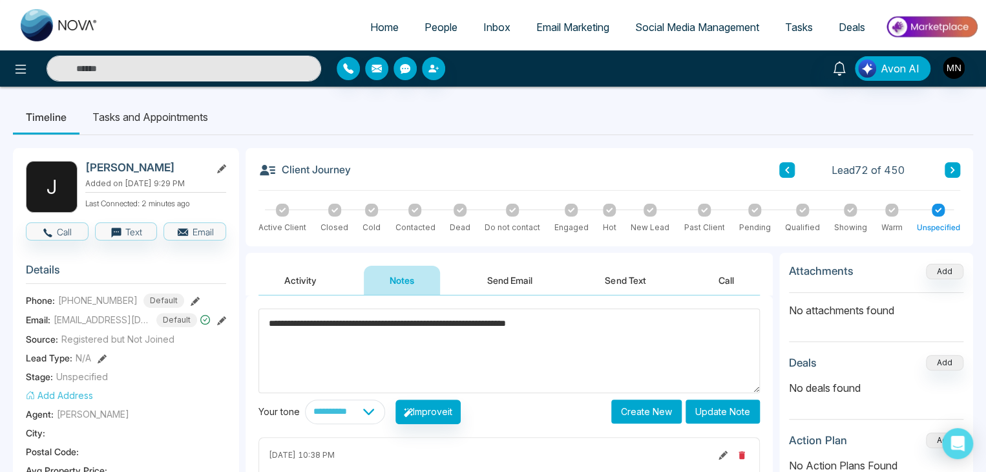
drag, startPoint x: 506, startPoint y: 324, endPoint x: 424, endPoint y: 325, distance: 81.5
click at [424, 325] on textarea "**********" at bounding box center [510, 350] width 502 height 85
type textarea "**********"
click at [732, 417] on button "Update Note" at bounding box center [723, 411] width 74 height 24
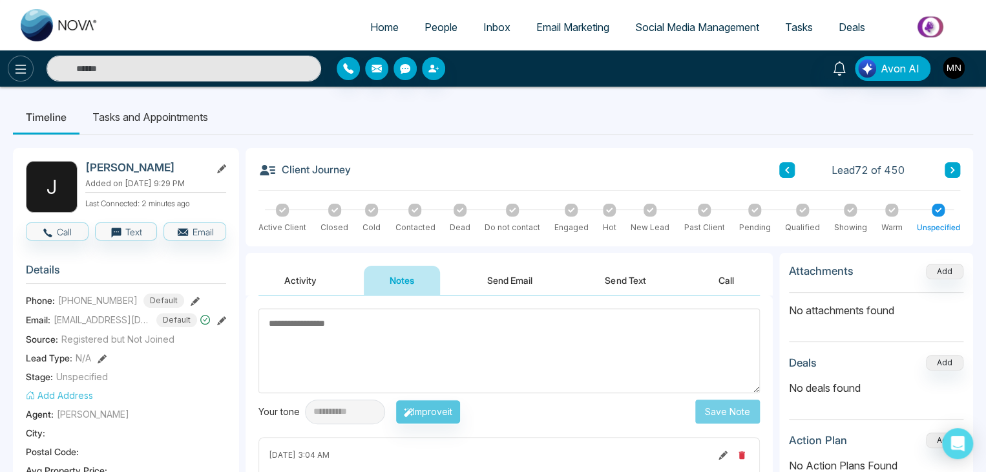
click at [16, 70] on icon at bounding box center [21, 69] width 16 height 16
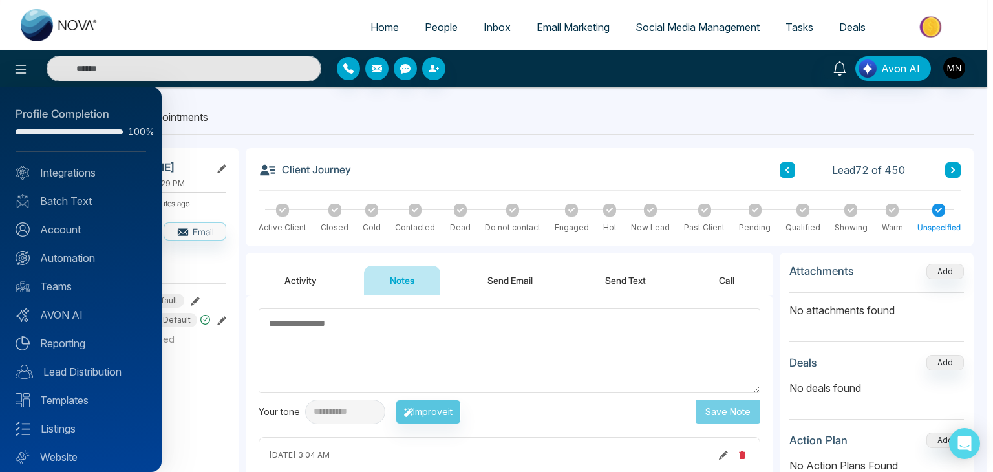
click at [254, 266] on div at bounding box center [496, 236] width 993 height 472
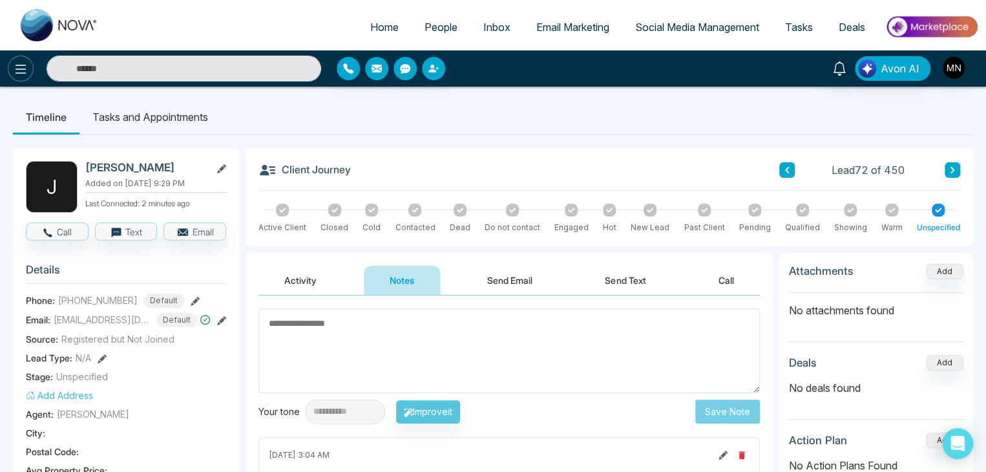
click at [28, 61] on button at bounding box center [21, 69] width 26 height 26
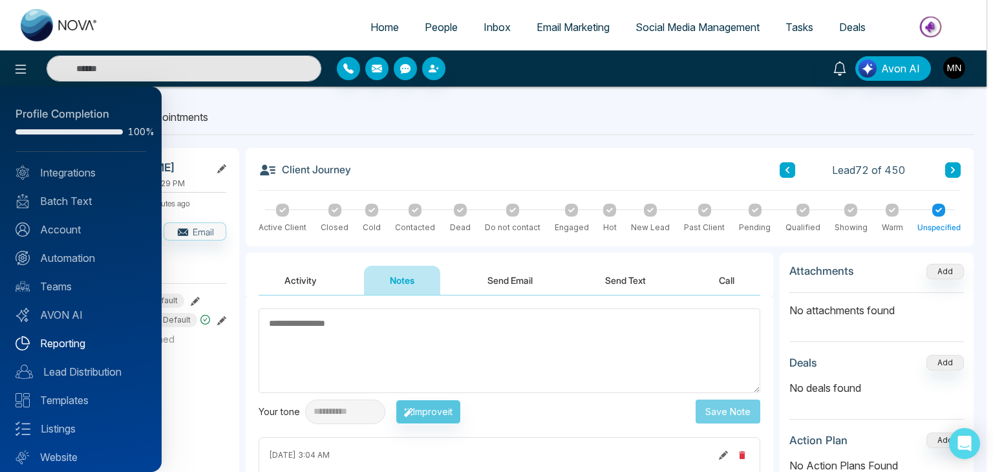
click at [84, 349] on link "Reporting" at bounding box center [81, 343] width 131 height 16
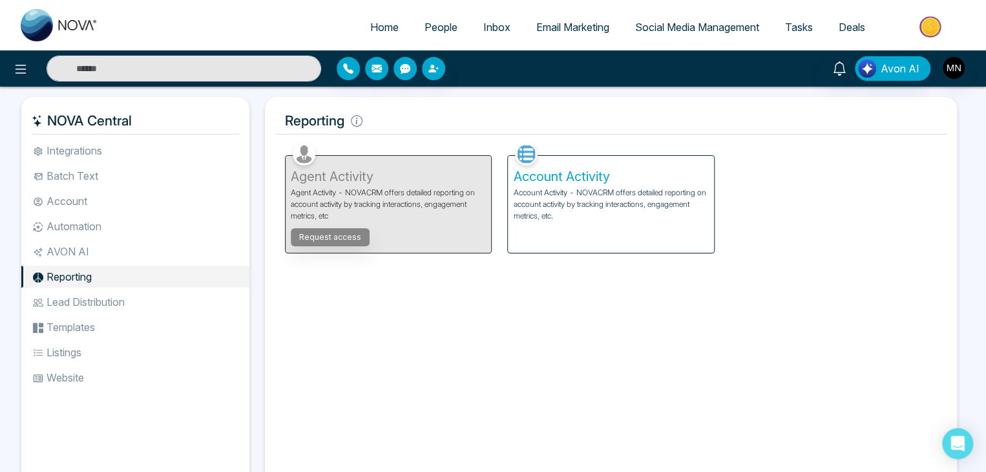
click at [596, 215] on p "Account Activity - NOVACRM offers detailed reporting on account activity by tra…" at bounding box center [610, 204] width 195 height 35
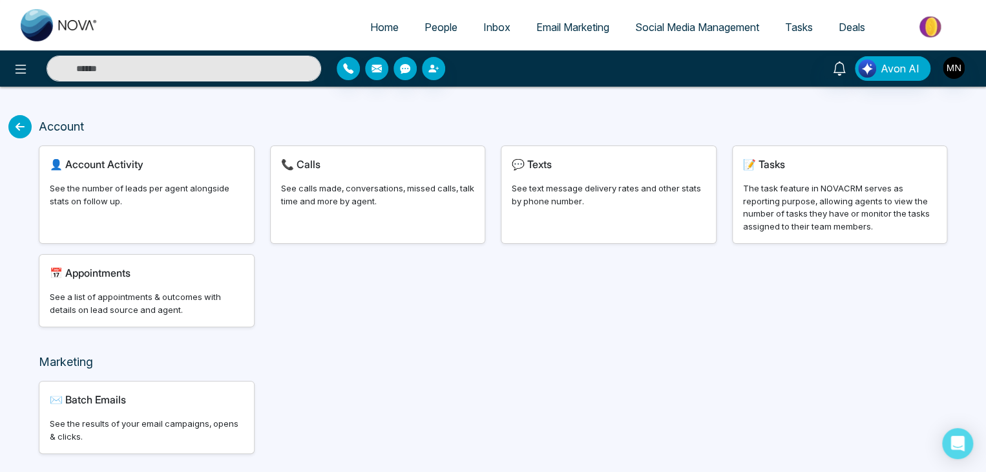
click at [410, 181] on div "📞 Calls See calls made, conversations, missed calls, talk time and more by agen…" at bounding box center [378, 194] width 215 height 97
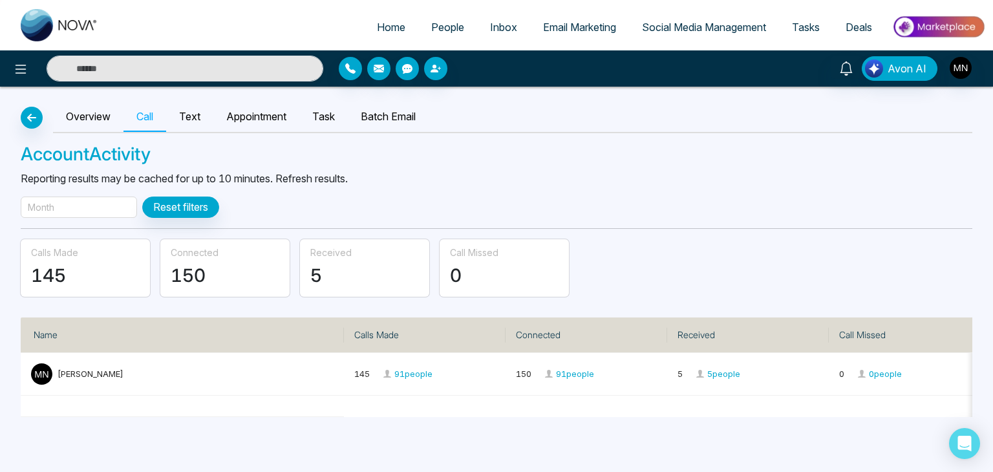
click at [69, 208] on div "Month" at bounding box center [79, 207] width 116 height 21
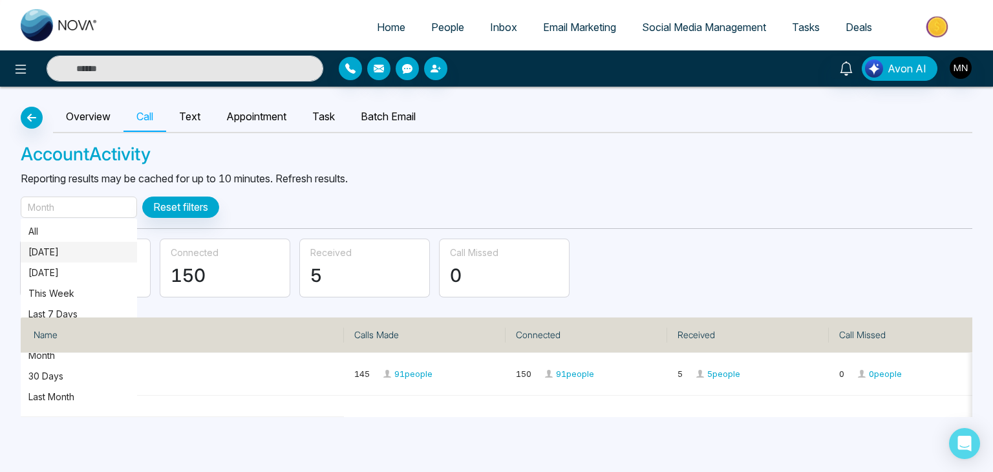
click at [55, 250] on p "[DATE]" at bounding box center [78, 252] width 101 height 14
